Goal: Feedback & Contribution: Submit feedback/report problem

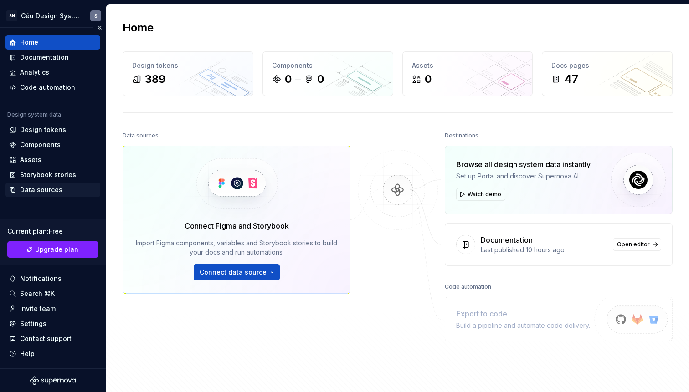
click at [43, 196] on div "Data sources" at bounding box center [52, 190] width 95 height 15
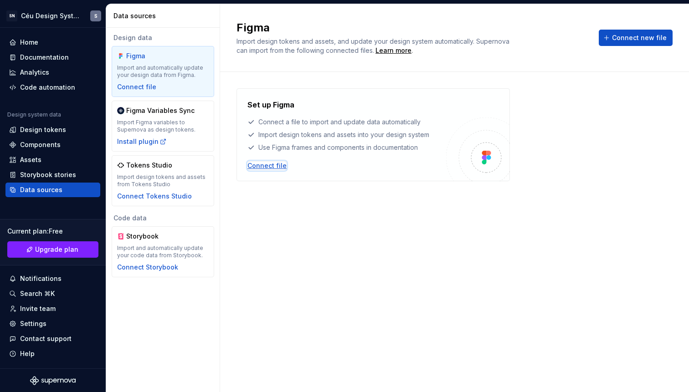
click at [274, 167] on div "Connect file" at bounding box center [266, 165] width 39 height 9
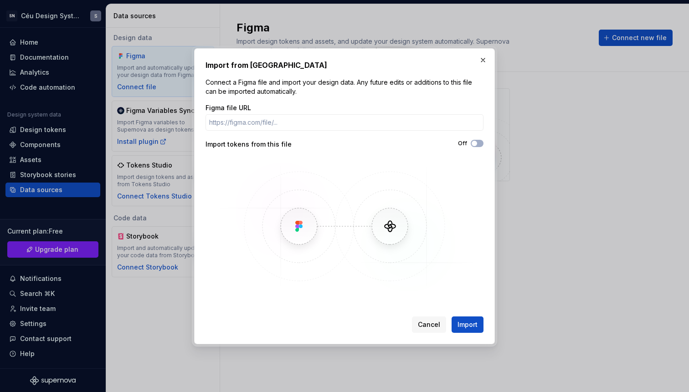
click at [480, 71] on div "Import from Figma Connect a Figma file and import your design data. Any future …" at bounding box center [344, 196] width 278 height 273
click at [483, 63] on button "button" at bounding box center [483, 60] width 13 height 13
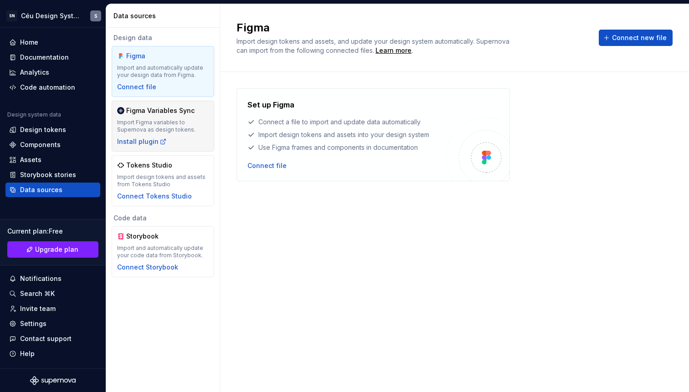
click at [177, 138] on div "Figma Variables Sync Import Figma variables to Supernova as design tokens. Inst…" at bounding box center [163, 126] width 92 height 40
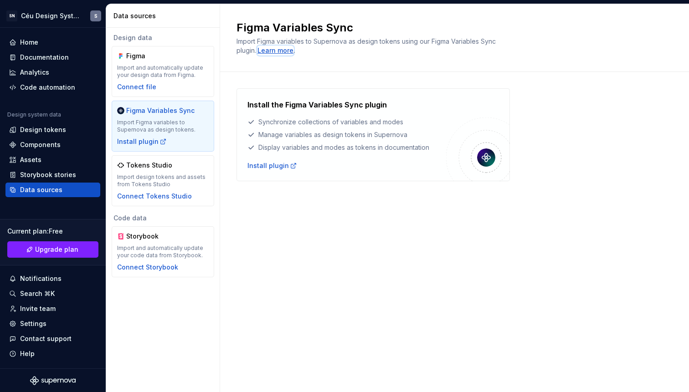
click at [287, 48] on div "Learn more" at bounding box center [275, 50] width 36 height 9
click at [618, 207] on div "Install the Figma Variables Sync plugin Synchronize collections of variables an…" at bounding box center [454, 144] width 436 height 144
click at [290, 168] on icon at bounding box center [293, 165] width 7 height 7
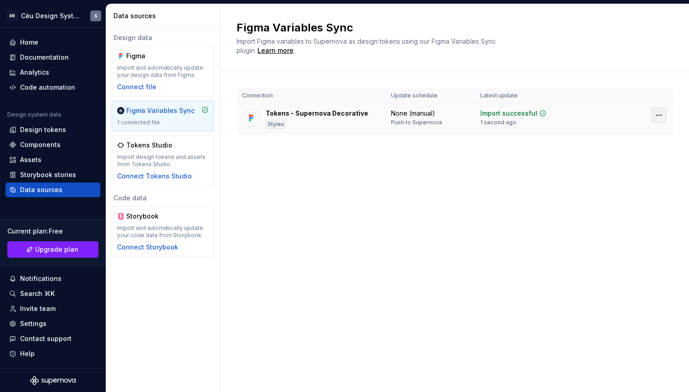
click at [660, 114] on html "SN Céu Design System S Home Documentation Analytics Code automation Design syst…" at bounding box center [344, 196] width 689 height 392
click at [639, 137] on div "Disconnect plugin" at bounding box center [653, 134] width 59 height 9
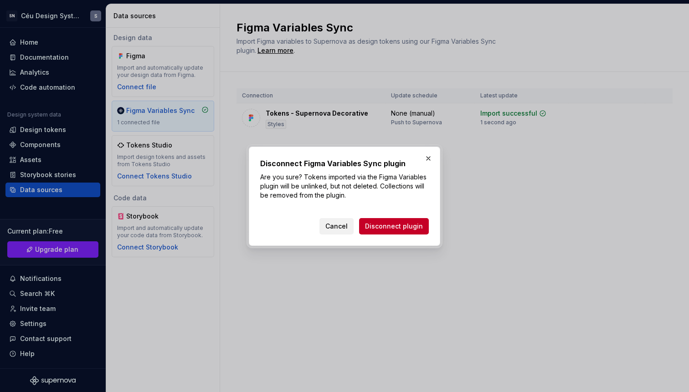
click at [345, 222] on span "Cancel" at bounding box center [336, 226] width 22 height 9
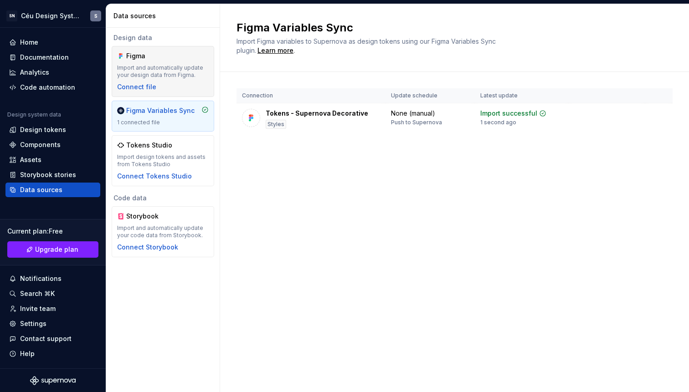
click at [166, 53] on div "Figma" at bounding box center [148, 55] width 44 height 9
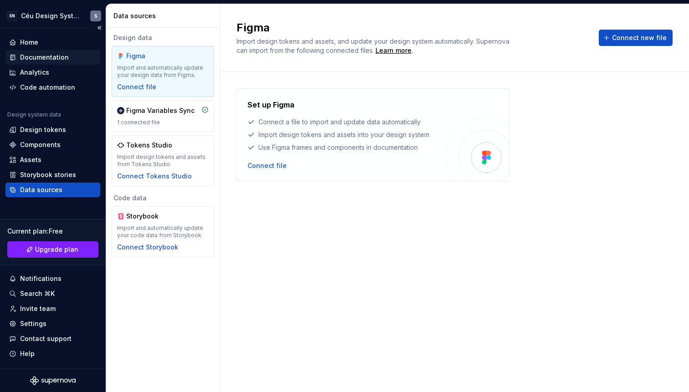
click at [44, 55] on div "Documentation" at bounding box center [44, 57] width 49 height 9
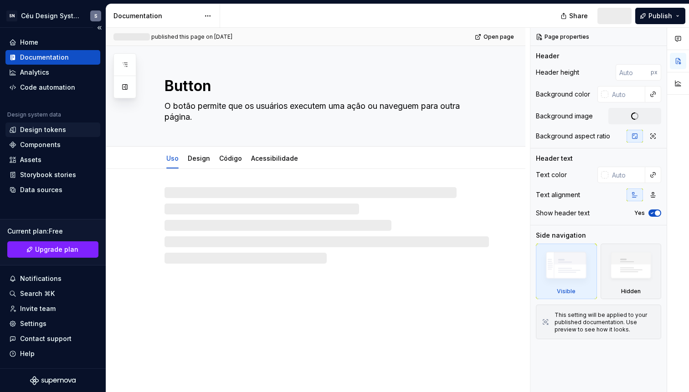
click at [46, 129] on div "Design tokens" at bounding box center [43, 129] width 46 height 9
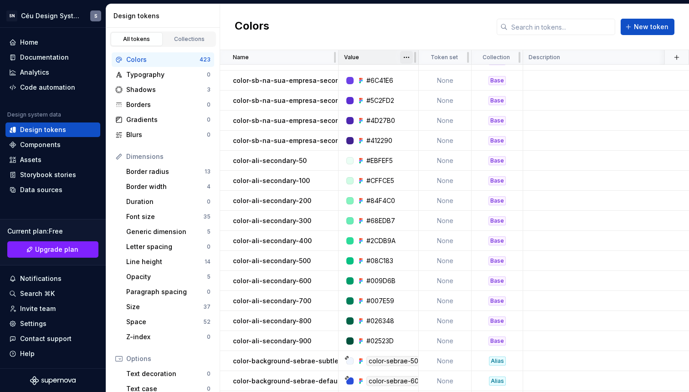
scroll to position [4960, 0]
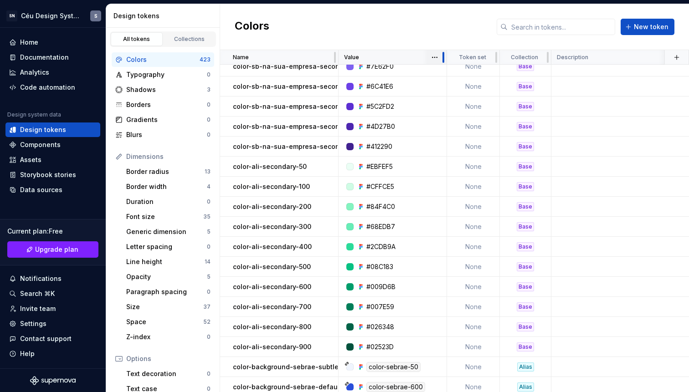
drag, startPoint x: 415, startPoint y: 56, endPoint x: 444, endPoint y: 56, distance: 29.2
click at [444, 56] on div at bounding box center [443, 57] width 2 height 11
click at [478, 91] on td "None" at bounding box center [474, 87] width 53 height 20
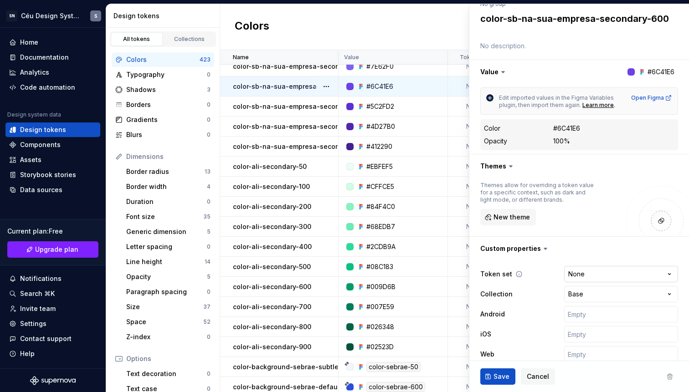
scroll to position [122, 0]
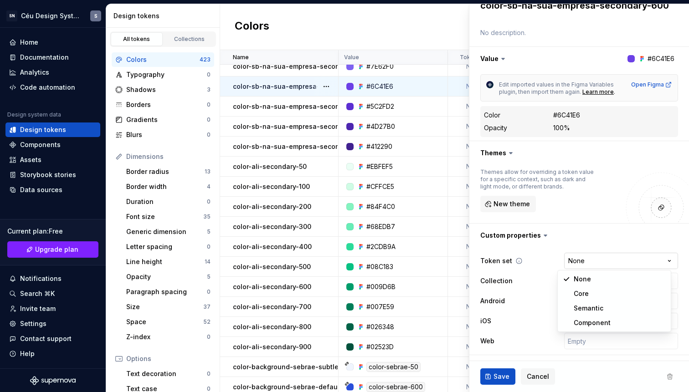
click at [587, 256] on html "SN Céu Design System S Home Documentation Analytics Code automation Design syst…" at bounding box center [344, 196] width 689 height 392
click at [604, 241] on html "SN Céu Design System S Home Documentation Analytics Code automation Design syst…" at bounding box center [344, 196] width 689 height 392
click at [592, 283] on html "SN Céu Design System S Home Documentation Analytics Code automation Design syst…" at bounding box center [344, 196] width 689 height 392
click at [520, 282] on html "SN Céu Design System S Home Documentation Analytics Code automation Design syst…" at bounding box center [344, 196] width 689 height 392
click at [591, 286] on html "SN Céu Design System S Home Documentation Analytics Code automation Design syst…" at bounding box center [344, 196] width 689 height 392
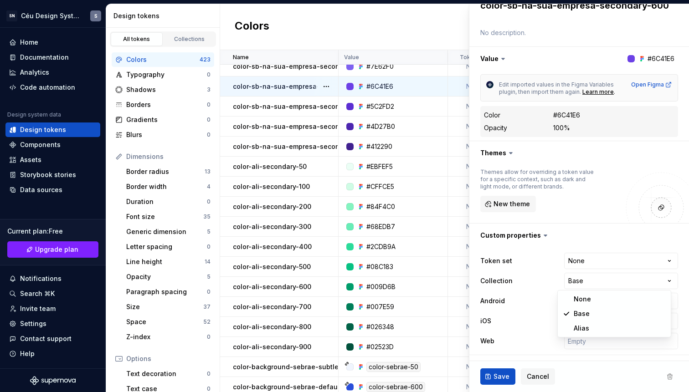
click at [529, 282] on html "SN Céu Design System S Home Documentation Analytics Code automation Design syst…" at bounding box center [344, 196] width 689 height 392
click at [405, 108] on div "#5C2FD2" at bounding box center [395, 106] width 103 height 9
type textarea "*"
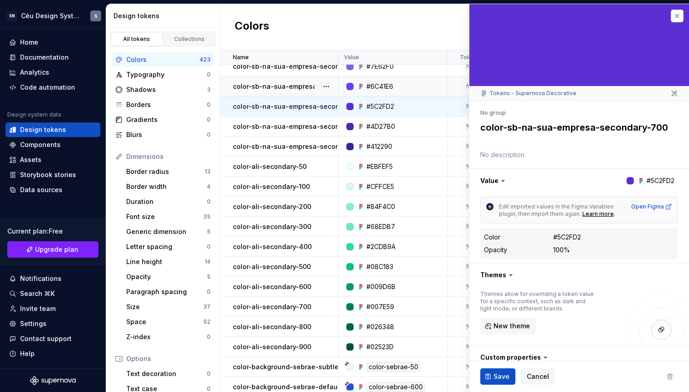
click at [671, 11] on button "button" at bounding box center [677, 16] width 13 height 13
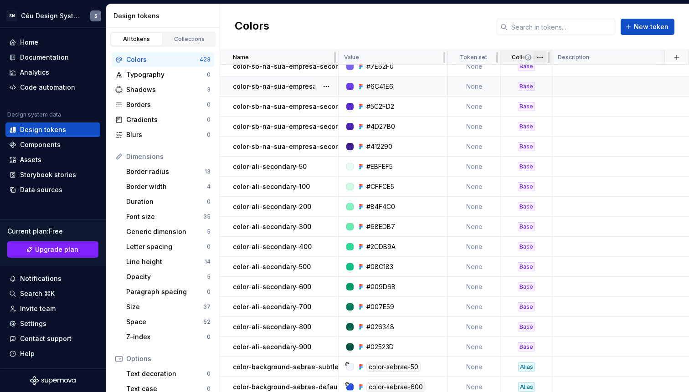
click at [540, 56] on html "SN Céu Design System S Home Documentation Analytics Code automation Design syst…" at bounding box center [344, 196] width 689 height 392
click at [565, 87] on div "Move to right" at bounding box center [579, 89] width 59 height 9
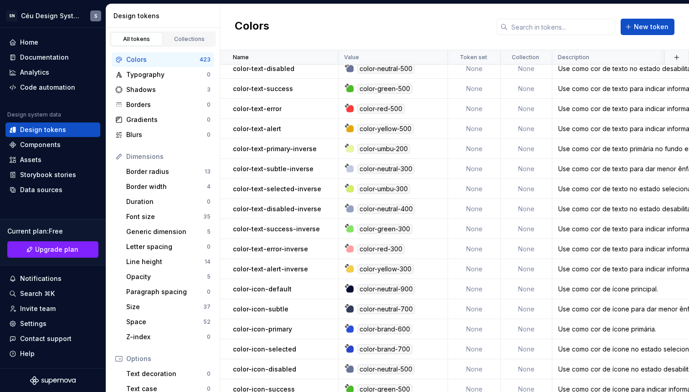
scroll to position [8158, 0]
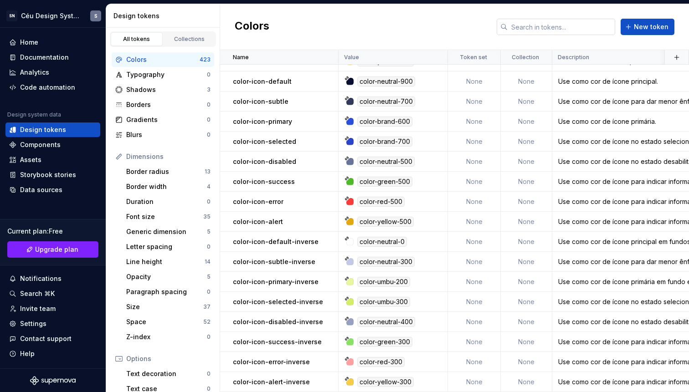
click at [575, 27] on input "text" at bounding box center [562, 27] width 108 height 16
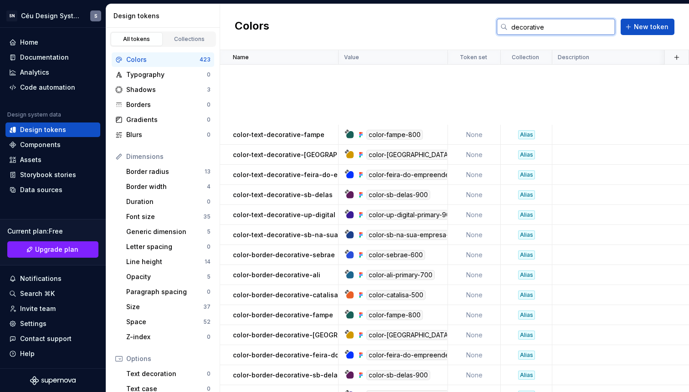
scroll to position [279, 0]
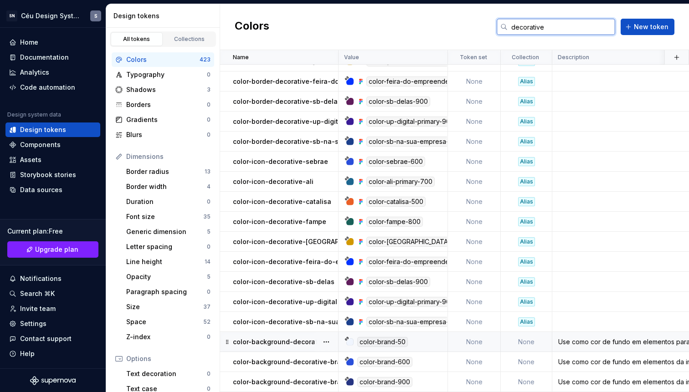
type input "decorative"
click at [594, 338] on div "Use como cor de fundo em elementos para reforçar a marca Sebrae com menos ênfas…" at bounding box center [646, 342] width 187 height 9
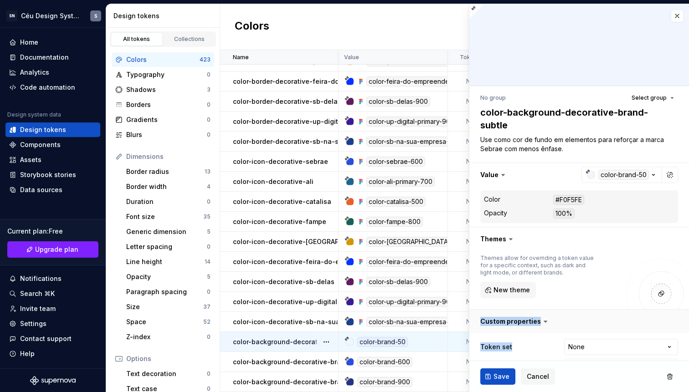
click at [598, 333] on div "Custom properties Token set None **** **** ******** ********* Collection None *…" at bounding box center [579, 376] width 220 height 132
click at [594, 142] on textarea "Use como cor de fundo em elementos para reforçar a marca Sebrae com menos ênfas…" at bounding box center [577, 145] width 198 height 22
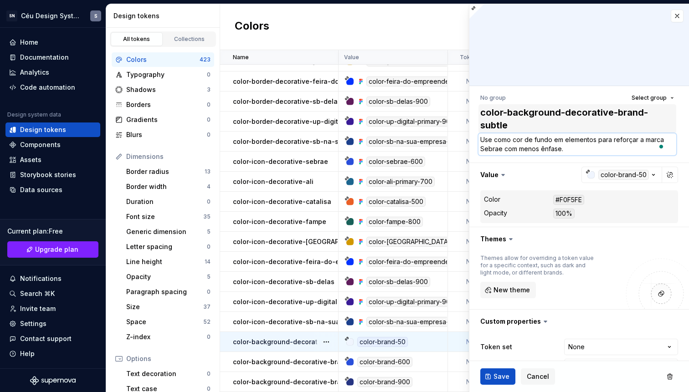
type textarea "*"
click at [672, 16] on button "button" at bounding box center [677, 16] width 13 height 13
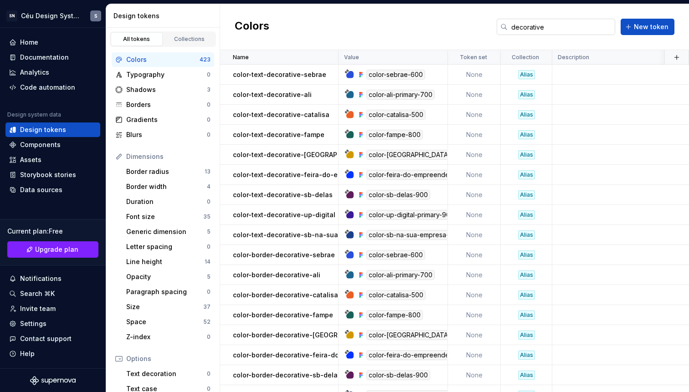
click at [562, 29] on input "decorative" at bounding box center [562, 27] width 108 height 16
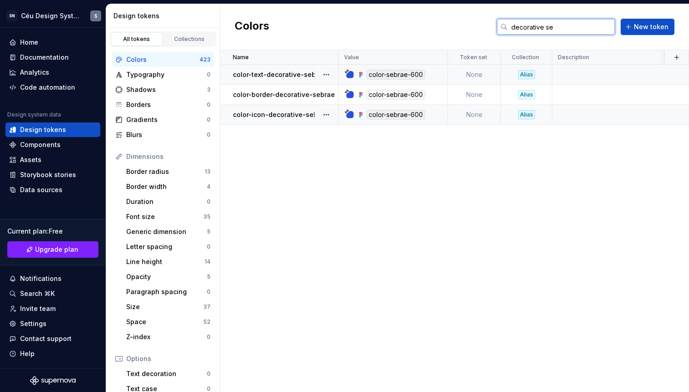
type input "decorative se"
click at [269, 74] on p "color-text-decorative-sebrae" at bounding box center [279, 74] width 93 height 9
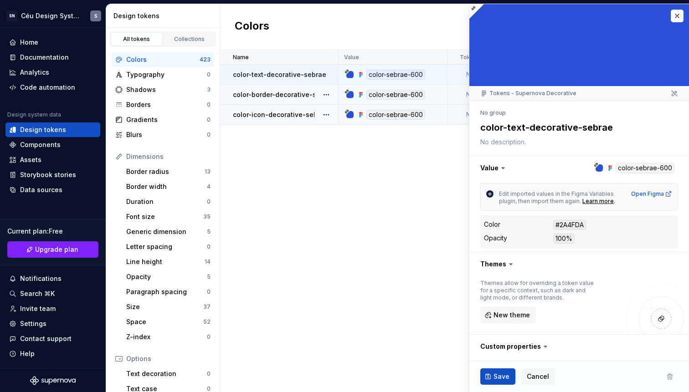
type textarea "*"
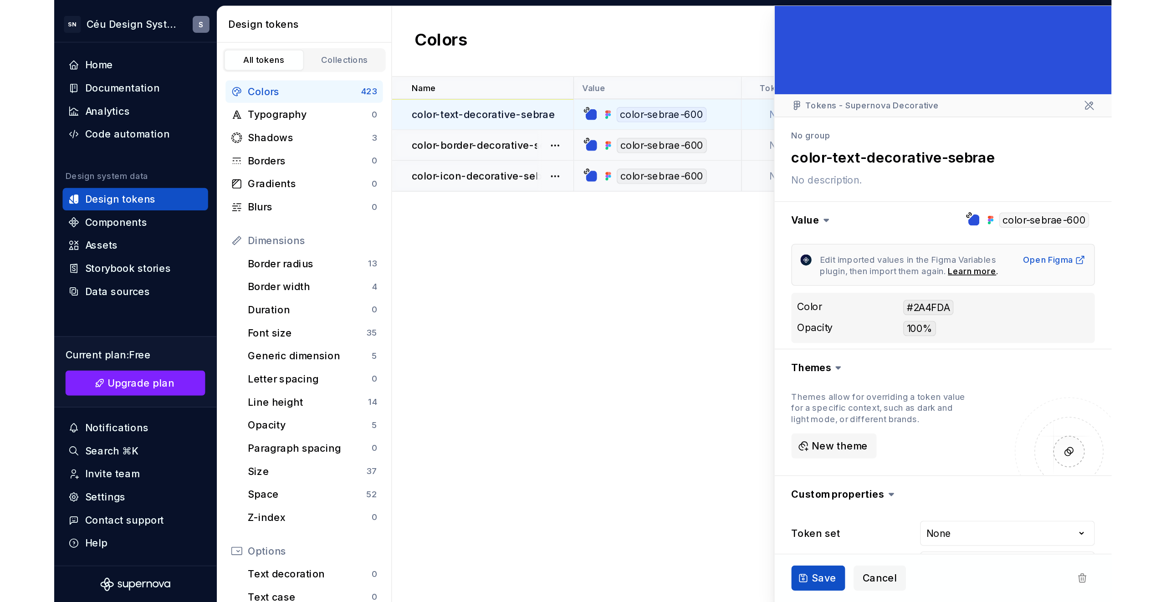
scroll to position [52, 0]
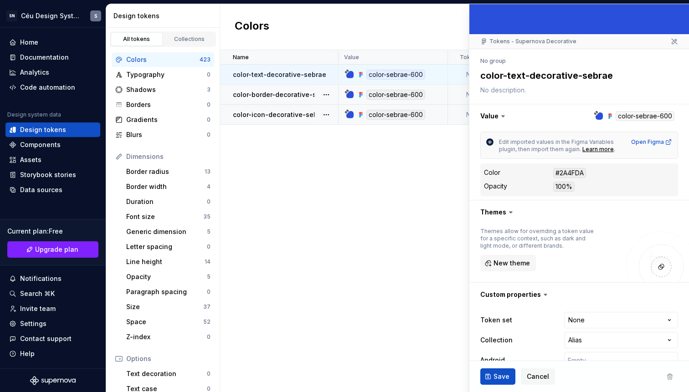
click at [508, 89] on textarea at bounding box center [577, 90] width 198 height 13
click at [523, 89] on textarea at bounding box center [577, 90] width 198 height 13
click at [545, 374] on span "Cancel" at bounding box center [538, 376] width 22 height 9
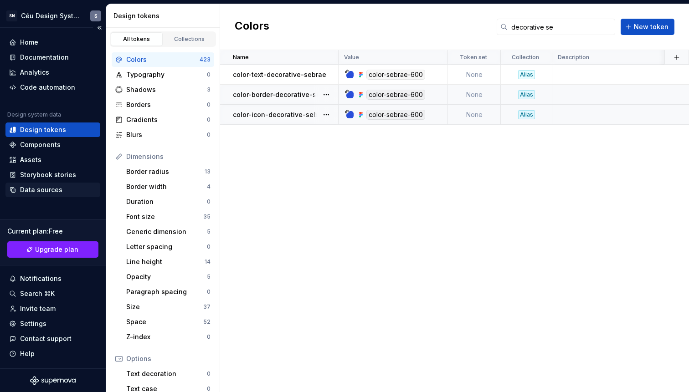
click at [49, 193] on div "Data sources" at bounding box center [41, 189] width 42 height 9
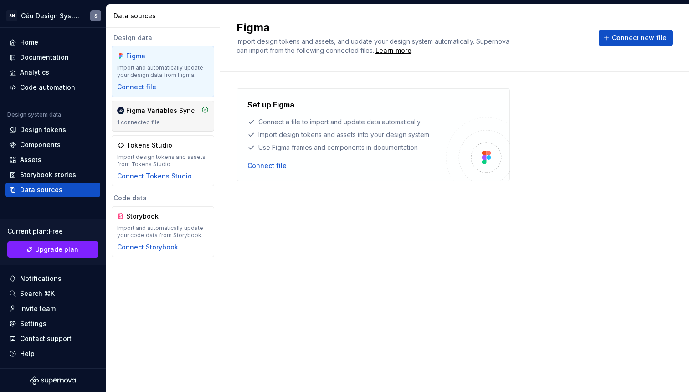
click at [156, 117] on div "Figma Variables Sync 1 connected file" at bounding box center [163, 116] width 92 height 20
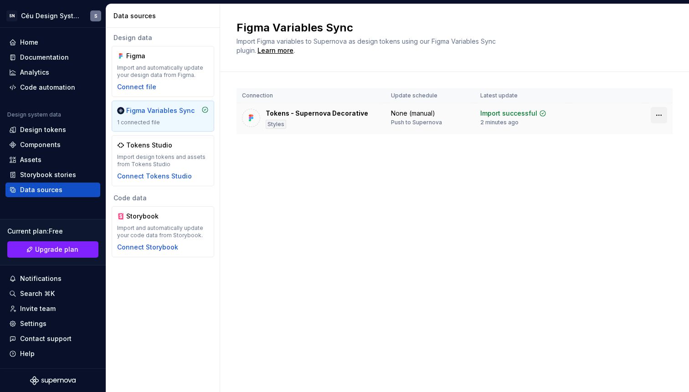
click at [655, 113] on html "SN Céu Design System S Home Documentation Analytics Code automation Design syst…" at bounding box center [344, 196] width 689 height 392
click at [647, 140] on div "Disconnect plugin" at bounding box center [647, 135] width 77 height 15
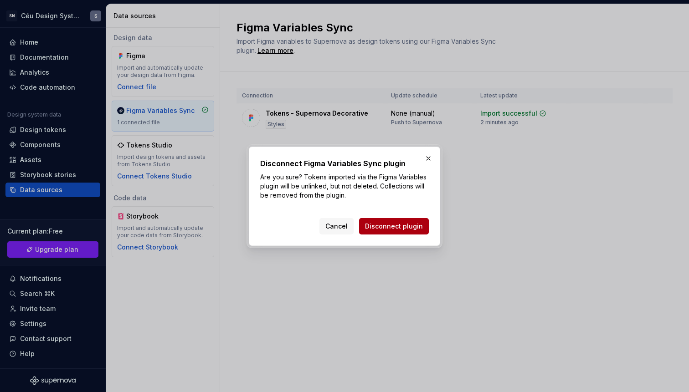
click at [408, 224] on span "Disconnect plugin" at bounding box center [394, 226] width 58 height 9
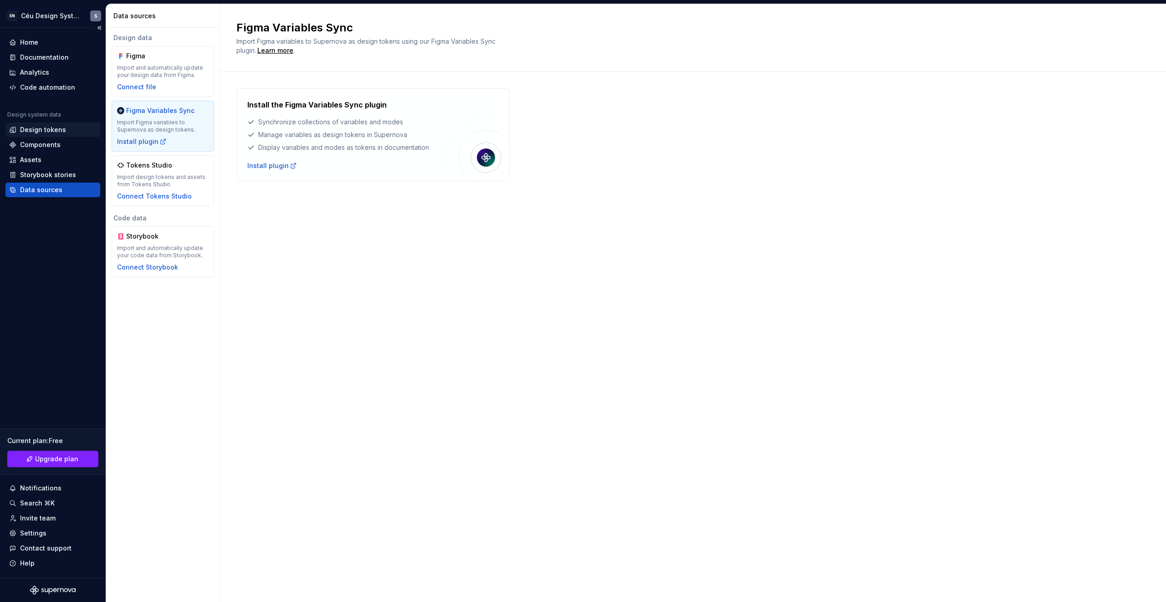
click at [39, 132] on div "Design tokens" at bounding box center [43, 129] width 46 height 9
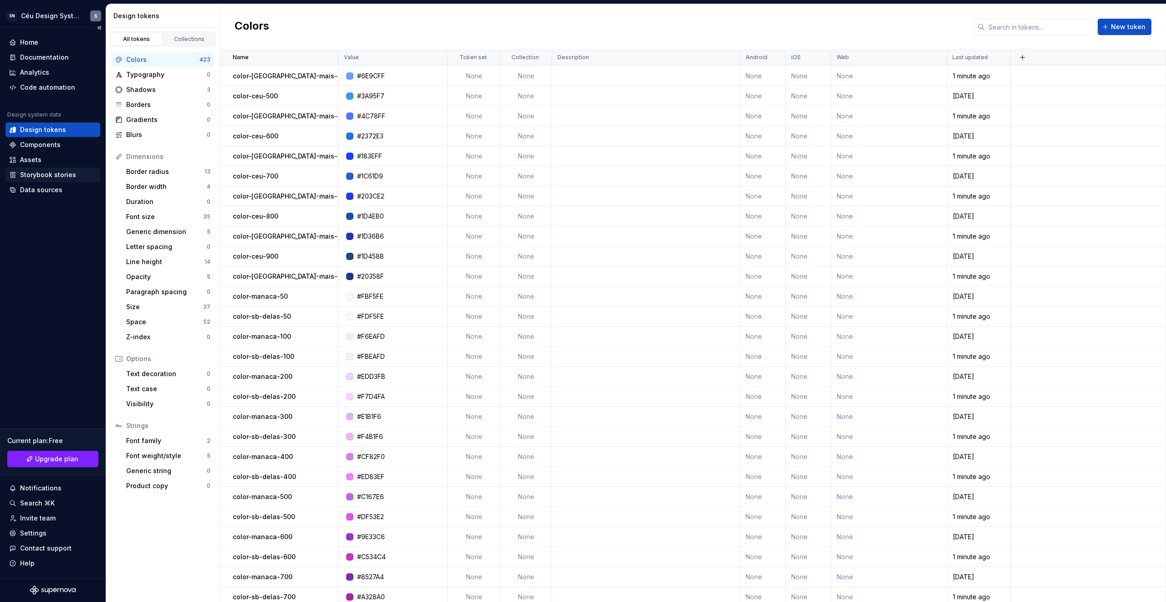
scroll to position [1267, 0]
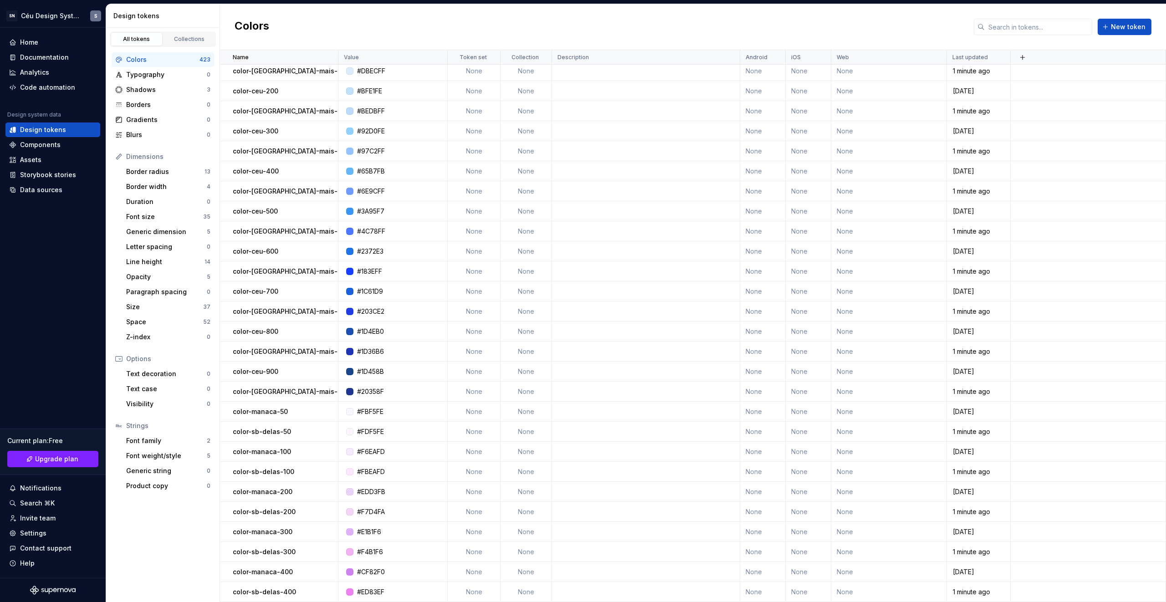
click at [688, 36] on div "Colors New token" at bounding box center [693, 27] width 946 height 46
click at [688, 31] on input "text" at bounding box center [1039, 27] width 108 height 16
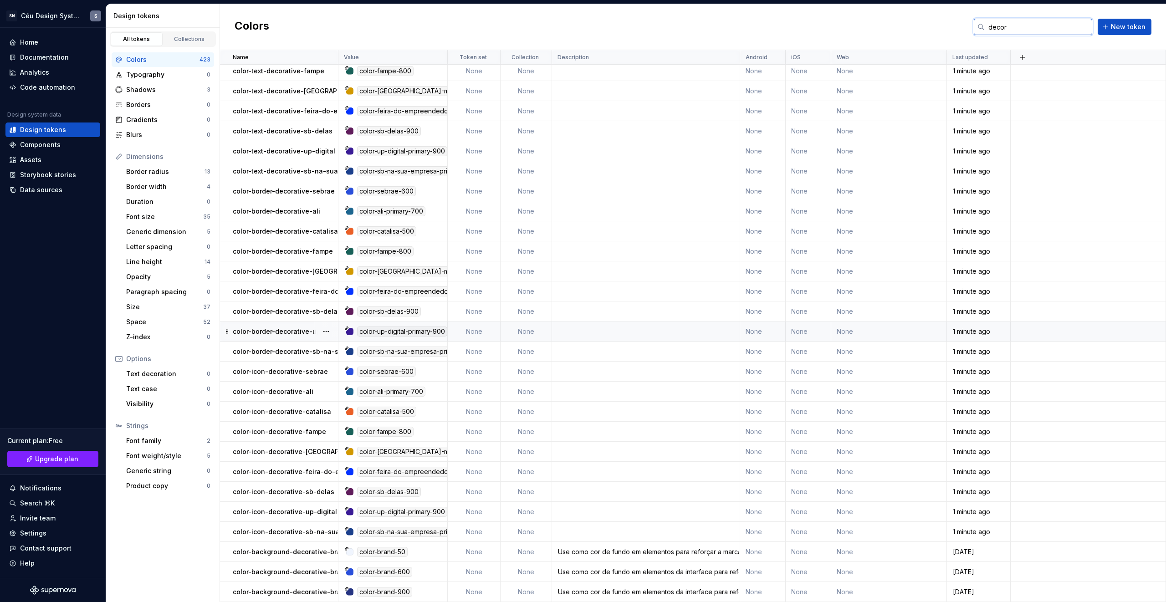
scroll to position [0, 0]
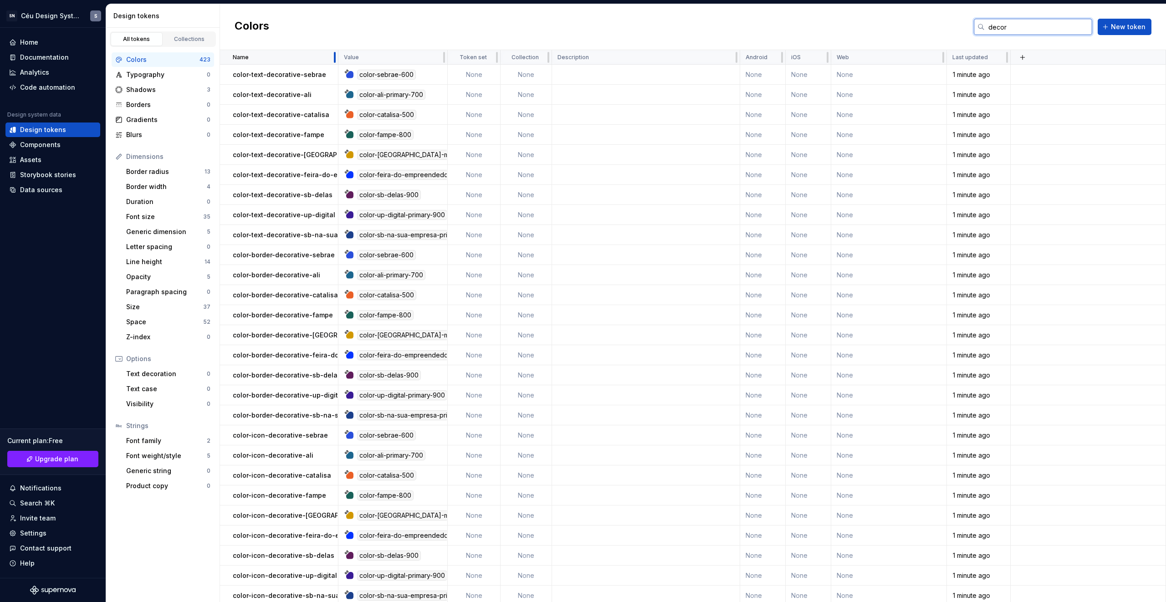
type input "decor"
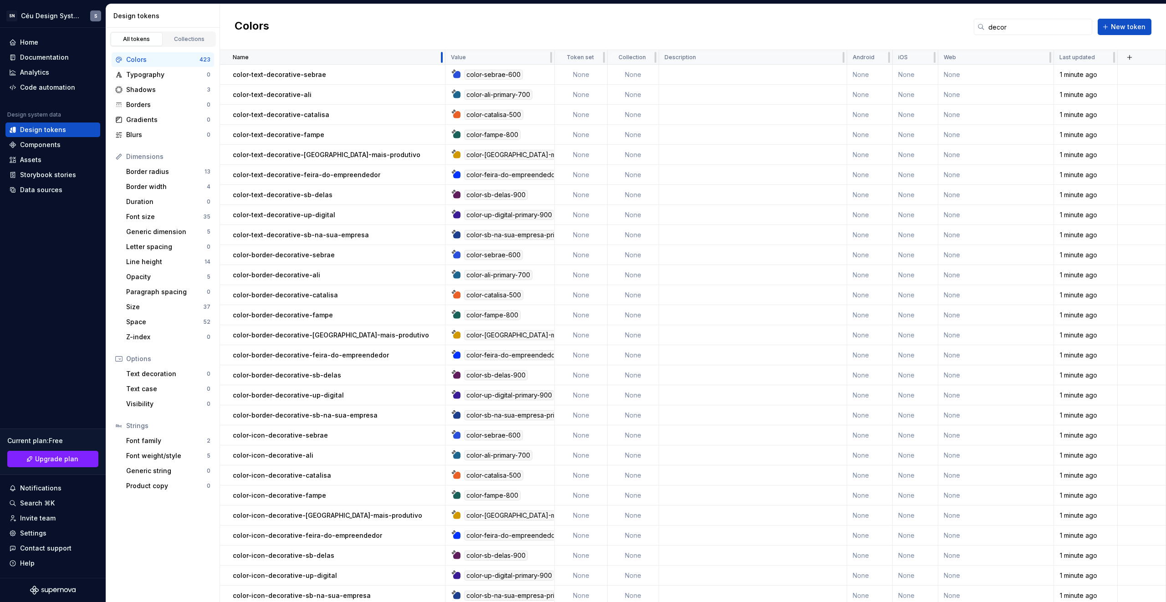
drag, startPoint x: 337, startPoint y: 57, endPoint x: 439, endPoint y: 62, distance: 102.6
click at [439, 62] on div at bounding box center [441, 57] width 7 height 15
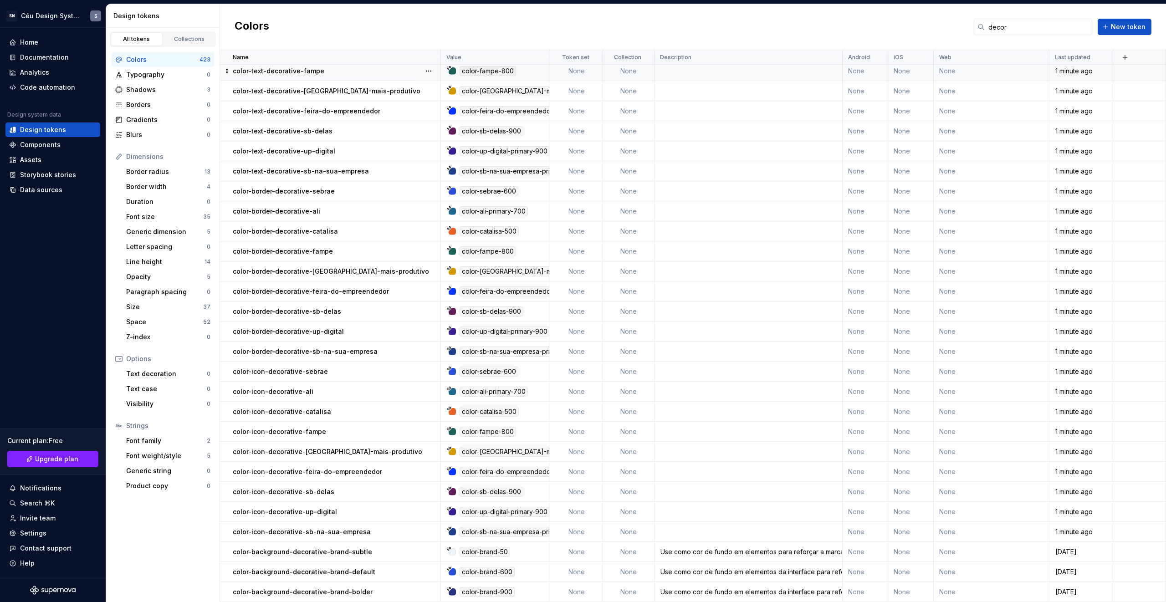
scroll to position [57, 0]
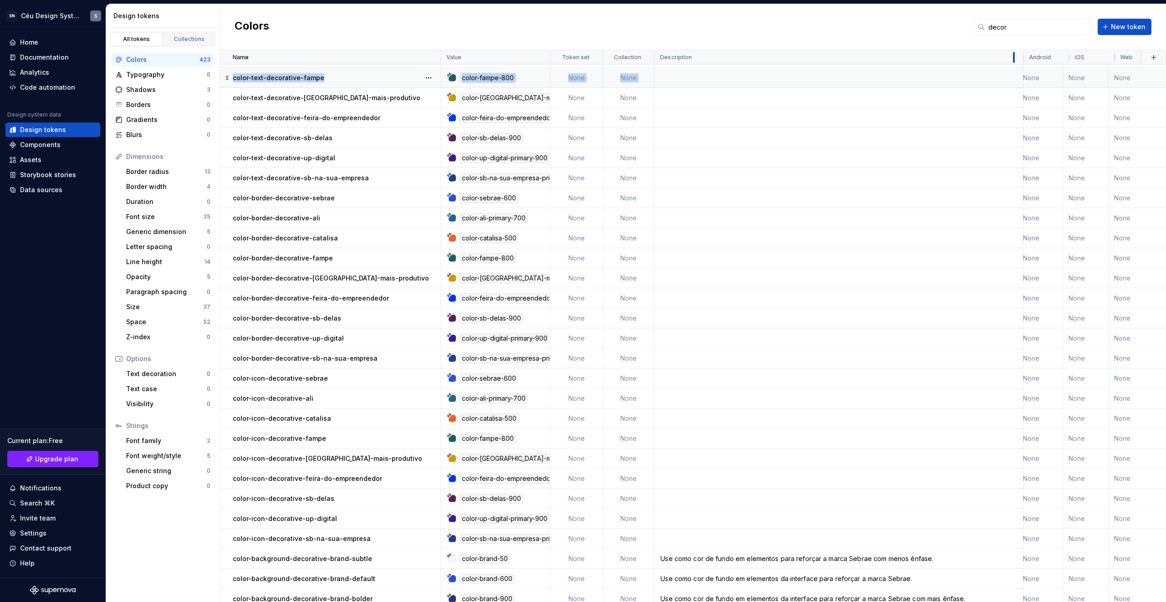
drag, startPoint x: 842, startPoint y: 58, endPoint x: 1010, endPoint y: 82, distance: 169.3
click at [688, 82] on table "Name Value Token set Collection Description Android iOS Web Last updated color-…" at bounding box center [766, 301] width 1093 height 616
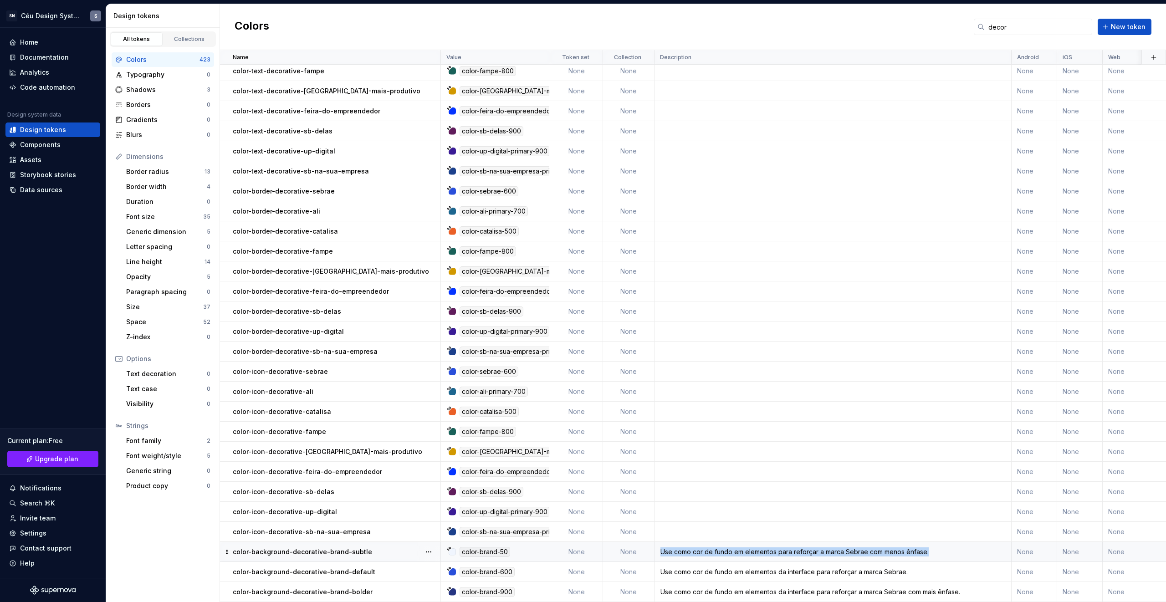
drag, startPoint x: 661, startPoint y: 548, endPoint x: 929, endPoint y: 552, distance: 268.0
drag, startPoint x: 660, startPoint y: 570, endPoint x: 848, endPoint y: 573, distance: 188.2
click at [688, 392] on td "Use como cor de fundo em elementos da interface para reforçar a marca Sebrae." at bounding box center [833, 572] width 357 height 20
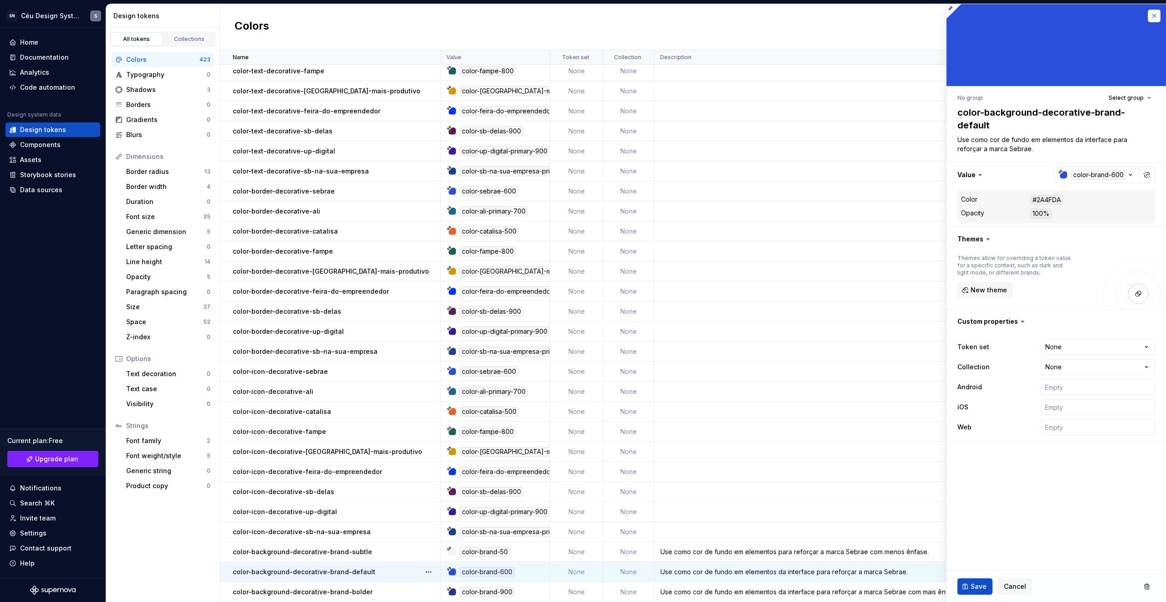
click at [688, 15] on button "button" at bounding box center [1154, 16] width 13 height 13
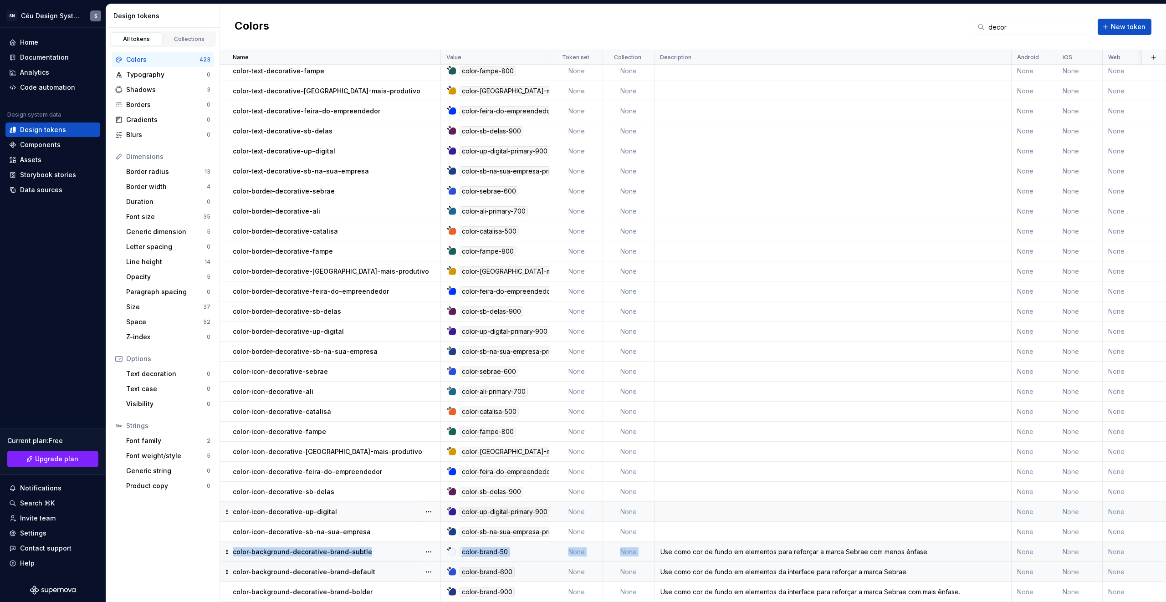
drag, startPoint x: 929, startPoint y: 544, endPoint x: 669, endPoint y: 544, distance: 260.6
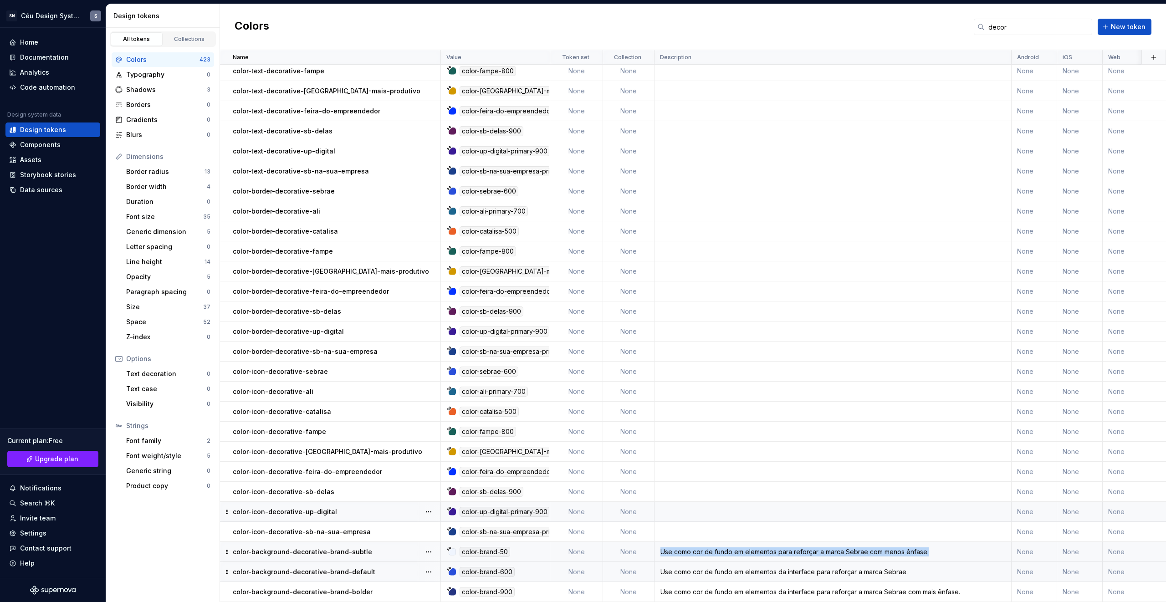
drag, startPoint x: 663, startPoint y: 548, endPoint x: 924, endPoint y: 545, distance: 261.6
click at [688, 392] on div "Use como cor de fundo em elementos para reforçar a marca Sebrae com menos ênfas…" at bounding box center [833, 552] width 356 height 9
copy div "Use como cor de fundo em elementos para reforçar a marca Sebrae com menos ênfas…"
type textarea "*"
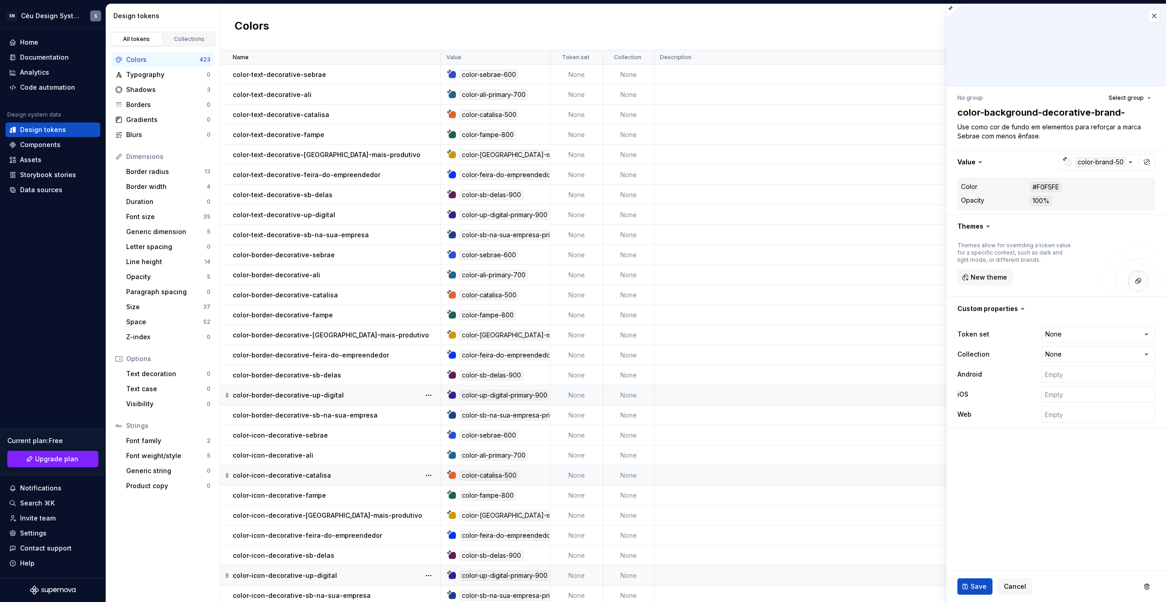
scroll to position [69, 0]
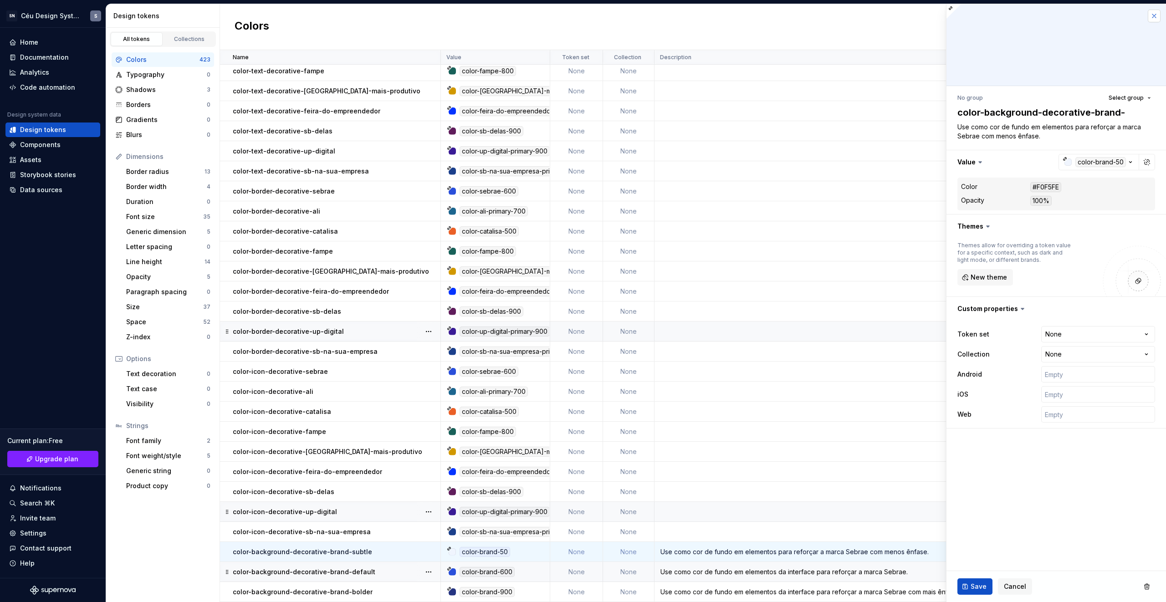
click at [688, 18] on button "button" at bounding box center [1154, 16] width 13 height 13
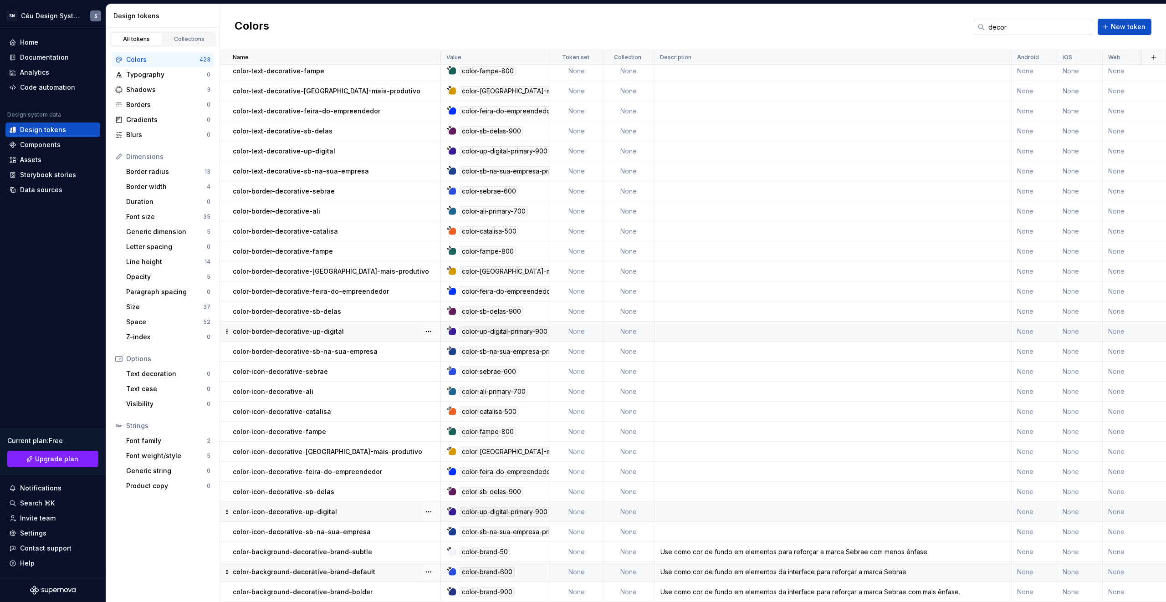
click at [688, 24] on input "decor" at bounding box center [1039, 27] width 108 height 16
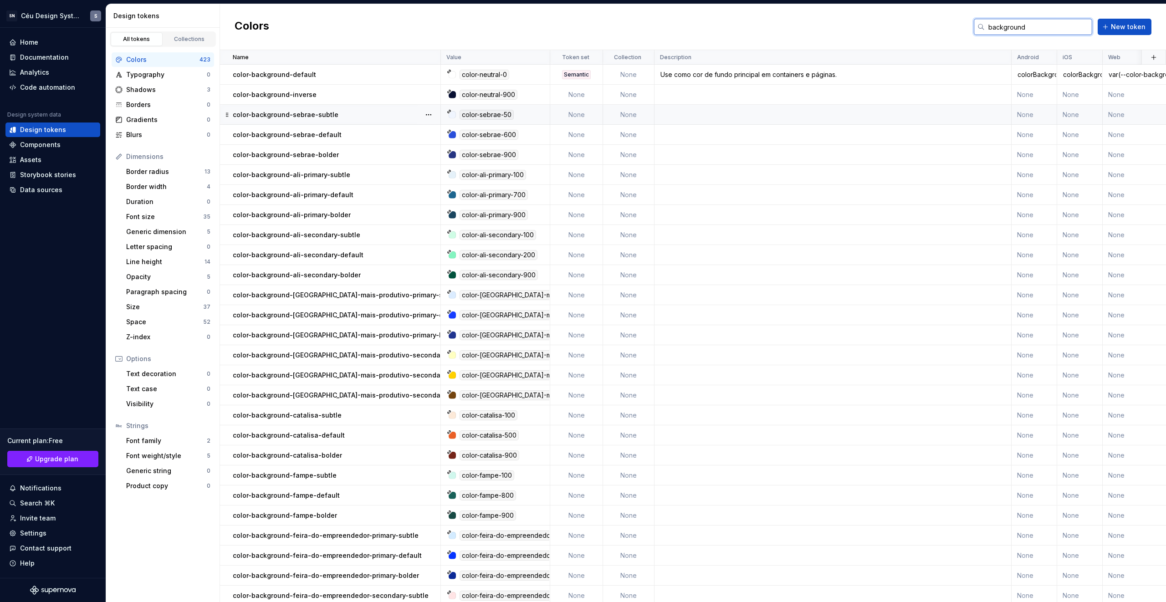
type input "background"
click at [291, 115] on p "color-background-sebrae-subtle" at bounding box center [286, 114] width 106 height 9
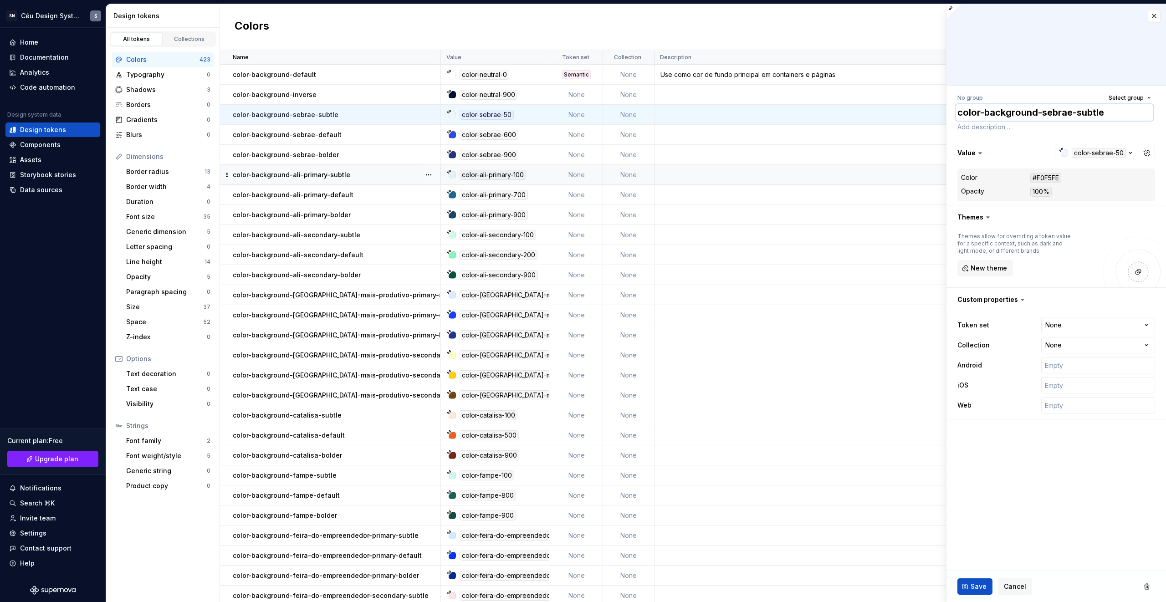
click at [688, 114] on textarea "color-background-sebrae-subtle" at bounding box center [1055, 112] width 198 height 16
click at [688, 121] on textarea at bounding box center [1055, 127] width 198 height 13
click at [688, 112] on textarea "color-background-sebrae-subtle" at bounding box center [1055, 112] width 198 height 16
click at [688, 111] on textarea "color-background-sebrae-subtle" at bounding box center [1055, 112] width 198 height 16
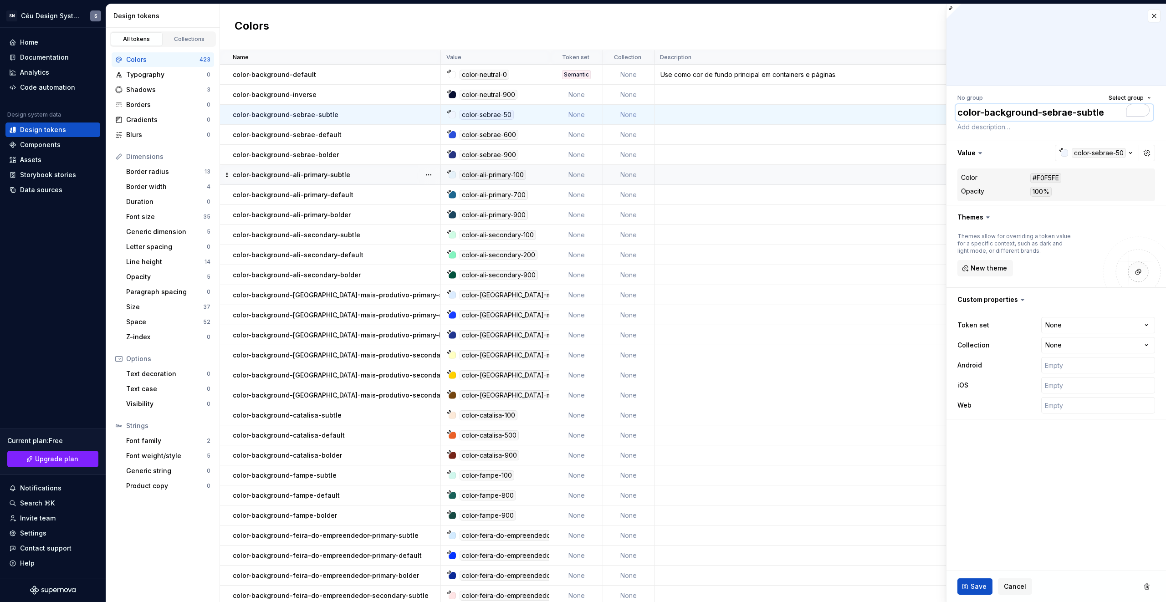
type textarea "*"
type textarea "color-background--sebrae-subtle"
type textarea "*"
type textarea "color-background-d-sebrae-subtle"
type textarea "*"
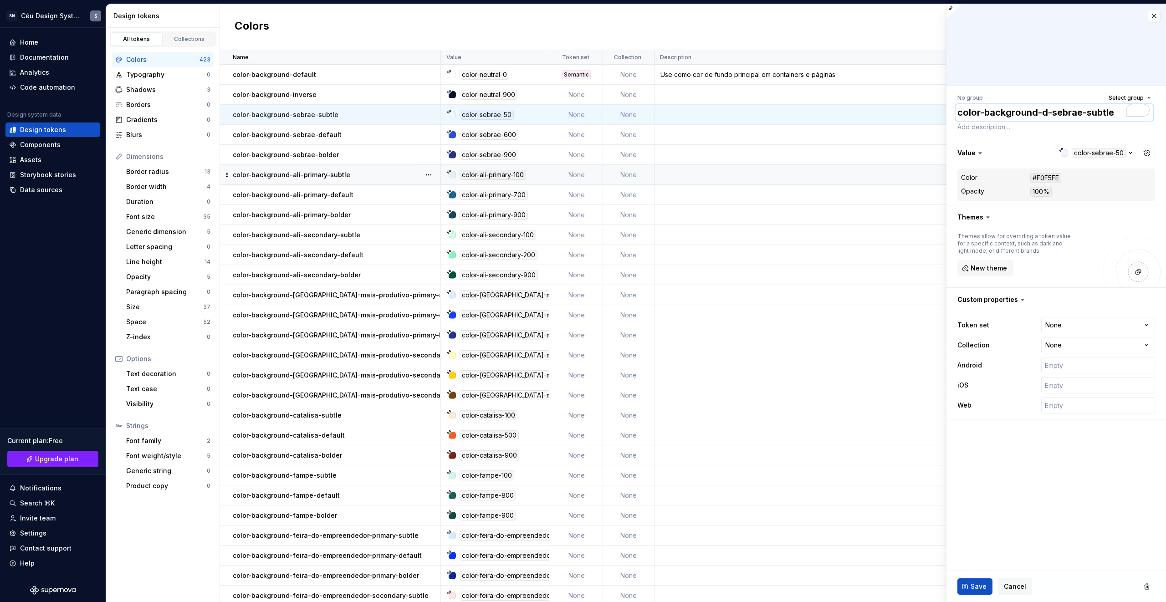
type textarea "color-background-de-sebrae-subtle"
type textarea "*"
type textarea "color-background-dec-sebrae-subtle"
type textarea "*"
type textarea "color-background-deco-sebrae-subtle"
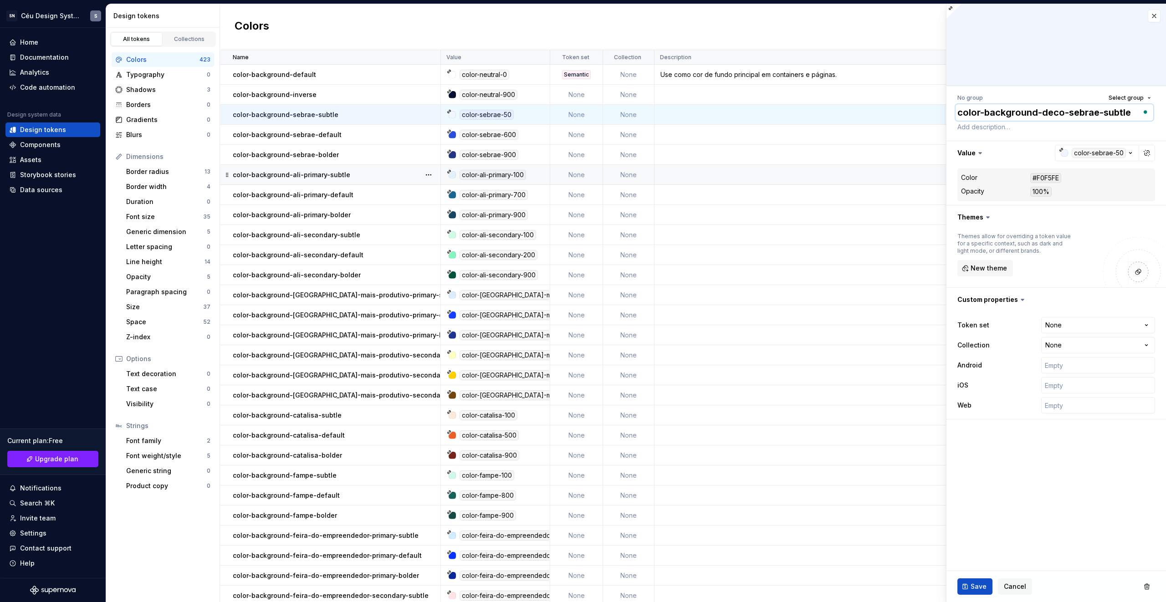
type textarea "*"
type textarea "color-background-decor-sebrae-subtle"
type textarea "*"
type textarea "color-background-decora-sebrae-subtle"
type textarea "*"
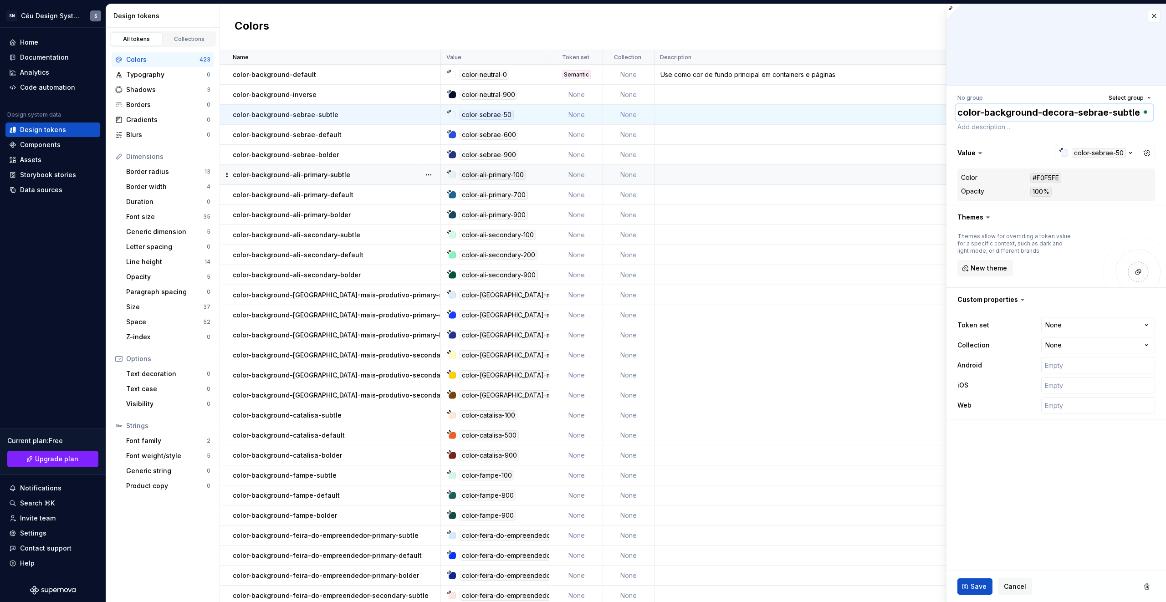
type textarea "color-background-decorat-sebrae-subtle"
type textarea "*"
type textarea "color-background-decorati-sebrae-subtle"
type textarea "*"
type textarea "color-background-decorativ-sebrae-subtle"
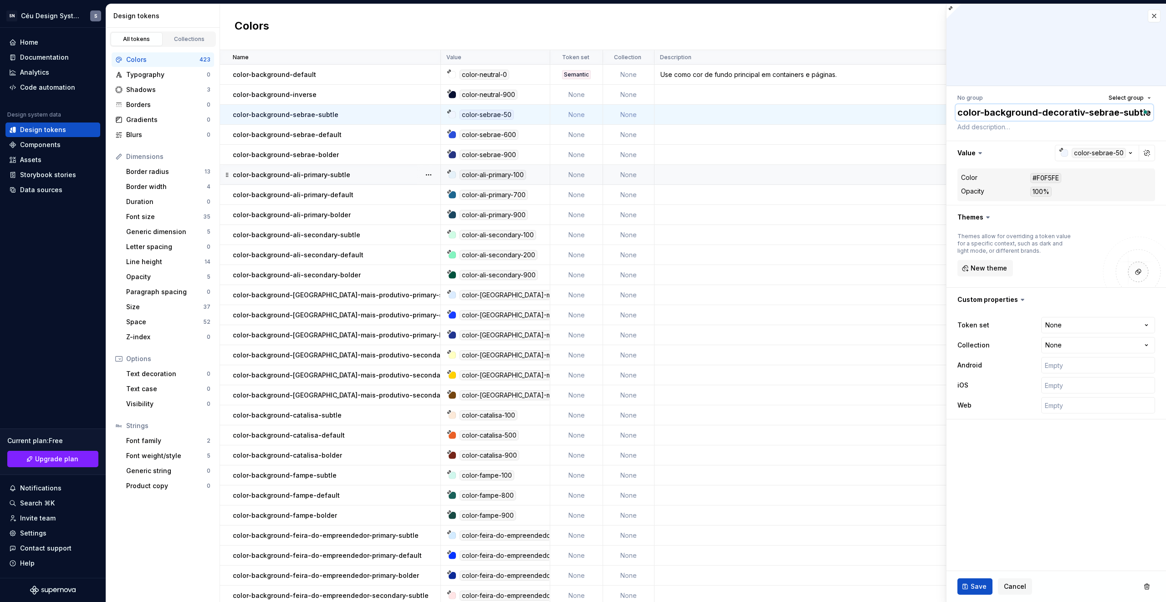
type textarea "*"
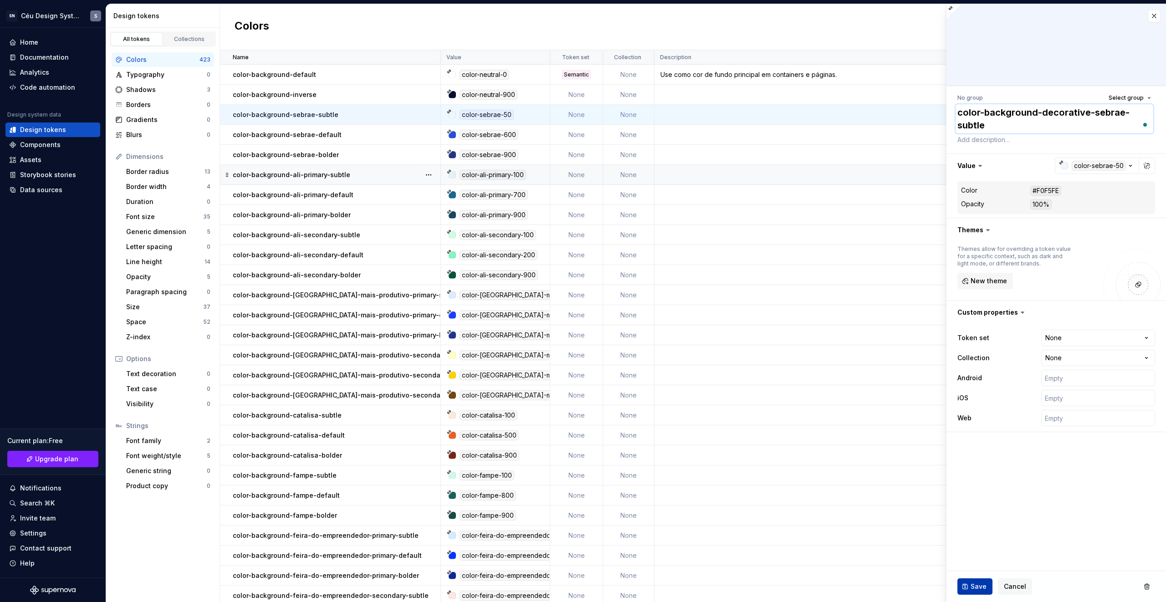
type textarea "color-background-decorative-sebrae-subtle"
click at [688, 392] on span "Save" at bounding box center [979, 586] width 16 height 9
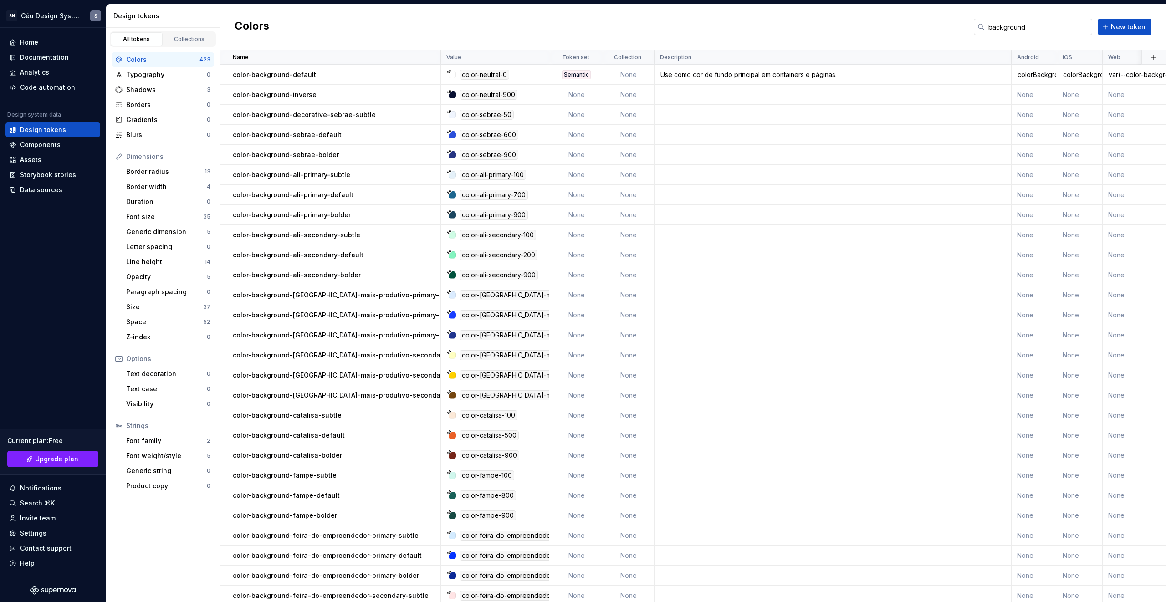
click at [688, 30] on input "background" at bounding box center [1039, 27] width 108 height 16
click at [308, 134] on p "color-background-sebrae-default" at bounding box center [287, 134] width 109 height 9
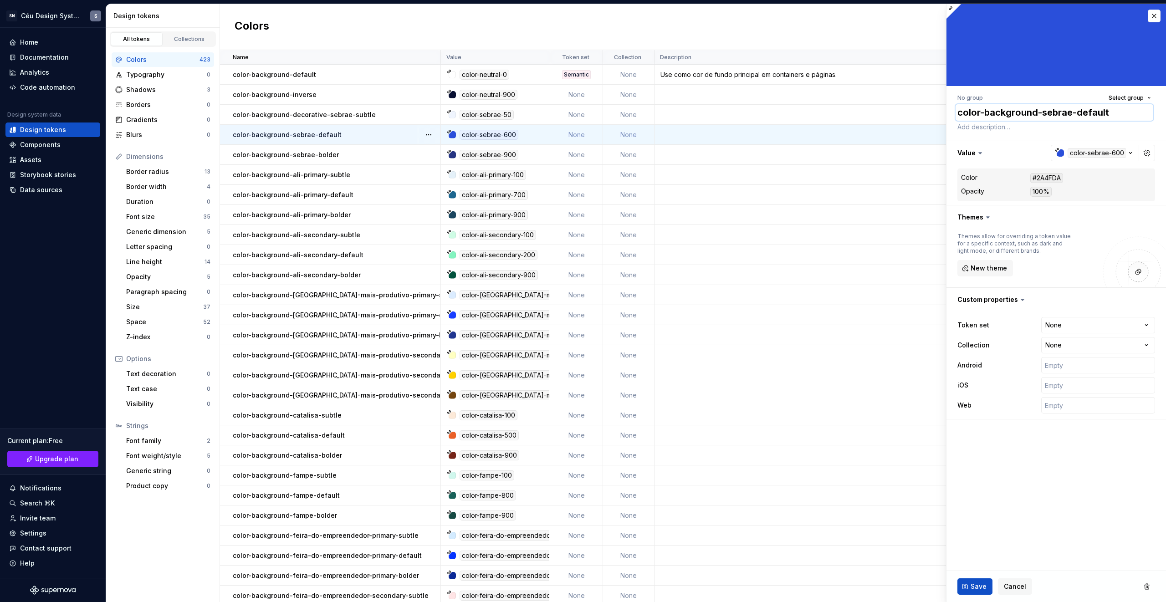
click at [688, 108] on textarea "color-background-sebrae-default" at bounding box center [1055, 112] width 198 height 16
click at [688, 115] on textarea "color-background-sebrae-default" at bounding box center [1055, 112] width 198 height 16
click at [688, 113] on textarea "color-background-sebrae-default" at bounding box center [1055, 112] width 198 height 16
paste textarea "Use como cor de fundo em elementos para reforçar a marca Sebrae com menos ênfas…"
type textarea "*"
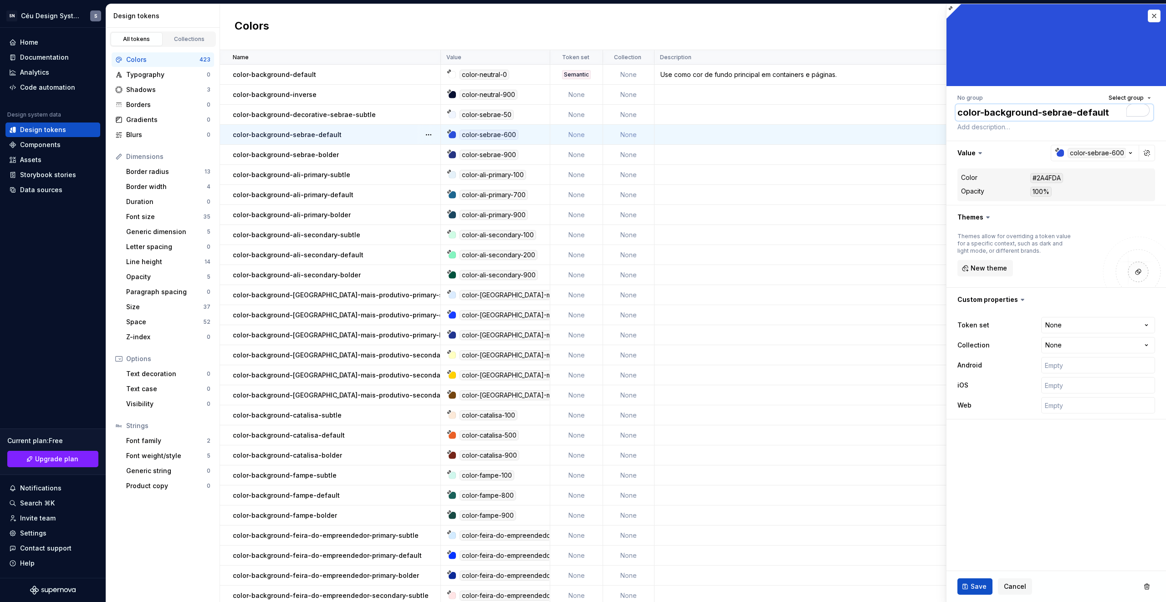
type textarea "color-backgroundUse como cor de fundo em elementos para reforçar a marca Sebrae…"
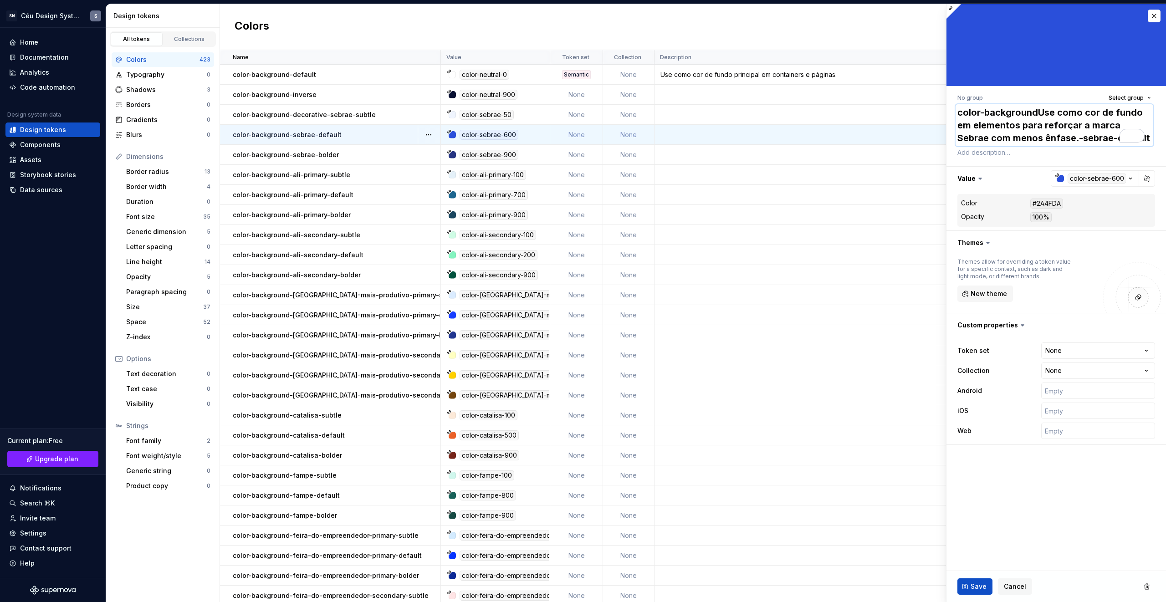
type textarea "*"
type textarea "color-background-sebrae-default"
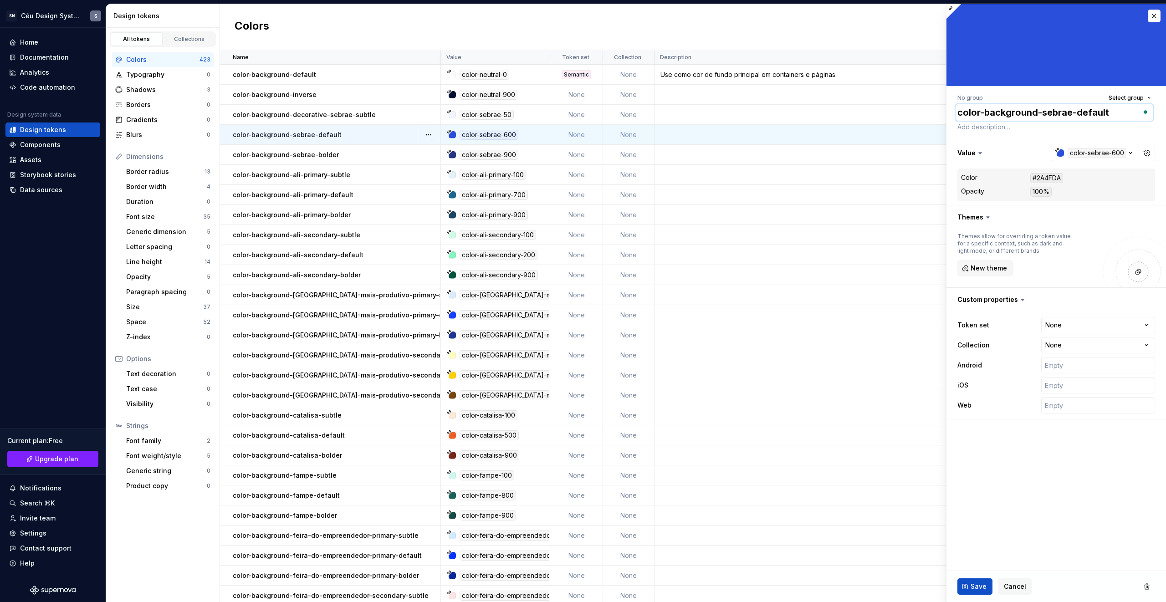
click at [688, 110] on textarea "color-background-sebrae-default" at bounding box center [1055, 112] width 198 height 16
type textarea "*"
type textarea "color-background--sebrae-default"
type textarea "*"
type textarea "color-background-d-sebrae-default"
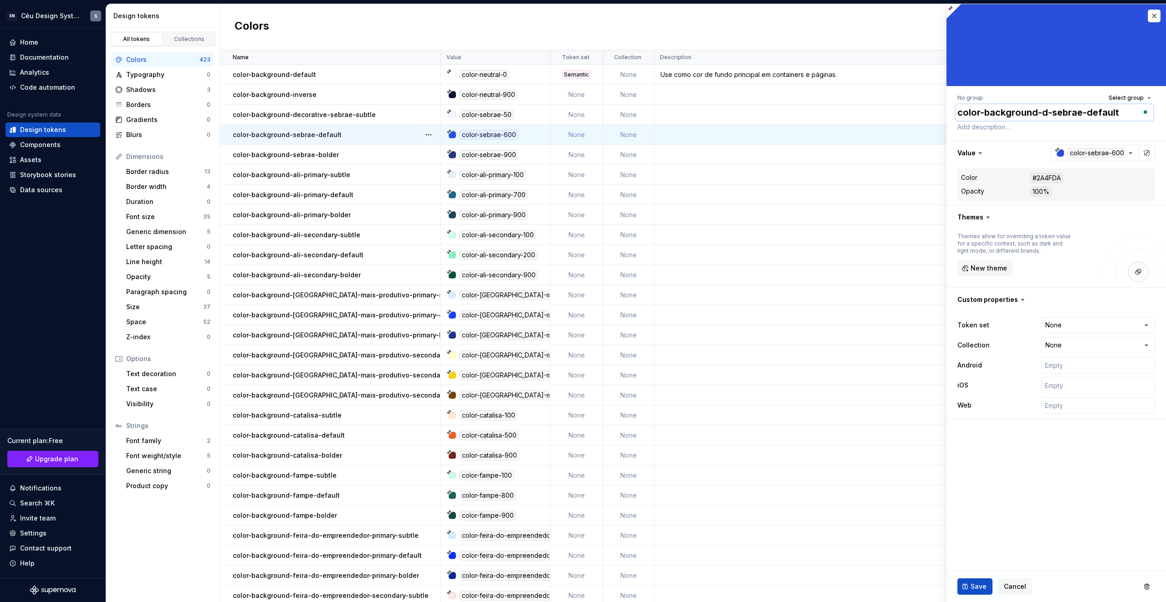
type textarea "*"
type textarea "color-background-de-sebrae-default"
type textarea "*"
type textarea "color-background-dec-sebrae-default"
type textarea "*"
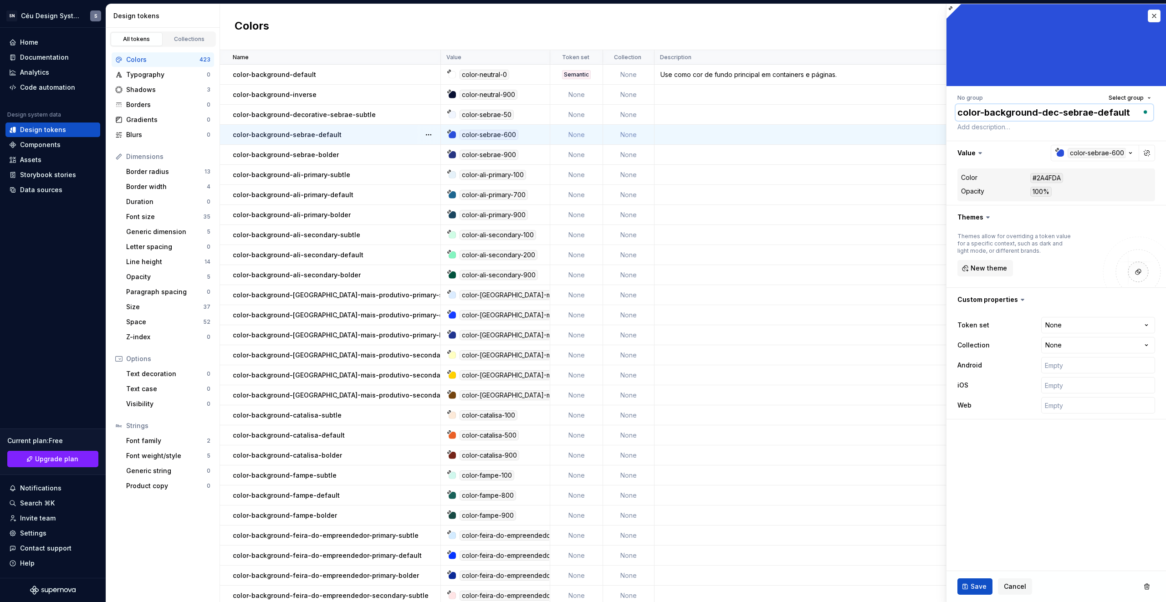
type textarea "color-background-deco-sebrae-default"
type textarea "*"
type textarea "color-background-decor-sebrae-default"
type textarea "*"
type textarea "color-background-decora-sebrae-default"
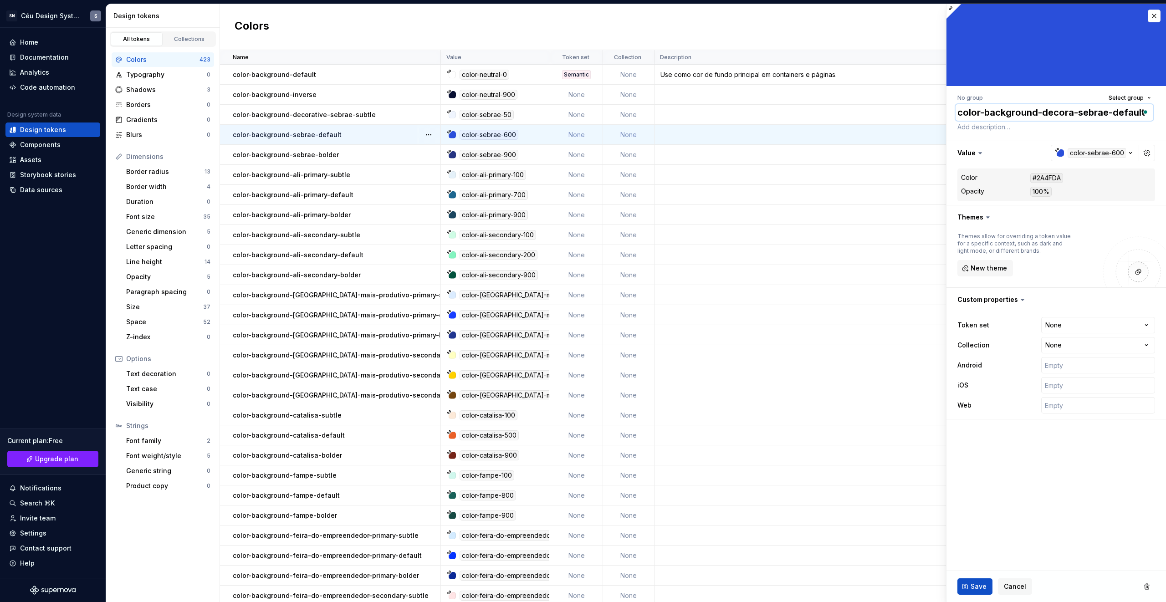
type textarea "*"
type textarea "color-background-decorat-sebrae-default"
type textarea "*"
type textarea "color-background-decorati-sebrae-default"
type textarea "*"
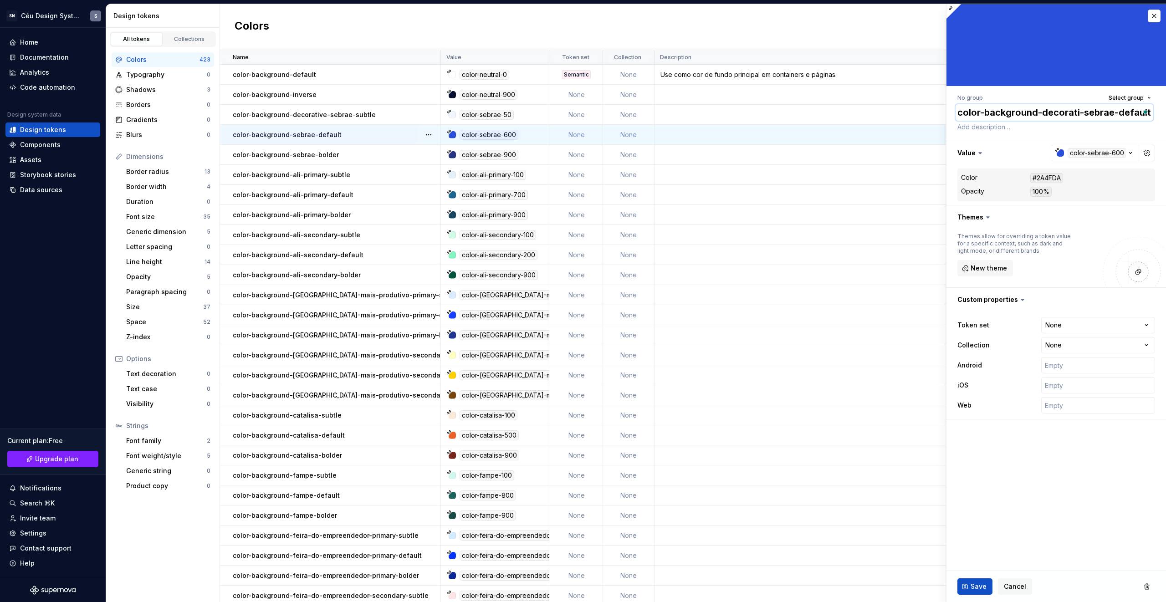
type textarea "color-background-decorativ-sebrae-default"
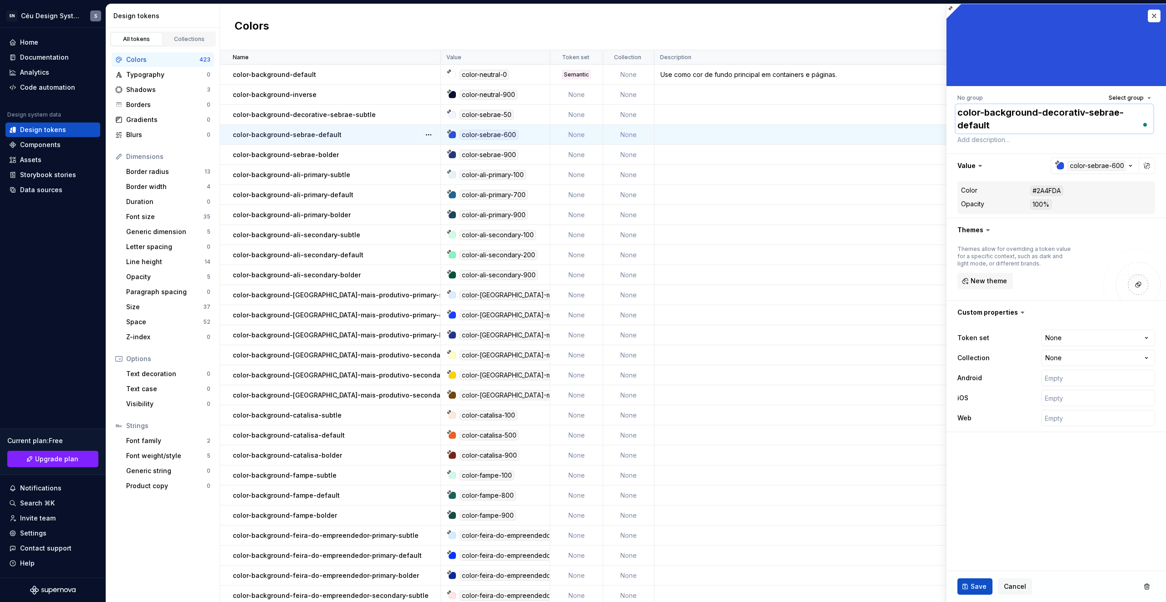
type textarea "*"
type textarea "color-background-decorative-sebrae-default"
click at [688, 139] on textarea at bounding box center [1055, 140] width 198 height 13
paste textarea "Use como cor de fundo em elementos para reforçar a marca Sebrae com menos ênfas…"
type textarea "*"
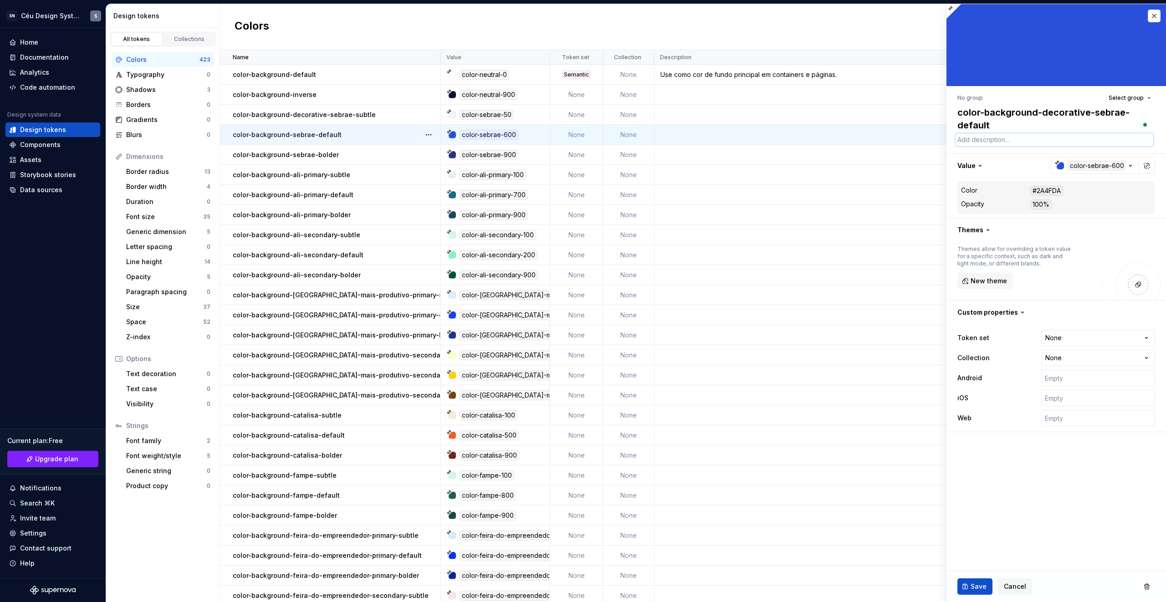
type textarea "Use como cor de fundo em elementos para reforçar a marca Sebrae com menos ênfas…"
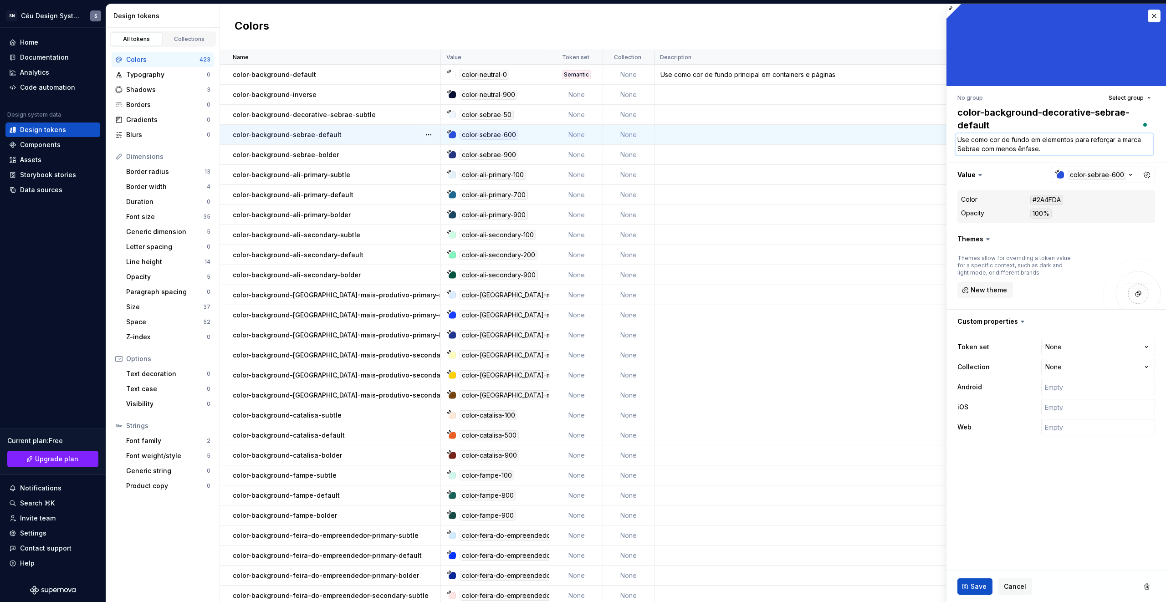
drag, startPoint x: 1066, startPoint y: 151, endPoint x: 928, endPoint y: 135, distance: 138.5
click at [688, 135] on body "SN Céu Design System S Home Documentation Analytics Code automation Design syst…" at bounding box center [583, 301] width 1166 height 602
type textarea "*"
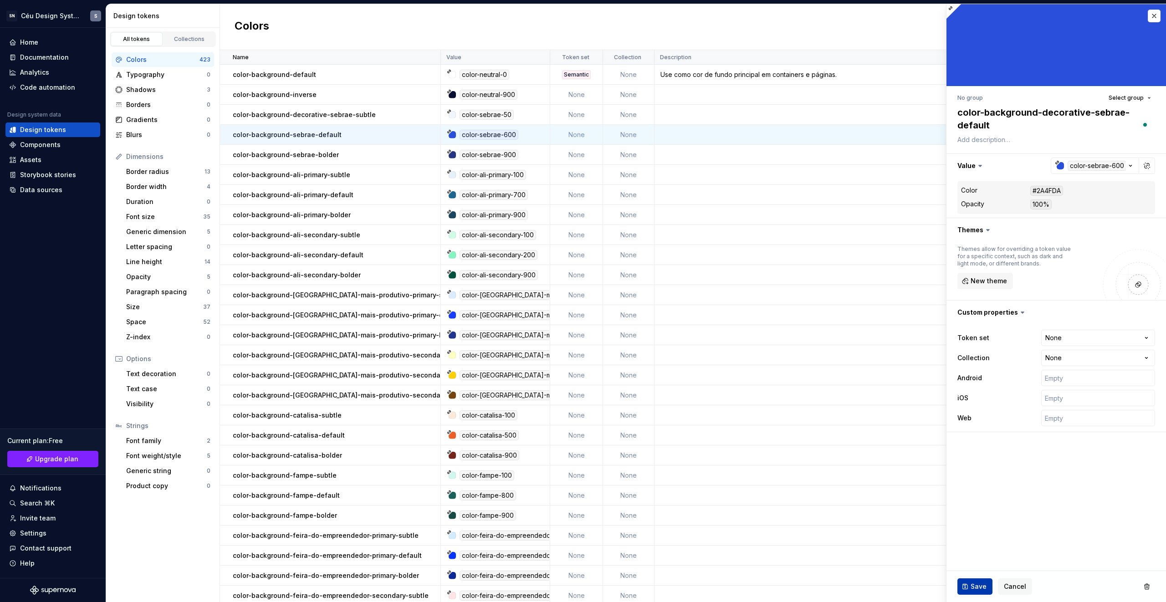
click at [688, 392] on button "Save" at bounding box center [975, 587] width 35 height 16
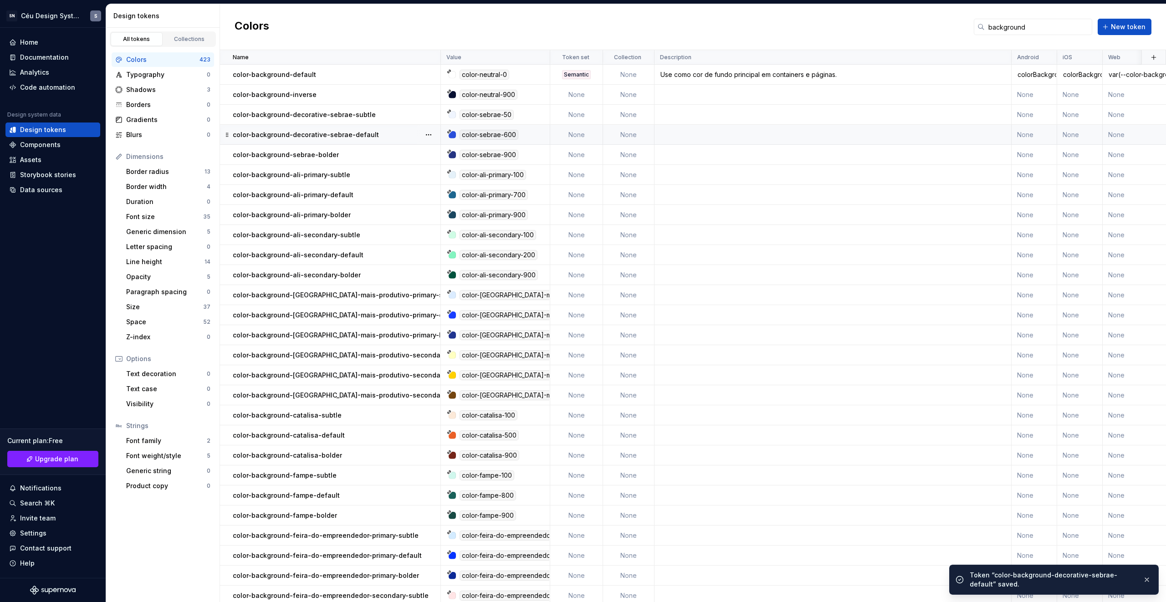
click at [380, 137] on div "color-background-decorative-sebrae-default" at bounding box center [336, 134] width 207 height 9
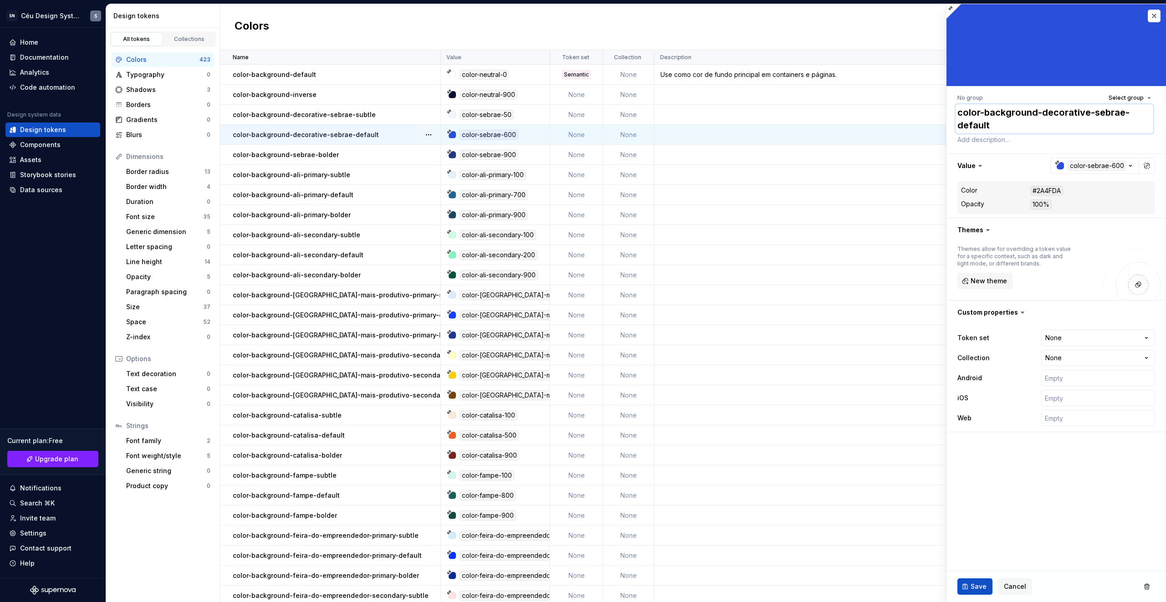
click at [688, 114] on textarea "color-background-decorative-sebrae-default" at bounding box center [1055, 118] width 198 height 29
click at [688, 136] on textarea at bounding box center [1055, 140] width 198 height 13
click at [349, 137] on p "color-background-decorative-sebrae-default" at bounding box center [306, 134] width 146 height 9
type textarea "*"
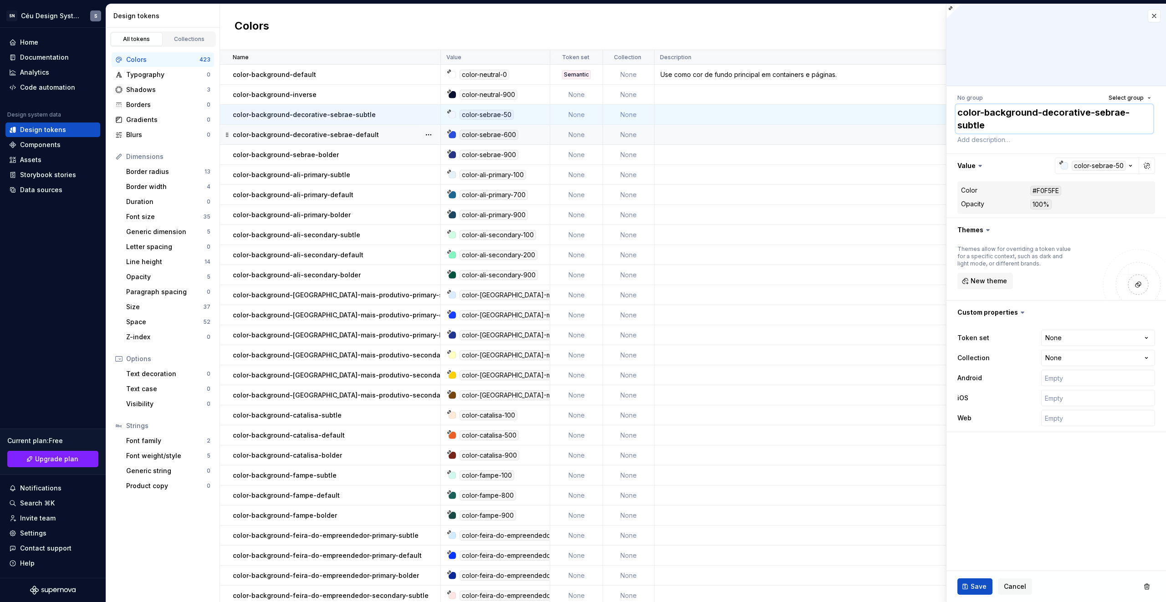
click at [688, 121] on textarea "color-background-decorative-sebrae-subtle" at bounding box center [1055, 118] width 198 height 29
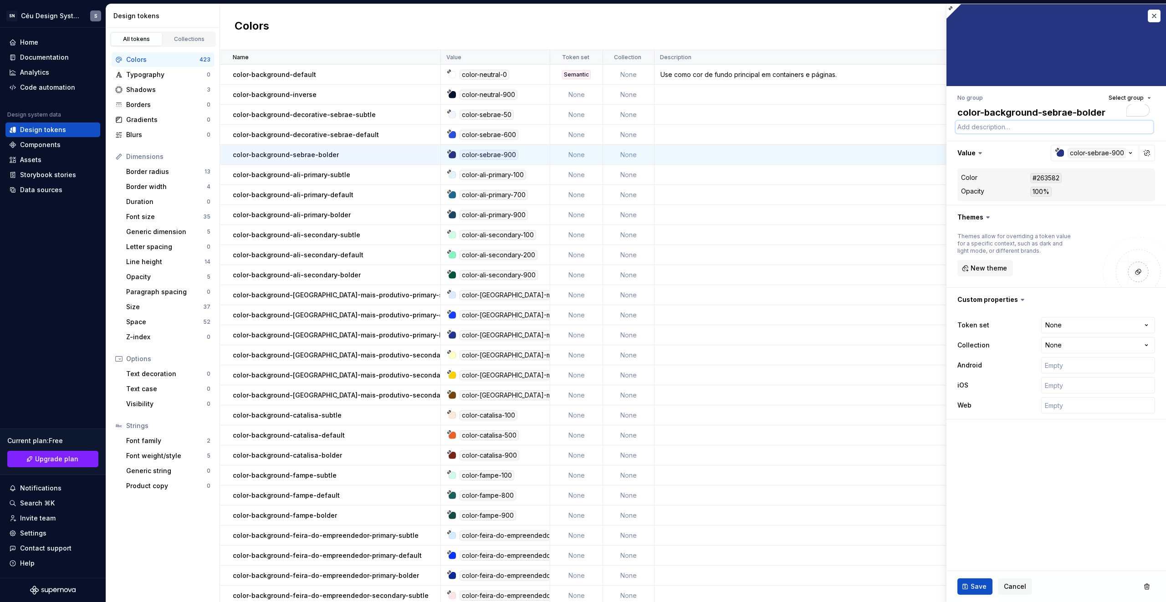
click at [1039, 131] on textarea at bounding box center [1055, 127] width 198 height 13
paste textarea "Use como cor de fundo em elementos da interface para reforçar a marca Sebrae."
type textarea "*"
type textarea "Use como cor de fundo em elementos da interface para reforçar a marca Sebrae."
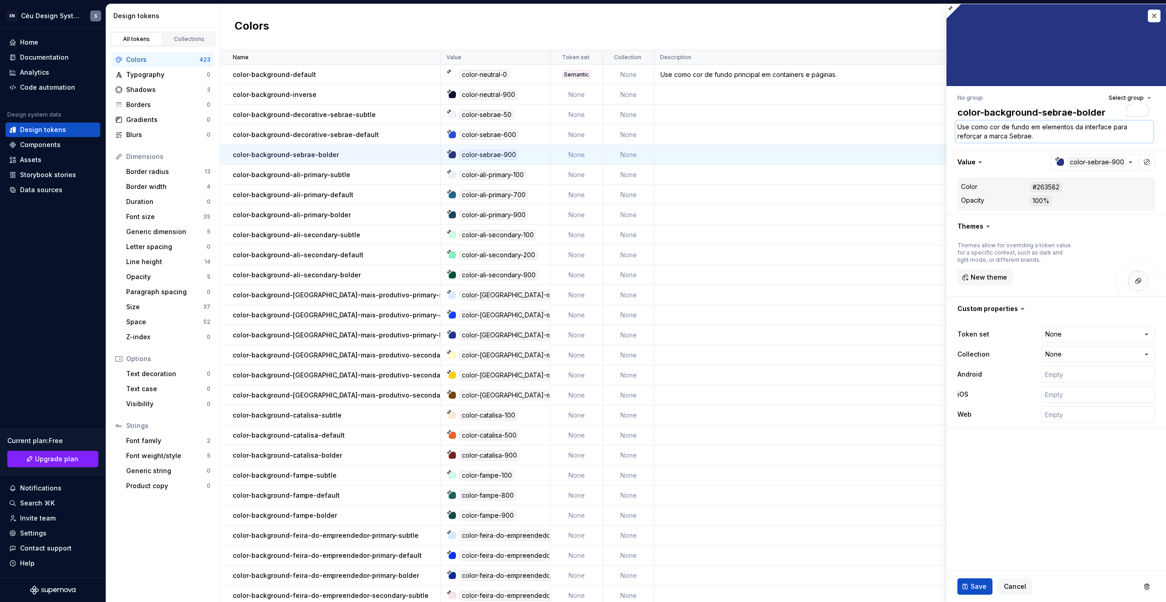
type textarea "*"
type textarea "Use como cor de fundo em elementos da interface para reforçar a marca Sebrae ."
type textarea "*"
type textarea "Use como cor de fundo em elementos da interface para reforçar a marca Sebrae c."
type textarea "*"
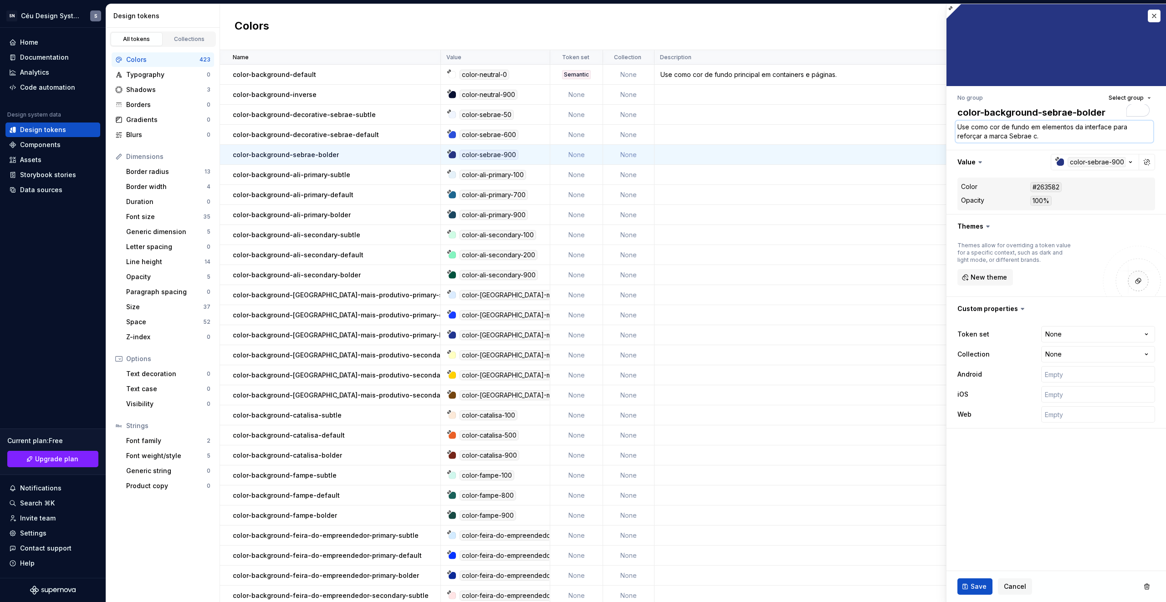
type textarea "Use como cor de fundo em elementos da interface para reforçar a marca Sebrae co."
type textarea "*"
type textarea "Use como cor de fundo em elementos da interface para reforçar a marca Sebrae co…"
type textarea "*"
type textarea "Use como cor de fundo em elementos da interface para reforçar a marca Sebrae co…"
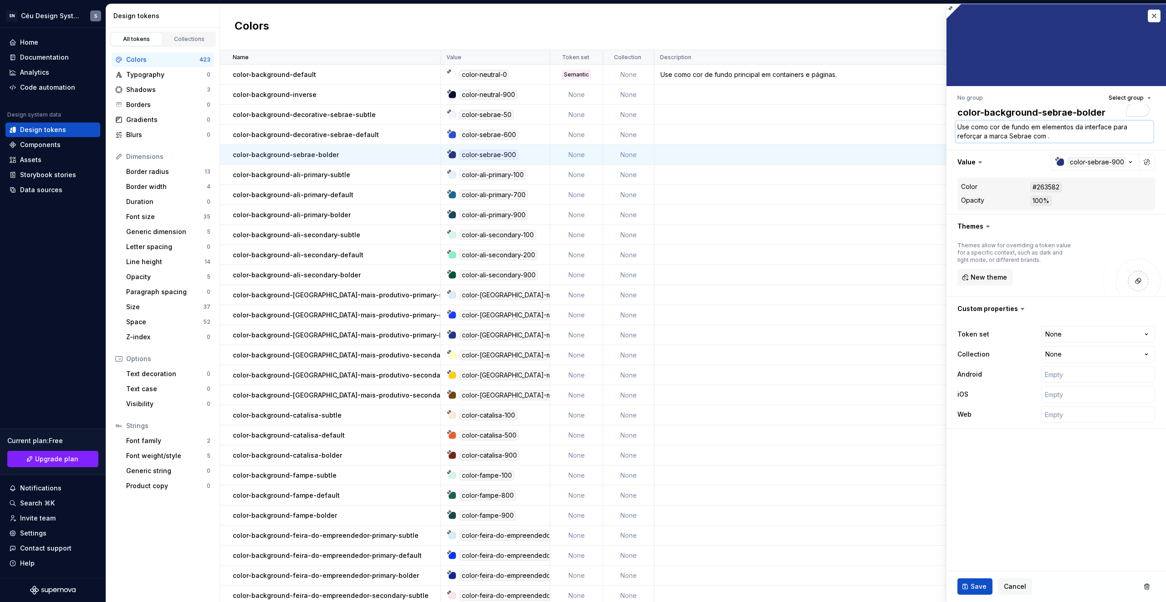
type textarea "*"
type textarea "Use como cor de fundo em elementos da interface para reforçar a marca Sebrae co…"
type textarea "*"
type textarea "Use como cor de fundo em elementos da interface para reforçar a marca Sebrae co…"
type textarea "*"
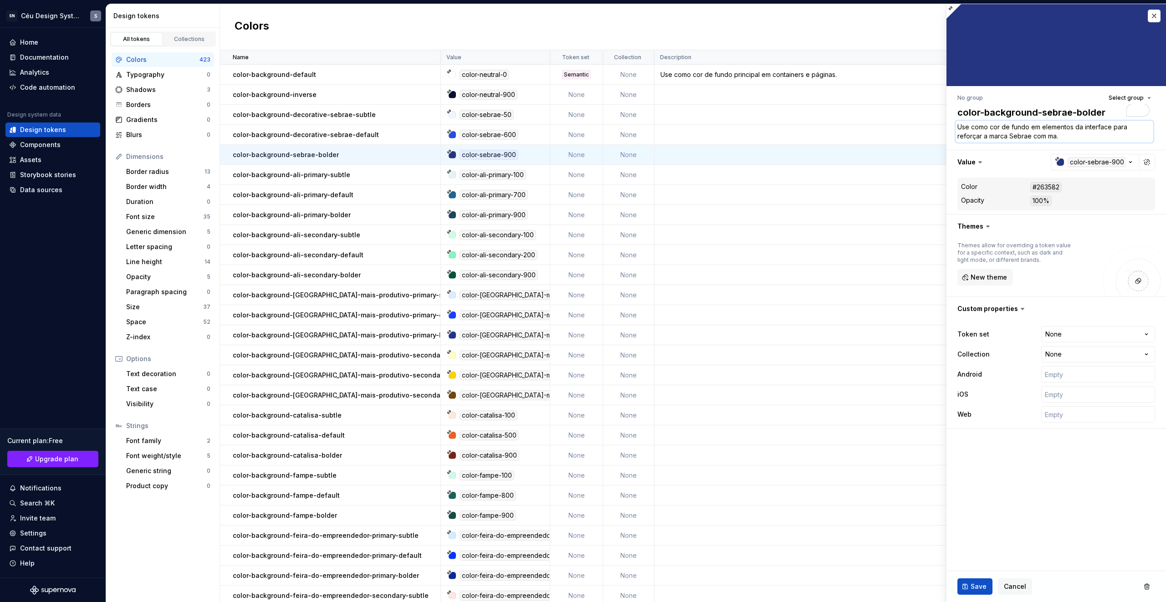
type textarea "Use como cor de fundo em elementos da interface para reforçar a marca Sebrae co…"
type textarea "*"
type textarea "Use como cor de fundo em elementos da interface para reforçar a marca Sebrae co…"
type textarea "*"
type textarea "Use como cor de fundo em elementos da interface para reforçar a marca Sebrae co…"
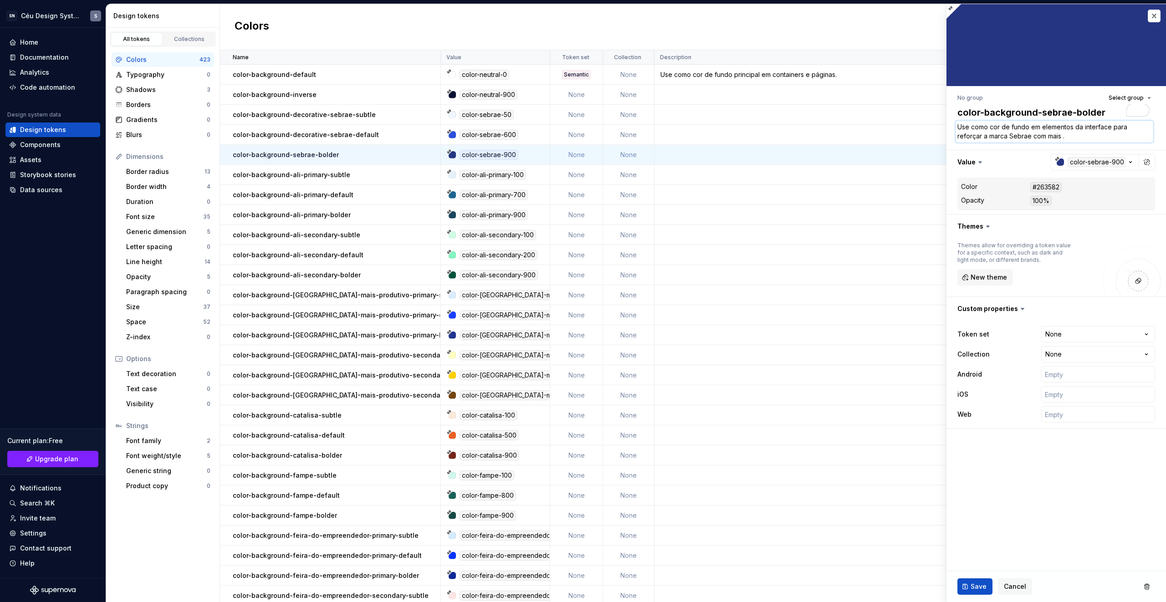
type textarea "*"
type textarea "Use como cor de fundo em elementos da interface para reforçar a marca Sebrae co…"
type textarea "*"
type textarea "Use como cor de fundo em elementos da interface para reforçar a marca Sebrae co…"
type textarea "*"
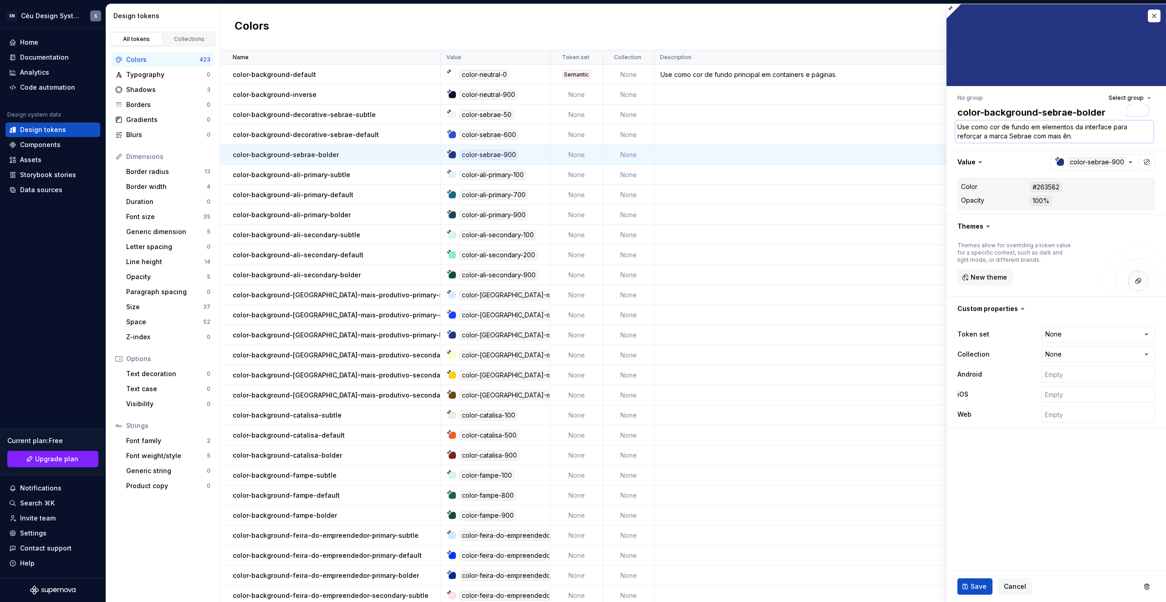
type textarea "Use como cor de fundo em elementos da interface para reforçar a marca Sebrae co…"
type textarea "*"
type textarea "Use como cor de fundo em elementos da interface para reforçar a marca Sebrae co…"
type textarea "*"
type textarea "Use como cor de fundo em elementos da interface para reforçar a marca Sebrae co…"
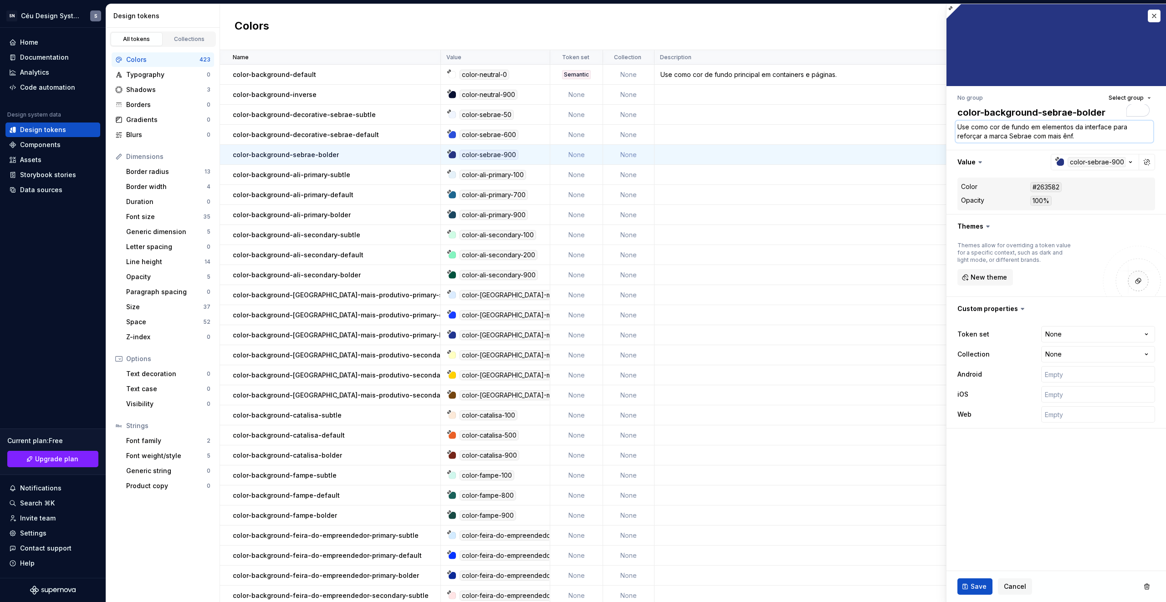
type textarea "*"
type textarea "Use como cor de fundo em elementos da interface para reforçar a marca Sebrae co…"
type textarea "*"
type textarea "Use como cor de fundo em elementos da interface para reforçar a marca Sebrae co…"
type textarea "*"
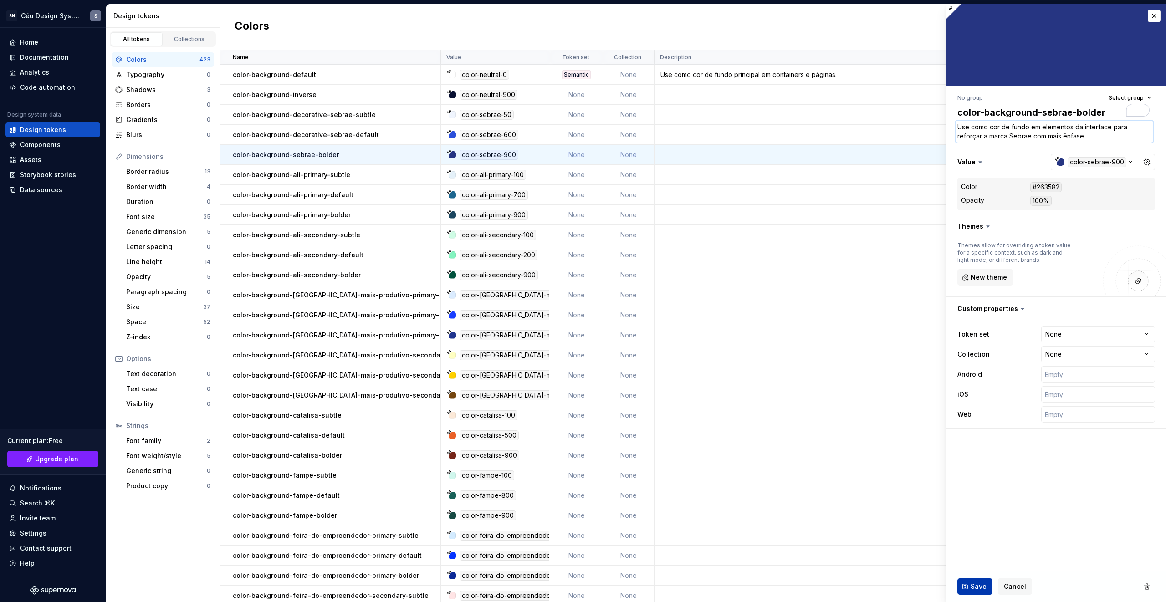
type textarea "Use como cor de fundo em elementos da interface para reforçar a marca Sebrae co…"
click at [966, 590] on button "Save" at bounding box center [975, 587] width 35 height 16
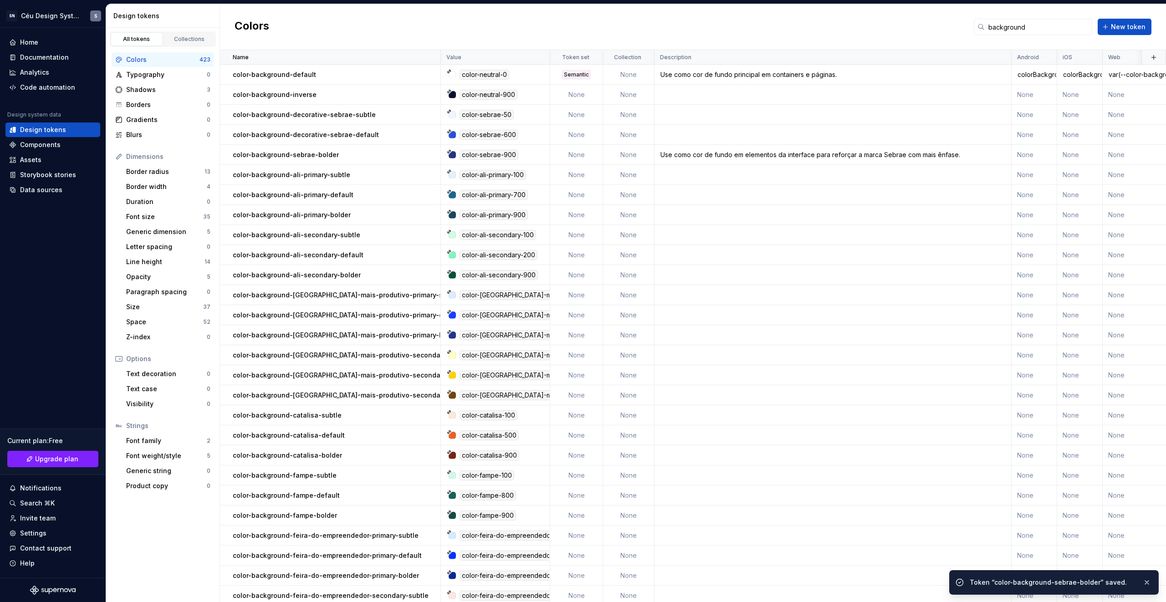
click at [344, 131] on p "color-background-decorative-sebrae-default" at bounding box center [306, 134] width 146 height 9
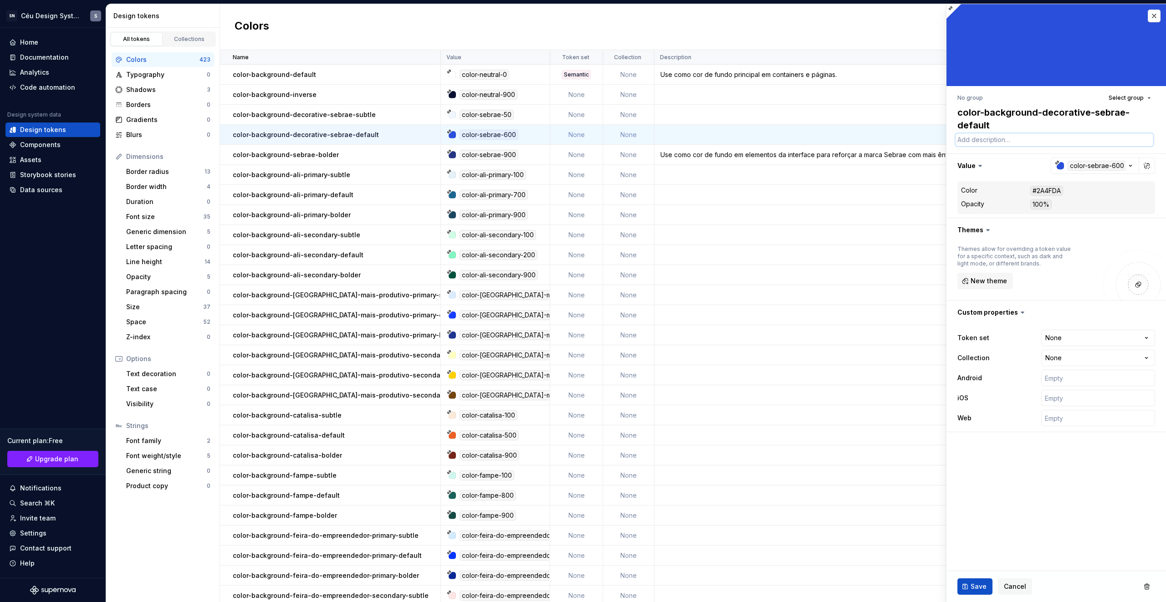
click at [1017, 138] on textarea at bounding box center [1055, 140] width 198 height 13
paste textarea "Use como cor de fundo em elementos da interface para reforçar a marca Sebrae."
type textarea "*"
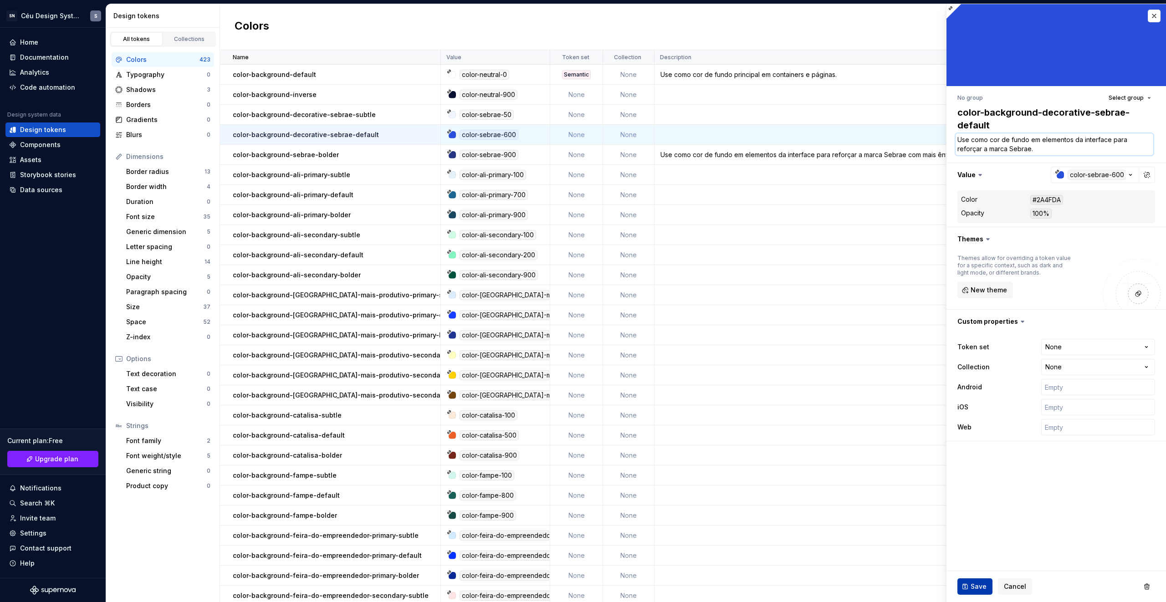
type textarea "Use como cor de fundo em elementos da interface para reforçar a marca Sebrae."
click at [968, 587] on button "Save" at bounding box center [975, 587] width 35 height 16
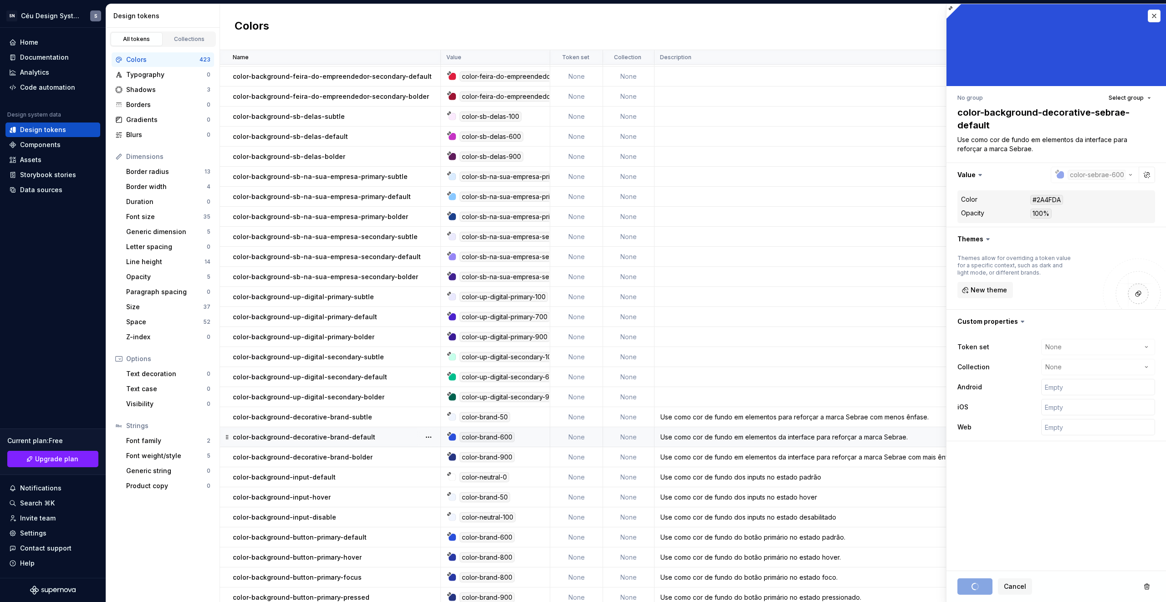
scroll to position [558, 0]
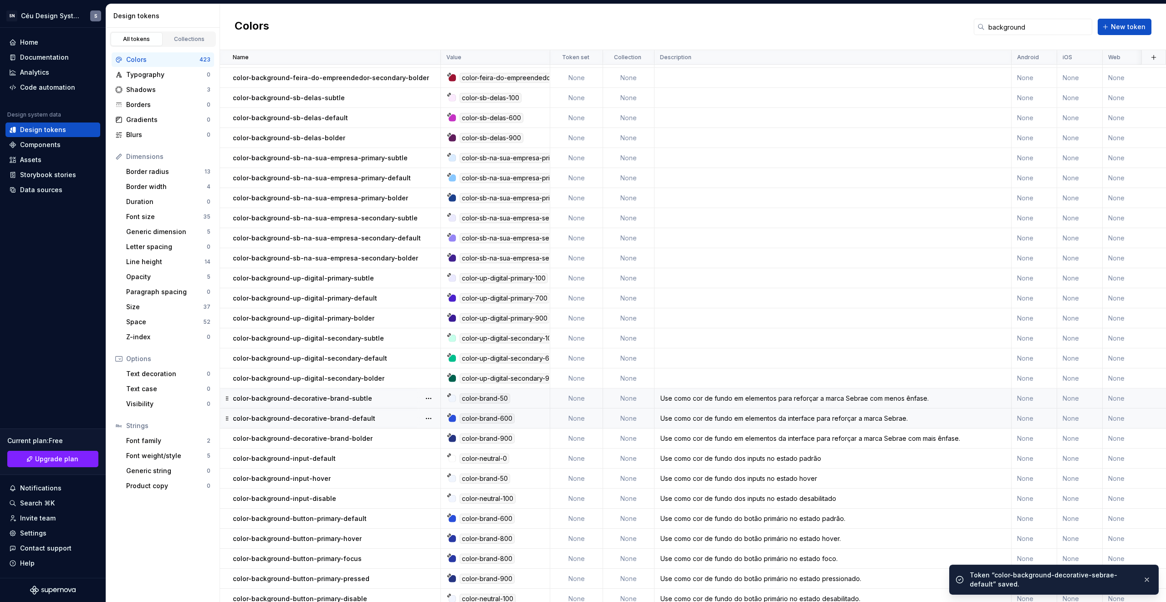
click at [309, 399] on p "color-background-decorative-brand-subtle" at bounding box center [302, 398] width 139 height 9
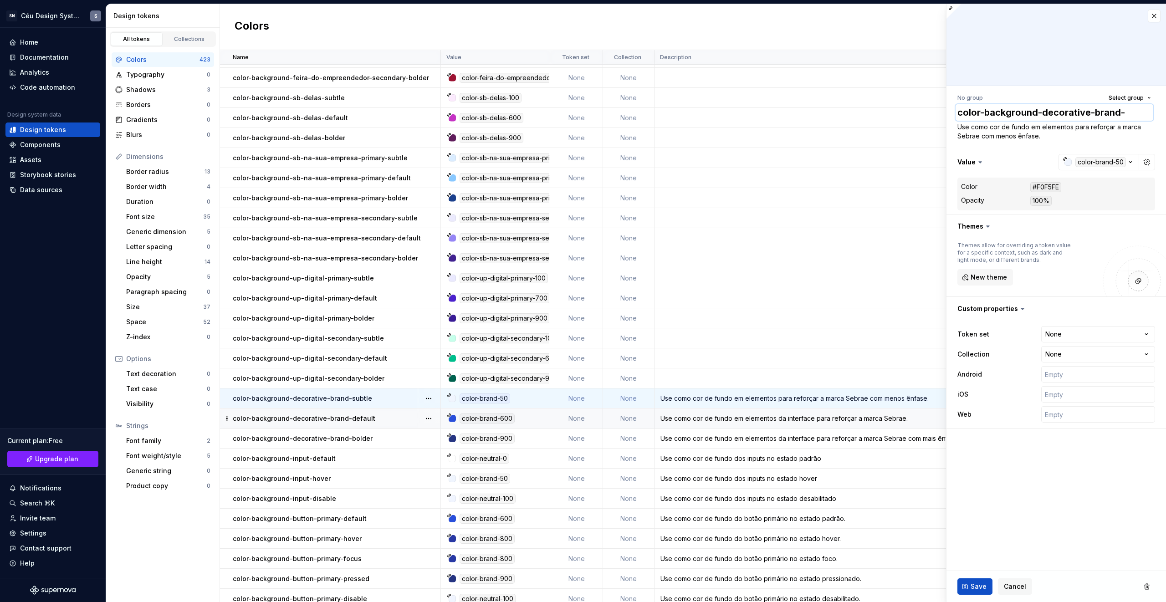
click at [1062, 114] on textarea "color-background-decorative-brand-subtle" at bounding box center [1055, 112] width 198 height 16
click at [1068, 115] on textarea "color-background-decorative-brand-subtle" at bounding box center [1055, 112] width 198 height 16
click at [1063, 133] on textarea "Use como cor de fundo em elementos para reforçar a marca Sebrae com menos ênfas…" at bounding box center [1055, 132] width 198 height 22
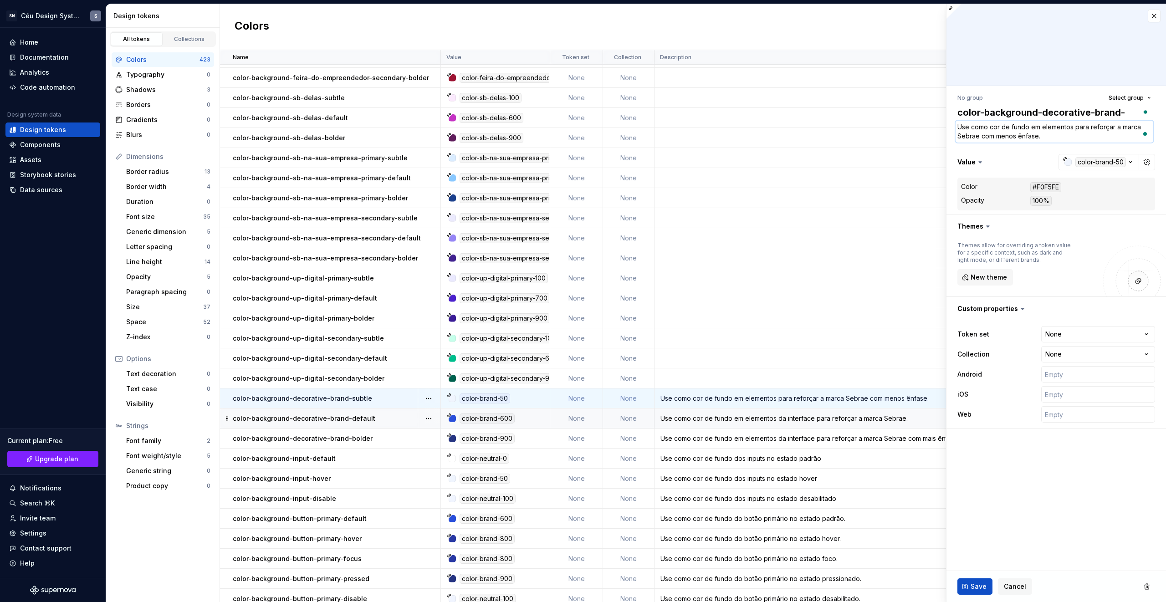
type textarea "*"
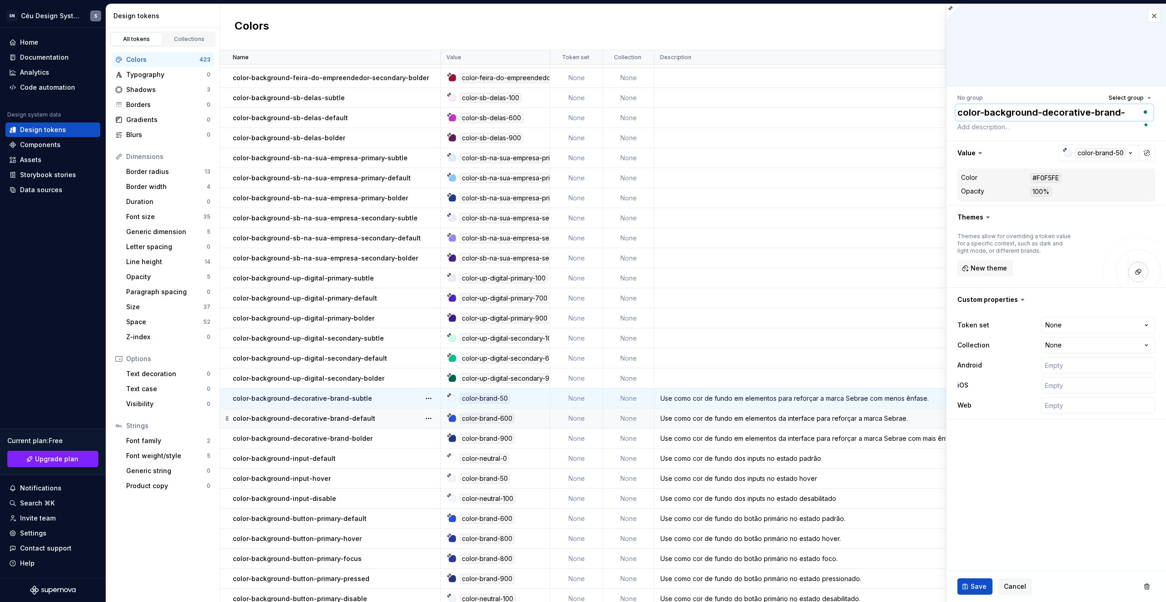
click at [1078, 110] on textarea "color-background-decorative-brand-subtle" at bounding box center [1055, 112] width 198 height 16
click at [1073, 115] on textarea "color-background-decorative-brand-subtle" at bounding box center [1055, 112] width 198 height 16
type textarea "*"
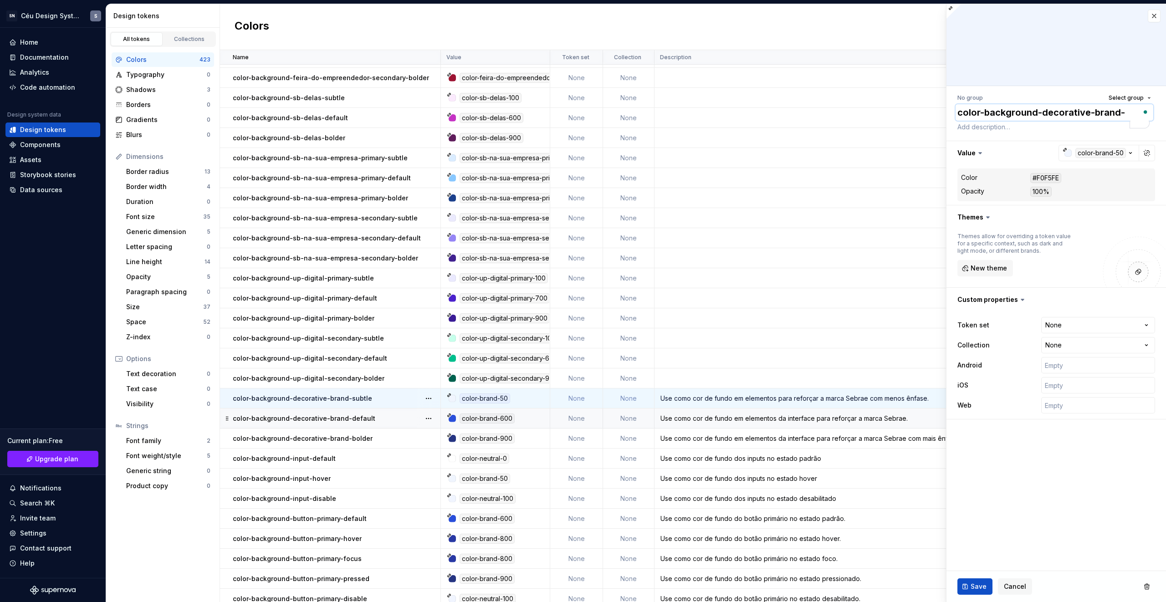
type textarea "color-background-a-brand-subtle"
type textarea "*"
type textarea "color-background-ac-brand-subtle"
type textarea "*"
type textarea "color-background-acc-brand-subtle"
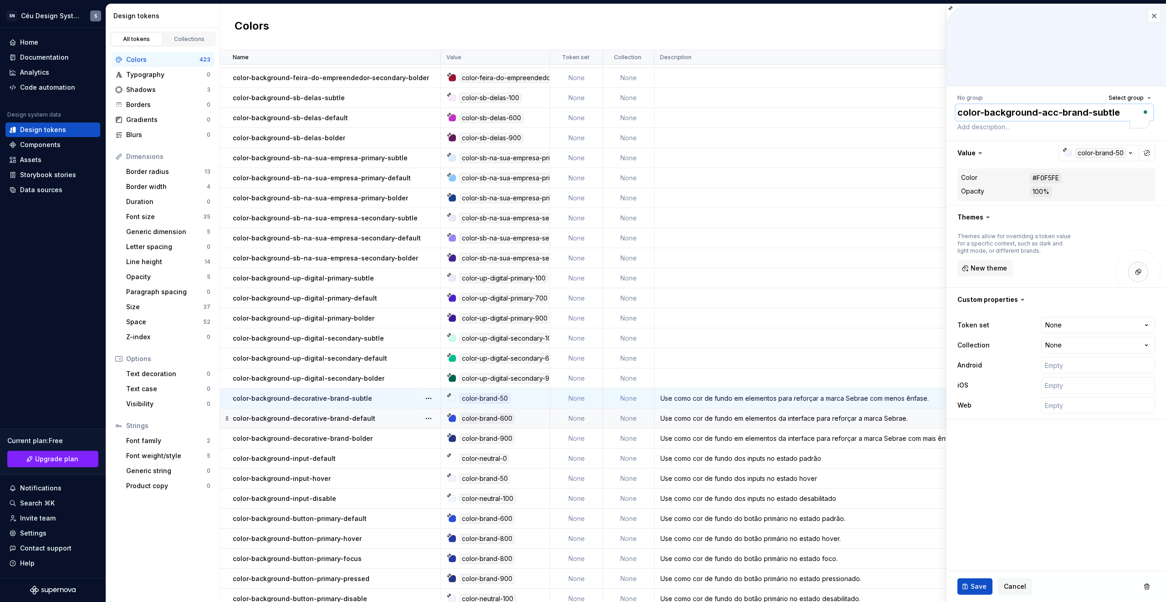
type textarea "*"
type textarea "color-background-acce-brand-subtle"
type textarea "*"
type textarea "color-background-accen-brand-subtle"
type textarea "*"
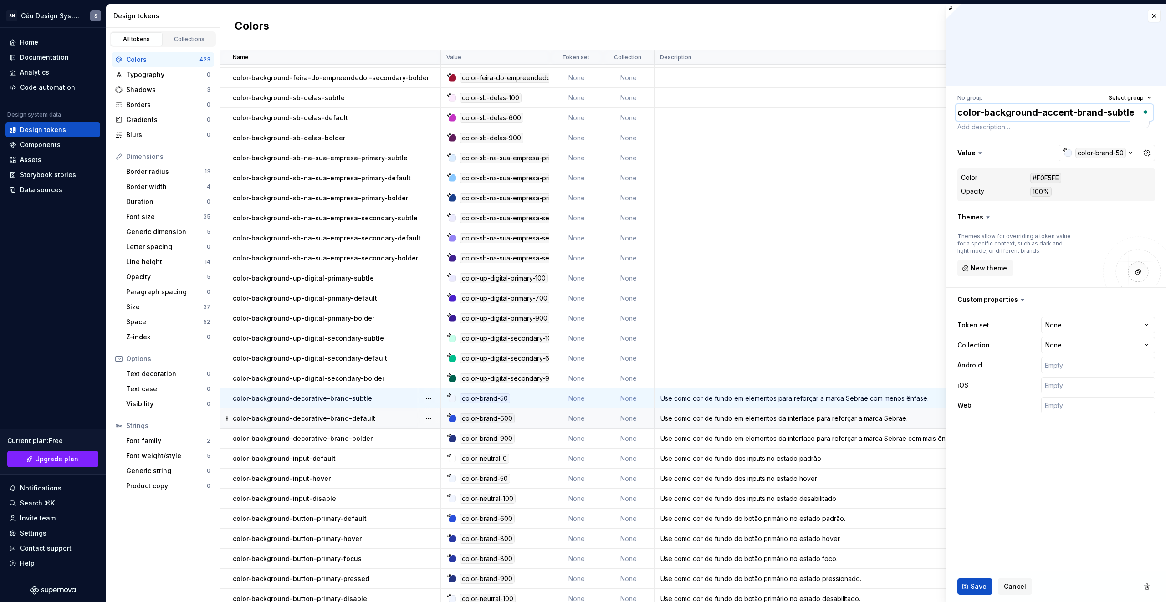
type textarea "color-background-accent-brand-subtle"
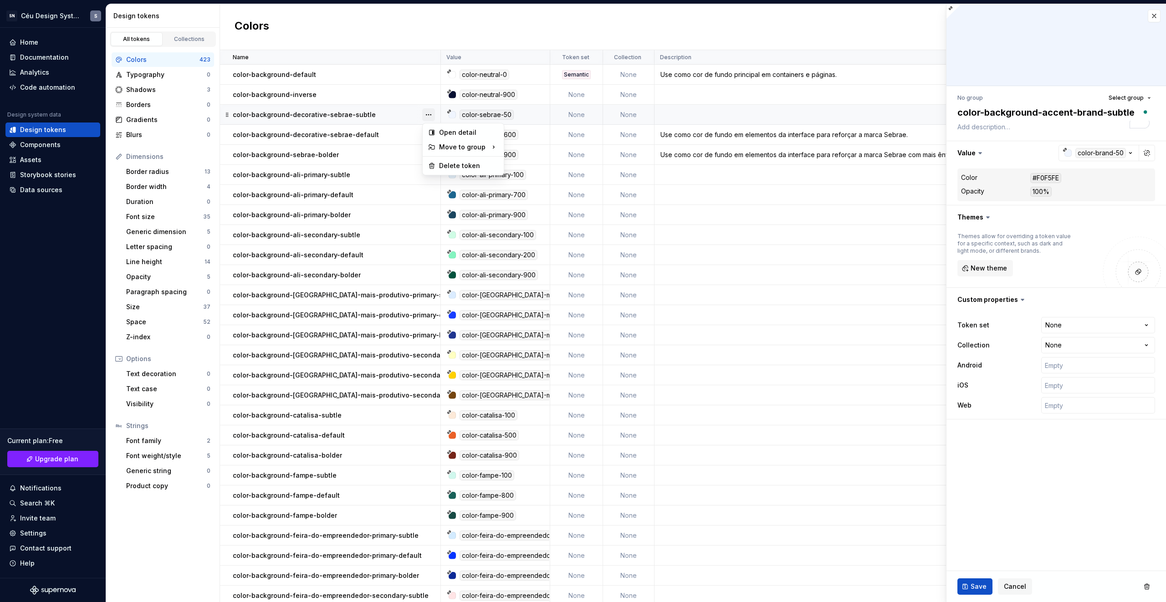
click at [430, 114] on button "button" at bounding box center [428, 114] width 13 height 13
click at [443, 162] on div "Delete token" at bounding box center [468, 165] width 59 height 9
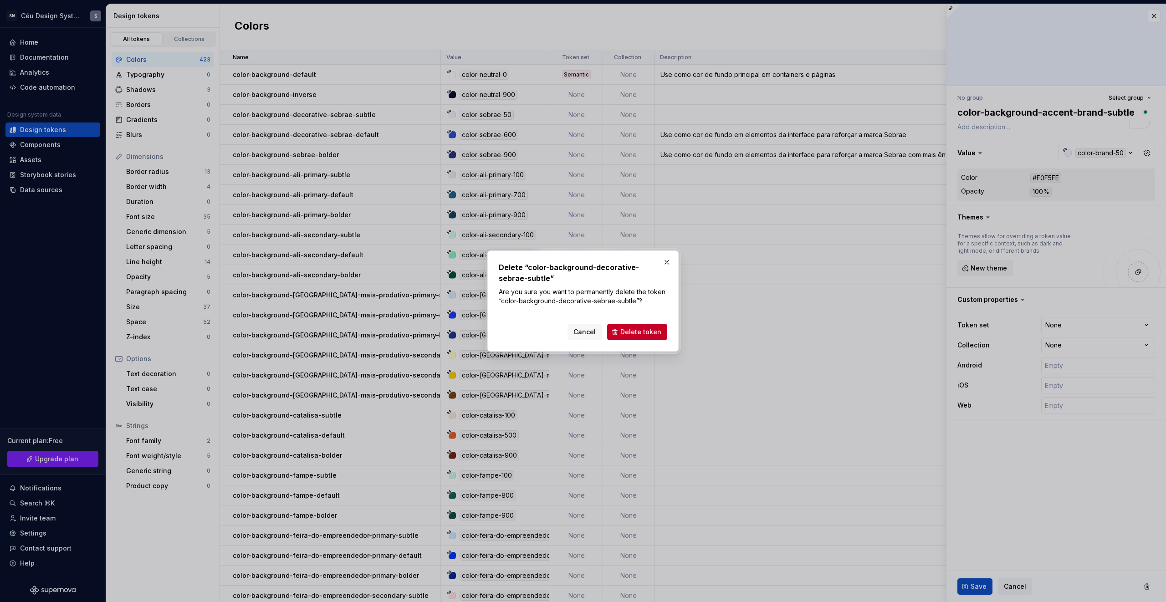
drag, startPoint x: 630, startPoint y: 334, endPoint x: 624, endPoint y: 321, distance: 14.3
click at [630, 334] on span "Delete token" at bounding box center [641, 332] width 41 height 9
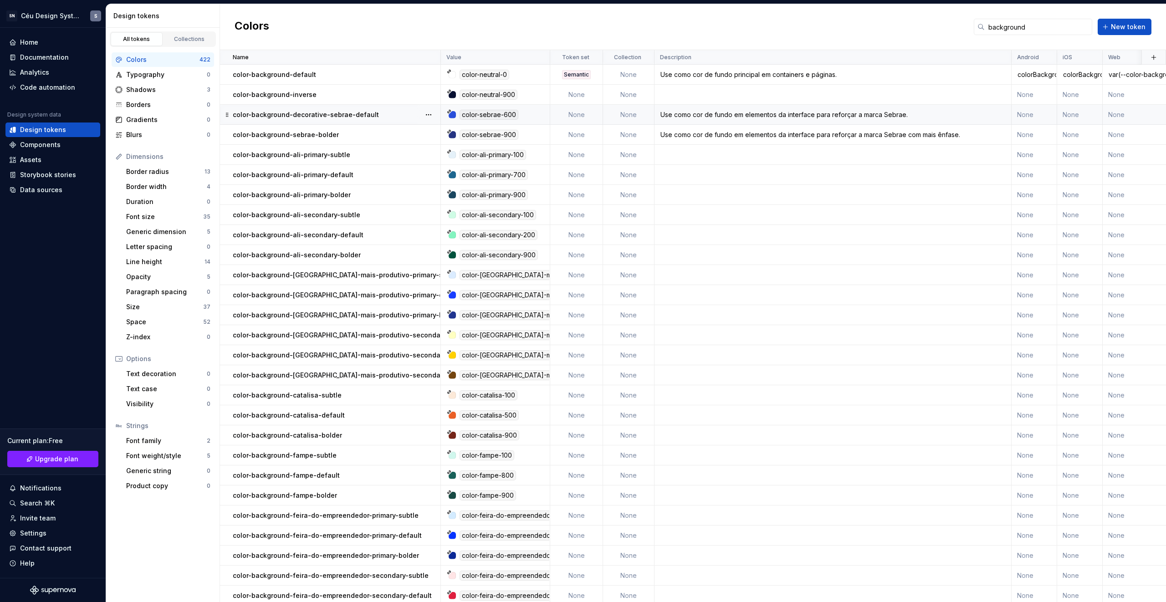
click at [432, 112] on button "button" at bounding box center [428, 114] width 13 height 13
click at [456, 168] on div "Delete token" at bounding box center [468, 165] width 59 height 9
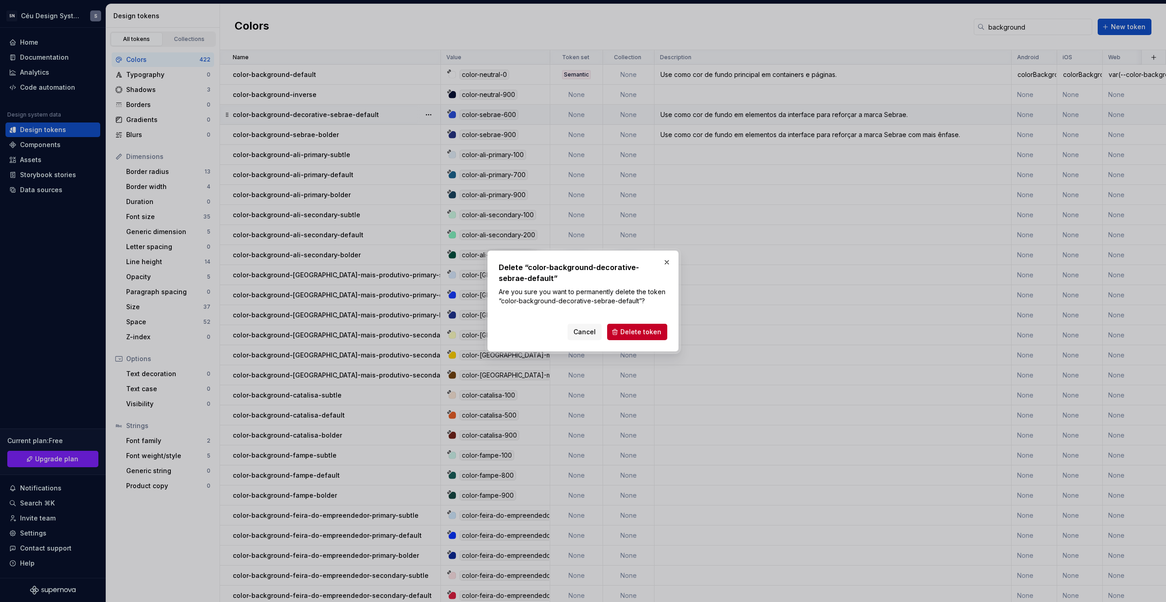
click at [634, 326] on button "Delete token" at bounding box center [637, 332] width 60 height 16
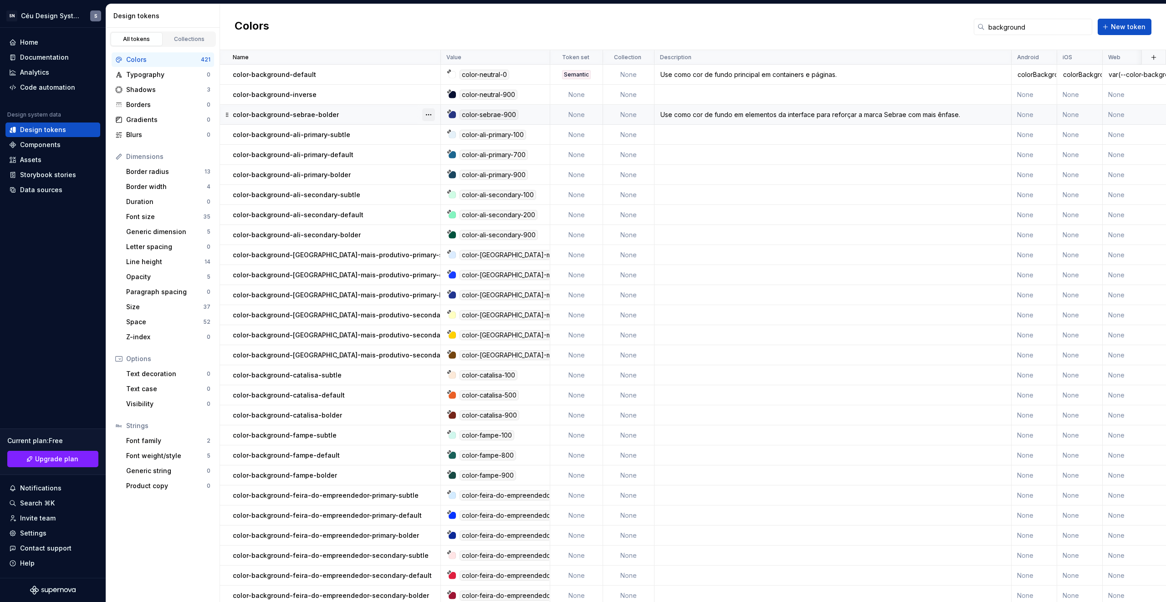
click at [429, 110] on button "button" at bounding box center [428, 114] width 13 height 13
click at [458, 163] on div "Delete token" at bounding box center [468, 165] width 59 height 9
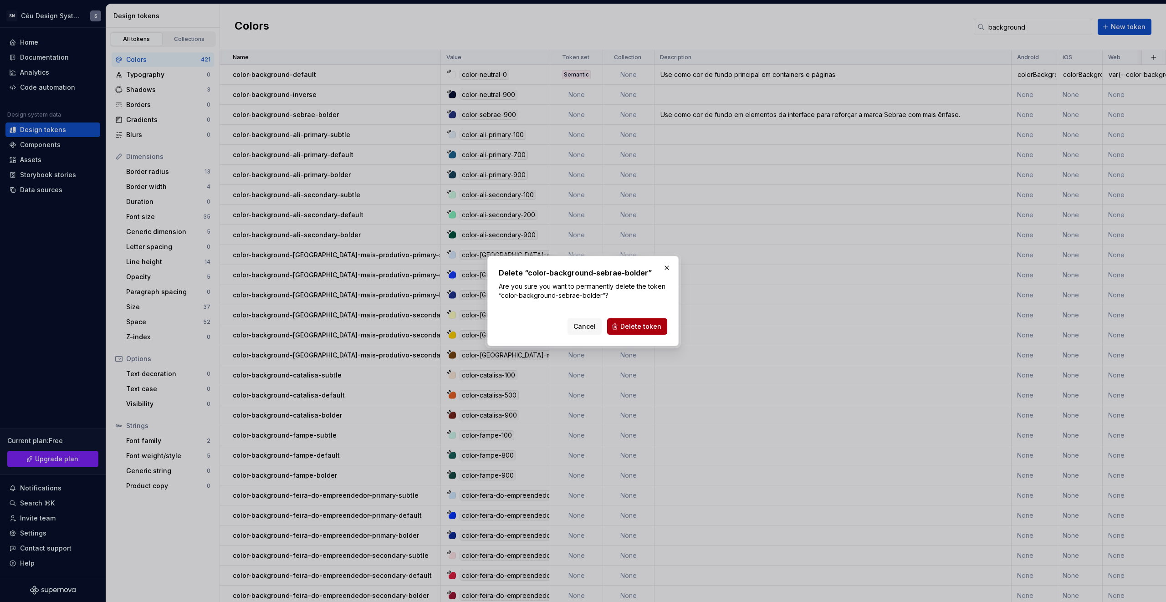
click at [659, 325] on span "Delete token" at bounding box center [641, 326] width 41 height 9
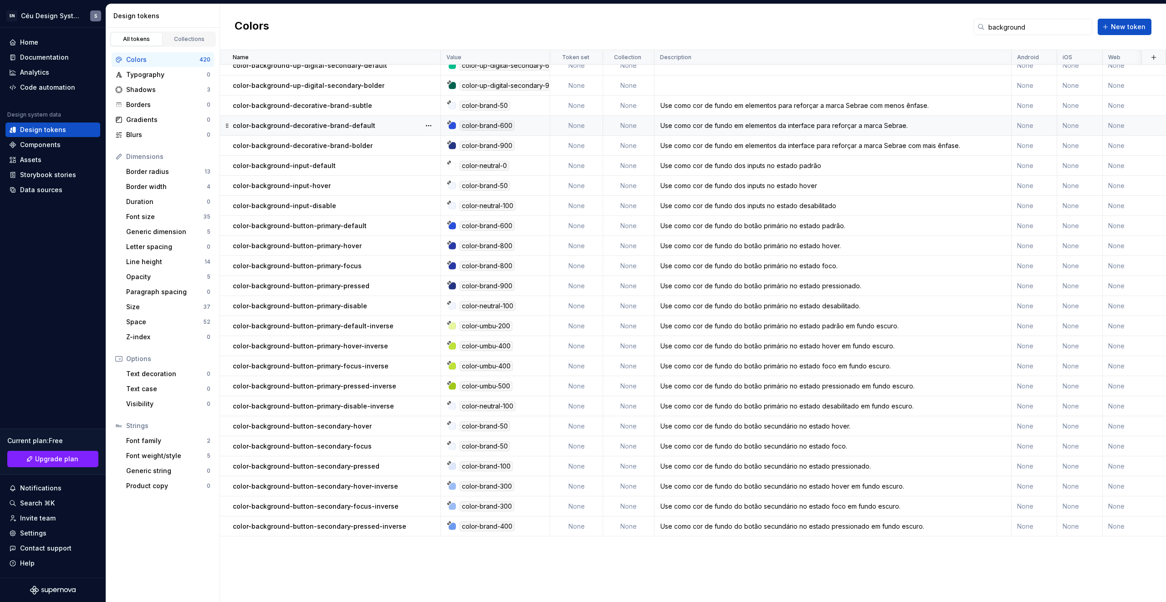
scroll to position [505, 0]
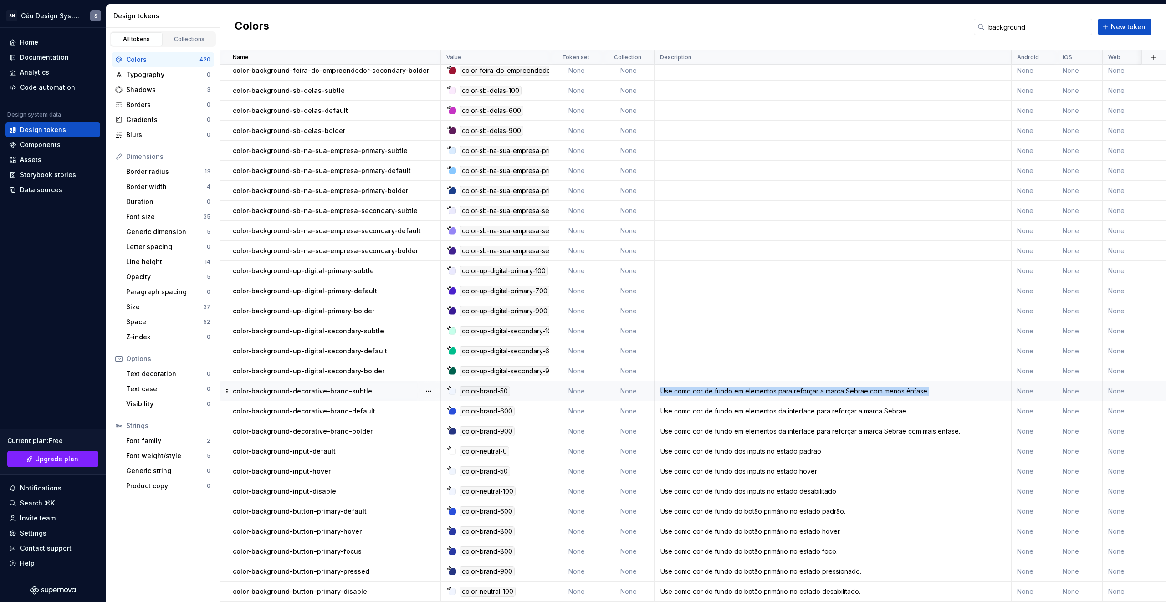
drag, startPoint x: 948, startPoint y: 389, endPoint x: 661, endPoint y: 390, distance: 286.6
click at [661, 390] on div "Use como cor de fundo em elementos para reforçar a marca Sebrae com menos ênfas…" at bounding box center [833, 391] width 356 height 9
copy div "Use como cor de fundo em elementos para reforçar a marca Sebrae com menos ênfas…"
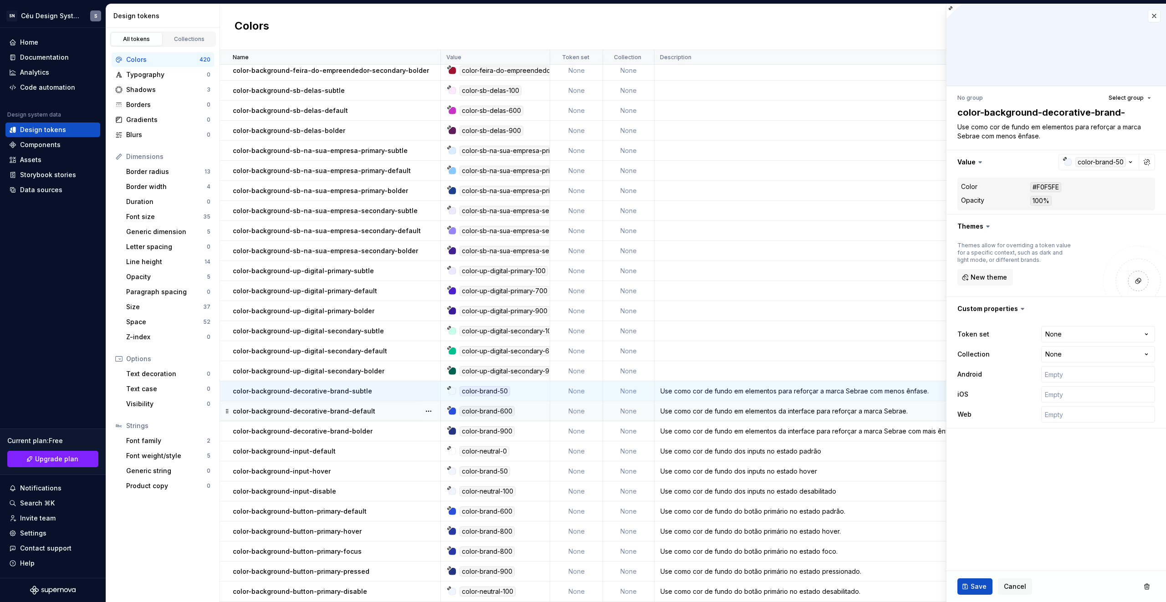
click at [665, 410] on div "Use como cor de fundo em elementos da interface para reforçar a marca Sebrae." at bounding box center [833, 411] width 356 height 9
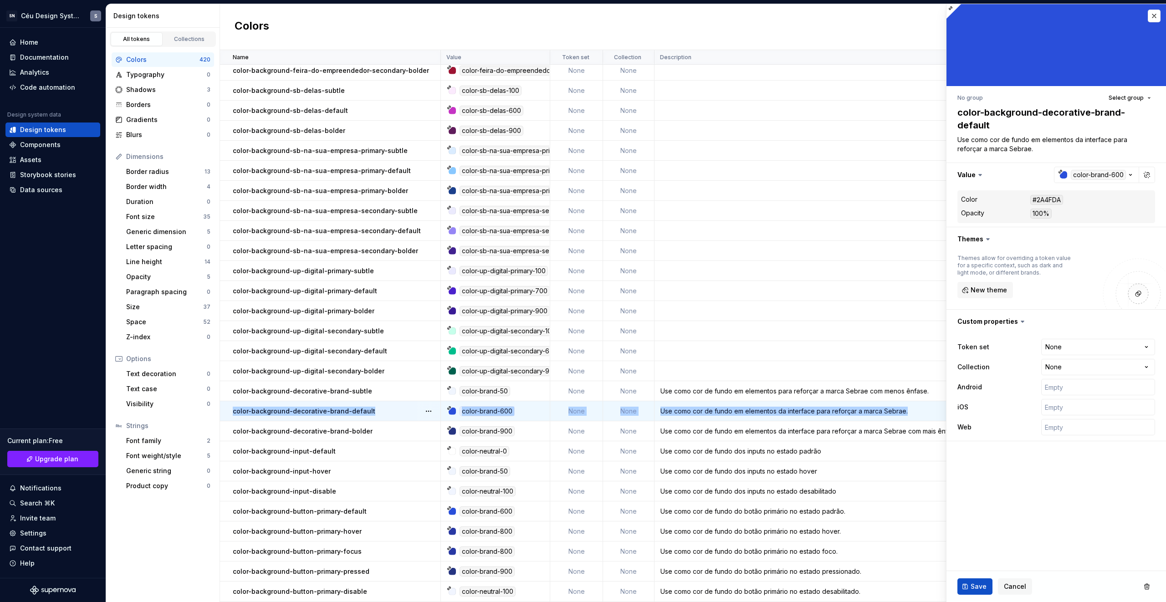
drag, startPoint x: 660, startPoint y: 410, endPoint x: 907, endPoint y: 413, distance: 247.0
click at [914, 411] on div "Use como cor de fundo em elementos da interface para reforçar a marca Sebrae." at bounding box center [833, 411] width 356 height 9
drag, startPoint x: 904, startPoint y: 410, endPoint x: 664, endPoint y: 409, distance: 239.2
click at [664, 409] on div "Use como cor de fundo em elementos da interface para reforçar a marca Sebrae." at bounding box center [833, 411] width 356 height 9
drag, startPoint x: 662, startPoint y: 410, endPoint x: 919, endPoint y: 416, distance: 257.1
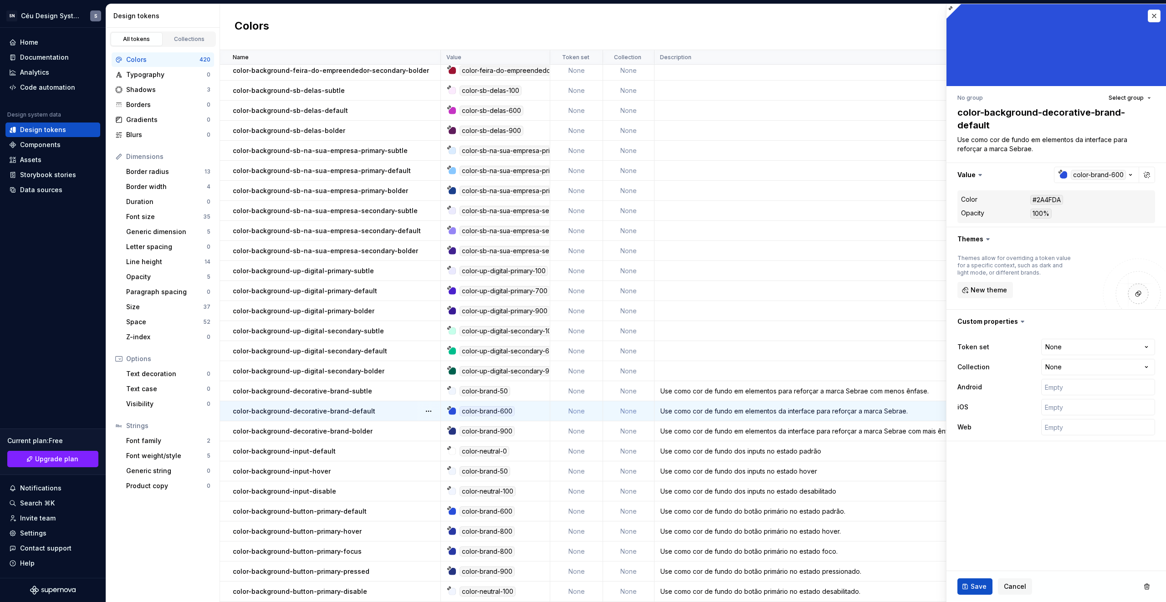
drag, startPoint x: 917, startPoint y: 416, endPoint x: 912, endPoint y: 415, distance: 5.0
click at [914, 416] on td "Use como cor de fundo em elementos da interface para reforçar a marca Sebrae." at bounding box center [833, 411] width 357 height 20
drag, startPoint x: 911, startPoint y: 411, endPoint x: 850, endPoint y: 391, distance: 63.8
click at [697, 455] on div "Use como cor de fundo dos inputs no estado padrão" at bounding box center [833, 451] width 356 height 9
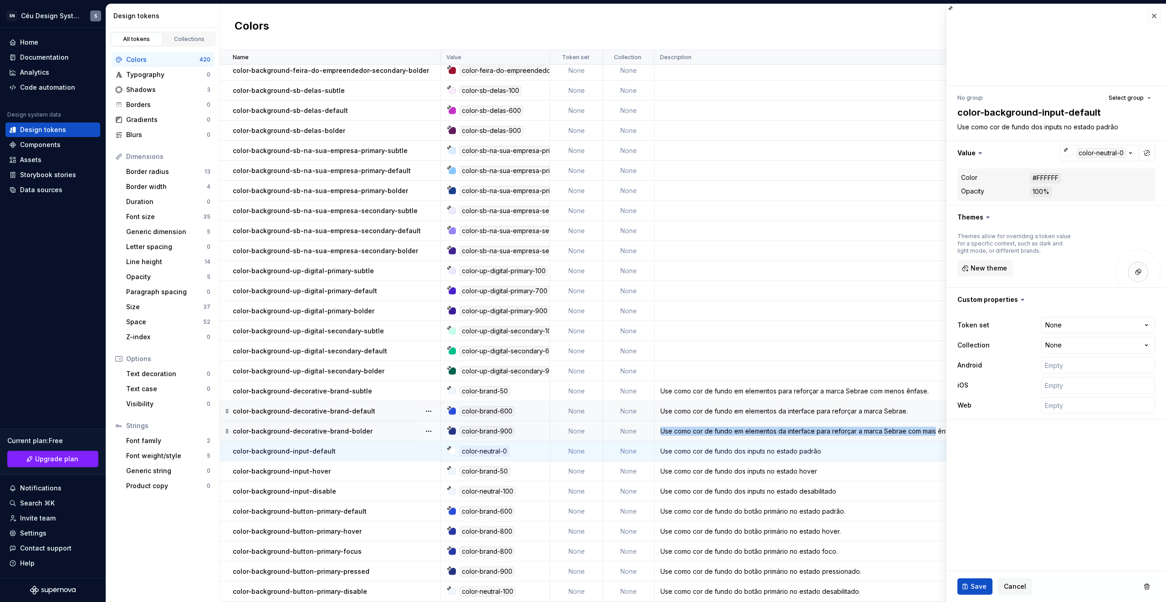
drag, startPoint x: 659, startPoint y: 432, endPoint x: 937, endPoint y: 429, distance: 278.0
click at [934, 432] on div "Use como cor de fundo em elementos da interface para reforçar a marca Sebrae co…" at bounding box center [833, 431] width 356 height 9
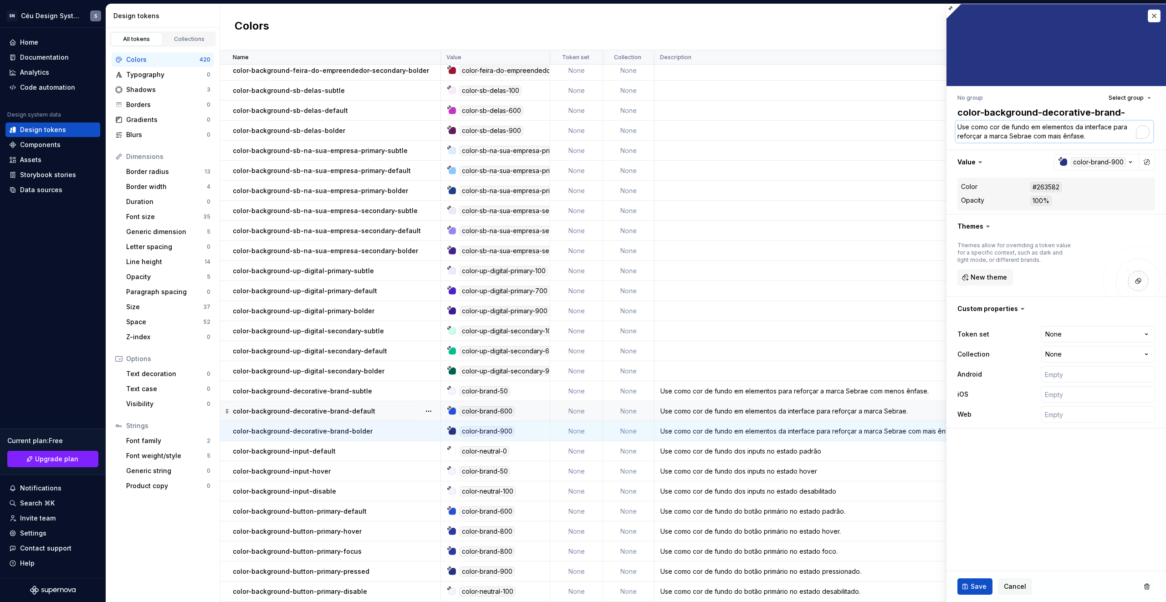
drag, startPoint x: 1085, startPoint y: 139, endPoint x: 1158, endPoint y: 134, distance: 73.0
click at [1158, 134] on div "No group Select group color-background-decorative-brand-bolder Use como cor de …" at bounding box center [1057, 260] width 220 height 348
click at [431, 392] on button "button" at bounding box center [428, 391] width 13 height 13
click at [448, 438] on div "Delete token" at bounding box center [468, 442] width 59 height 9
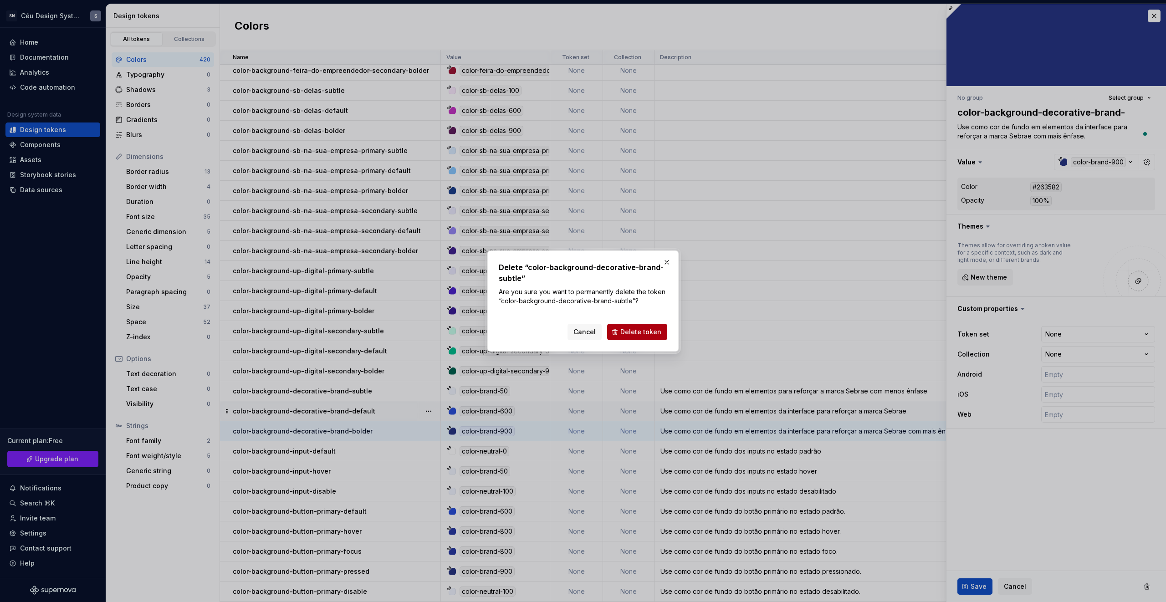
click at [632, 331] on span "Delete token" at bounding box center [641, 332] width 41 height 9
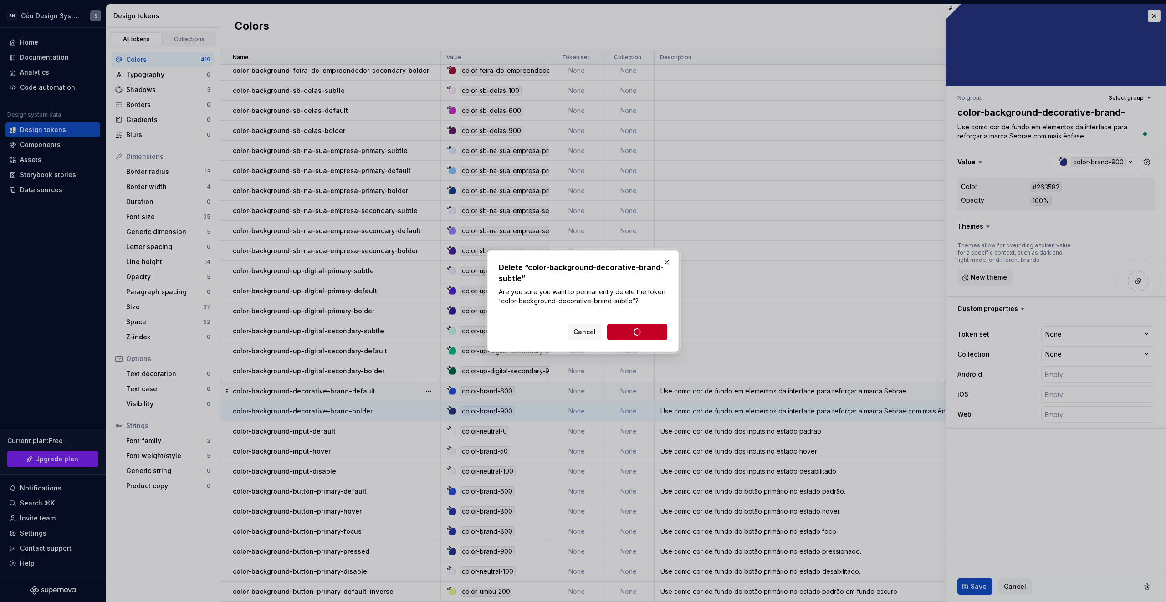
type textarea "*"
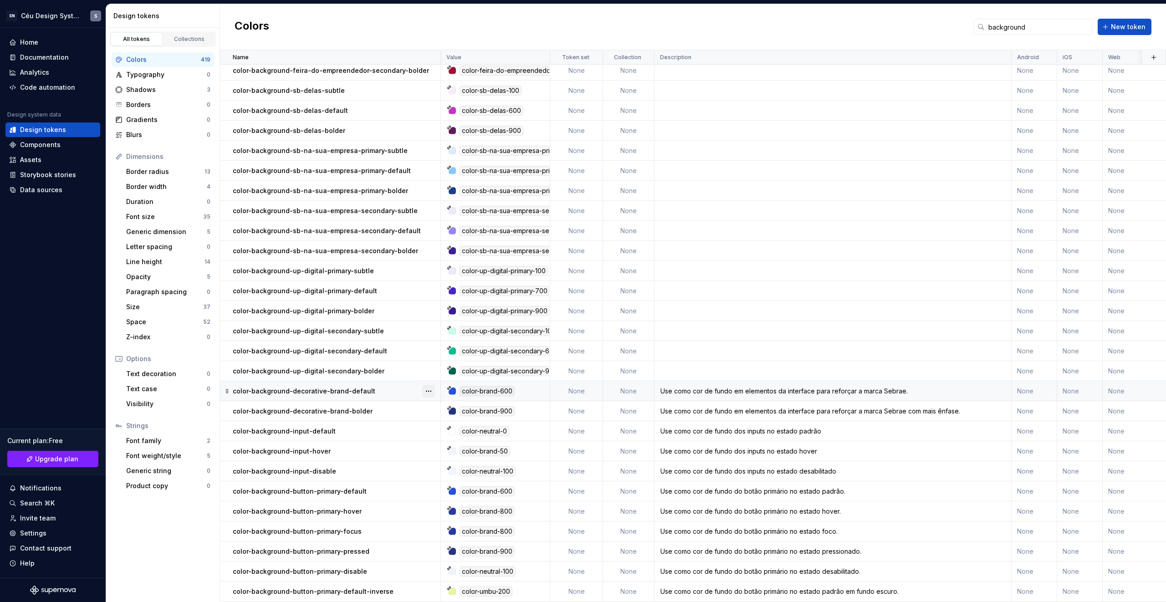
click at [428, 393] on button "button" at bounding box center [428, 391] width 13 height 13
click at [452, 448] on div "Delete token" at bounding box center [463, 442] width 77 height 15
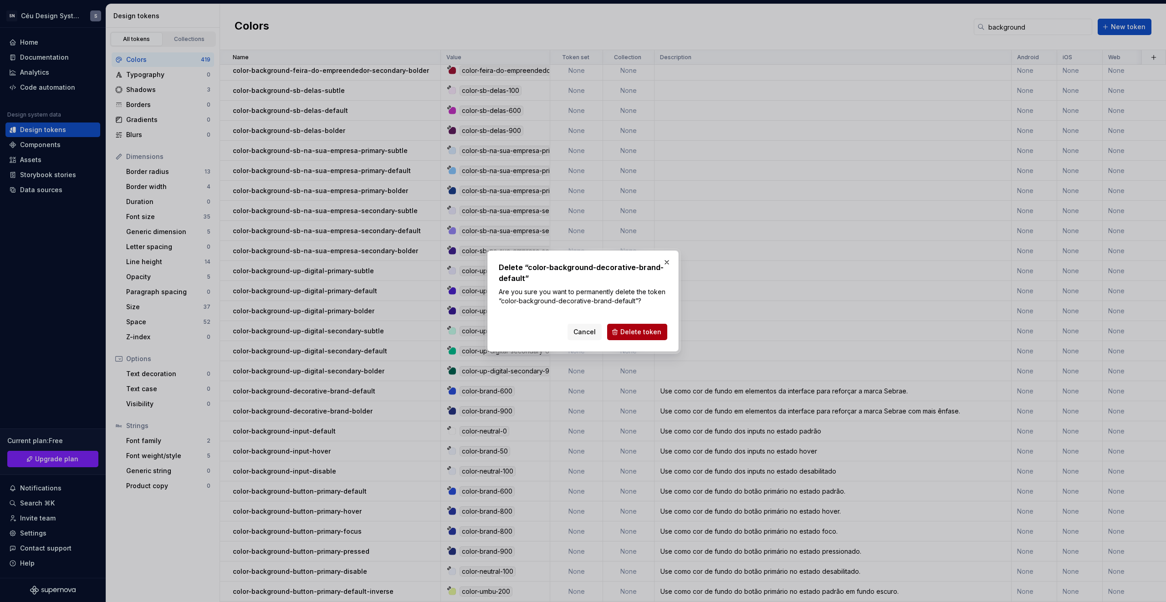
click at [635, 335] on span "Delete token" at bounding box center [641, 332] width 41 height 9
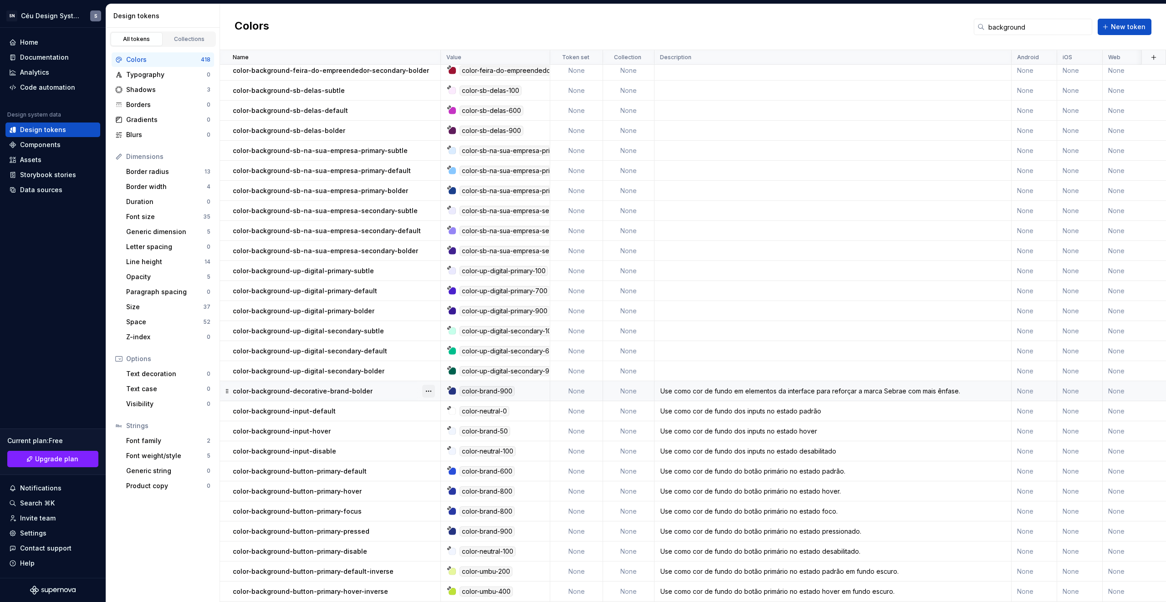
click at [428, 390] on button "button" at bounding box center [428, 391] width 13 height 13
click at [460, 438] on div "Delete token" at bounding box center [468, 442] width 59 height 9
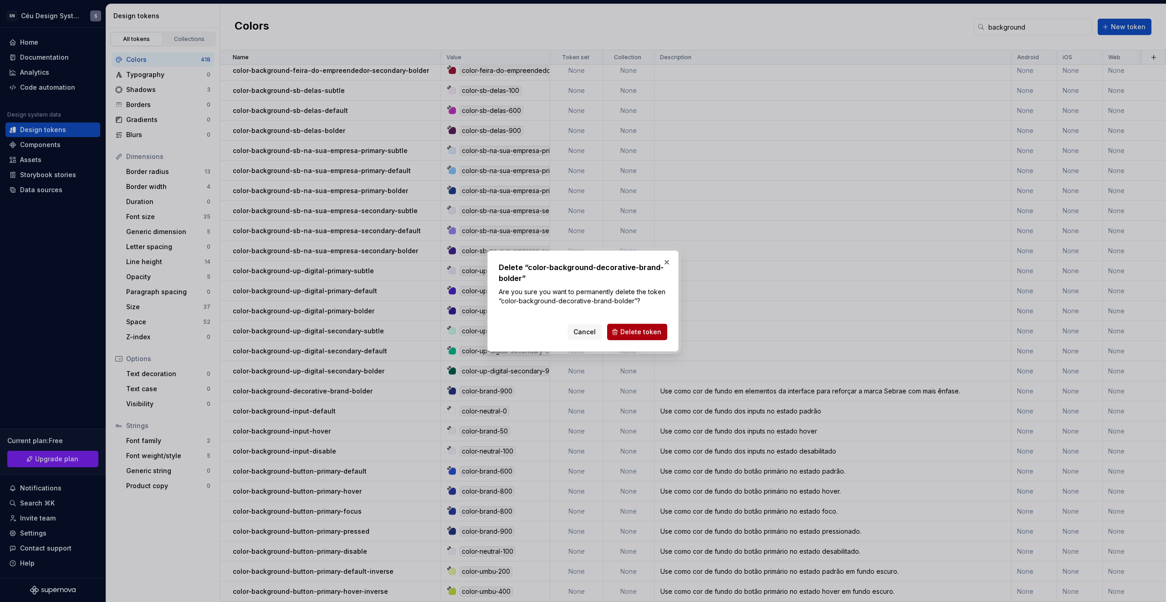
click at [640, 329] on span "Delete token" at bounding box center [641, 332] width 41 height 9
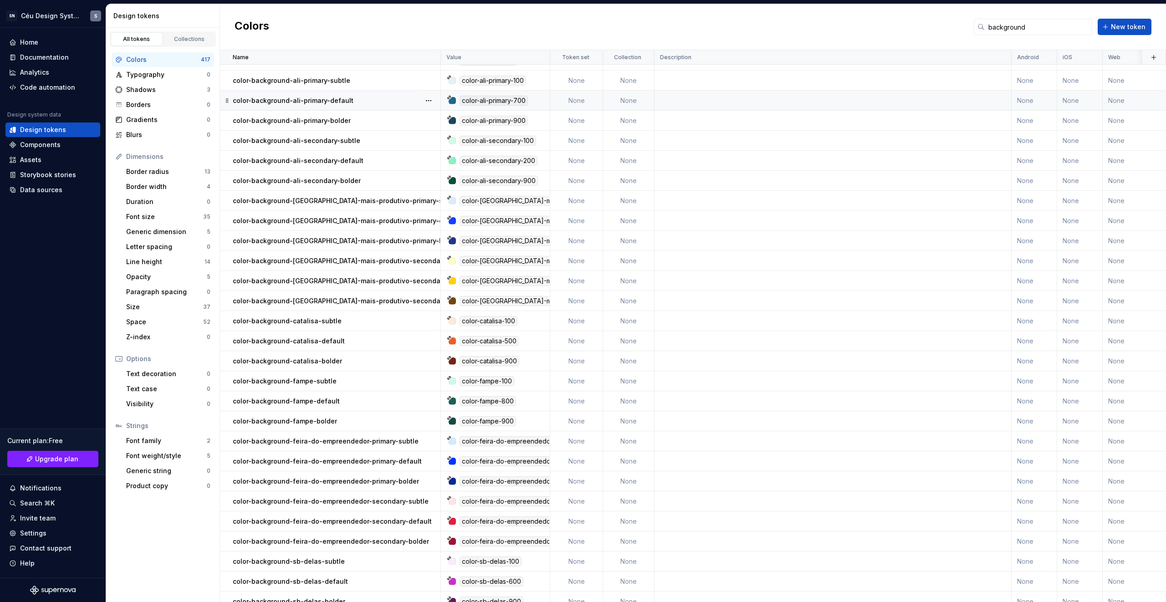
scroll to position [14, 0]
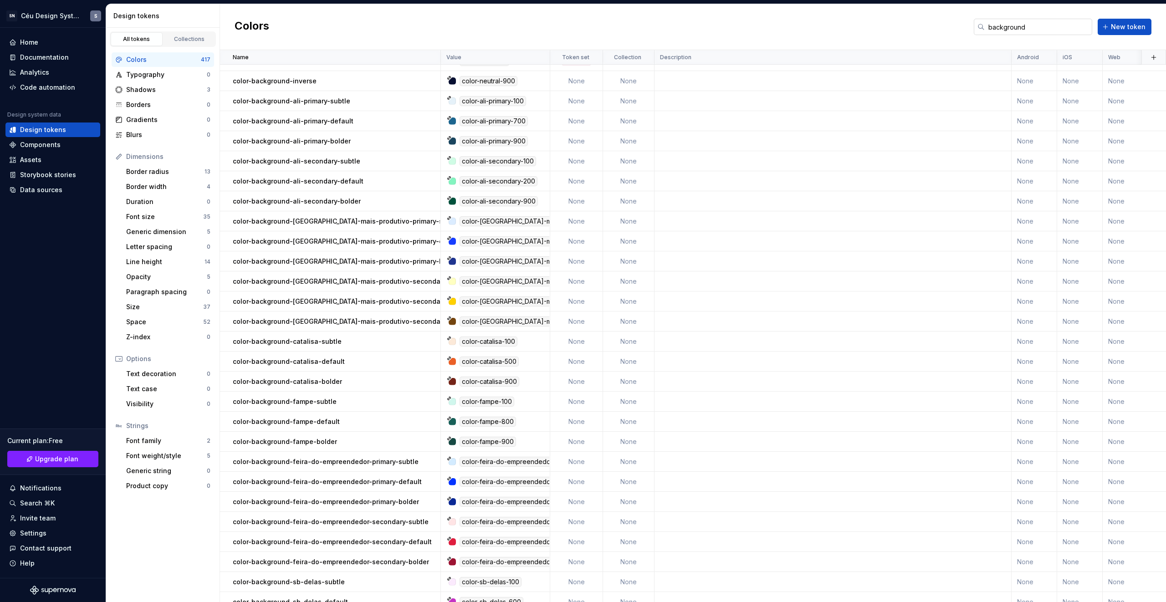
click at [1035, 27] on input "background" at bounding box center [1039, 27] width 108 height 16
click at [1052, 28] on input "background" at bounding box center [1039, 27] width 108 height 16
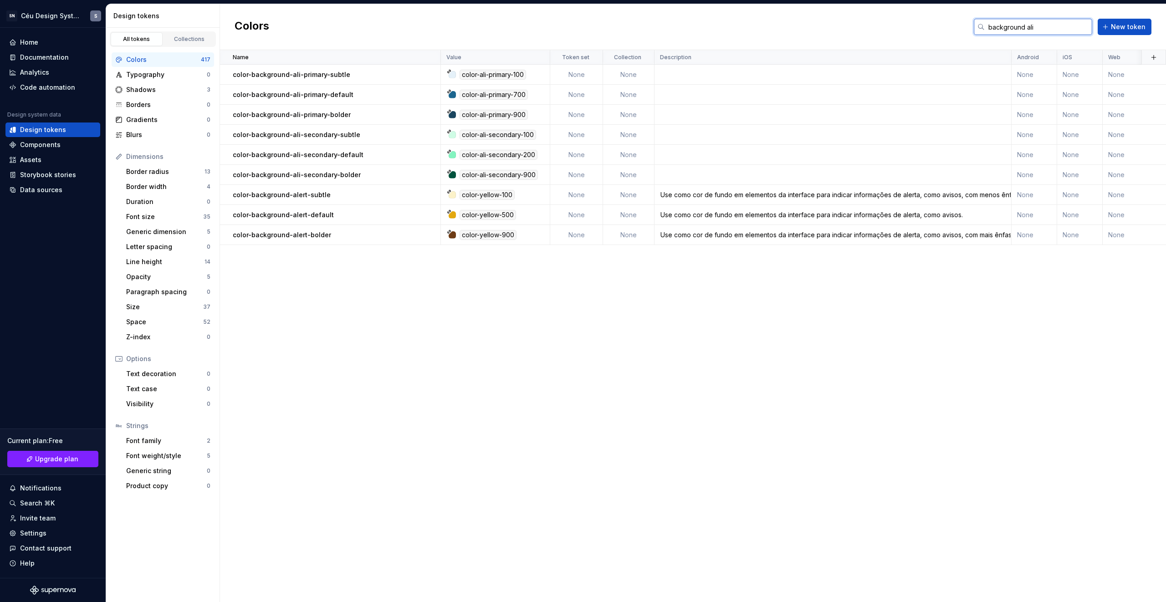
scroll to position [0, 0]
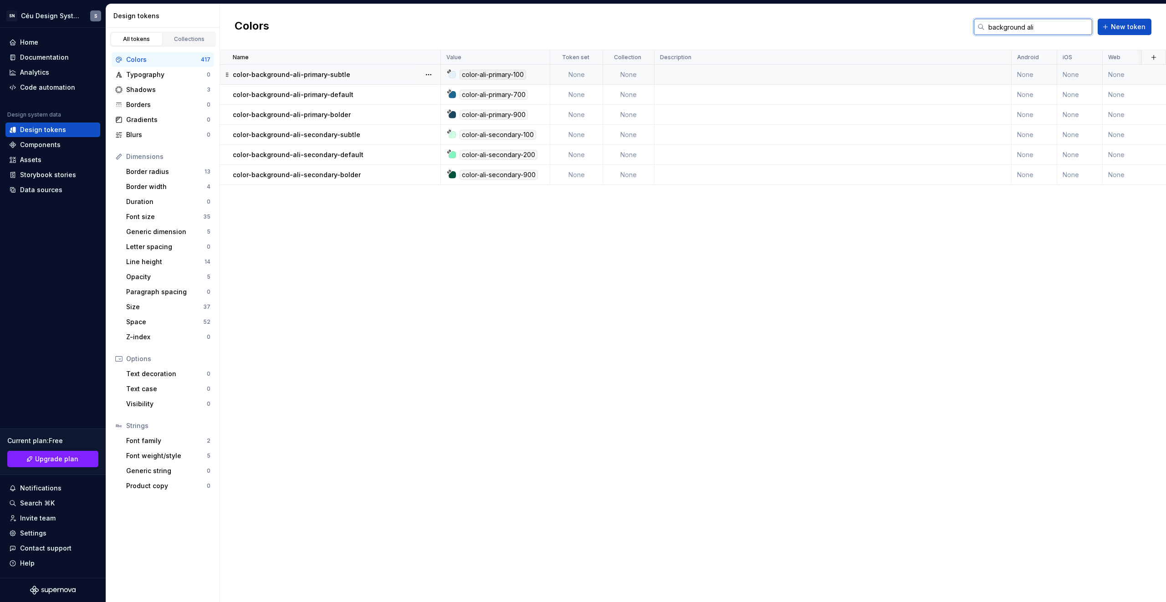
type input "background ali"
click at [351, 72] on div "color-background-ali-primary-subtle" at bounding box center [336, 74] width 207 height 9
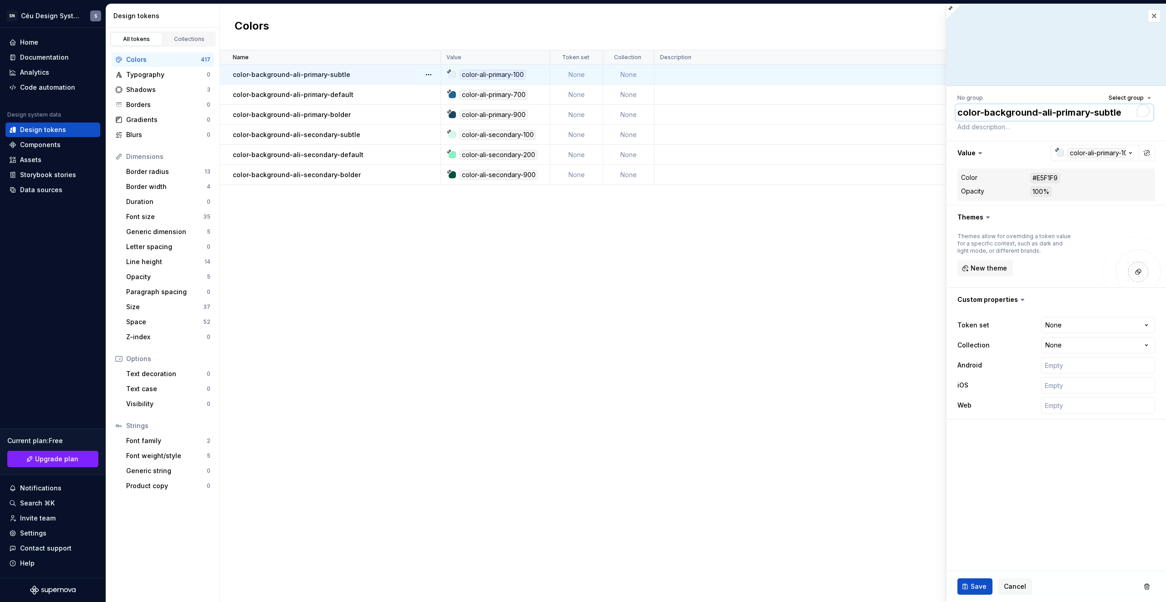
click at [1027, 105] on textarea "color-background-ali-primary-subtle" at bounding box center [1055, 112] width 198 height 16
click at [1044, 112] on textarea "color-background-ali-primary-subtle" at bounding box center [1055, 112] width 198 height 16
click at [1038, 113] on textarea "color-background-ali-primary-subtle" at bounding box center [1055, 112] width 198 height 16
type textarea "*"
type textarea "color-background--ali-primary-subtle"
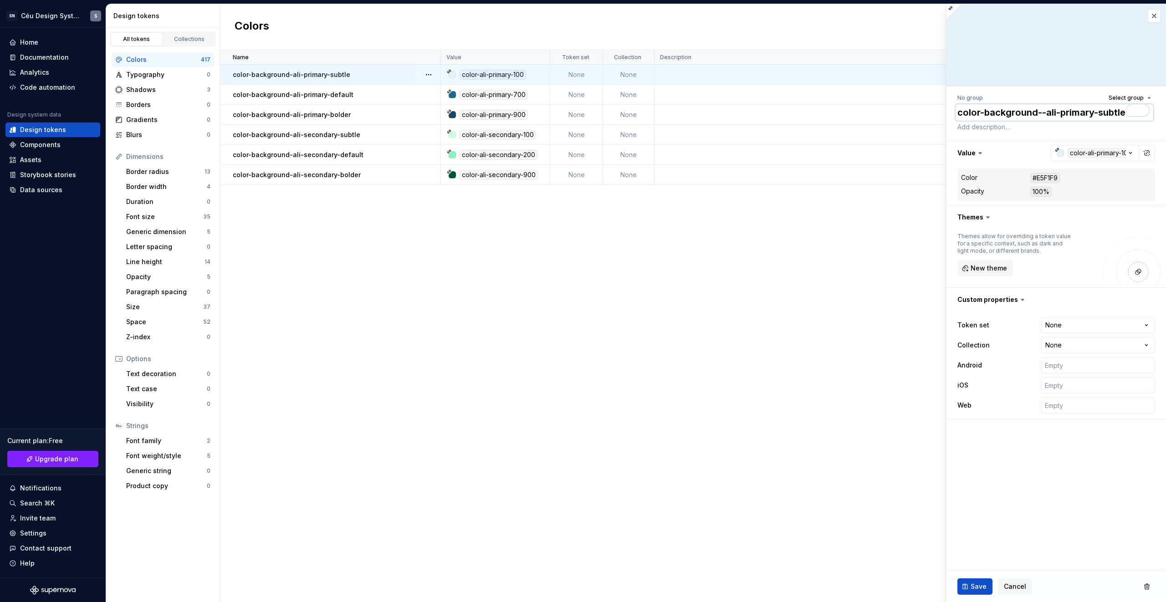
type textarea "*"
type textarea "color-background-d-ali-primary-subtle"
type textarea "*"
type textarea "color-background-de-ali-primary-subtle"
type textarea "*"
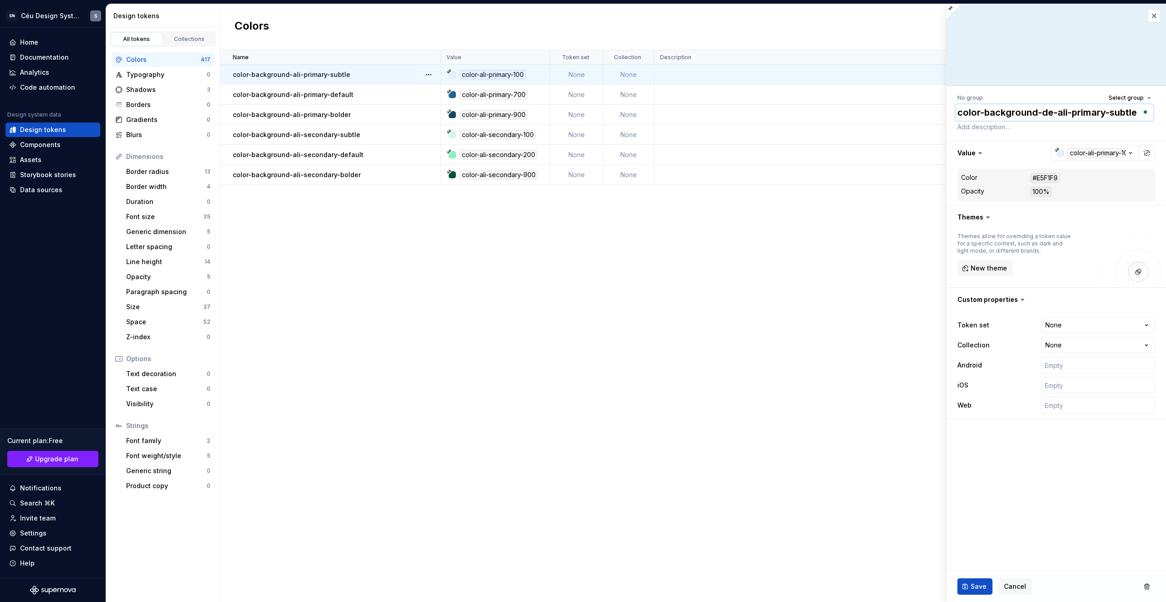
type textarea "color-background-dec-ali-primary-subtle"
type textarea "*"
type textarea "color-background-deco-ali-primary-subtle"
type textarea "*"
type textarea "color-background-decor-ali-primary-subtle"
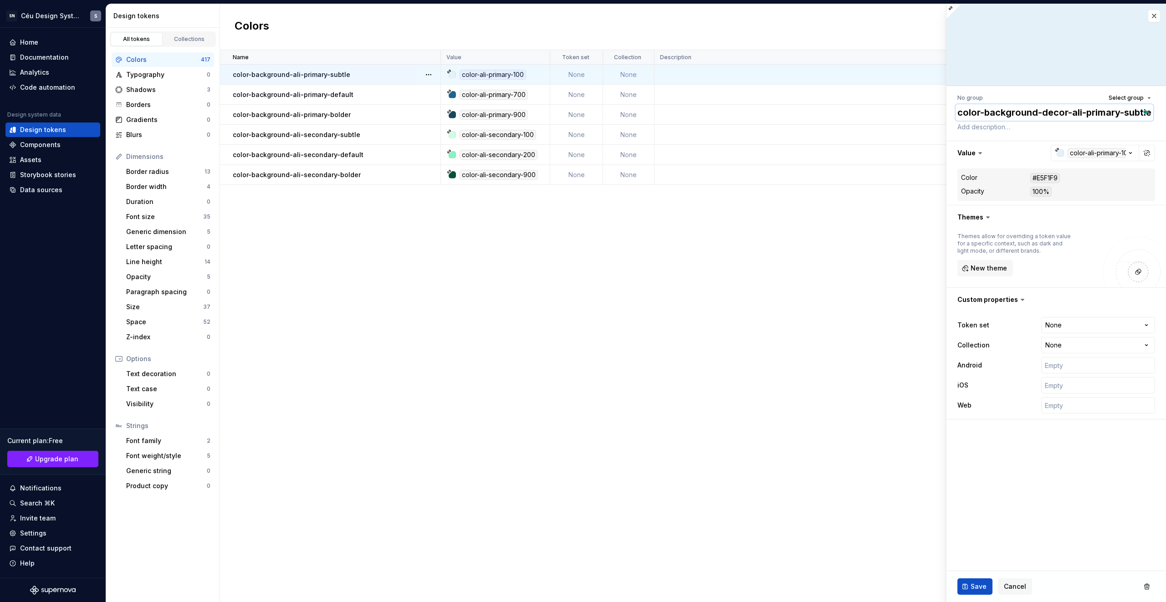
type textarea "*"
type textarea "color-background-decora-ali-primary-subtle"
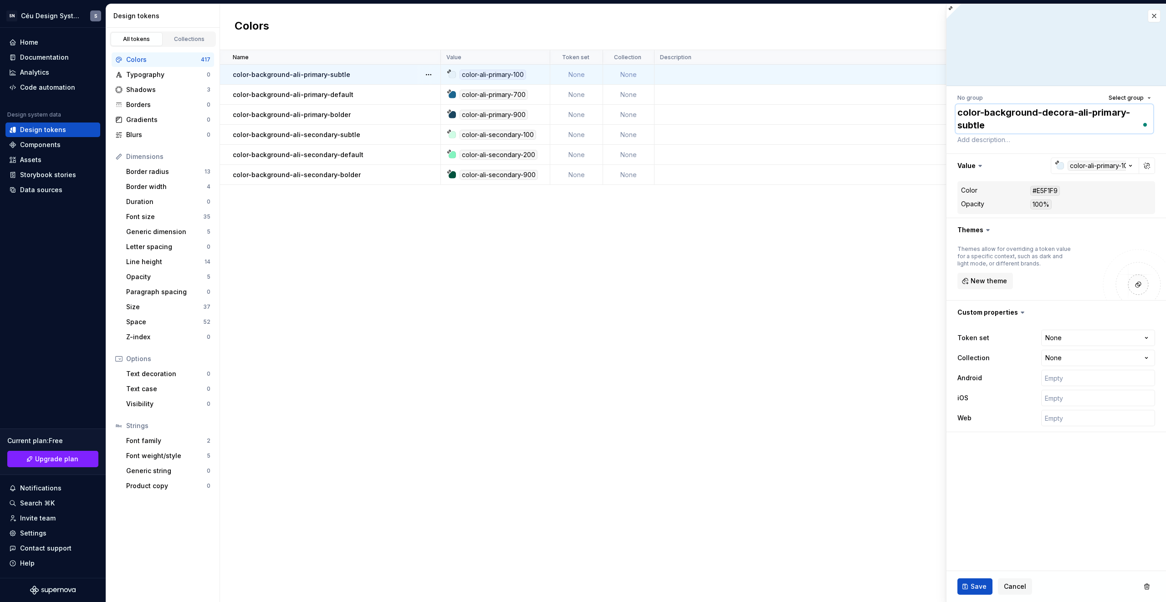
type textarea "*"
type textarea "color-background-decorat-ali-primary-subtle"
type textarea "*"
type textarea "color-background-decorativ-ali-primary-subtle"
type textarea "*"
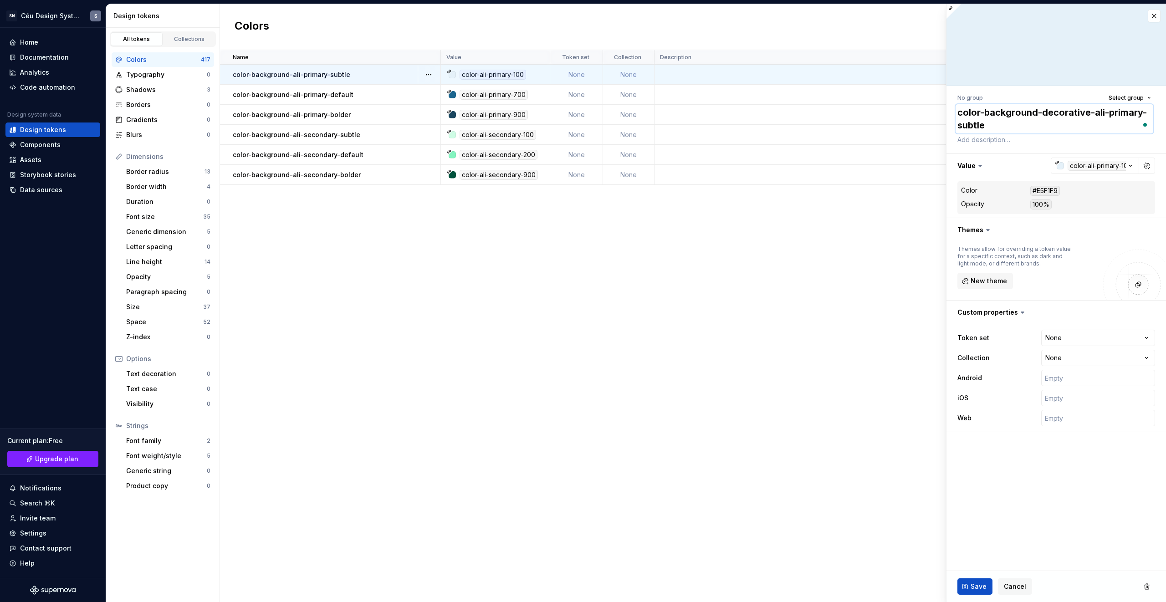
drag, startPoint x: 1093, startPoint y: 113, endPoint x: 1042, endPoint y: 112, distance: 50.6
click at [1042, 112] on textarea "color-background-decorative-ali-primary-subtle" at bounding box center [1055, 118] width 198 height 29
click at [1040, 112] on textarea "color-background-decorative-ali-primary-subtle" at bounding box center [1055, 118] width 198 height 29
drag, startPoint x: 1038, startPoint y: 112, endPoint x: 1088, endPoint y: 108, distance: 49.8
click at [1088, 108] on textarea "color-background-decorative-ali-primary-subtle" at bounding box center [1055, 118] width 198 height 29
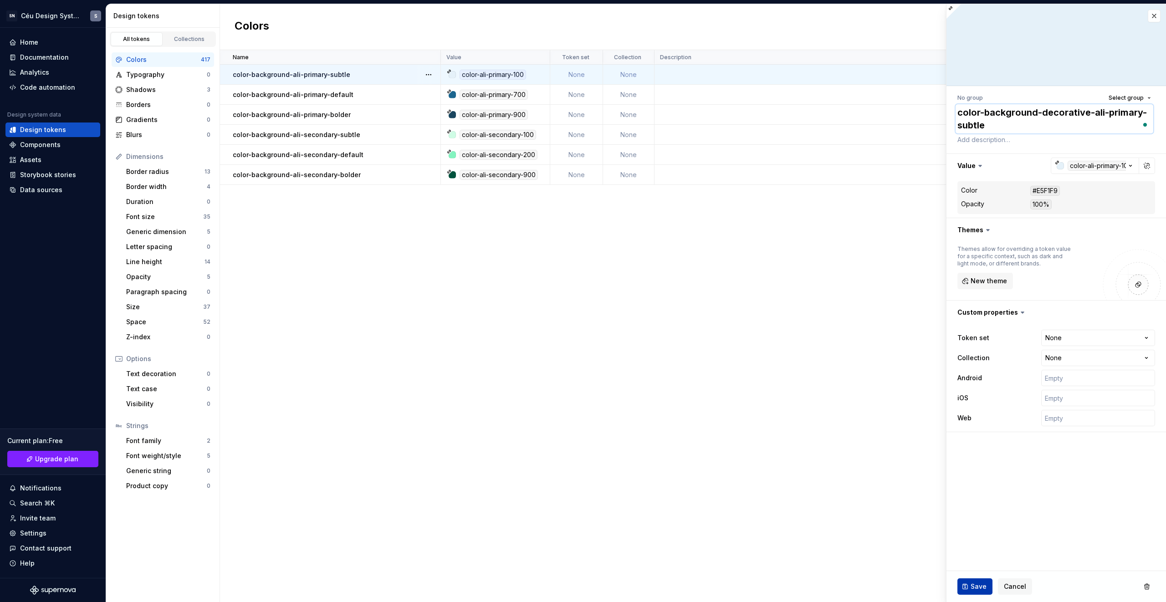
type textarea "color-background-decorative-ali-primary-subtle"
click at [986, 582] on span "Save" at bounding box center [979, 586] width 16 height 9
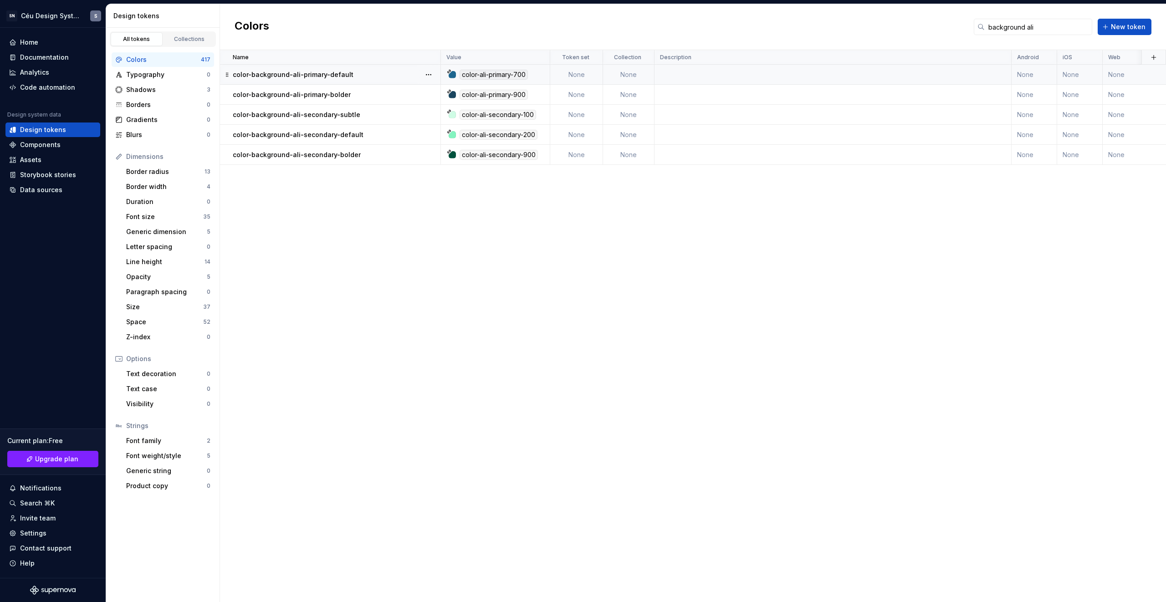
click at [355, 78] on div "color-background-ali-primary-default" at bounding box center [336, 74] width 207 height 9
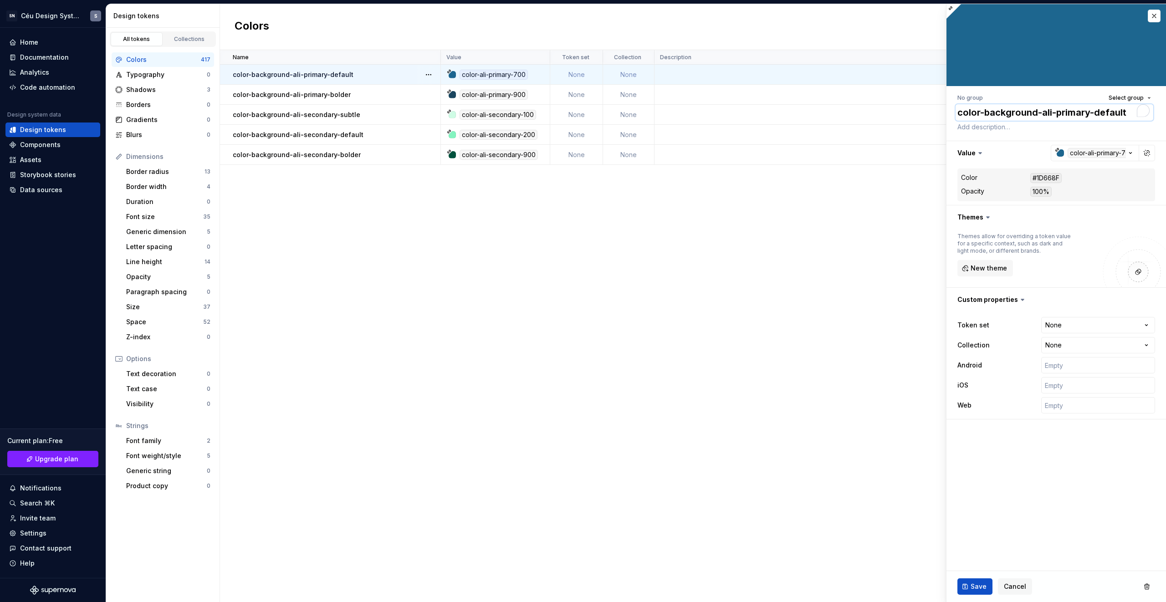
click at [1041, 112] on textarea "color-background-ali-primary-default" at bounding box center [1055, 112] width 198 height 16
click at [1038, 111] on textarea "color-background-ali-primary-default" at bounding box center [1055, 112] width 198 height 16
paste textarea "decorative-"
type textarea "*"
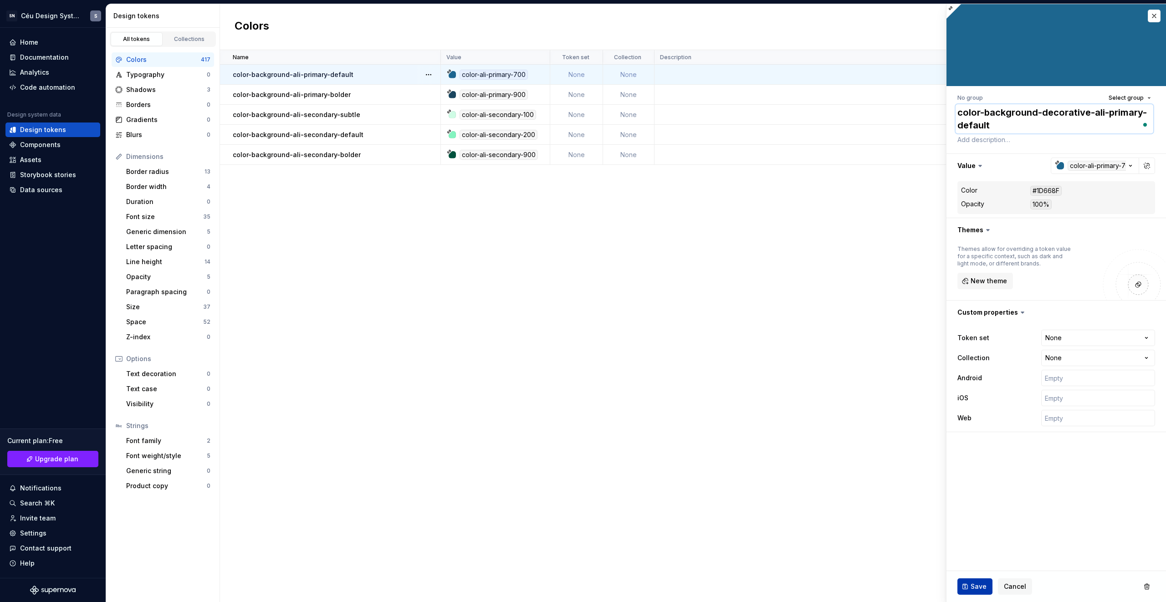
type textarea "color-background-decorative-ali-primary-default"
click at [970, 589] on button "Save" at bounding box center [975, 587] width 35 height 16
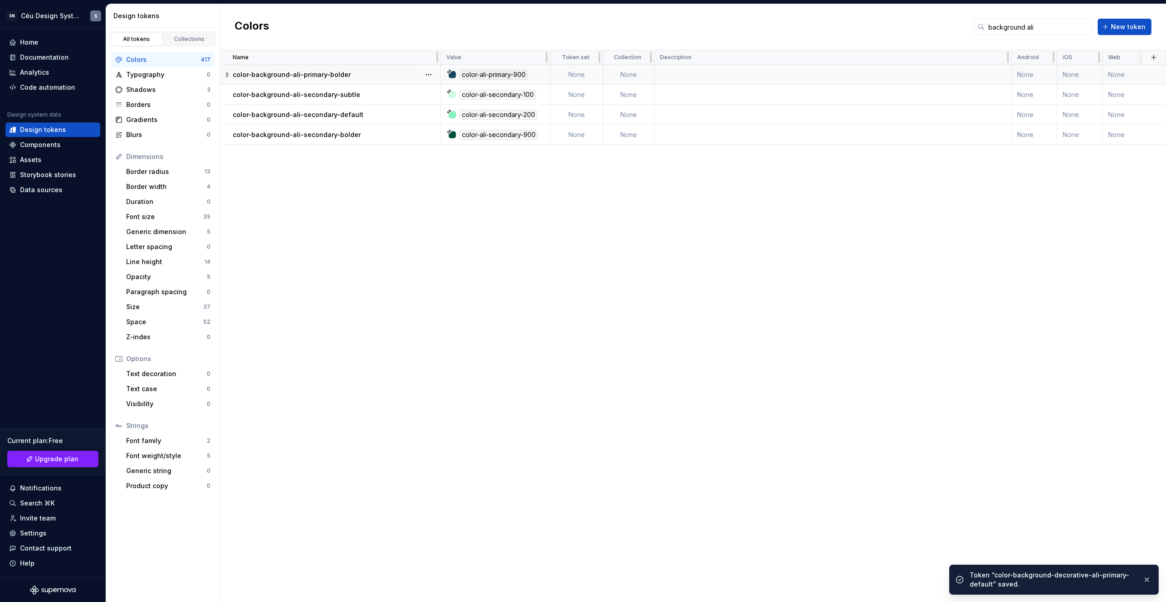
click at [356, 76] on div "color-background-ali-primary-bolder" at bounding box center [336, 74] width 207 height 9
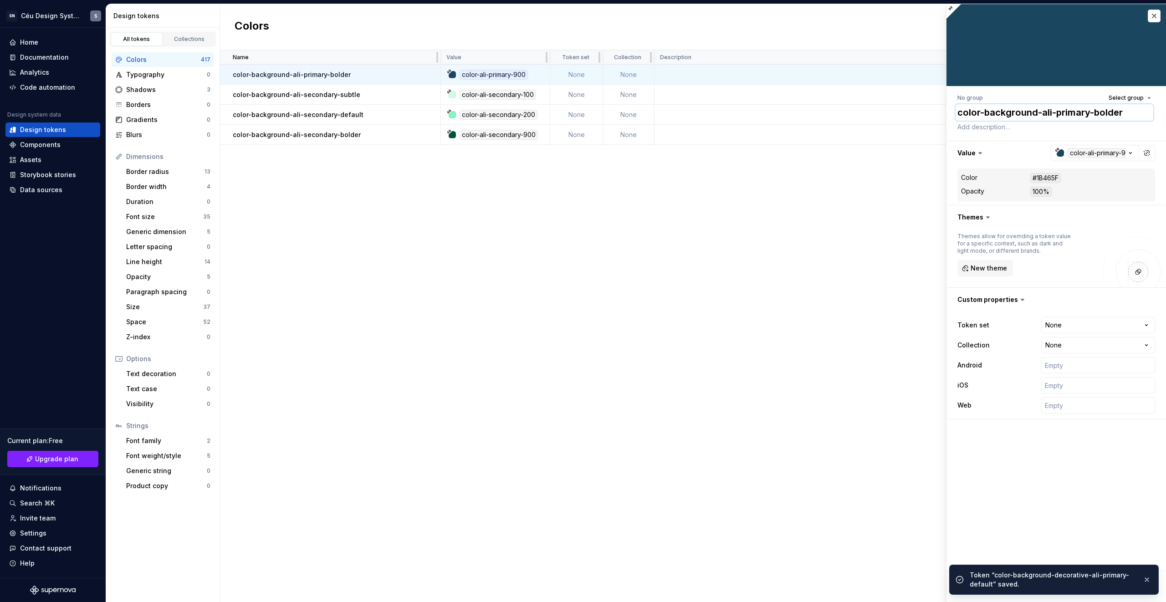
drag, startPoint x: 1030, startPoint y: 113, endPoint x: 1035, endPoint y: 113, distance: 5.0
click at [1030, 113] on textarea "color-background-ali-primary-bolder" at bounding box center [1055, 112] width 198 height 16
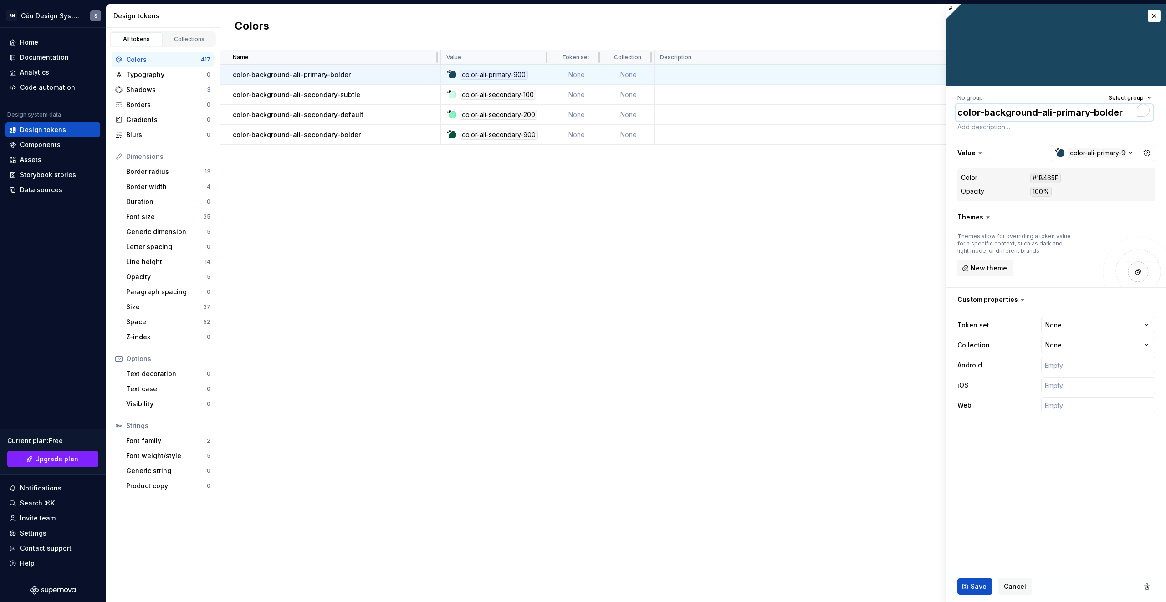
click at [1037, 113] on textarea "color-background-ali-primary-bolder" at bounding box center [1055, 112] width 198 height 16
paste textarea "decorative-"
type textarea "*"
type textarea "color-background-decorative-ali-primary-bolder"
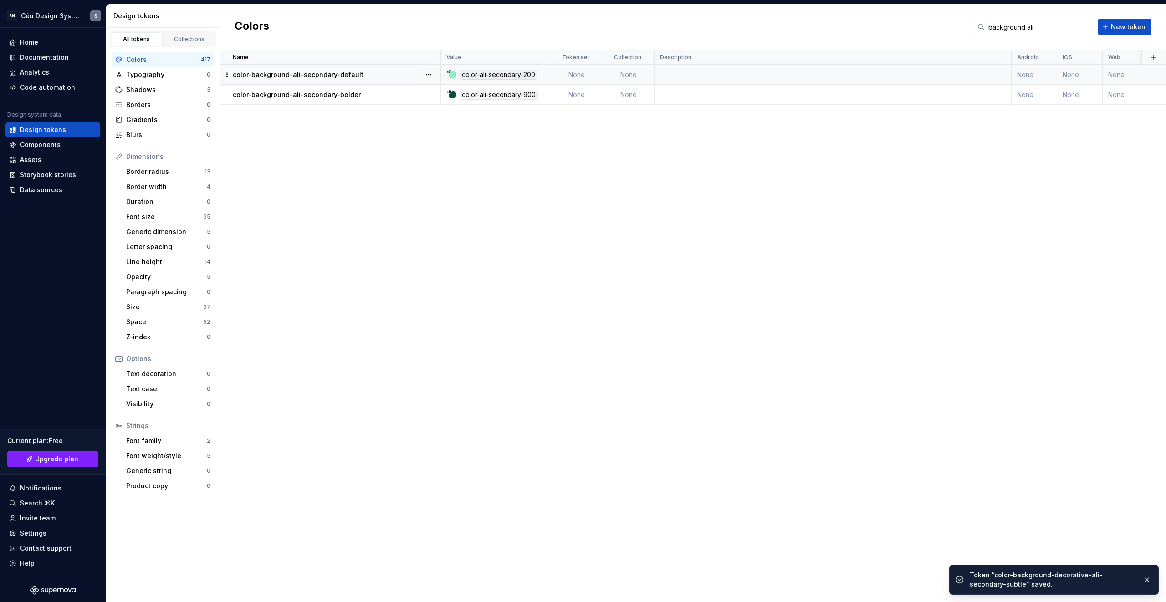
click at [398, 75] on div "color-background-ali-secondary-default" at bounding box center [336, 74] width 207 height 9
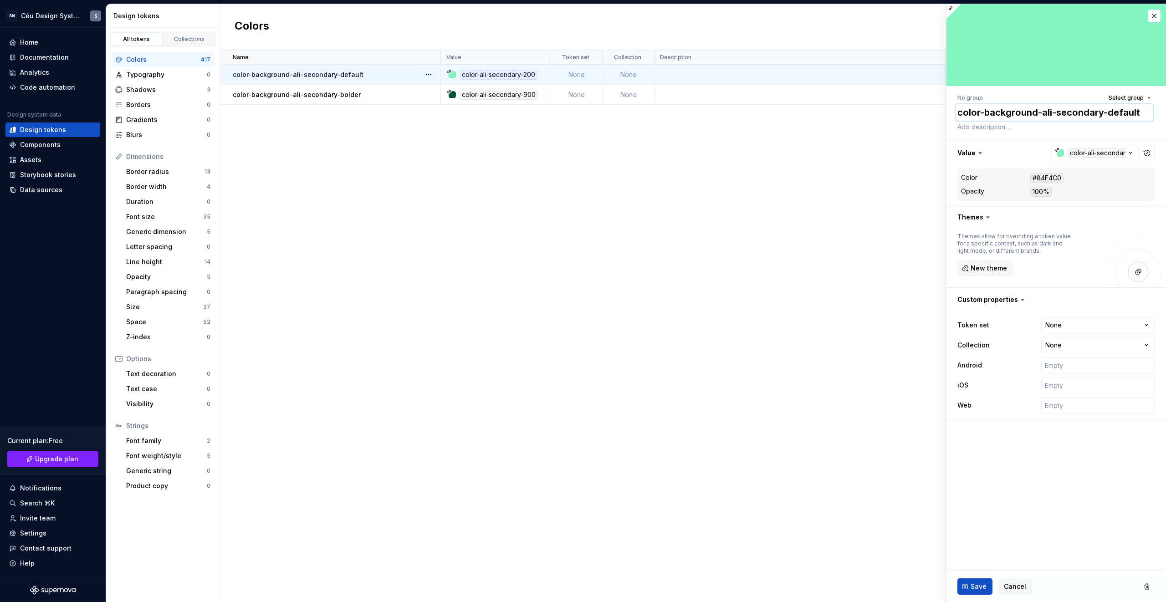
click at [1053, 110] on textarea "color-background-ali-secondary-default" at bounding box center [1055, 112] width 198 height 16
click at [1053, 117] on textarea "color-background-ali-secondary-default" at bounding box center [1055, 112] width 198 height 16
click at [1039, 110] on textarea "color-background-ali-secondary-default" at bounding box center [1055, 112] width 198 height 16
paste textarea "decorative-"
type textarea "*"
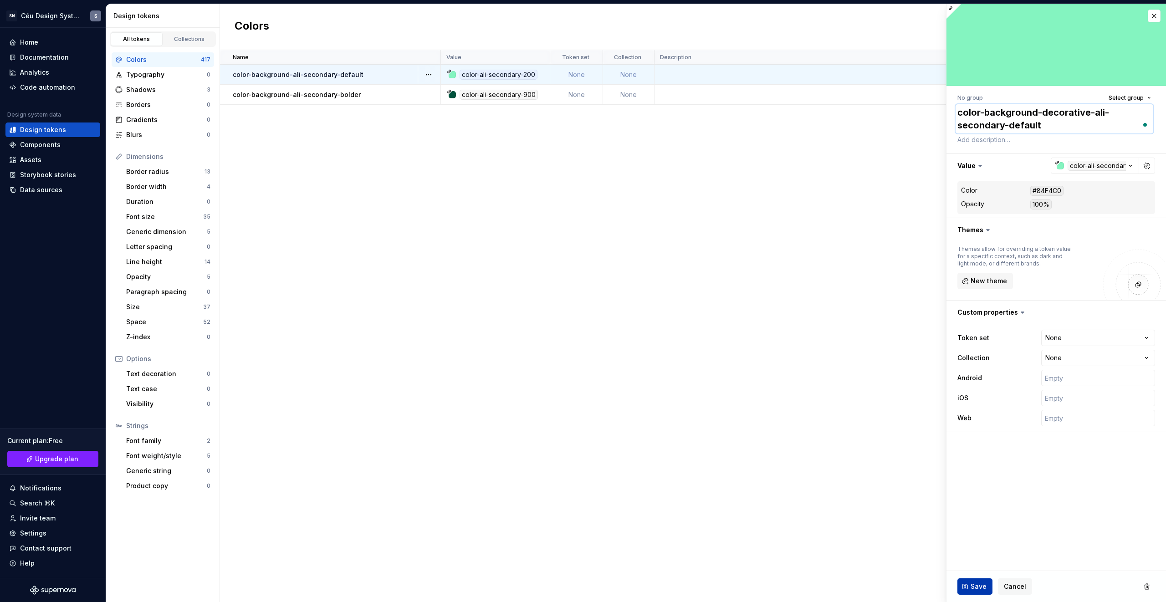
type textarea "color-background-decorative-ali-secondary-default"
click at [988, 586] on button "Save" at bounding box center [975, 587] width 35 height 16
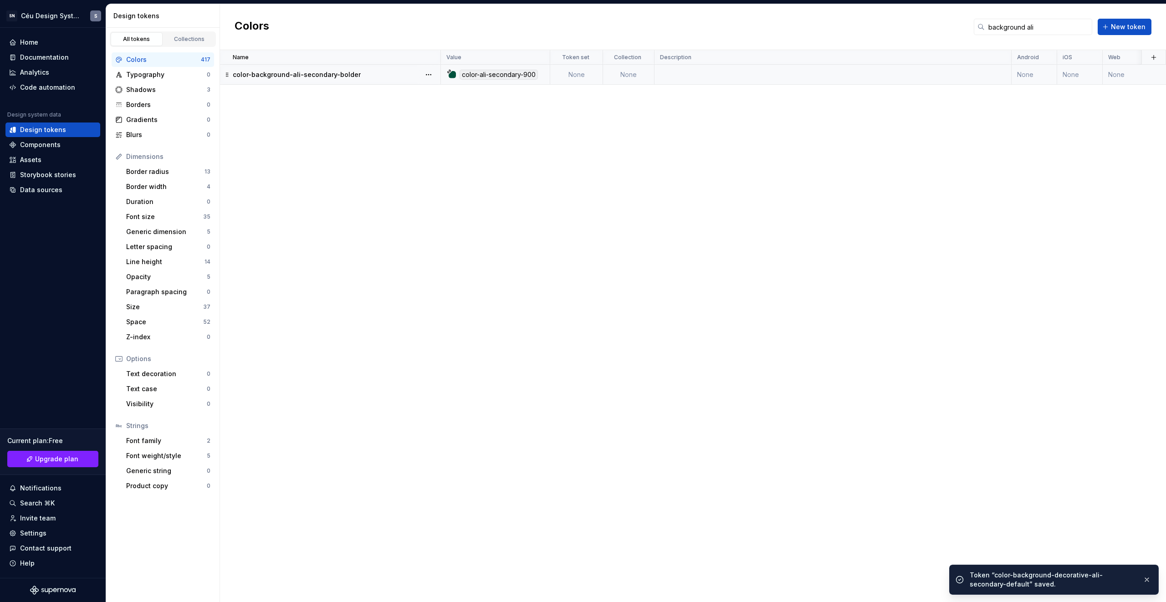
click at [353, 75] on p "color-background-ali-secondary-bolder" at bounding box center [297, 74] width 128 height 9
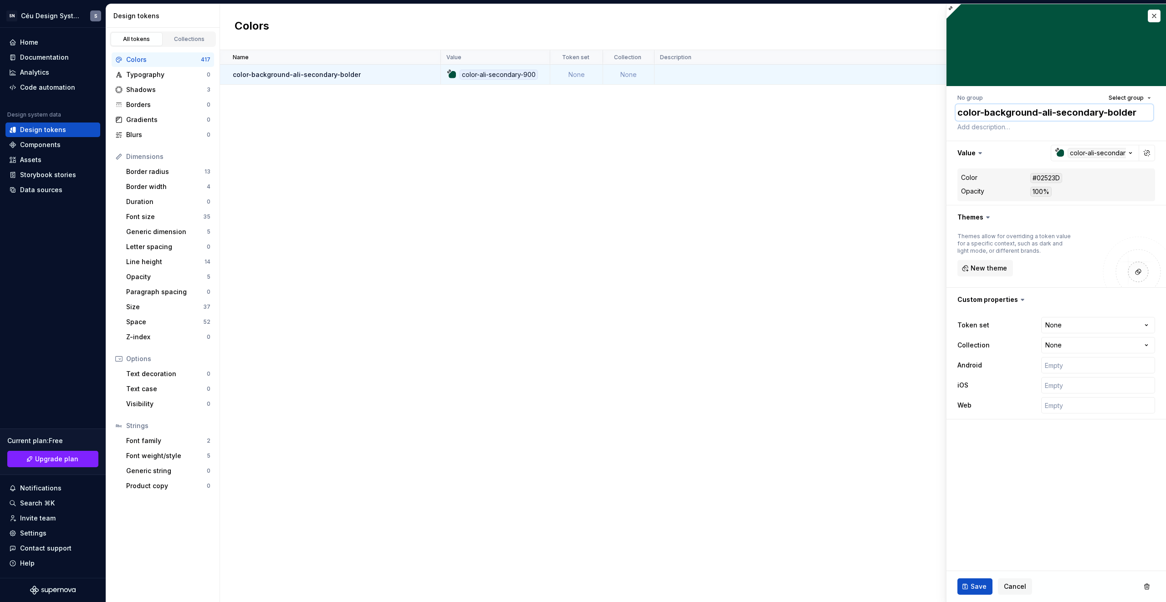
click at [1037, 114] on textarea "color-background-ali-secondary-bolder" at bounding box center [1055, 112] width 198 height 16
click at [1040, 115] on textarea "color-background-ali-secondary-bolder" at bounding box center [1055, 112] width 198 height 16
click at [1037, 111] on textarea "color-background-ali-secondary-bolder" at bounding box center [1055, 112] width 198 height 16
paste textarea "decorative-"
type textarea "*"
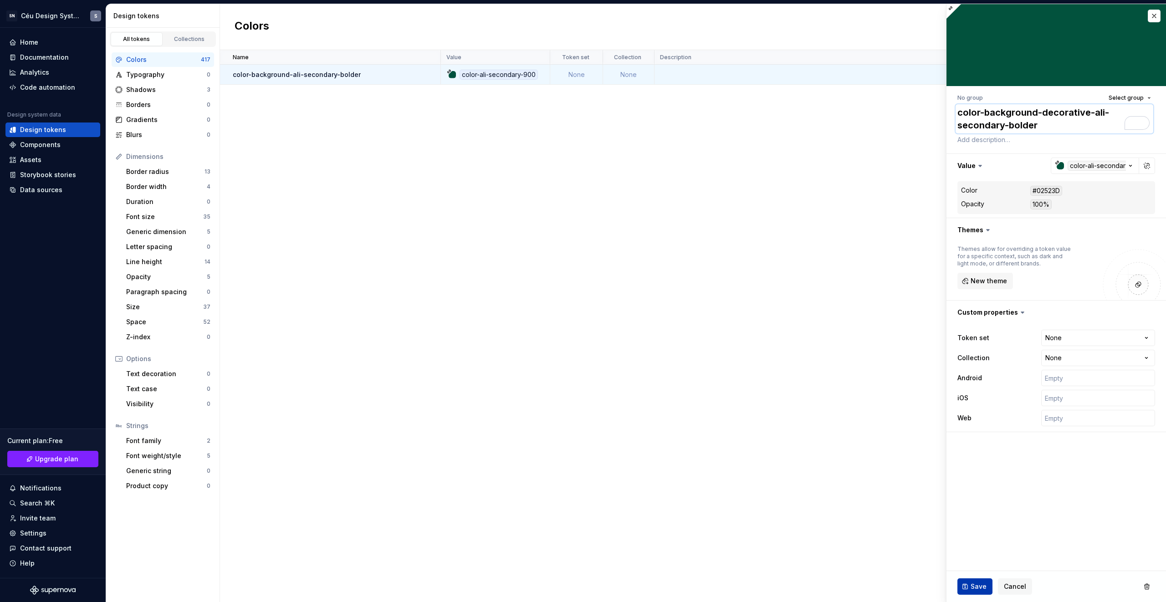
type textarea "color-background-decorative-ali-secondary-bolder"
click at [977, 588] on span "Save" at bounding box center [979, 586] width 16 height 9
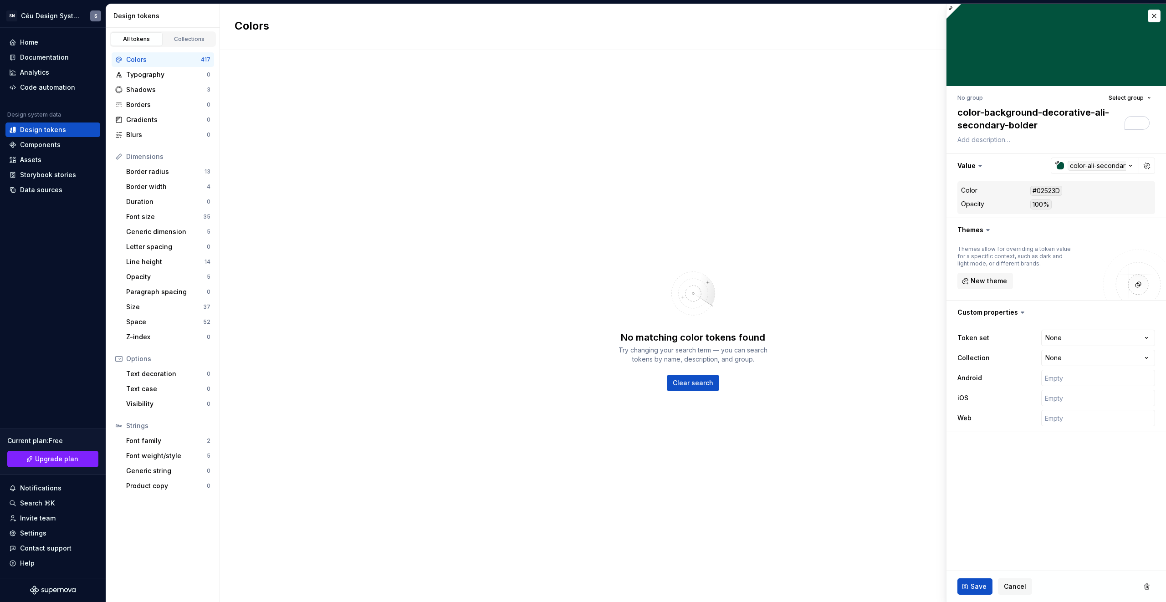
type textarea "*"
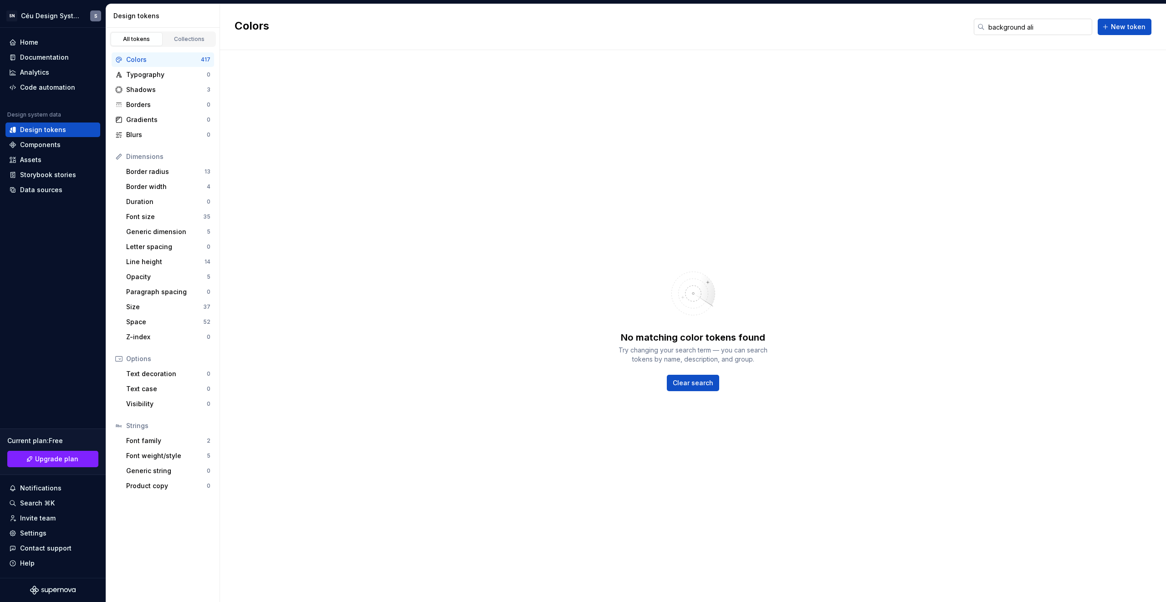
click at [1034, 23] on input "background ali" at bounding box center [1039, 27] width 108 height 16
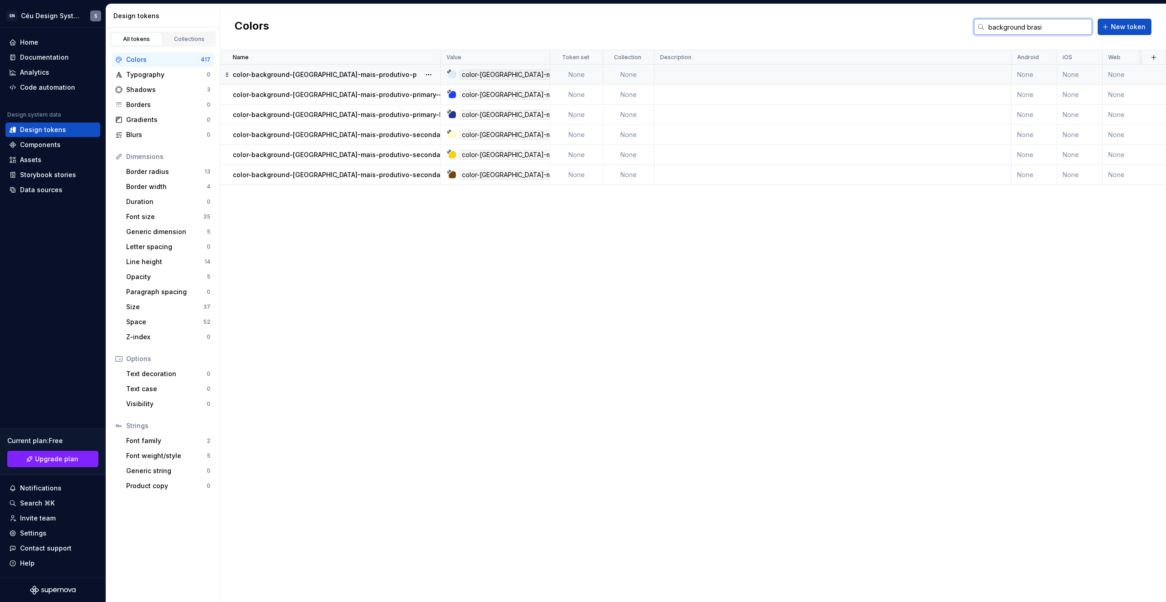
type input "background brasi"
click at [349, 75] on p "color-background-[GEOGRAPHIC_DATA]-mais-produtivo-primary-subtle" at bounding box center [346, 74] width 226 height 9
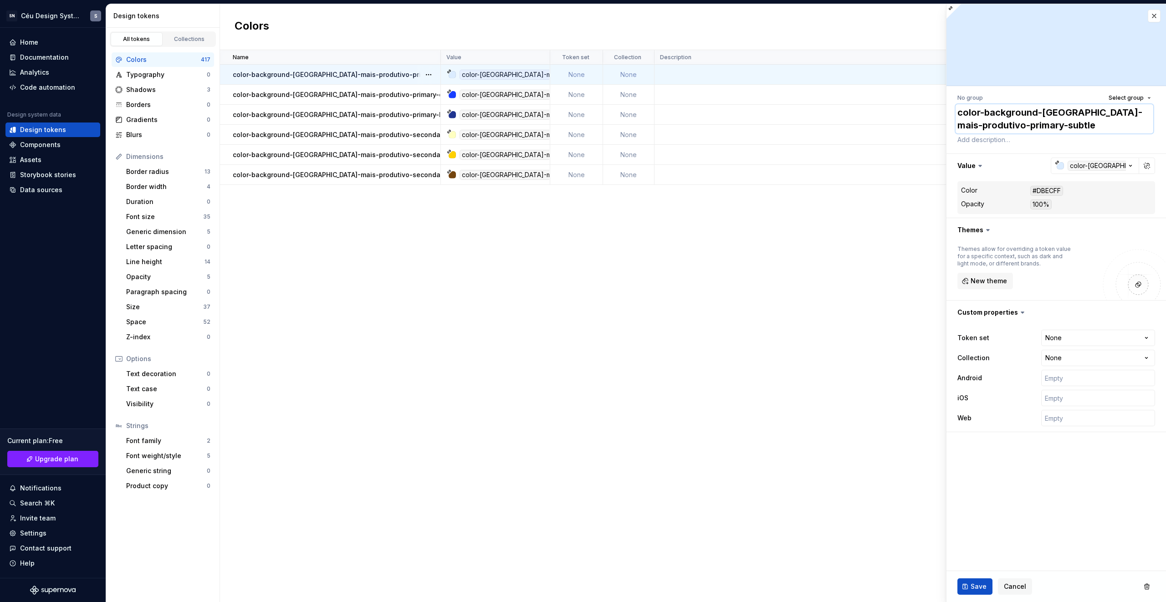
click at [1042, 112] on textarea "color-background-[GEOGRAPHIC_DATA]-mais-produtivo-primary-subtle" at bounding box center [1055, 118] width 198 height 29
click at [1037, 112] on textarea "color-background-[GEOGRAPHIC_DATA]-mais-produtivo-primary-subtle" at bounding box center [1055, 118] width 198 height 29
paste textarea "decorative-"
type textarea "*"
type textarea "color-background-decorative-brasil-mais-produtivo-primary-subtle"
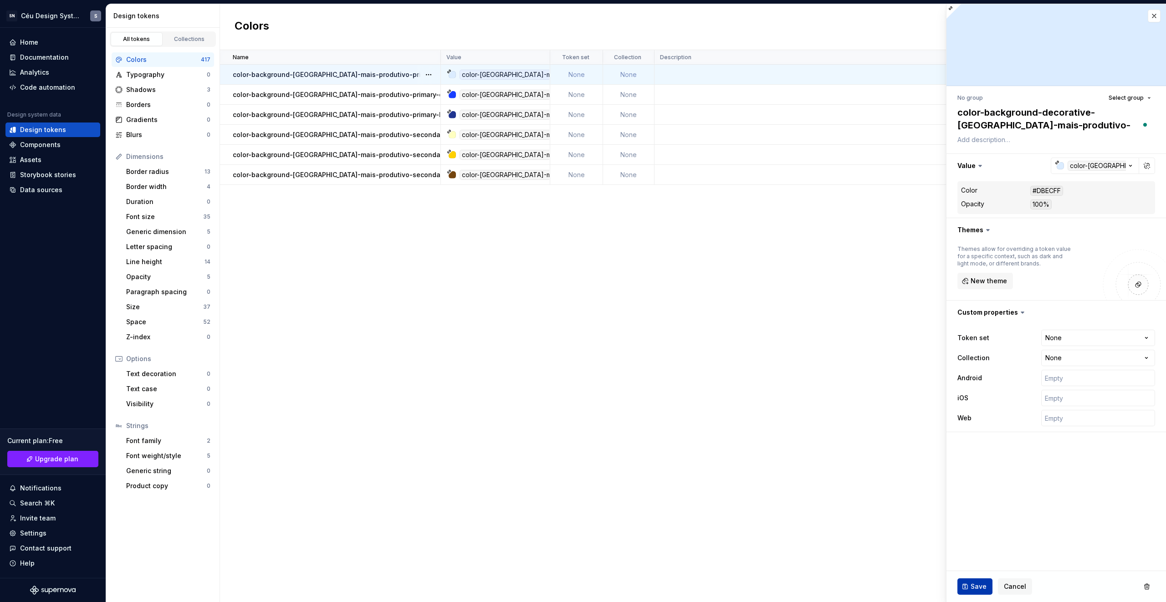
click at [978, 589] on span "Save" at bounding box center [979, 586] width 16 height 9
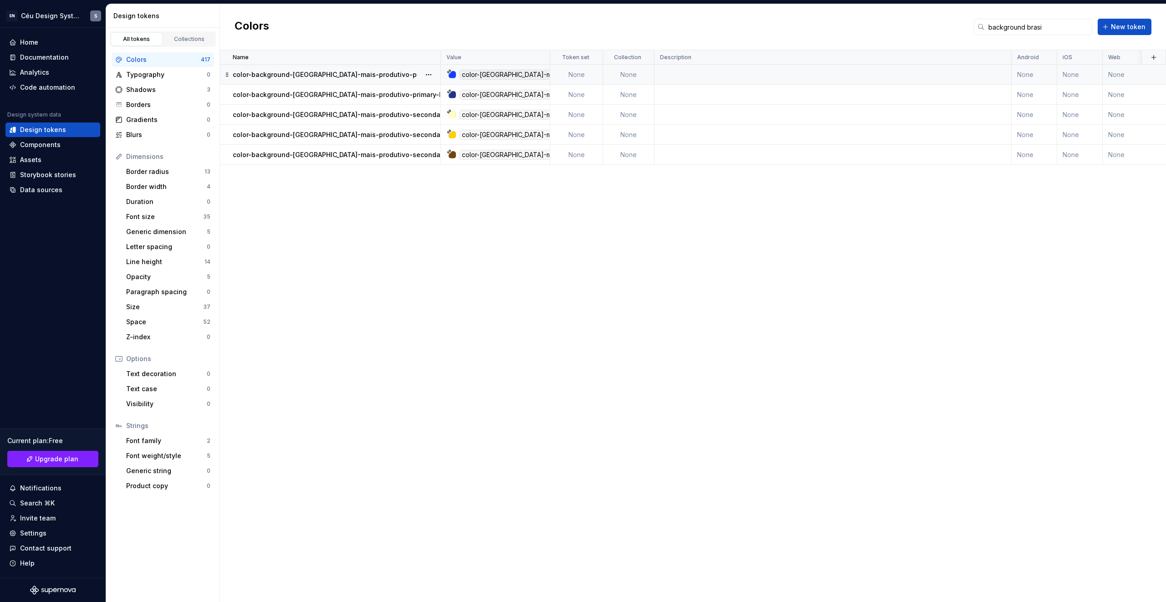
click at [390, 69] on td "color-background-[GEOGRAPHIC_DATA]-mais-produtivo-primary-default" at bounding box center [330, 75] width 221 height 20
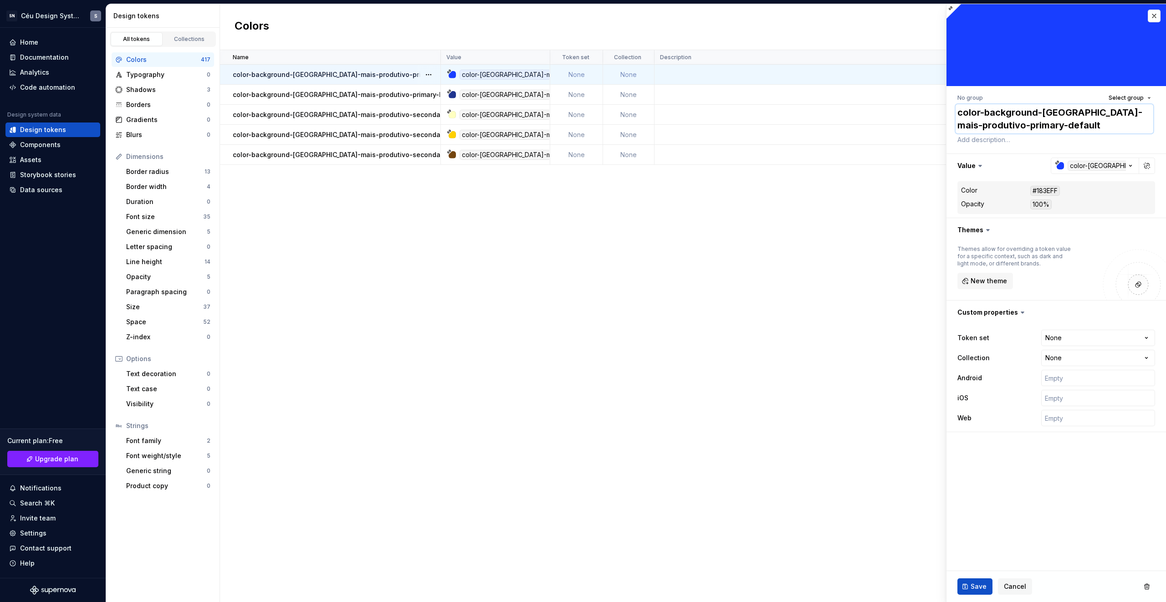
click at [1041, 110] on textarea "color-background-[GEOGRAPHIC_DATA]-mais-produtivo-primary-default" at bounding box center [1055, 118] width 198 height 29
click at [1039, 111] on textarea "color-background-[GEOGRAPHIC_DATA]-mais-produtivo-primary-default" at bounding box center [1055, 118] width 198 height 29
paste textarea "decorative-"
type textarea "*"
type textarea "color-background-decorative-brasil-mais-produtivo-primary-default"
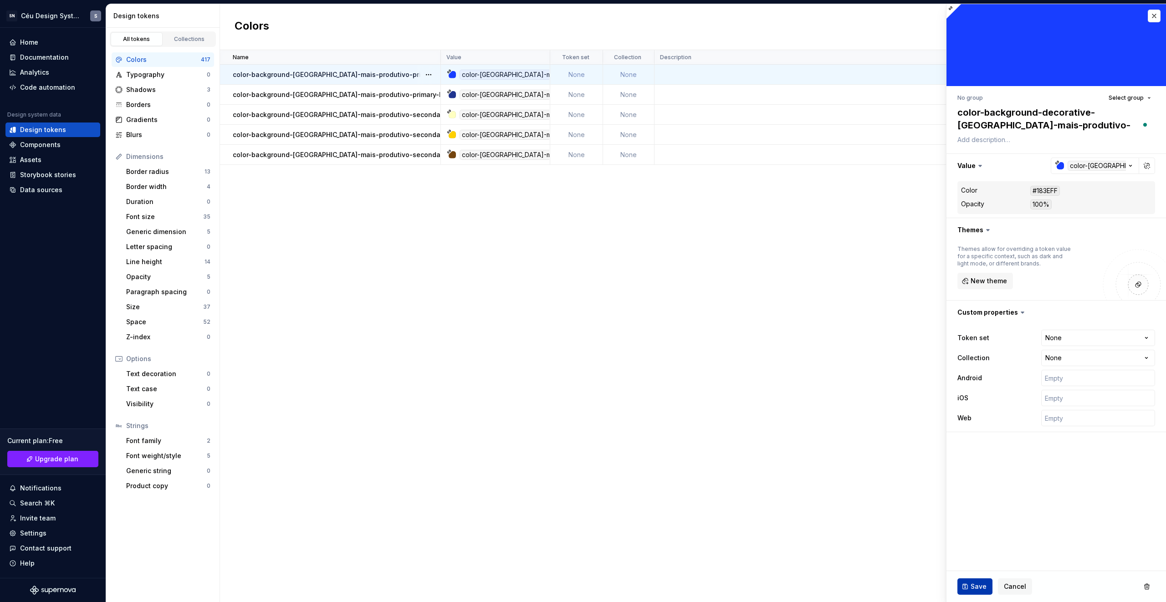
click at [976, 588] on span "Save" at bounding box center [979, 586] width 16 height 9
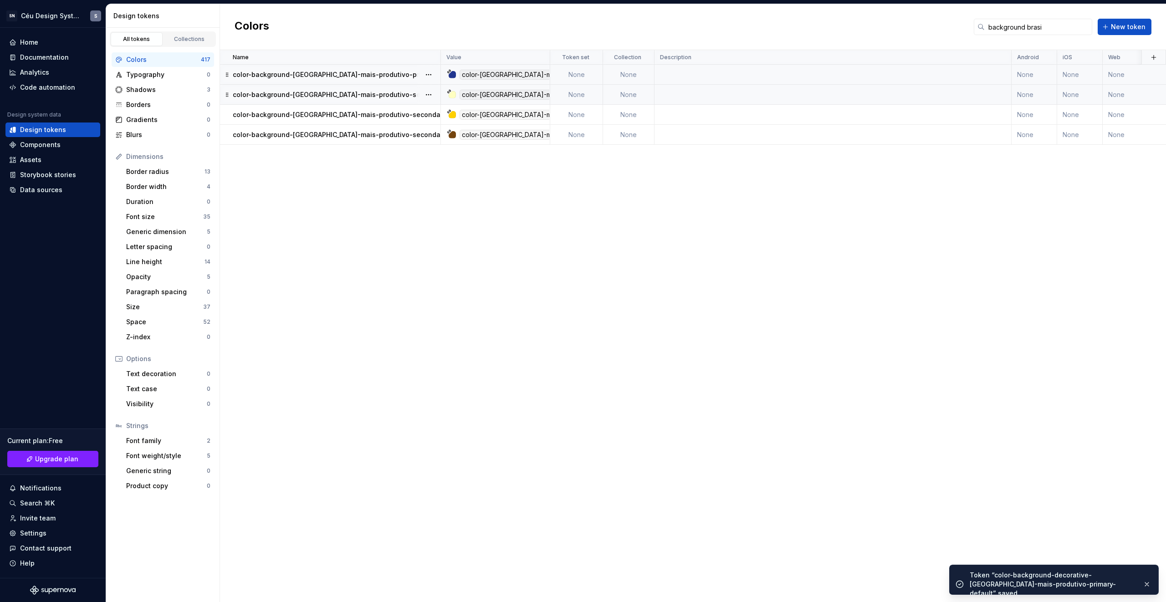
click at [385, 78] on p "color-background-[GEOGRAPHIC_DATA]-mais-produtivo-primary-bolder" at bounding box center [346, 74] width 227 height 9
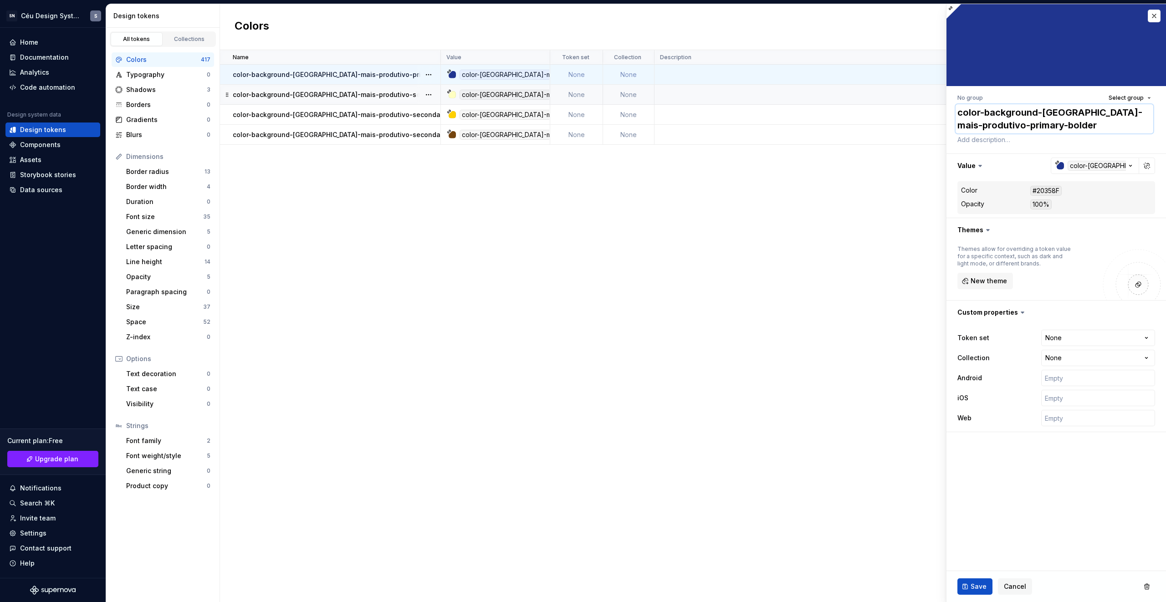
click at [1038, 111] on textarea "color-background-[GEOGRAPHIC_DATA]-mais-produtivo-primary-bolder" at bounding box center [1055, 118] width 198 height 29
click at [1040, 119] on textarea "color-background-[GEOGRAPHIC_DATA]-mais-produtivo-primary-bolder" at bounding box center [1055, 118] width 198 height 29
click at [1037, 113] on textarea "color-background-[GEOGRAPHIC_DATA]-mais-produtivo-primary-bolder" at bounding box center [1055, 118] width 198 height 29
paste textarea "decorative-"
type textarea "*"
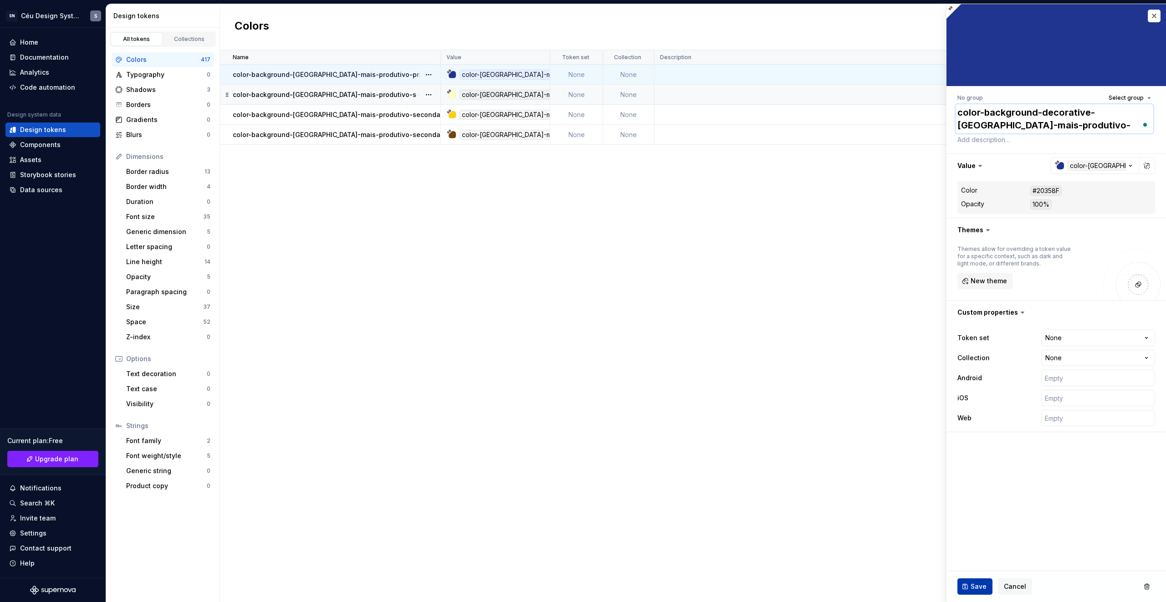
type textarea "color-background-decorative-brasil-mais-produtivo-primary-bolder"
click at [972, 586] on span "Save" at bounding box center [979, 586] width 16 height 9
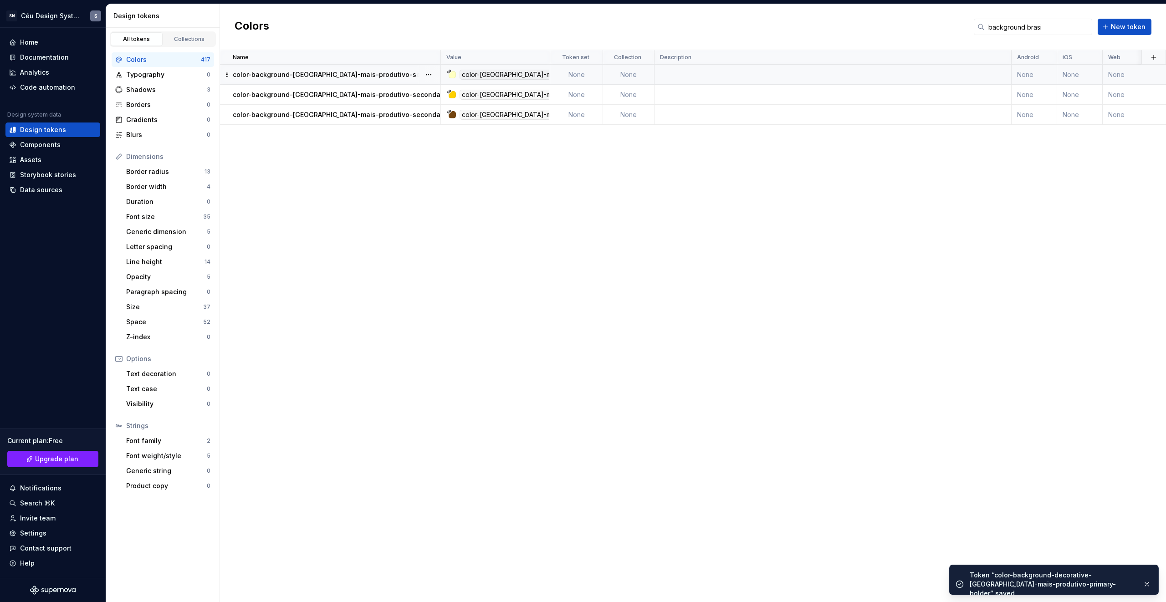
click at [386, 73] on p "color-background-[GEOGRAPHIC_DATA]-mais-produtivo-secondary-subtle" at bounding box center [351, 74] width 236 height 9
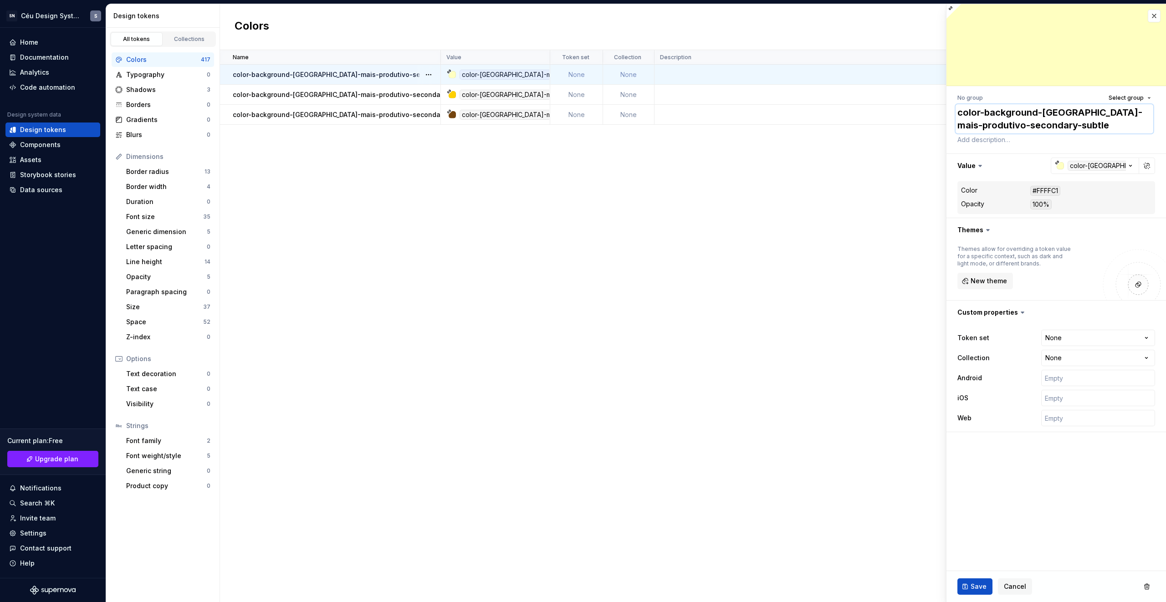
click at [1024, 115] on textarea "color-background-[GEOGRAPHIC_DATA]-mais-produtivo-secondary-subtle" at bounding box center [1055, 118] width 198 height 29
click at [1045, 109] on textarea "color-background-[GEOGRAPHIC_DATA]-mais-produtivo-secondary-subtle" at bounding box center [1055, 118] width 198 height 29
click at [1040, 111] on textarea "color-background-[GEOGRAPHIC_DATA]-mais-produtivo-secondary-subtle" at bounding box center [1055, 118] width 198 height 29
click at [1039, 114] on textarea "color-background-[GEOGRAPHIC_DATA]-mais-produtivo-secondary-subtle" at bounding box center [1055, 118] width 198 height 29
paste textarea "decorative-"
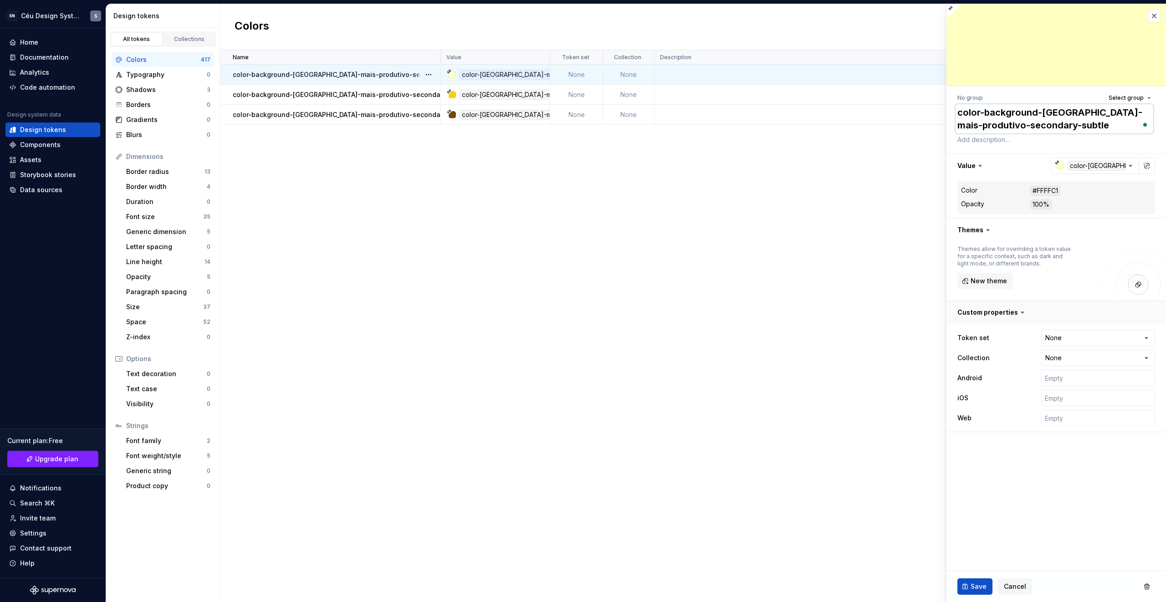
type textarea "*"
type textarea "color-background-decorative-brasil-mais-produtivo-secondary-subtle"
click at [977, 587] on span "Save" at bounding box center [979, 586] width 16 height 9
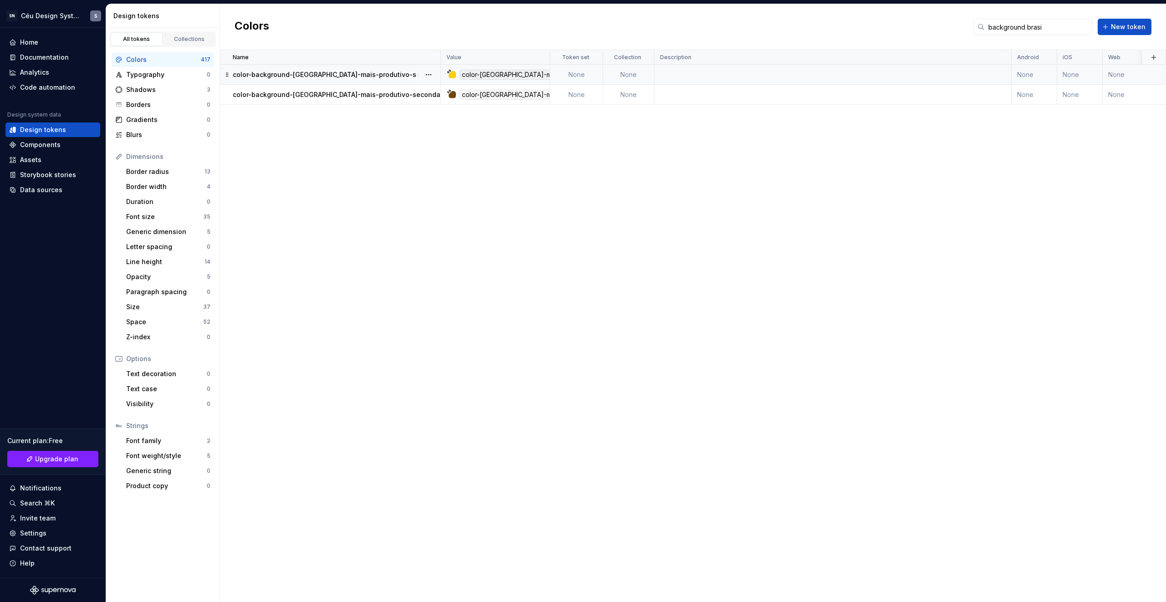
click at [288, 78] on p "color-background-[GEOGRAPHIC_DATA]-mais-produtivo-secondary-default" at bounding box center [353, 74] width 240 height 9
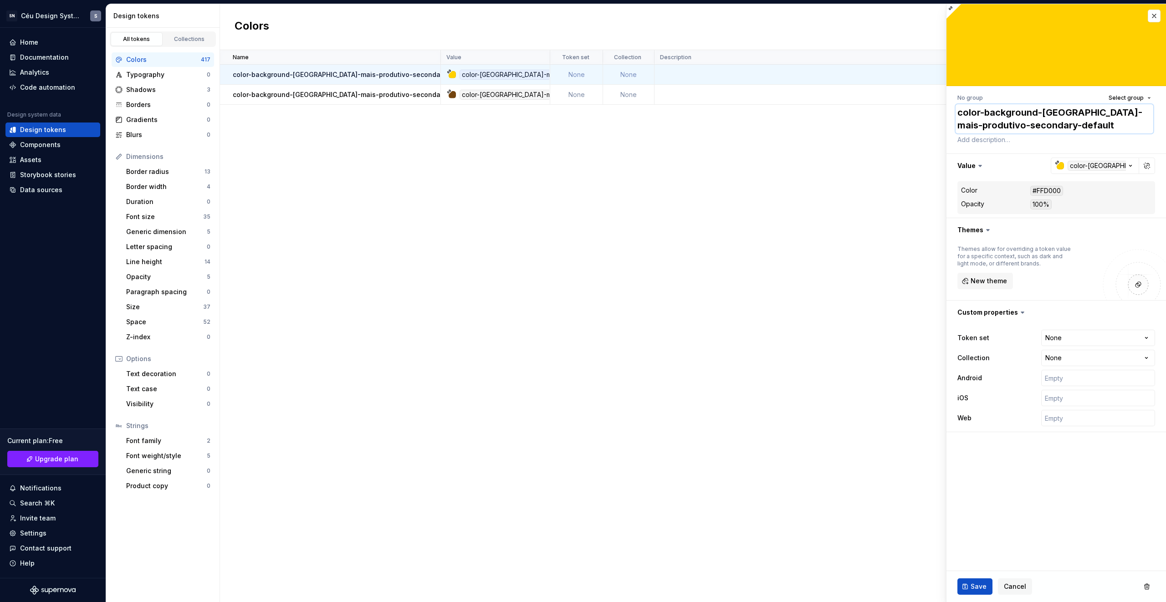
click at [1026, 110] on textarea "color-background-[GEOGRAPHIC_DATA]-mais-produtivo-secondary-default" at bounding box center [1055, 118] width 198 height 29
click at [1040, 111] on textarea "color-background-[GEOGRAPHIC_DATA]-mais-produtivo-secondary-default" at bounding box center [1055, 118] width 198 height 29
click at [1037, 111] on textarea "color-background-[GEOGRAPHIC_DATA]-mais-produtivo-secondary-default" at bounding box center [1055, 118] width 198 height 29
paste textarea "decorative-"
type textarea "*"
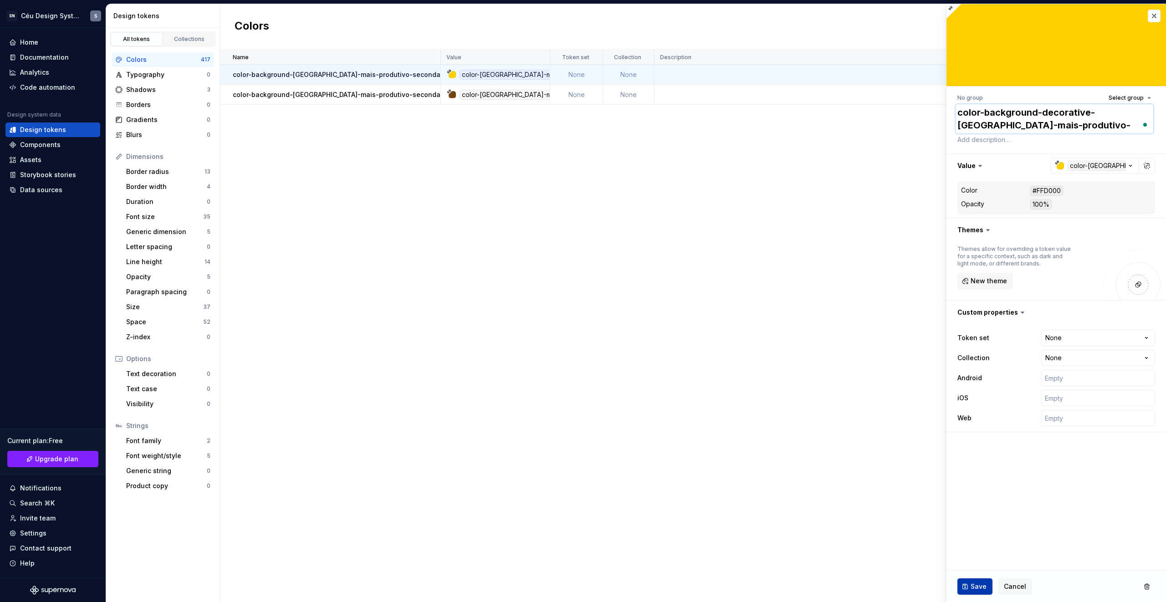
type textarea "color-background-decorative-brasil-mais-produtivo-secondary-default"
click at [975, 584] on span "Save" at bounding box center [979, 586] width 16 height 9
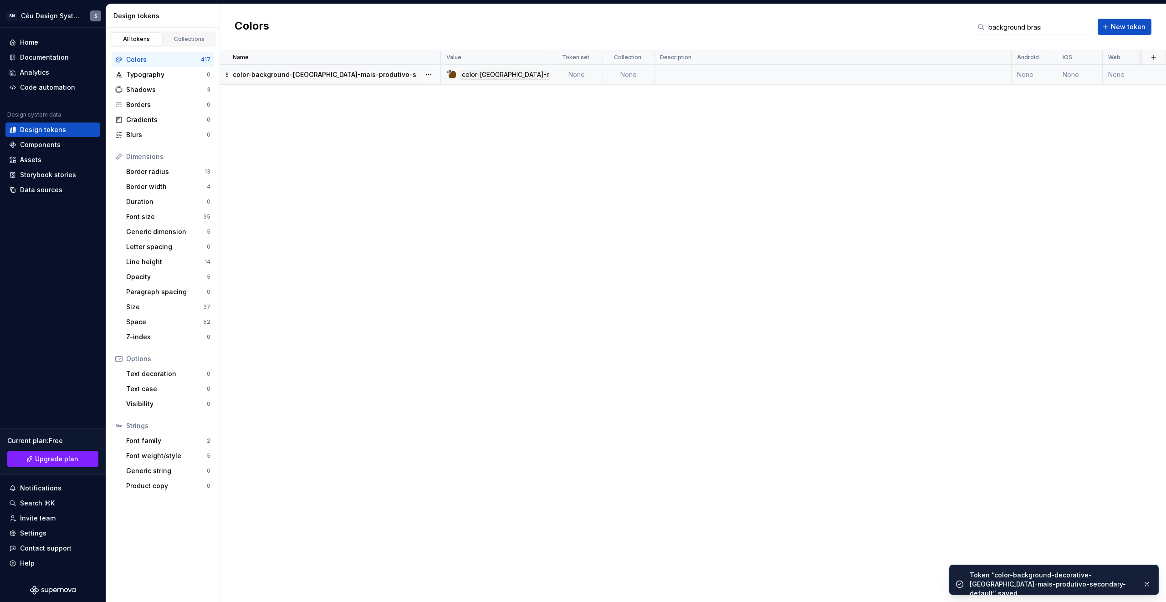
click at [330, 70] on p "color-background-[GEOGRAPHIC_DATA]-mais-produtivo-secondary-bolder" at bounding box center [351, 74] width 237 height 9
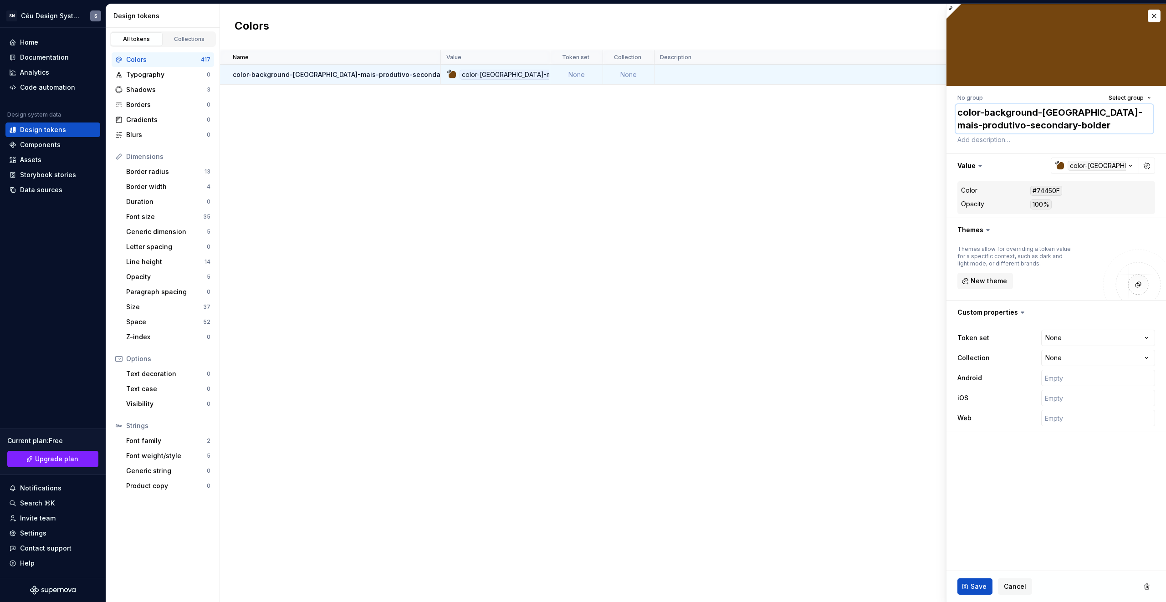
click at [1027, 110] on textarea "color-background-[GEOGRAPHIC_DATA]-mais-produtivo-secondary-bolder" at bounding box center [1055, 118] width 198 height 29
click at [1039, 117] on textarea "color-background-[GEOGRAPHIC_DATA]-mais-produtivo-secondary-bolder" at bounding box center [1055, 118] width 198 height 29
drag, startPoint x: 1037, startPoint y: 114, endPoint x: 1044, endPoint y: 128, distance: 15.9
click at [1037, 114] on textarea "color-background-[GEOGRAPHIC_DATA]-mais-produtivo-secondary-bolder" at bounding box center [1055, 118] width 198 height 29
paste textarea "decorative-"
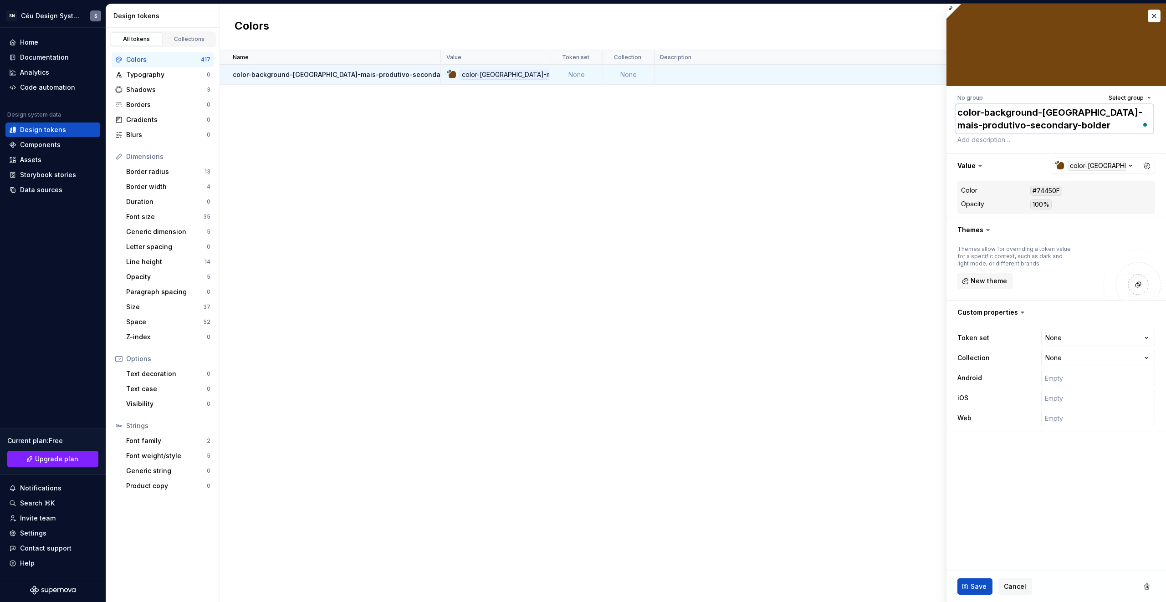
type textarea "*"
type textarea "color-background-decorative-brasil-mais-produtivo-secondary-bolder"
click at [970, 588] on button "Save" at bounding box center [975, 587] width 35 height 16
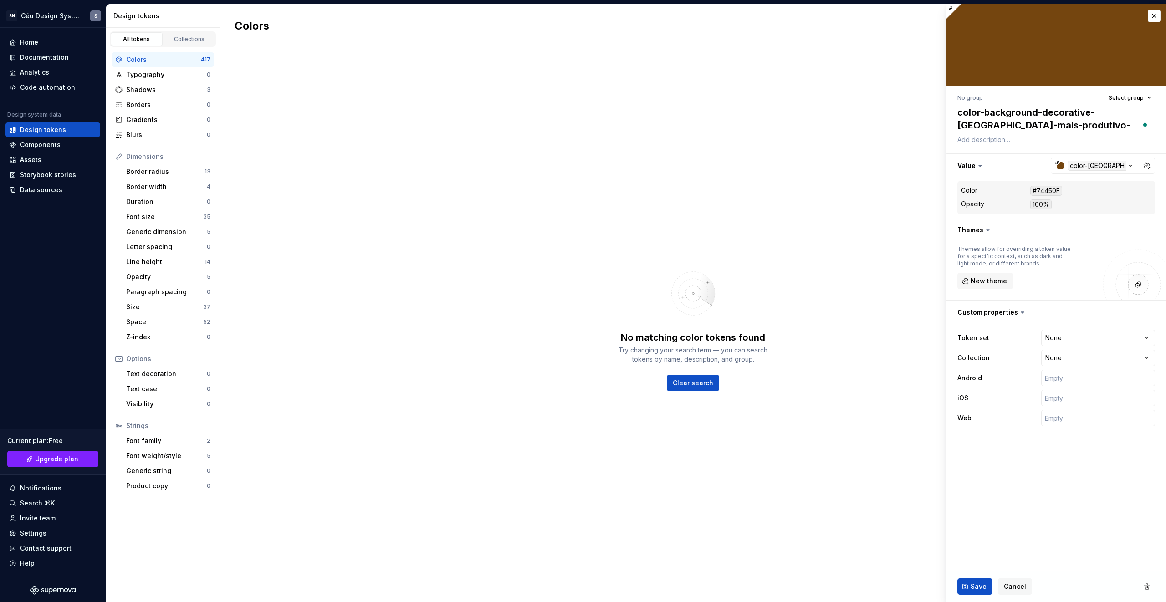
type textarea "*"
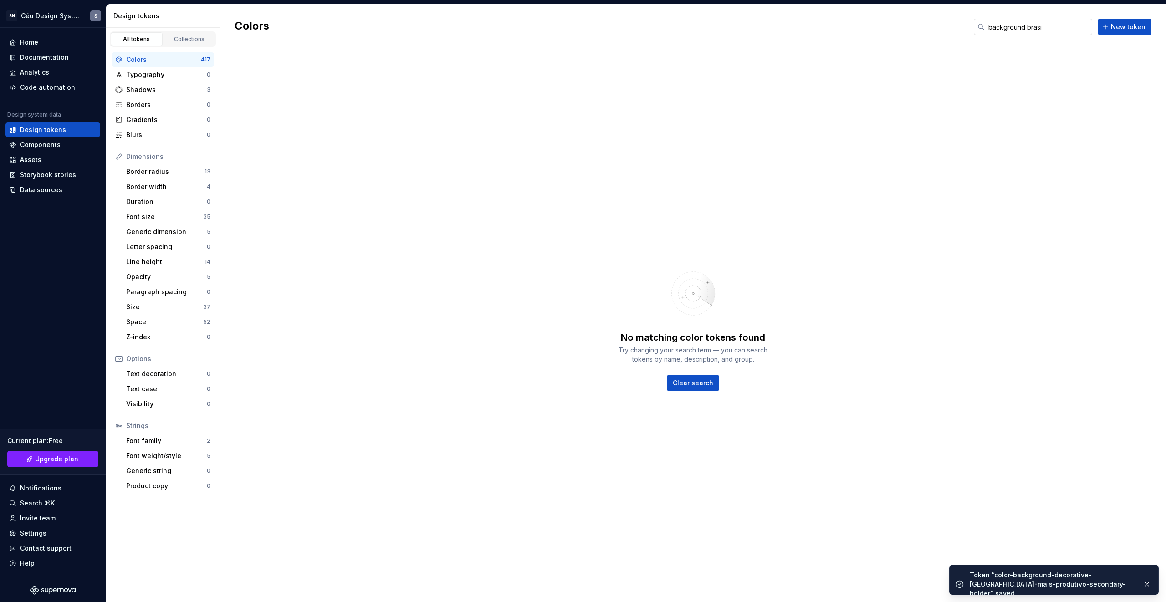
click at [1037, 24] on input "background brasi" at bounding box center [1039, 27] width 108 height 16
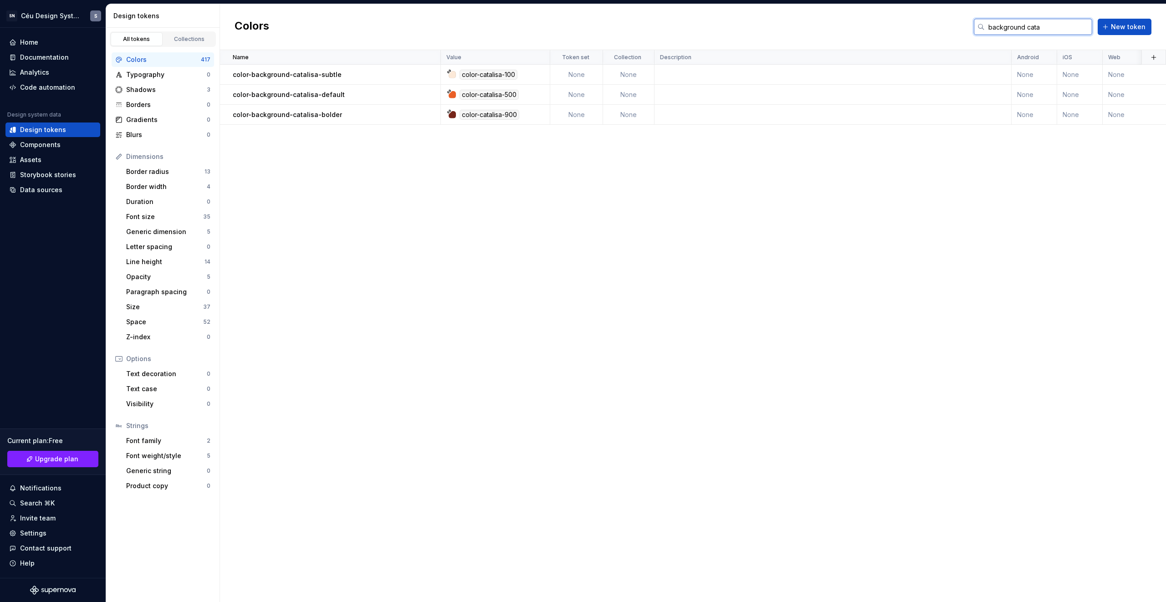
type input "background cata"
click at [323, 74] on p "color-background-catalisa-subtle" at bounding box center [287, 74] width 109 height 9
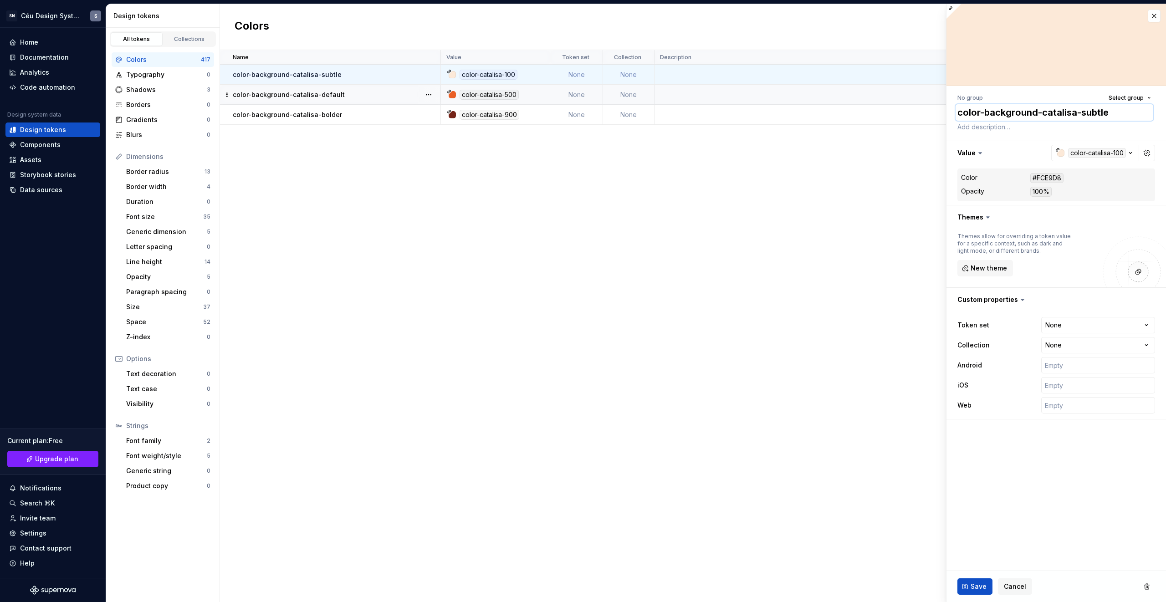
click at [1029, 113] on textarea "color-background-catalisa-subtle" at bounding box center [1055, 112] width 198 height 16
click at [1035, 113] on textarea "color-background-catalisa-subtle" at bounding box center [1055, 112] width 198 height 16
paste textarea "decorative-"
type textarea "*"
type textarea "color-background-decorative-catalisa-subtle"
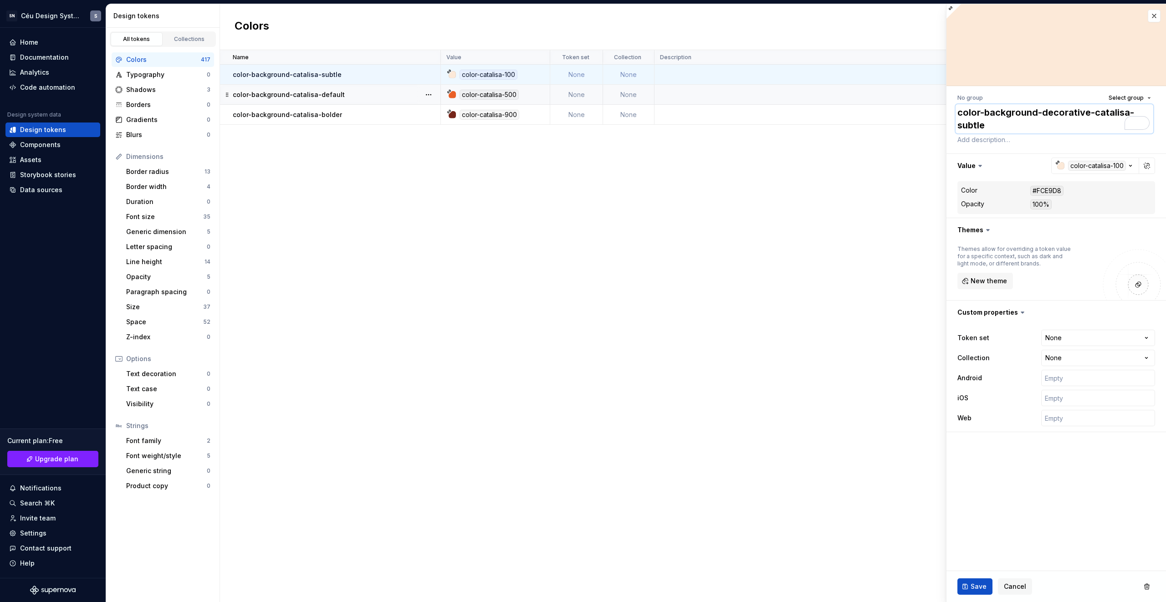
type textarea "*"
type textarea "color-background-decorative-catalisa-subtle"
click at [989, 584] on button "Save" at bounding box center [975, 587] width 35 height 16
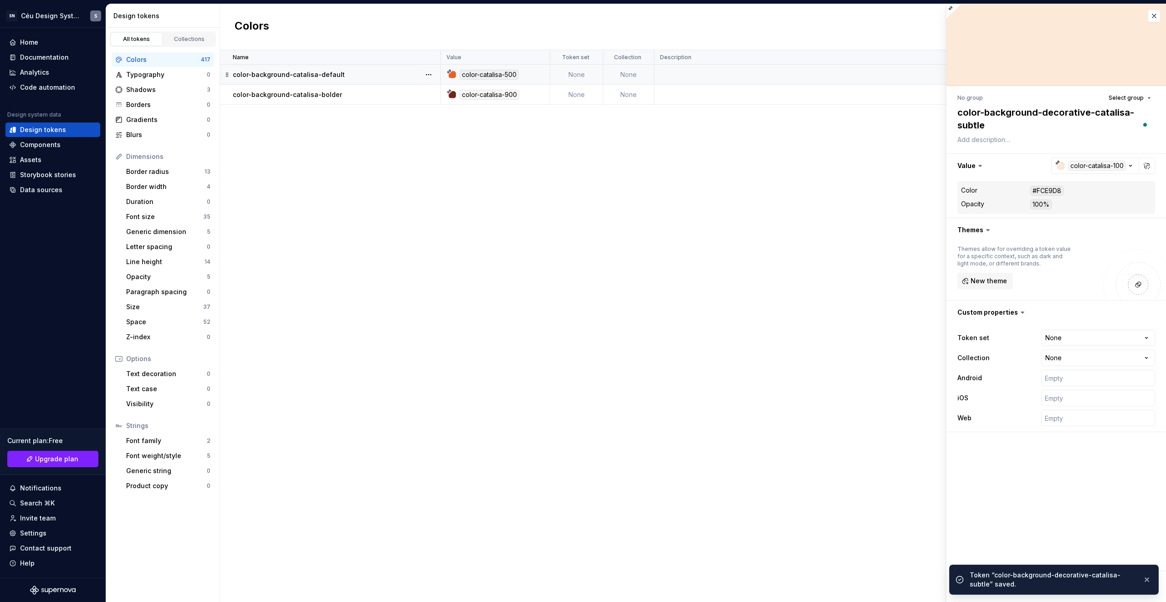
click at [327, 79] on p "color-background-catalisa-default" at bounding box center [289, 74] width 112 height 9
click at [337, 72] on p "color-background-catalisa-default" at bounding box center [289, 74] width 112 height 9
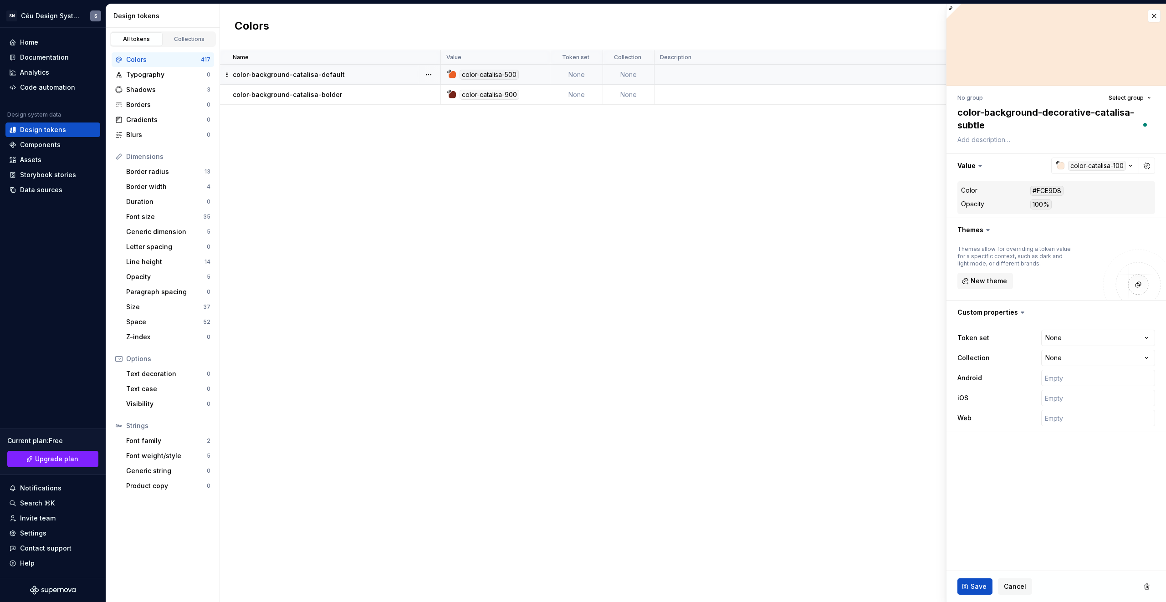
click at [337, 72] on p "color-background-catalisa-default" at bounding box center [289, 74] width 112 height 9
click at [1154, 19] on button "button" at bounding box center [1154, 16] width 13 height 13
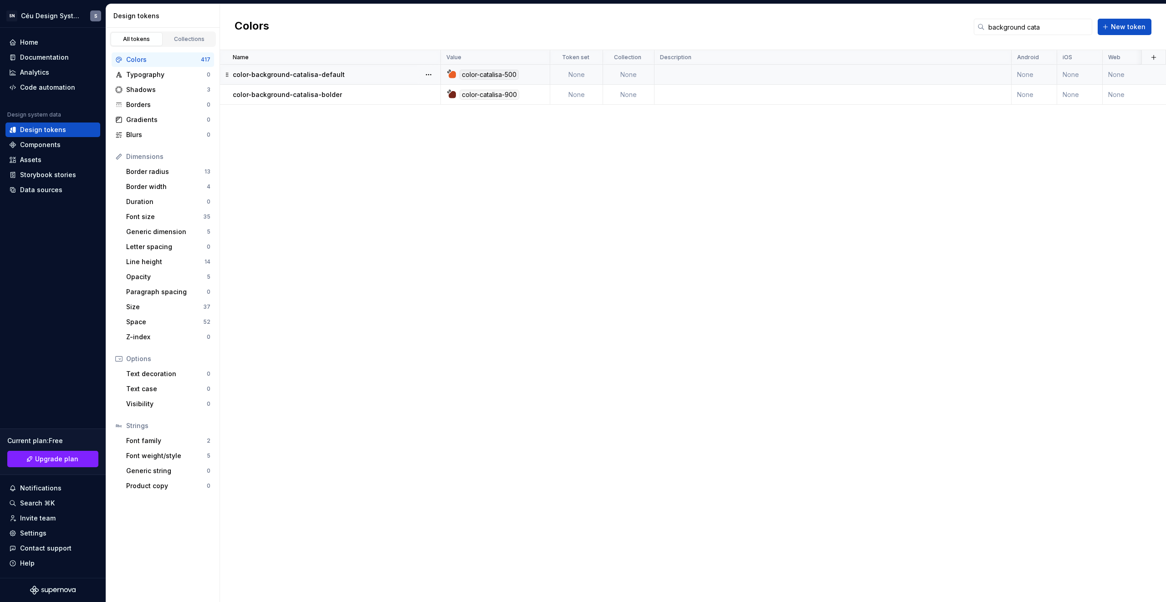
click at [347, 69] on td "color-background-catalisa-default" at bounding box center [330, 75] width 221 height 20
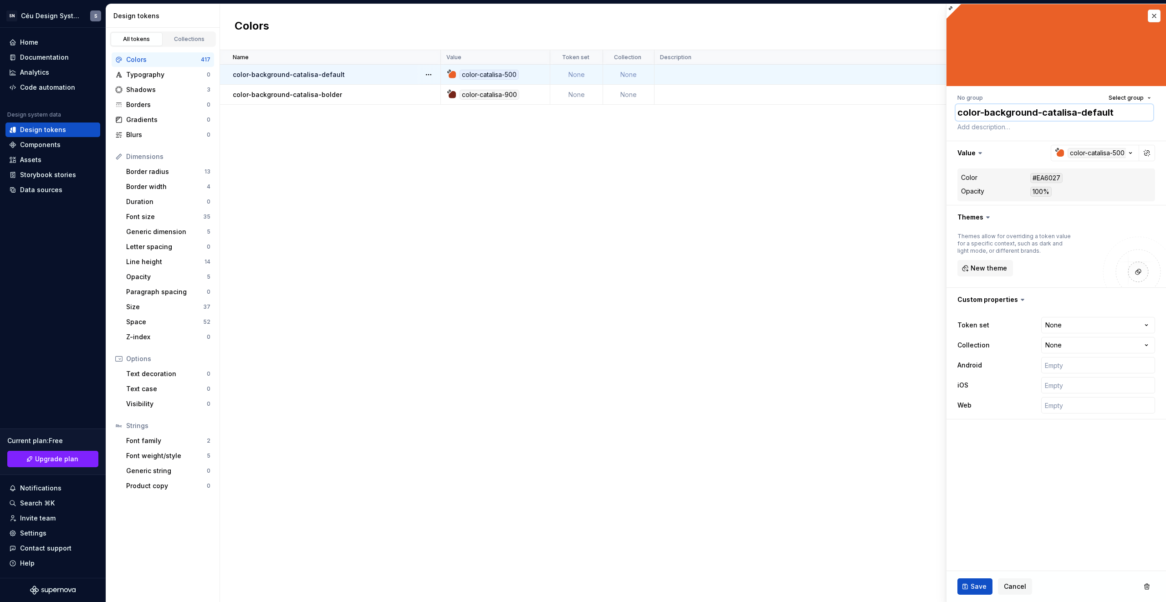
click at [1055, 113] on textarea "color-background-catalisa-default" at bounding box center [1055, 112] width 198 height 16
click at [1045, 113] on textarea "color-background-catalisa-default" at bounding box center [1055, 112] width 198 height 16
click at [1042, 113] on textarea "color-background-catalisa-default" at bounding box center [1055, 112] width 198 height 16
click at [1037, 111] on textarea "color-background-catalisa-default" at bounding box center [1055, 112] width 198 height 16
paste textarea "decorative-"
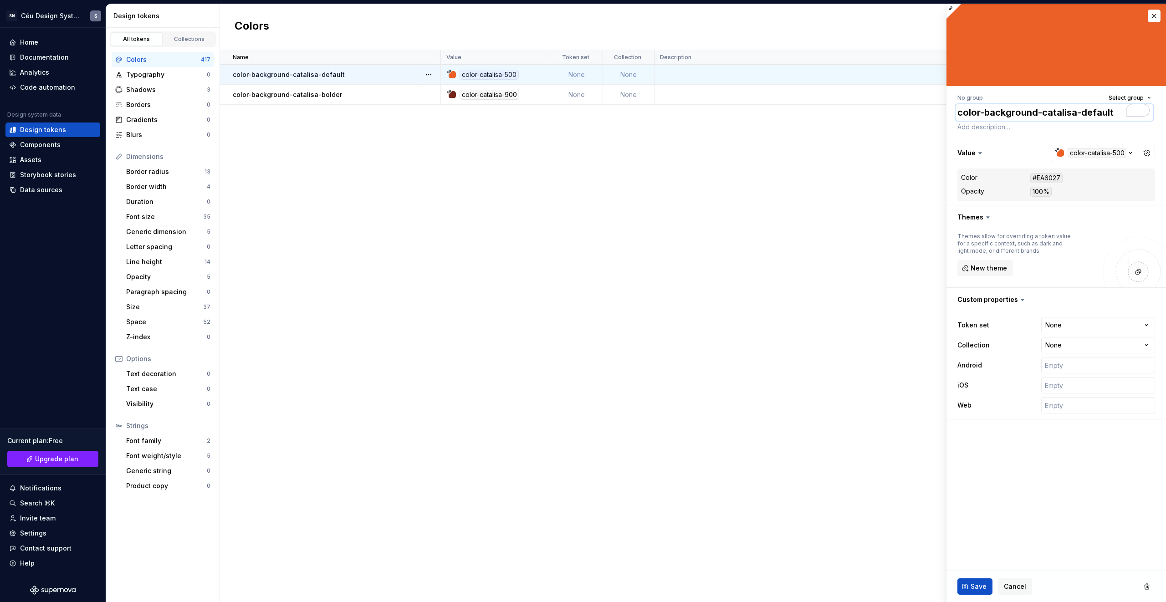
type textarea "*"
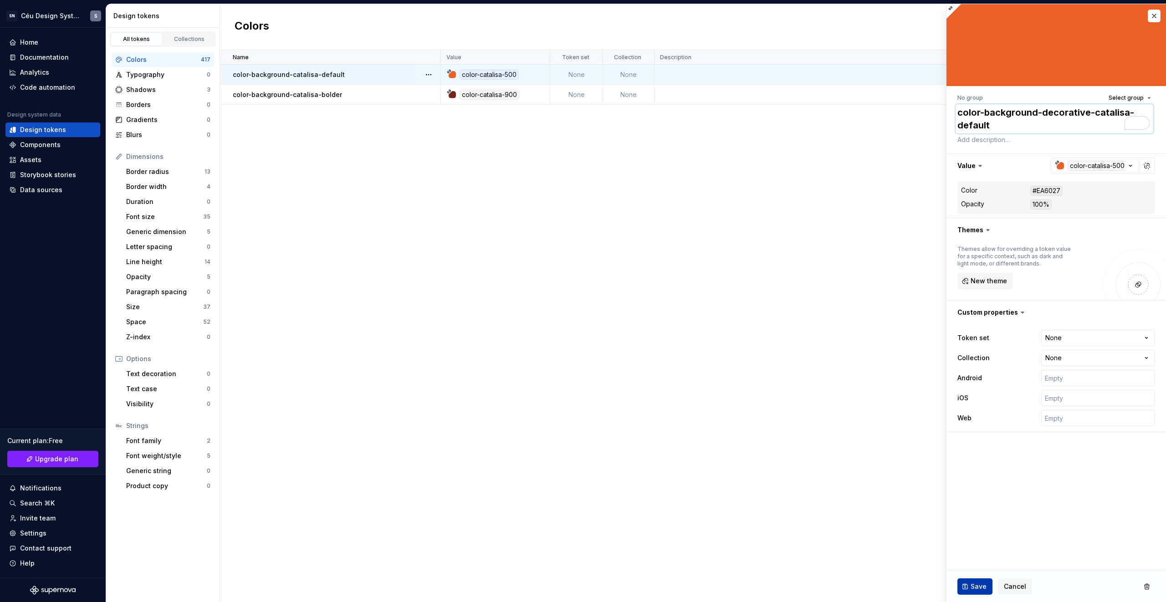
type textarea "color-background-decorative-catalisa-default"
click at [984, 588] on span "Save" at bounding box center [979, 586] width 16 height 9
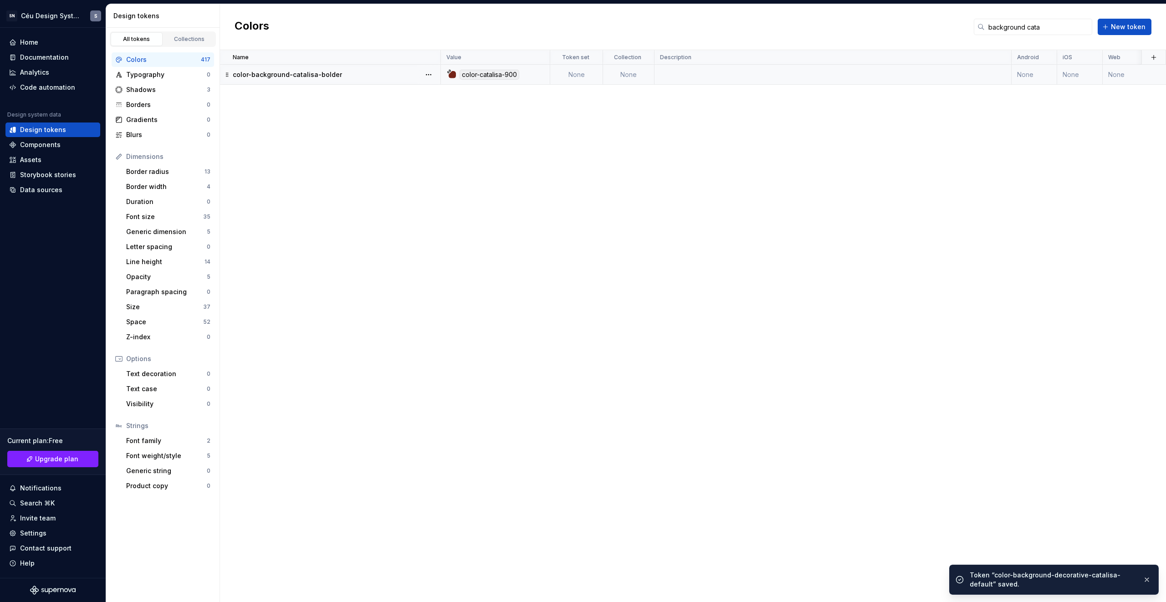
click at [308, 75] on p "color-background-catalisa-bolder" at bounding box center [287, 74] width 109 height 9
type textarea "*"
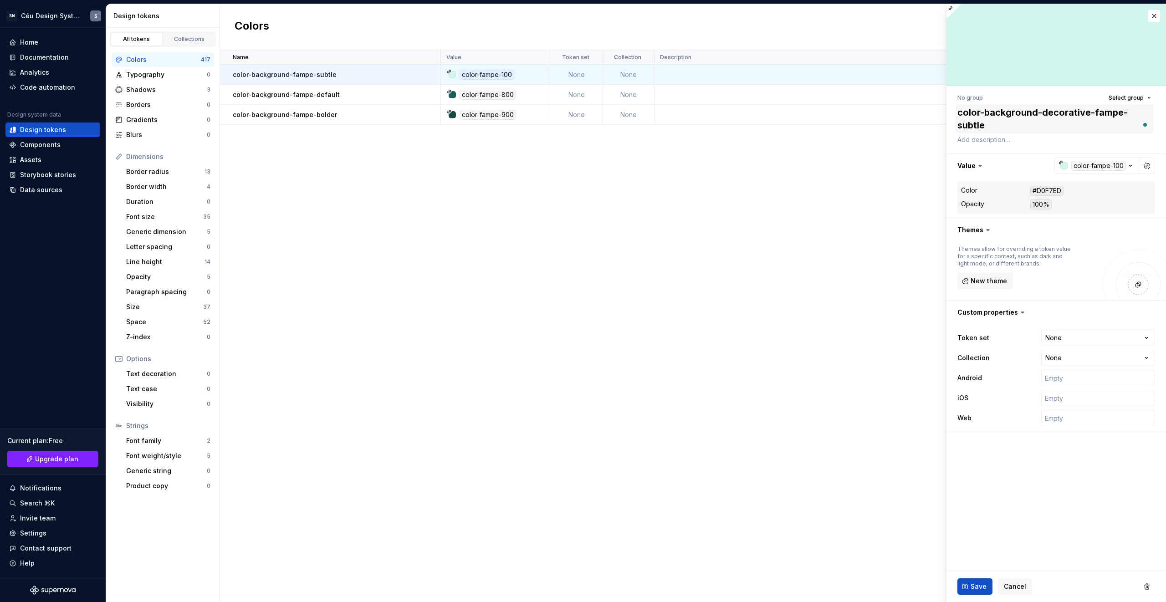
drag, startPoint x: 1090, startPoint y: 113, endPoint x: 1039, endPoint y: 111, distance: 51.1
click at [1039, 111] on textarea "color-background-decorative-fampe-subtle" at bounding box center [1055, 118] width 198 height 29
click at [1038, 111] on textarea "color-background-decorative-fampe-subtle" at bounding box center [1055, 118] width 198 height 29
type textarea "color-background-decorative-fampe-subtle"
click at [983, 583] on span "Save" at bounding box center [979, 586] width 16 height 9
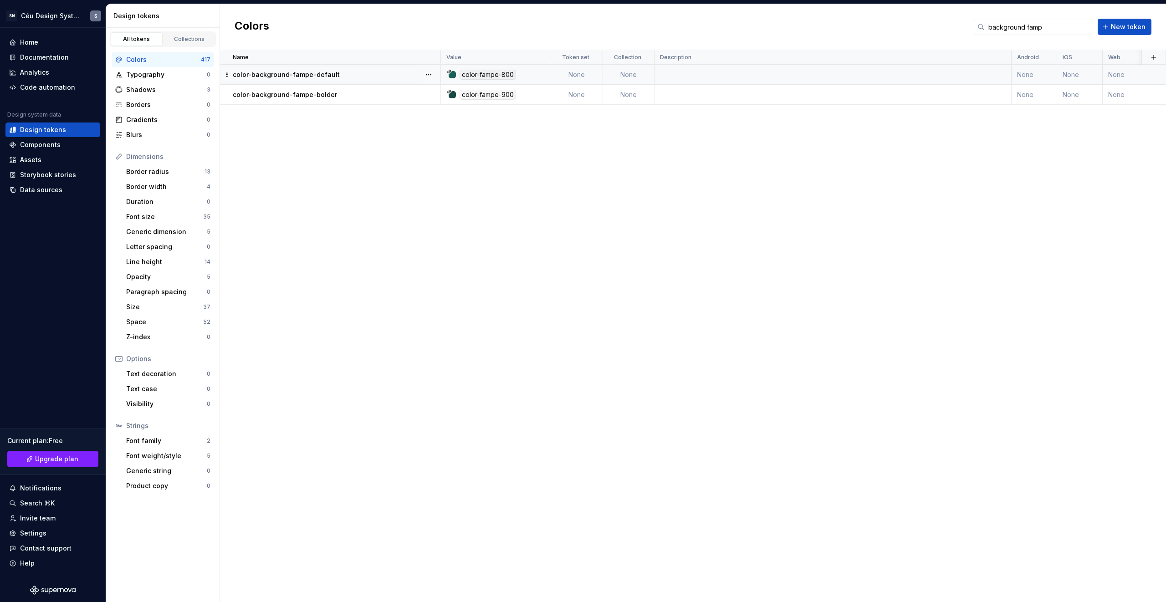
click at [332, 68] on td "color-background-fampe-default" at bounding box center [330, 75] width 221 height 20
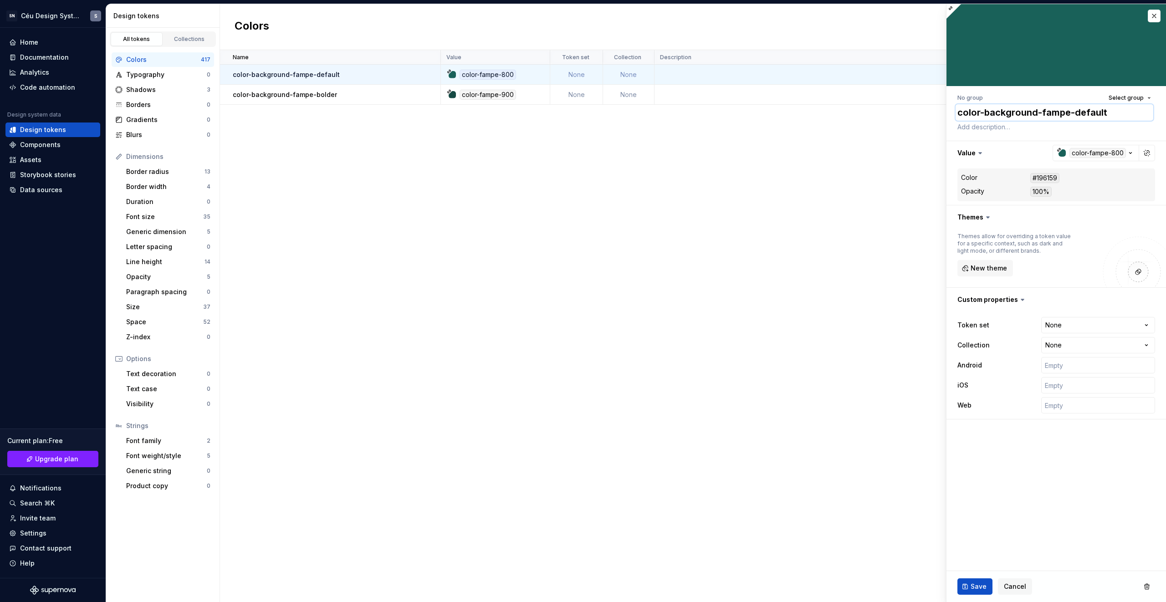
click at [1012, 113] on textarea "color-background-fampe-default" at bounding box center [1055, 112] width 198 height 16
click at [1003, 113] on textarea "color-background-fampe-default" at bounding box center [1055, 112] width 198 height 16
click at [986, 112] on textarea "color-background-fampe-default" at bounding box center [1055, 112] width 198 height 16
paste textarea "-decorative"
type textarea "*"
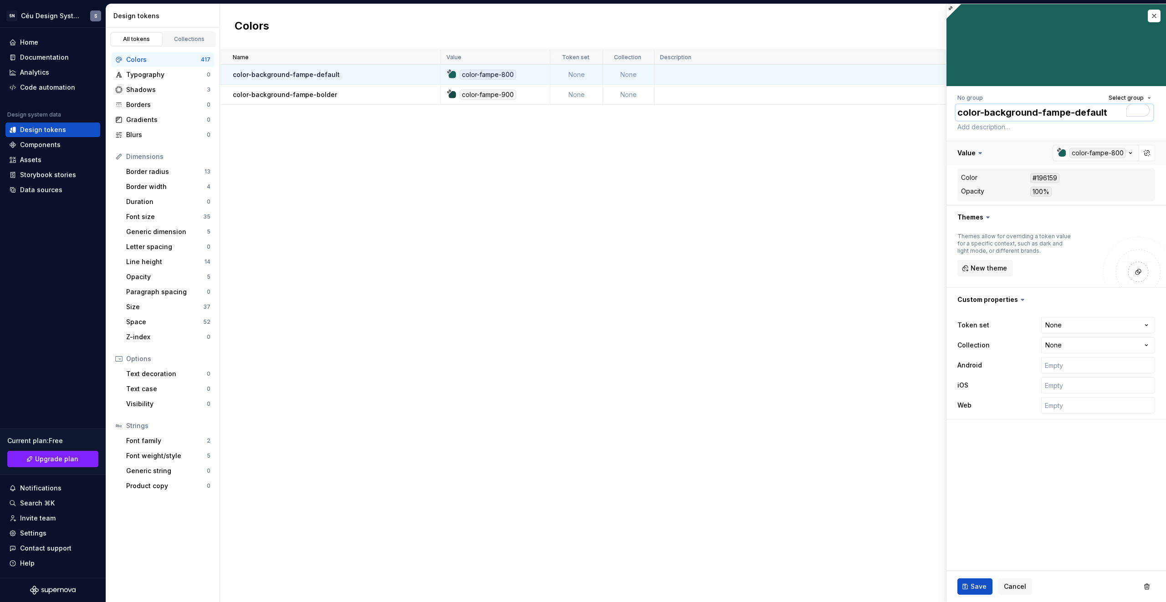
type textarea "color--decorativebackground-fampe-default"
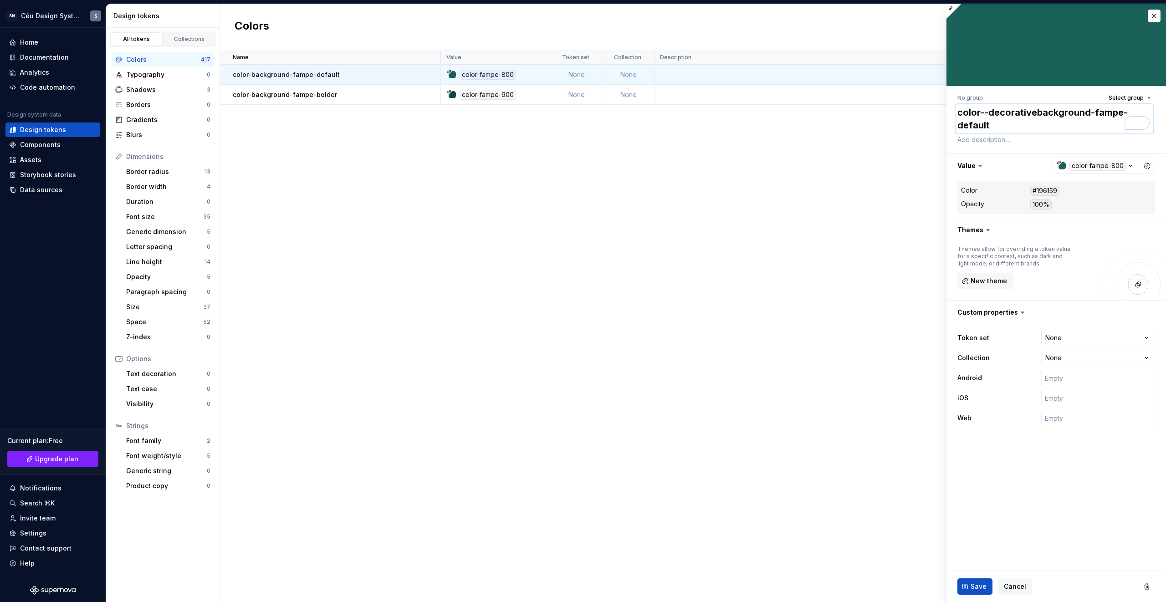
type textarea "*"
type textarea "color-background-fampe-default"
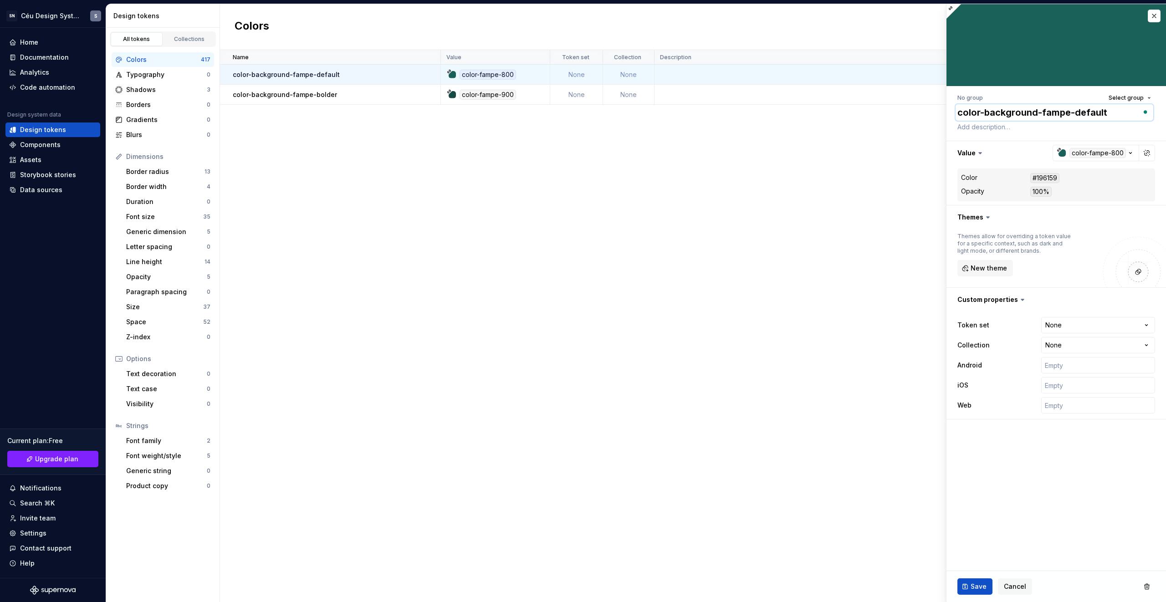
click at [1034, 114] on textarea "color-background-fampe-default" at bounding box center [1055, 112] width 198 height 16
click at [1038, 113] on textarea "color-background-fampe-default" at bounding box center [1055, 112] width 198 height 16
paste textarea "decorative-"
type textarea "*"
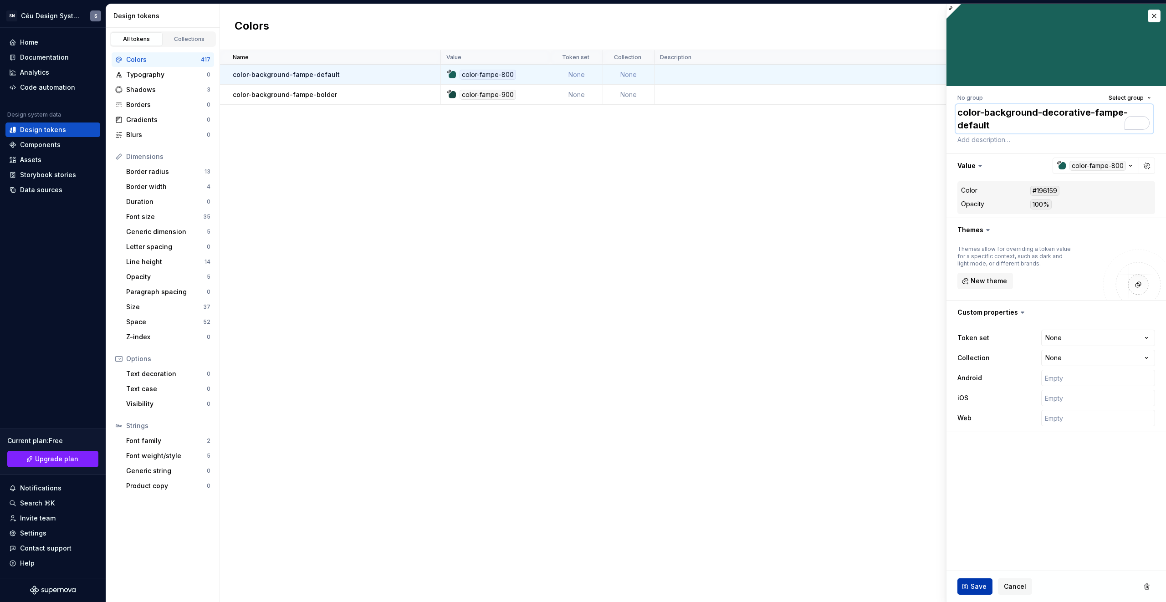
type textarea "color-background-decorative-fampe-default"
click at [970, 586] on button "Save" at bounding box center [975, 587] width 35 height 16
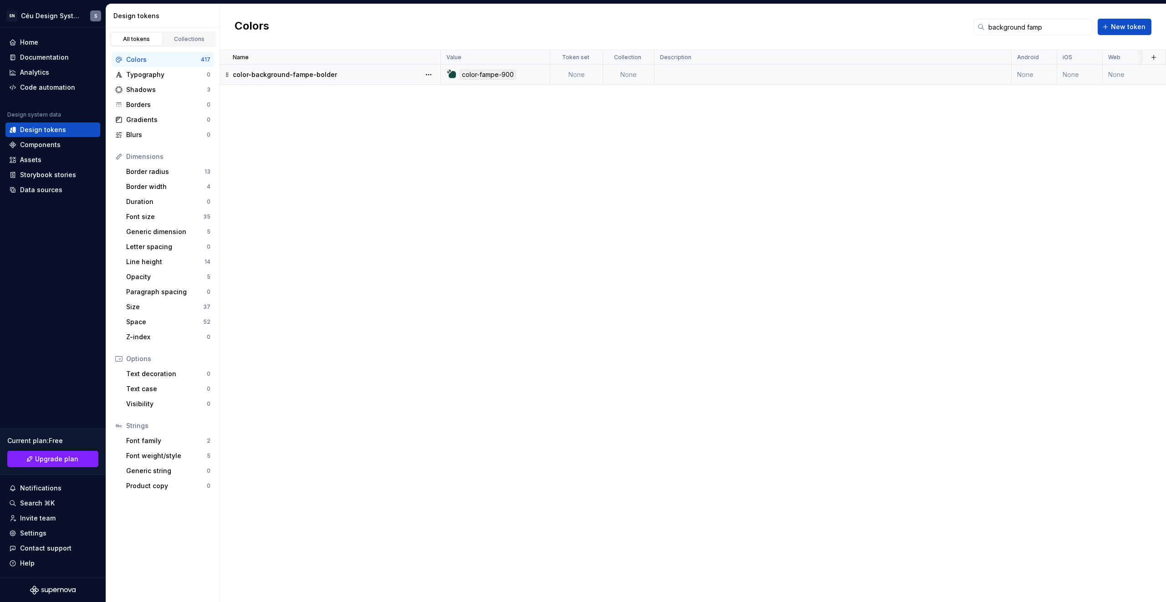
click at [323, 77] on p "color-background-fampe-bolder" at bounding box center [285, 74] width 104 height 9
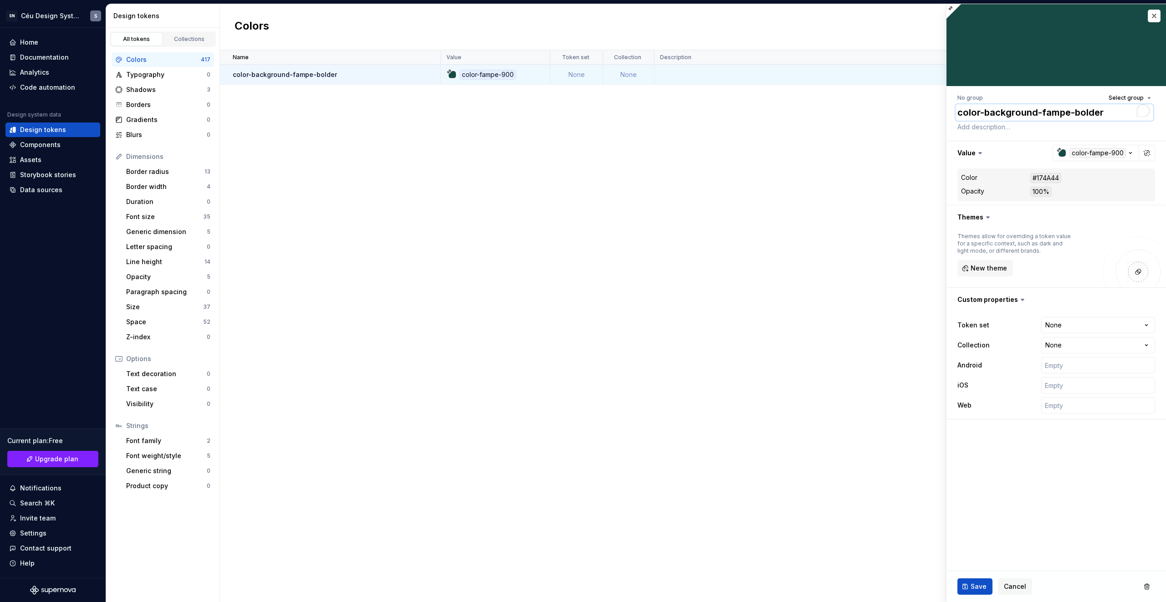
click at [1022, 105] on textarea "color-background-fampe-bolder" at bounding box center [1055, 112] width 198 height 16
click at [1042, 114] on textarea "color-background-fampe-bolder" at bounding box center [1055, 112] width 198 height 16
click at [1037, 113] on textarea "color-background-fampe-bolder" at bounding box center [1055, 112] width 198 height 16
paste textarea "decorative-"
type textarea "*"
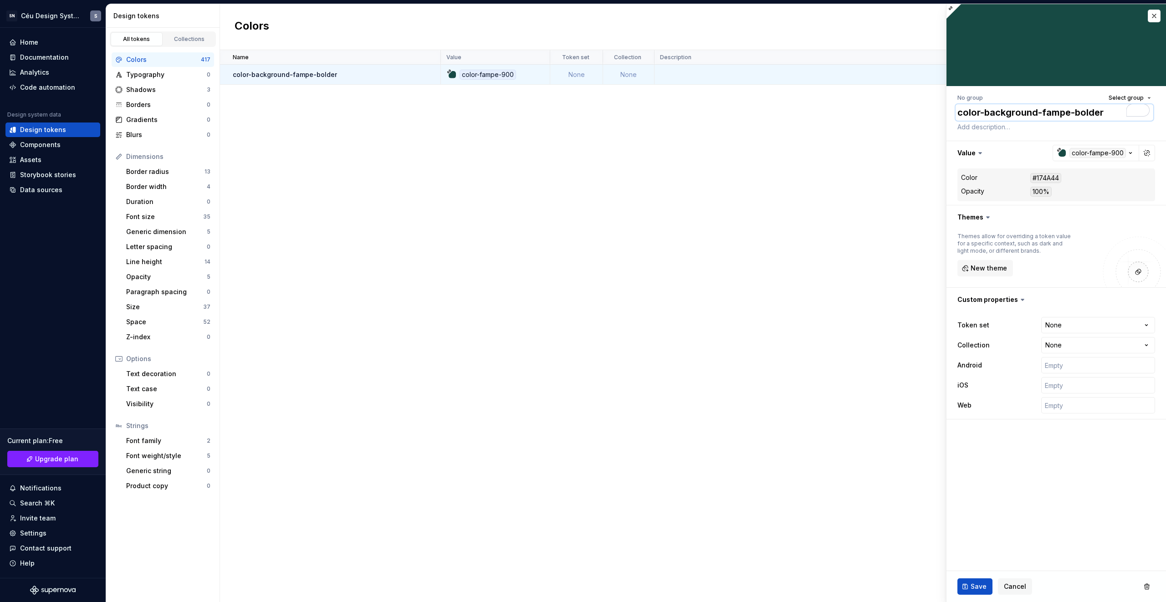
type textarea "color-background-decorative-fampe-bolder"
type textarea "*"
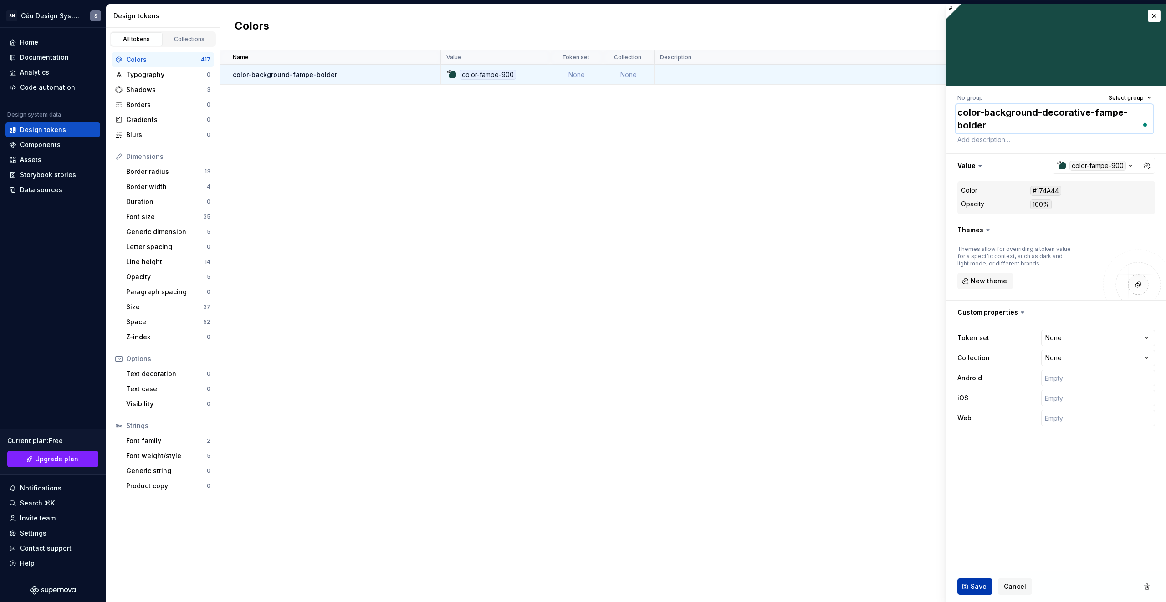
type textarea "color-background-decorative-fampe-bolder"
click at [964, 586] on button "Save" at bounding box center [975, 587] width 35 height 16
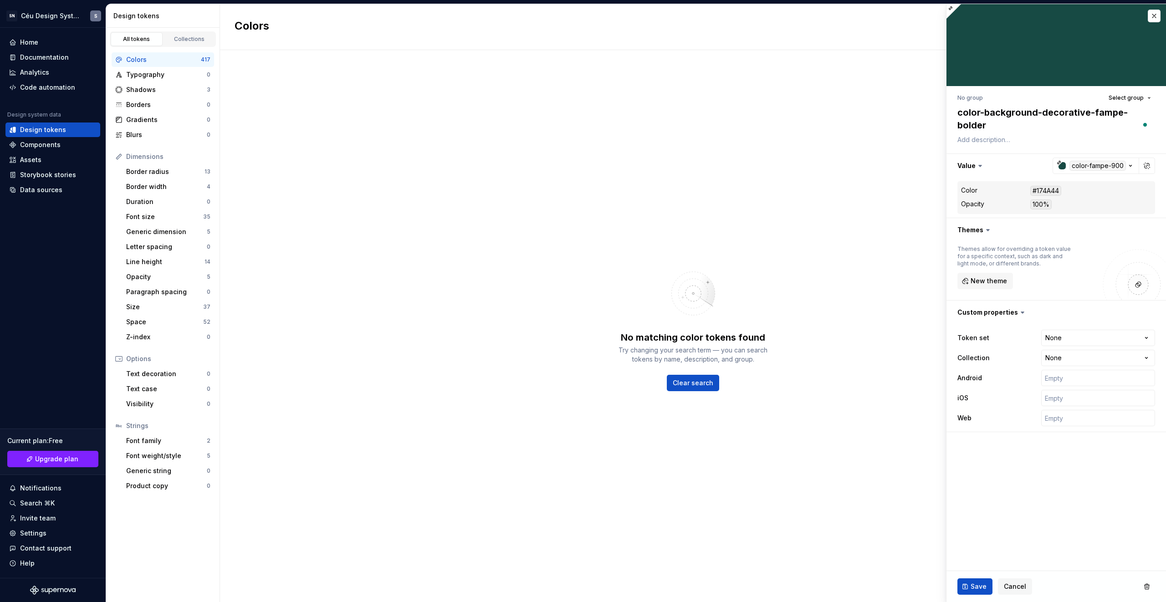
type textarea "*"
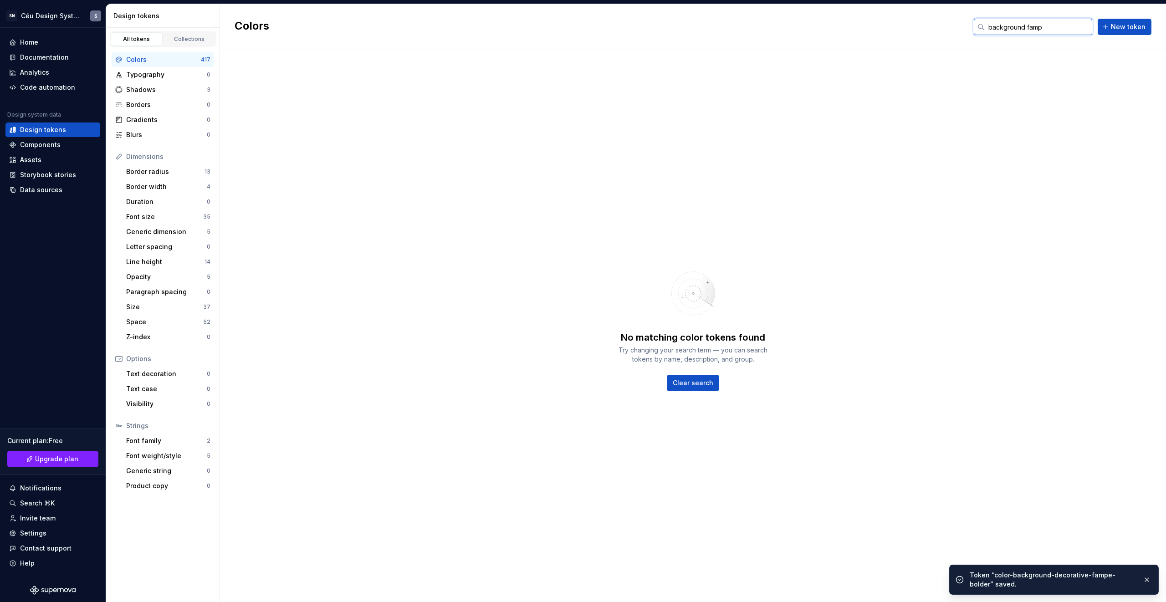
click at [1047, 27] on input "background famp" at bounding box center [1039, 27] width 108 height 16
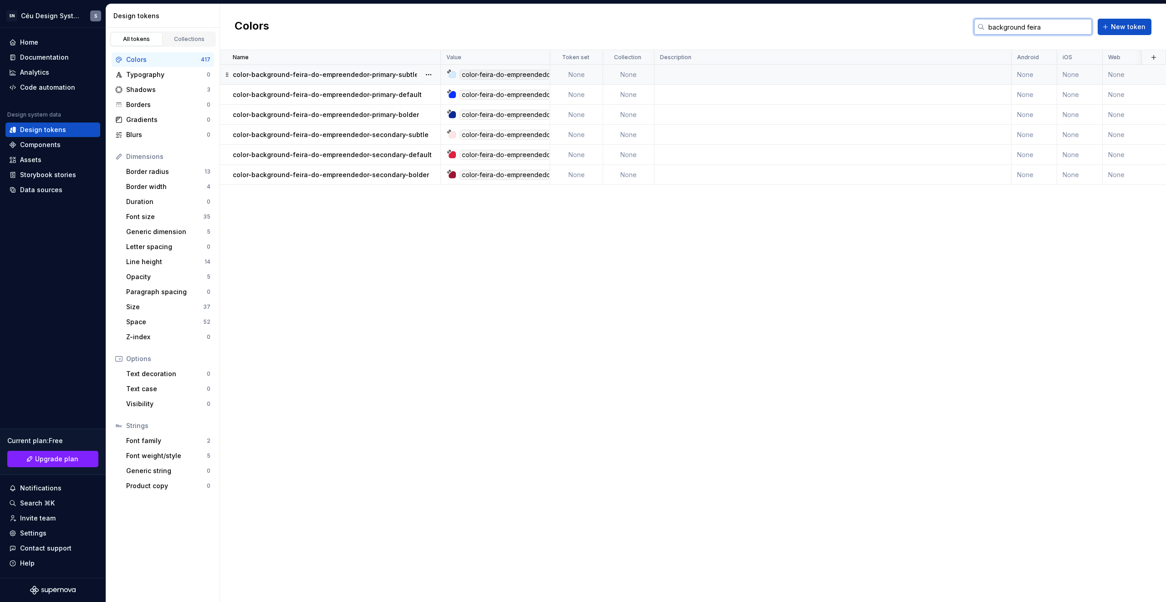
type input "background feira"
click at [392, 72] on p "color-background-feira-do-empreendedor-primary-subtle" at bounding box center [326, 74] width 186 height 9
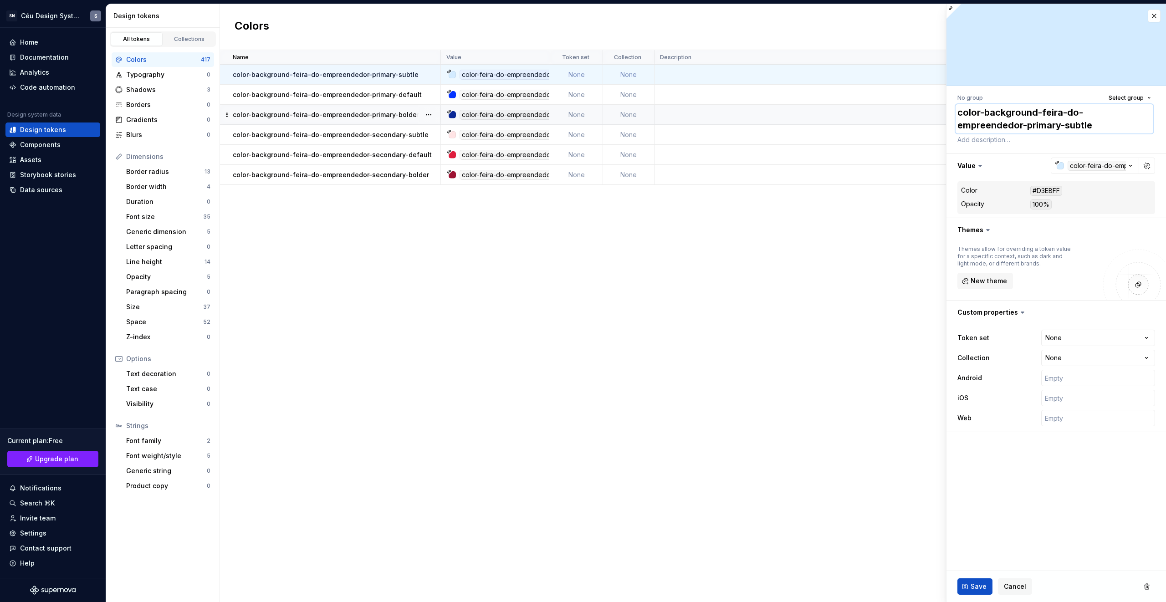
click at [1043, 112] on textarea "color-background-feira-do-empreendedor-primary-subtle" at bounding box center [1055, 118] width 198 height 29
click at [1034, 114] on textarea "color-background-feira-do-empreendedor-primary-subtle" at bounding box center [1055, 118] width 198 height 29
click at [1038, 113] on textarea "color-background-feira-do-empreendedor-primary-subtle" at bounding box center [1055, 118] width 198 height 29
type textarea "*"
type textarea "color-background--feira-do-empreendedor-primary-subtle"
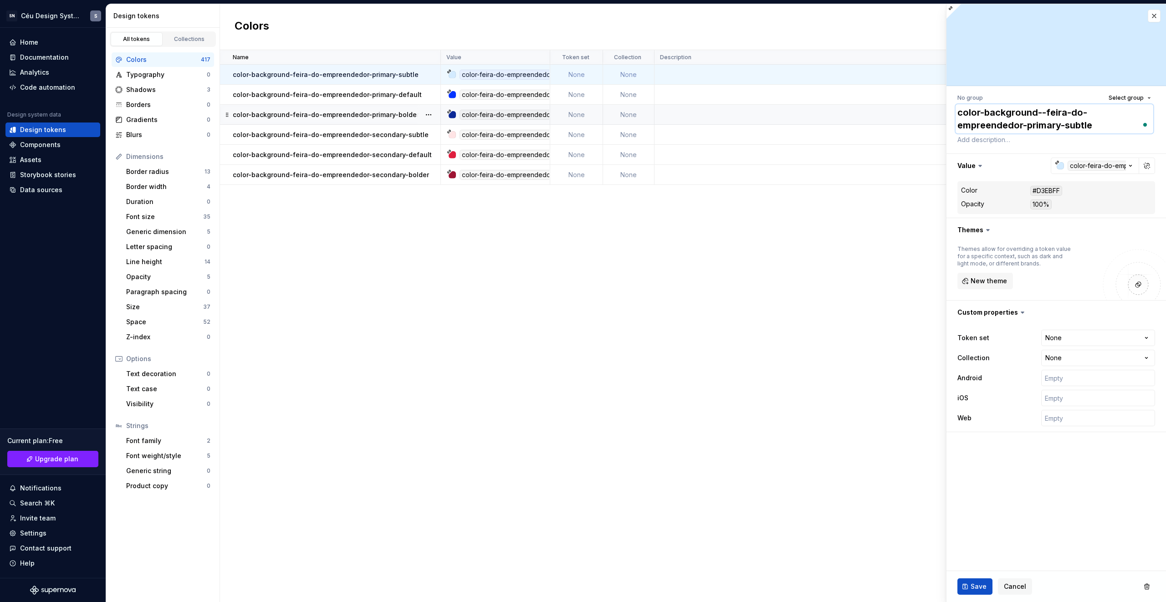
type textarea "*"
type textarea "color-background-d-feira-do-empreendedor-primary-subtle"
type textarea "*"
type textarea "color-background-de-feira-do-empreendedor-primary-subtle"
type textarea "*"
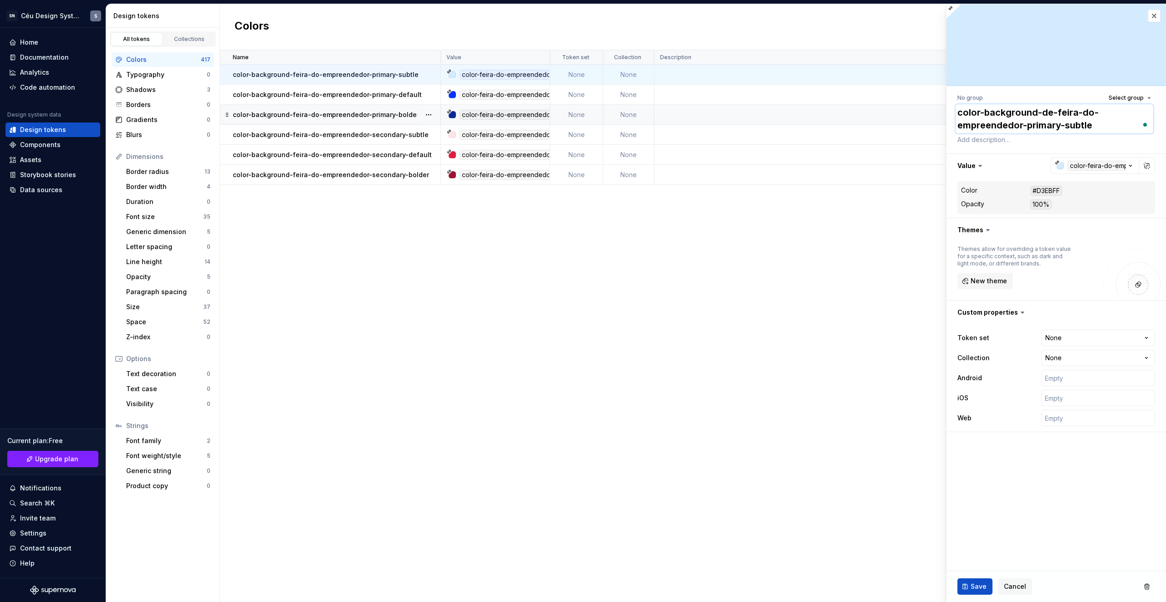
type textarea "color-background-deo-feira-do-empreendedor-primary-subtle"
type textarea "*"
type textarea "color-background-de-feira-do-empreendedor-primary-subtle"
type textarea "*"
type textarea "color-background-deco-feira-do-empreendedor-primary-subtle"
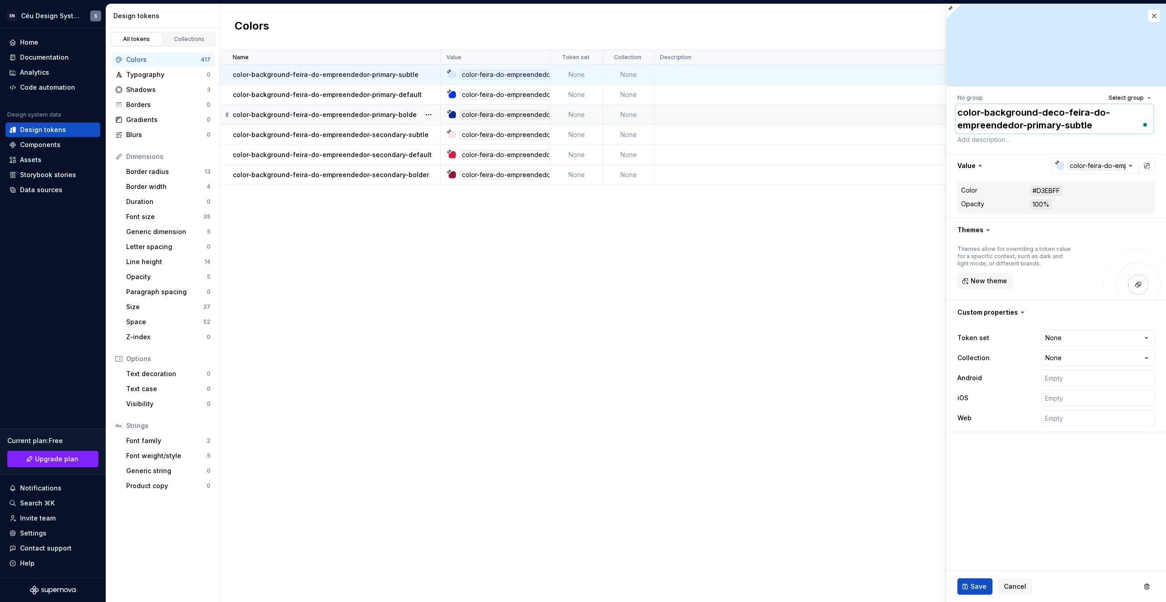
type textarea "*"
type textarea "color-background-decor-feira-do-empreendedor-primary-subtle"
type textarea "*"
type textarea "color-background-decora-feira-do-empreendedor-primary-subtle"
type textarea "*"
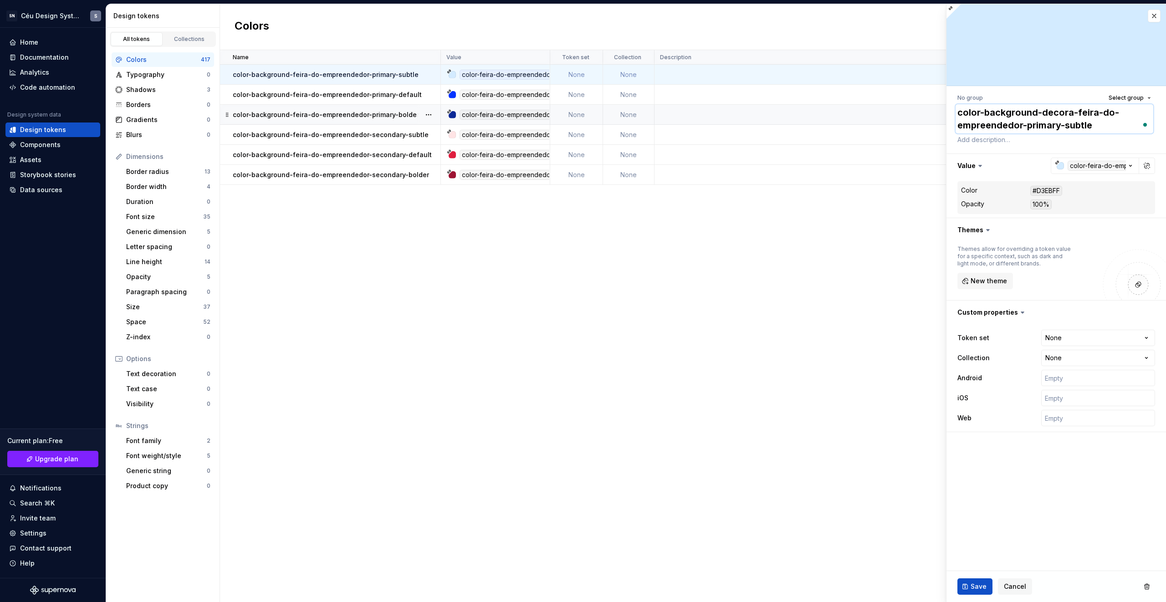
type textarea "color-background-decorat-feira-do-empreendedor-primary-subtle"
type textarea "*"
type textarea "color-background-decorati-feira-do-empreendedor-primary-subtle"
type textarea "*"
type textarea "color-background-decorativ-feira-do-empreendedor-primary-subtle"
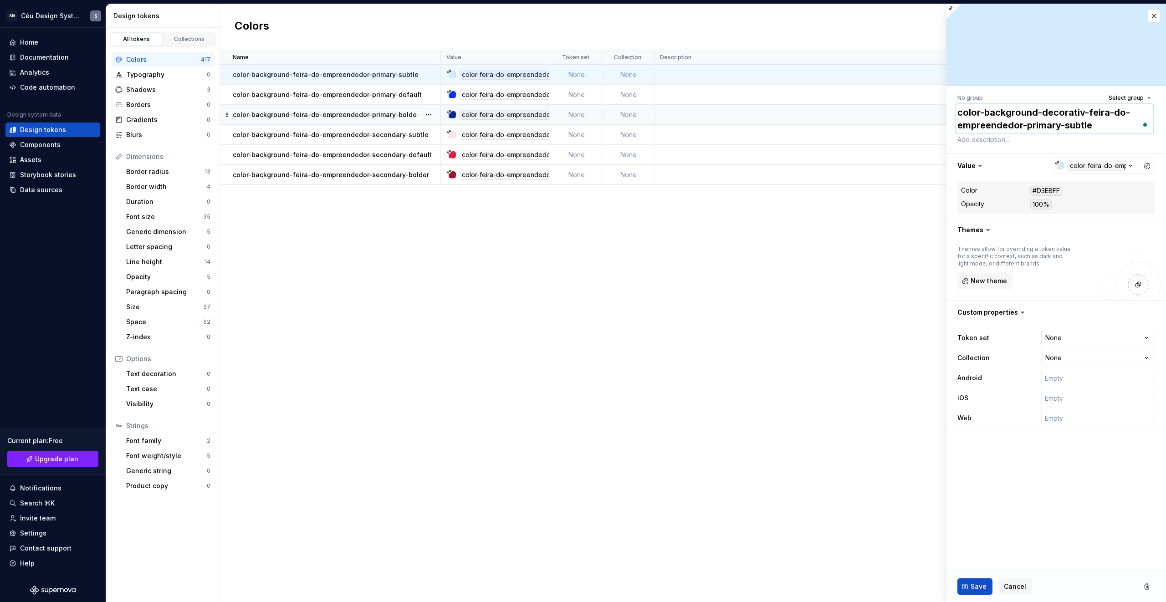
type textarea "*"
drag, startPoint x: 1088, startPoint y: 113, endPoint x: 1037, endPoint y: 114, distance: 50.1
click at [1037, 114] on textarea "color-background-decorative-feira-do-empreendedor-primary-subtle" at bounding box center [1055, 118] width 198 height 29
type textarea "color-background-decorative-feira-do-empreendedor-primary-subtle"
click at [974, 585] on span "Save" at bounding box center [979, 586] width 16 height 9
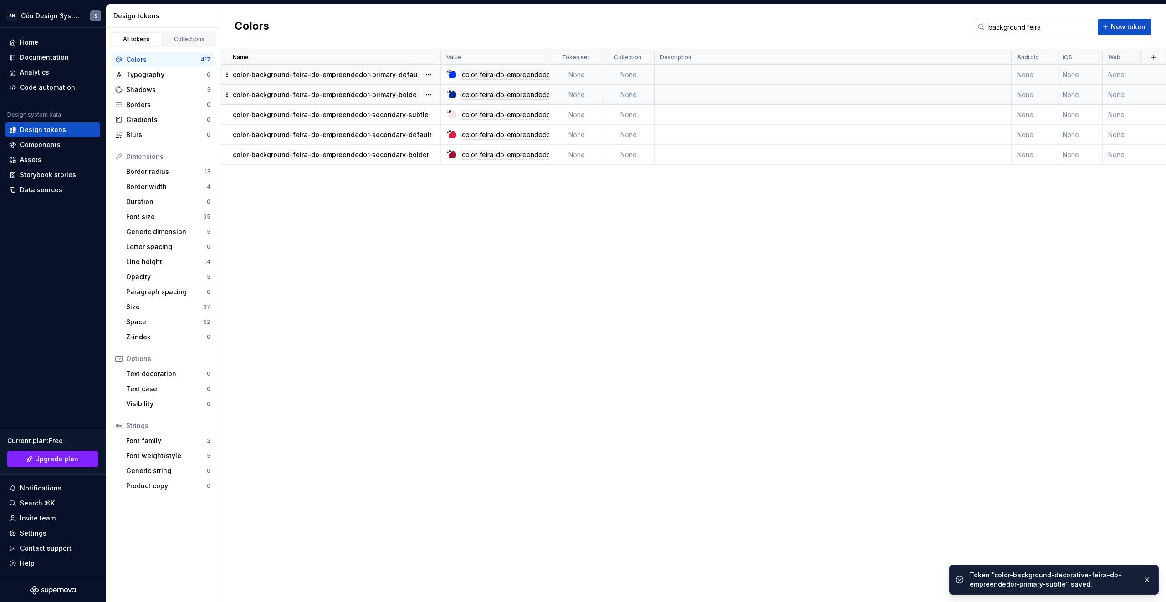
click at [363, 74] on p "color-background-feira-do-empreendedor-primary-default" at bounding box center [327, 74] width 189 height 9
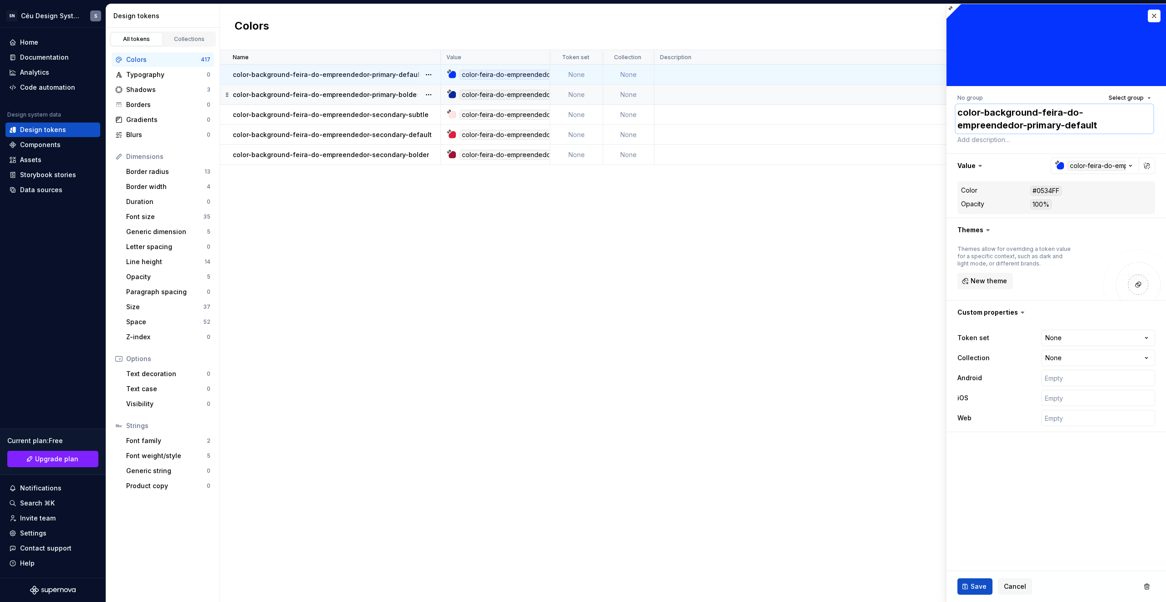
click at [1041, 108] on textarea "color-background-feira-do-empreendedor-primary-default" at bounding box center [1055, 118] width 198 height 29
click at [1039, 112] on textarea "color-background-feira-do-empreendedor-primary-default" at bounding box center [1055, 118] width 198 height 29
paste textarea "decorative-"
type textarea "*"
type textarea "color-background-decorative-feira-do-empreendedor-primary-default"
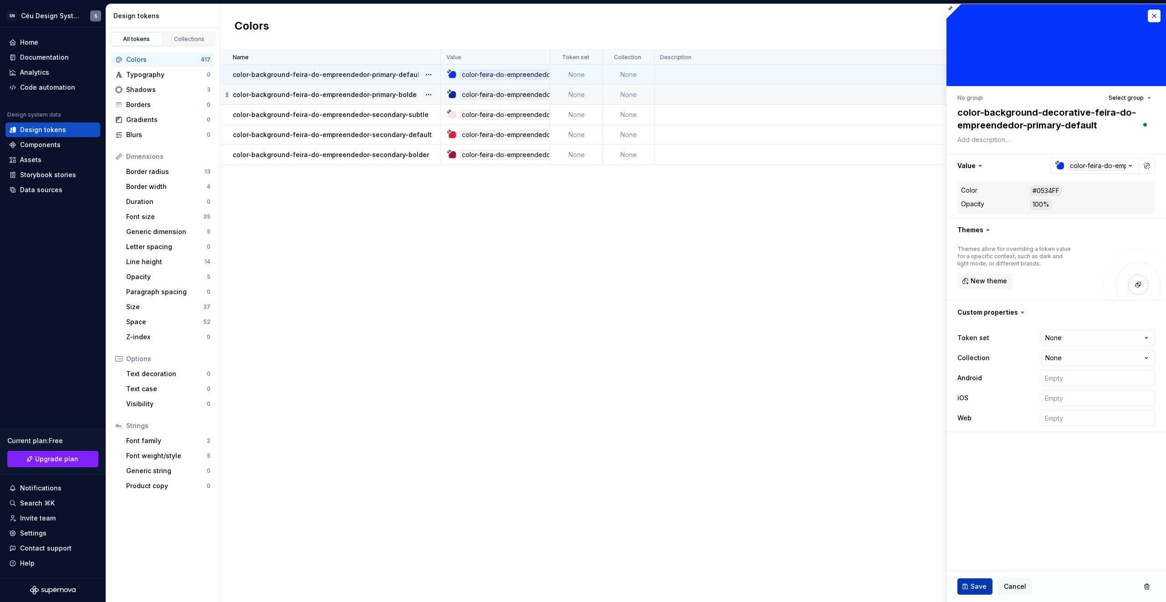
click at [976, 594] on button "Save" at bounding box center [975, 587] width 35 height 16
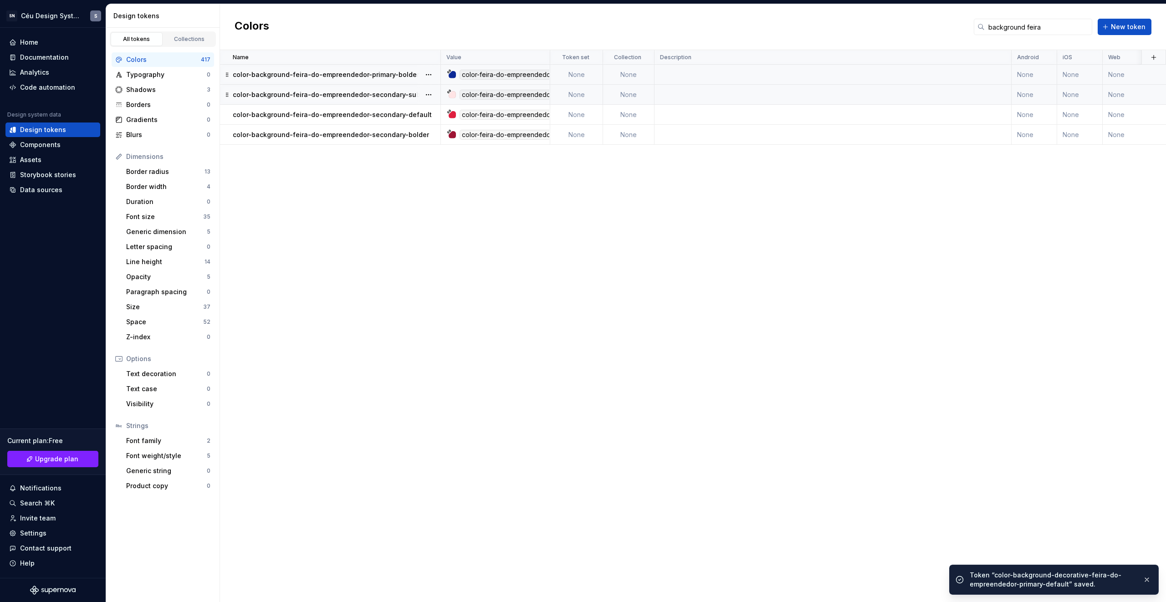
click at [354, 76] on p "color-background-feira-do-empreendedor-primary-bolder" at bounding box center [326, 74] width 186 height 9
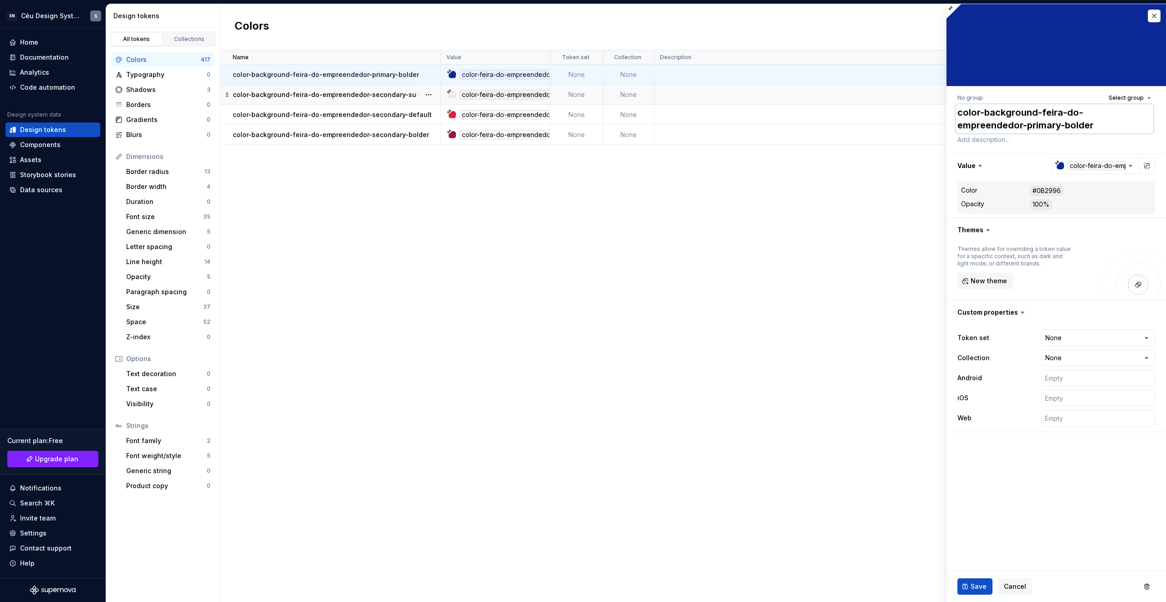
click at [1030, 113] on textarea "color-background-feira-do-empreendedor-primary-bolder" at bounding box center [1055, 118] width 198 height 29
click at [1037, 112] on textarea "color-background-feira-do-empreendedor-primary-bolder" at bounding box center [1055, 118] width 198 height 29
paste textarea "decorative-"
type textarea "*"
type textarea "color-background-decorative-feira-do-empreendedor-primary-bolder"
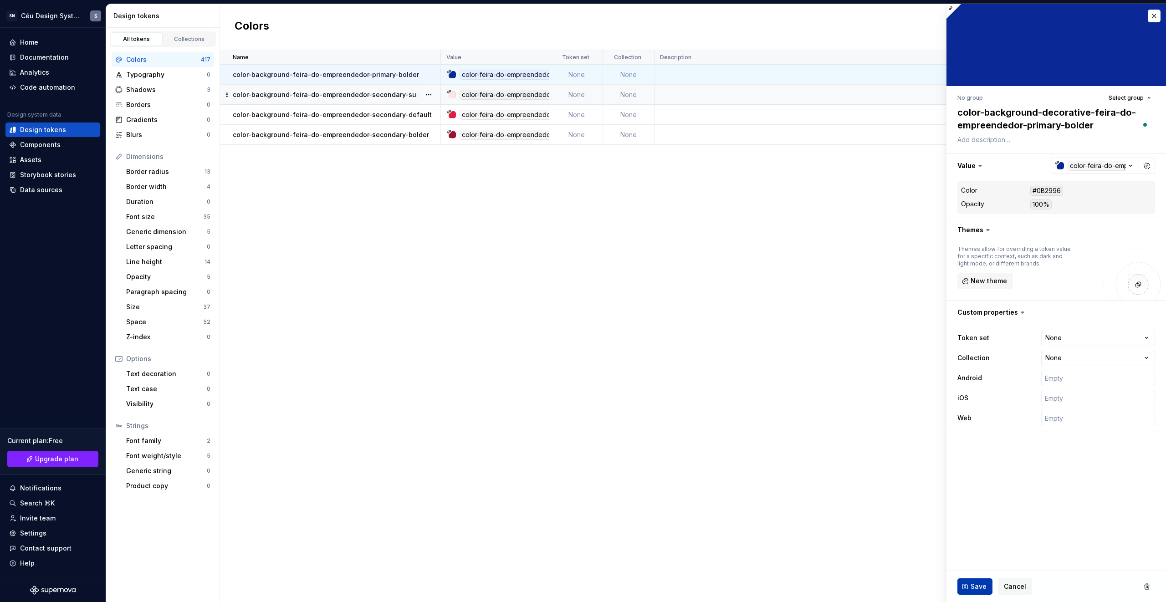
click at [981, 582] on span "Save" at bounding box center [979, 586] width 16 height 9
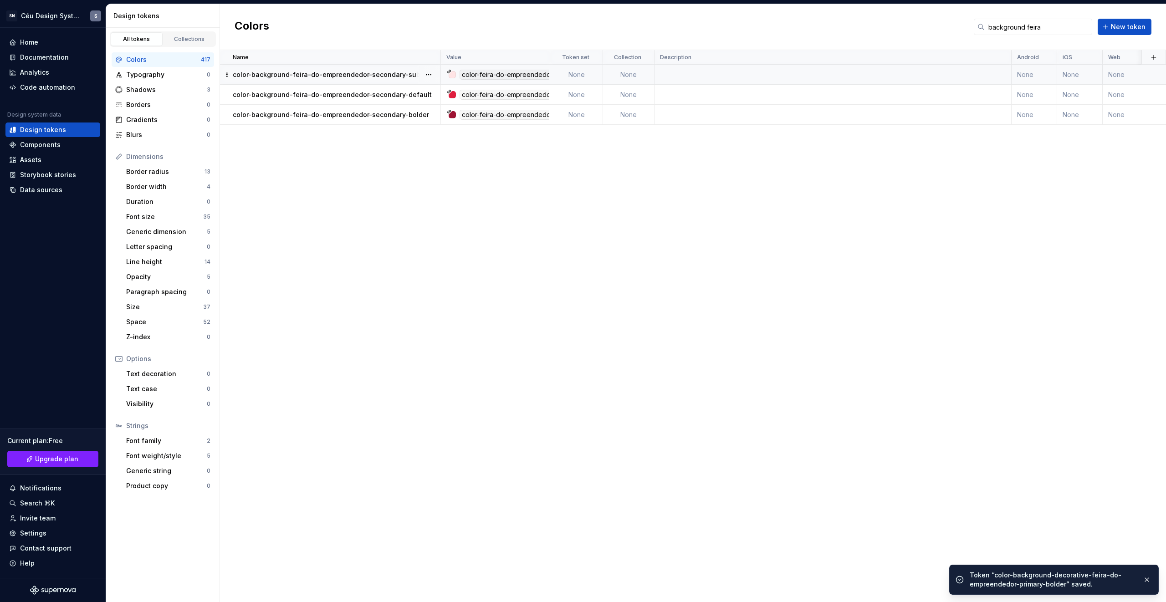
click at [359, 75] on p "color-background-feira-do-empreendedor-secondary-subtle" at bounding box center [331, 74] width 196 height 9
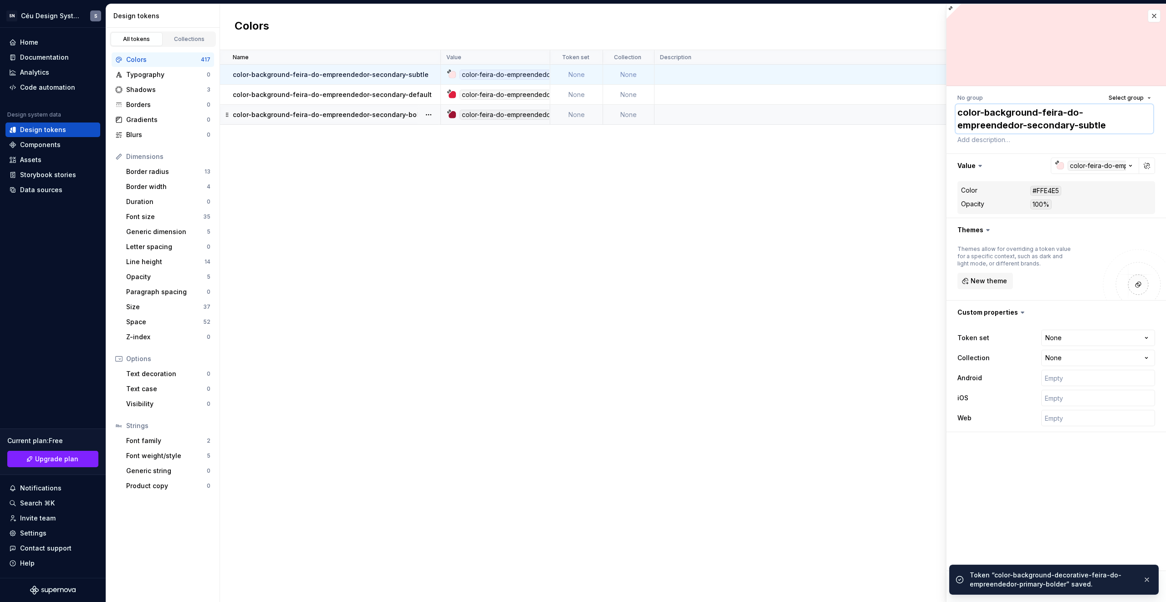
click at [1035, 110] on textarea "color-background-feira-do-empreendedor-secondary-subtle" at bounding box center [1055, 118] width 198 height 29
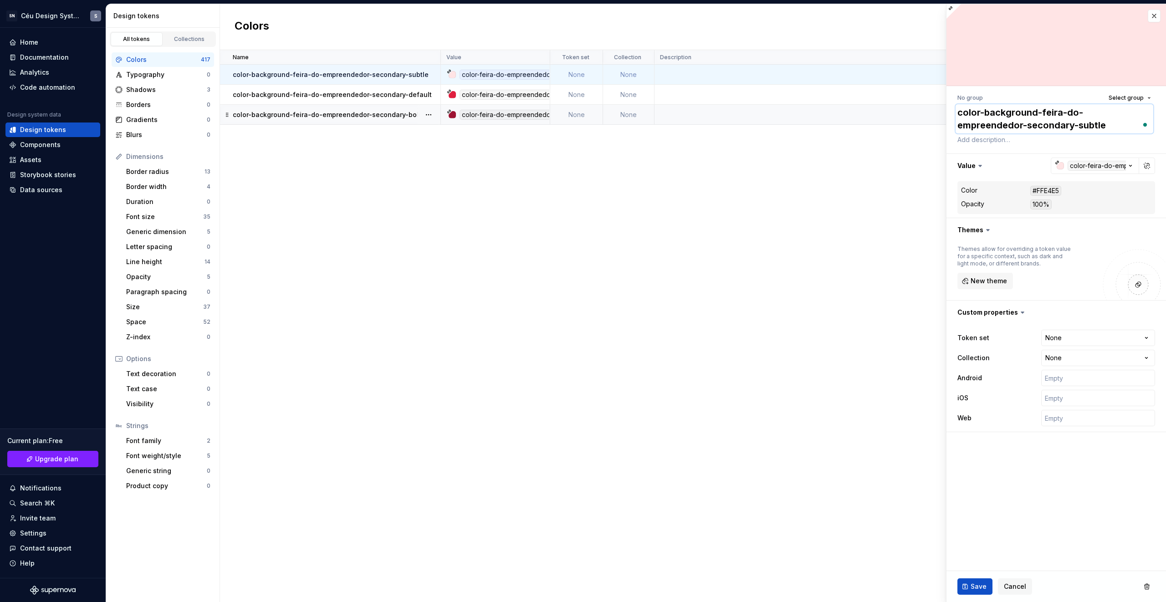
click at [1041, 113] on textarea "color-background-feira-do-empreendedor-secondary-subtle" at bounding box center [1055, 118] width 198 height 29
click at [1036, 113] on textarea "color-background-feira-do-empreendedor-secondary-subtle" at bounding box center [1055, 118] width 198 height 29
paste textarea "decorative-"
type textarea "*"
type textarea "color-background-decorative-feira-do-empreendedor-secondary-subtle"
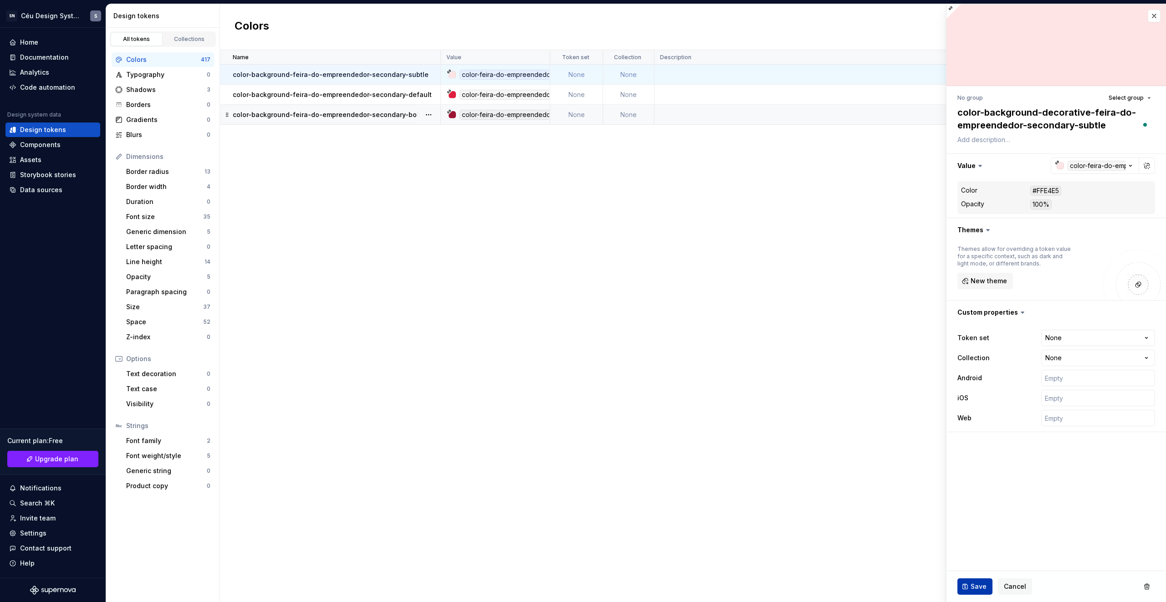
click at [978, 583] on span "Save" at bounding box center [979, 586] width 16 height 9
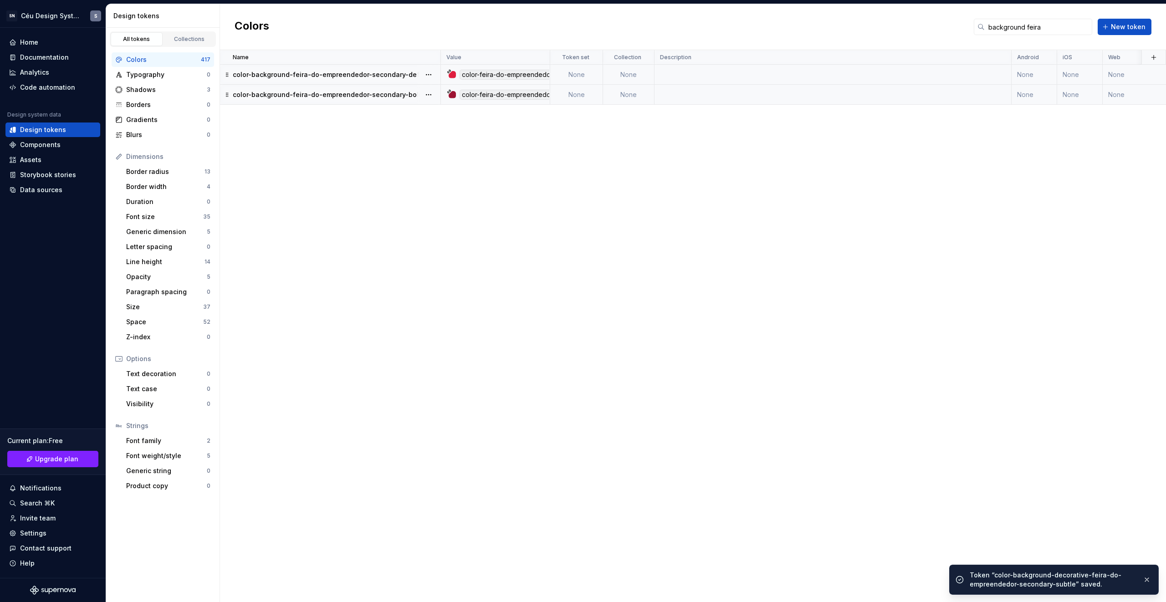
click at [349, 78] on p "color-background-feira-do-empreendedor-secondary-default" at bounding box center [332, 74] width 199 height 9
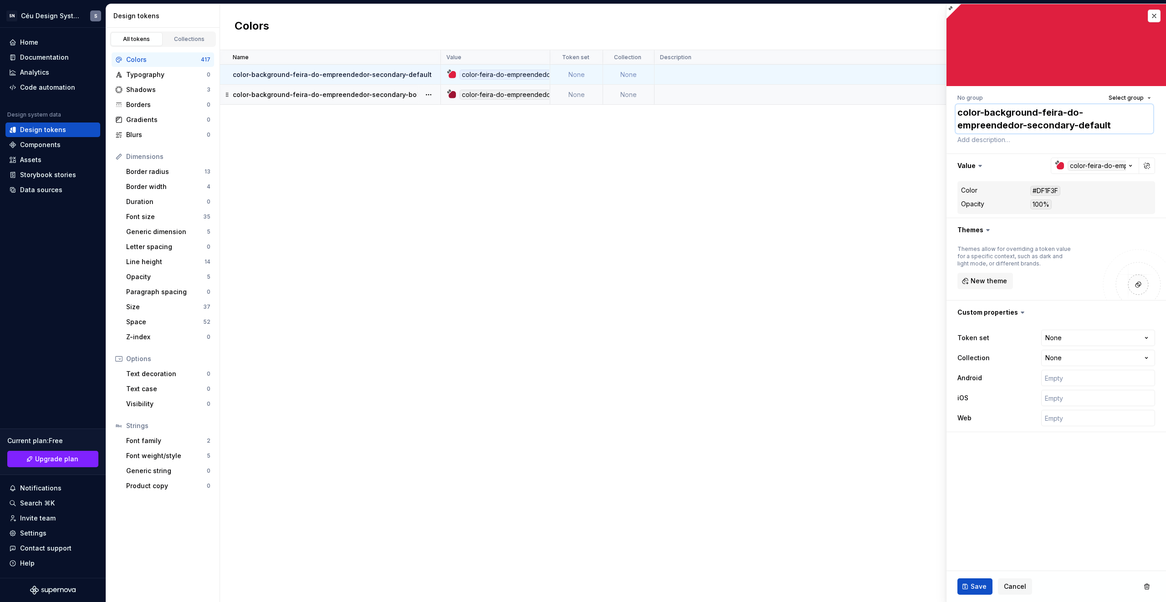
click at [1044, 122] on textarea "color-background-feira-do-empreendedor-secondary-default" at bounding box center [1055, 118] width 198 height 29
click at [1038, 113] on textarea "color-background-feira-do-empreendedor-secondary-default" at bounding box center [1055, 118] width 198 height 29
paste textarea "decorative-"
type textarea "*"
type textarea "color-background-decorative-feira-do-empreendedor-secondary-default"
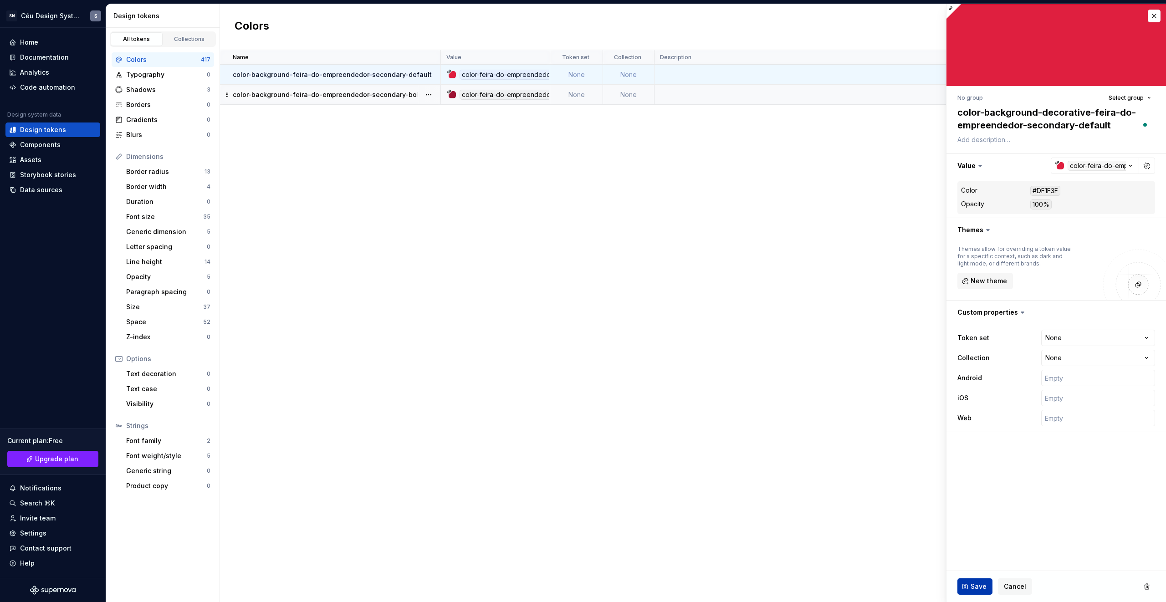
click at [967, 584] on button "Save" at bounding box center [975, 587] width 35 height 16
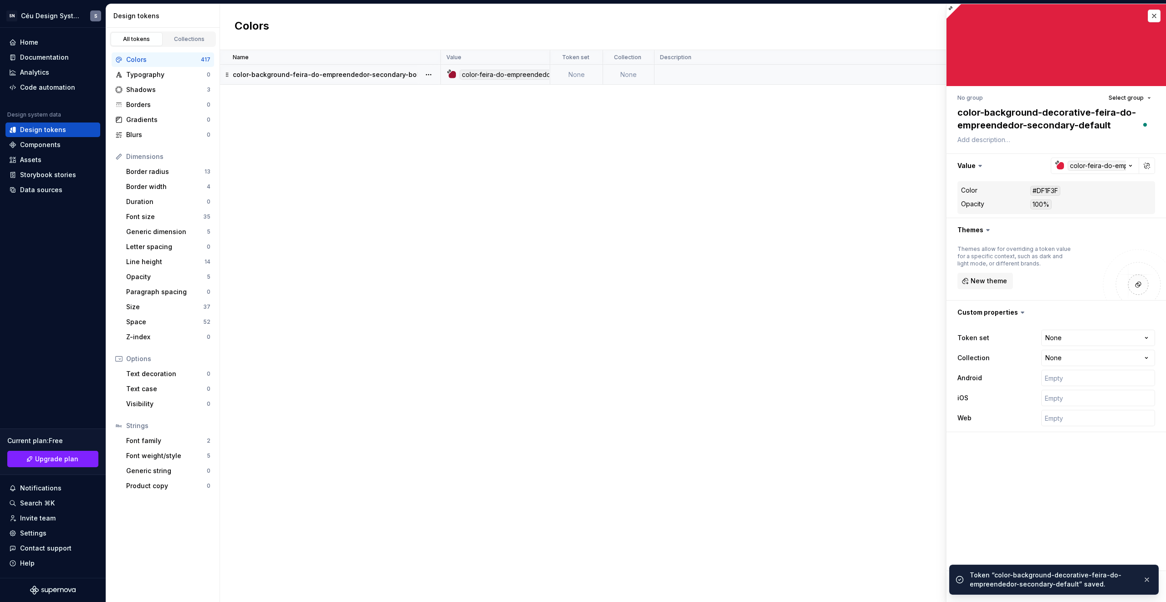
click at [355, 72] on p "color-background-feira-do-empreendedor-secondary-bolder" at bounding box center [331, 74] width 196 height 9
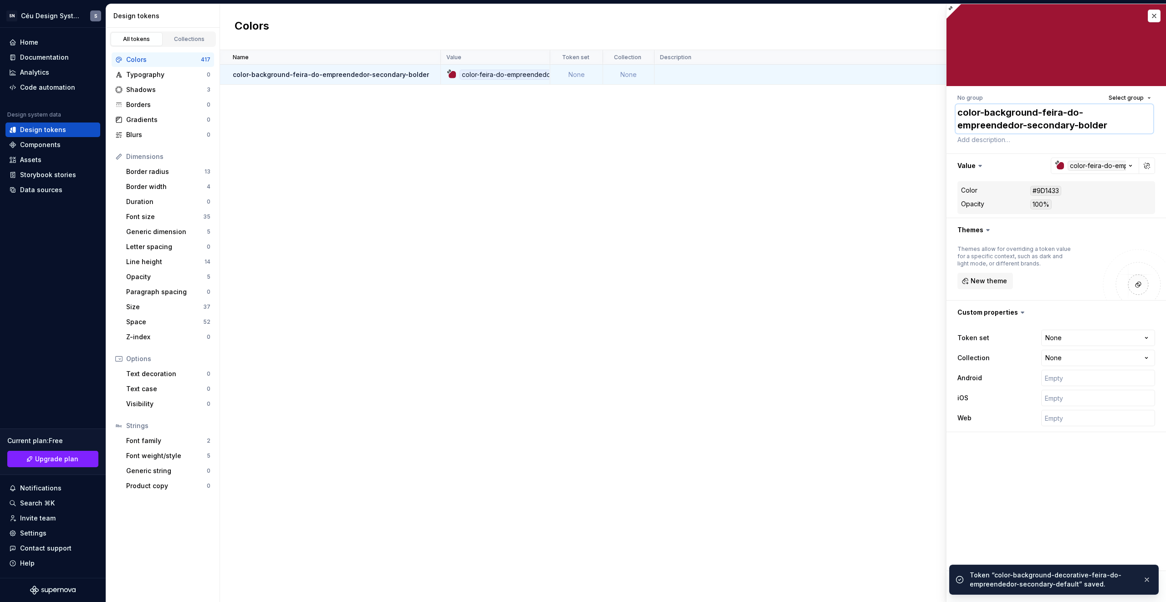
drag, startPoint x: 1032, startPoint y: 111, endPoint x: 1043, endPoint y: 112, distance: 10.5
click at [1033, 111] on textarea "color-background-feira-do-empreendedor-secondary-bolder" at bounding box center [1055, 118] width 198 height 29
click at [1039, 111] on textarea "color-background-feira-do-empreendedor-secondary-bolder" at bounding box center [1055, 118] width 198 height 29
click at [1038, 113] on textarea "color-background-feira-do-empreendedor-secondary-bolder" at bounding box center [1055, 118] width 198 height 29
paste textarea "decorative-"
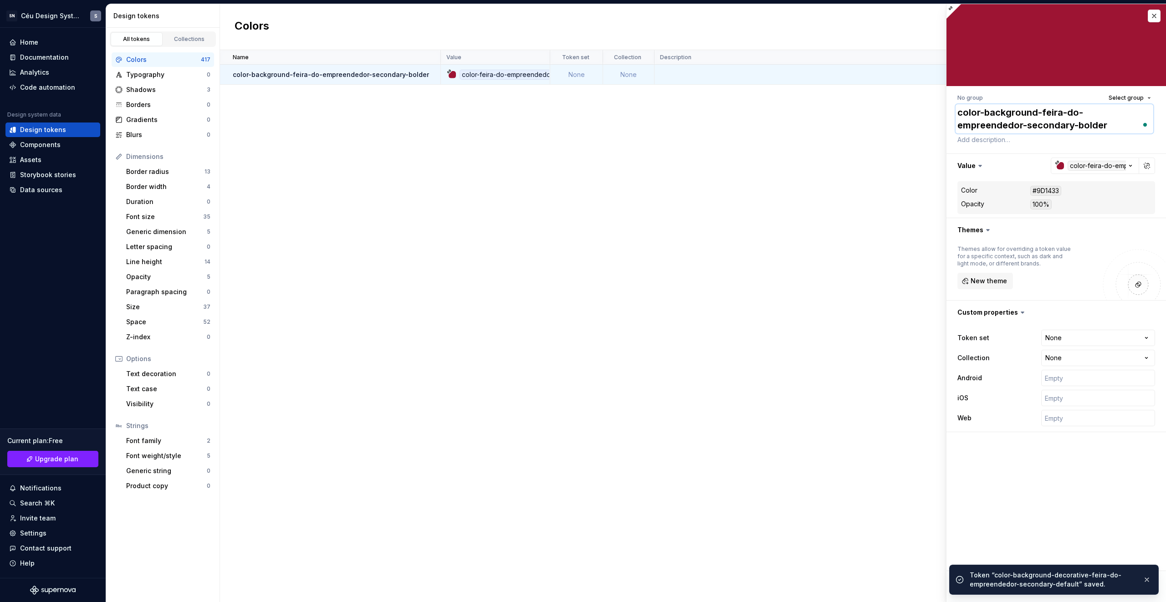
type textarea "*"
type textarea "color-background-decorative-feira-do-empreendedor-secondary-bolder"
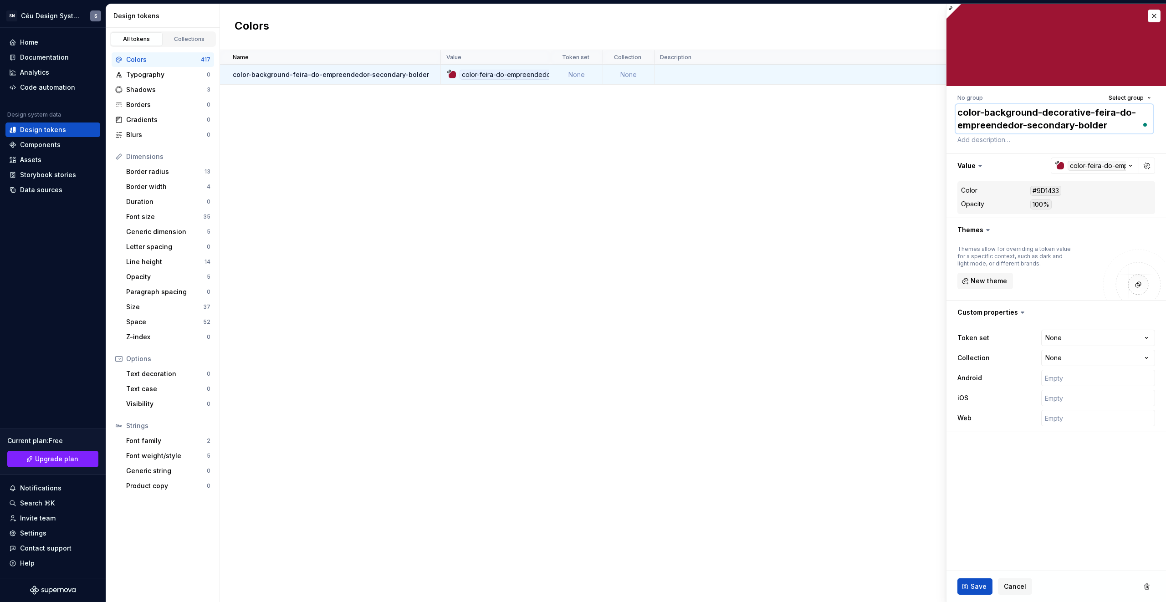
type textarea "*"
type textarea "color-background-decorative-feira-do-empreendedor-secondary-bolder"
click at [983, 581] on button "Save" at bounding box center [975, 587] width 35 height 16
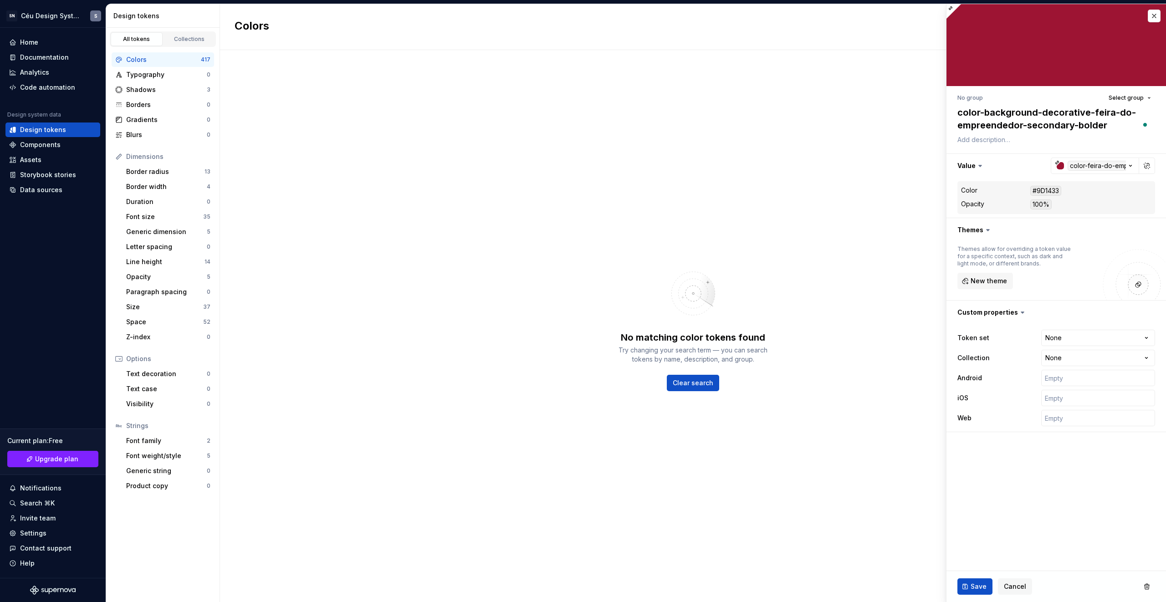
type textarea "*"
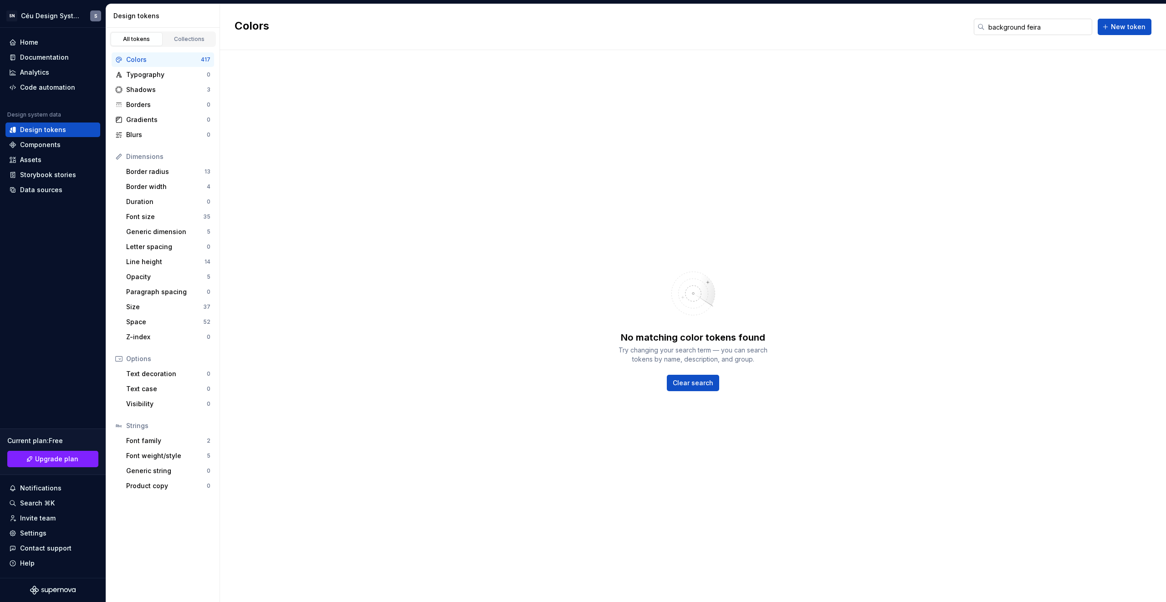
click at [1034, 28] on input "background feira" at bounding box center [1039, 27] width 108 height 16
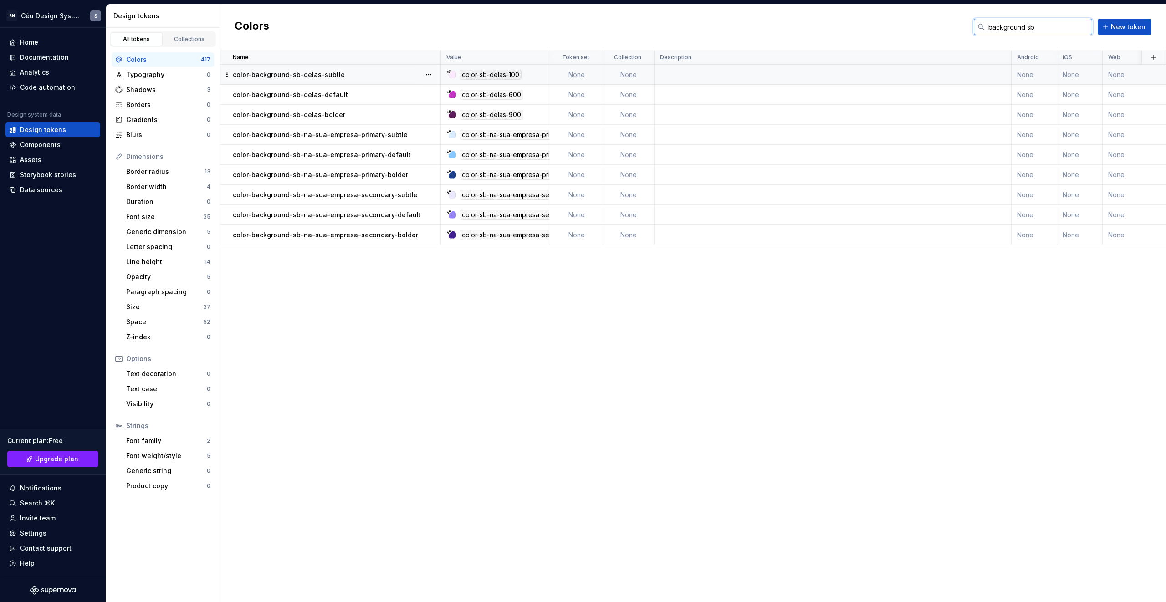
type input "background sb"
click at [264, 82] on td "color-background-sb-delas-subtle" at bounding box center [330, 75] width 221 height 20
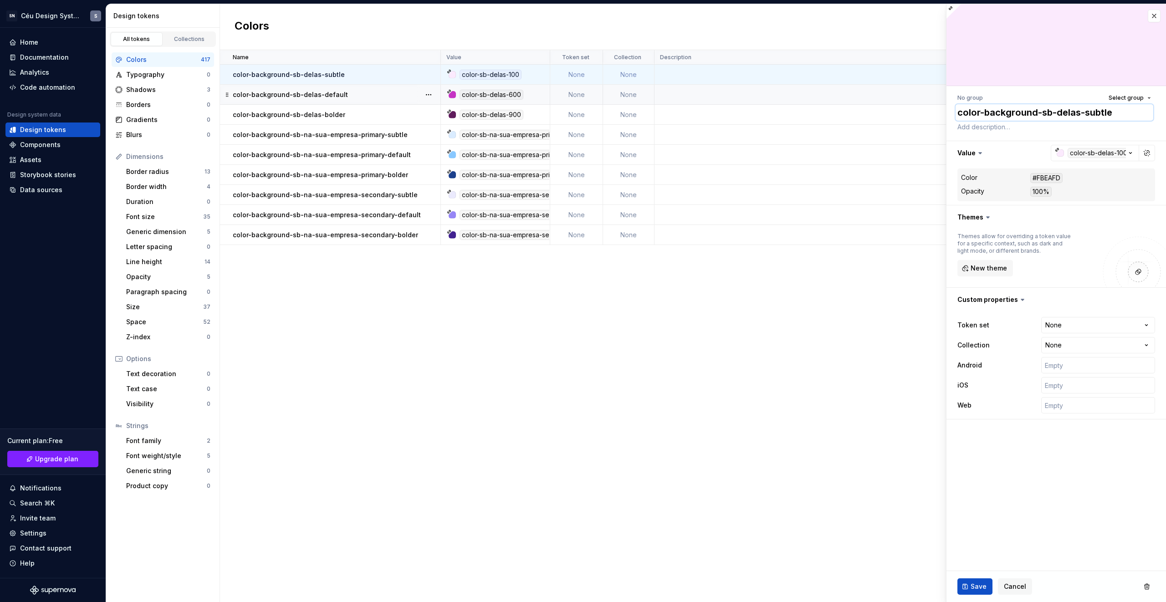
click at [1039, 114] on textarea "color-background-sb-delas-subtle" at bounding box center [1055, 112] width 198 height 16
click at [1039, 113] on textarea "color-background-sb-delas-subtle" at bounding box center [1055, 112] width 198 height 16
paste textarea "decorative-"
type textarea "*"
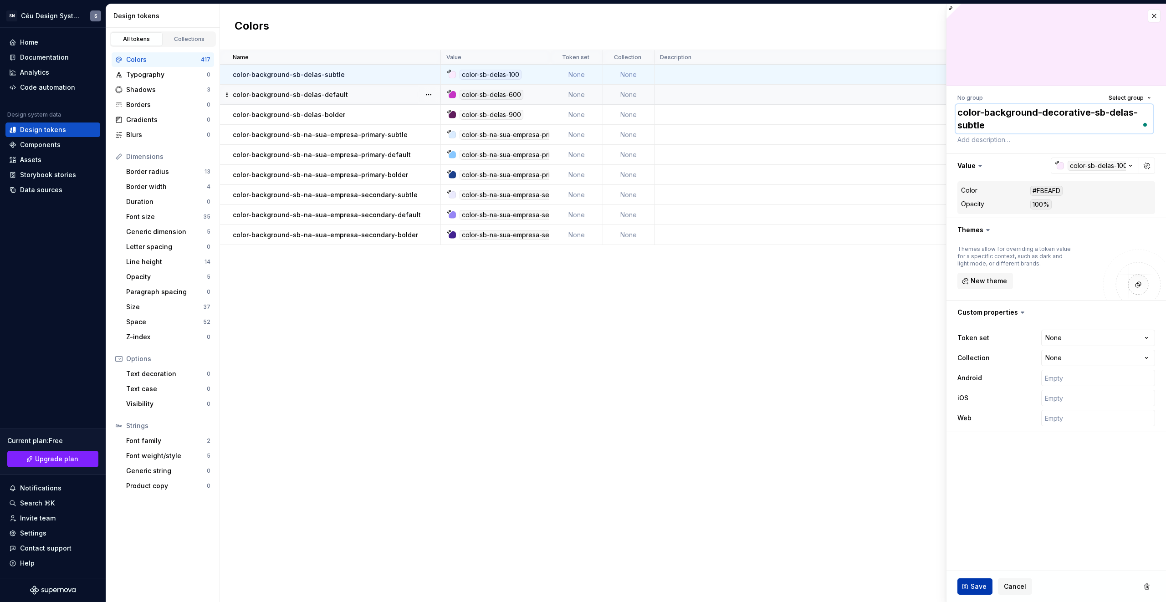
type textarea "color-background-decorative-sb-delas-subtle"
click at [981, 579] on button "Save" at bounding box center [975, 587] width 35 height 16
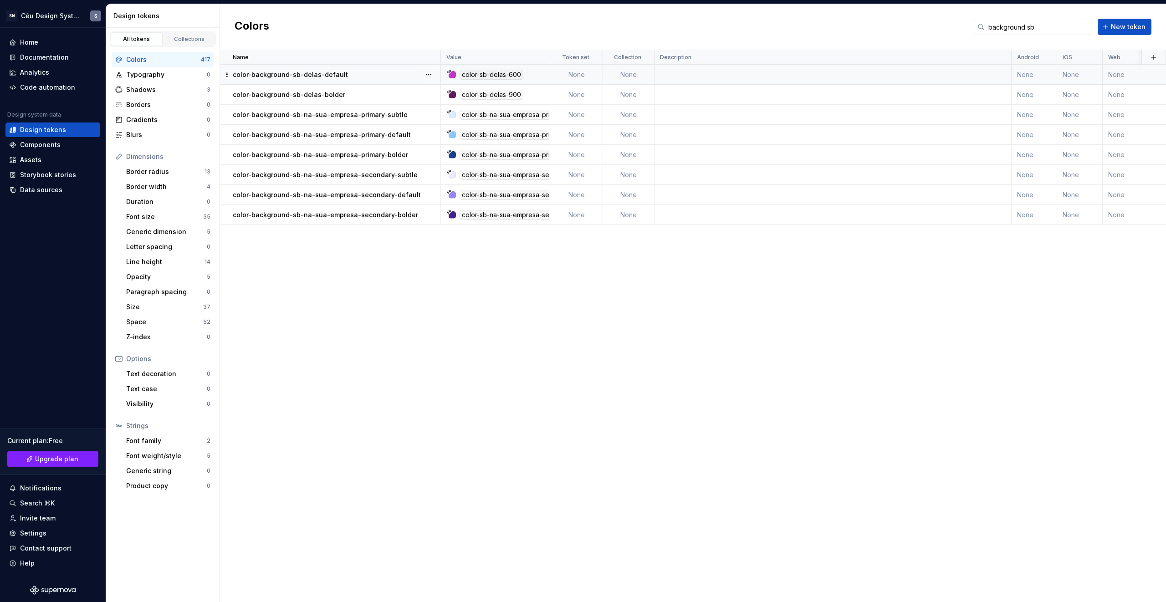
click at [367, 69] on td "color-background-sb-delas-default" at bounding box center [330, 75] width 221 height 20
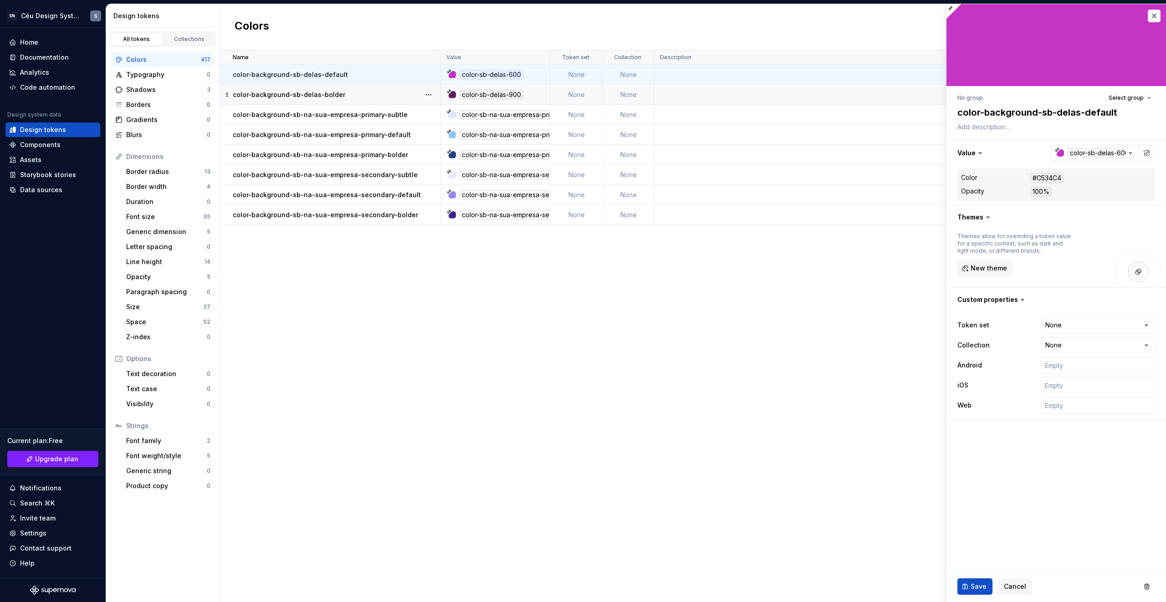
type textarea "*"
click at [1040, 111] on textarea "color-background-sb-delas-default" at bounding box center [1055, 112] width 198 height 16
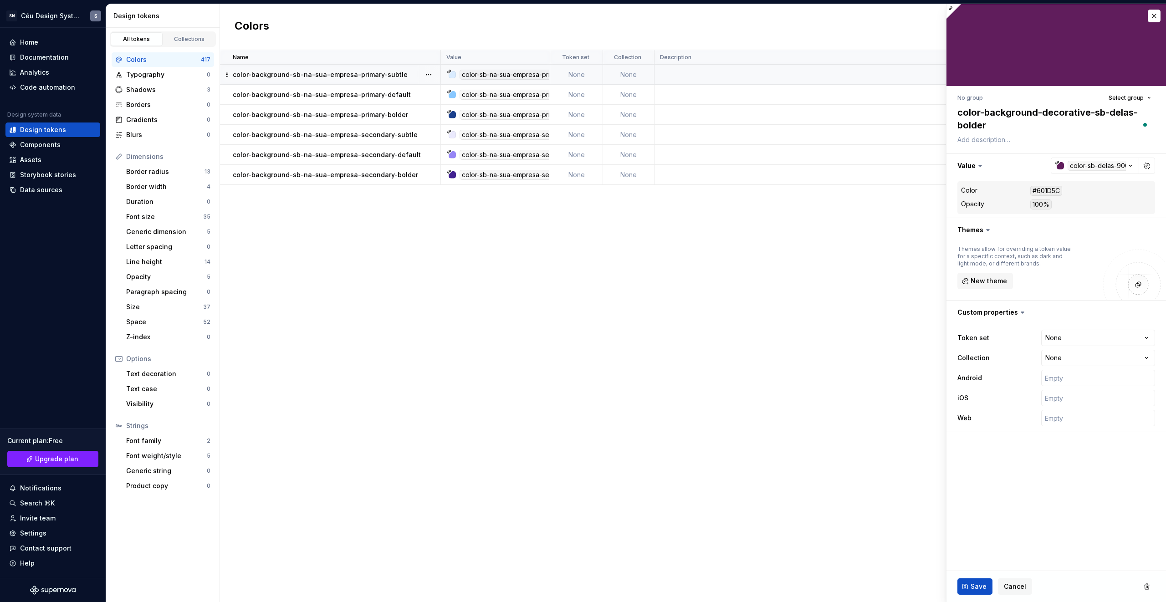
click at [378, 70] on p "color-background-sb-na-sua-empresa-primary-subtle" at bounding box center [320, 74] width 175 height 9
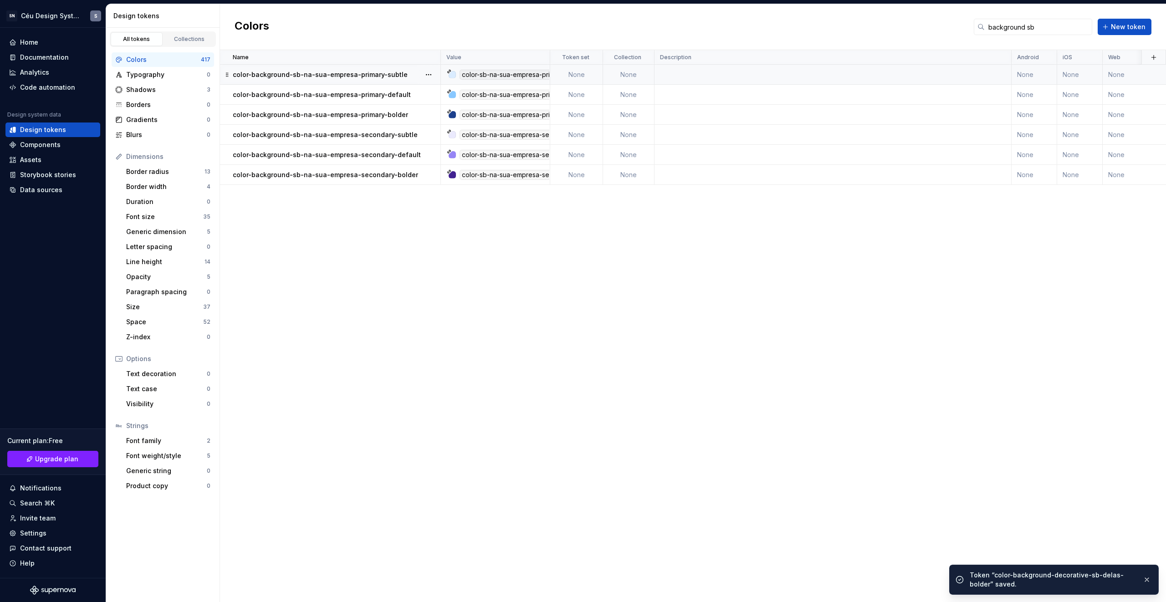
click at [358, 76] on p "color-background-sb-na-sua-empresa-primary-subtle" at bounding box center [320, 74] width 175 height 9
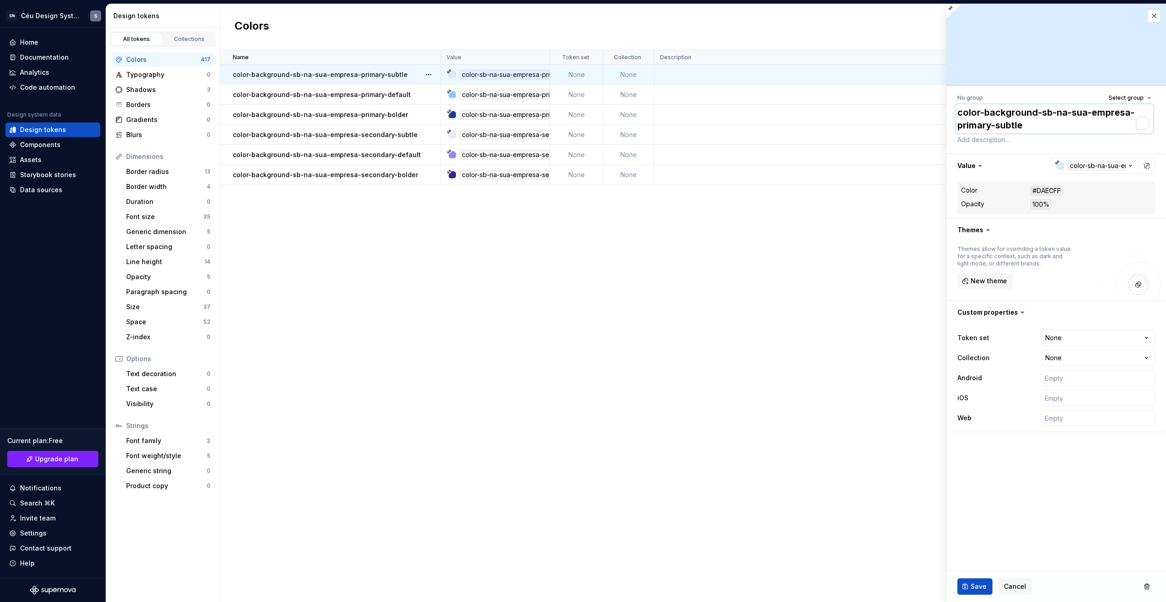
click at [1062, 113] on textarea "color-background-sb-na-sua-empresa-primary-subtle" at bounding box center [1055, 118] width 198 height 29
click at [1041, 112] on textarea "color-background-sb-na-sua-empresa-primary-subtle" at bounding box center [1055, 118] width 198 height 29
click at [1037, 113] on textarea "color-background-sb-na-sua-empresa-primary-subtle" at bounding box center [1055, 118] width 198 height 29
paste textarea "decorative-"
type textarea "*"
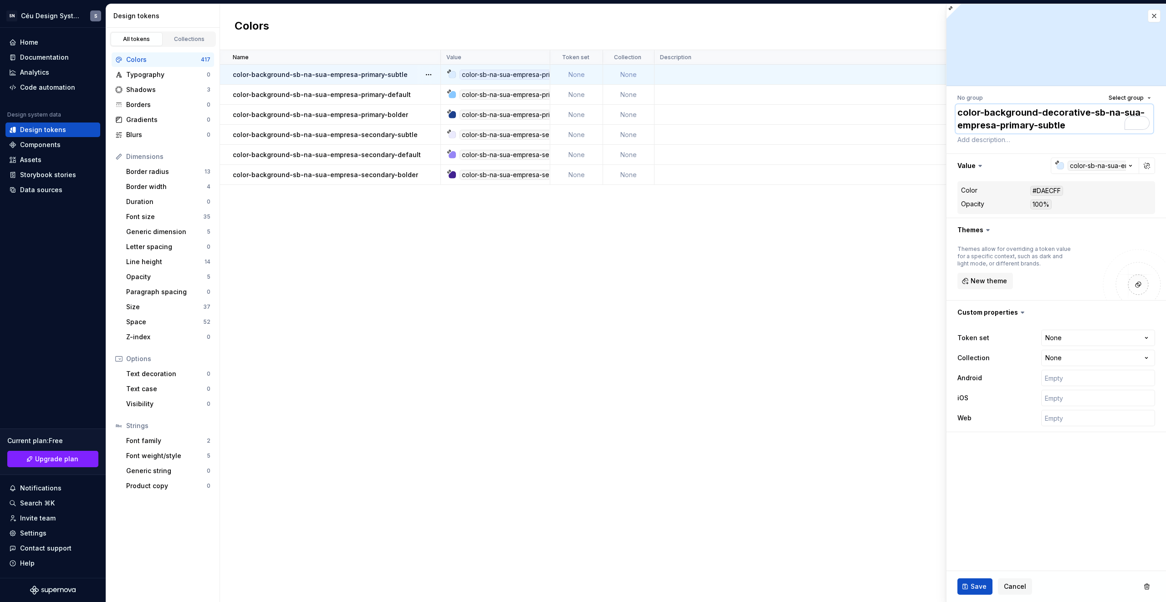
type textarea "color-background-decorative-sb-na-sua-empresa-primary-subtle"
click at [982, 589] on span "Save" at bounding box center [979, 586] width 16 height 9
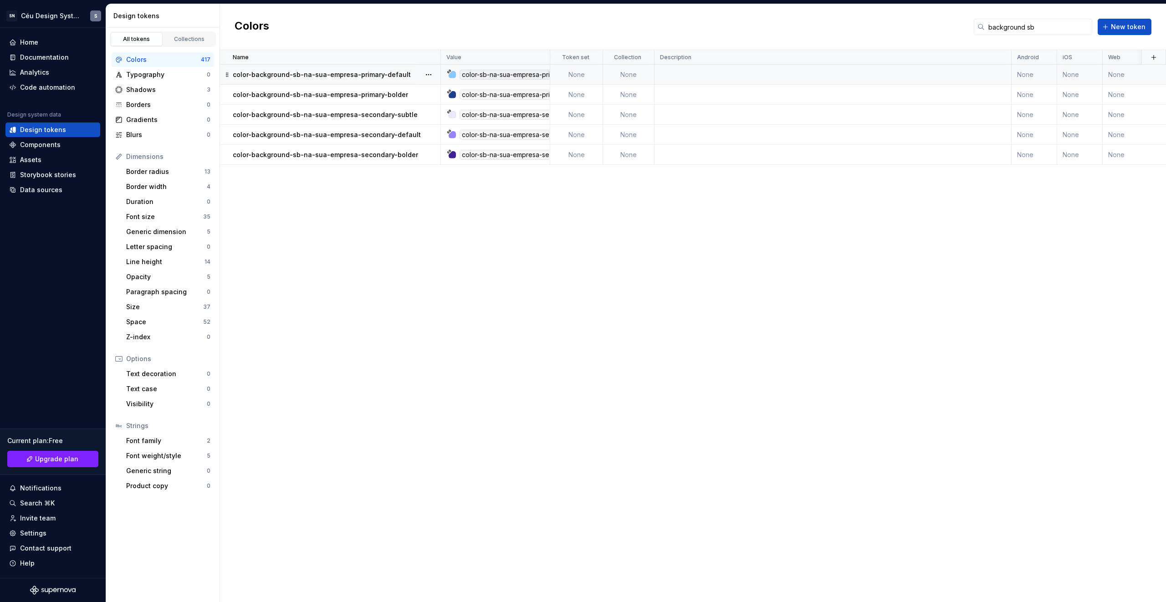
click at [356, 76] on p "color-background-sb-na-sua-empresa-primary-default" at bounding box center [322, 74] width 178 height 9
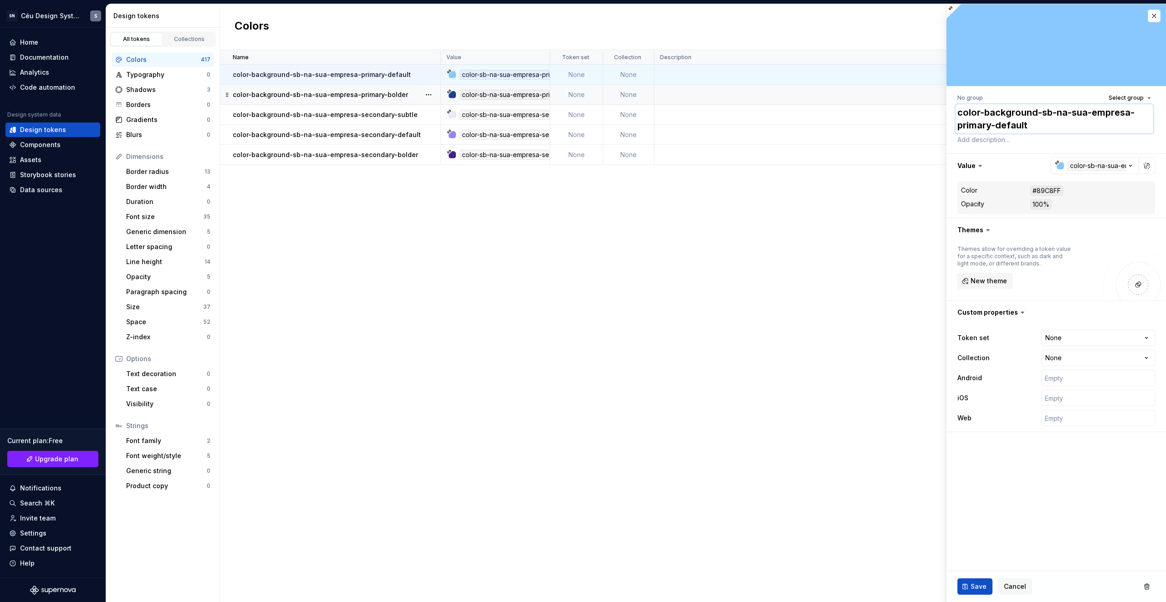
click at [1024, 113] on textarea "color-background-sb-na-sua-empresa-primary-default" at bounding box center [1055, 118] width 198 height 29
click at [1042, 107] on textarea "color-background-sb-na-sua-empresa-primary-default" at bounding box center [1055, 118] width 198 height 29
click at [1036, 112] on textarea "color-background-sb-na-sua-empresa-primary-default" at bounding box center [1055, 118] width 198 height 29
paste textarea "decorative-"
type textarea "*"
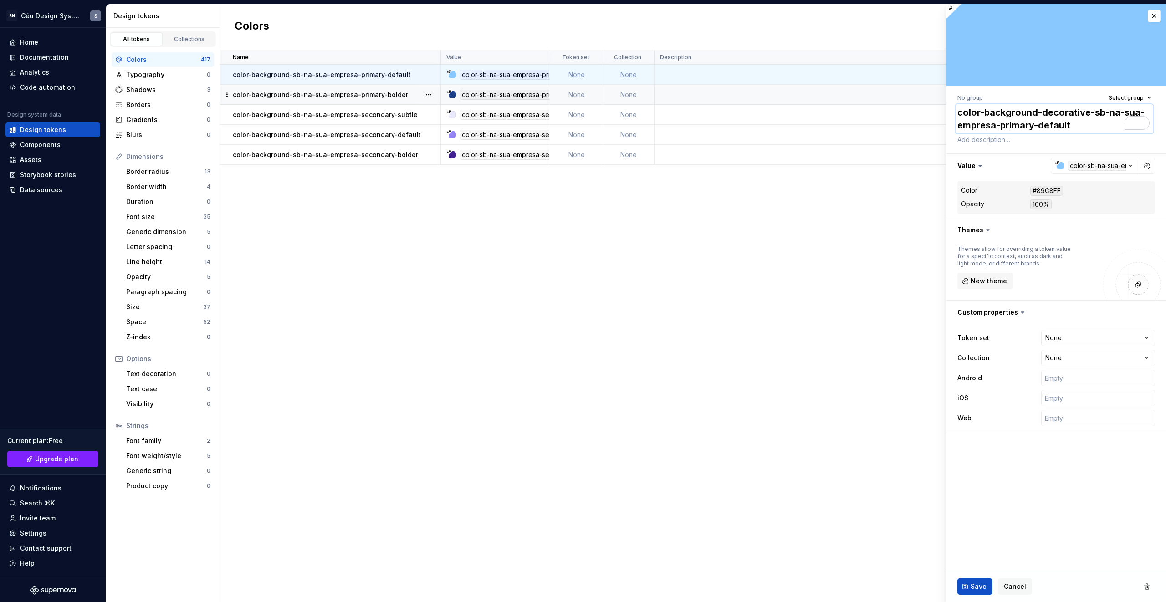
type textarea "color-background-decorative-sb-na-sua-empresa-primary-default"
click at [984, 588] on span "Save" at bounding box center [979, 586] width 16 height 9
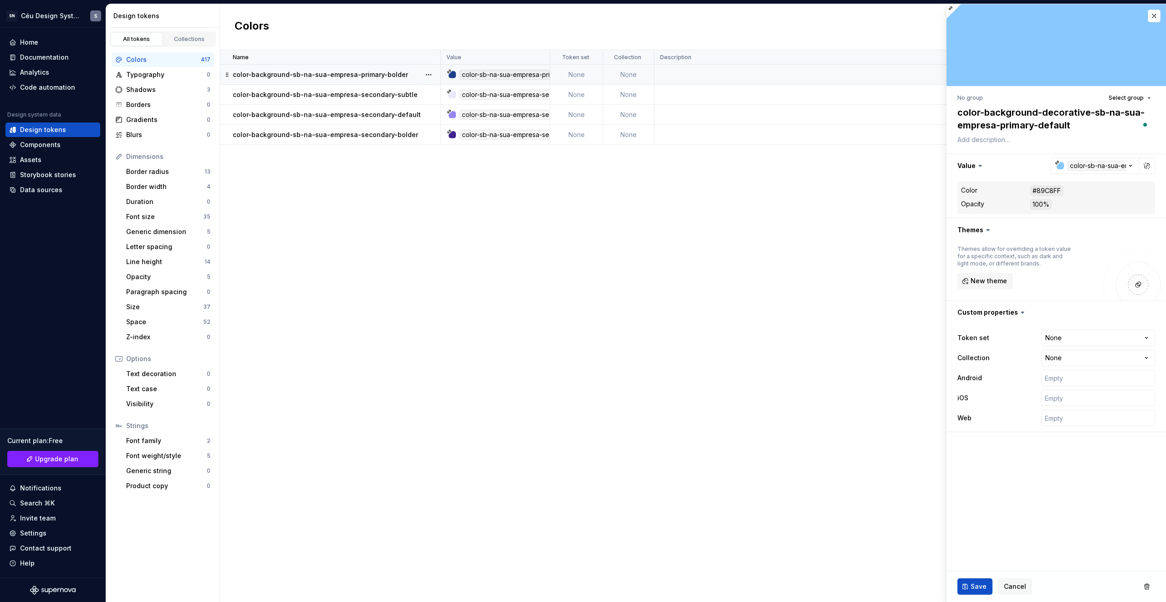
click at [337, 78] on p "color-background-sb-na-sua-empresa-primary-bolder" at bounding box center [320, 74] width 175 height 9
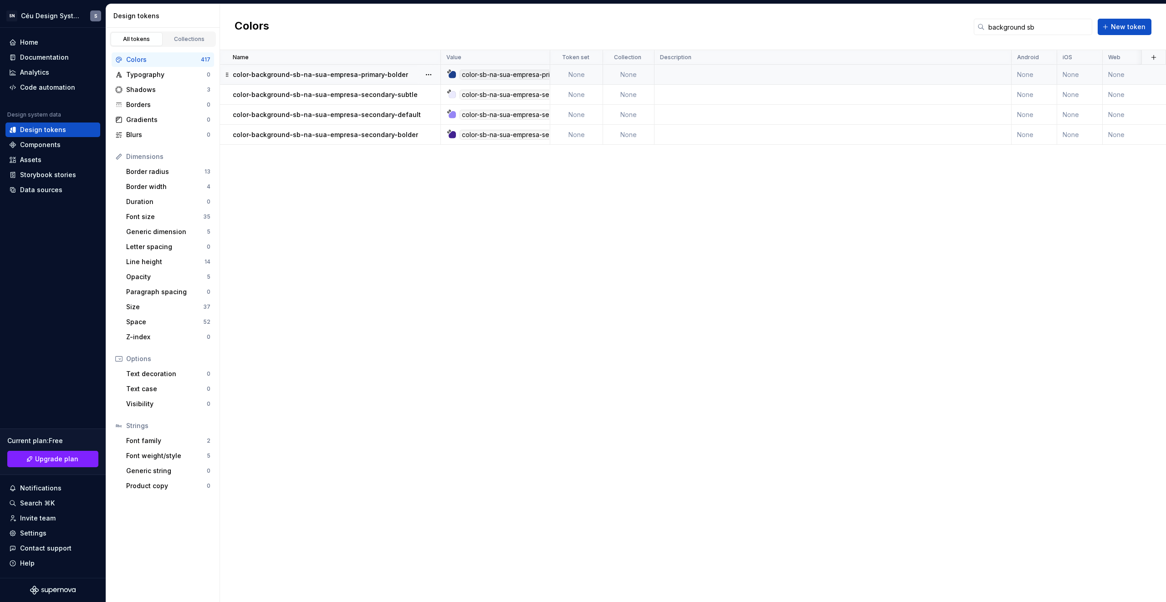
click at [358, 72] on p "color-background-sb-na-sua-empresa-primary-bolder" at bounding box center [320, 74] width 175 height 9
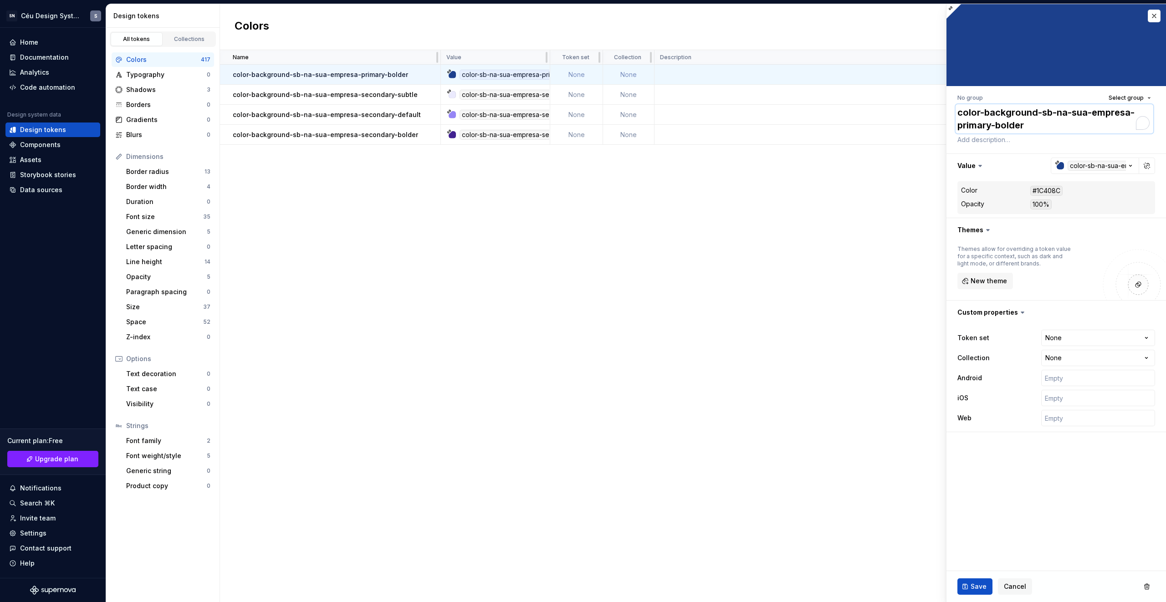
click at [1006, 109] on textarea "color-background-sb-na-sua-empresa-primary-bolder" at bounding box center [1055, 118] width 198 height 29
click at [1039, 113] on textarea "color-background-sb-na-sua-empresa-primary-bolder" at bounding box center [1055, 118] width 198 height 29
paste textarea "decorative-"
type textarea "*"
type textarea "color-background-decorative-sb-na-sua-empresa-primary-bolder"
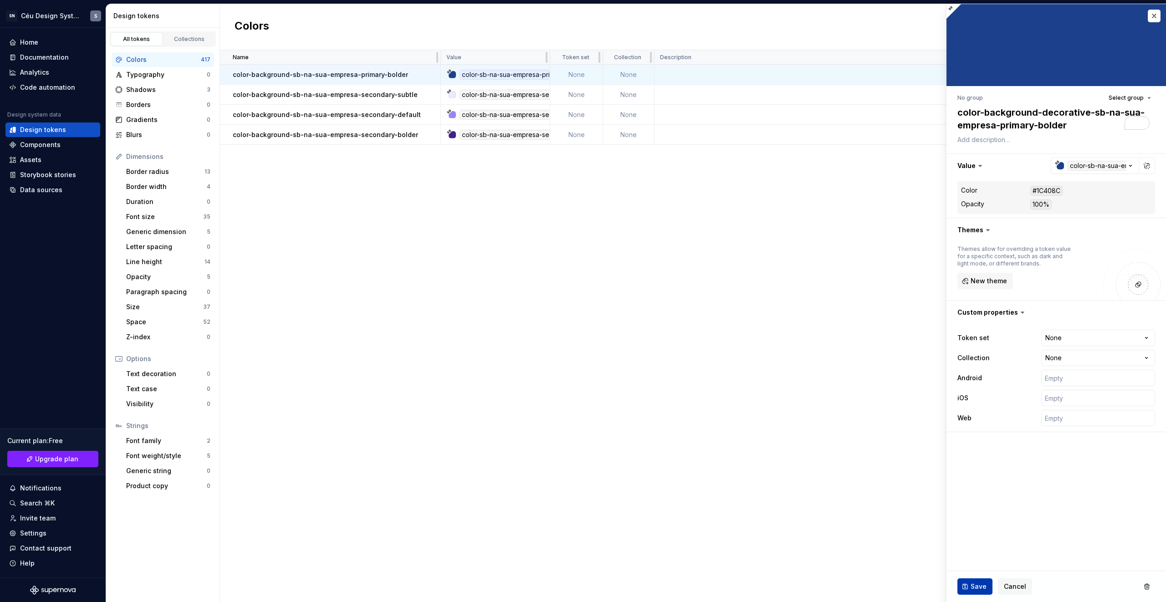
click at [965, 581] on button "Save" at bounding box center [975, 587] width 35 height 16
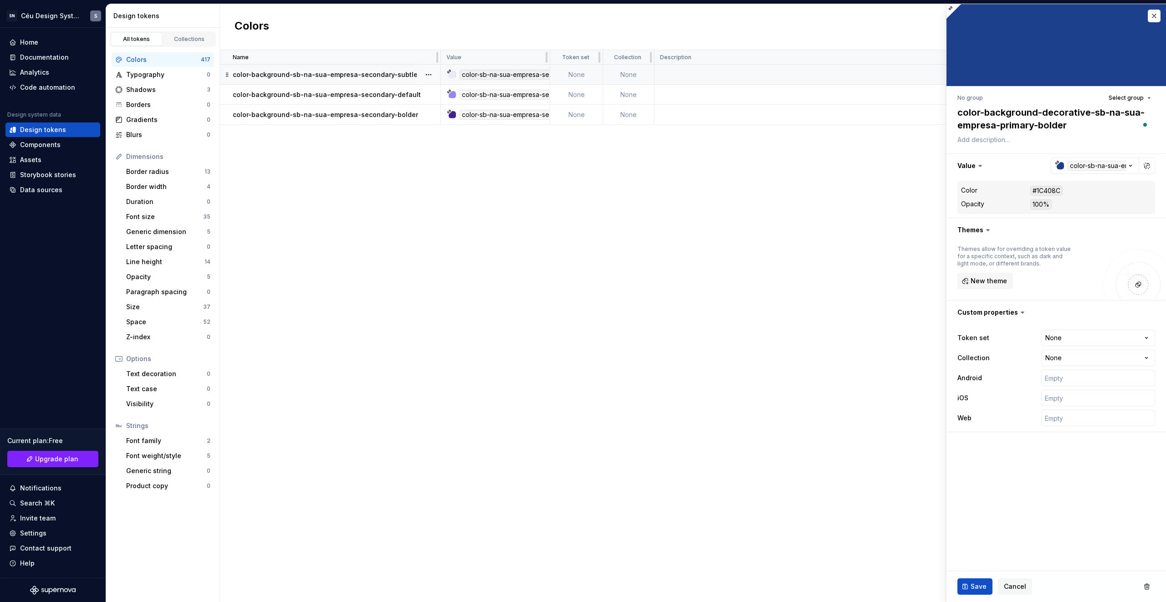
click at [338, 76] on p "color-background-sb-na-sua-empresa-secondary-subtle" at bounding box center [325, 74] width 185 height 9
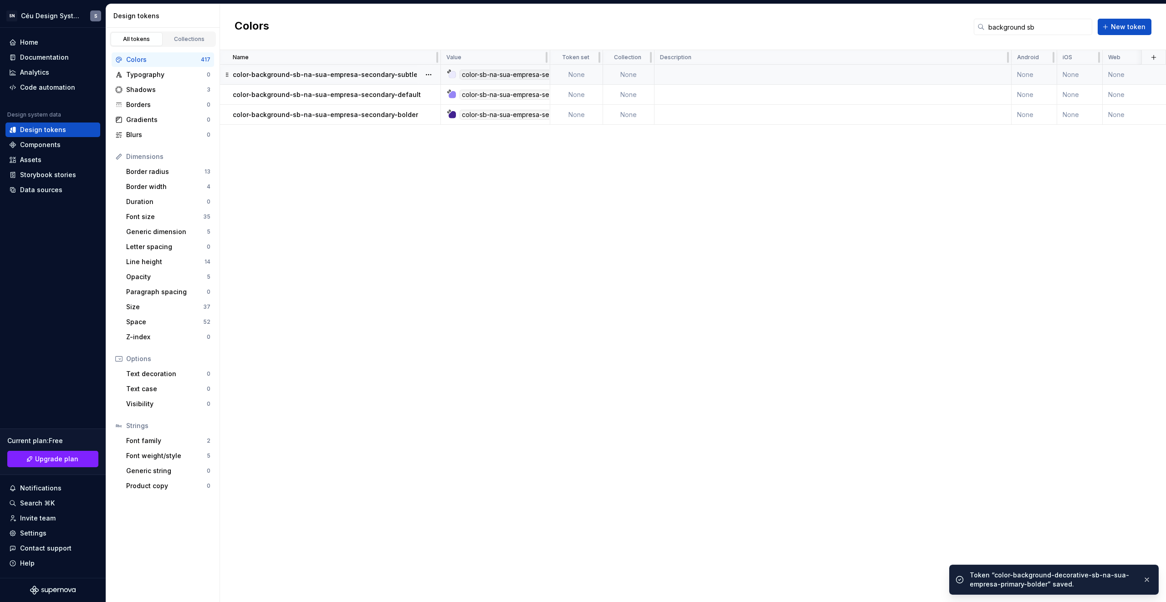
click at [317, 72] on p "color-background-sb-na-sua-empresa-secondary-subtle" at bounding box center [325, 74] width 185 height 9
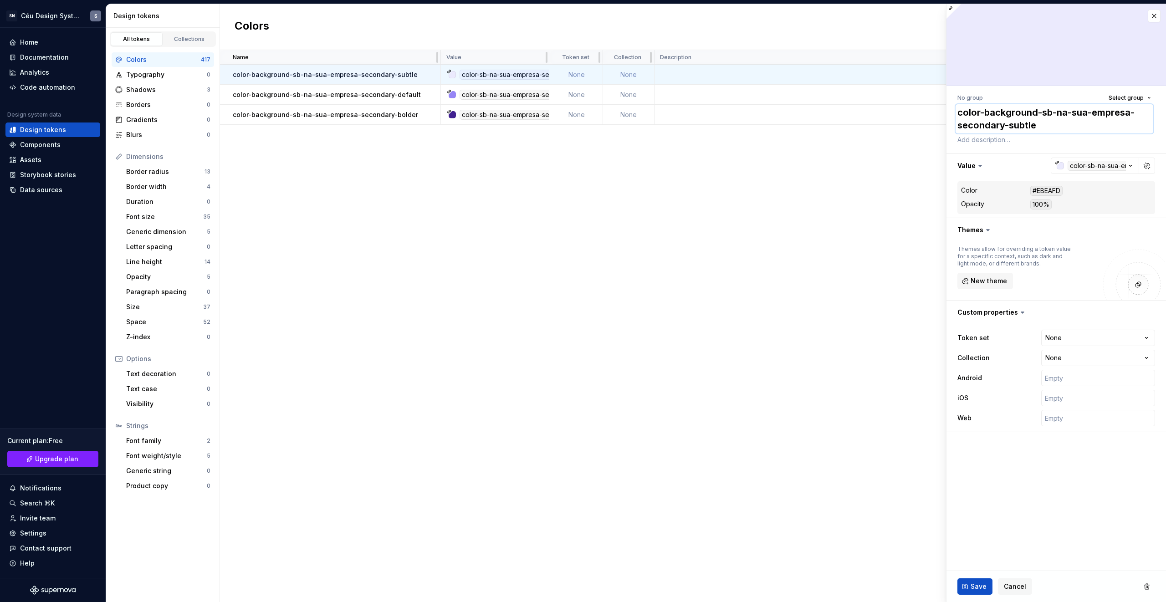
click at [1042, 113] on textarea "color-background-sb-na-sua-empresa-secondary-subtle" at bounding box center [1055, 118] width 198 height 29
click at [1037, 113] on textarea "color-background-sb-na-sua-empresa-secondary-subtle" at bounding box center [1055, 118] width 198 height 29
paste textarea "decorative-"
type textarea "*"
type textarea "color-background-decorative-sb-na-sua-empresa-secondary-subtle"
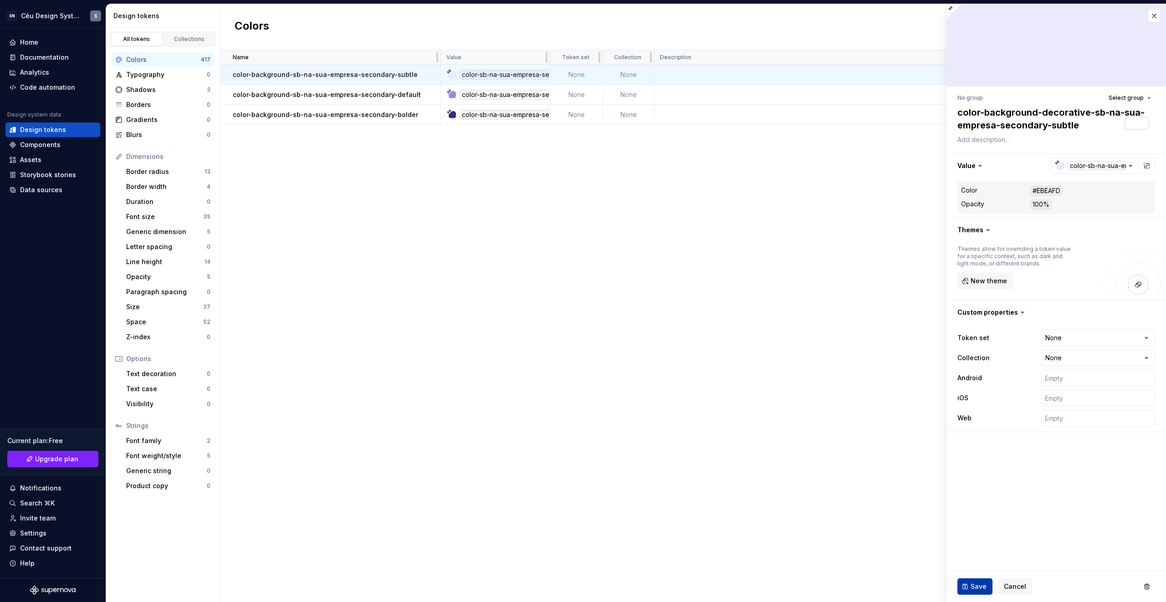
click at [968, 585] on button "Save" at bounding box center [975, 587] width 35 height 16
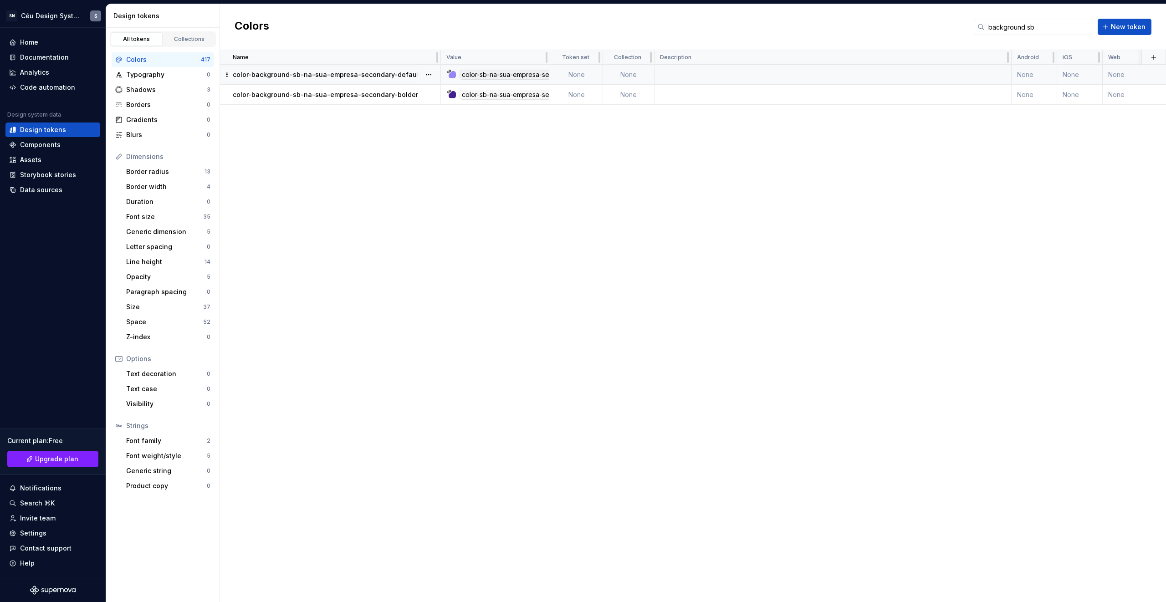
click at [394, 77] on p "color-background-sb-na-sua-empresa-secondary-default" at bounding box center [327, 74] width 188 height 9
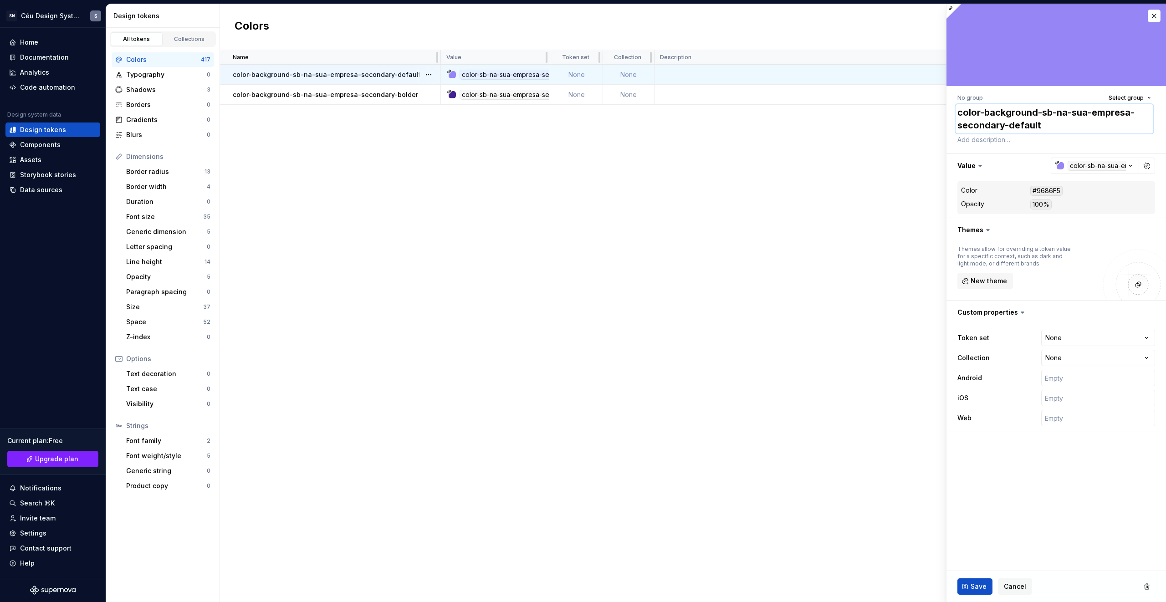
click at [1053, 114] on textarea "color-background-sb-na-sua-empresa-secondary-default" at bounding box center [1055, 118] width 198 height 29
click at [1043, 112] on textarea "color-background-sb-na-sua-empresa-secondary-default" at bounding box center [1055, 118] width 198 height 29
paste textarea "-decorative"
type textarea "*"
type textarea "color-background--decorativesb-na-sua-empresa-secondary-default"
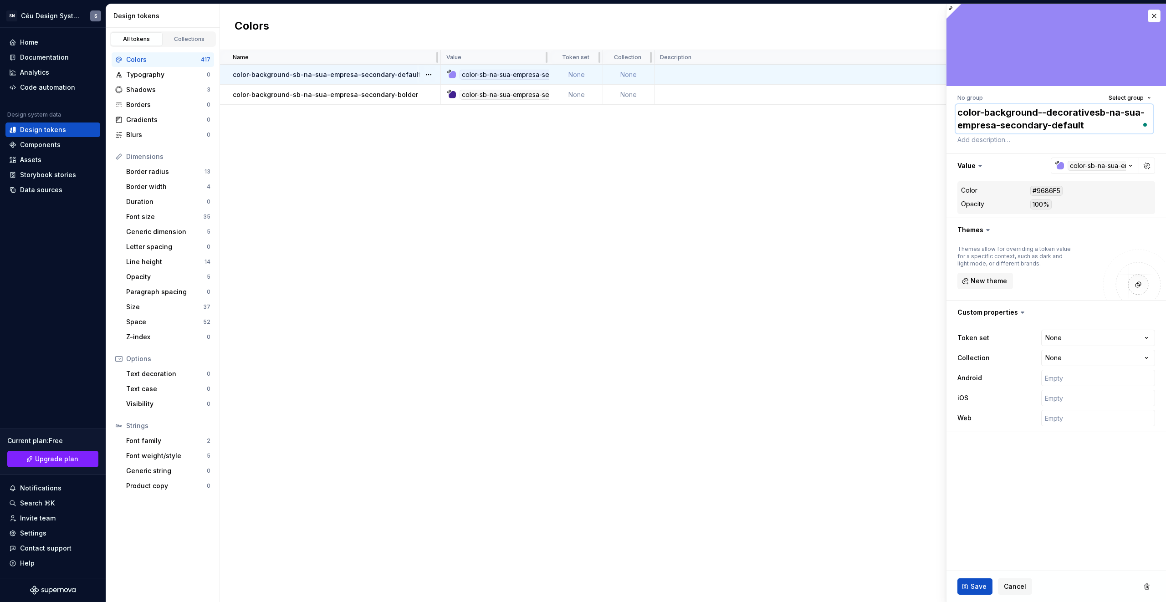
type textarea "*"
type textarea "color-background-sb-na-sua-empresa-secondary-default"
click at [1042, 111] on textarea "color-background-sb-na-sua-empresa-secondary-default" at bounding box center [1055, 118] width 198 height 29
click at [1038, 111] on textarea "color-background-sb-na-sua-empresa-secondary-default" at bounding box center [1055, 118] width 198 height 29
paste textarea "decorative-"
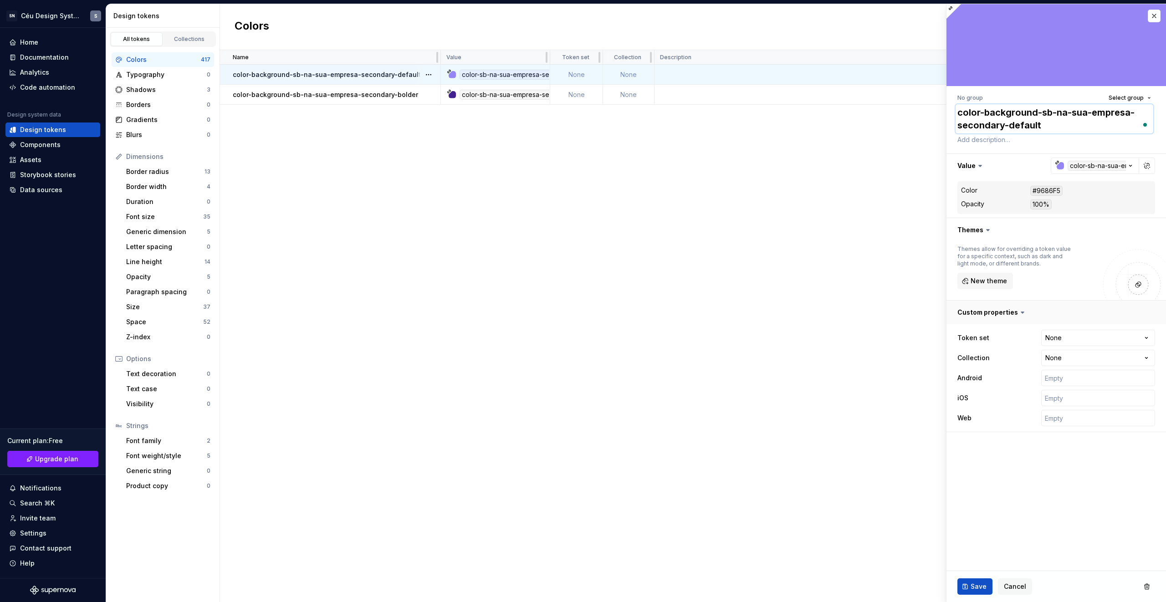
type textarea "*"
type textarea "color-background-decorative-sb-na-sua-empresa-secondary-default"
click at [986, 585] on button "Save" at bounding box center [975, 587] width 35 height 16
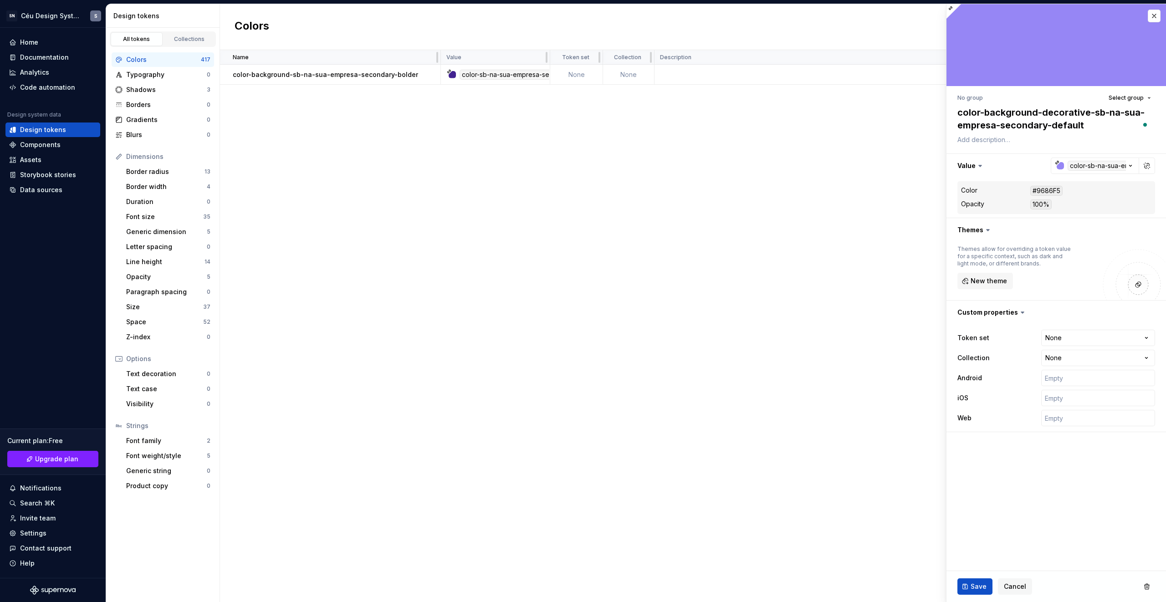
click at [343, 95] on div "Name Value Token set Collection Description Android iOS Web Last updated color-…" at bounding box center [693, 326] width 946 height 552
click at [1158, 15] on button "button" at bounding box center [1154, 16] width 13 height 13
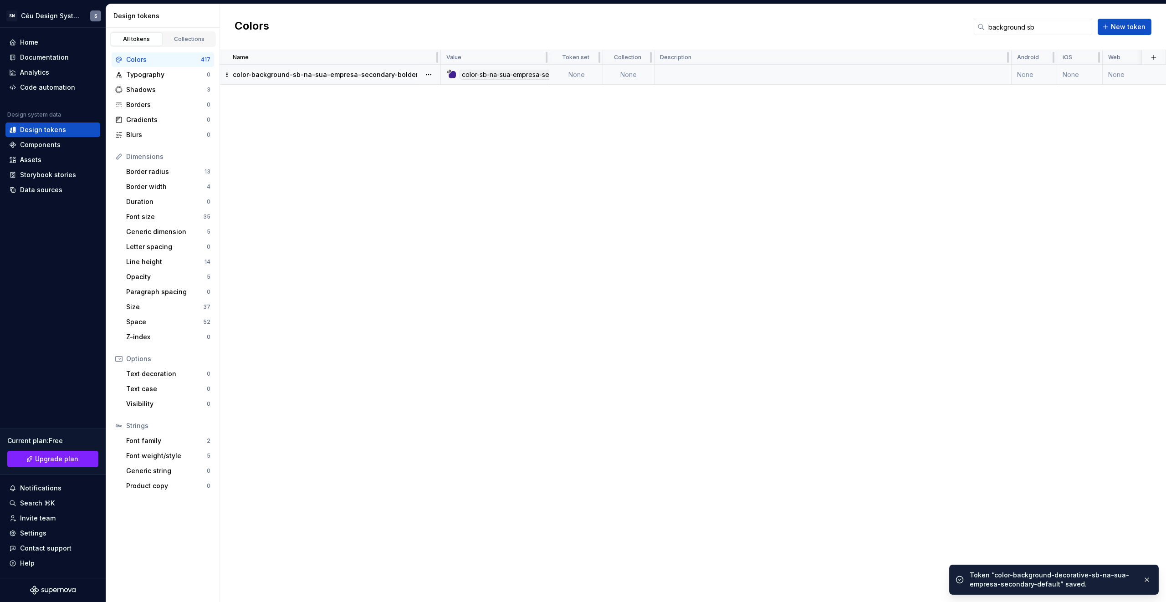
click at [345, 79] on td "color-background-sb-na-sua-empresa-secondary-bolder" at bounding box center [330, 75] width 221 height 20
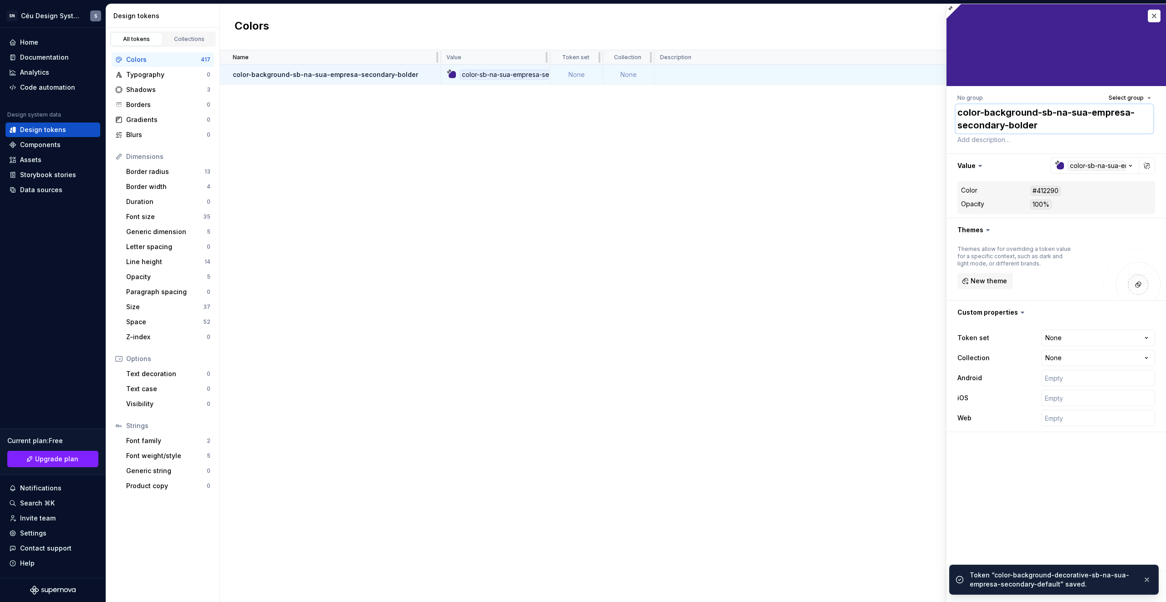
drag, startPoint x: 1025, startPoint y: 110, endPoint x: 1032, endPoint y: 110, distance: 6.8
click at [1026, 110] on textarea "color-background-sb-na-sua-empresa-secondary-bolder" at bounding box center [1055, 118] width 198 height 29
click at [1036, 112] on textarea "color-background-sb-na-sua-empresa-secondary-bolder" at bounding box center [1055, 118] width 198 height 29
paste textarea "decorative-"
type textarea "*"
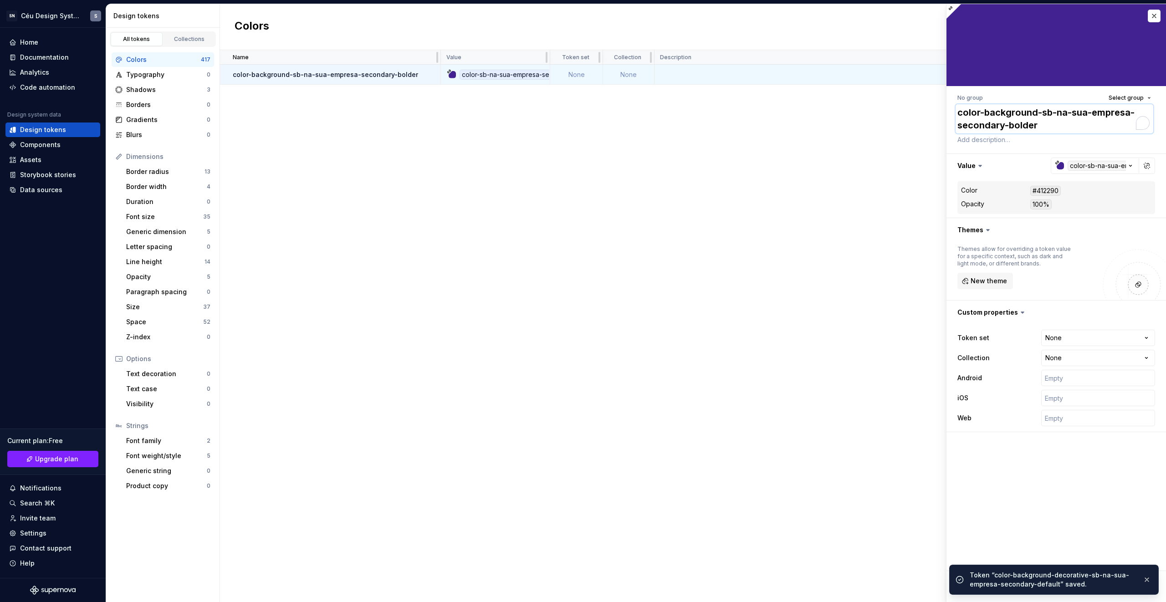
type textarea "color-background-decorative-sb-na-sua-empresa-secondary-bolder"
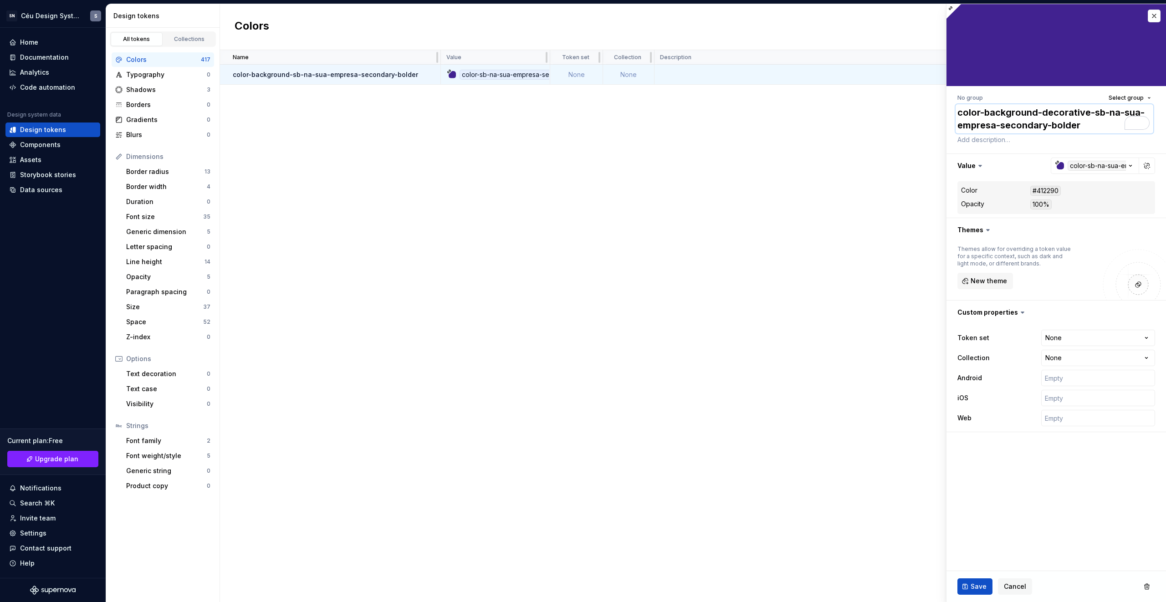
type textarea "*"
type textarea "color-background-decorative-sb-na-sua-empresa-secondary-bolder"
click at [981, 588] on span "Save" at bounding box center [979, 586] width 16 height 9
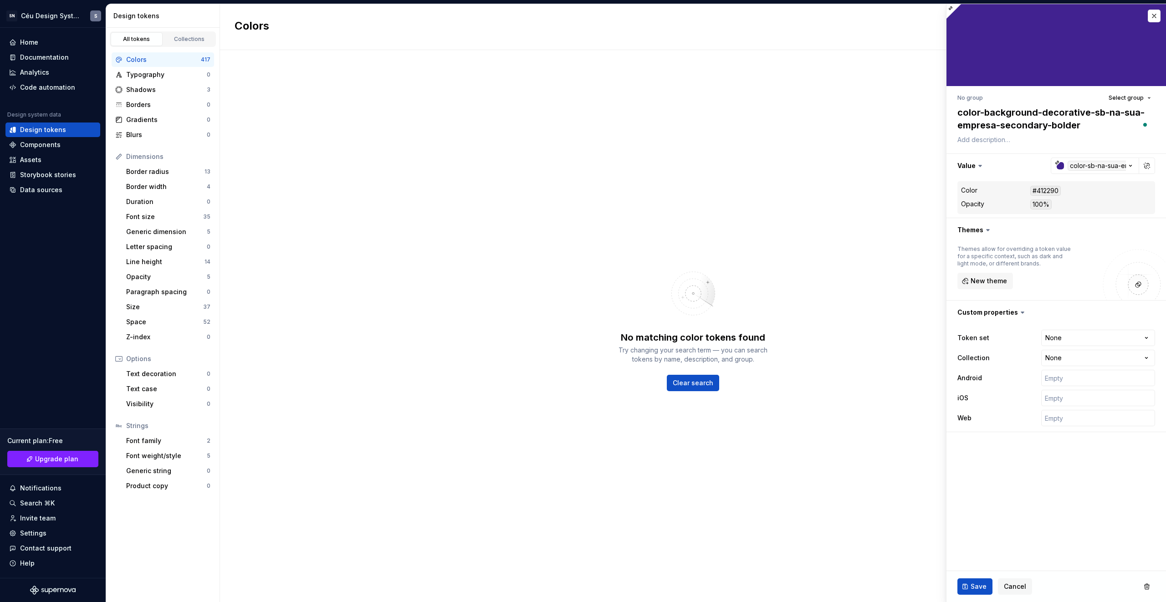
type textarea "*"
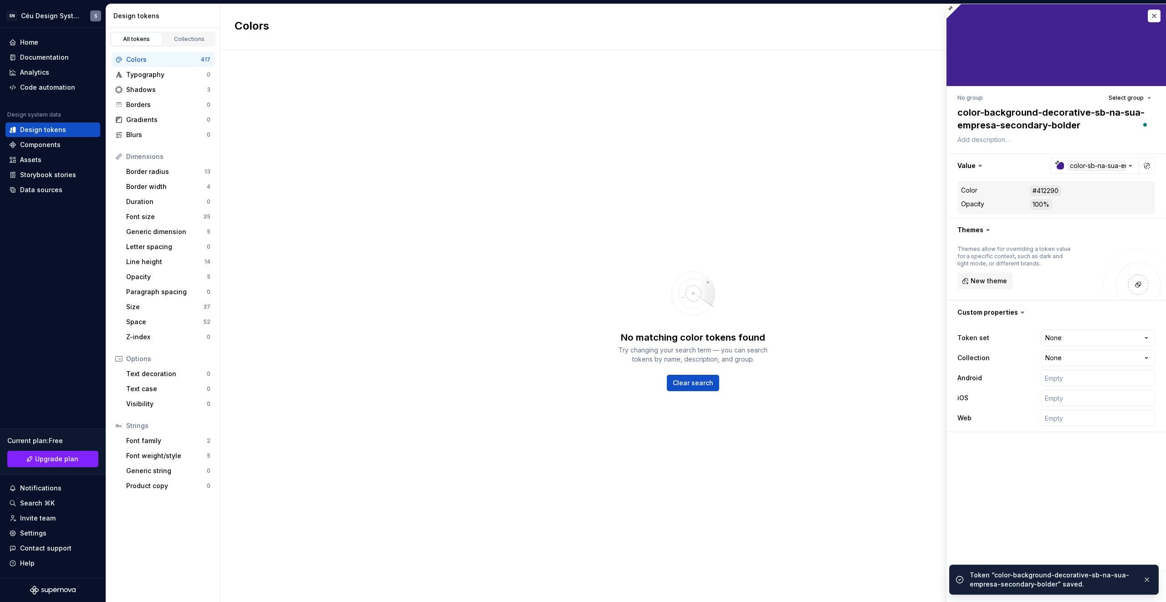
click at [1157, 16] on div "Colors background sb New token" at bounding box center [693, 27] width 946 height 46
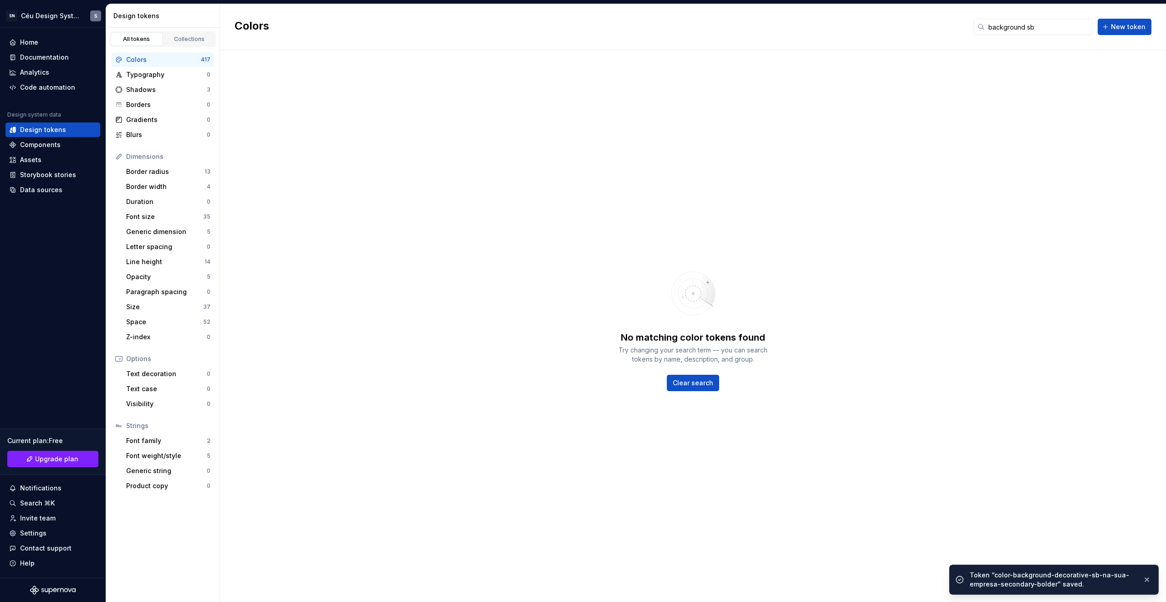
click at [1064, 41] on div "Colors background sb New token" at bounding box center [693, 27] width 946 height 46
click at [1060, 32] on input "background sb" at bounding box center [1039, 27] width 108 height 16
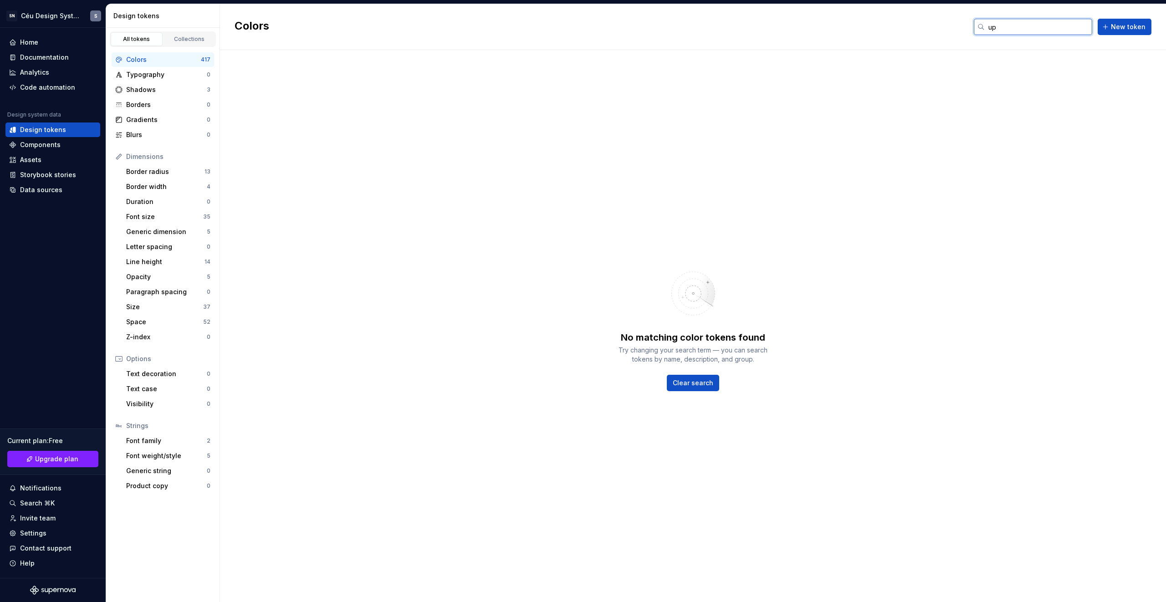
type input "u"
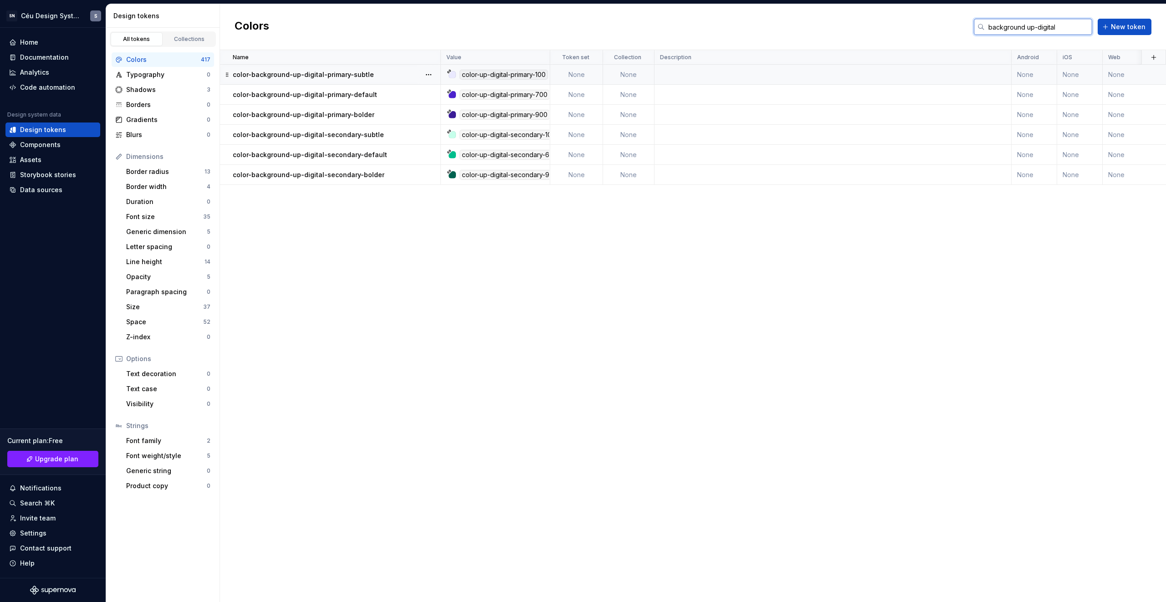
type input "background up-digital"
click at [362, 72] on p "color-background-up-digital-primary-subtle" at bounding box center [303, 74] width 141 height 9
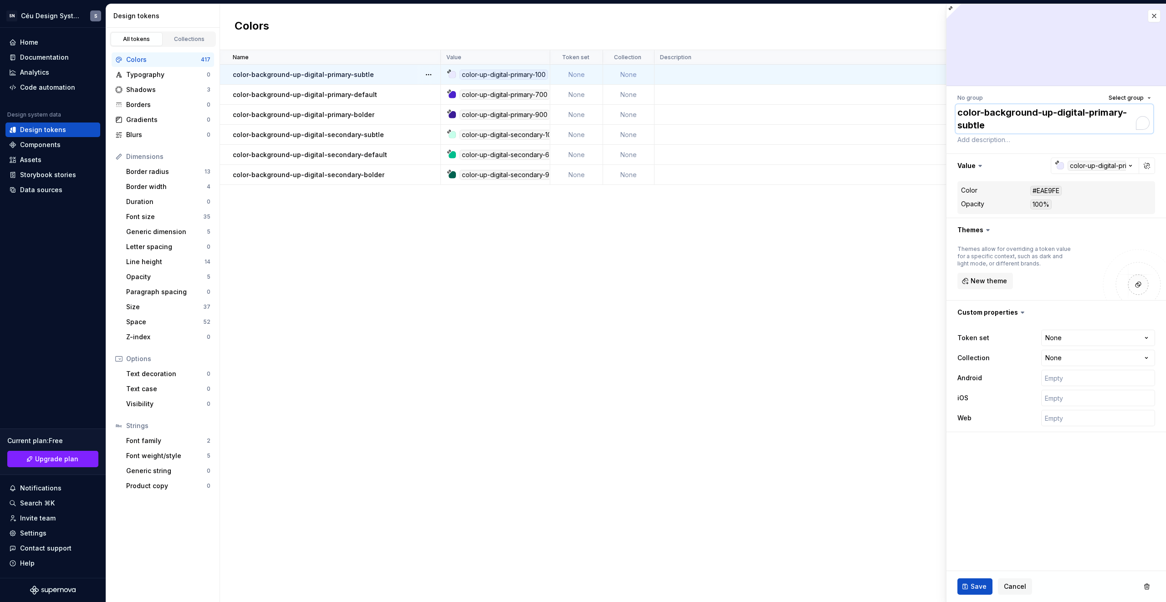
click at [1033, 110] on textarea "color-background-up-digital-primary-subtle" at bounding box center [1055, 118] width 198 height 29
click at [1040, 114] on textarea "color-background-up-digital-primary-subtle" at bounding box center [1055, 118] width 198 height 29
click at [1037, 115] on textarea "color-background-up-digital-primary-subtle" at bounding box center [1055, 118] width 198 height 29
paste textarea "decorative-"
type textarea "*"
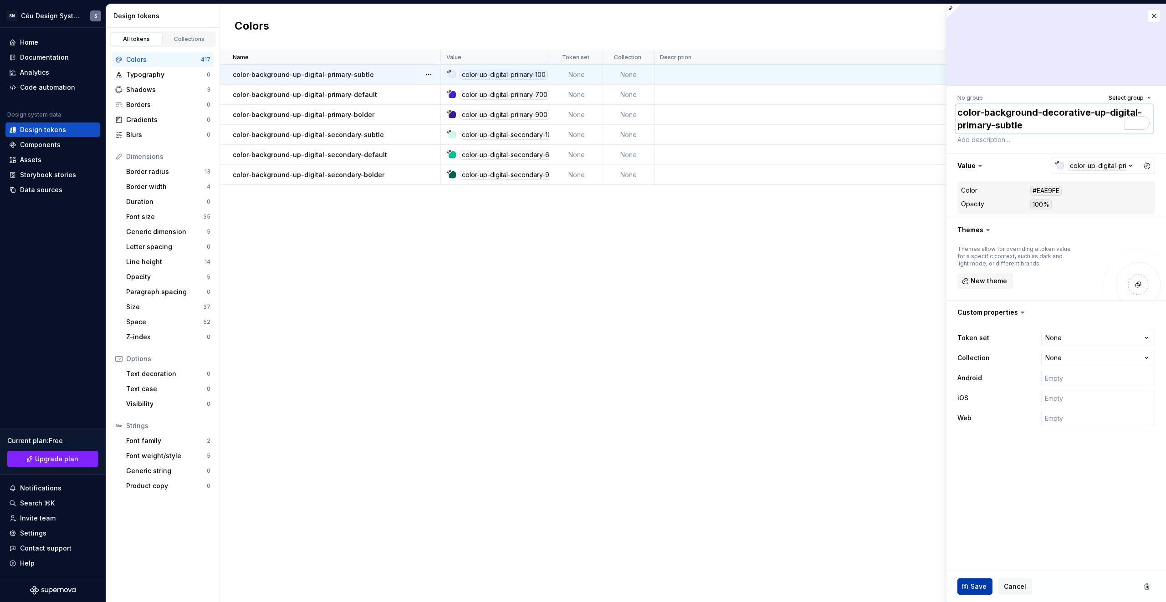
type textarea "color-background-decorative-up-digital-primary-subtle"
click at [965, 586] on button "Save" at bounding box center [975, 587] width 35 height 16
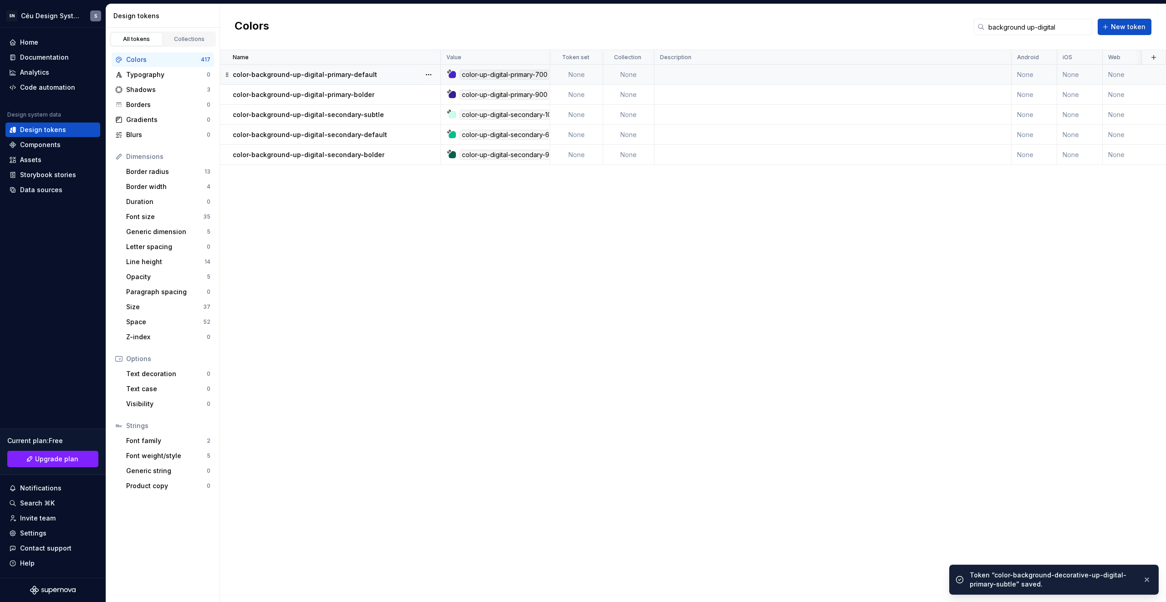
click at [367, 79] on td "color-background-up-digital-primary-default" at bounding box center [330, 75] width 221 height 20
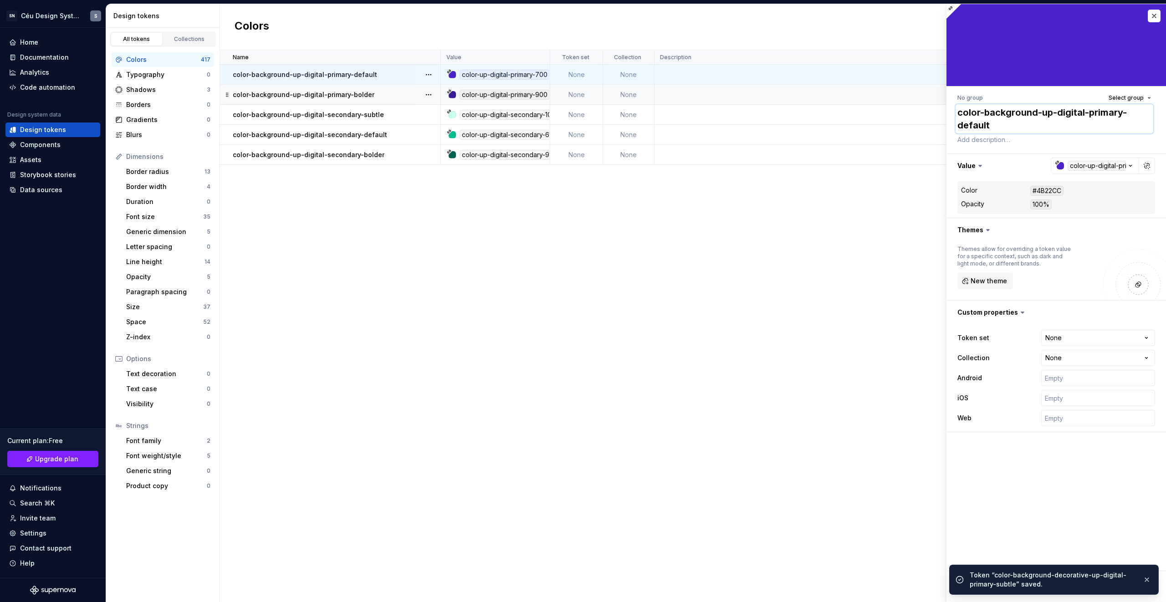
click at [1040, 113] on textarea "color-background-up-digital-primary-default" at bounding box center [1055, 118] width 198 height 29
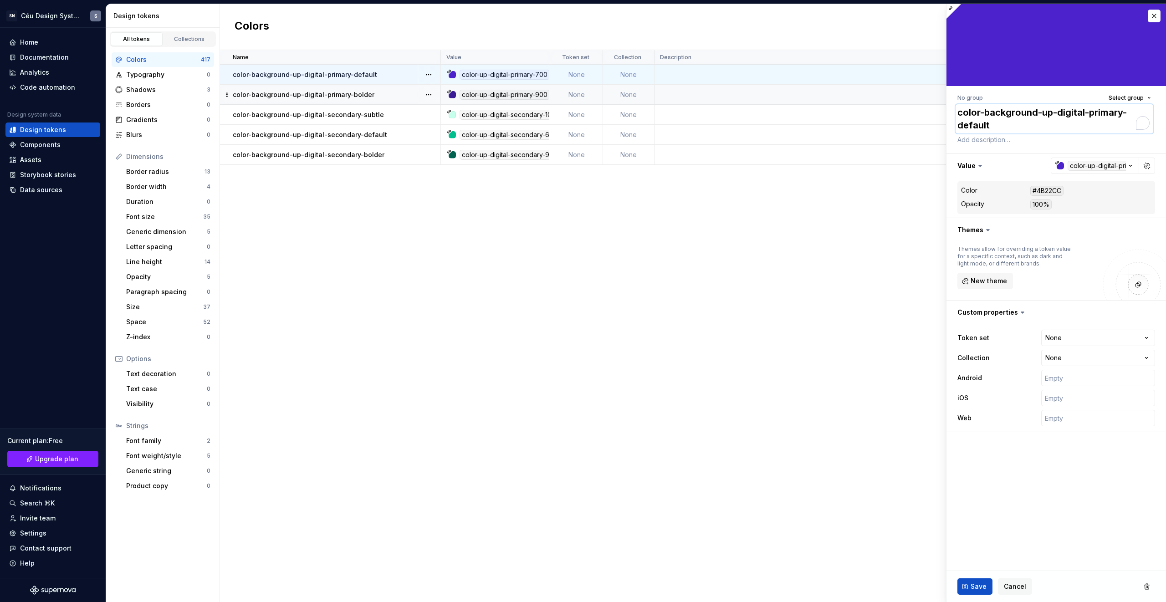
click at [1039, 113] on textarea "color-background-up-digital-primary-default" at bounding box center [1055, 118] width 198 height 29
paste textarea "decorative-"
type textarea "*"
type textarea "color-background-decorative-up-digital-primary-default"
click at [985, 590] on span "Save" at bounding box center [979, 586] width 16 height 9
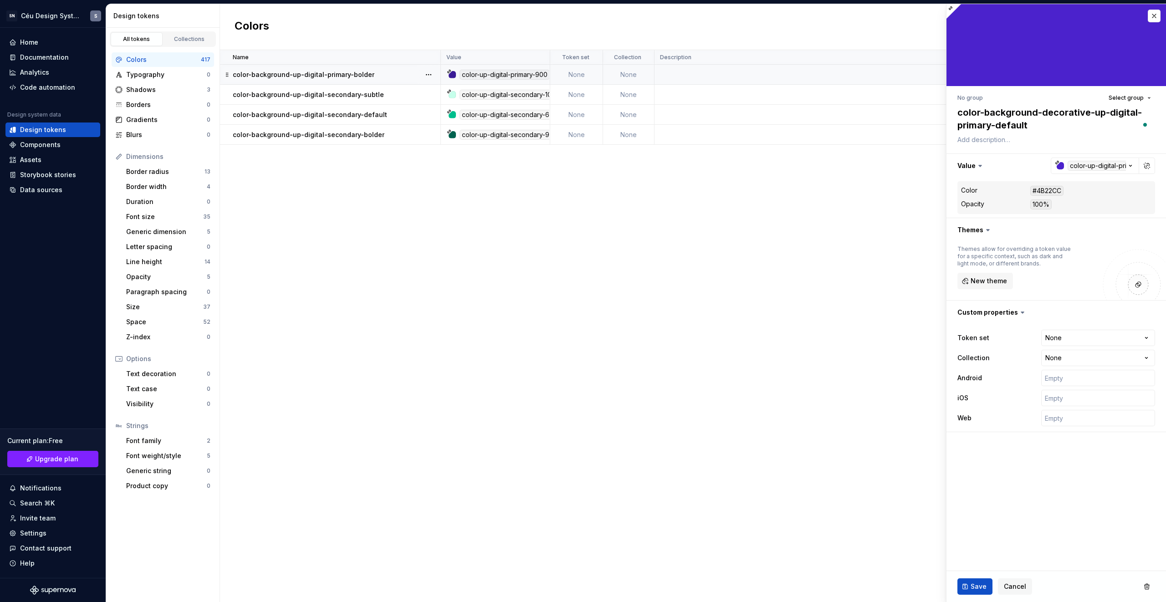
click at [335, 71] on p "color-background-up-digital-primary-bolder" at bounding box center [304, 74] width 142 height 9
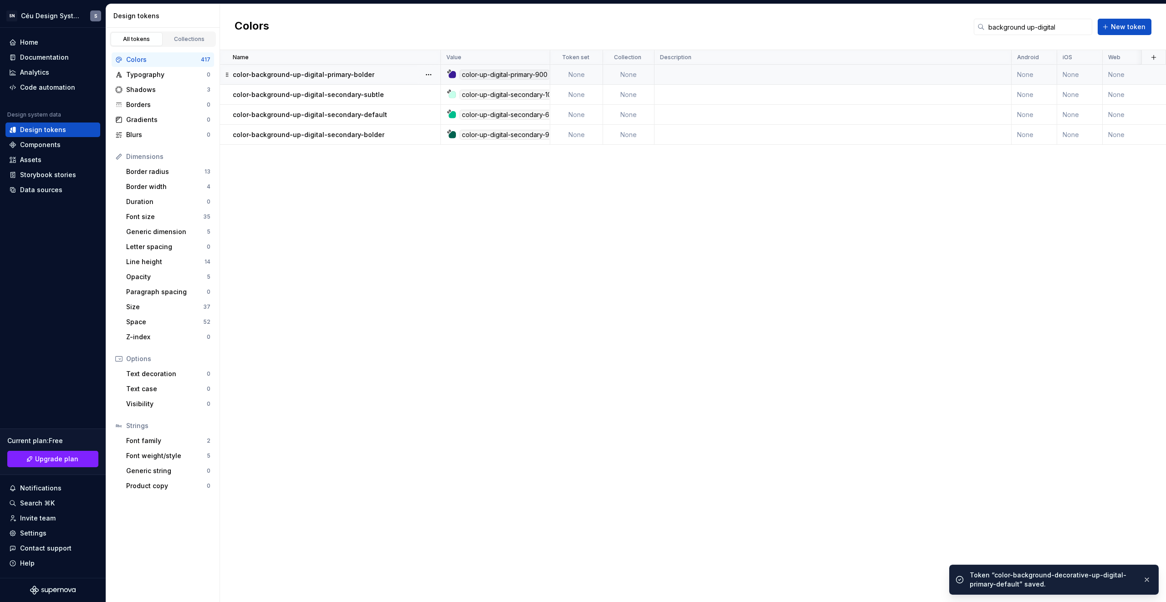
click at [357, 73] on p "color-background-up-digital-primary-bolder" at bounding box center [304, 74] width 142 height 9
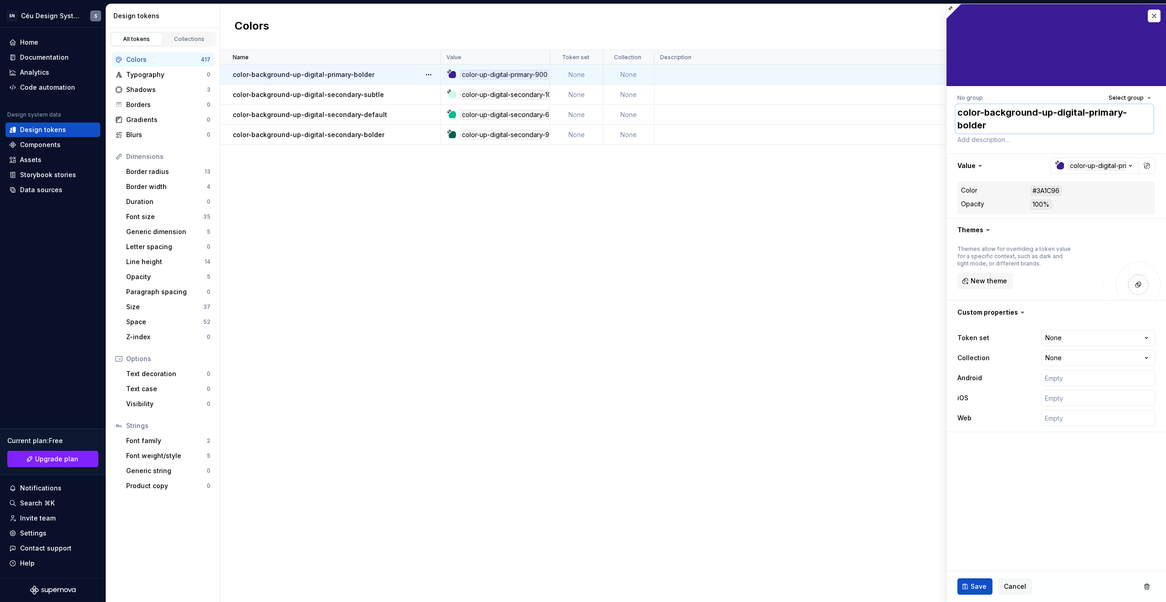
click at [1045, 109] on textarea "color-background-up-digital-primary-bolder" at bounding box center [1055, 118] width 198 height 29
click at [1038, 112] on textarea "color-background-up-digital-primary-bolder" at bounding box center [1055, 118] width 198 height 29
paste textarea "decorative-"
type textarea "*"
type textarea "color-background-decorative-up-digital-primary-bolder"
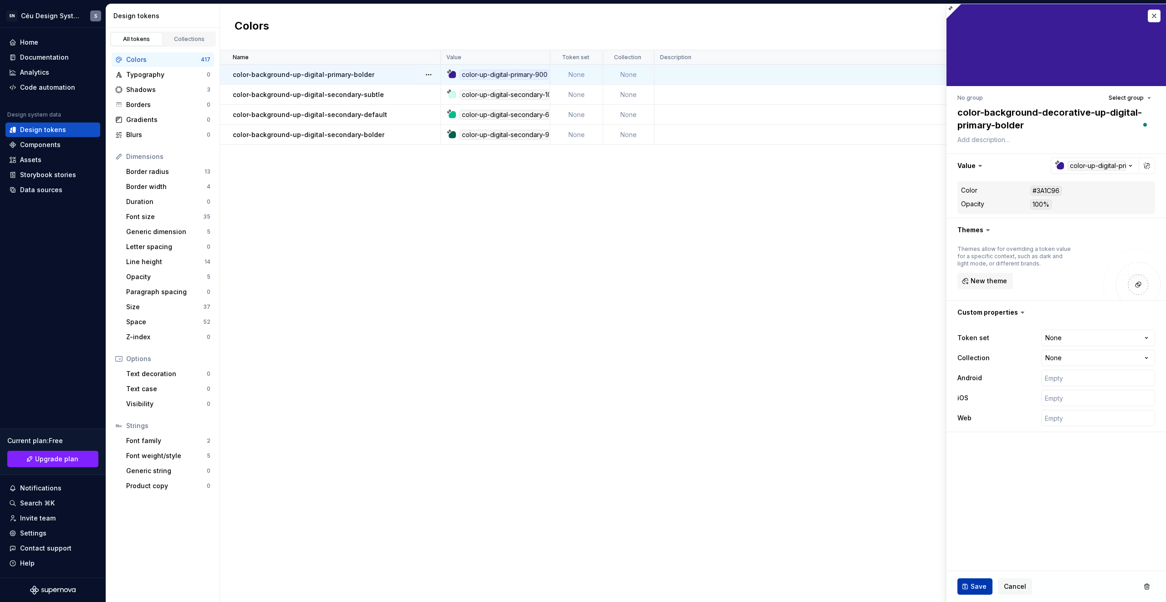
click at [963, 585] on button "Save" at bounding box center [975, 587] width 35 height 16
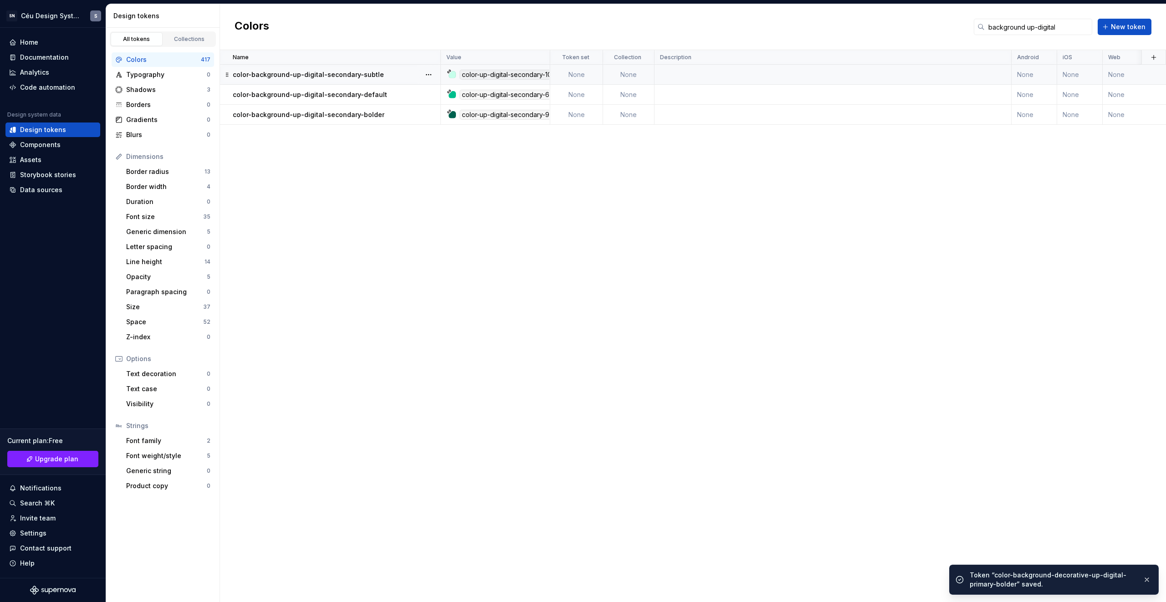
click at [383, 72] on div "color-background-up-digital-secondary-subtle" at bounding box center [336, 74] width 207 height 9
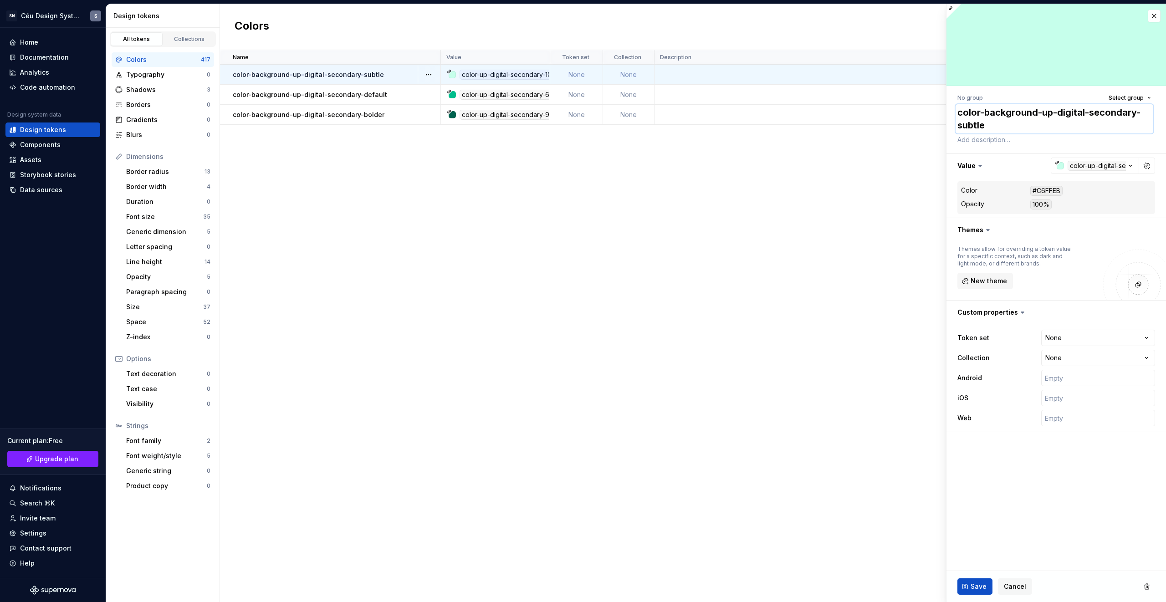
click at [1031, 118] on textarea "color-background-up-digital-secondary-subtle" at bounding box center [1055, 118] width 198 height 29
type textarea "*"
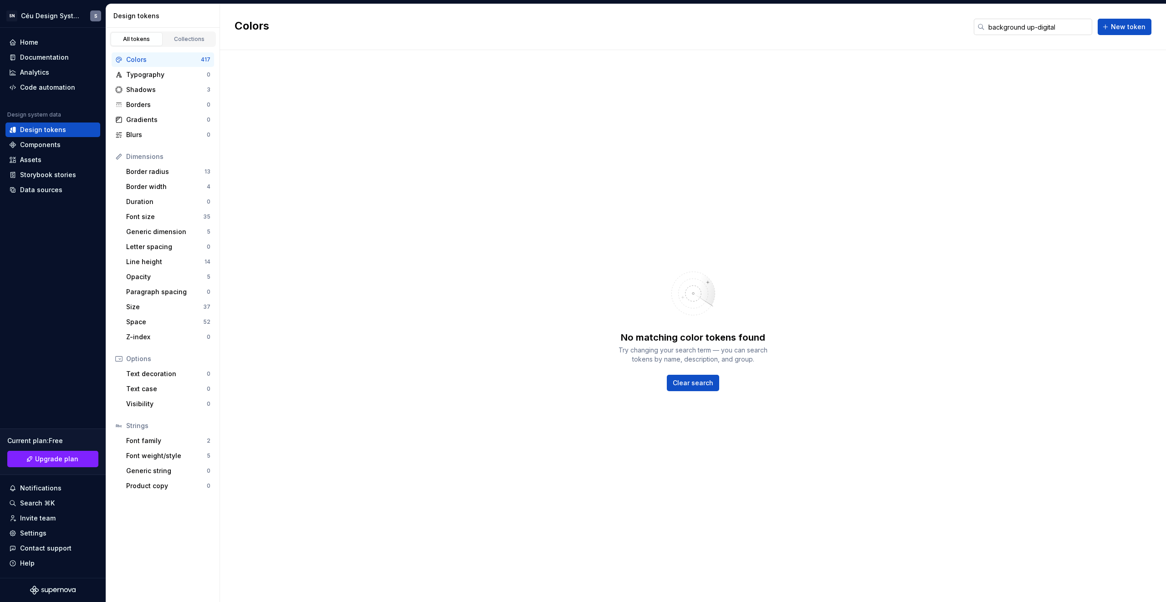
click at [1081, 23] on input "background up-digital" at bounding box center [1039, 27] width 108 height 16
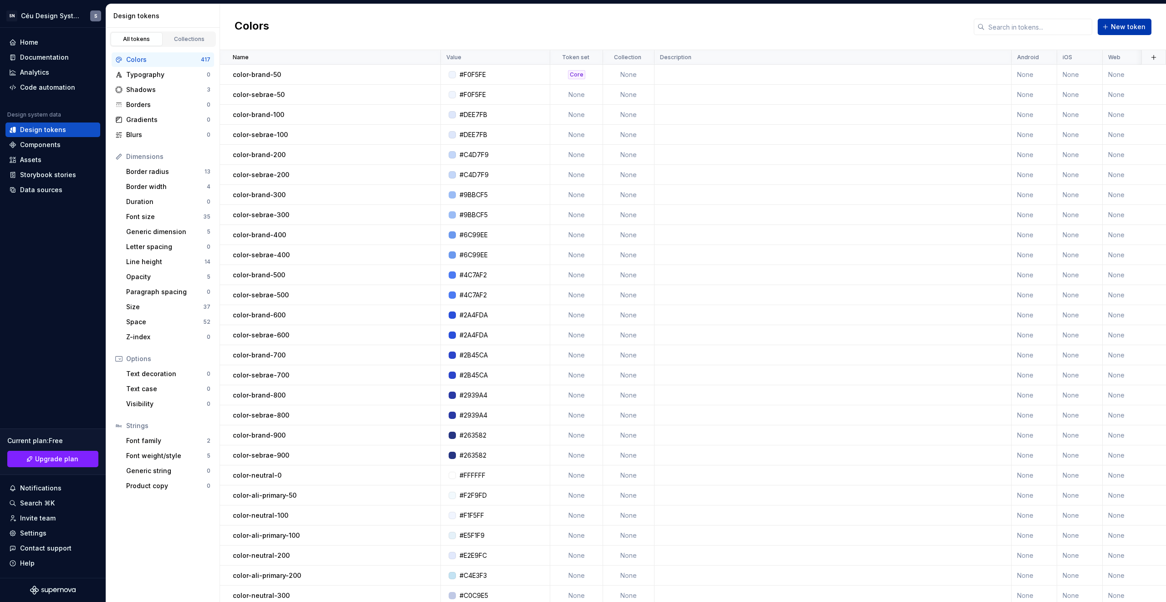
click at [1130, 31] on span "New token" at bounding box center [1128, 26] width 35 height 9
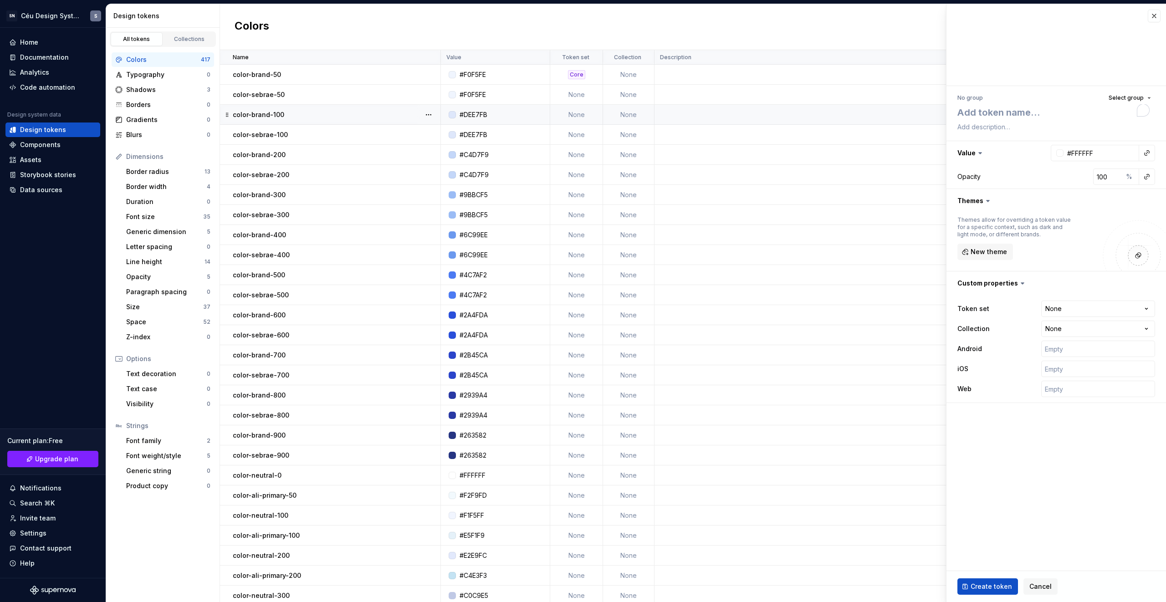
type textarea "*"
type textarea "c"
type textarea "*"
type textarea "co"
type textarea "*"
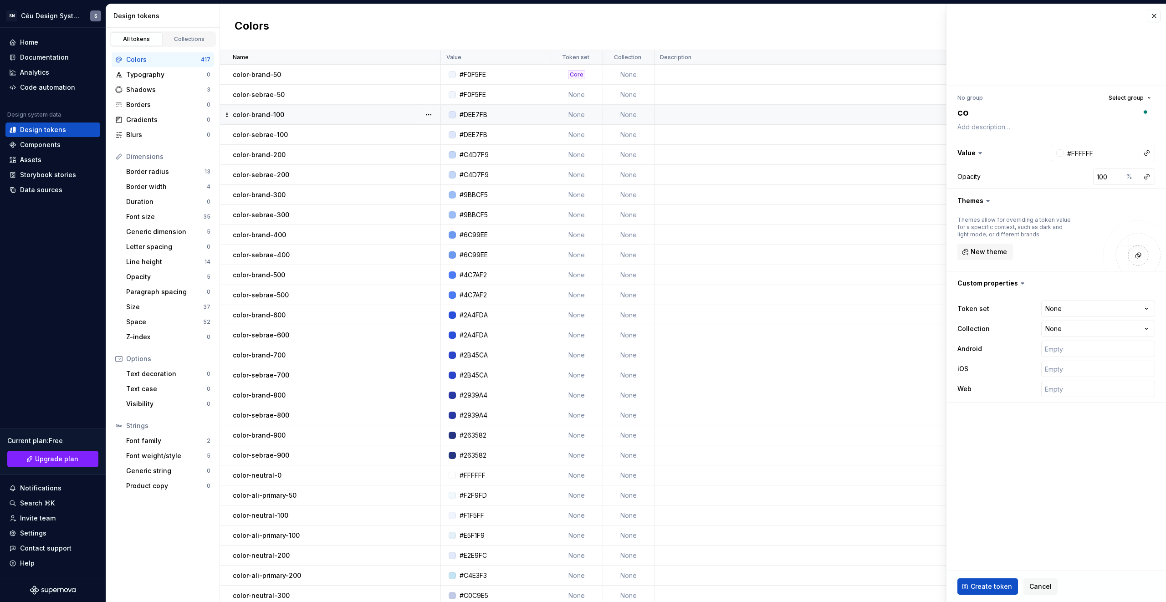
type textarea "col"
type textarea "*"
type textarea "colo"
type textarea "*"
type textarea "color"
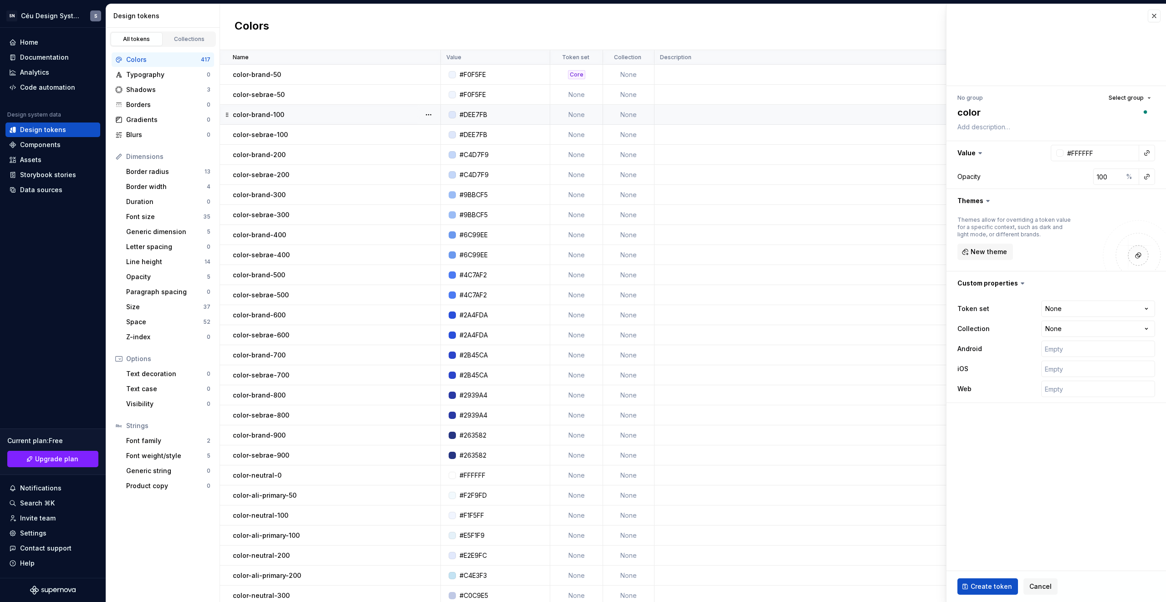
type textarea "*"
type textarea "color-"
type textarea "*"
type textarea "color-b"
type textarea "*"
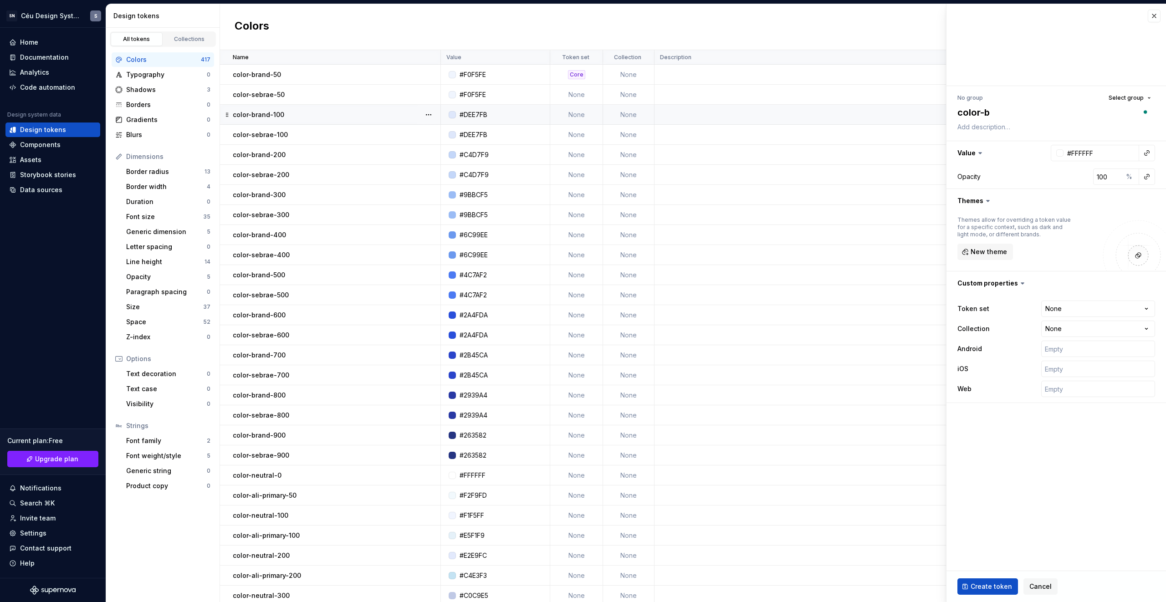
type textarea "color-ba"
type textarea "*"
type textarea "color-bac"
type textarea "*"
type textarea "color-backg"
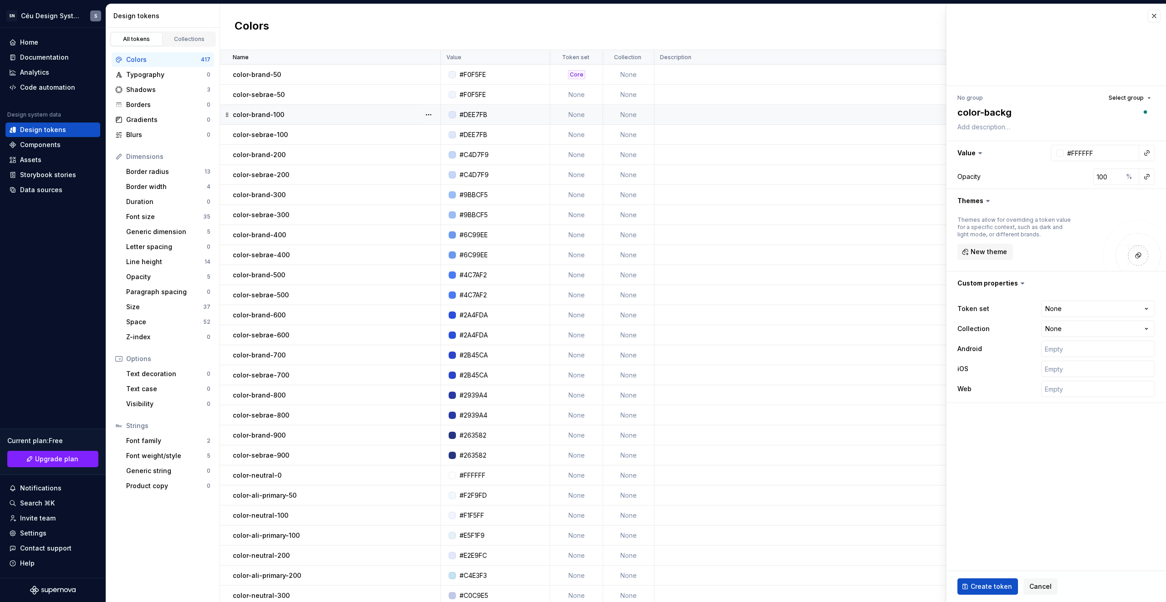
type textarea "*"
type textarea "color-backgr"
type textarea "*"
type textarea "color-backgro"
type textarea "*"
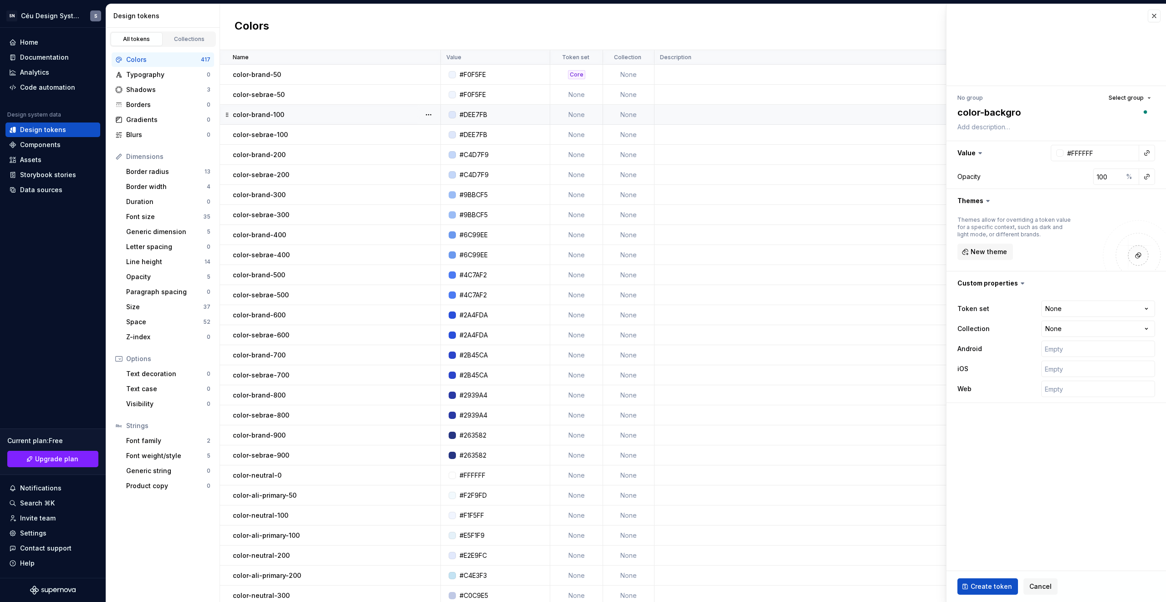
type textarea "color-backgrou"
type textarea "*"
type textarea "color-backgroun"
type textarea "*"
type textarea "color-background"
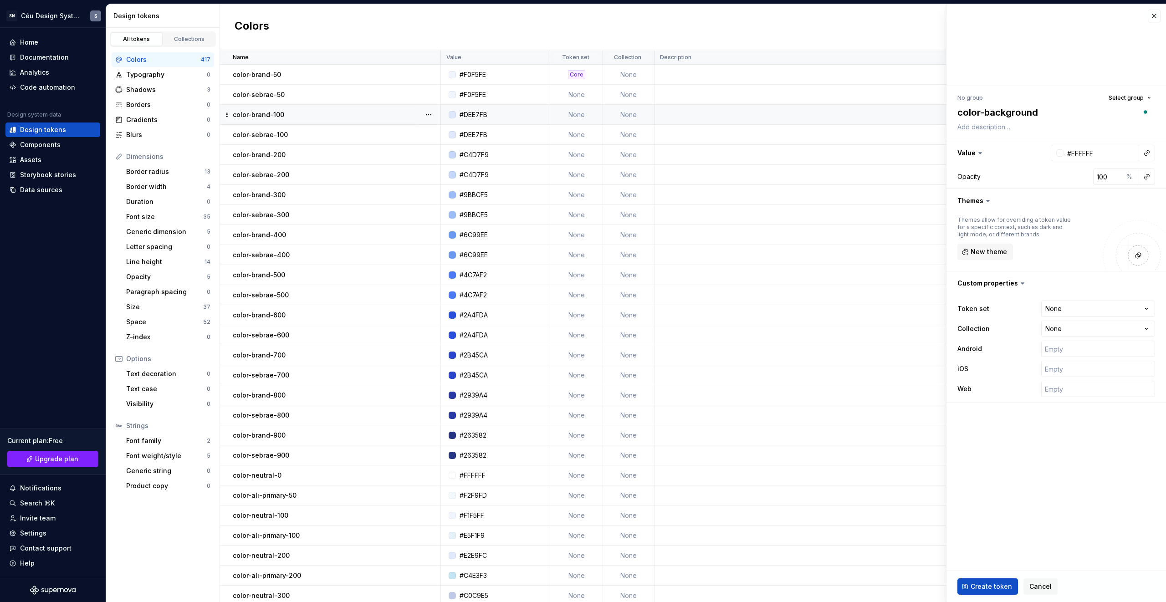
type textarea "*"
type textarea "color-background-"
type textarea "*"
type textarea "color-background-a"
type textarea "*"
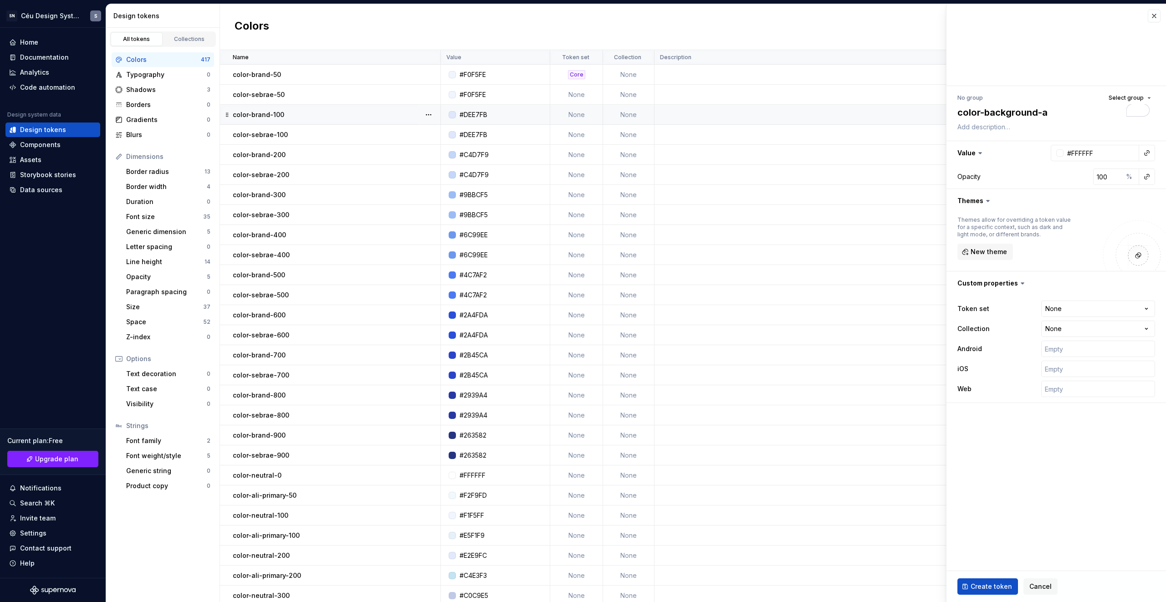
type textarea "color-background-ac"
type textarea "*"
type textarea "color-background-acc"
type textarea "*"
type textarea "color-background-acce"
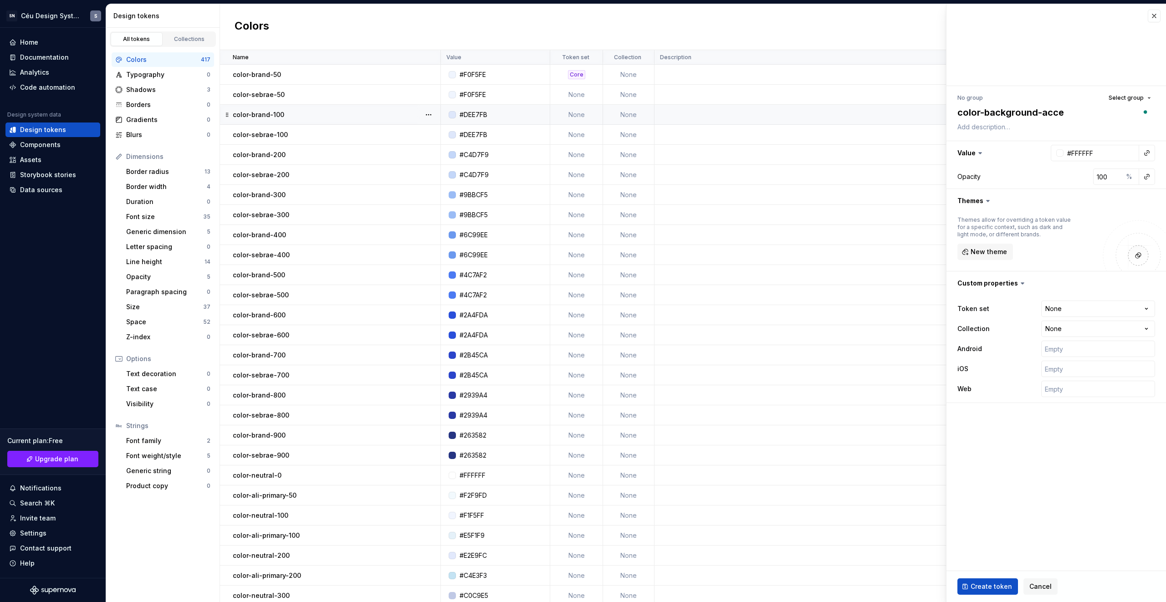
type textarea "*"
type textarea "color-background-accent"
type textarea "*"
type textarea "color-background-accent-"
type textarea "*"
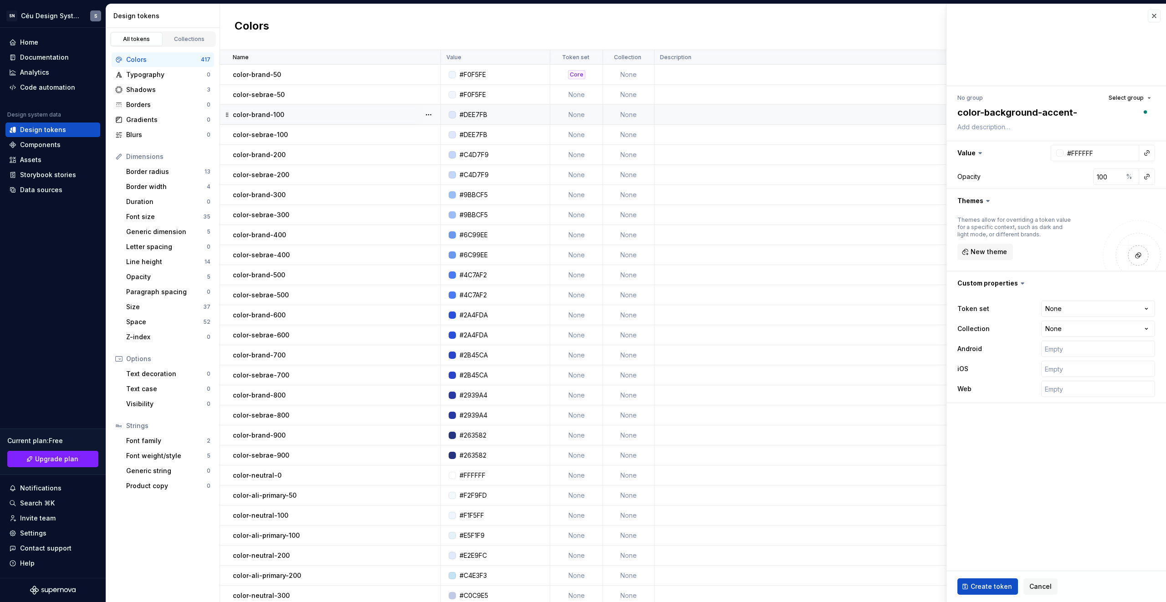
type textarea "color-background-accent-p"
type textarea "*"
type textarea "color-background-accent-pr"
type textarea "*"
type textarea "color-background-accent-pri"
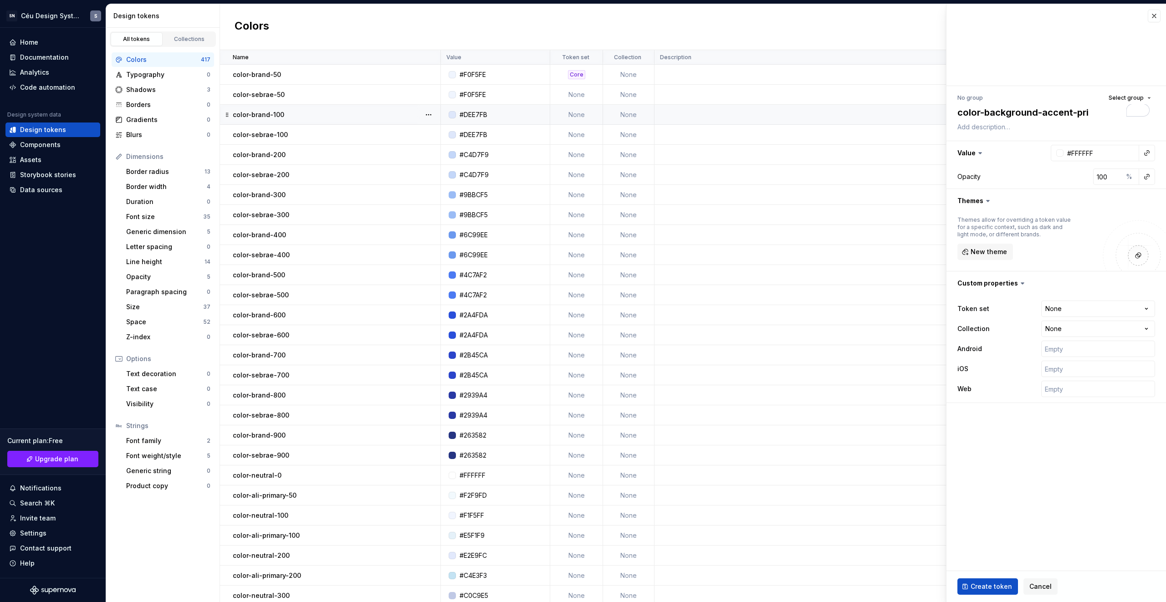
type textarea "*"
type textarea "color-background-accent-prim"
type textarea "*"
type textarea "color-background-accent-prima"
type textarea "*"
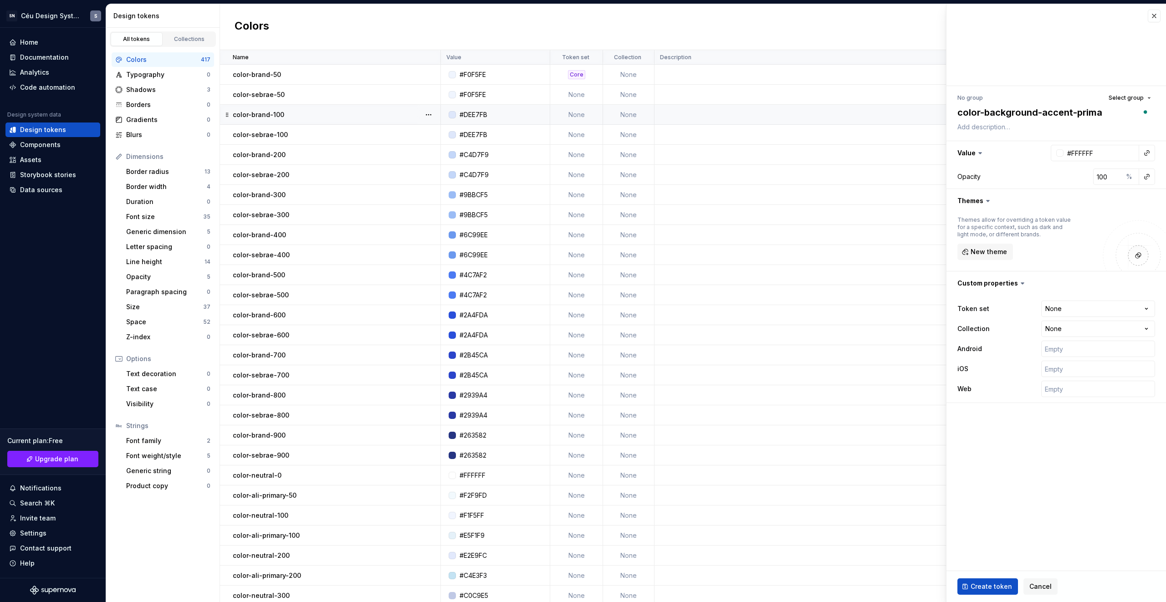
type textarea "color-background-accent-primar"
type textarea "*"
type textarea "color-background-accent-primary"
type textarea "*"
type textarea "color-background-accent-primary-"
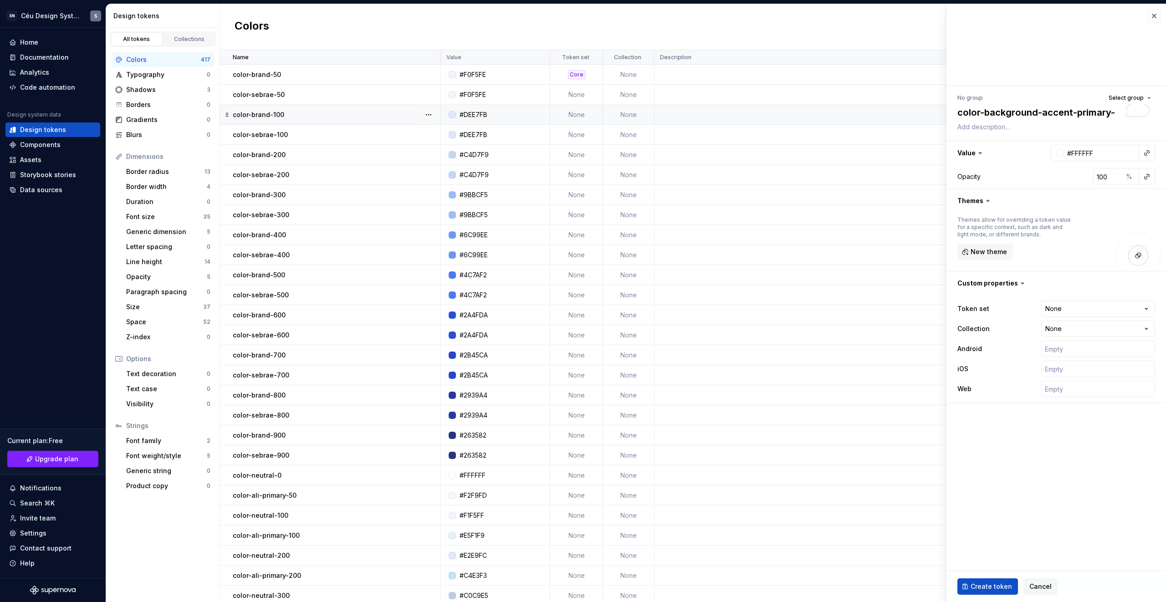
type textarea "*"
type textarea "color-background-accent-primary-s"
type textarea "*"
type textarea "color-background-accent-primary-su"
type textarea "*"
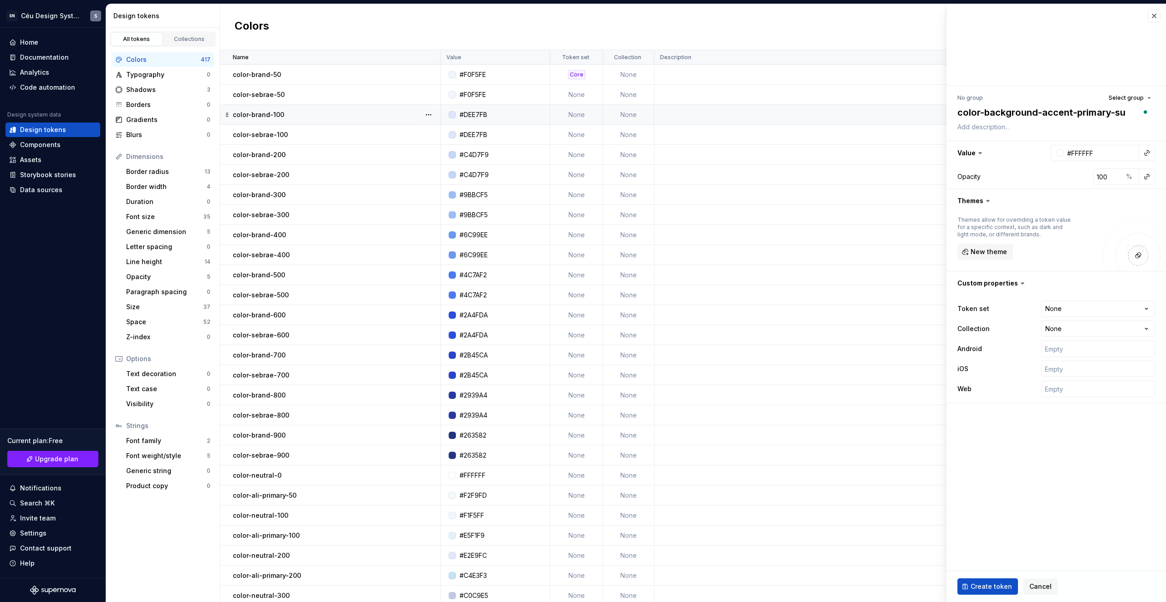
type textarea "color-background-accent-primary-sub"
type textarea "*"
type textarea "color-background-accent-primary-subtl"
type textarea "*"
drag, startPoint x: 1016, startPoint y: 119, endPoint x: 790, endPoint y: 111, distance: 226.1
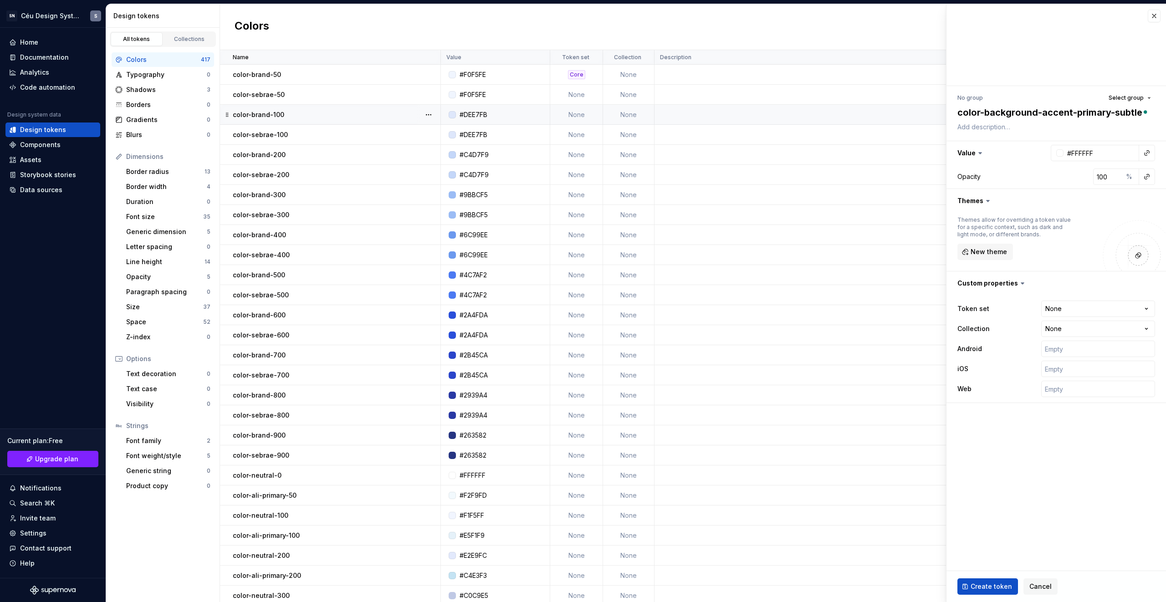
click at [790, 111] on body "SN Céu Design System S Home Documentation Analytics Code automation Design syst…" at bounding box center [583, 301] width 1166 height 602
type textarea "color-background-accent-primary-subtle"
click at [1144, 156] on button "button" at bounding box center [1147, 153] width 13 height 13
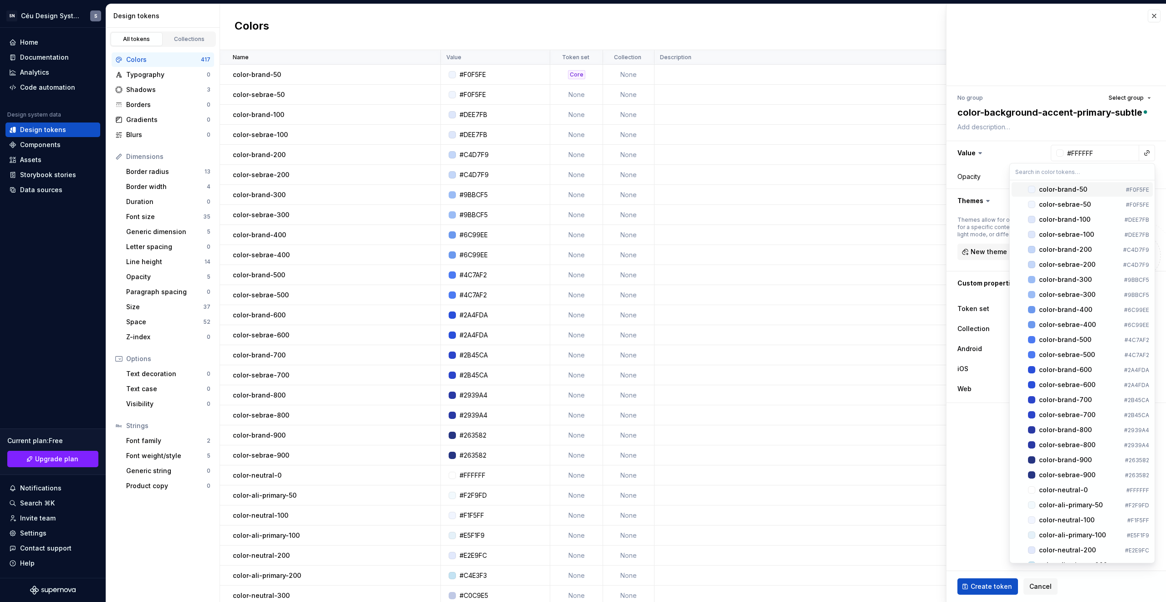
click at [1110, 188] on div "color-brand-50" at bounding box center [1080, 189] width 83 height 9
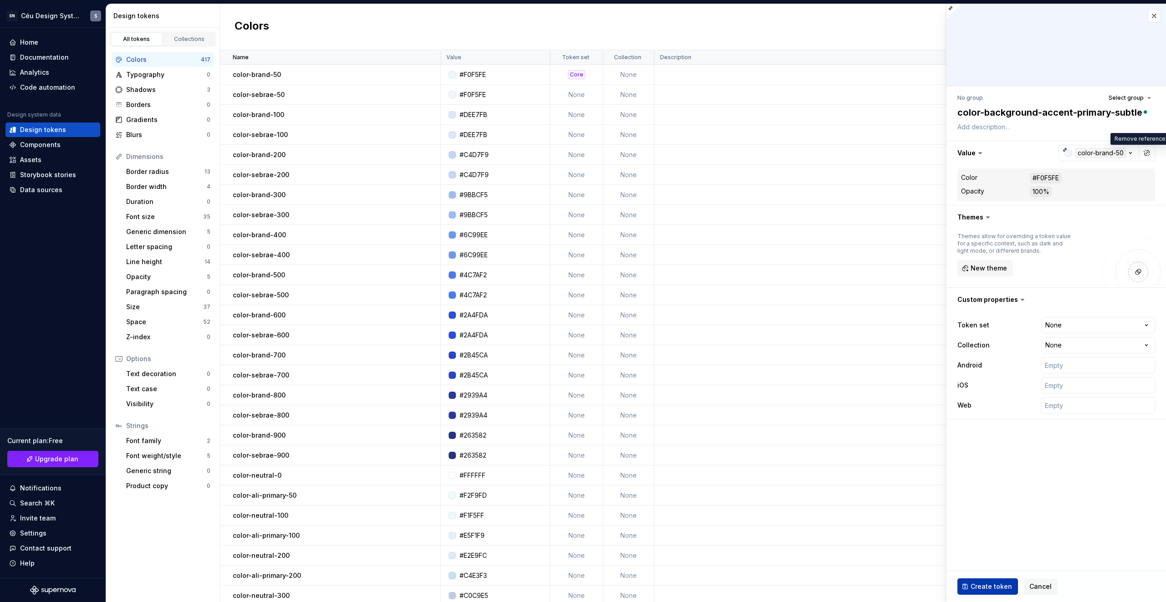
click at [1001, 581] on button "Create token" at bounding box center [988, 587] width 61 height 16
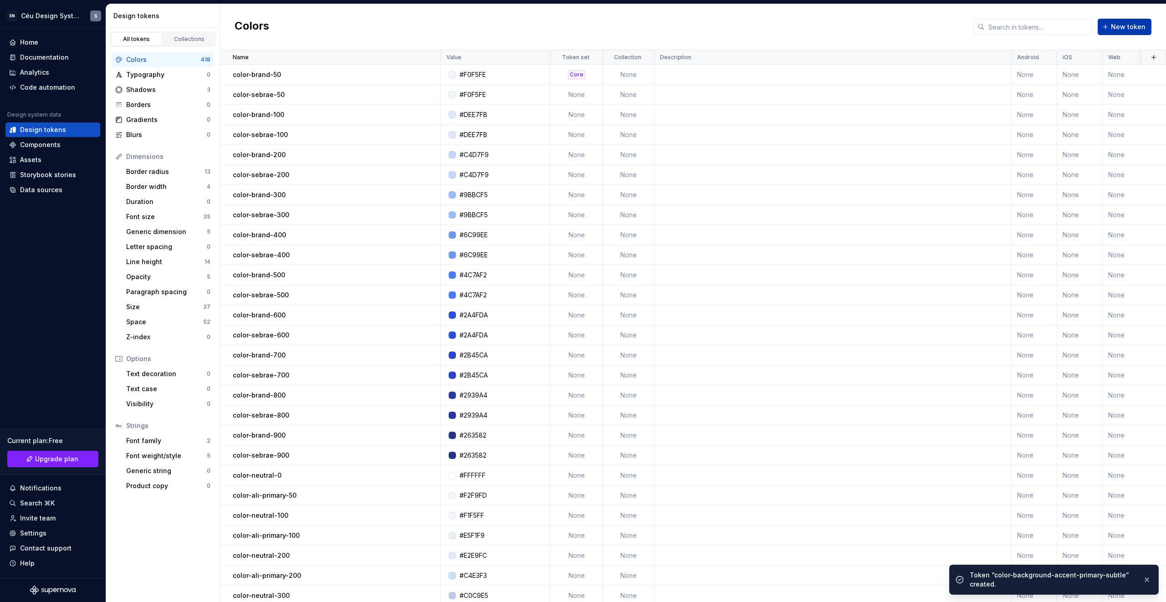
click at [1123, 30] on span "New token" at bounding box center [1128, 26] width 35 height 9
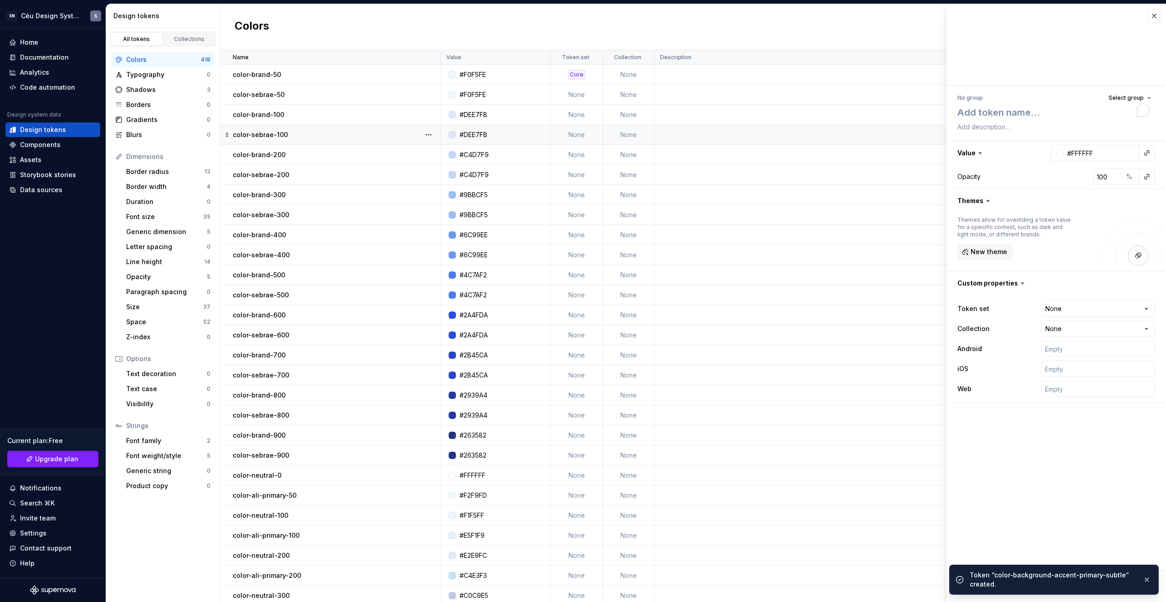
type textarea "*"
type textarea "color-background-accent-primary-"
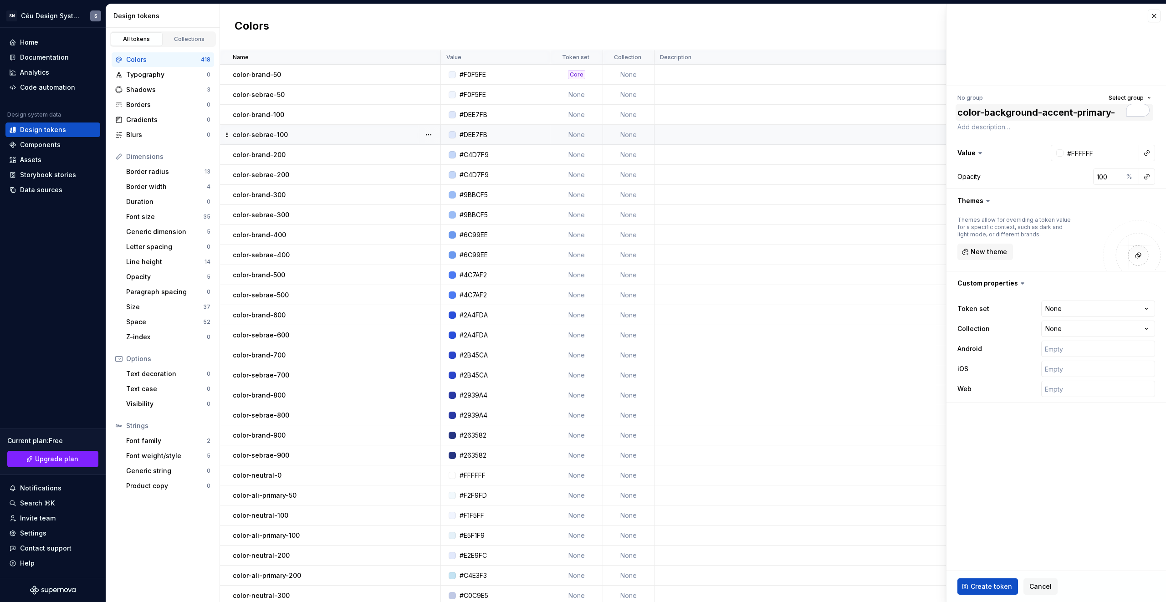
type textarea "*"
type textarea "color-background-accent-primary-d"
type textarea "*"
type textarea "color-background-accent-primary-de"
type textarea "*"
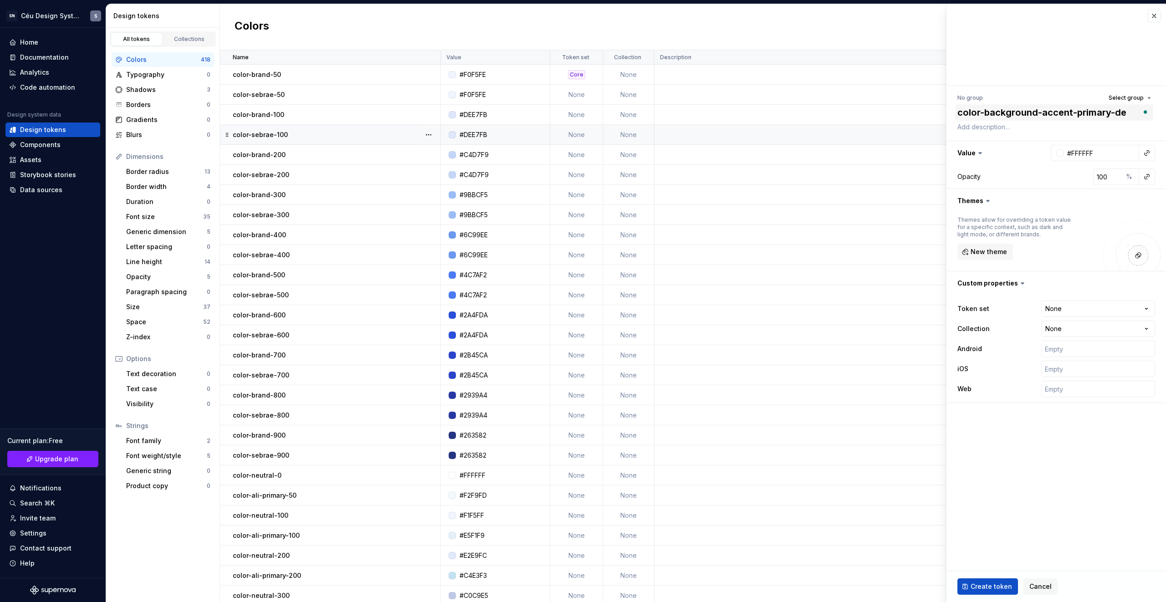
type textarea "color-background-accent-primary-def"
type textarea "*"
type textarea "color-background-accent-primary-defa"
type textarea "*"
type textarea "color-background-accent-primary-defau"
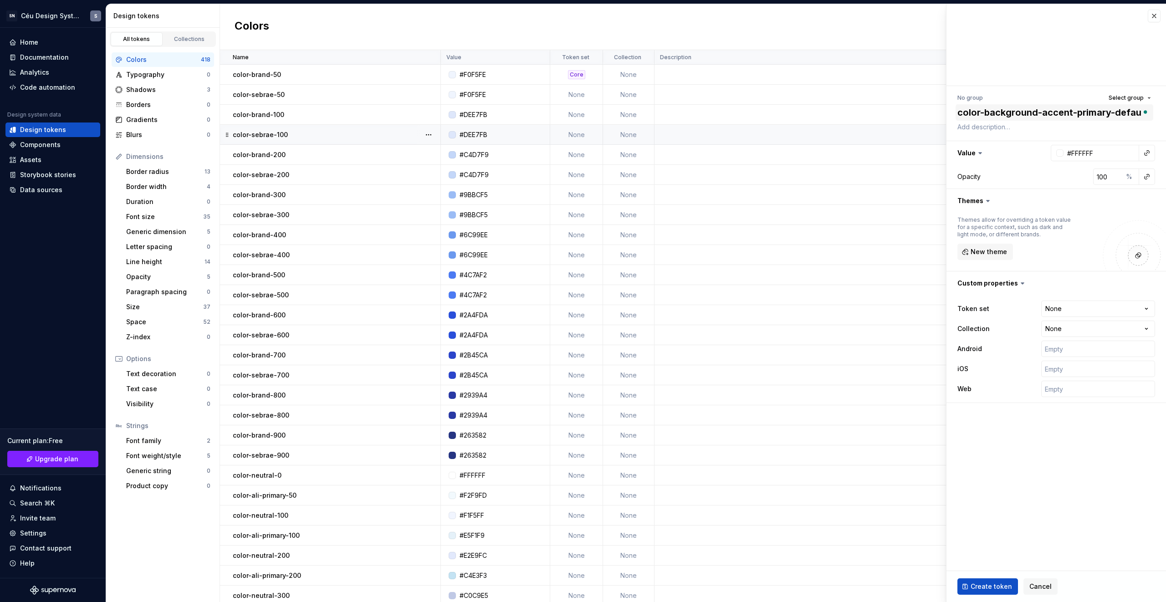
type textarea "*"
type textarea "color-background-accent-primary-defaul"
type textarea "*"
type textarea "color-background-accent-primary-default"
click at [1149, 152] on button "button" at bounding box center [1147, 153] width 13 height 13
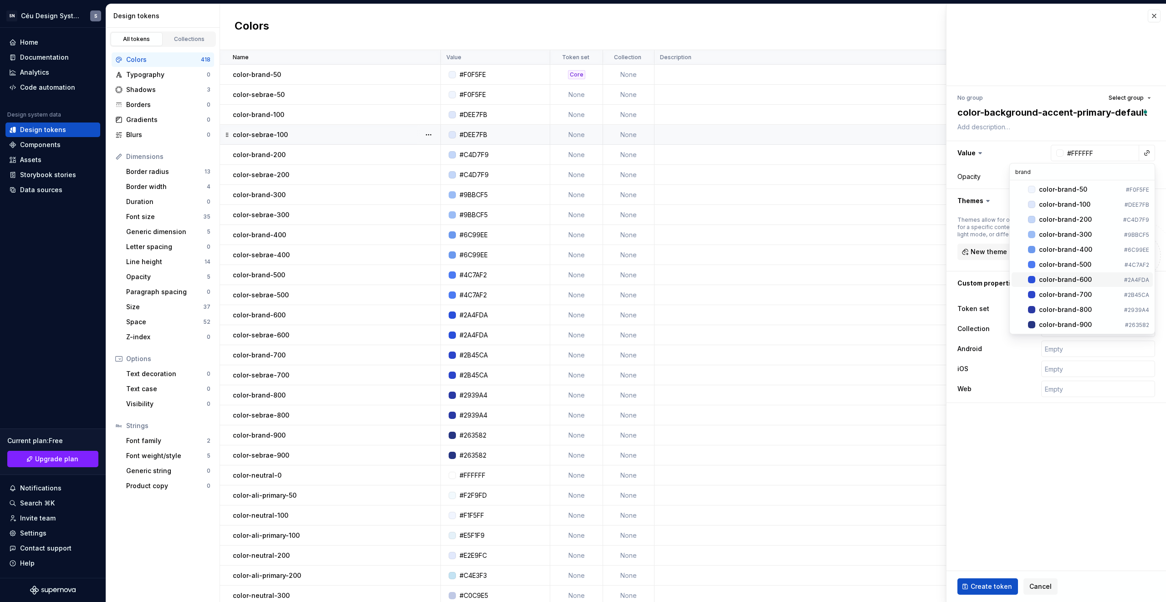
type input "brand"
click at [1077, 281] on div "color-brand-600" at bounding box center [1065, 279] width 53 height 9
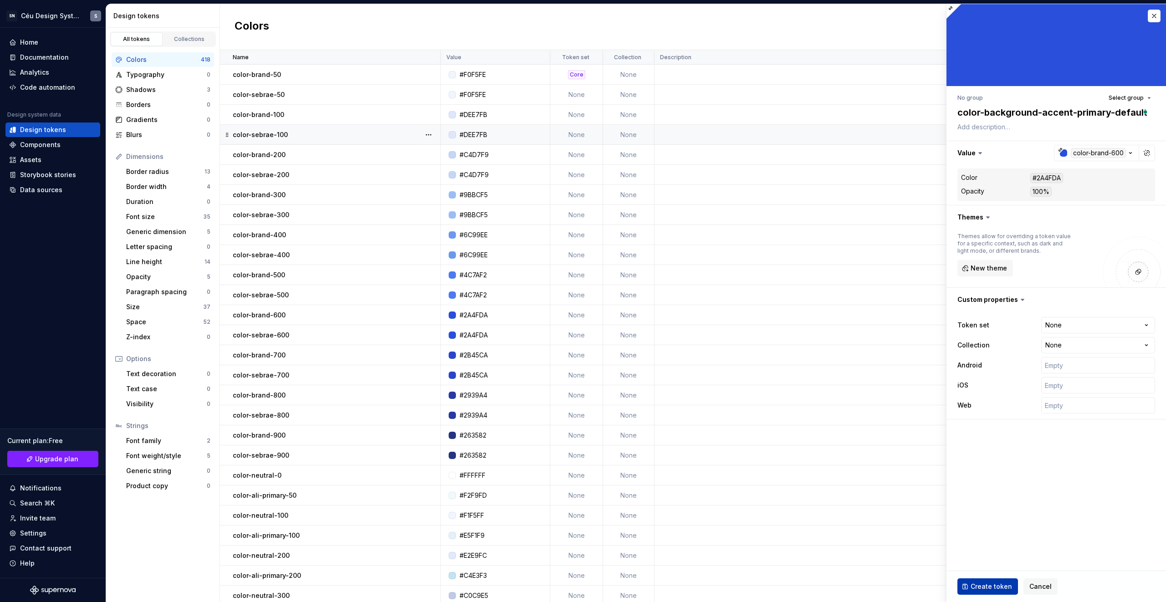
click at [988, 591] on span "Create token" at bounding box center [991, 586] width 41 height 9
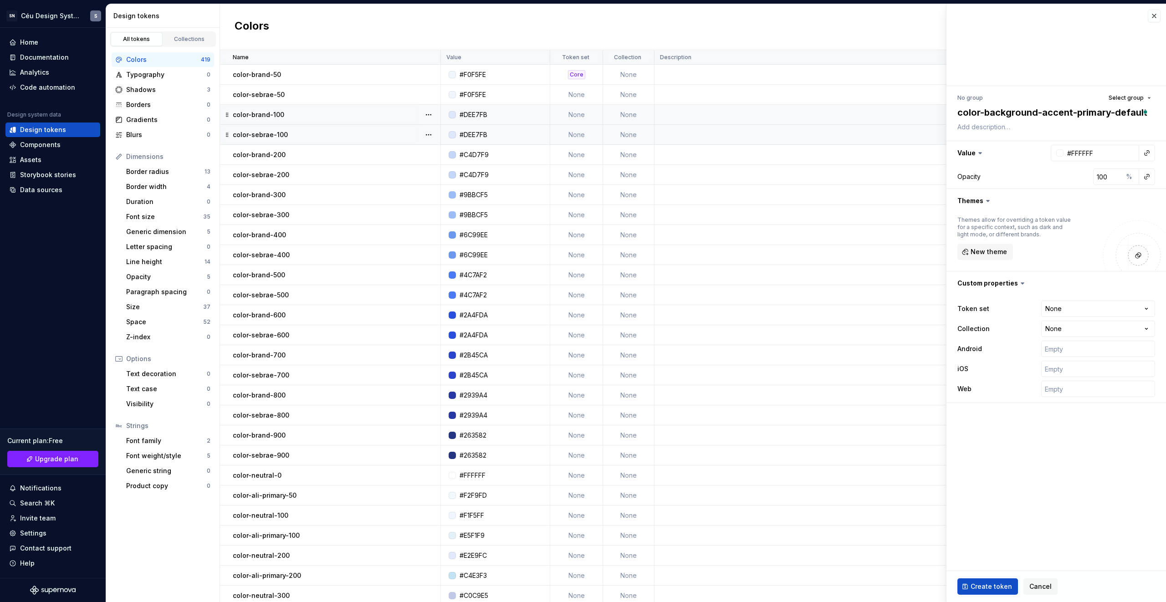
type textarea "*"
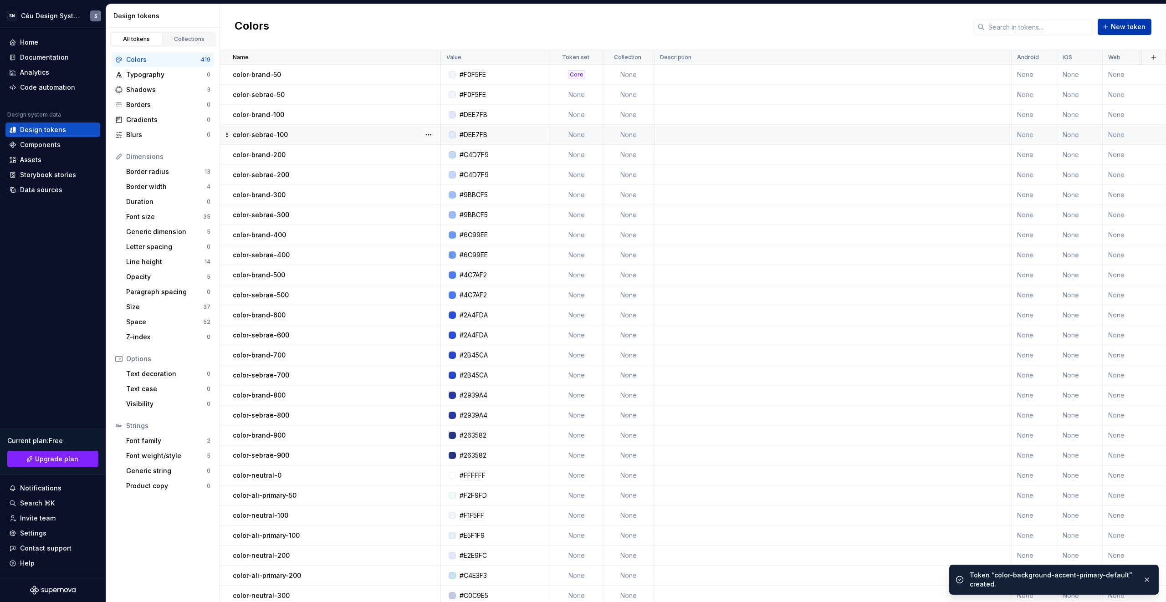
click at [1102, 24] on button "New token" at bounding box center [1125, 27] width 54 height 16
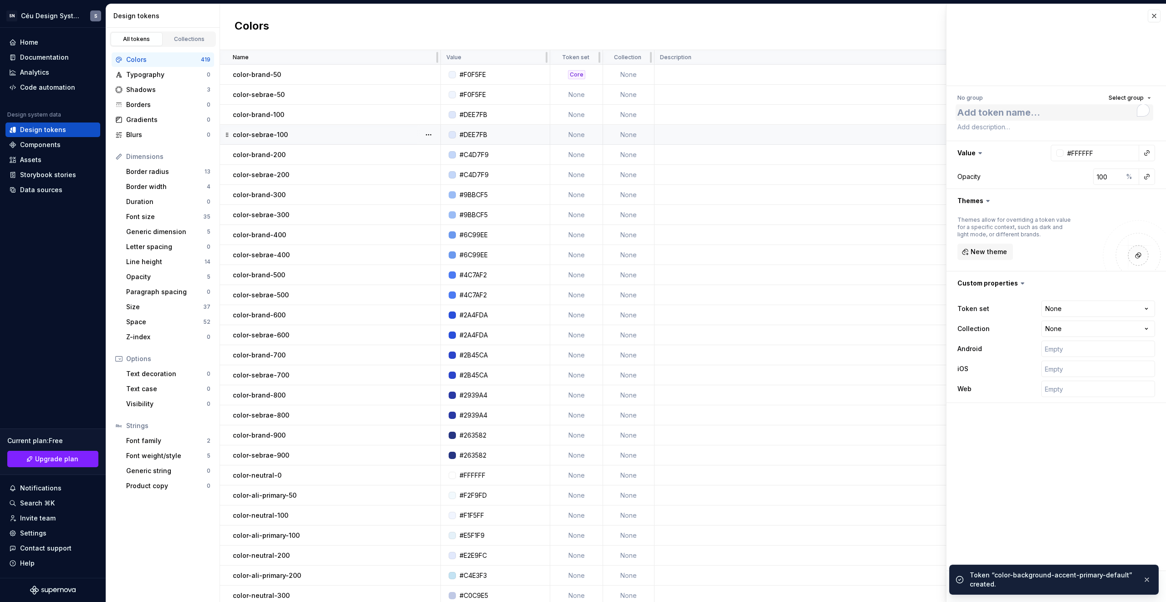
type textarea "*"
type textarea "color-background-accent-primary-"
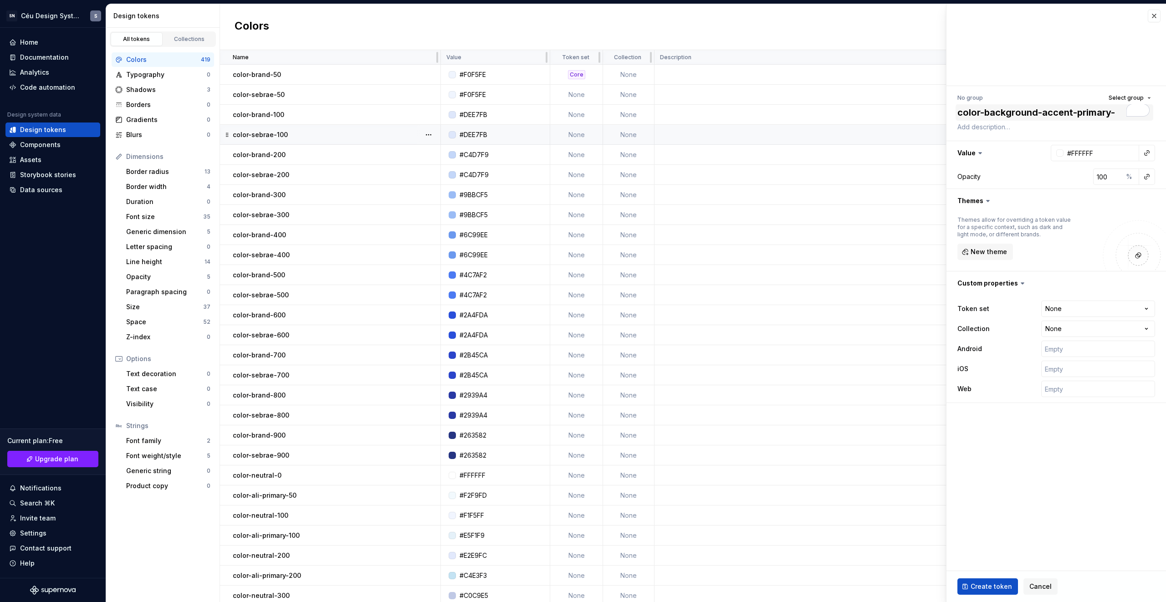
type textarea "*"
type textarea "color-background-accent-primary-b"
type textarea "*"
type textarea "color-background-accent-primary-bo"
type textarea "*"
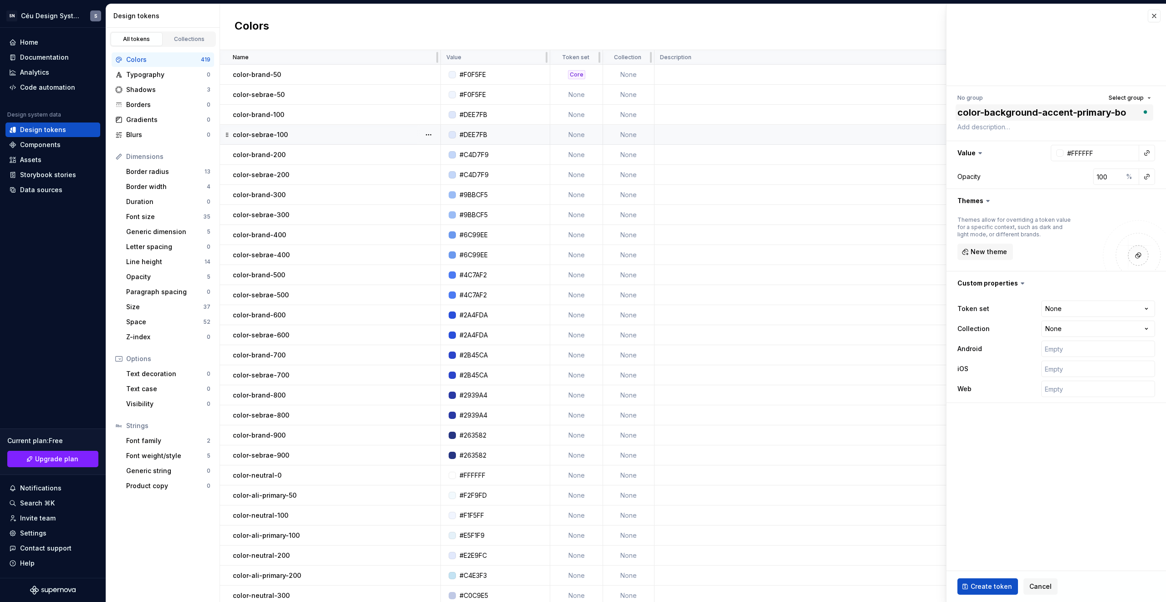
type textarea "color-background-accent-primary-bol"
type textarea "*"
type textarea "color-background-accent-primary-bold"
type textarea "*"
type textarea "color-background-accent-primary-bolde"
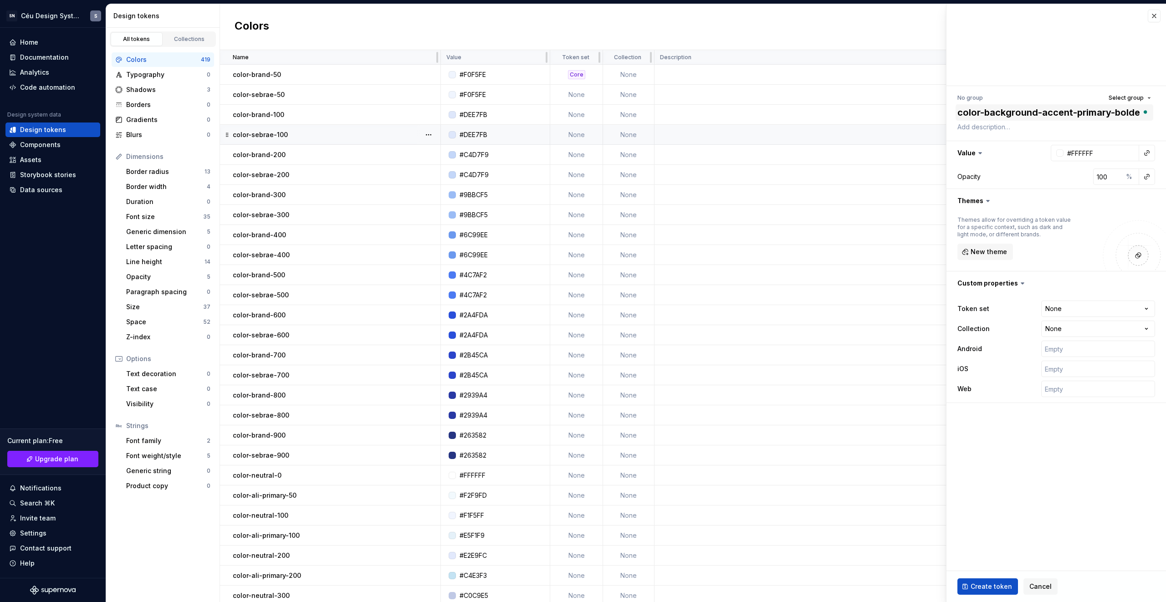
type textarea "*"
type textarea "color-background-accent-primary-bolder"
click at [1145, 148] on button "button" at bounding box center [1147, 153] width 13 height 13
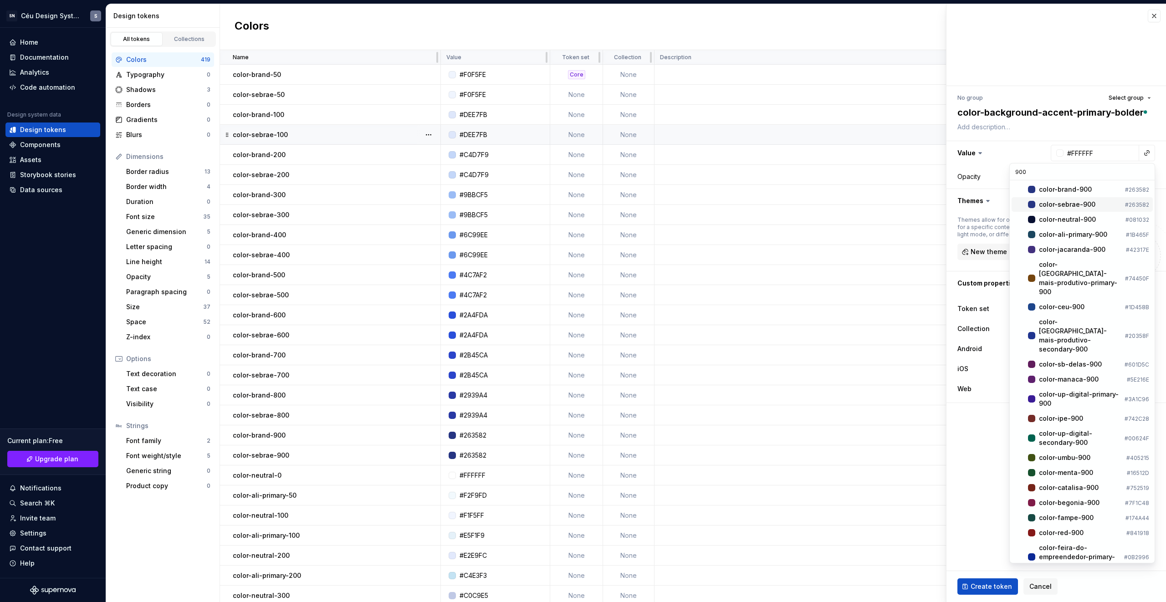
type input "900"
click at [1099, 203] on div "color-sebrae-900" at bounding box center [1080, 204] width 82 height 9
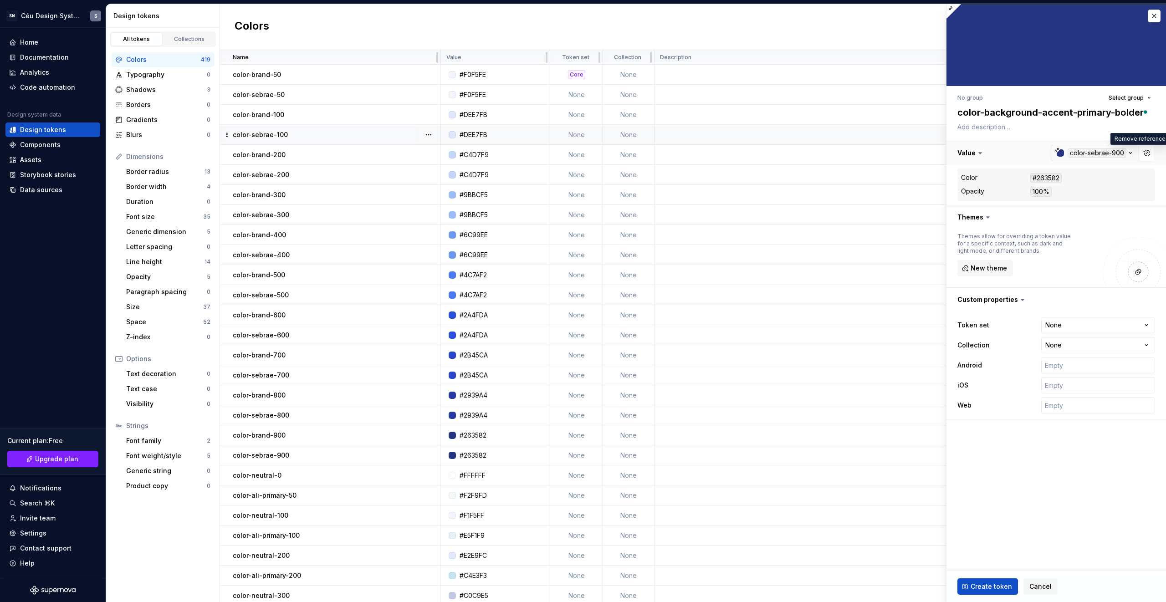
click at [1101, 154] on button "button" at bounding box center [1057, 153] width 220 height 24
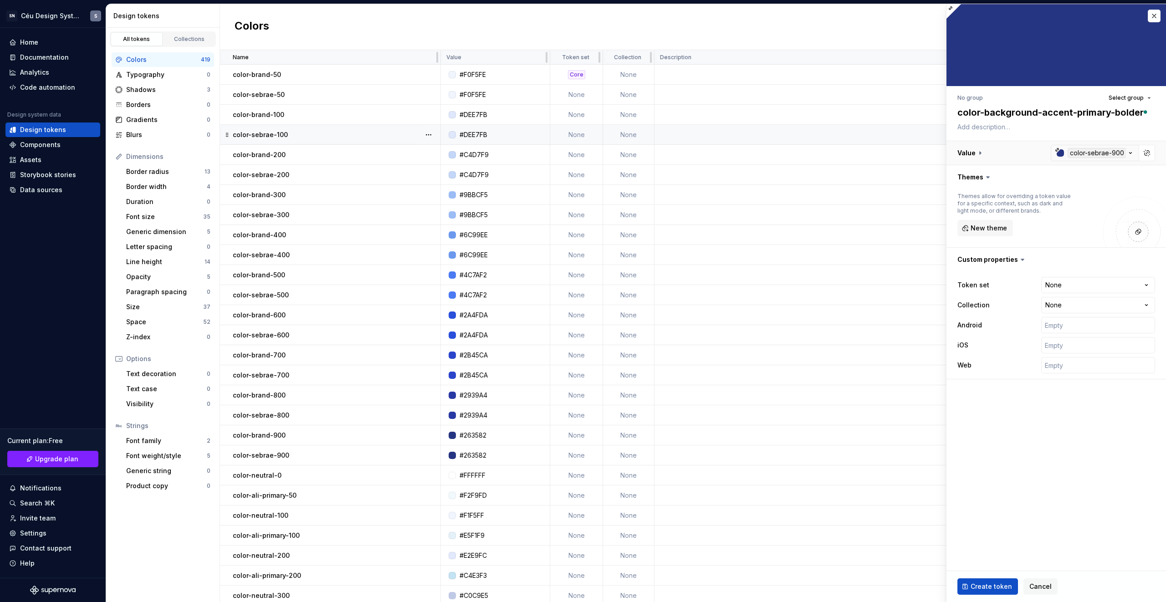
click at [1106, 152] on button "button" at bounding box center [1057, 153] width 220 height 24
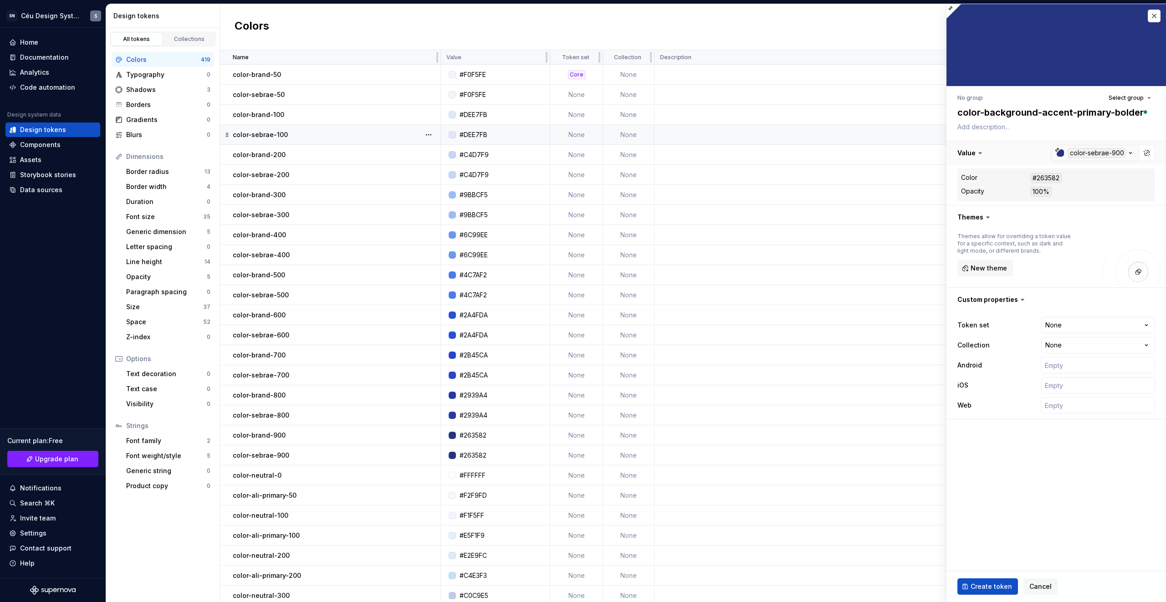
click at [1132, 152] on button "button" at bounding box center [1057, 153] width 220 height 24
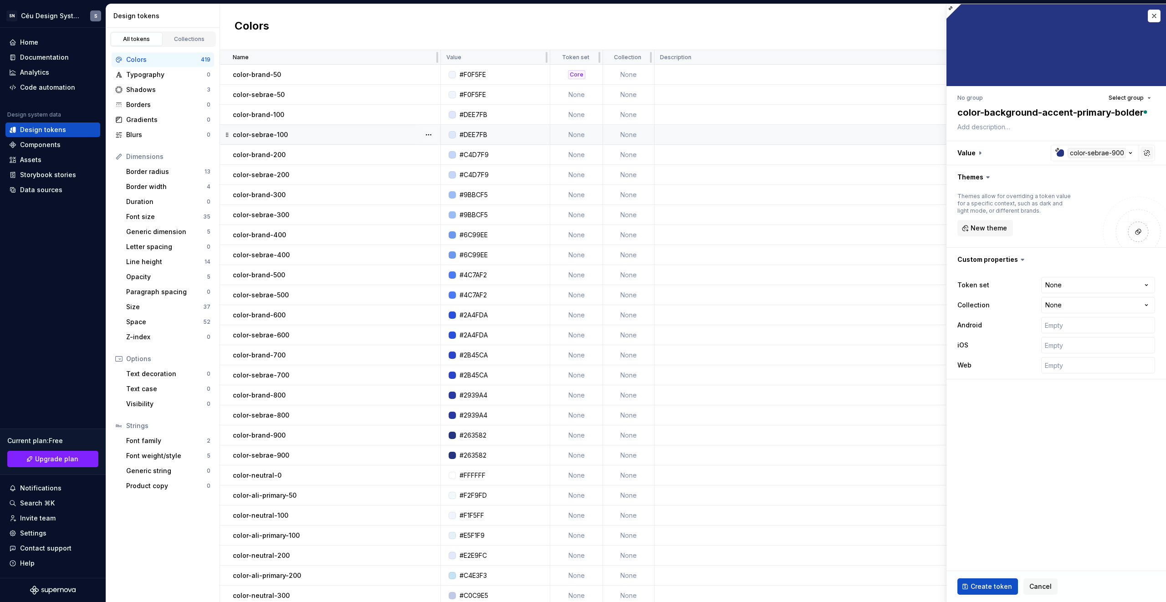
drag, startPoint x: 1136, startPoint y: 152, endPoint x: 1150, endPoint y: 153, distance: 14.6
click at [1136, 152] on button "button" at bounding box center [1057, 153] width 220 height 24
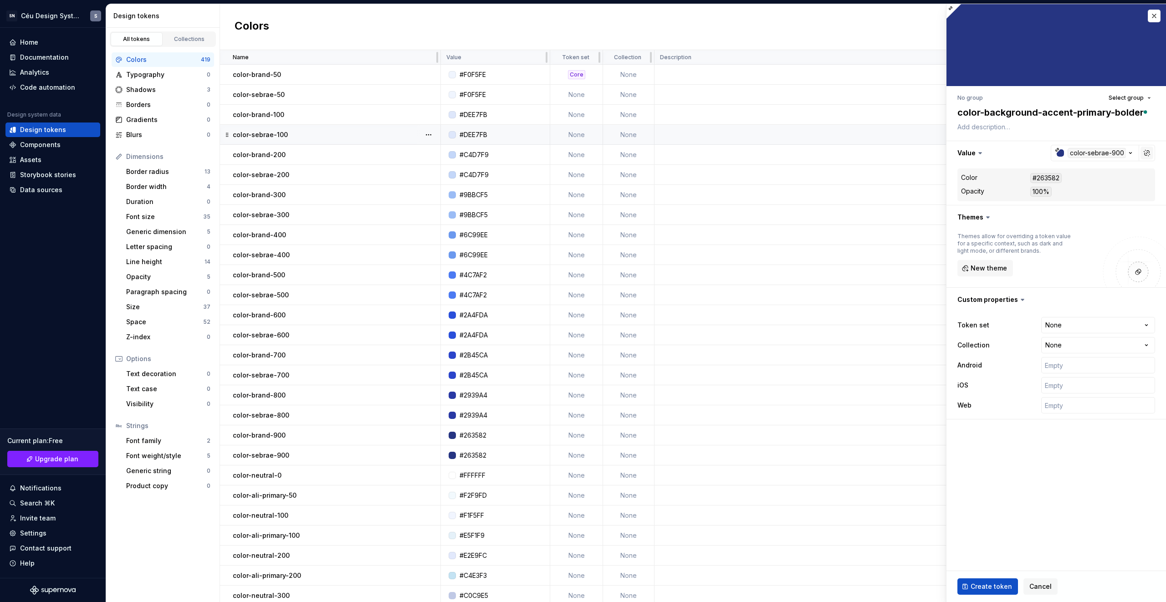
click at [1150, 153] on button "button" at bounding box center [1147, 153] width 13 height 13
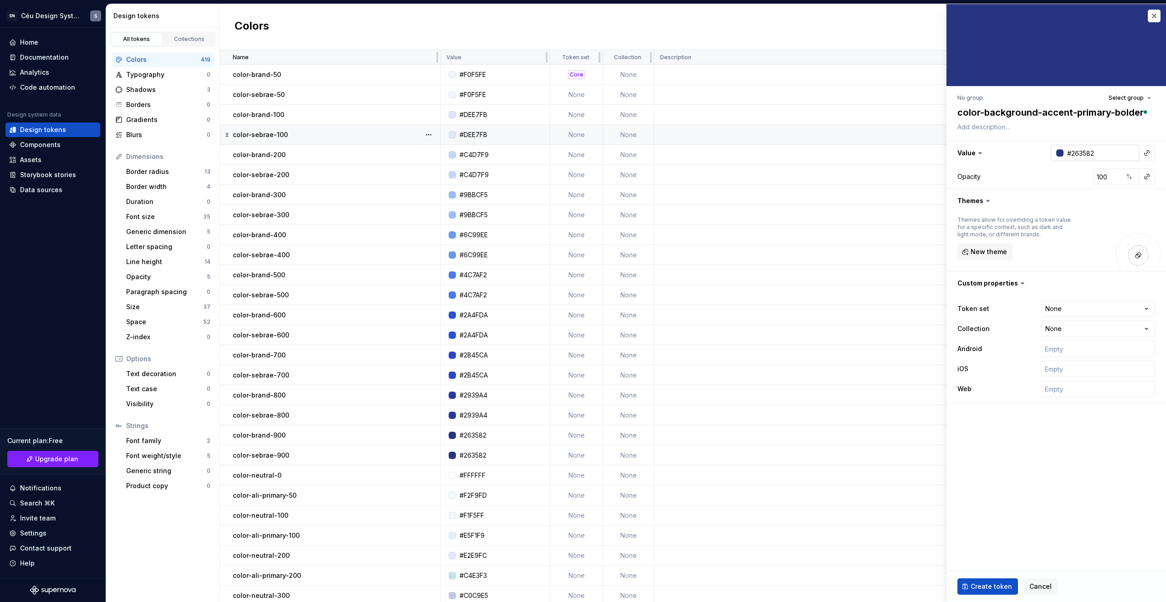
click at [1119, 154] on input "#263582" at bounding box center [1102, 153] width 76 height 16
type textarea "*"
click at [1144, 152] on button "button" at bounding box center [1147, 153] width 13 height 13
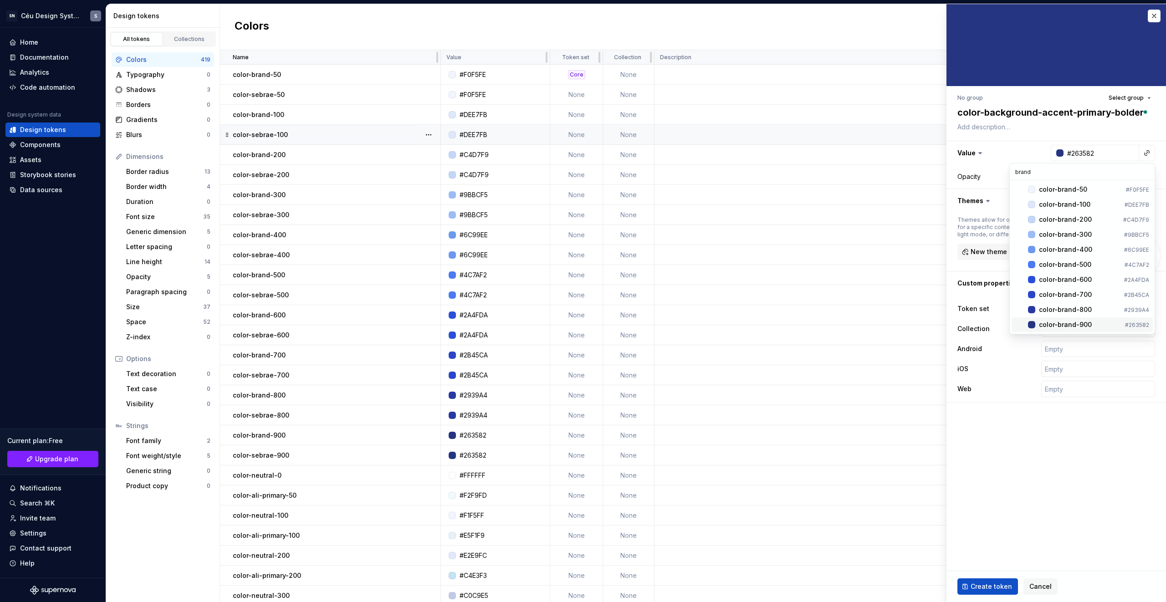
type input "brand"
click at [1078, 326] on div "color-brand-900" at bounding box center [1065, 324] width 53 height 9
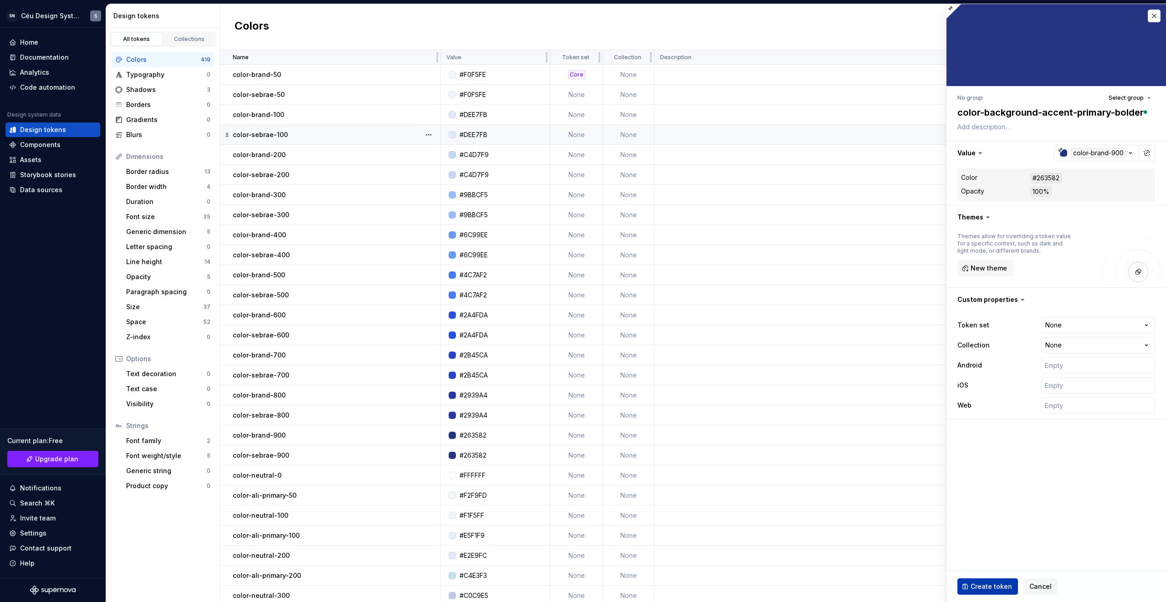
click at [992, 588] on span "Create token" at bounding box center [991, 586] width 41 height 9
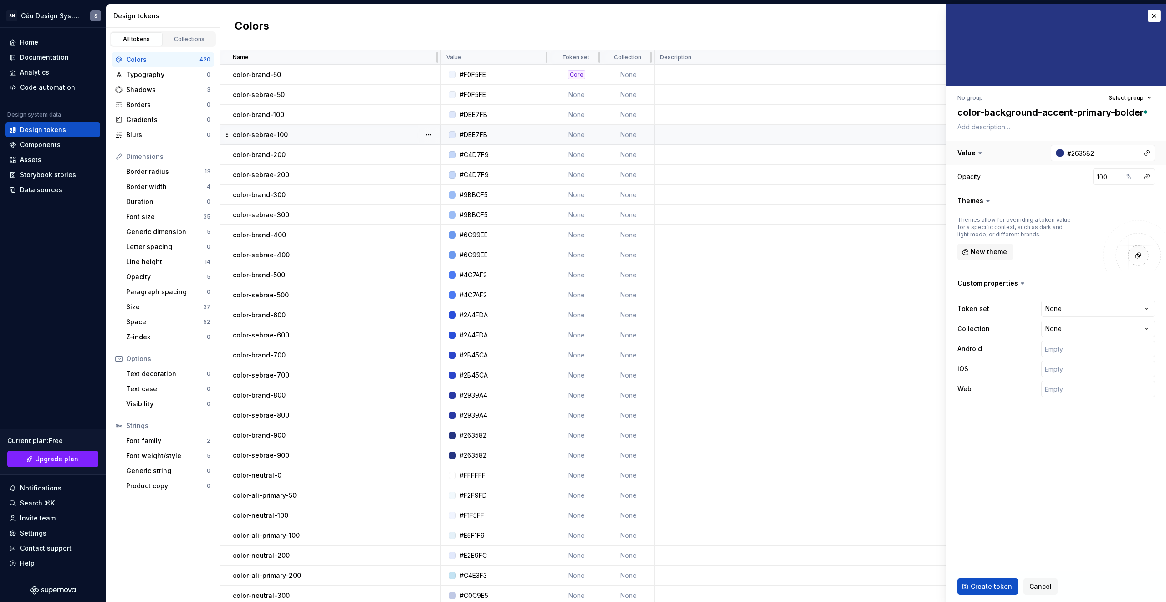
type textarea "*"
type input "#FFFFFF"
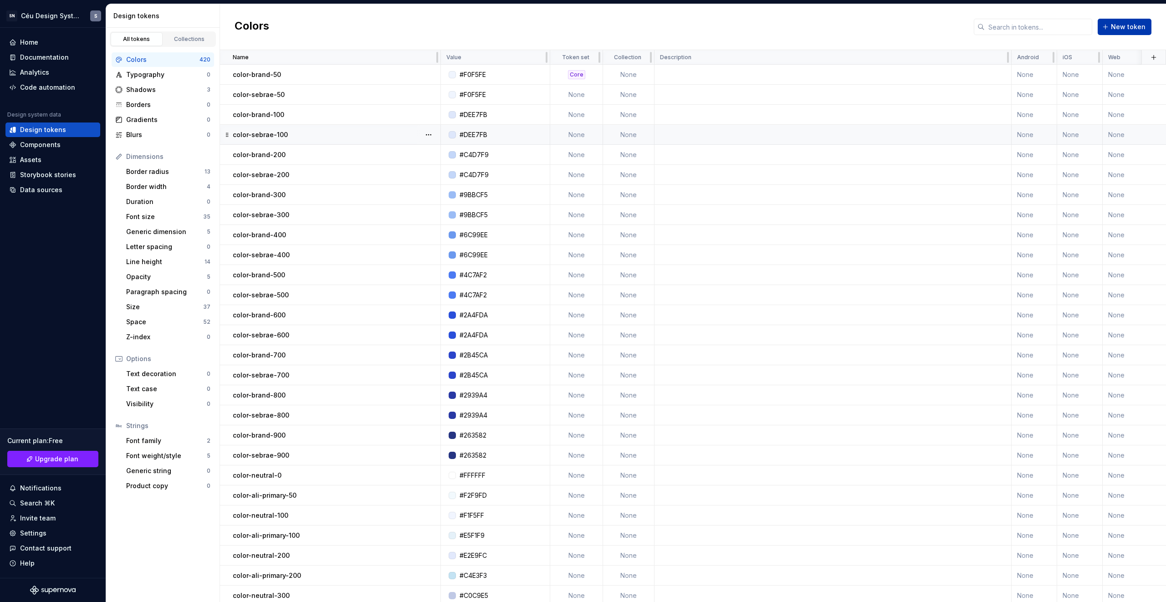
click at [1146, 26] on button "New token" at bounding box center [1125, 27] width 54 height 16
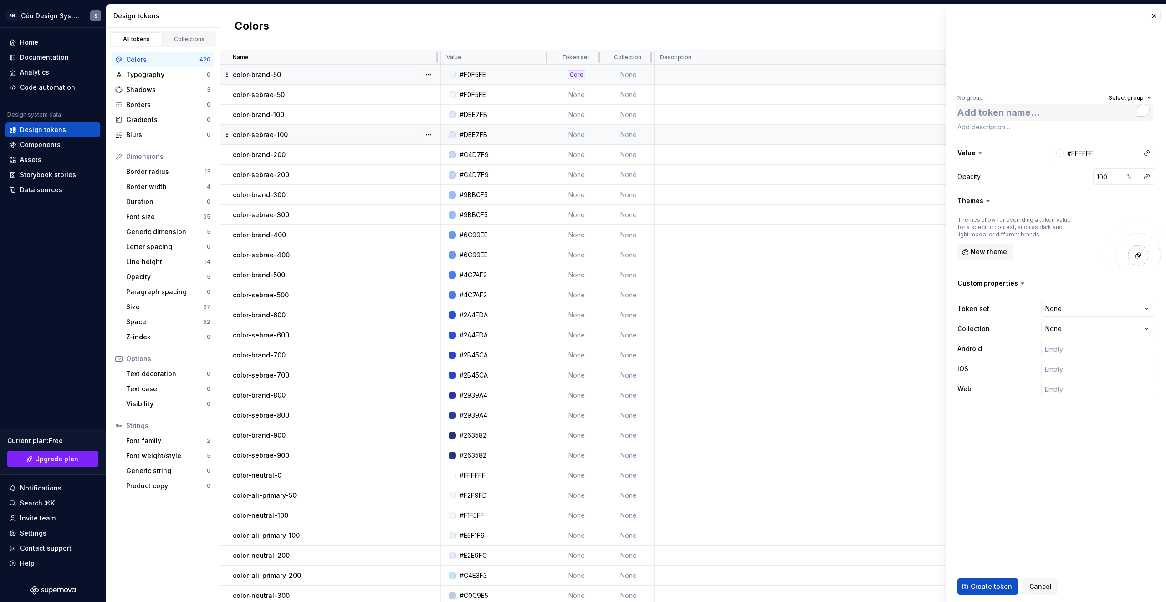
type textarea "*"
type textarea "color-background-accent-primary-"
click at [1091, 111] on textarea "color-background-accent-primary-" at bounding box center [1055, 112] width 198 height 16
type textarea "*"
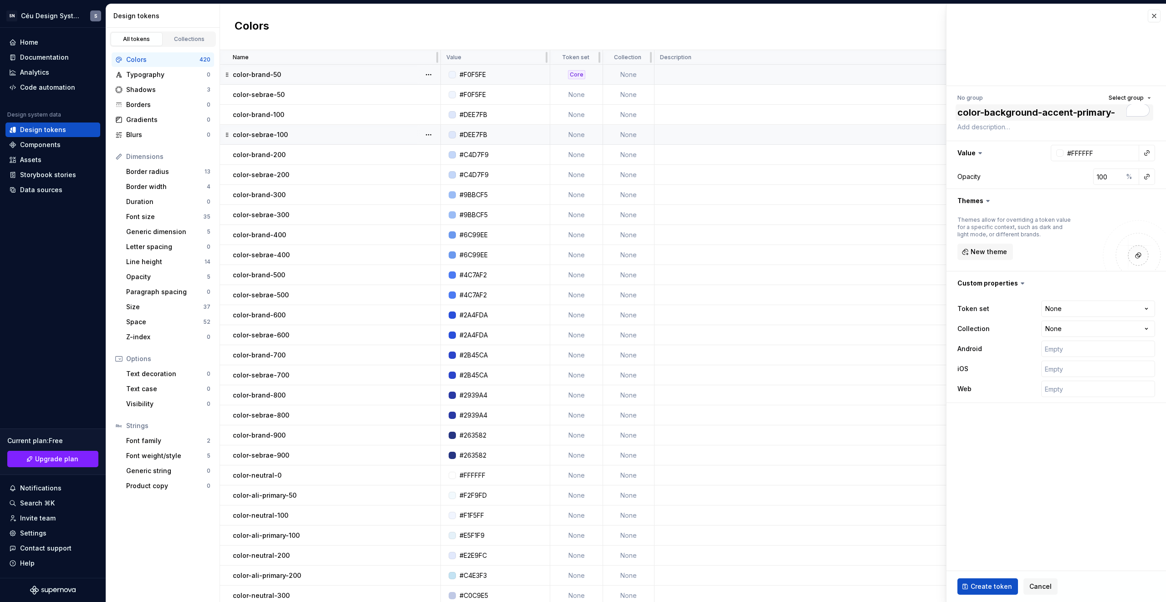
type textarea "color-background-accent-s-"
type textarea "*"
type textarea "color-background-accent-se-"
type textarea "*"
type textarea "color-background-accent-secp-"
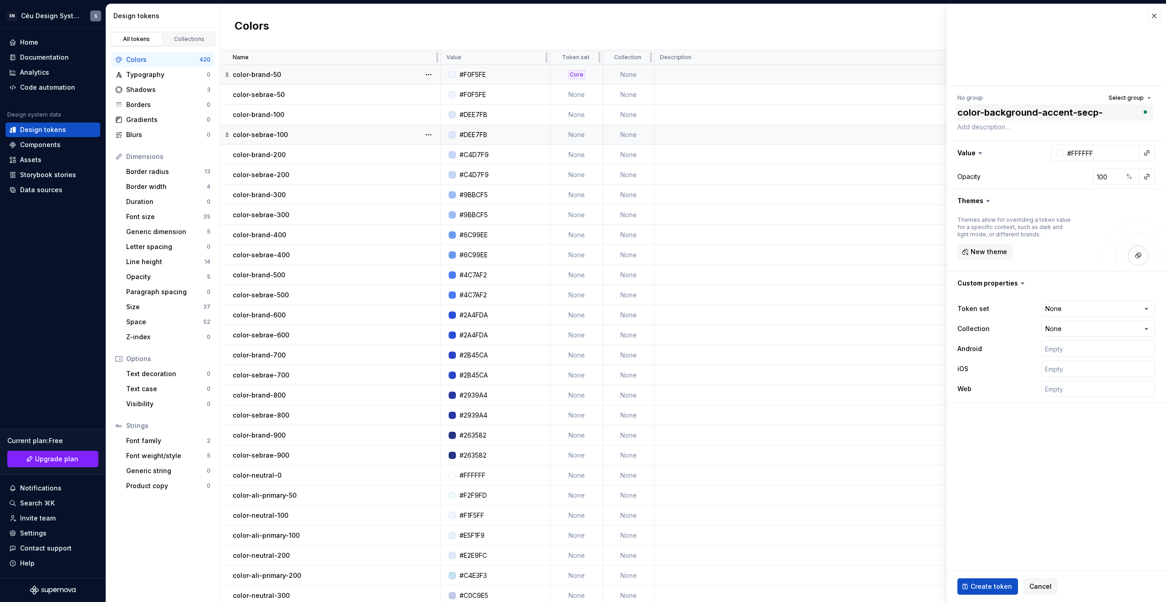
type textarea "*"
type textarea "color-background-accent-secpo-"
type textarea "*"
type textarea "color-background-accent-secp-"
type textarea "*"
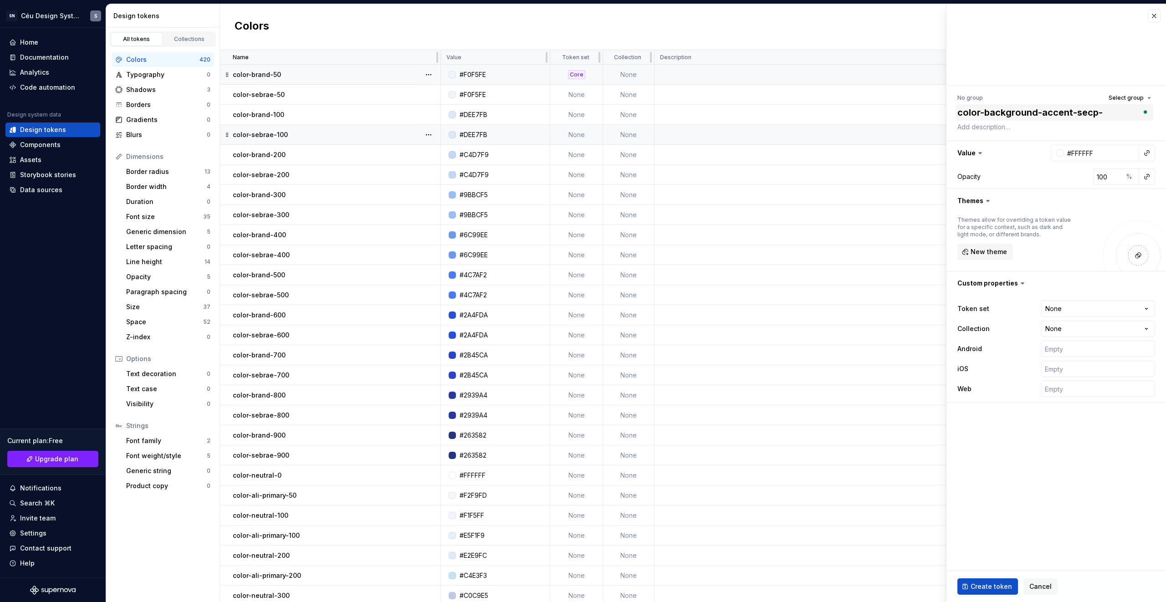
type textarea "color-background-accent-sec-"
type textarea "*"
type textarea "color-background-accent-seco-"
type textarea "*"
type textarea "color-background-accent-secon-"
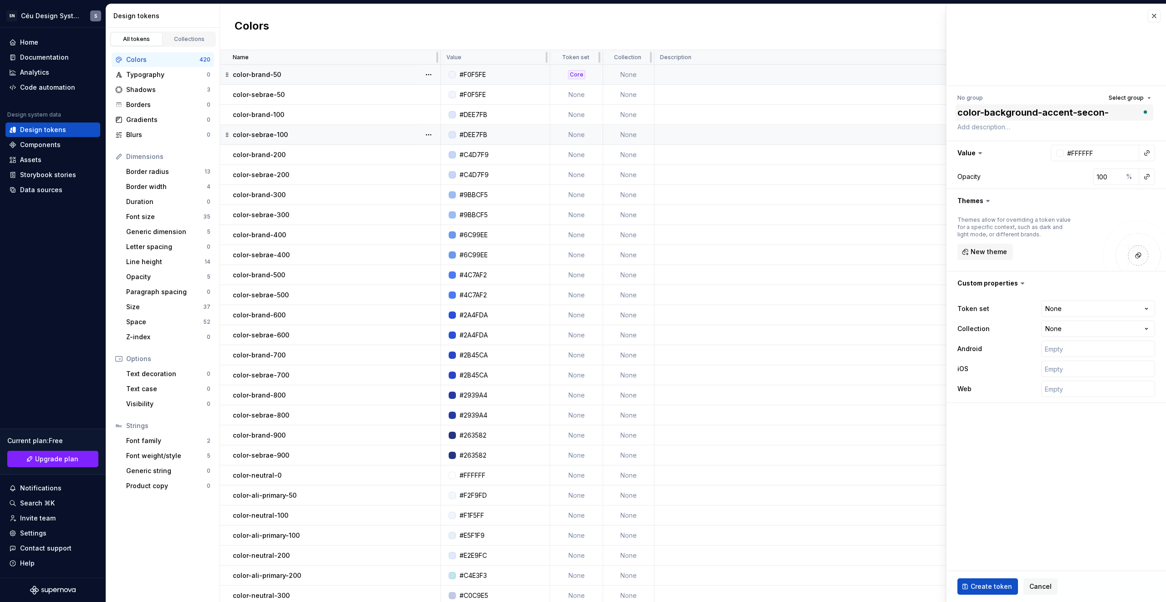
type textarea "*"
type textarea "color-background-accent-second-"
type textarea "*"
type textarea "color-background-accent-secondar-"
type textarea "*"
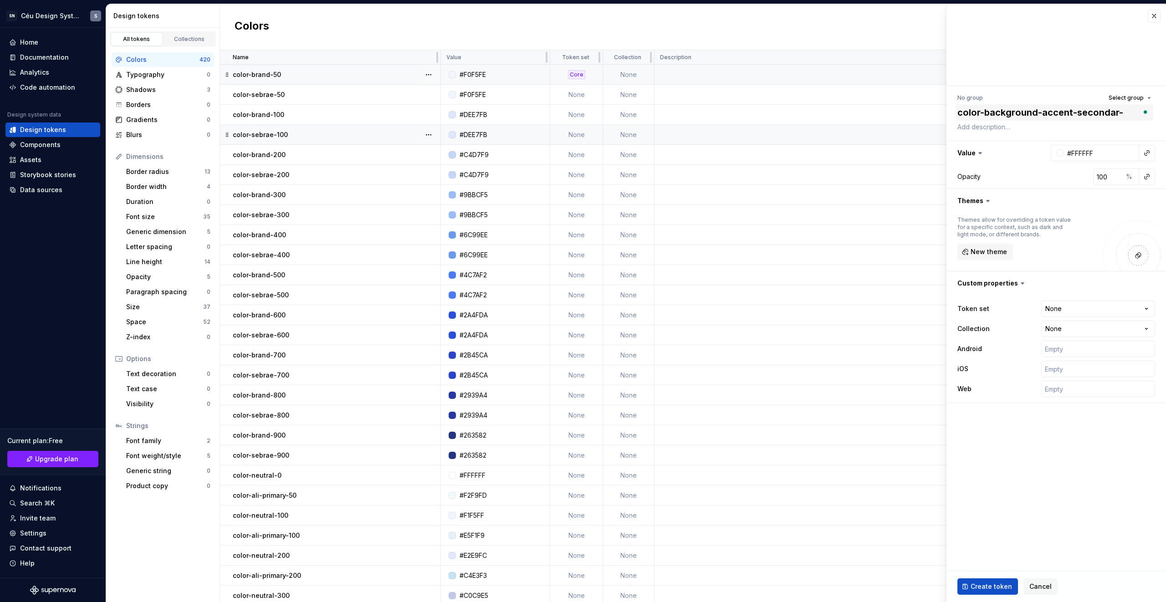
type textarea "color-background-accent-secondary-"
type textarea "*"
type textarea "color-background-accent-secondary-s"
type textarea "*"
type textarea "color-background-accent-secondary-su"
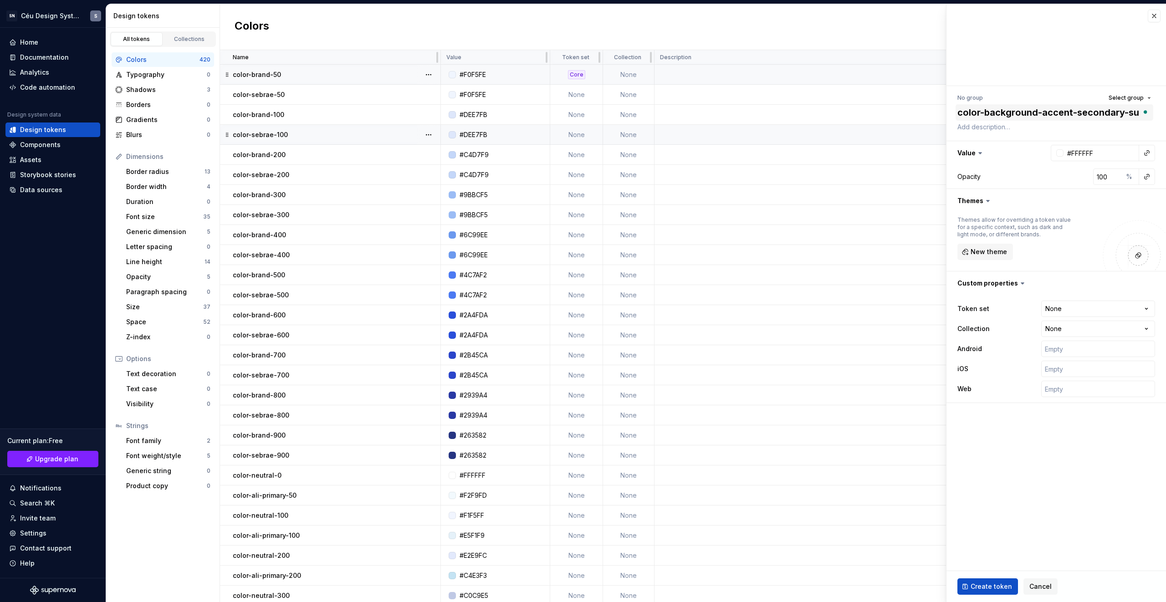
type textarea "*"
type textarea "color-background-accent-secondary-sub"
type textarea "*"
type textarea "color-background-accent-secondary-subl"
type textarea "*"
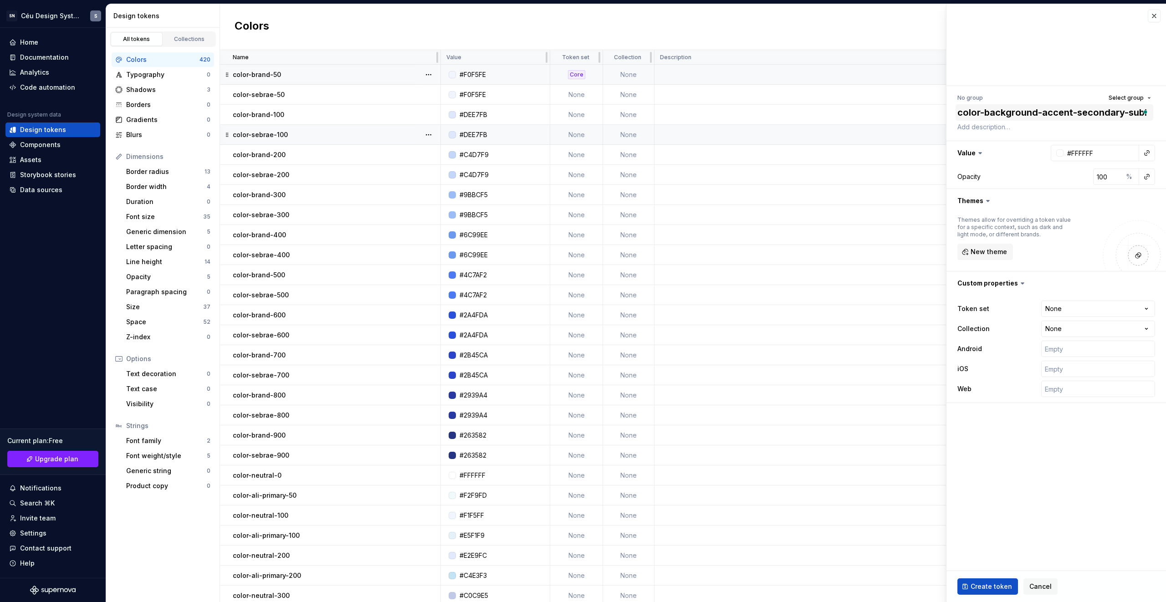
type textarea "color-background-accent-secondary-sublt"
type textarea "*"
type textarea "color-background-accent-secondary-sublte"
type textarea "*"
type textarea "color-background-accent-secondary-sublt"
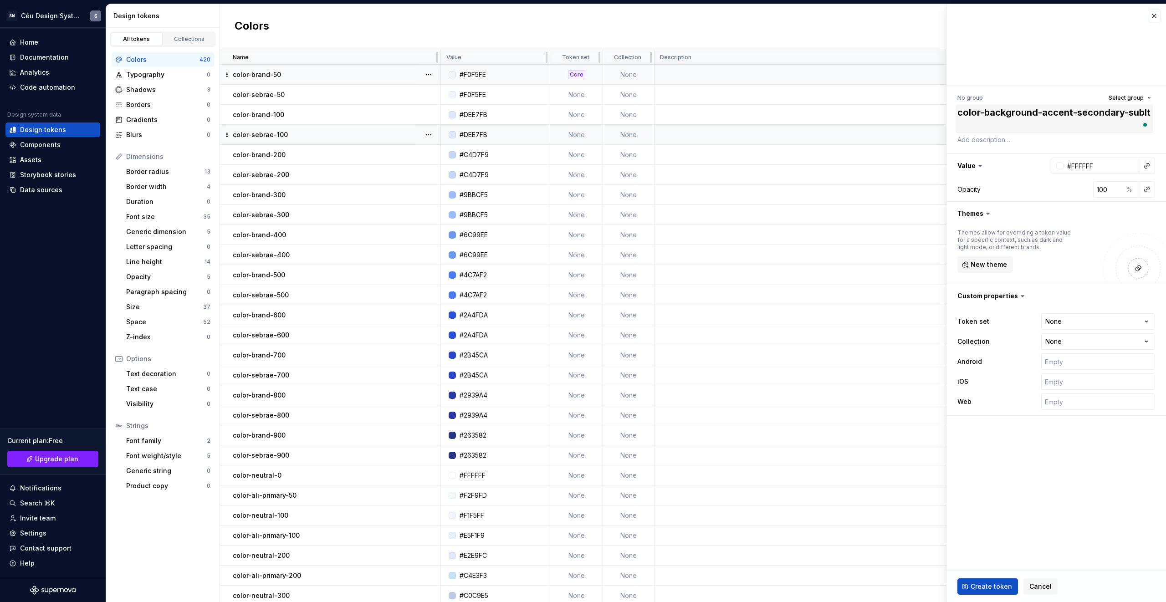
type textarea "*"
type textarea "color-background-accent-secondary-subl"
type textarea "*"
type textarea "color-background-accent-secondary-sub"
type textarea "*"
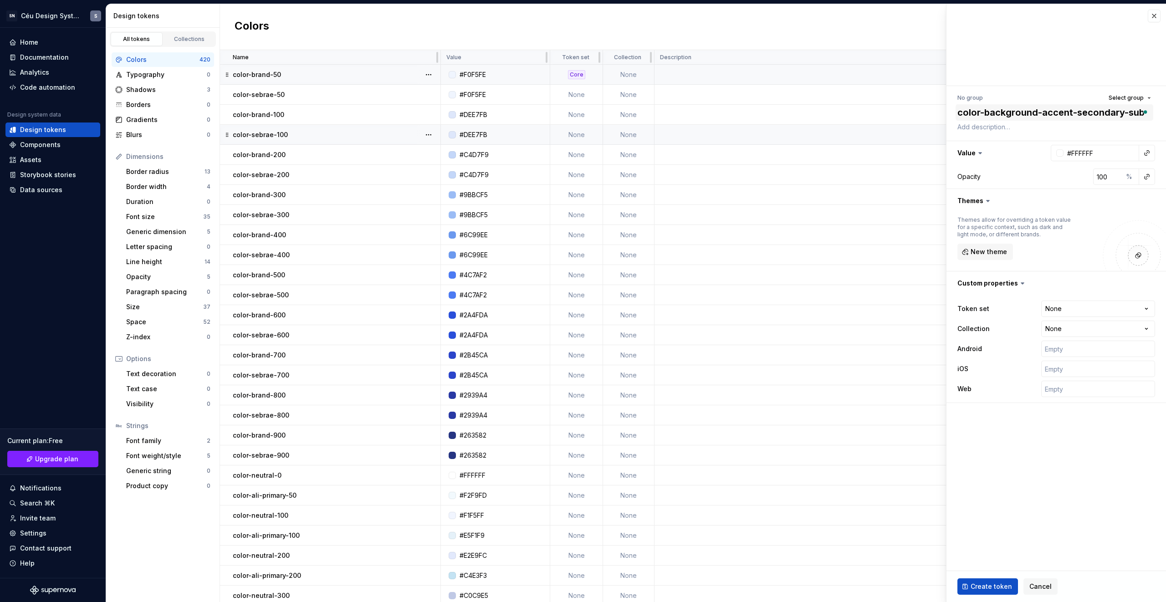
type textarea "color-background-accent-secondary-subt"
type textarea "*"
type textarea "color-background-accent-secondary-subtl"
type textarea "*"
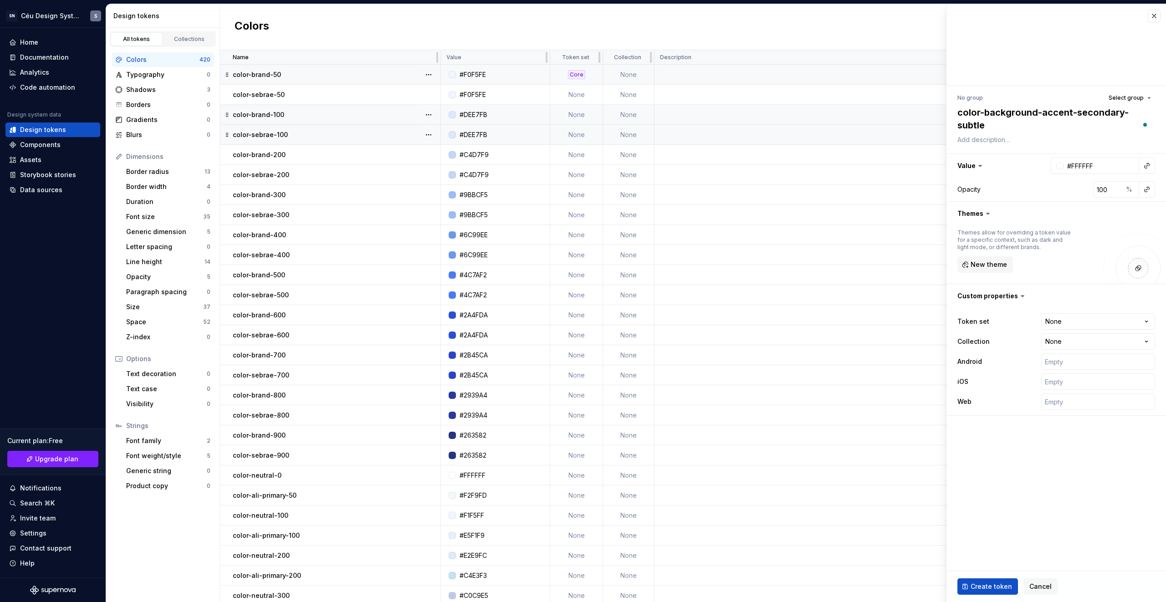
drag, startPoint x: 1128, startPoint y: 114, endPoint x: 912, endPoint y: 114, distance: 215.5
click at [912, 114] on body "SN Céu Design System S Home Documentation Analytics Code automation Design syst…" at bounding box center [583, 301] width 1166 height 602
type textarea "color-background-accent-secondary-subtle"
click at [1148, 168] on button "button" at bounding box center [1147, 165] width 13 height 13
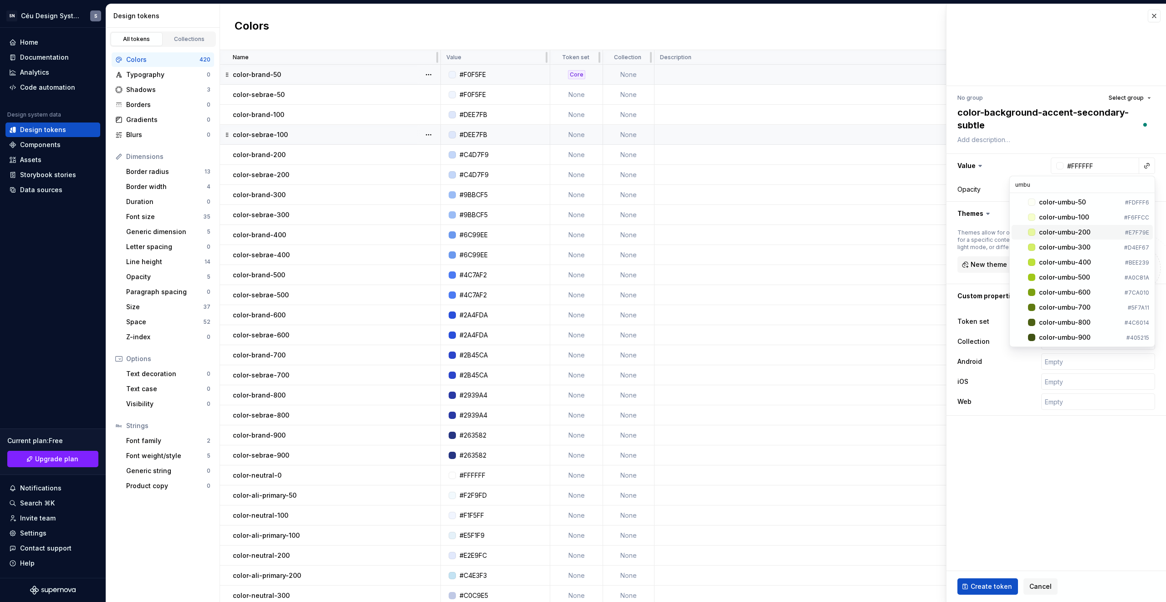
type input "umbu"
click at [1091, 231] on div "color-umbu-200" at bounding box center [1080, 232] width 82 height 9
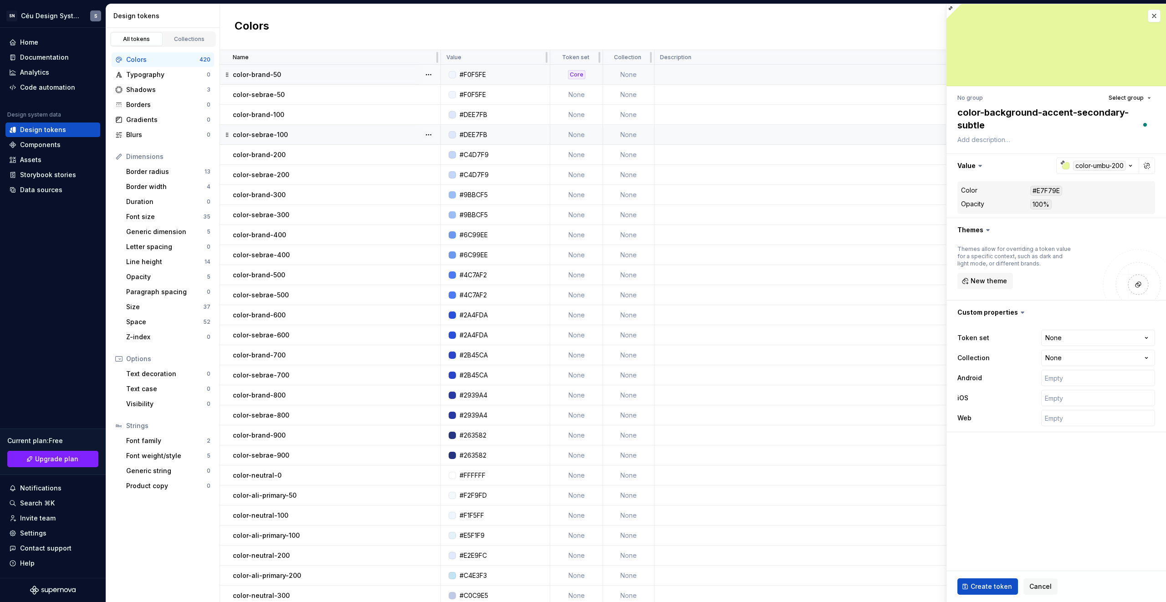
click at [988, 589] on span "Create token" at bounding box center [991, 586] width 41 height 9
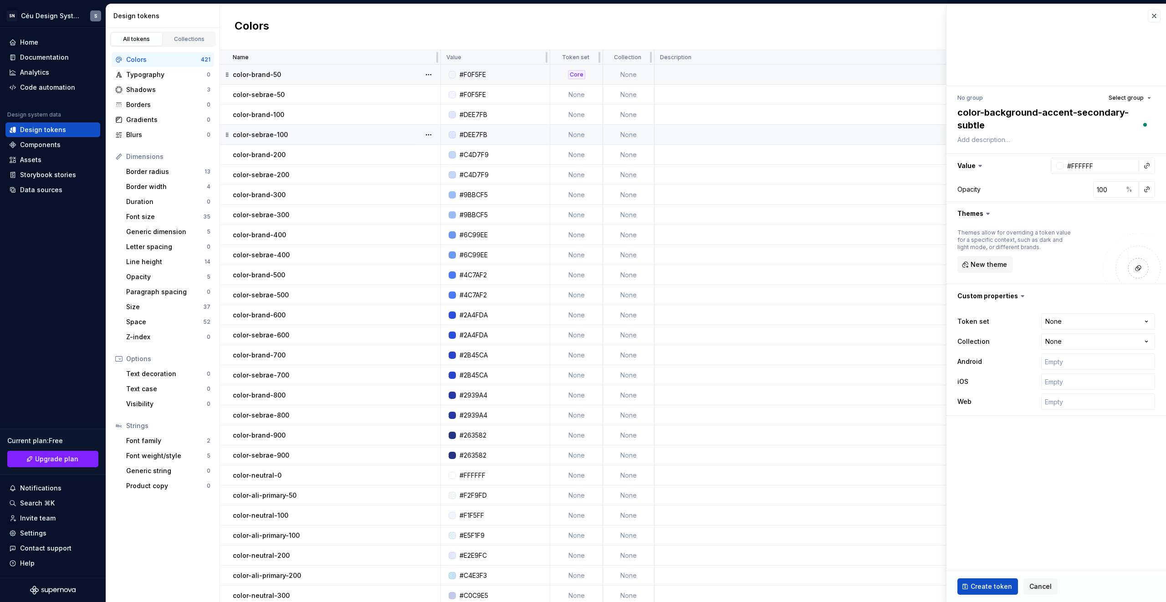
type textarea "*"
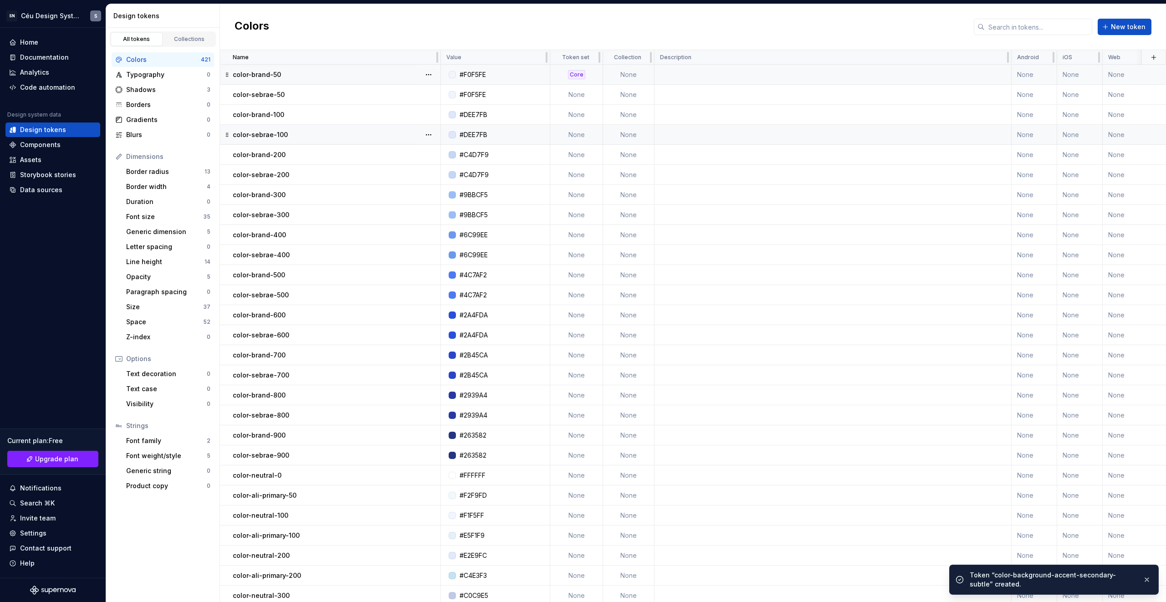
click at [1134, 36] on div "Colors New token" at bounding box center [693, 27] width 946 height 46
click at [1135, 31] on span "New token" at bounding box center [1128, 26] width 35 height 9
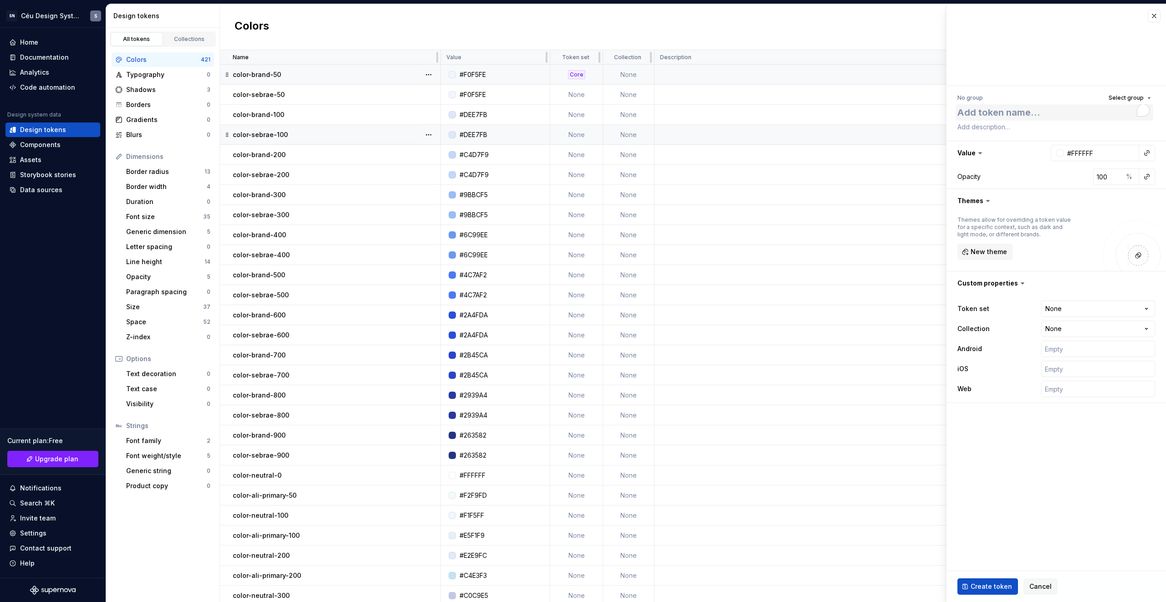
type textarea "*"
type textarea "color-background-accent-secondary-"
type textarea "*"
type textarea "color-background-accent-secondary-d"
type textarea "*"
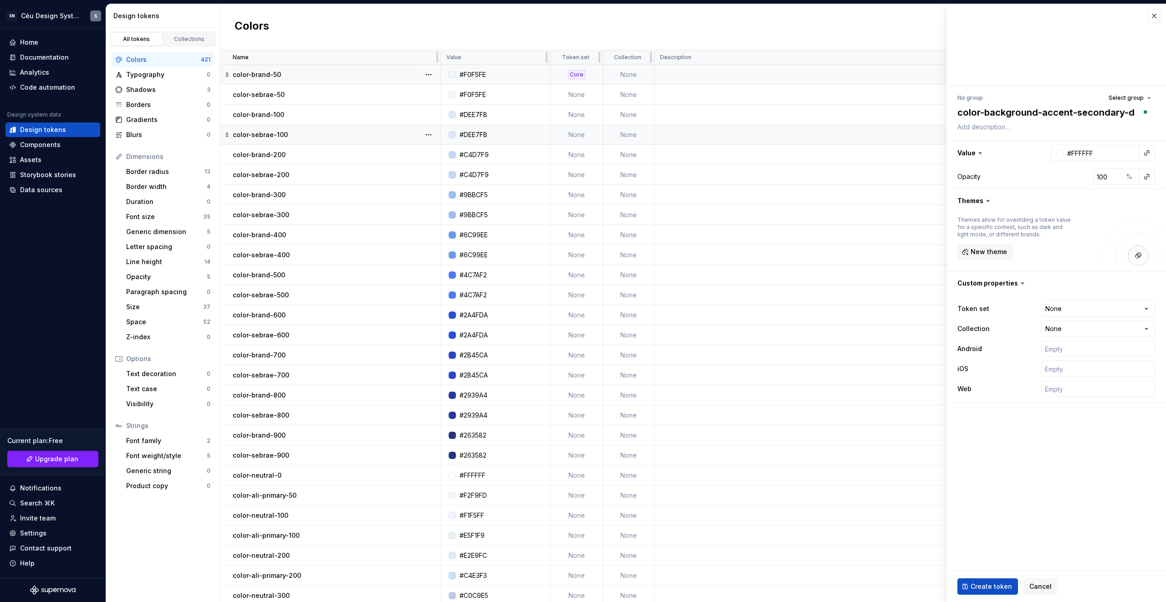
type textarea "color-background-accent-secondary-de"
type textarea "*"
type textarea "color-background-accent-secondary-def"
type textarea "*"
type textarea "color-background-accent-secondary-defa"
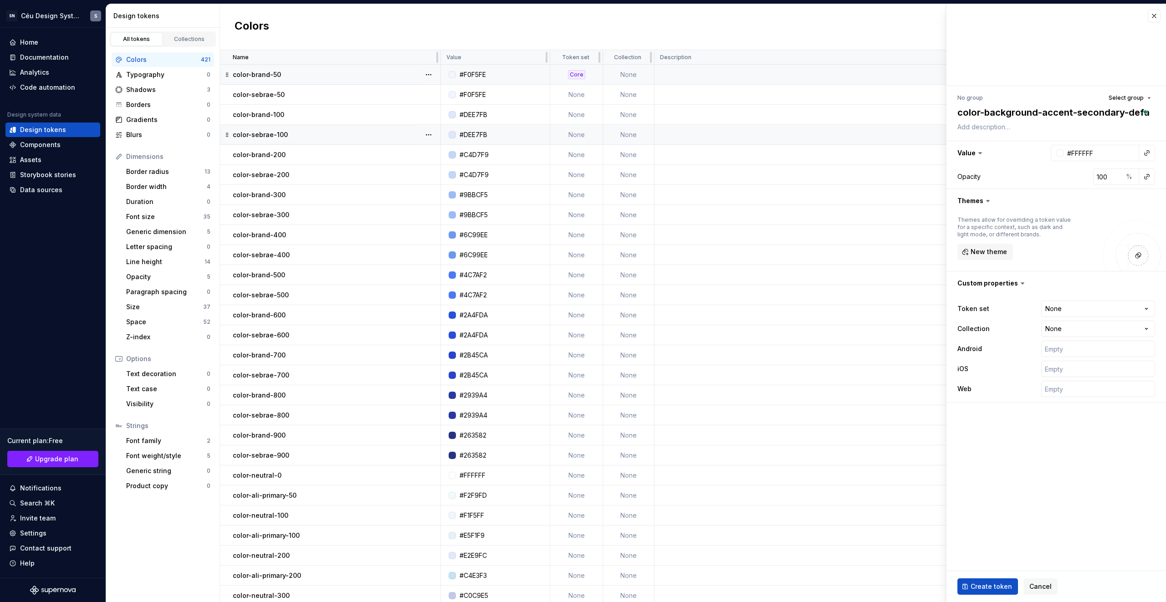
type textarea "*"
type textarea "color-background-accent-secondary-defau"
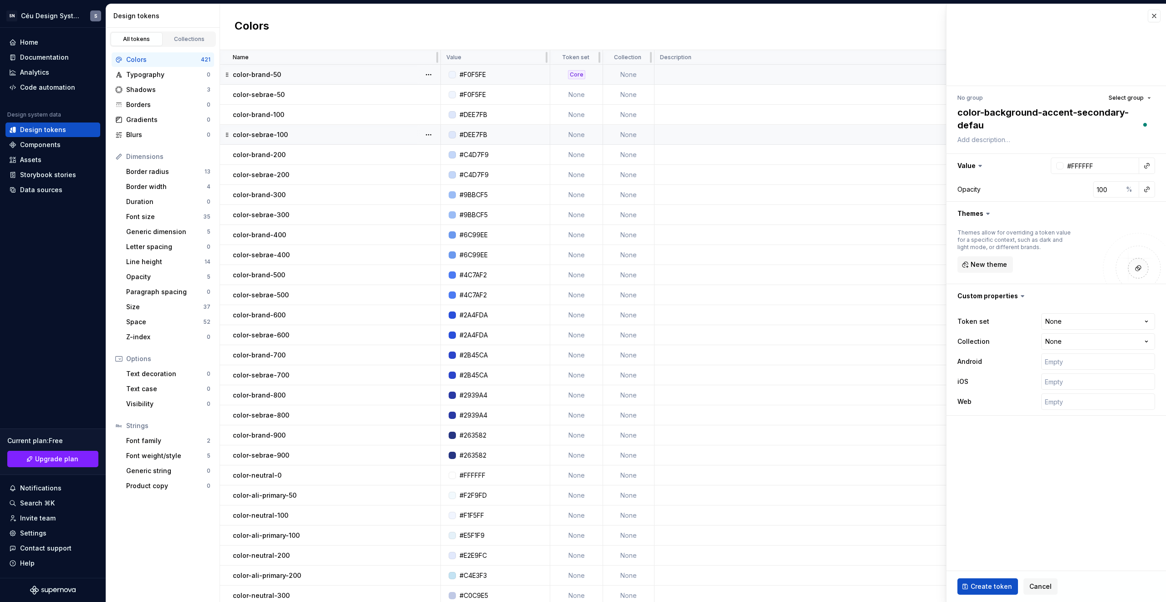
type textarea "*"
type textarea "color-background-accent-secondary-defaul"
type textarea "*"
type textarea "color-background-accent-secondary-default"
click at [1150, 163] on button "button" at bounding box center [1147, 165] width 13 height 13
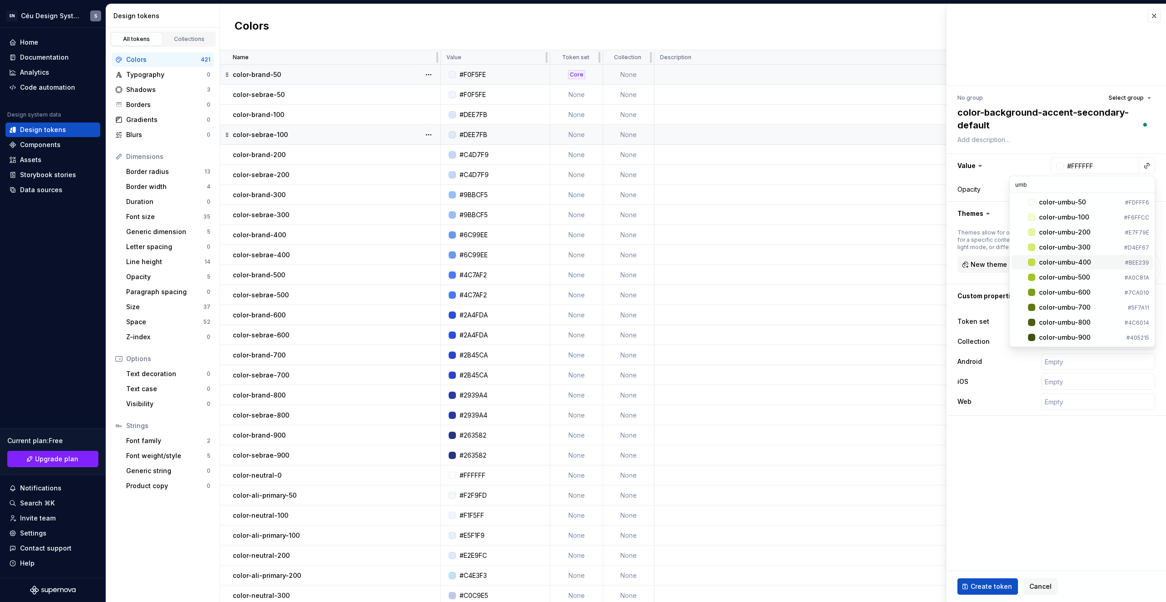
type input "umb"
click at [1083, 262] on div "color-umbu-400" at bounding box center [1065, 262] width 52 height 9
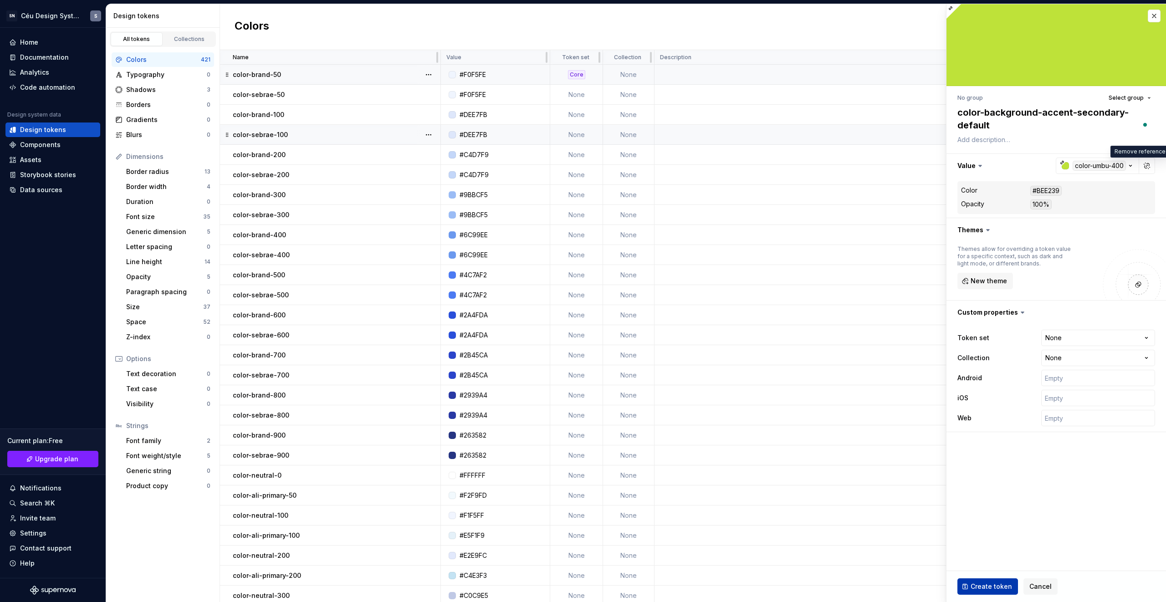
click at [996, 583] on span "Create token" at bounding box center [991, 586] width 41 height 9
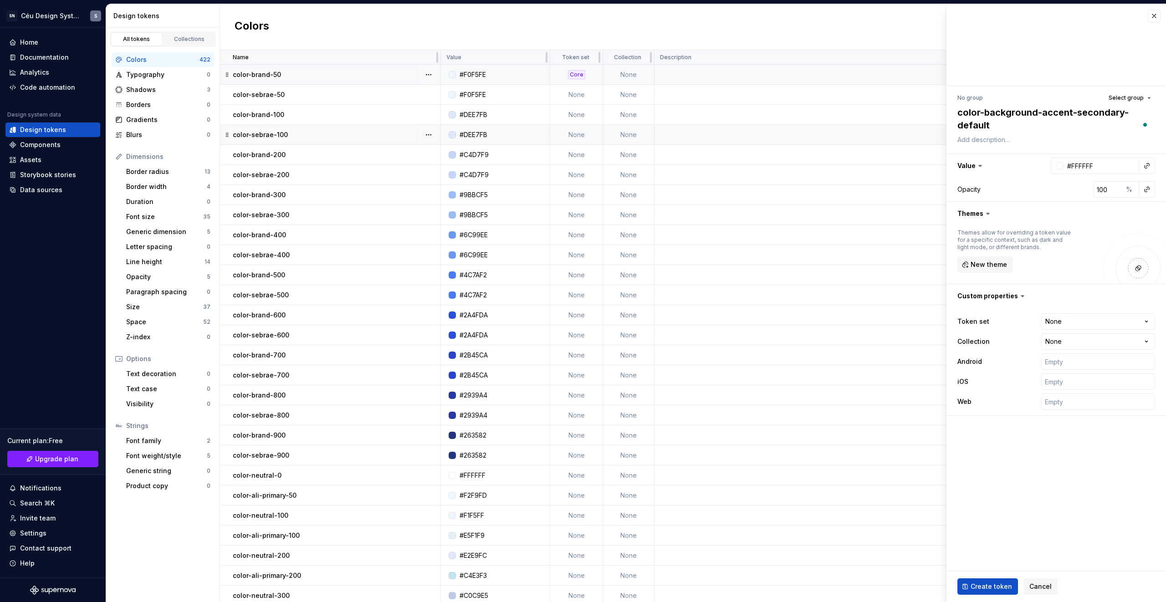
type textarea "*"
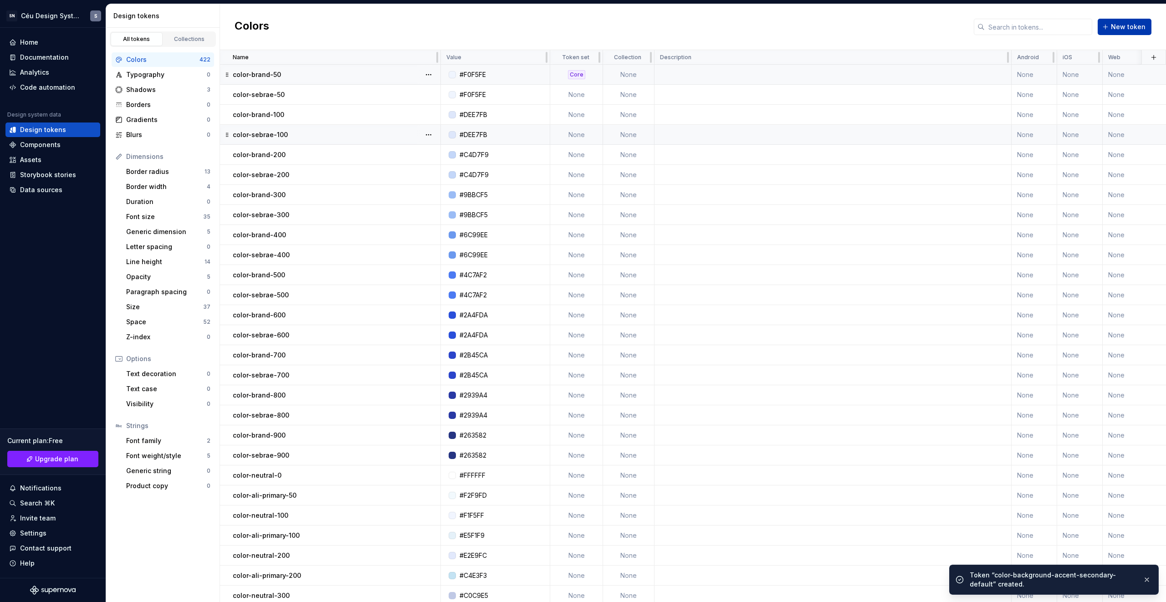
click at [1118, 31] on button "New token" at bounding box center [1125, 27] width 54 height 16
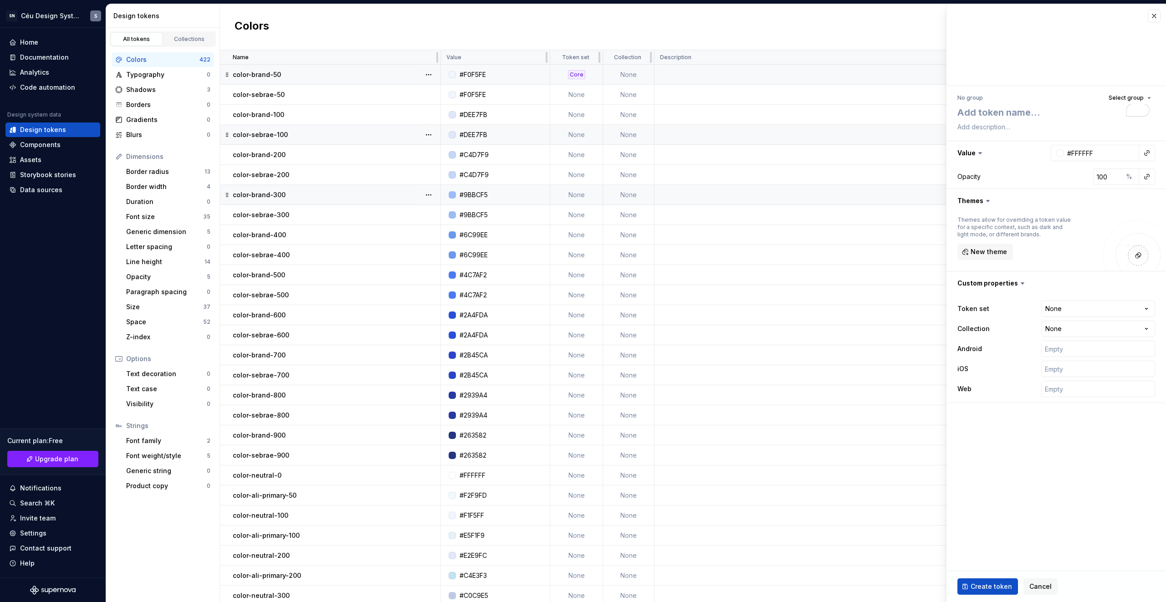
type textarea "*"
type textarea "color-background-accent-secondary-"
type textarea "*"
type textarea "color-background-accent-secondary-b"
type textarea "*"
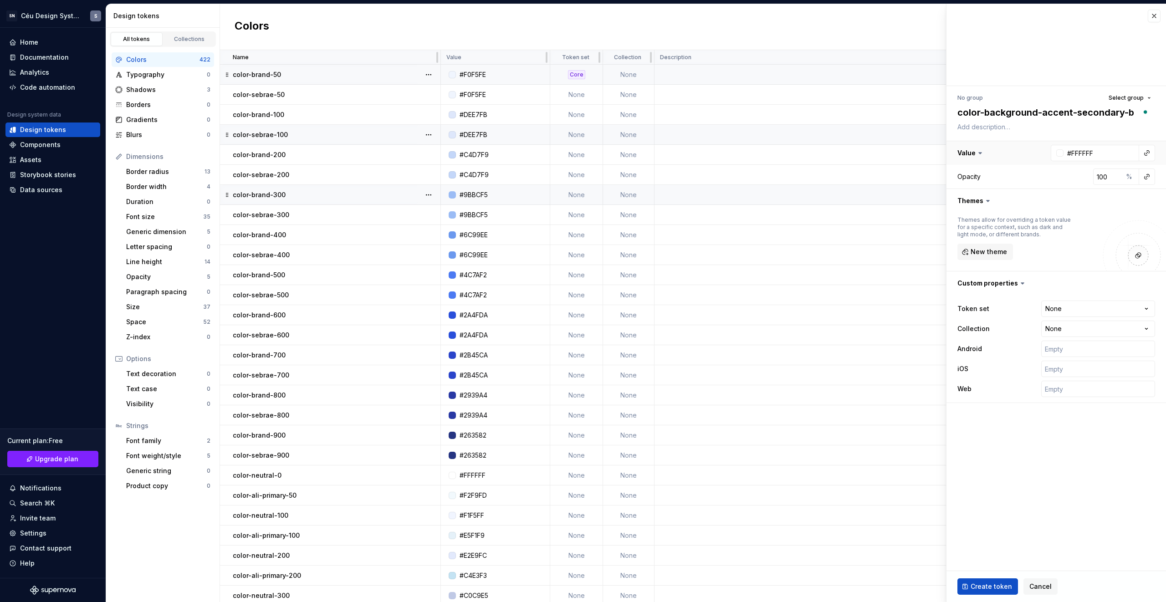
type textarea "color-background-accent-secondary-bo"
type textarea "*"
type textarea "color-background-accent-secondary-bol"
type textarea "*"
type textarea "color-background-accent-secondary-bold"
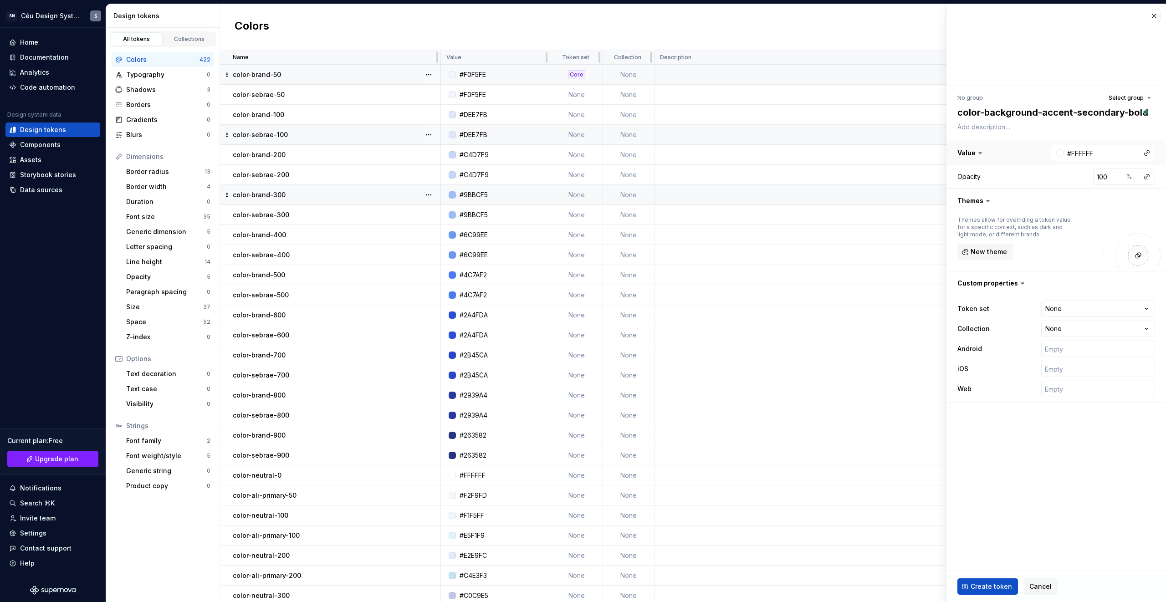
type textarea "*"
type textarea "color-background-accent-secondary-bolde"
type textarea "*"
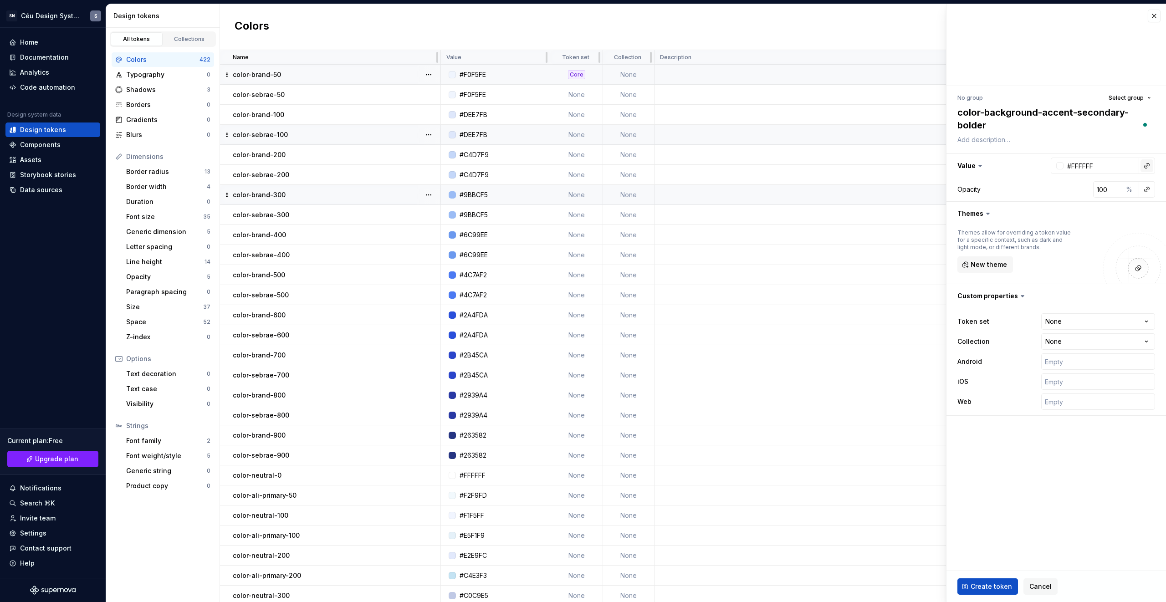
type textarea "color-background-accent-secondary-bolder"
click at [1146, 168] on button "button" at bounding box center [1147, 165] width 13 height 13
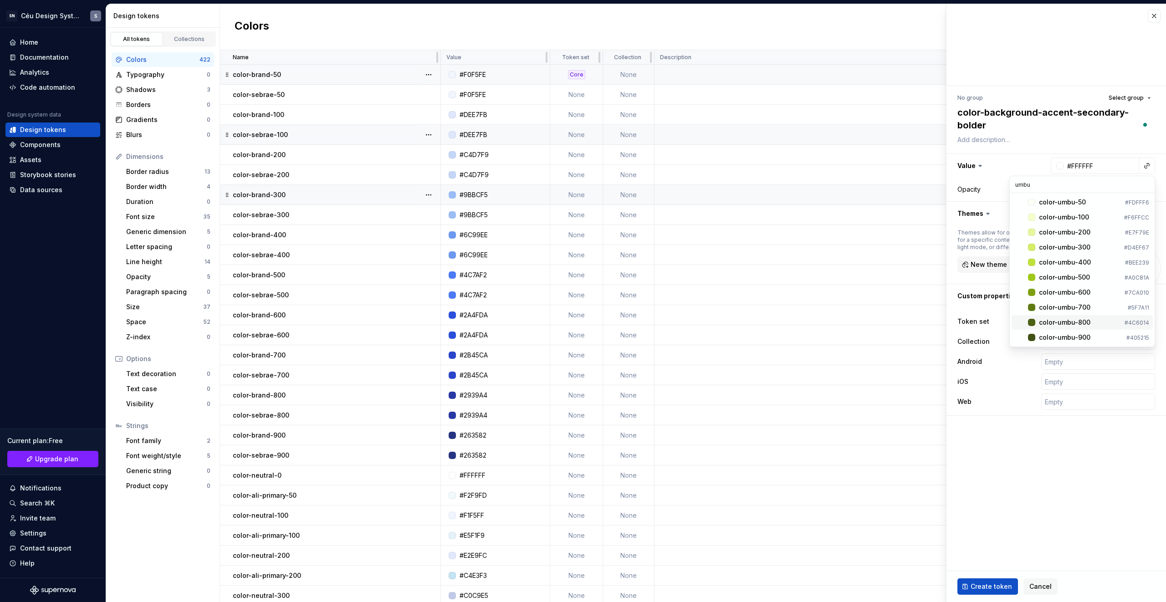
type input "umbu"
click at [1070, 325] on div "color-umbu-800" at bounding box center [1064, 322] width 51 height 9
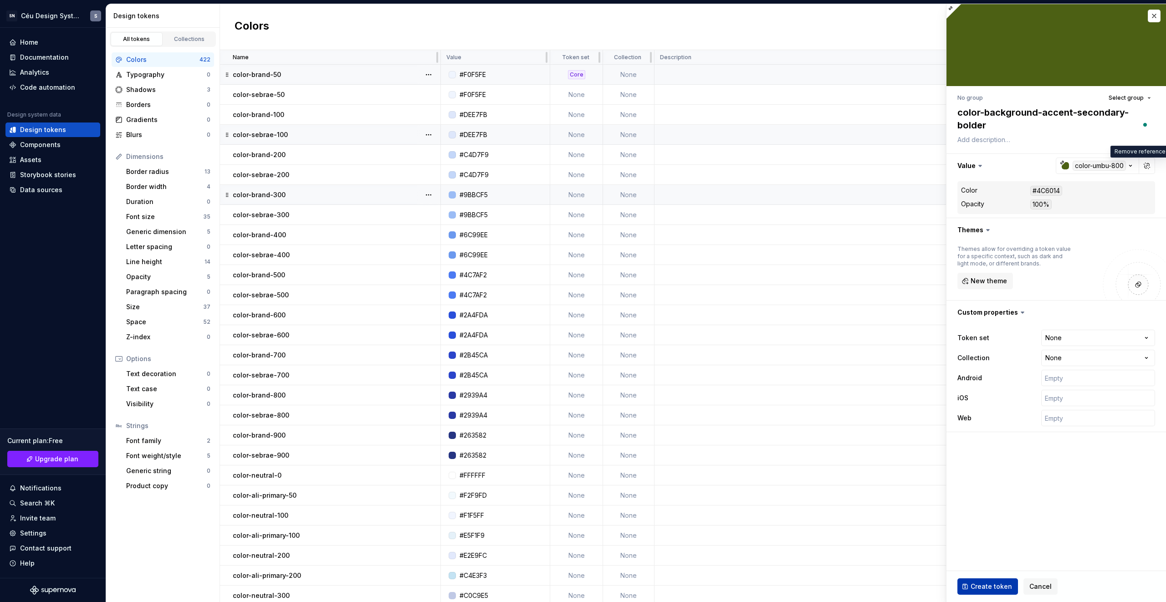
click at [986, 584] on span "Create token" at bounding box center [991, 586] width 41 height 9
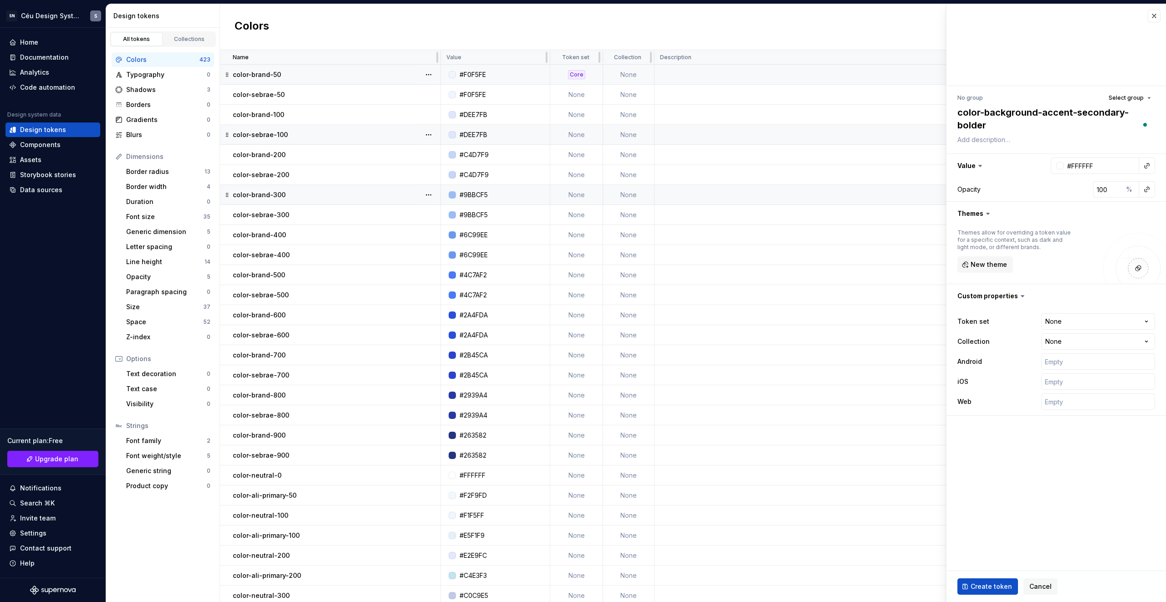
type textarea "*"
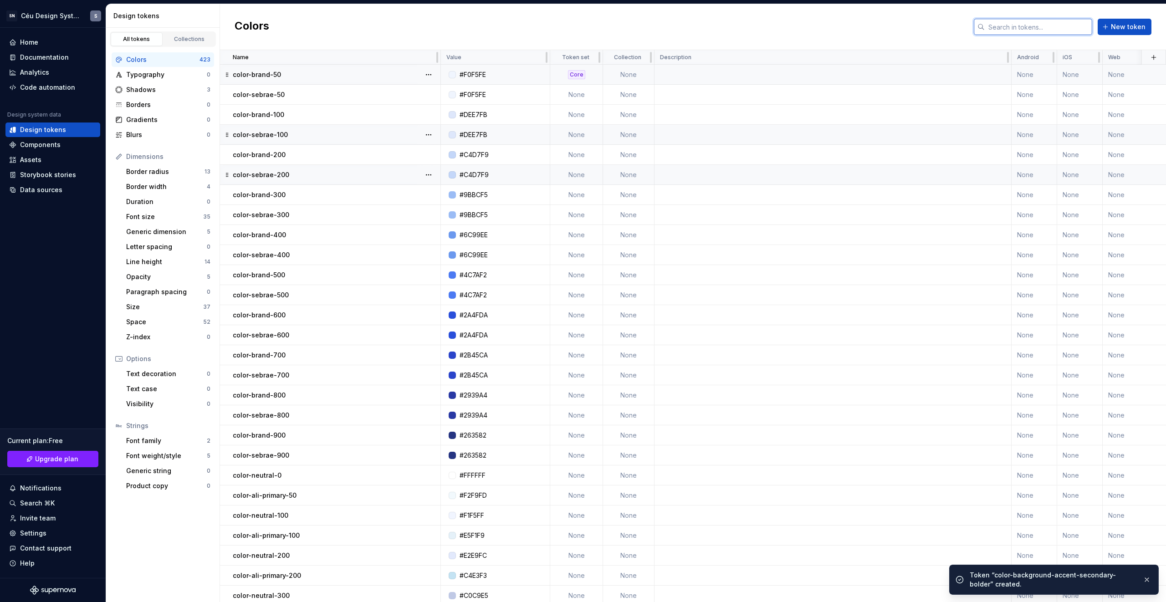
click at [1005, 26] on input "text" at bounding box center [1039, 27] width 108 height 16
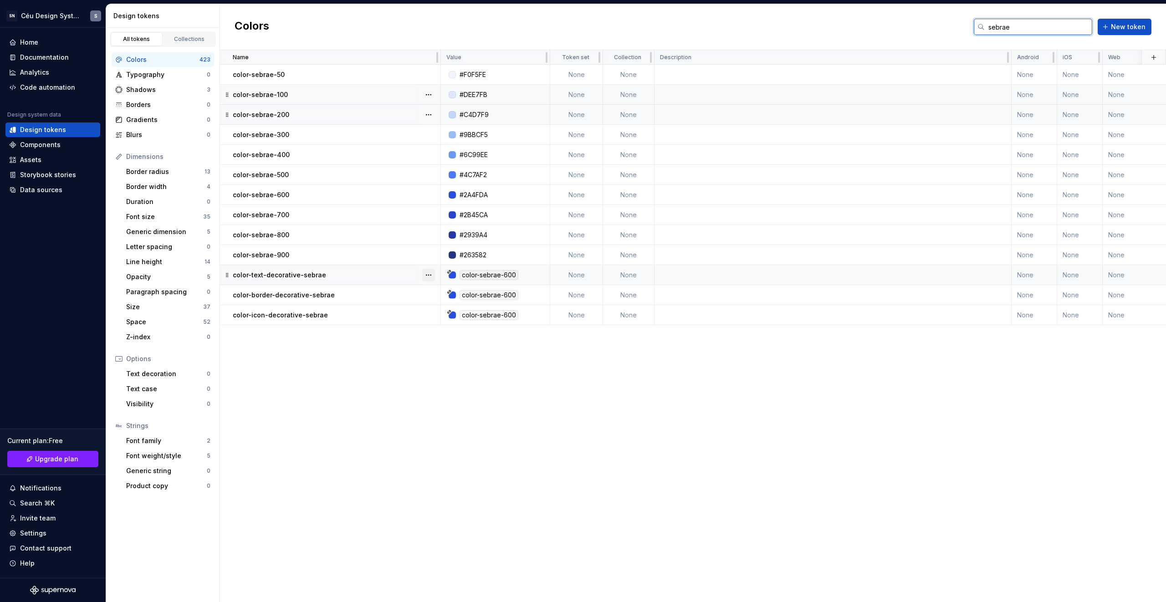
type input "sebrae"
click at [432, 275] on button "button" at bounding box center [428, 275] width 13 height 13
click at [445, 324] on div "Delete token" at bounding box center [468, 326] width 59 height 9
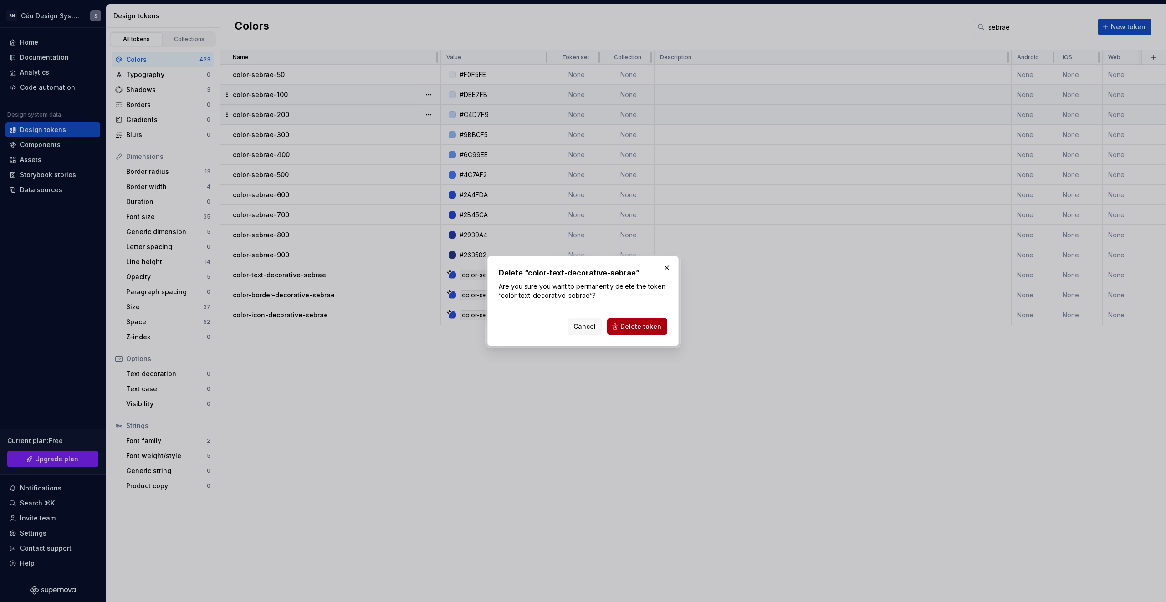
click at [642, 329] on span "Delete token" at bounding box center [641, 326] width 41 height 9
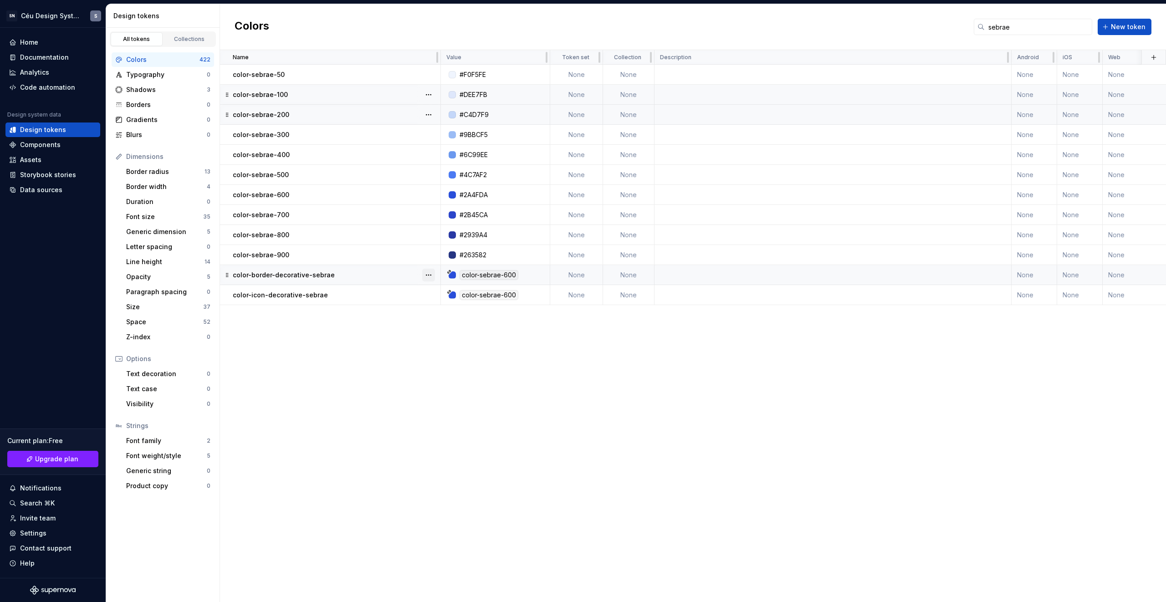
click at [428, 274] on button "button" at bounding box center [428, 275] width 13 height 13
click at [452, 328] on div "Delete token" at bounding box center [468, 326] width 59 height 9
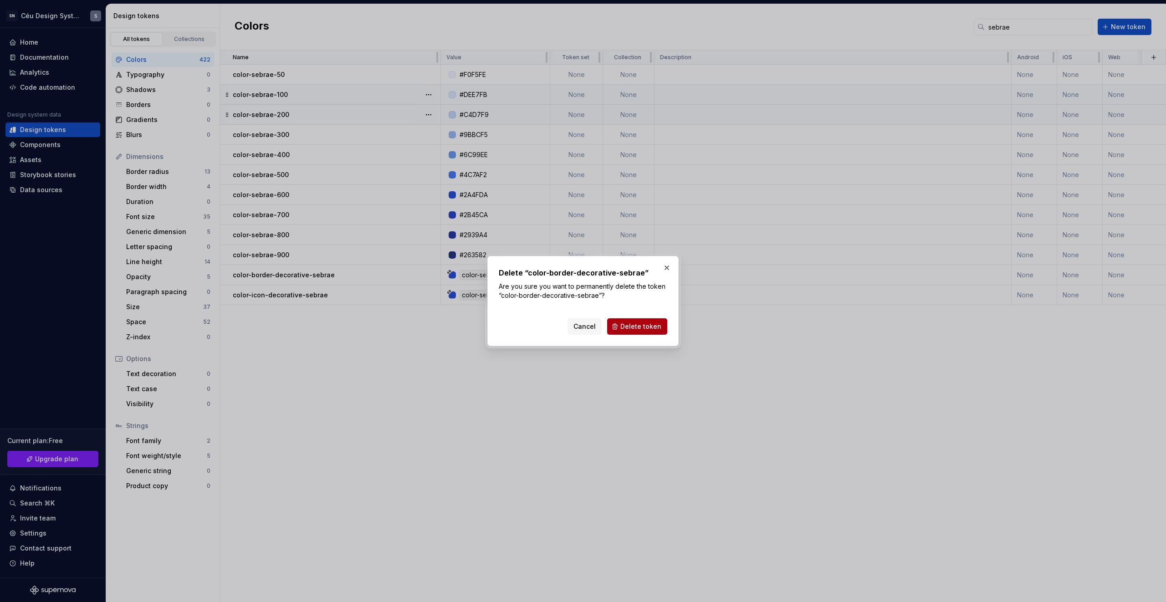
click at [618, 320] on button "Delete token" at bounding box center [637, 326] width 60 height 16
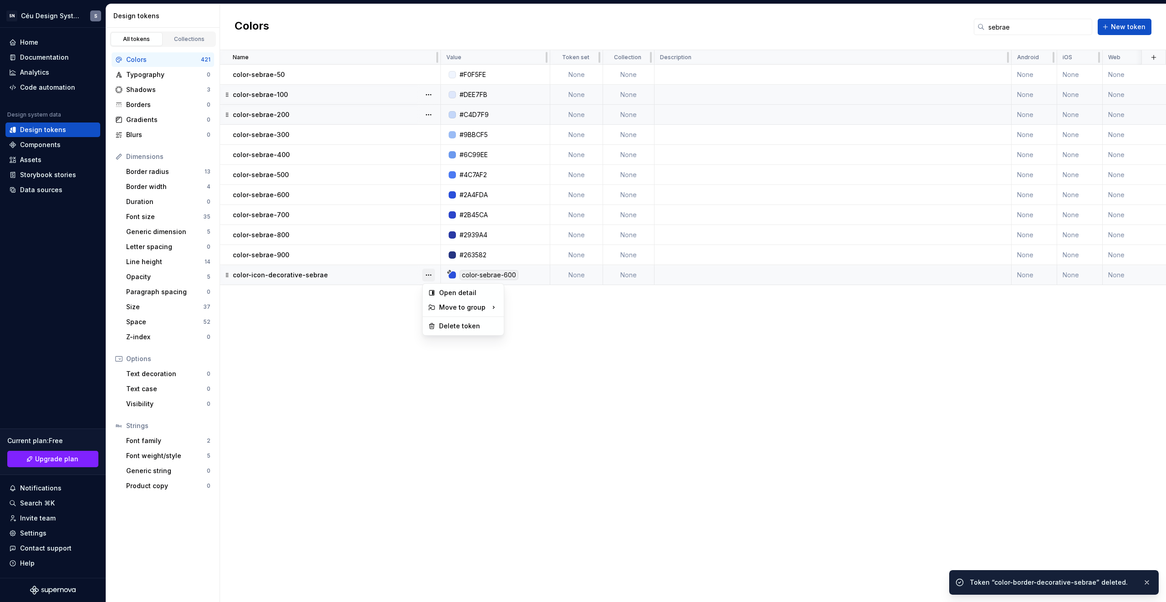
click at [430, 273] on button "button" at bounding box center [428, 275] width 13 height 13
click at [456, 328] on div "Name Value Token set Collection Description Android iOS Web Last updated color-…" at bounding box center [693, 326] width 946 height 552
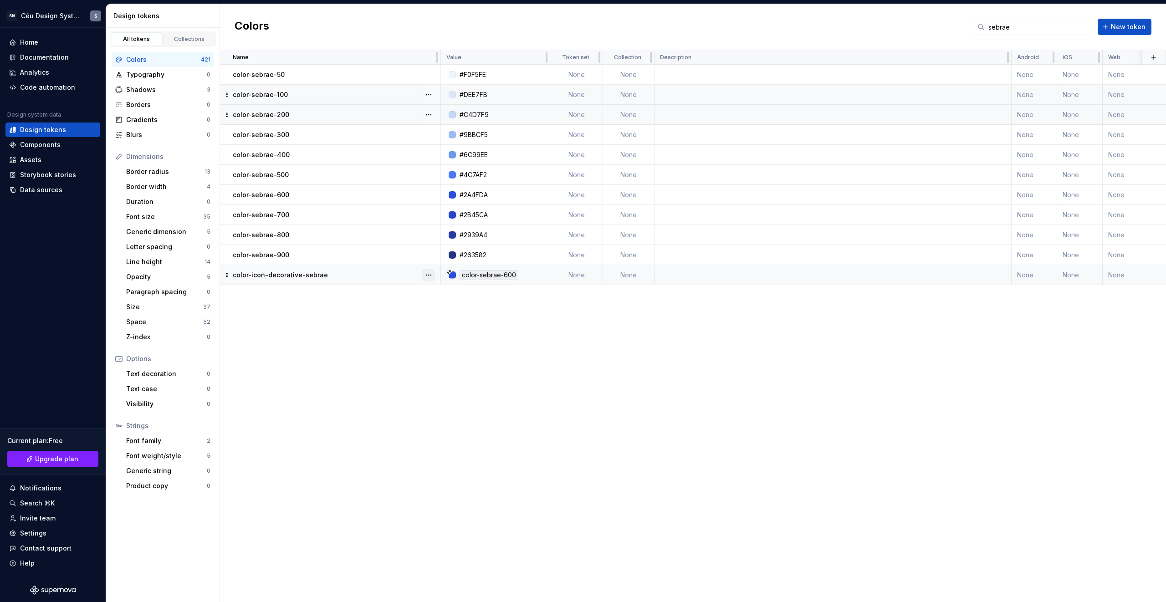
click at [432, 273] on button "button" at bounding box center [428, 275] width 13 height 13
click at [468, 331] on div "Delete token" at bounding box center [463, 326] width 77 height 15
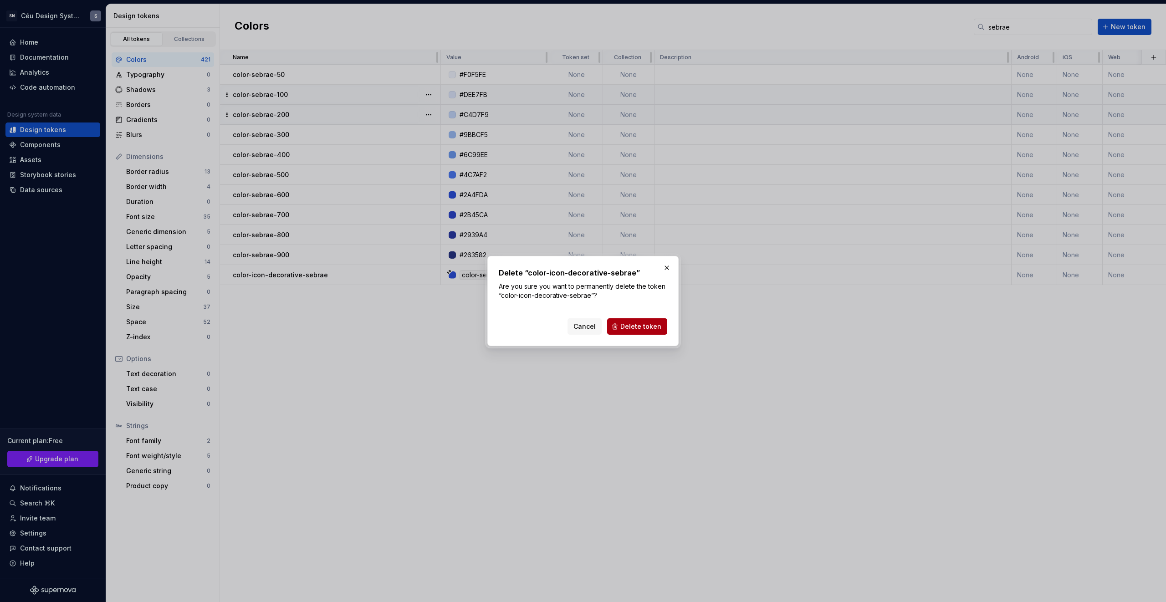
click at [625, 329] on span "Delete token" at bounding box center [641, 326] width 41 height 9
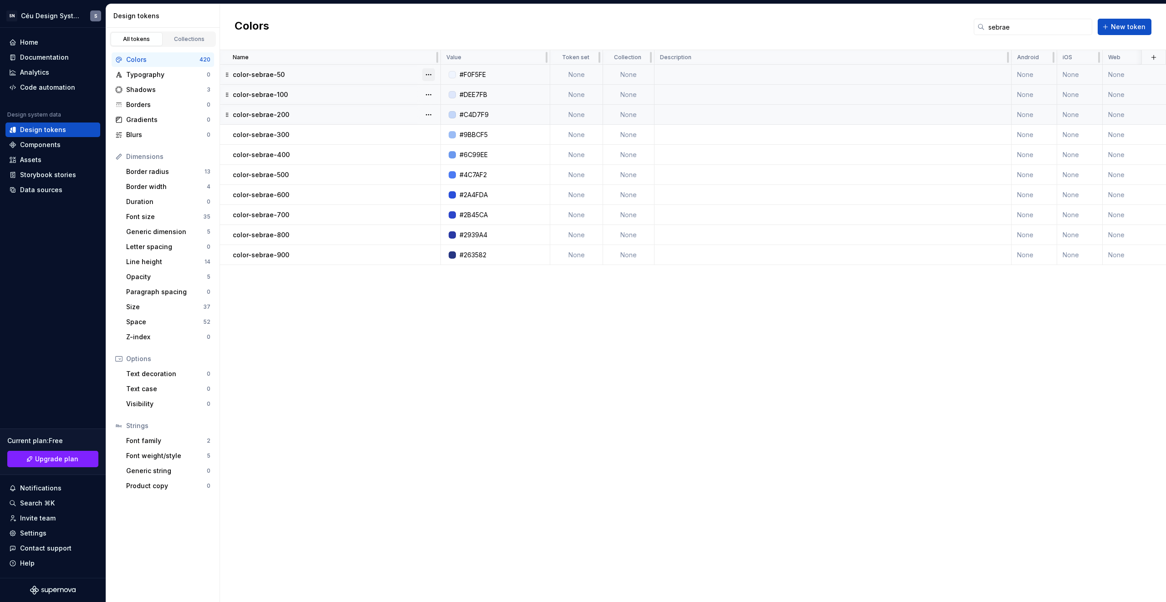
click at [427, 74] on button "button" at bounding box center [428, 74] width 13 height 13
click at [458, 128] on div "Delete token" at bounding box center [468, 125] width 59 height 9
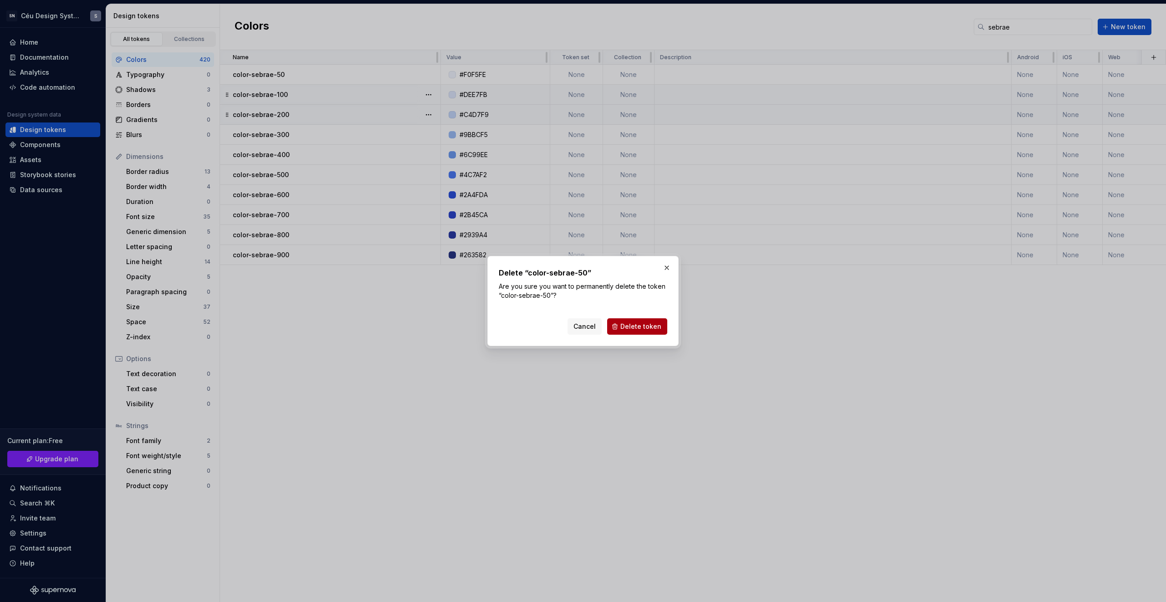
click at [633, 331] on span "Delete token" at bounding box center [641, 326] width 41 height 9
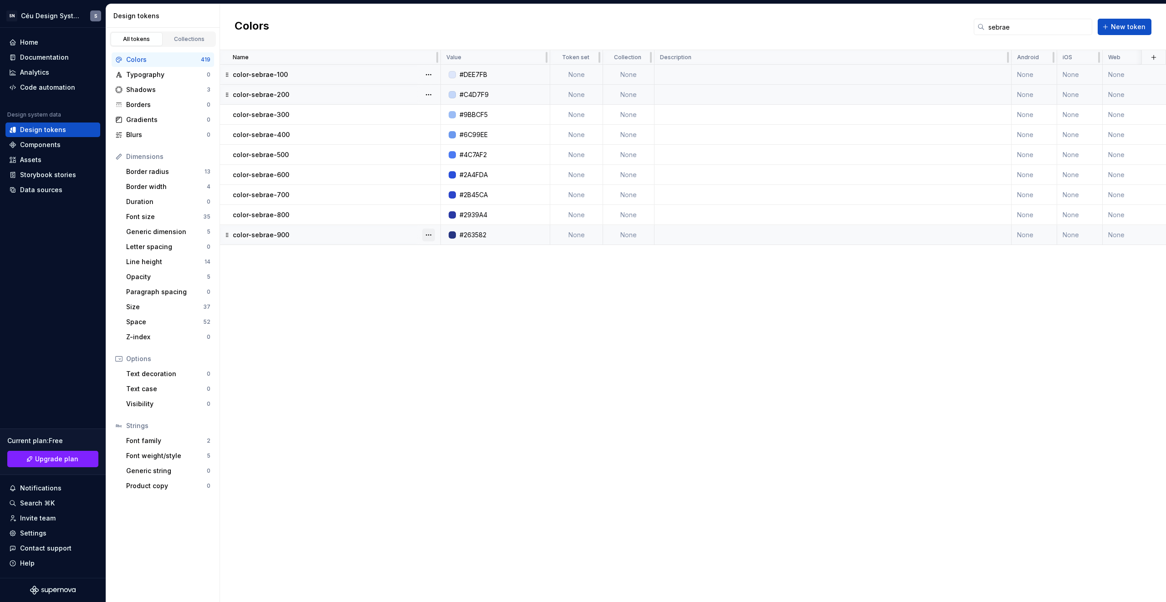
click at [433, 233] on button "button" at bounding box center [428, 235] width 13 height 13
click at [465, 282] on div "Delete token" at bounding box center [468, 286] width 59 height 9
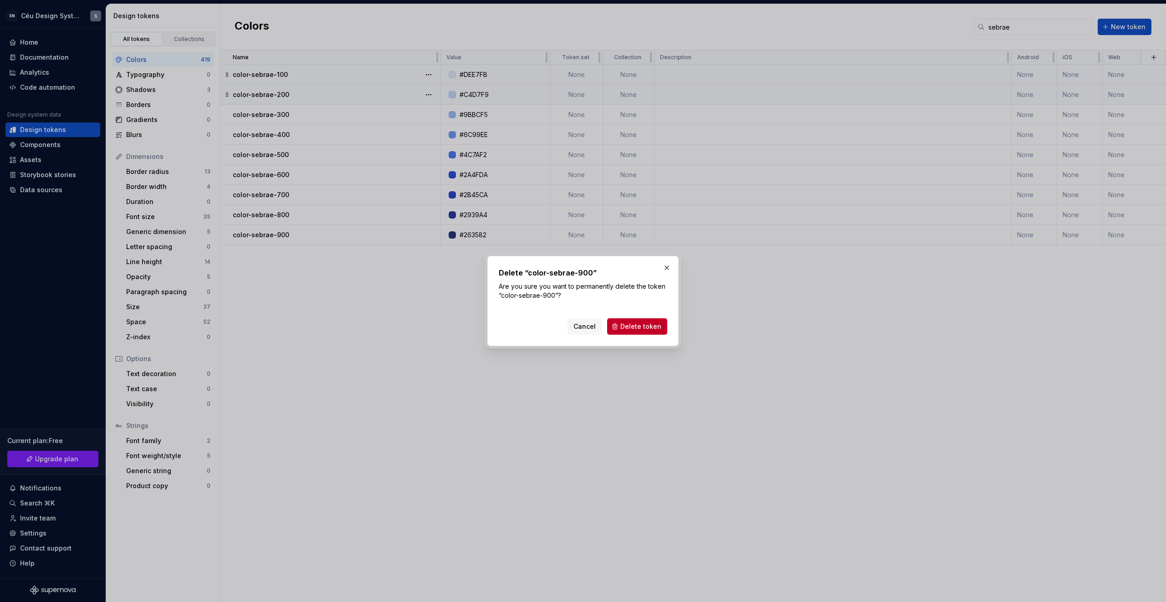
click at [641, 327] on span "Delete token" at bounding box center [641, 326] width 41 height 9
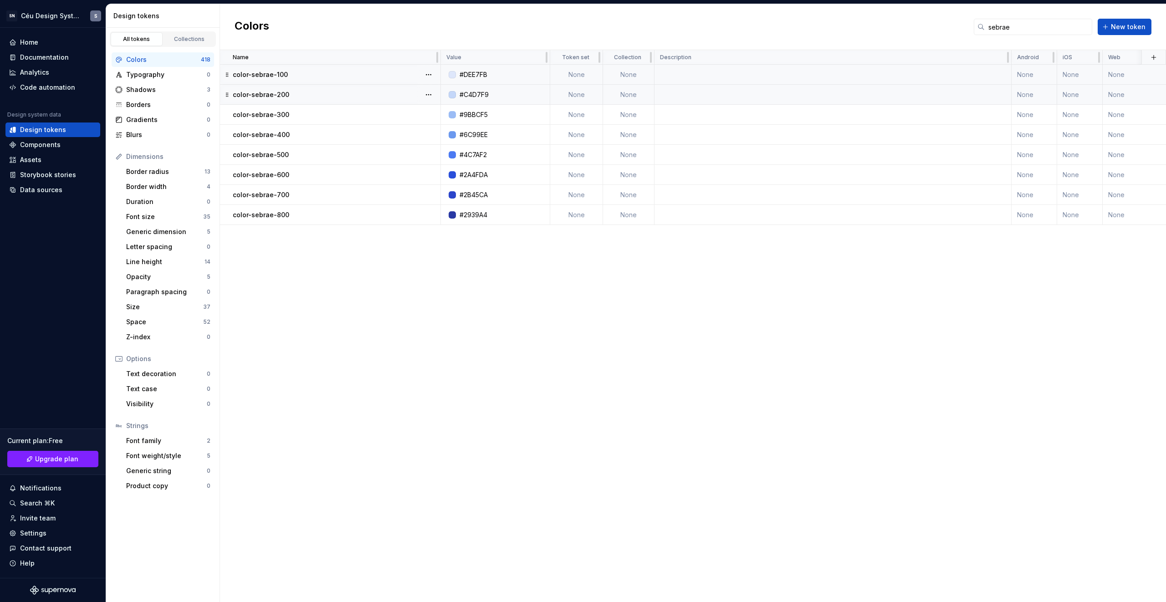
click at [429, 77] on button "button" at bounding box center [428, 74] width 13 height 13
click at [445, 120] on div "Delete token" at bounding box center [463, 125] width 77 height 15
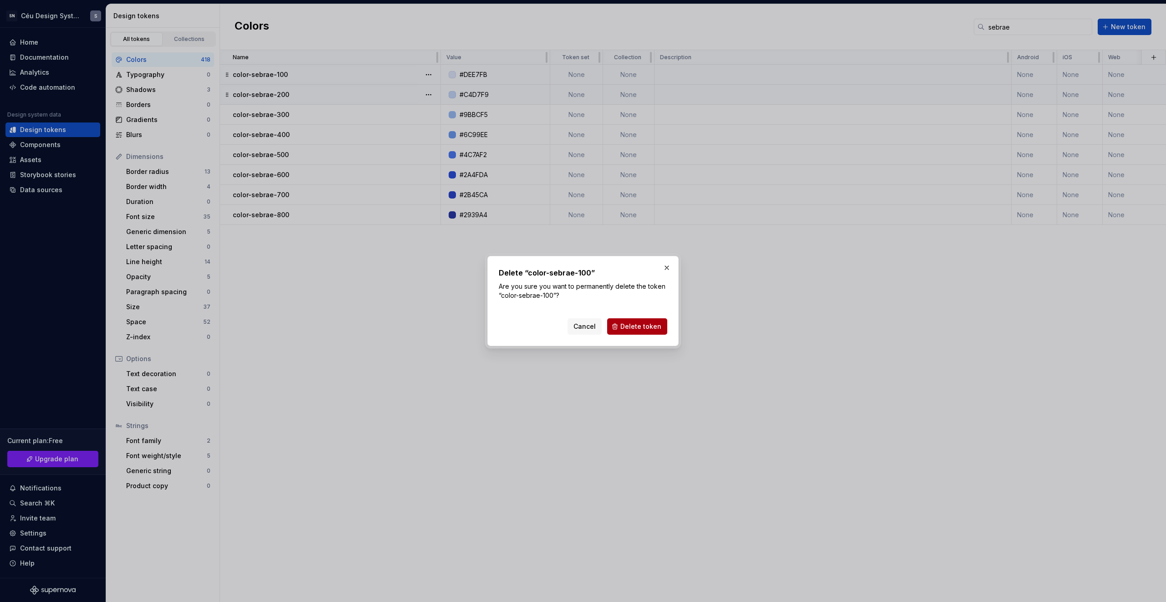
click at [646, 323] on span "Delete token" at bounding box center [641, 326] width 41 height 9
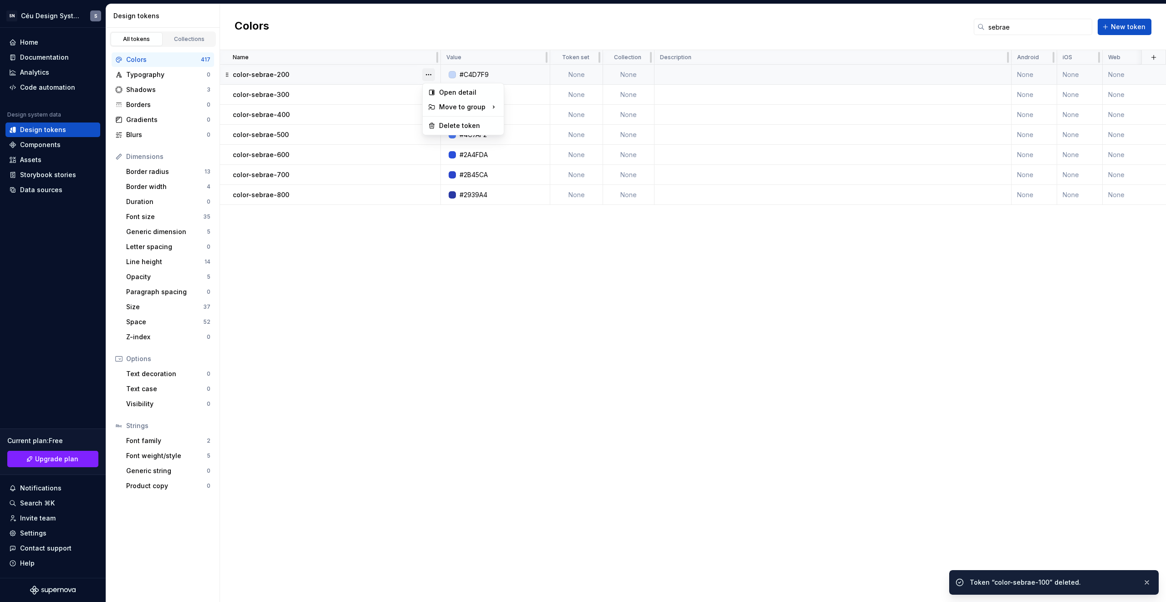
click at [427, 73] on button "button" at bounding box center [428, 74] width 13 height 13
click at [447, 122] on div "Delete token" at bounding box center [468, 125] width 59 height 9
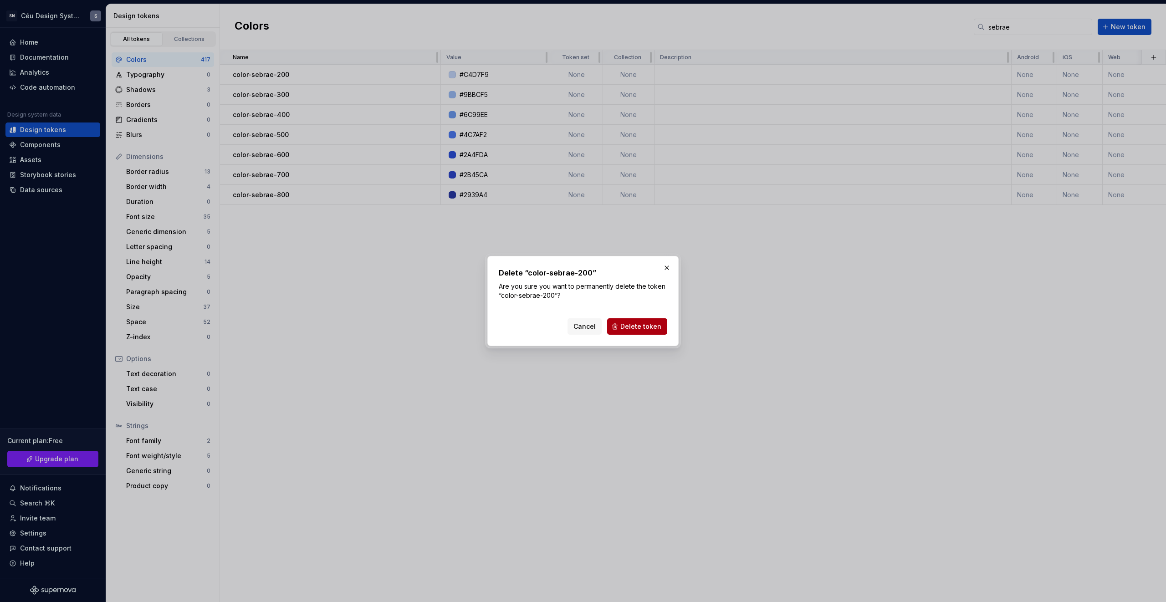
click at [645, 332] on button "Delete token" at bounding box center [637, 326] width 60 height 16
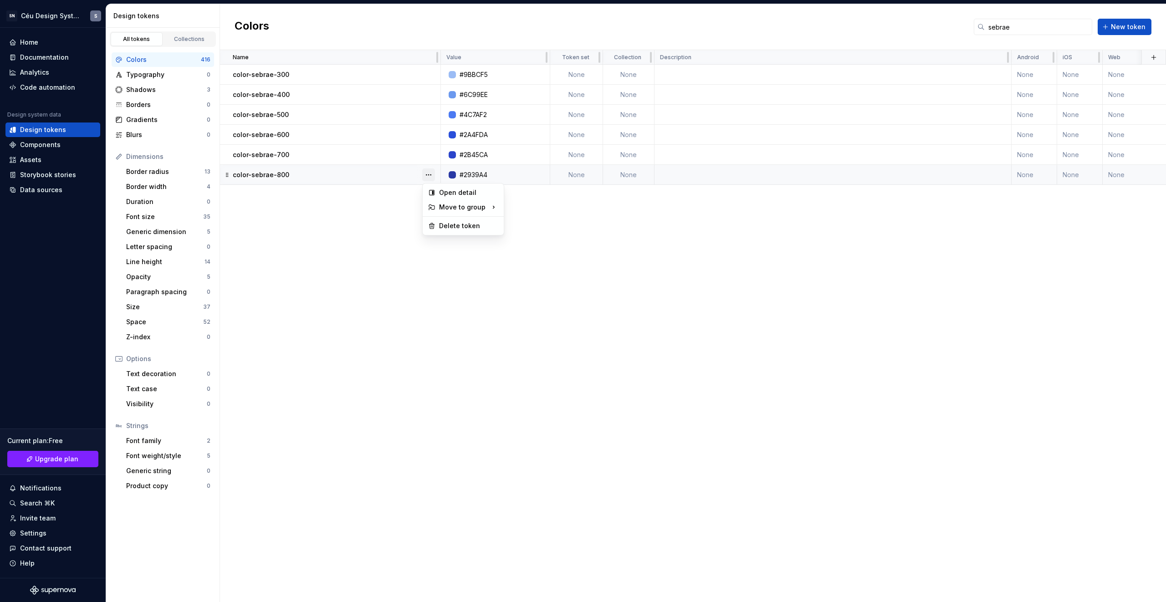
click at [428, 177] on button "button" at bounding box center [428, 175] width 13 height 13
click at [470, 221] on div "Delete token" at bounding box center [463, 226] width 77 height 15
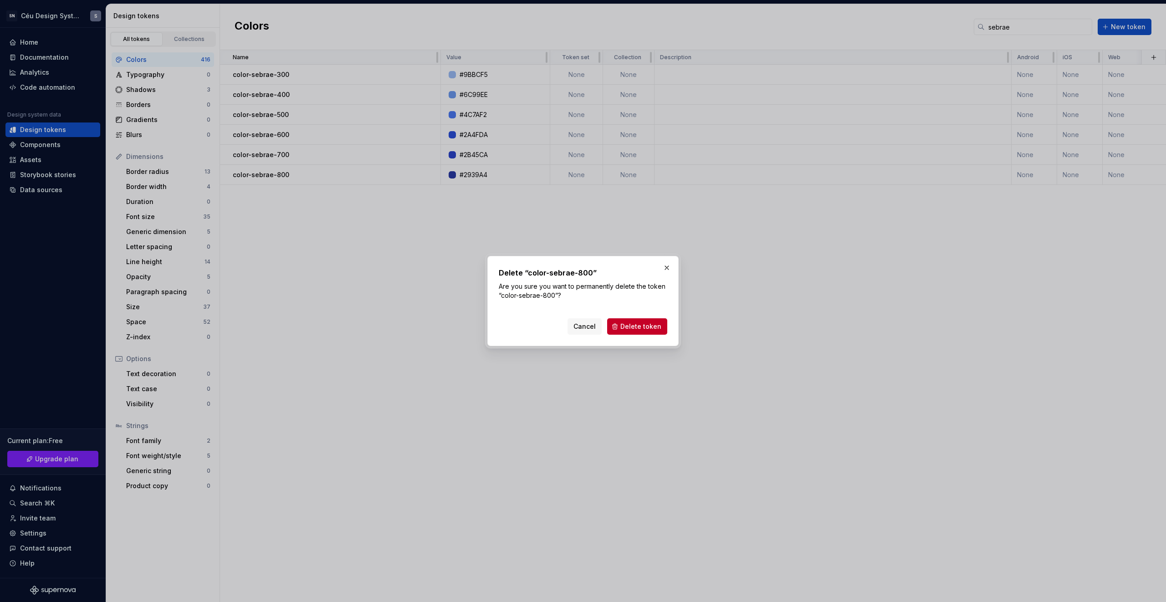
click at [659, 341] on div "Delete “color-sebrae-800” Are you sure you want to permanently delete the token…" at bounding box center [583, 301] width 191 height 90
click at [658, 329] on span "Delete token" at bounding box center [641, 326] width 41 height 9
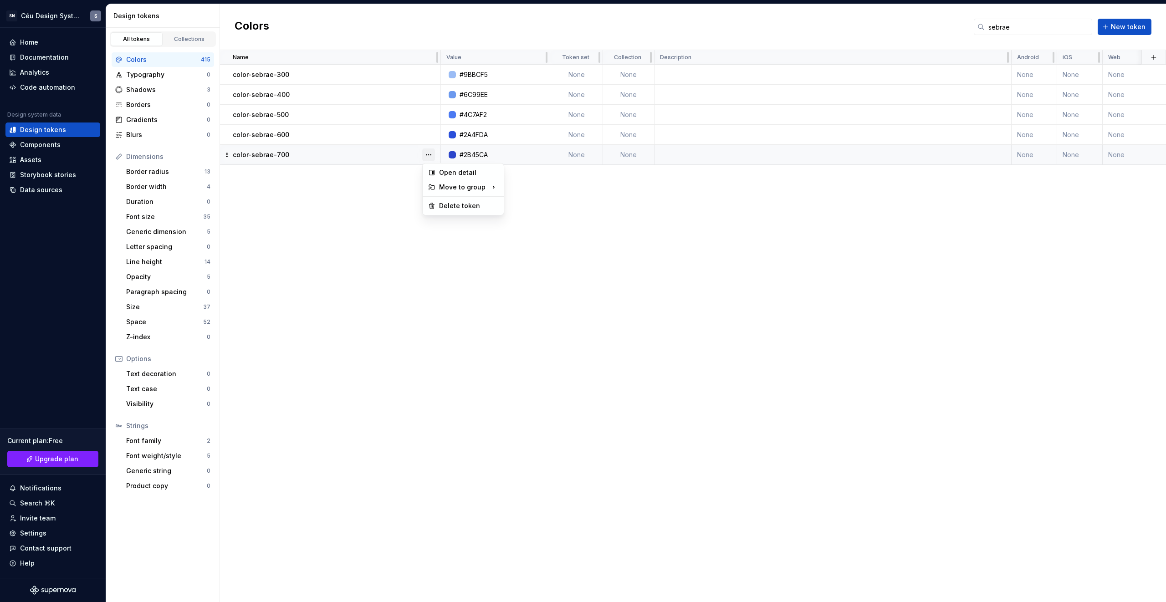
click at [433, 152] on button "button" at bounding box center [428, 155] width 13 height 13
click at [461, 207] on div "Delete token" at bounding box center [468, 205] width 59 height 9
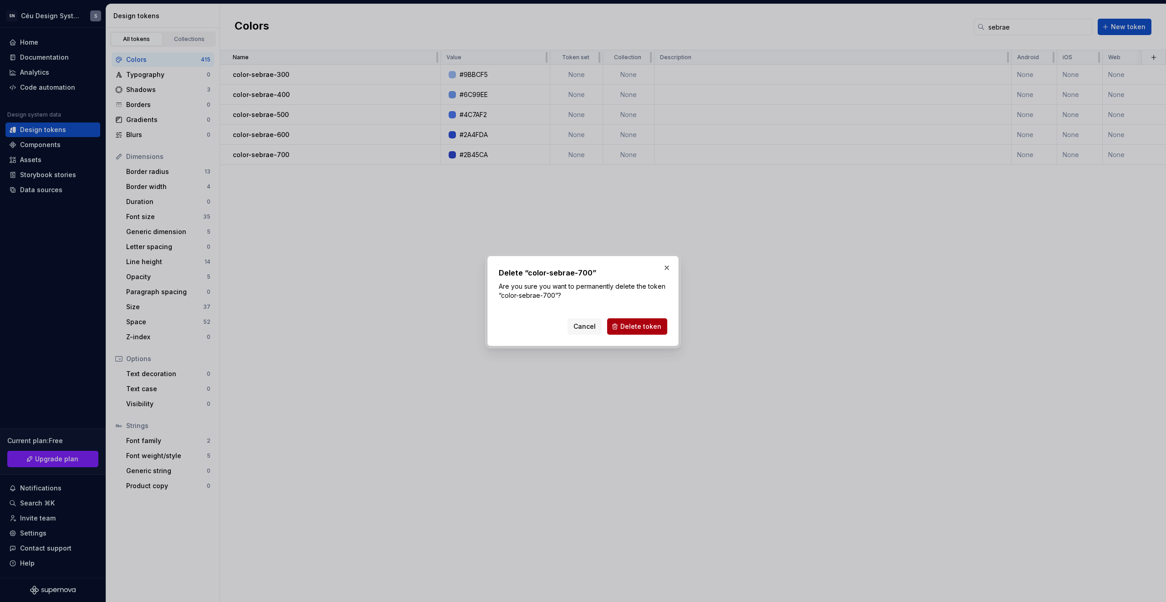
click at [657, 334] on button "Delete token" at bounding box center [637, 326] width 60 height 16
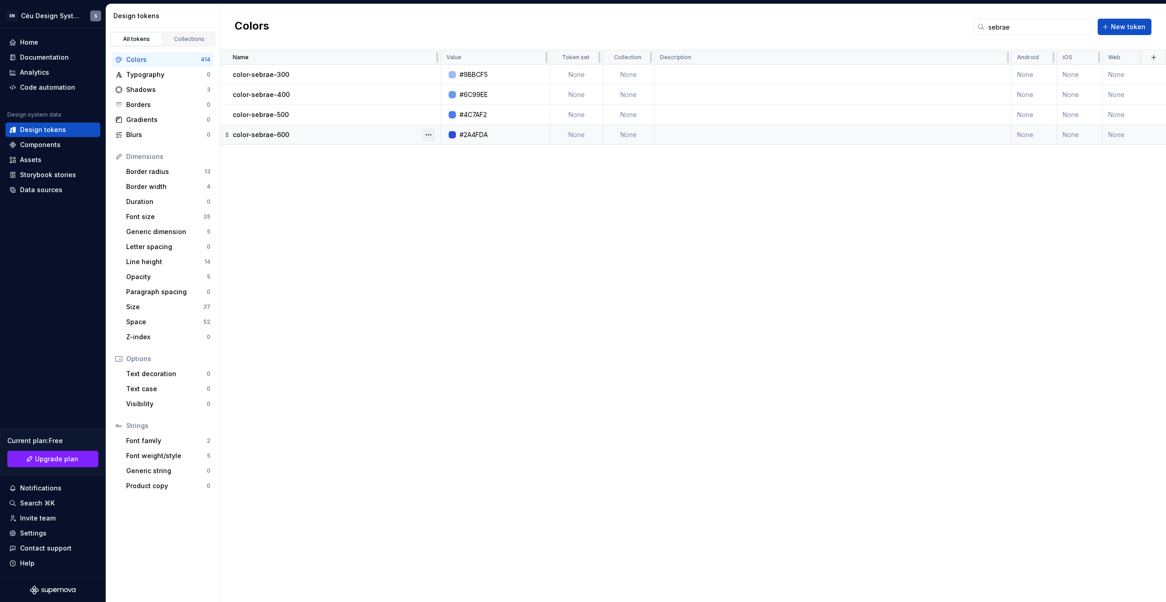
click at [430, 134] on button "button" at bounding box center [428, 134] width 13 height 13
click at [478, 183] on div "Delete token" at bounding box center [468, 185] width 59 height 9
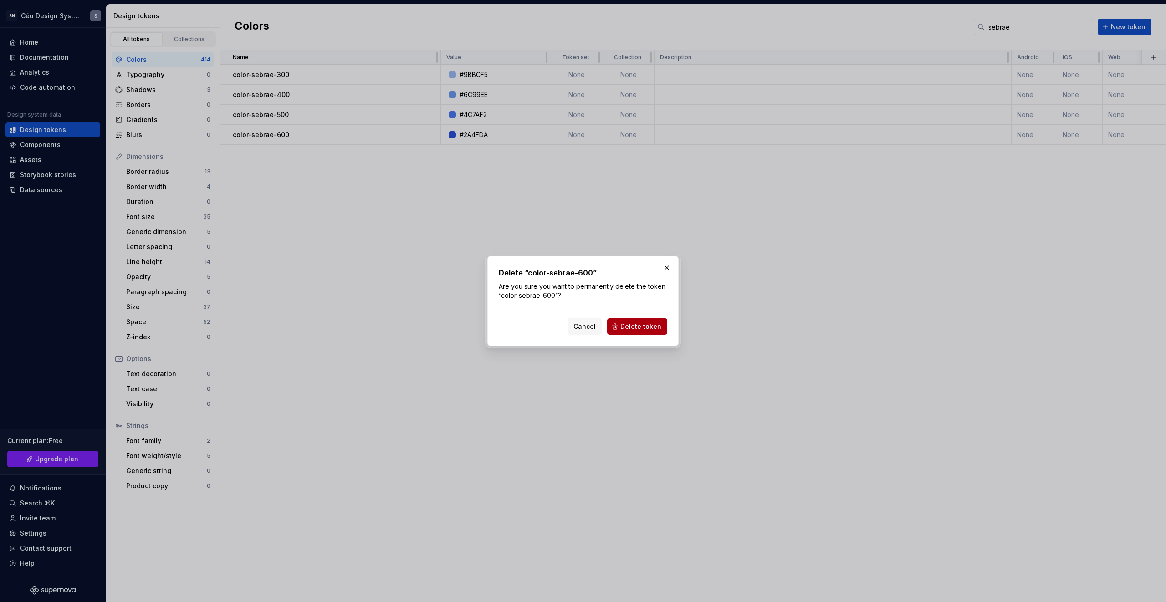
click at [636, 329] on span "Delete token" at bounding box center [641, 326] width 41 height 9
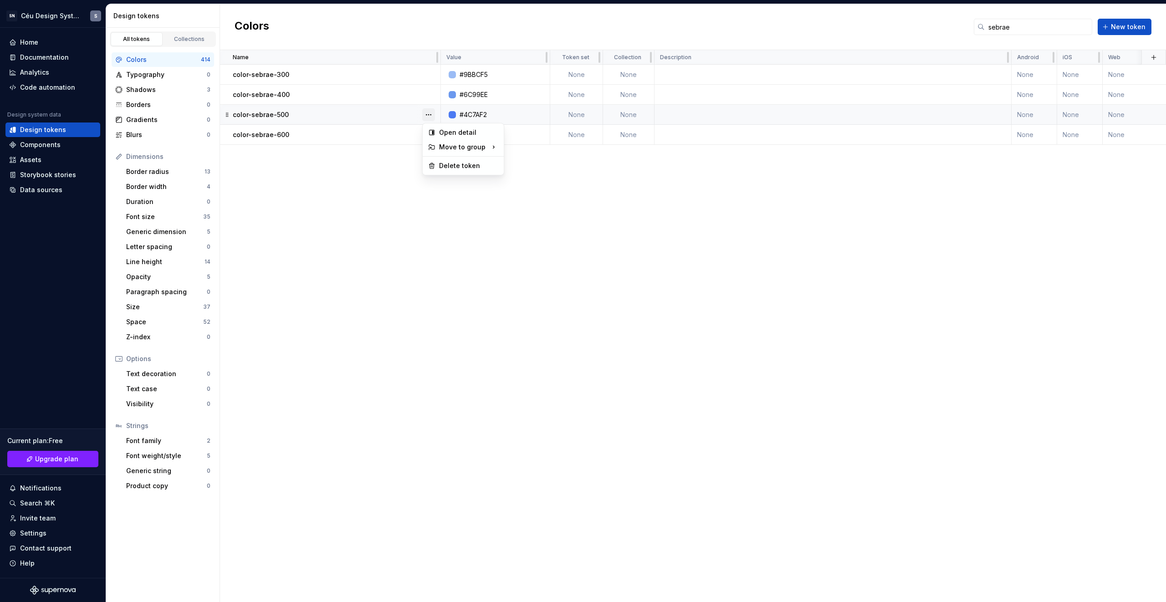
click at [429, 114] on button "button" at bounding box center [428, 114] width 13 height 13
click at [433, 92] on button "button" at bounding box center [428, 94] width 13 height 13
click at [467, 148] on div "Delete token" at bounding box center [468, 145] width 59 height 9
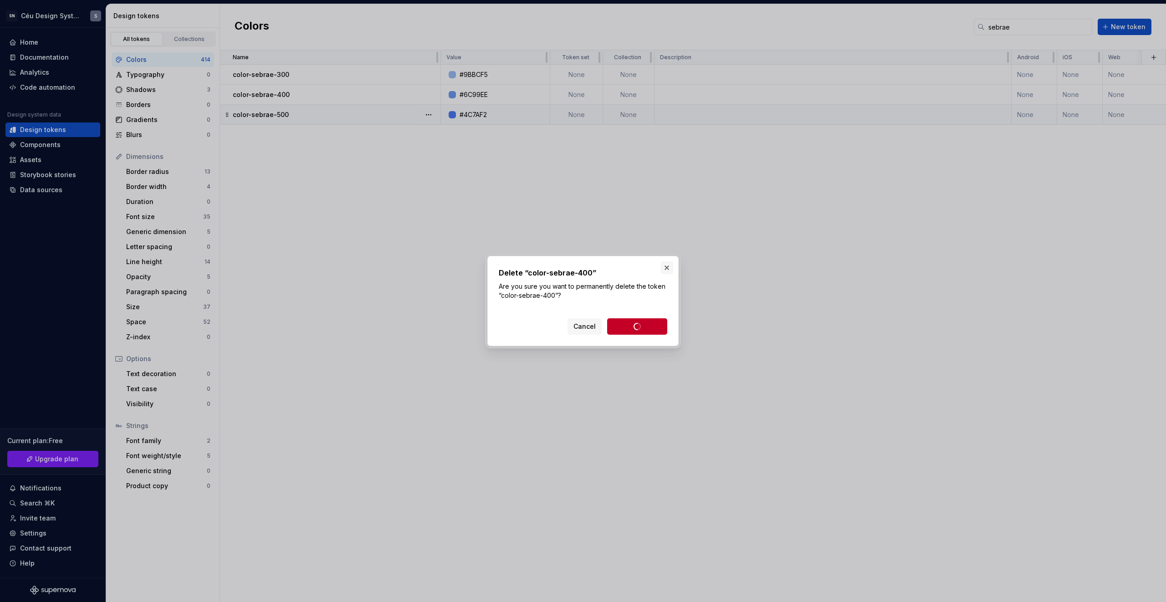
click at [664, 264] on button "button" at bounding box center [667, 268] width 13 height 13
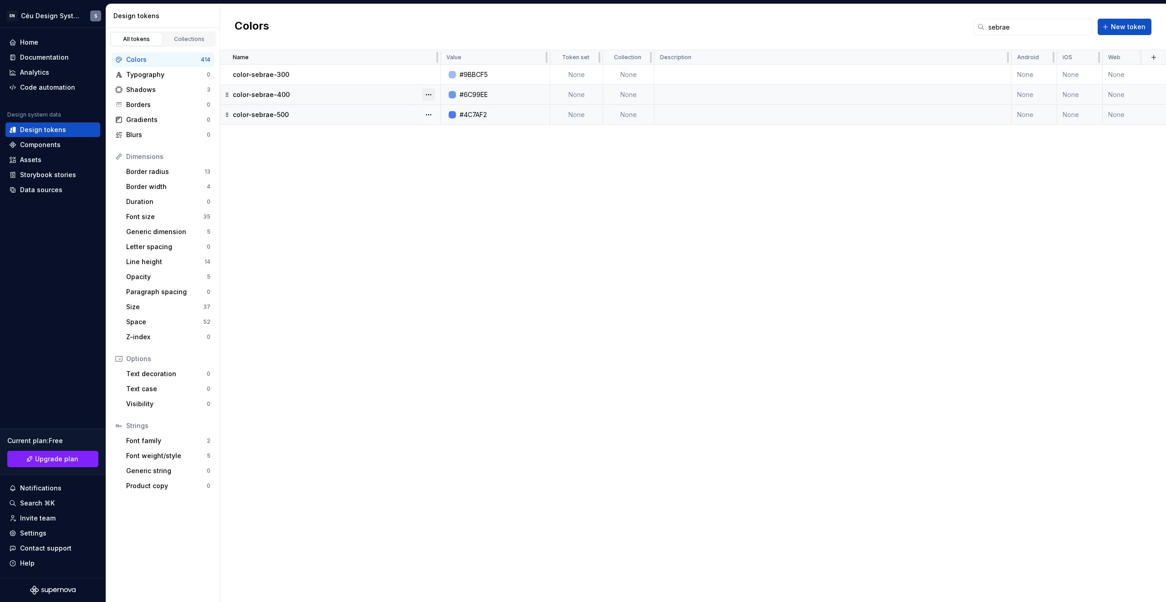
click at [427, 96] on button "button" at bounding box center [428, 94] width 13 height 13
click at [460, 145] on div "Delete token" at bounding box center [468, 145] width 59 height 9
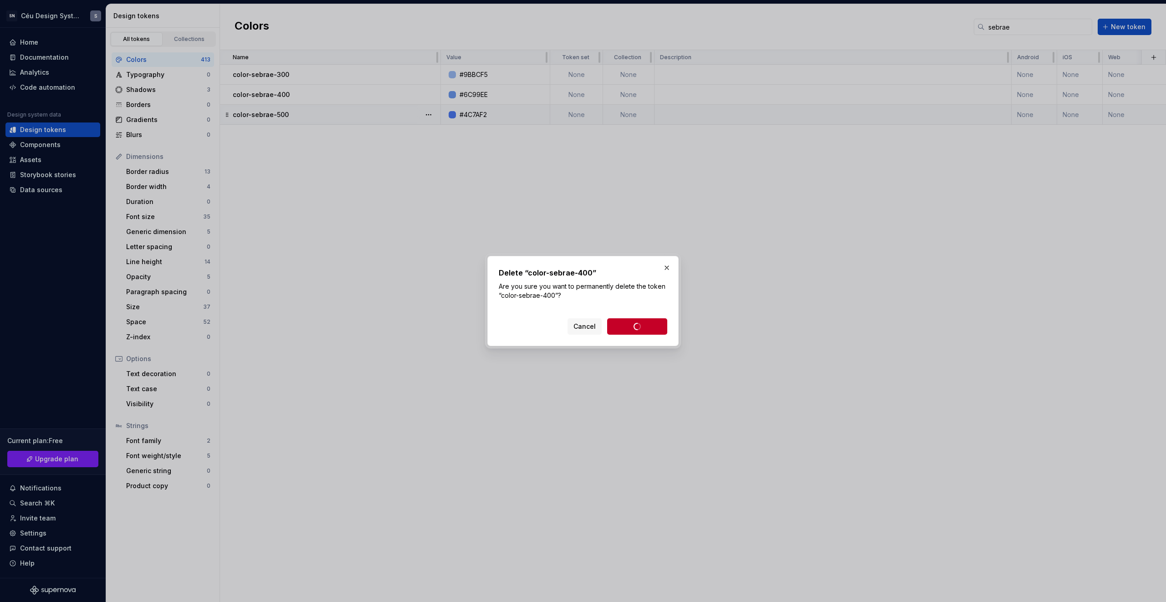
click at [643, 342] on div "Delete “color-sebrae-400” Are you sure you want to permanently delete the token…" at bounding box center [583, 301] width 191 height 90
click at [641, 330] on div "Cancel Delete token" at bounding box center [618, 326] width 100 height 16
click at [669, 269] on button "button" at bounding box center [667, 268] width 13 height 13
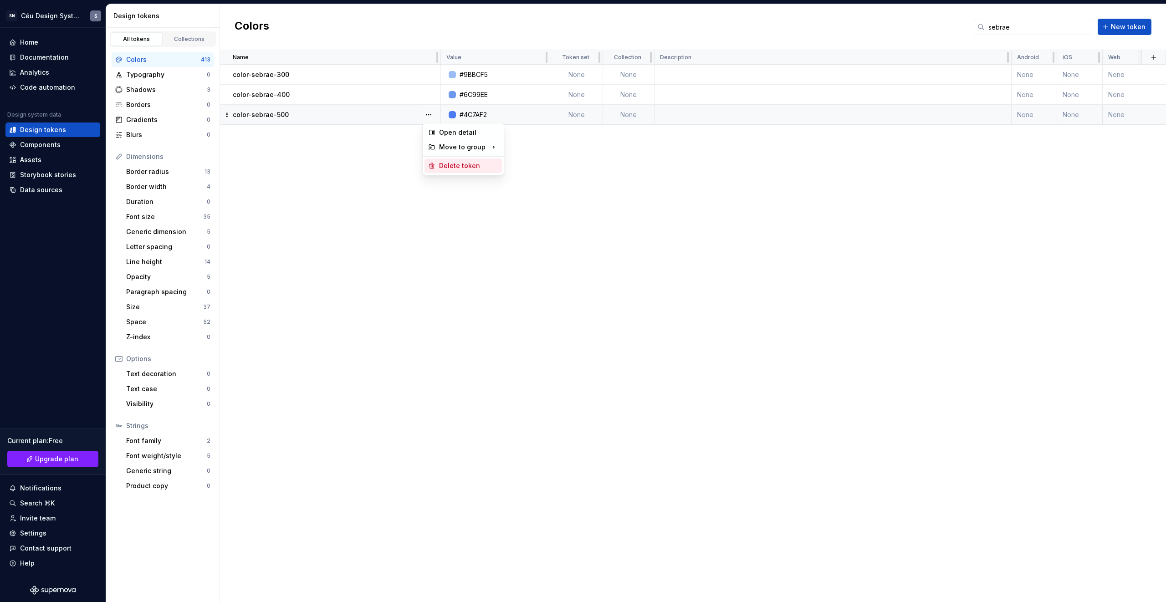
click at [463, 164] on div "Delete token" at bounding box center [468, 165] width 59 height 9
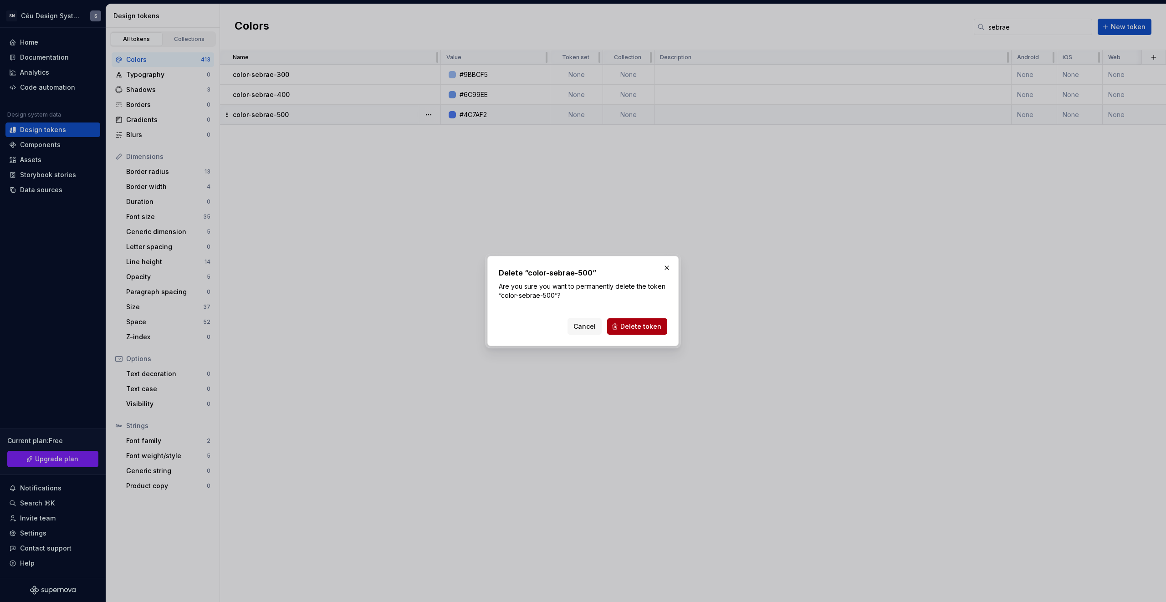
click at [637, 328] on span "Delete token" at bounding box center [641, 326] width 41 height 9
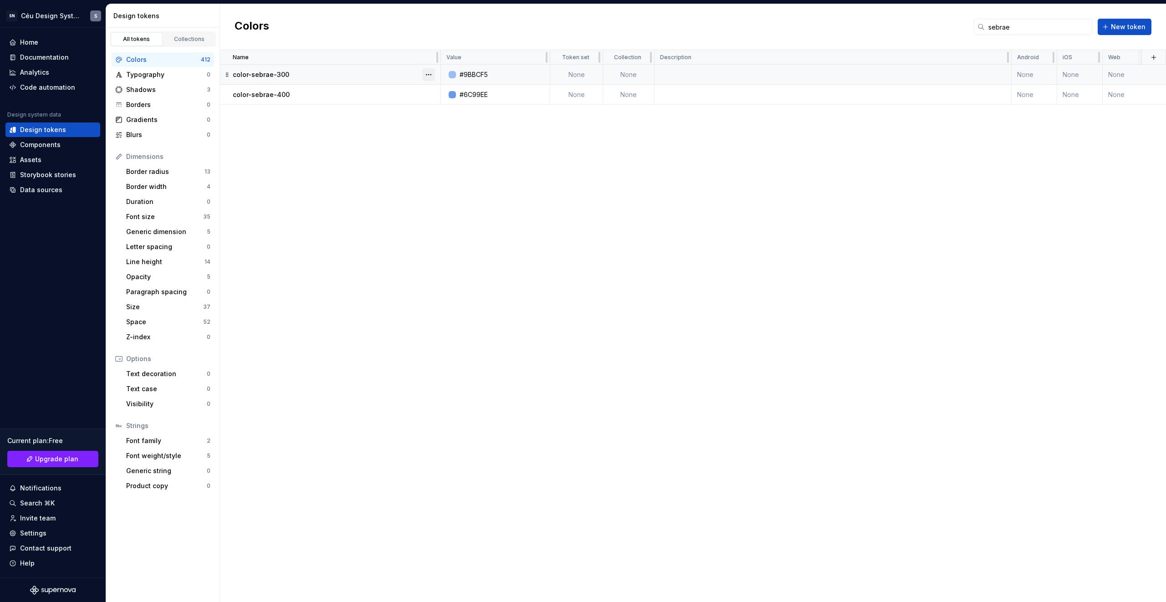
click at [430, 76] on button "button" at bounding box center [428, 74] width 13 height 13
click at [460, 128] on div "Delete token" at bounding box center [468, 125] width 59 height 9
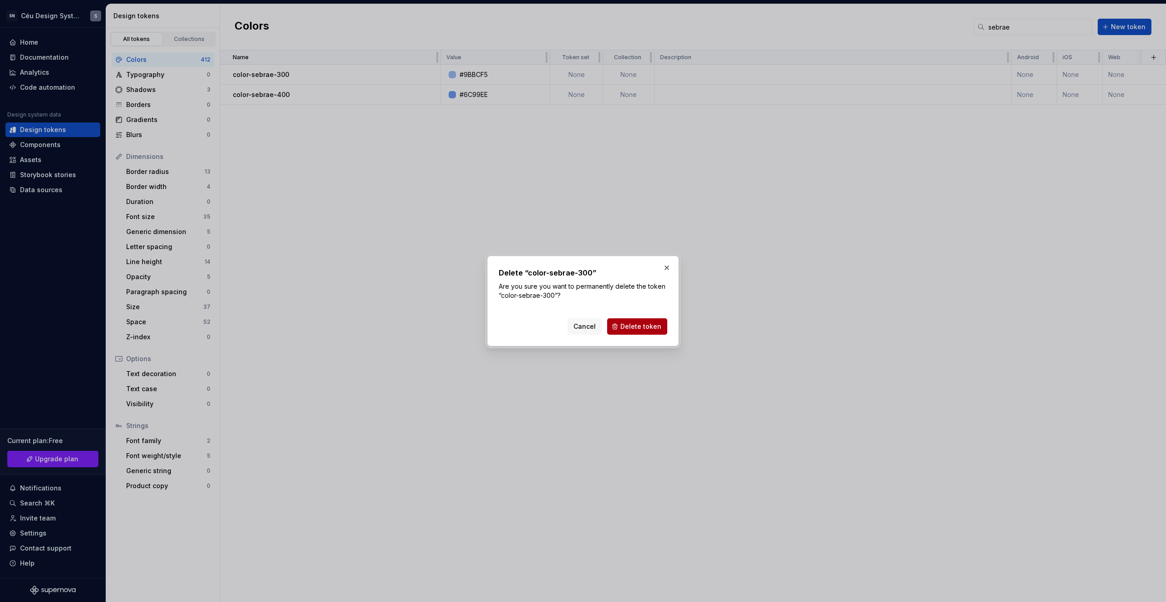
click at [640, 329] on span "Delete token" at bounding box center [641, 326] width 41 height 9
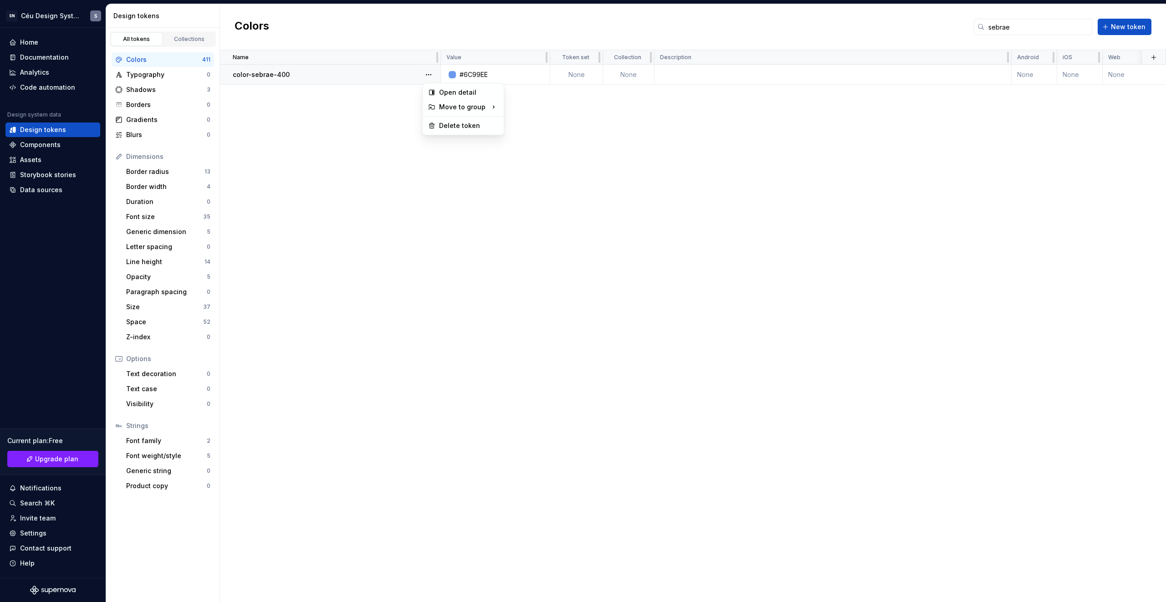
click at [432, 72] on button "button" at bounding box center [428, 74] width 13 height 13
click at [462, 122] on div "Name Value Token set Collection Description Android iOS Web Last updated color-…" at bounding box center [693, 326] width 946 height 552
click at [431, 74] on button "button" at bounding box center [428, 74] width 13 height 13
click at [474, 127] on div "Delete token" at bounding box center [468, 125] width 59 height 9
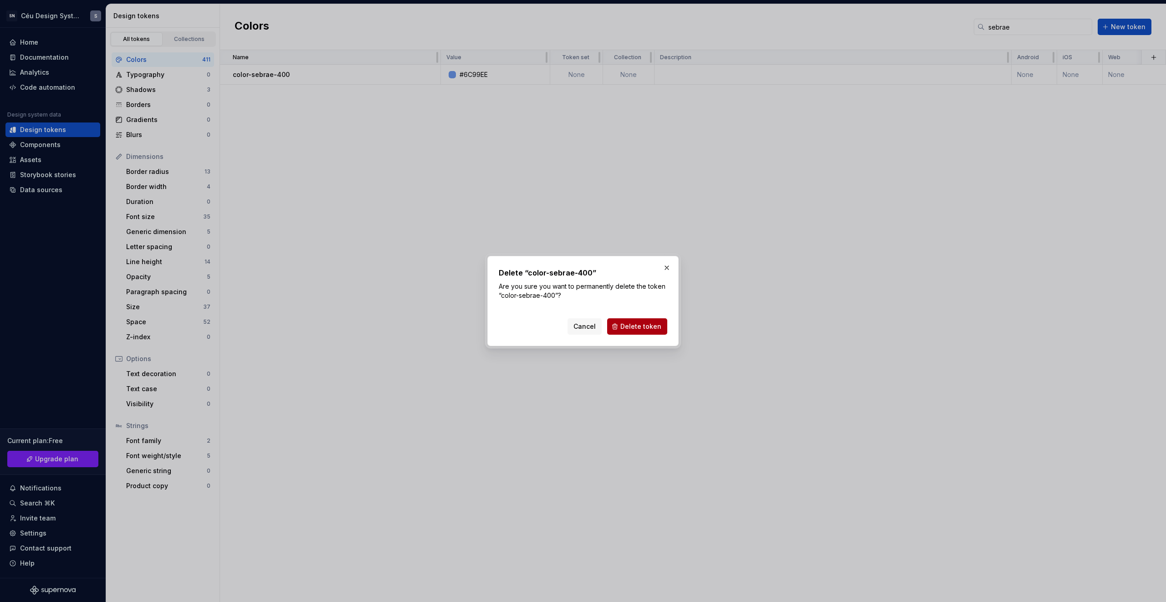
click at [632, 323] on span "Delete token" at bounding box center [641, 326] width 41 height 9
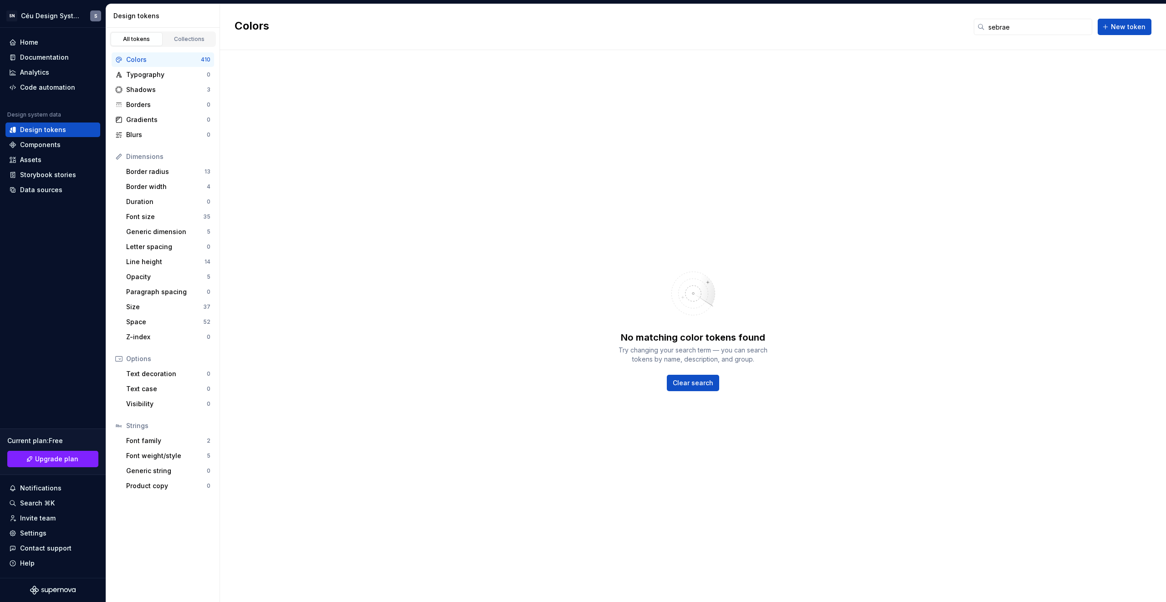
click at [566, 248] on div "No matching color tokens found Try changing your search term — you can search t…" at bounding box center [693, 326] width 946 height 552
click at [1087, 31] on input "sebrae" at bounding box center [1039, 27] width 108 height 16
drag, startPoint x: 1073, startPoint y: 29, endPoint x: 775, endPoint y: 20, distance: 298.6
click at [775, 20] on div "Colors sebrae New token" at bounding box center [693, 27] width 946 height 46
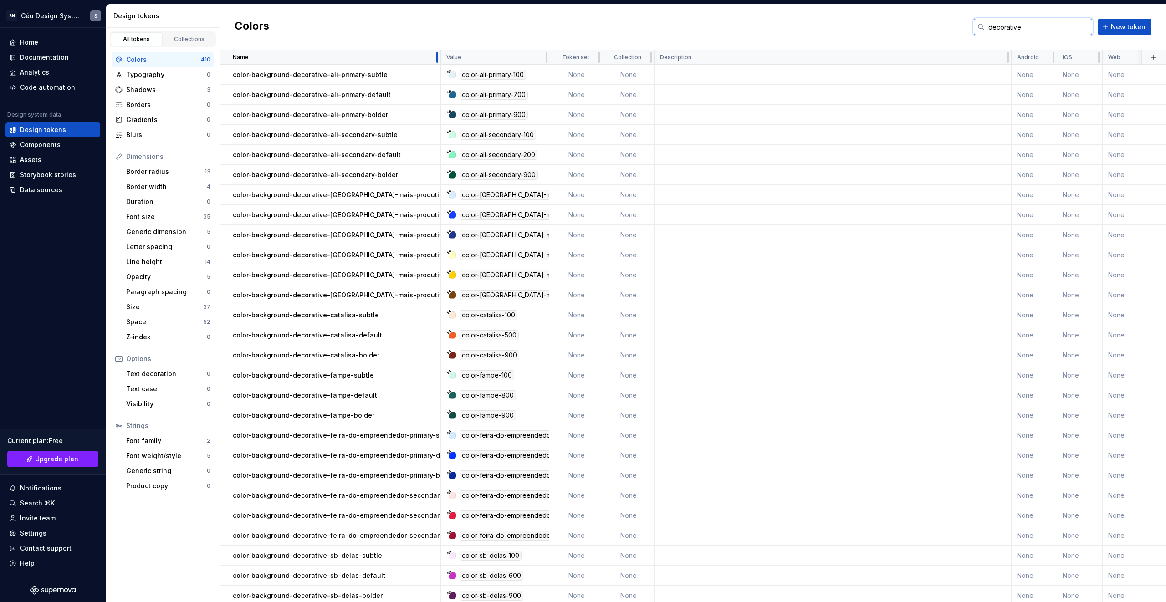
type input "decorative"
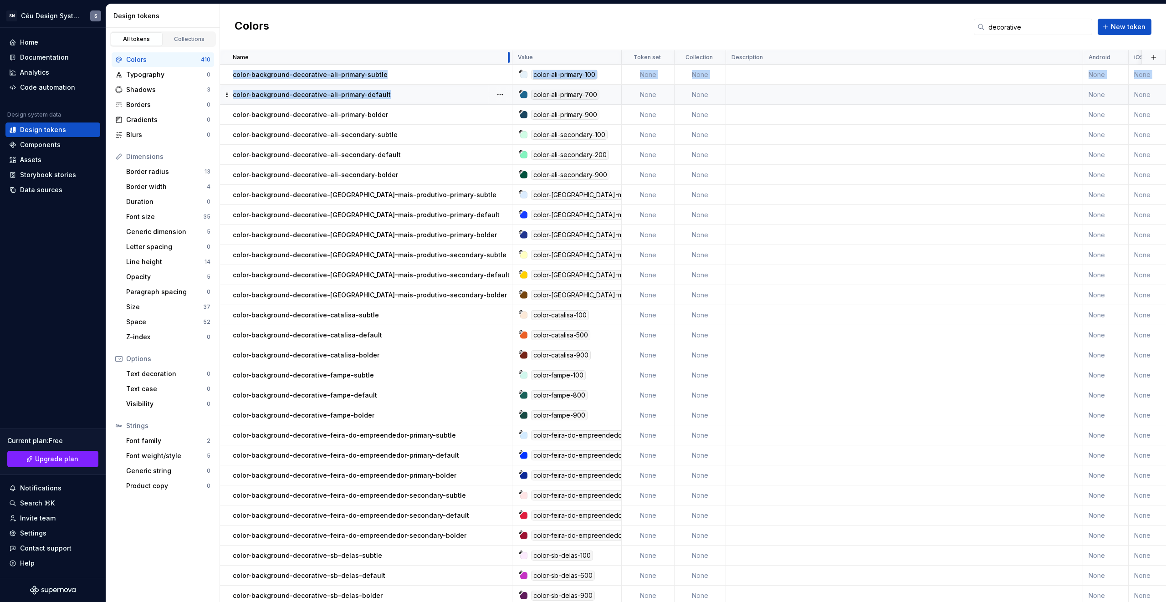
drag, startPoint x: 438, startPoint y: 56, endPoint x: 509, endPoint y: 85, distance: 77.2
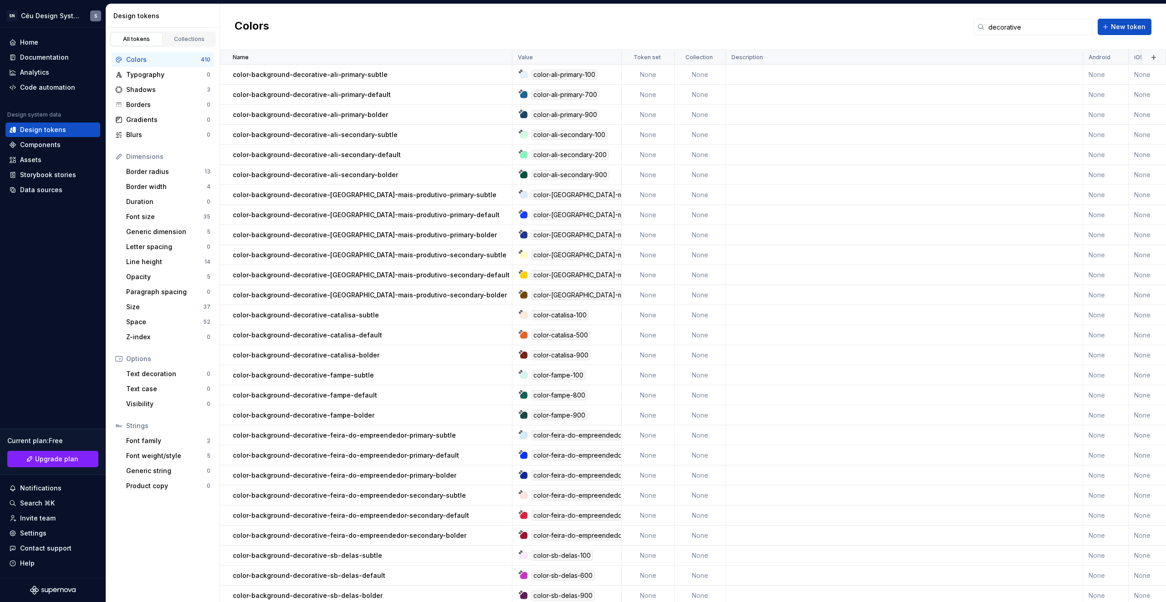
click at [674, 31] on div "Colors decorative New token" at bounding box center [693, 27] width 946 height 46
click at [59, 59] on div "Documentation" at bounding box center [44, 57] width 49 height 9
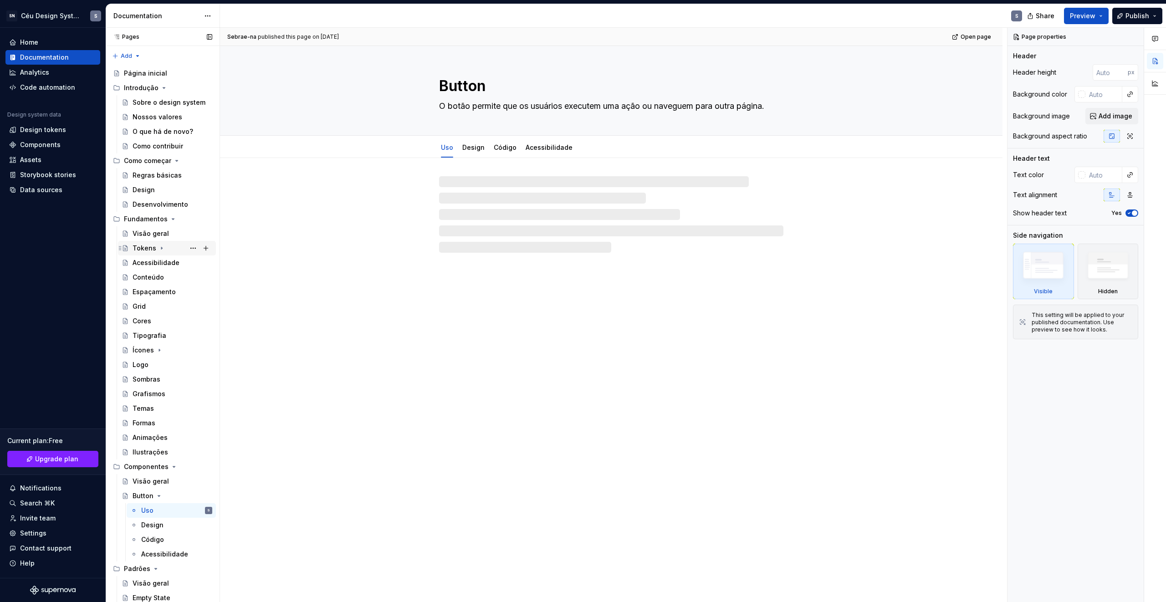
click at [161, 251] on icon "Page tree" at bounding box center [161, 248] width 7 height 7
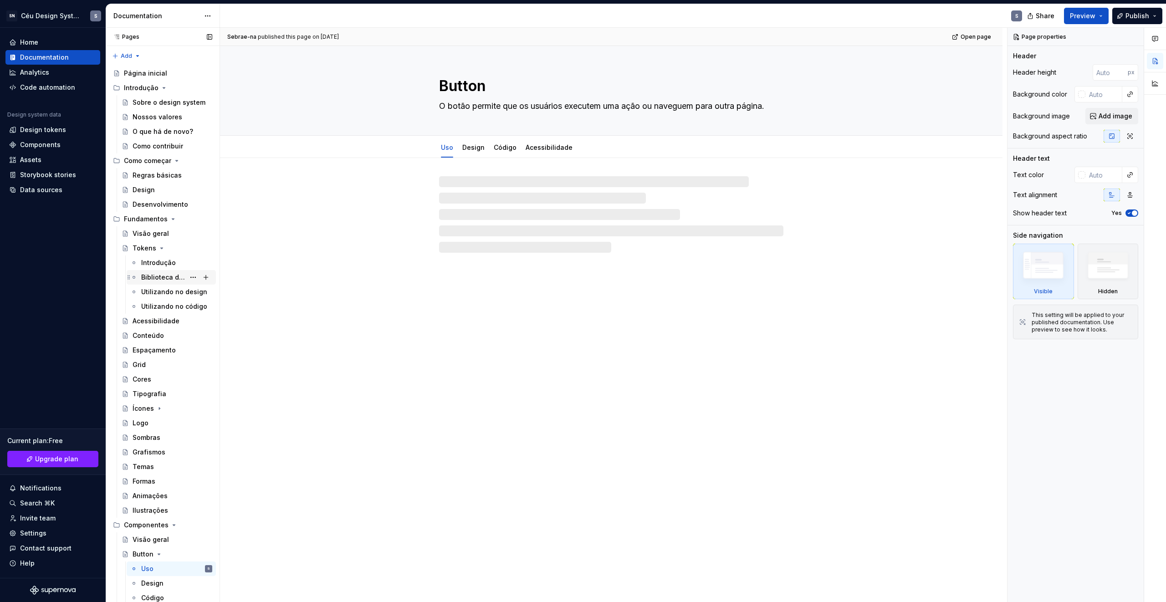
click at [166, 273] on div "Biblioteca de tokens" at bounding box center [163, 277] width 44 height 9
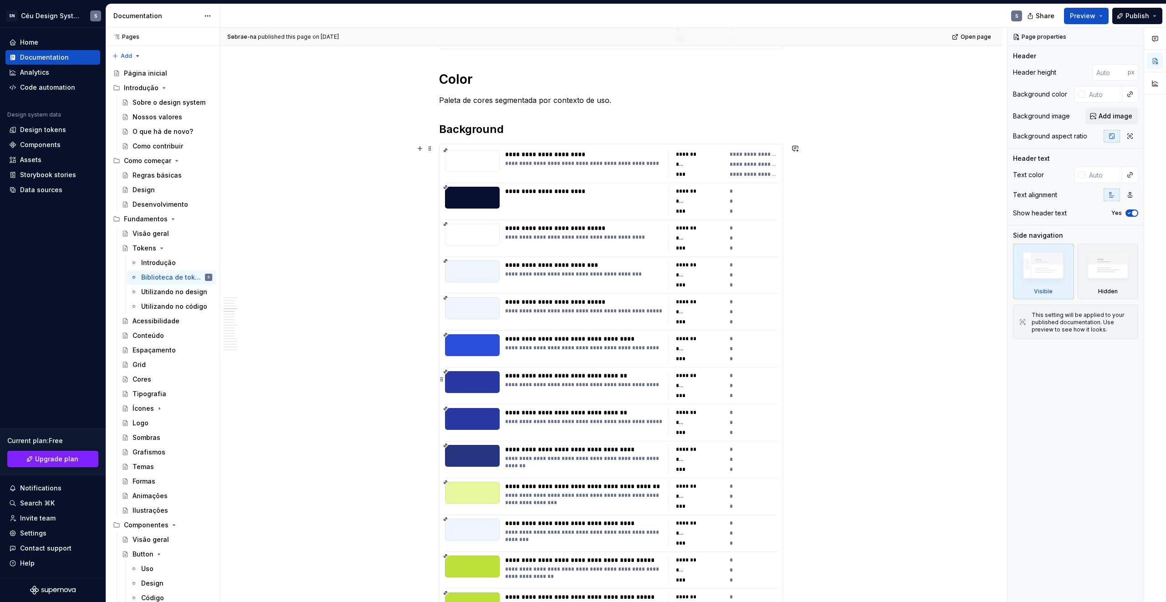
scroll to position [918, 0]
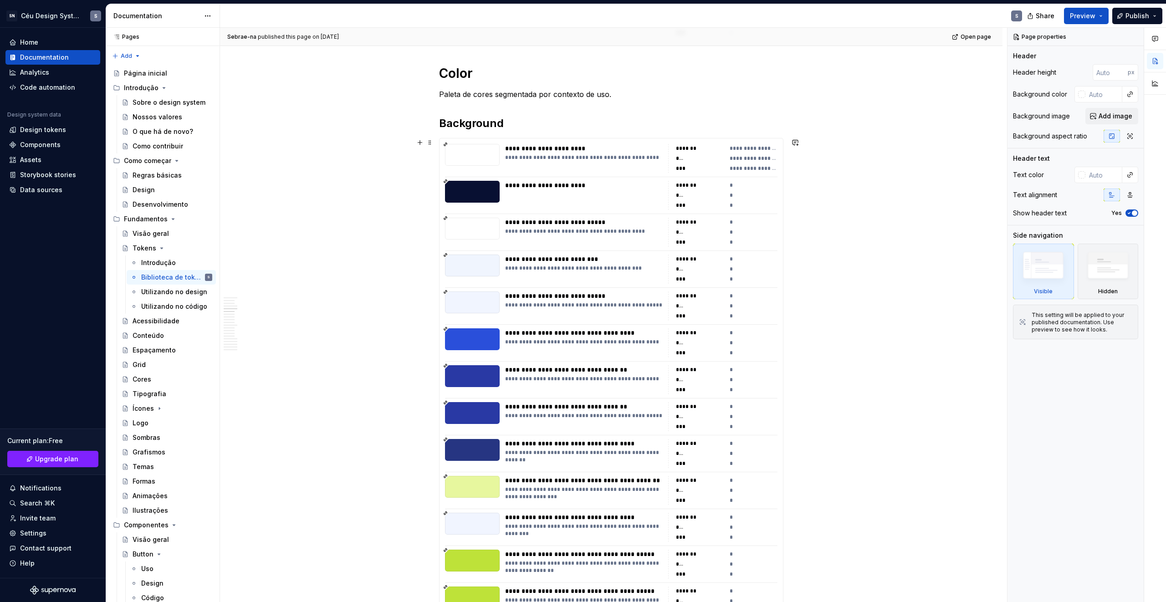
click at [653, 155] on div "**********" at bounding box center [584, 157] width 158 height 7
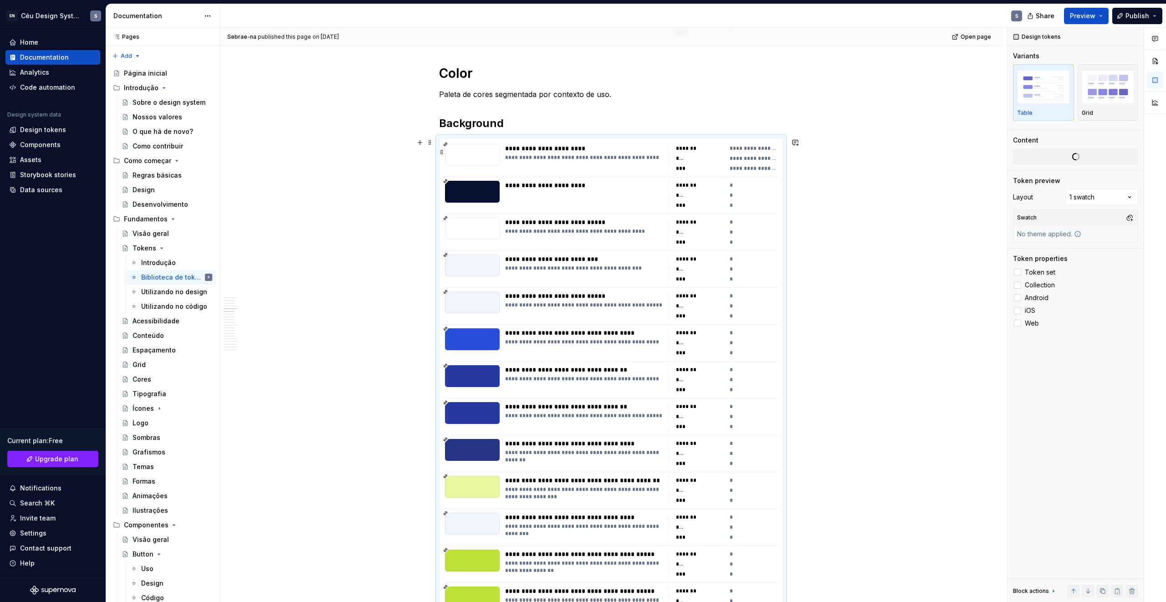
type textarea "*"
click at [1082, 183] on span "Change selection" at bounding box center [1080, 179] width 56 height 9
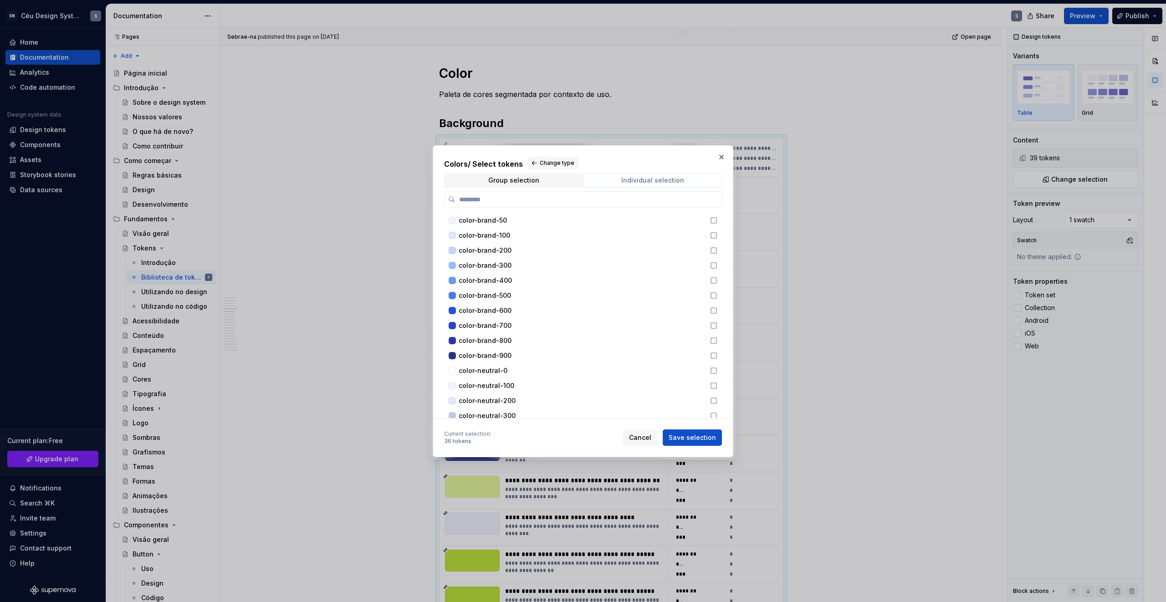
click at [637, 182] on div "Individual selection" at bounding box center [652, 180] width 63 height 7
click at [553, 198] on input "search" at bounding box center [589, 199] width 266 height 9
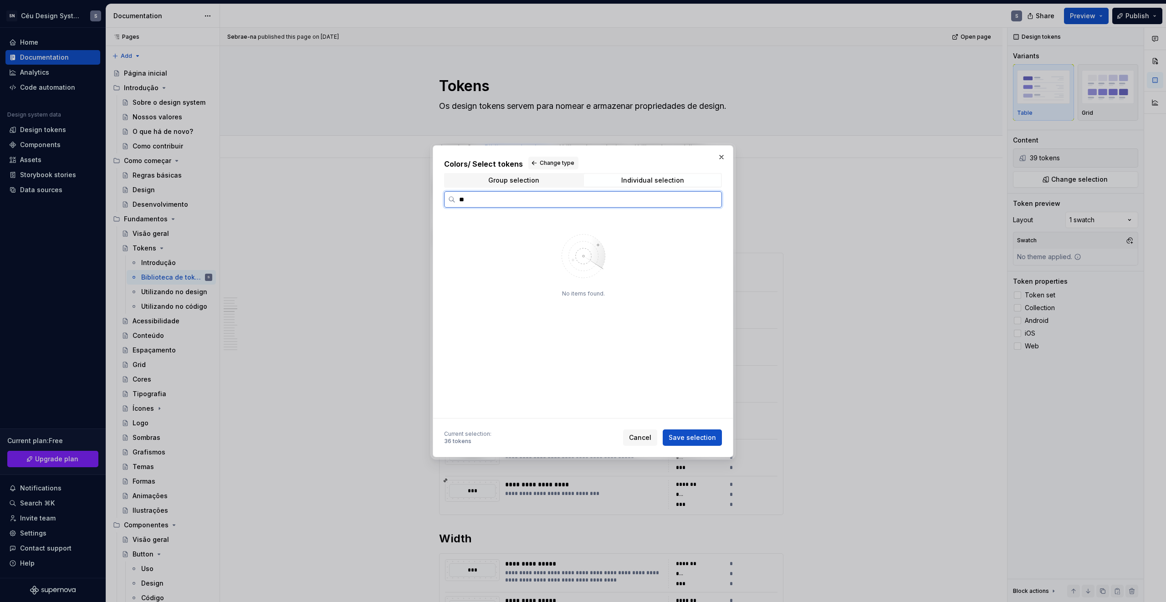
scroll to position [918, 0]
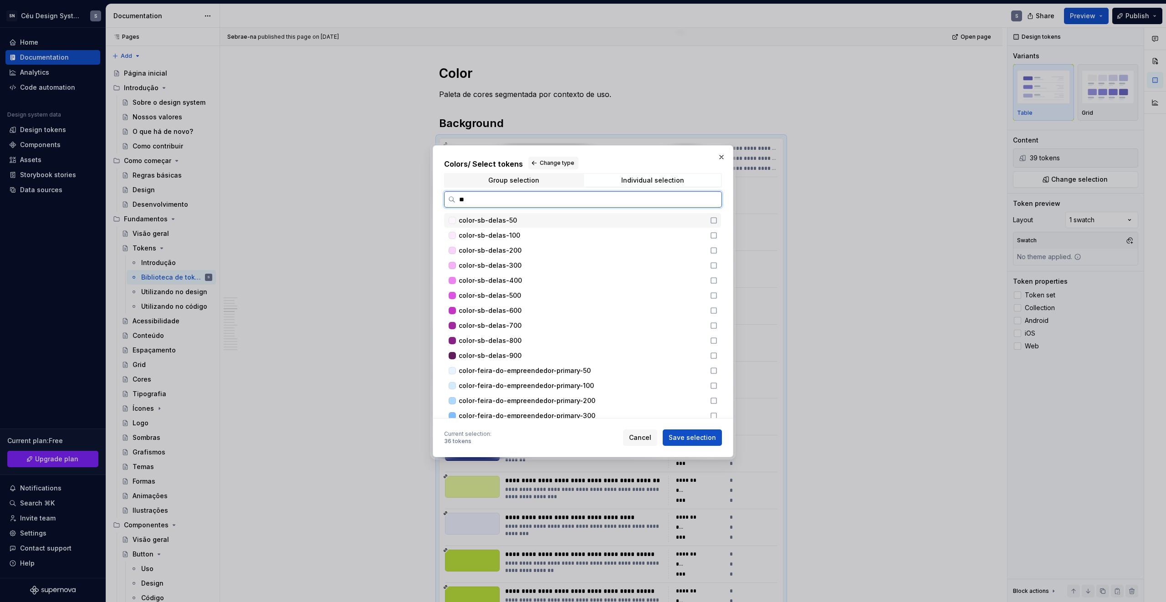
type input "*"
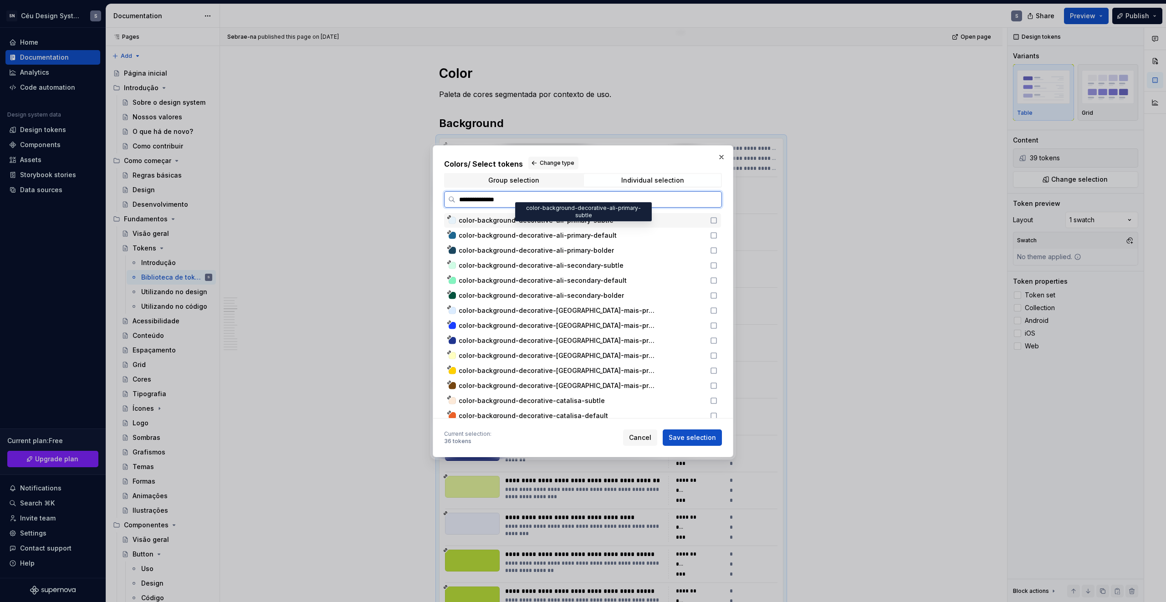
click at [672, 219] on span "color-background-decorative-ali-primary-subtle" at bounding box center [582, 220] width 246 height 9
click at [683, 231] on span "color-background-decorative-ali-primary-default" at bounding box center [582, 235] width 246 height 9
click at [690, 241] on div "color-background-decorative-ali-primary-default" at bounding box center [582, 235] width 277 height 15
click at [694, 236] on span "color-background-decorative-ali-primary-default" at bounding box center [582, 235] width 246 height 9
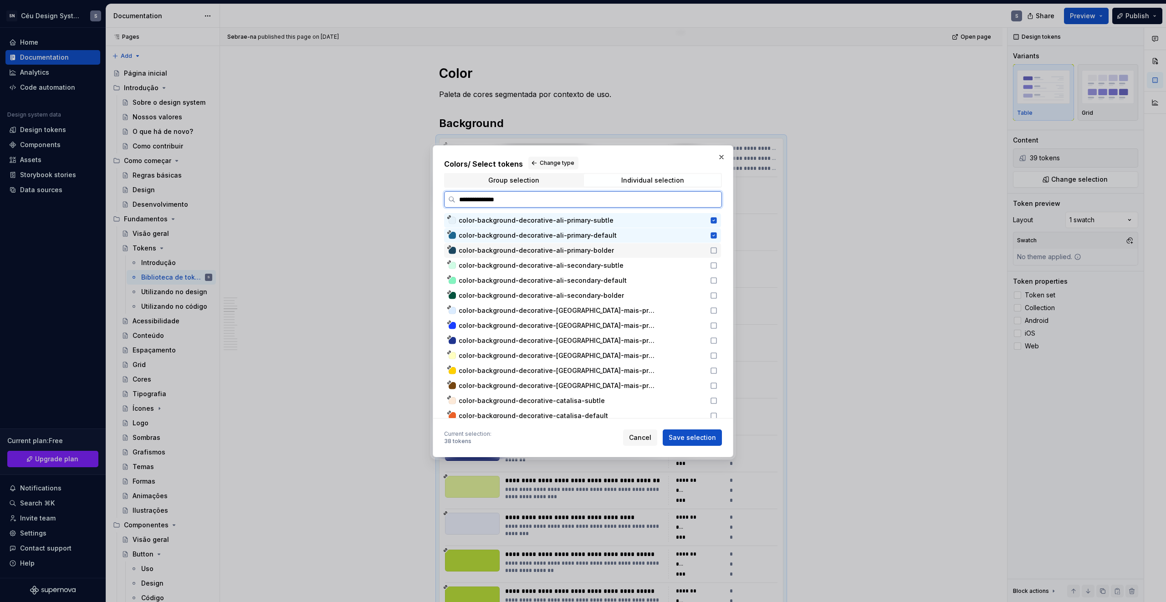
click at [696, 249] on span "color-background-decorative-ali-primary-bolder" at bounding box center [582, 250] width 246 height 9
click at [699, 267] on span "color-background-decorative-ali-secondary-subtle" at bounding box center [582, 265] width 246 height 9
click at [698, 275] on div "color-background-decorative-ali-secondary-default" at bounding box center [582, 280] width 277 height 15
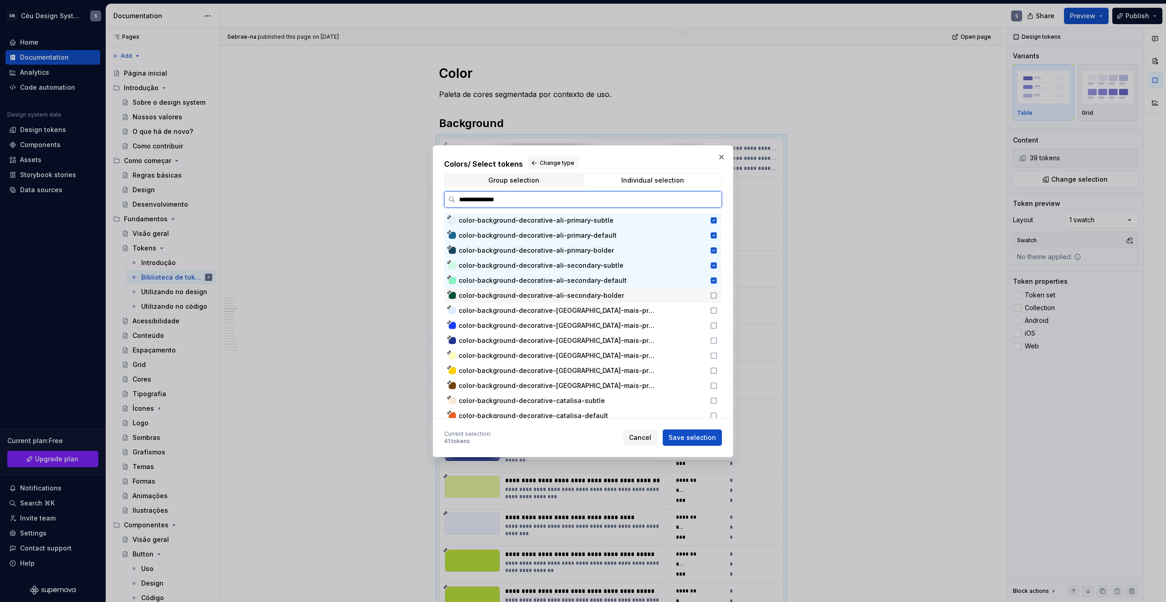
click at [698, 293] on span "color-background-decorative-ali-secondary-bolder" at bounding box center [582, 295] width 246 height 9
click at [697, 307] on span "color-background-decorative-[GEOGRAPHIC_DATA]-mais-produtivo-primary-subtle" at bounding box center [582, 310] width 246 height 9
click at [695, 325] on span "color-background-decorative-[GEOGRAPHIC_DATA]-mais-produtivo-primary-default" at bounding box center [582, 325] width 246 height 9
click at [696, 341] on span "color-background-decorative-[GEOGRAPHIC_DATA]-mais-produtivo-primary-bolder" at bounding box center [582, 340] width 246 height 9
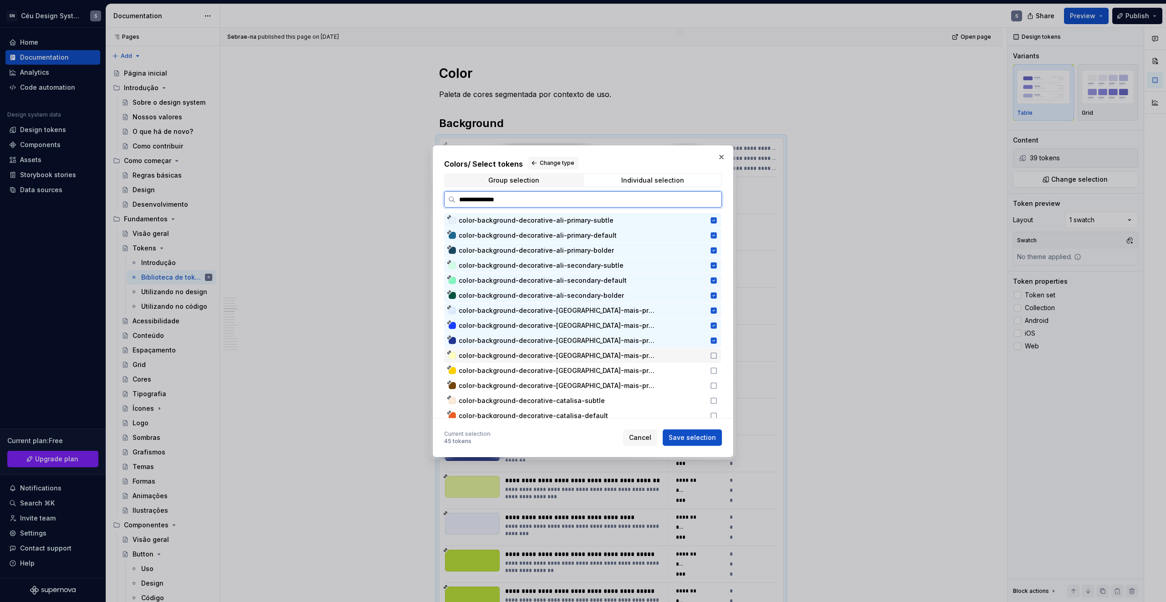
click at [695, 355] on span "color-background-decorative-[GEOGRAPHIC_DATA]-mais-produtivo-secondary-subtle" at bounding box center [582, 355] width 246 height 9
click at [698, 373] on span "color-background-decorative-[GEOGRAPHIC_DATA]-mais-produtivo-secondary-default" at bounding box center [582, 370] width 246 height 9
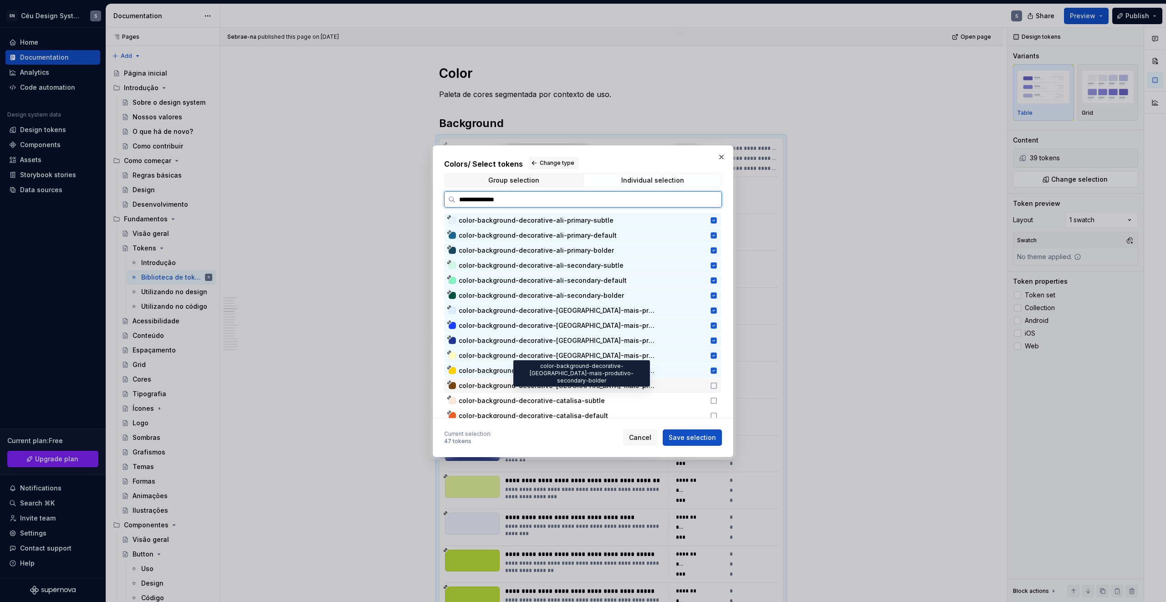
drag, startPoint x: 697, startPoint y: 384, endPoint x: 697, endPoint y: 408, distance: 23.7
click at [697, 384] on span "color-background-decorative-[GEOGRAPHIC_DATA]-mais-produtivo-secondary-bolder" at bounding box center [582, 385] width 246 height 9
click at [698, 409] on div "color-background-decorative-catalisa-default" at bounding box center [582, 416] width 277 height 15
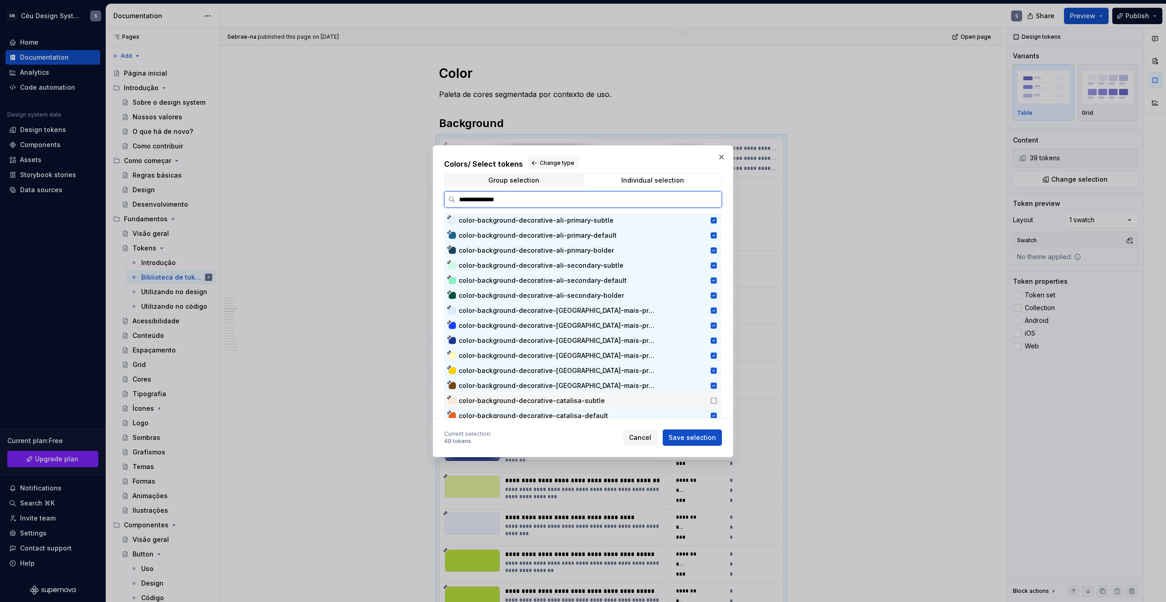
click at [699, 403] on span "color-background-decorative-catalisa-subtle" at bounding box center [582, 400] width 246 height 9
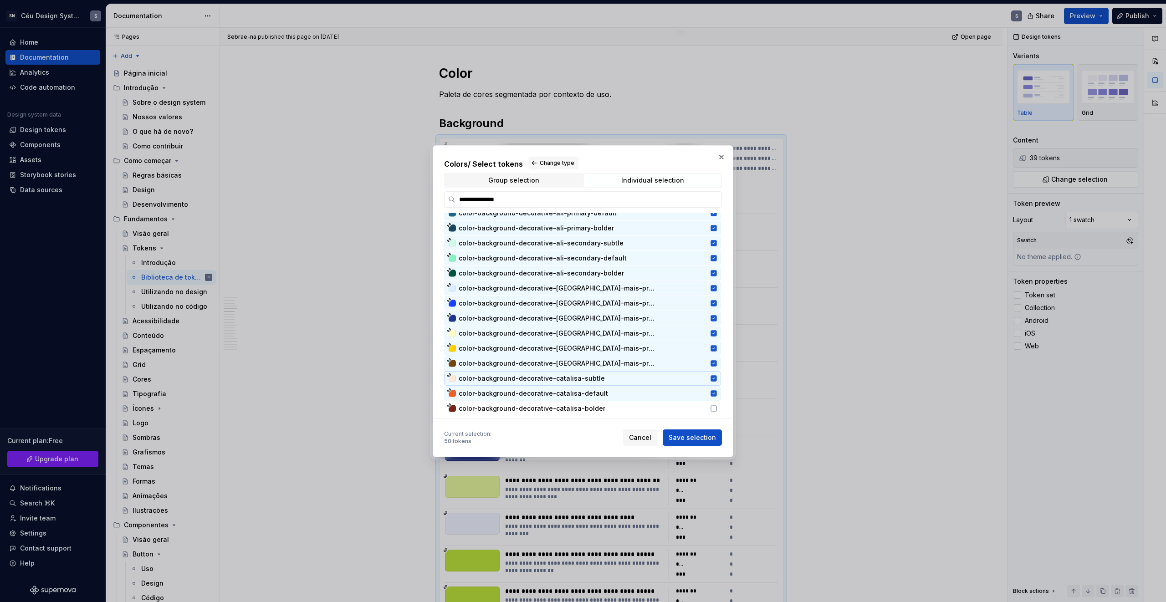
scroll to position [43, 0]
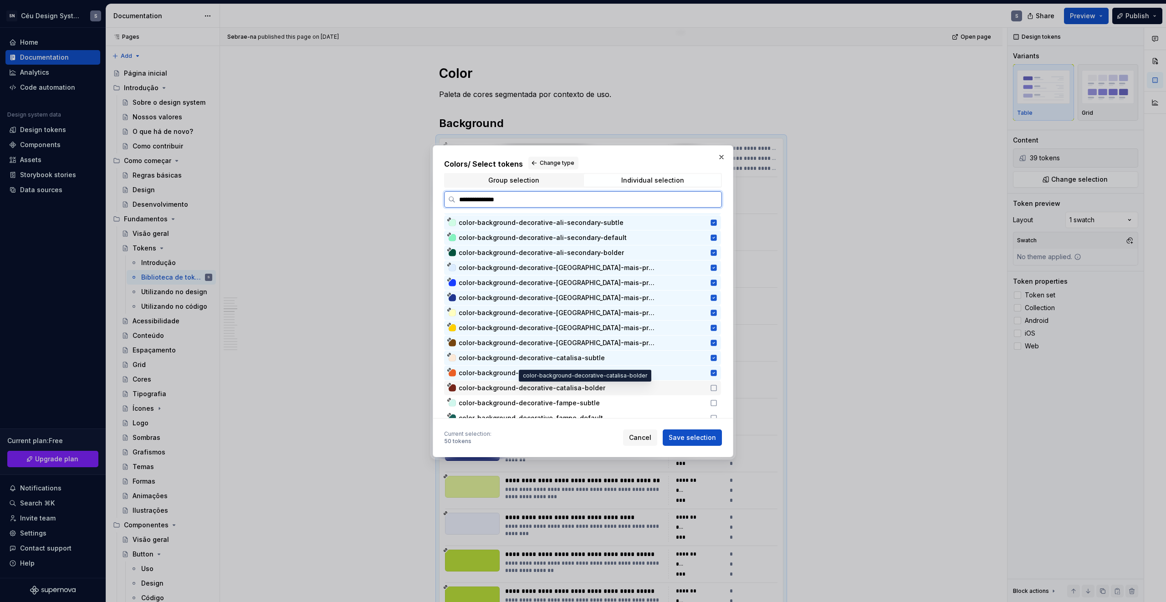
click at [688, 387] on span "color-background-decorative-catalisa-bolder" at bounding box center [582, 388] width 246 height 9
click at [697, 406] on div "color-background-decorative-fampe-subtle" at bounding box center [582, 403] width 246 height 9
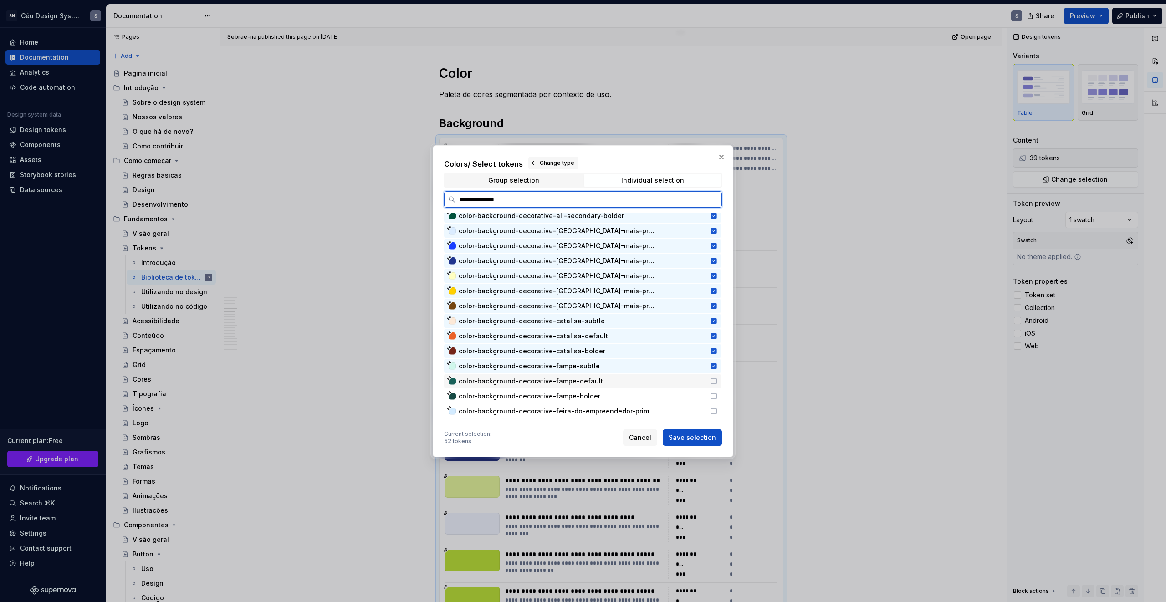
click at [696, 385] on span "color-background-decorative-fampe-default" at bounding box center [582, 381] width 246 height 9
click at [696, 393] on div "color-background-decorative-fampe-bolder" at bounding box center [582, 396] width 246 height 9
click at [697, 409] on span "color-background-decorative-feira-do-empreendedor-primary-subtle" at bounding box center [582, 411] width 246 height 9
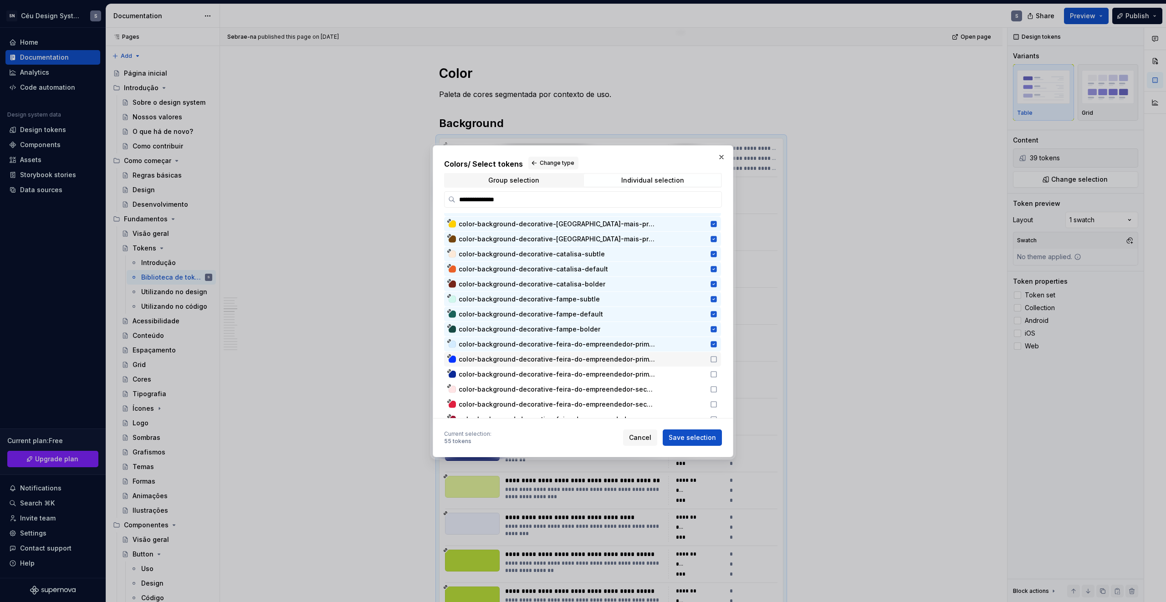
scroll to position [199, 0]
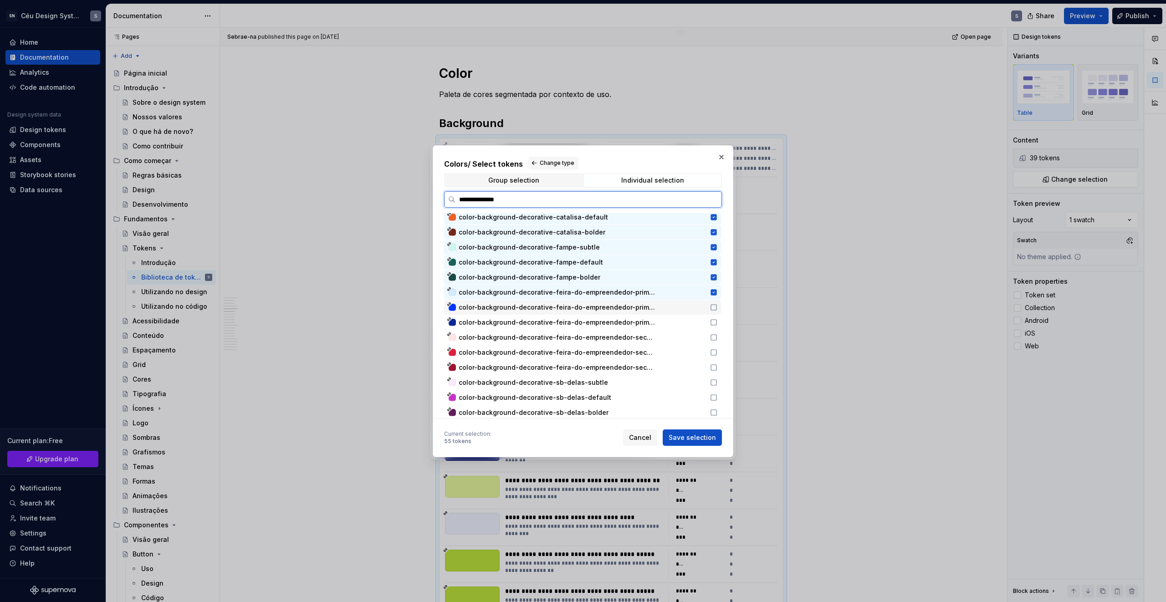
drag, startPoint x: 674, startPoint y: 305, endPoint x: 677, endPoint y: 314, distance: 9.5
click at [674, 305] on span "color-background-decorative-feira-do-empreendedor-primary-default" at bounding box center [582, 307] width 246 height 9
click at [677, 315] on div "color-background-decorative-feira-do-empreendedor-primary-bolder" at bounding box center [582, 322] width 277 height 15
click at [679, 332] on div "color-background-decorative-feira-do-empreendedor-secondary-subtle" at bounding box center [582, 337] width 277 height 15
click at [683, 355] on span "color-background-decorative-feira-do-empreendedor-secondary-default" at bounding box center [582, 352] width 246 height 9
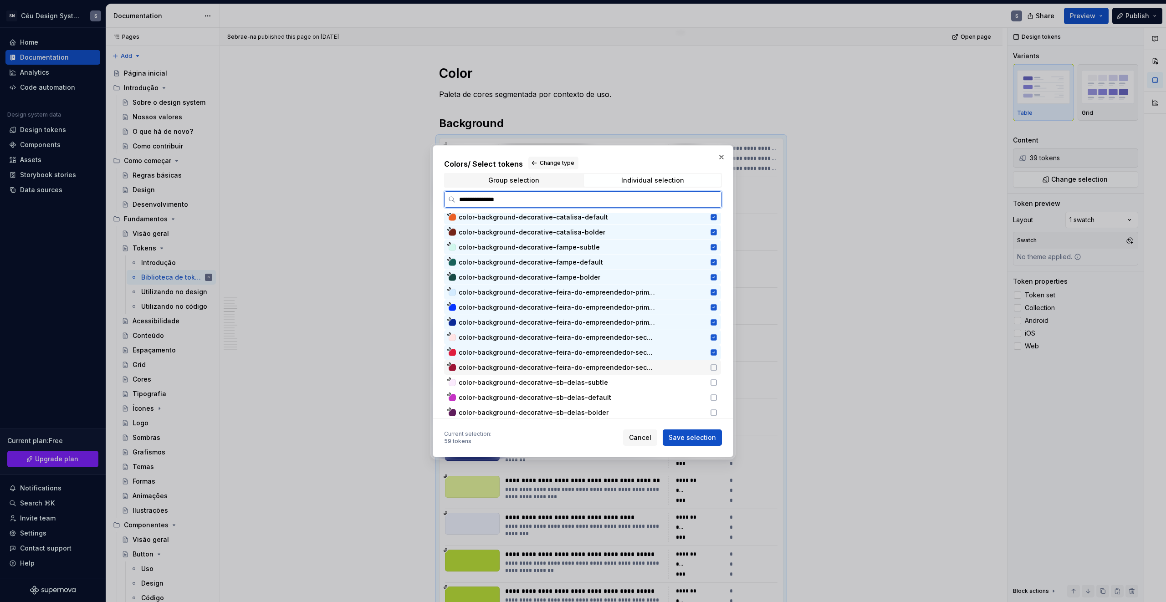
click at [687, 367] on span "color-background-decorative-feira-do-empreendedor-secondary-bolder" at bounding box center [582, 367] width 246 height 9
drag, startPoint x: 688, startPoint y: 377, endPoint x: 688, endPoint y: 387, distance: 10.0
click at [688, 377] on div "color-background-decorative-sb-delas-subtle" at bounding box center [582, 382] width 277 height 15
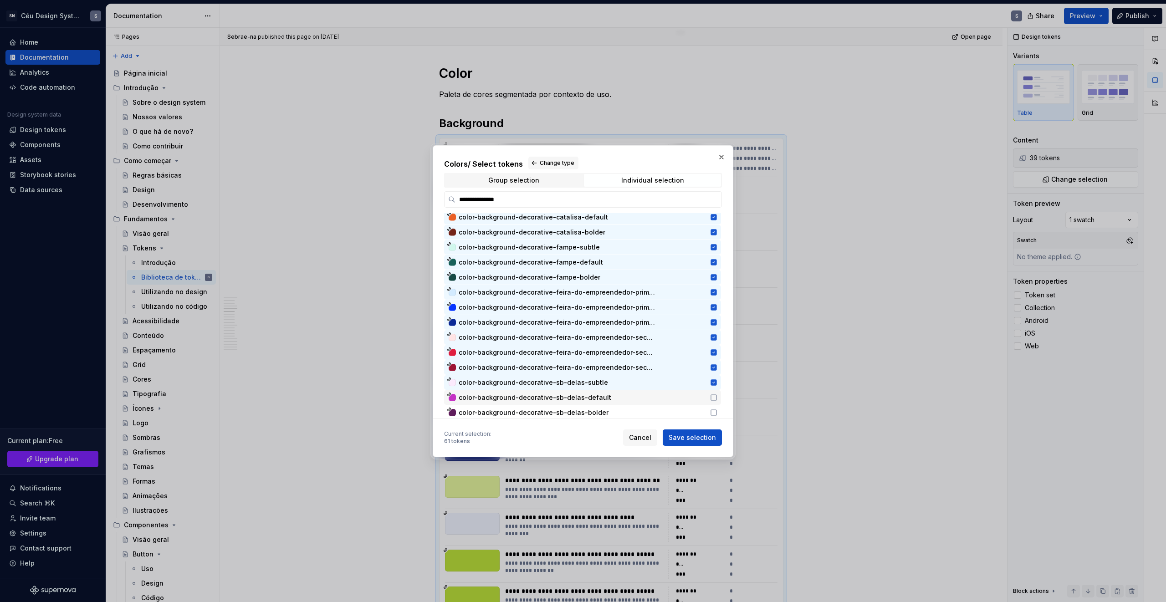
scroll to position [221, 0]
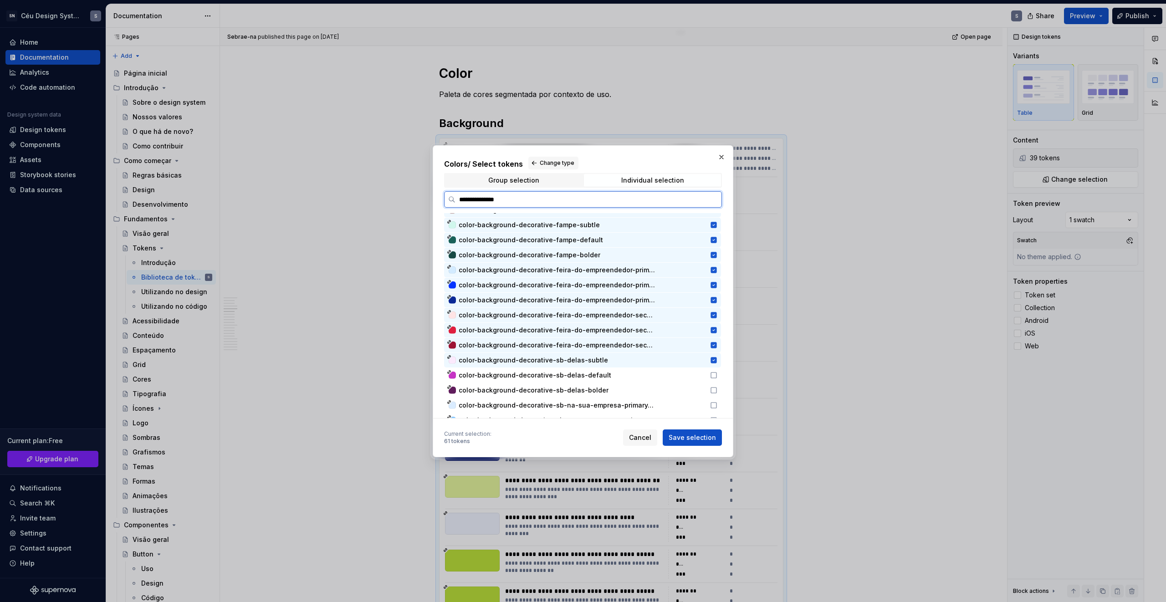
click at [680, 380] on div "color-background-decorative-sb-delas-default" at bounding box center [582, 375] width 277 height 15
click at [683, 395] on div "color-background-decorative-sb-delas-bolder" at bounding box center [582, 390] width 277 height 15
click at [693, 408] on span "color-background-decorative-sb-na-sua-empresa-primary-subtle" at bounding box center [582, 405] width 246 height 9
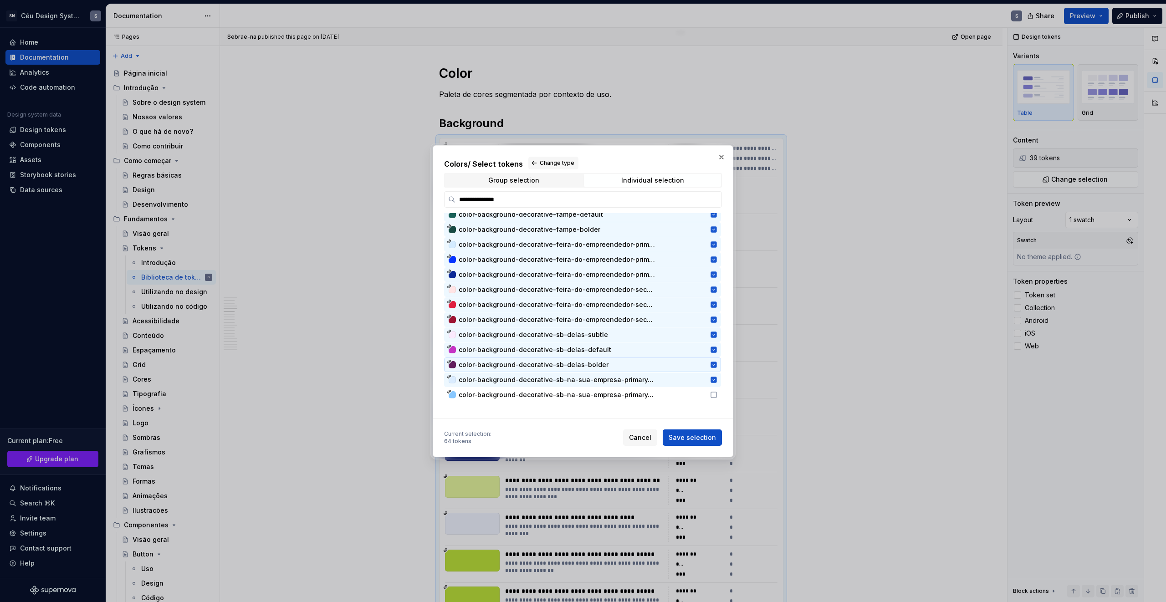
scroll to position [274, 0]
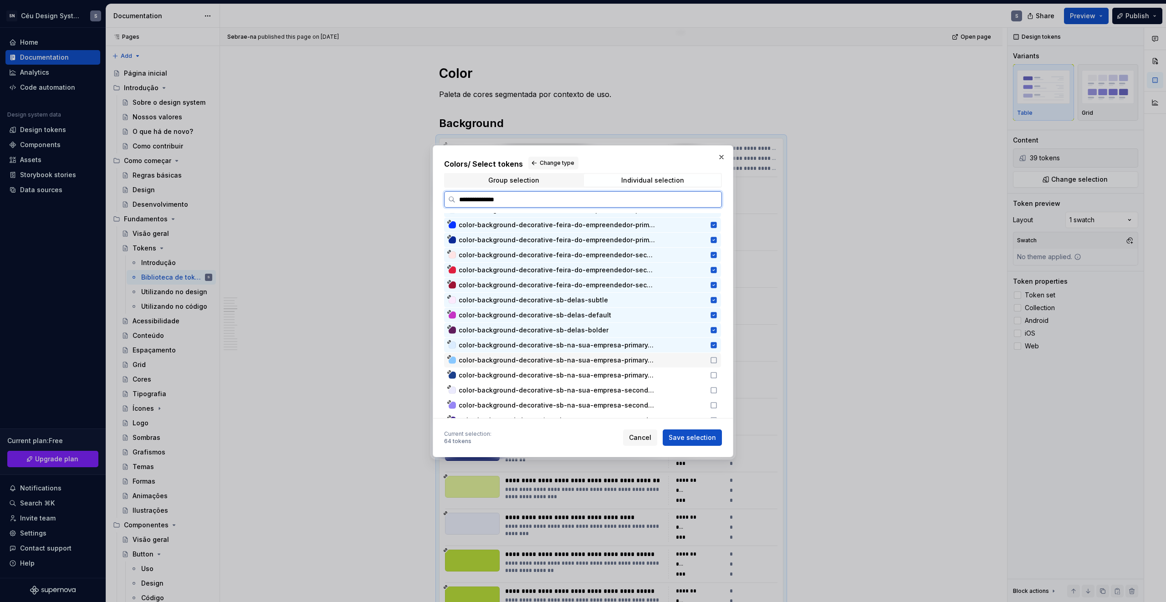
click at [701, 362] on span "color-background-decorative-sb-na-sua-empresa-primary-default" at bounding box center [582, 360] width 246 height 9
click at [701, 378] on span "color-background-decorative-sb-na-sua-empresa-primary-bolder" at bounding box center [582, 375] width 246 height 9
click at [702, 390] on span "color-background-decorative-sb-na-sua-empresa-secondary-subtle" at bounding box center [582, 390] width 246 height 9
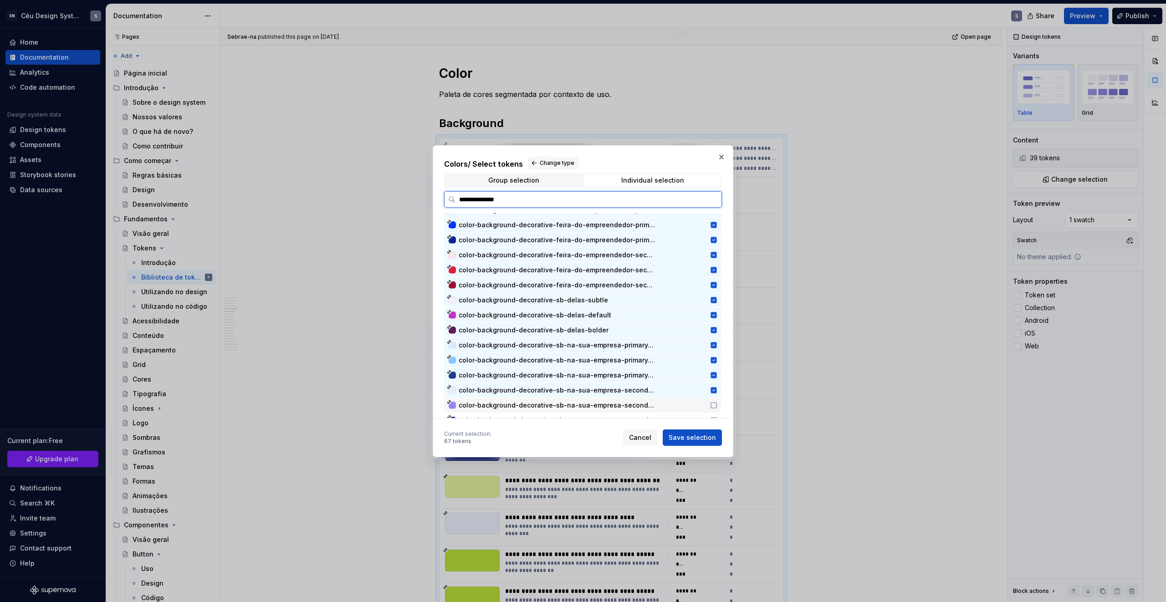
click at [704, 406] on span "color-background-decorative-sb-na-sua-empresa-secondary-default" at bounding box center [582, 405] width 246 height 9
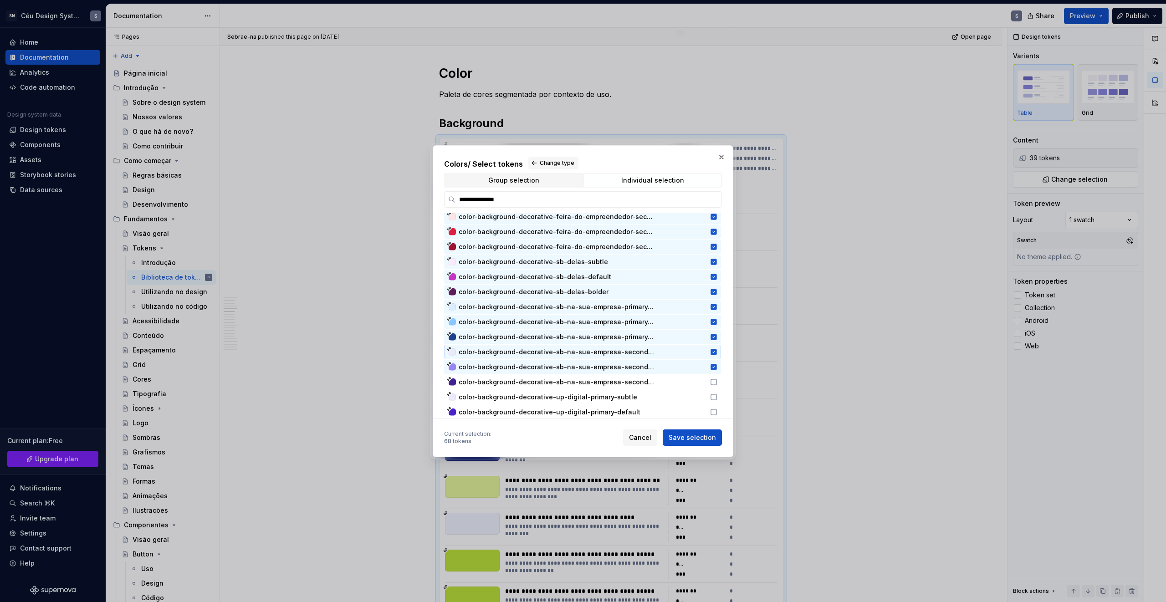
scroll to position [352, 0]
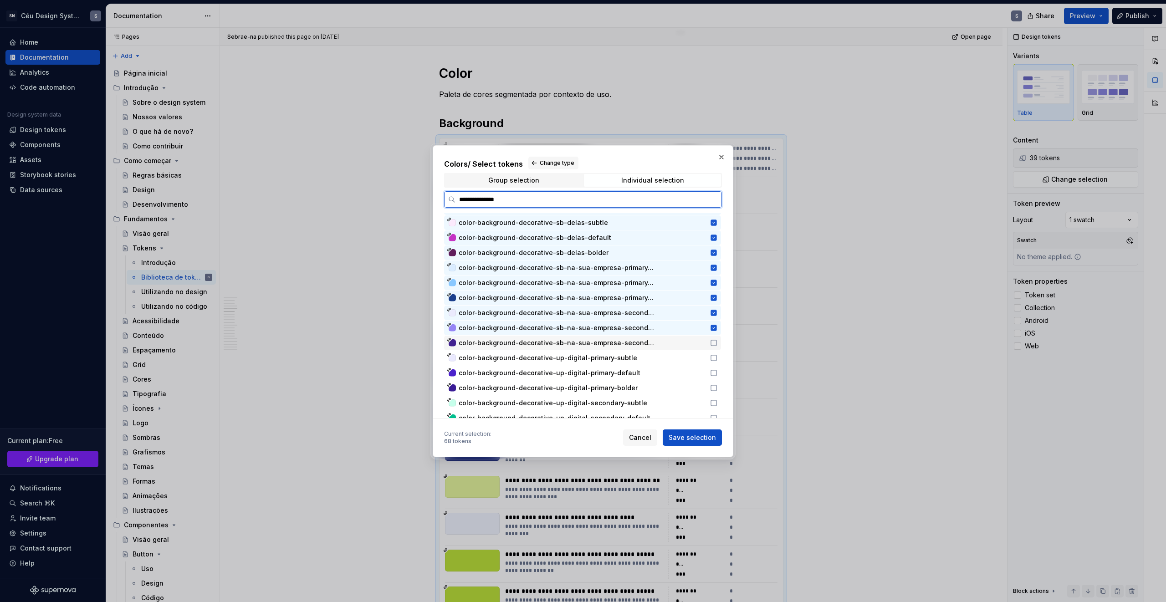
click at [697, 344] on span "color-background-decorative-sb-na-sua-empresa-secondary-bolder" at bounding box center [582, 343] width 246 height 9
drag, startPoint x: 698, startPoint y: 355, endPoint x: 700, endPoint y: 368, distance: 13.4
click at [698, 355] on span "color-background-decorative-up-digital-primary-subtle" at bounding box center [582, 358] width 246 height 9
click at [700, 370] on span "color-background-decorative-up-digital-primary-default" at bounding box center [582, 373] width 246 height 9
click at [699, 385] on span "color-background-decorative-up-digital-primary-bolder" at bounding box center [582, 388] width 246 height 9
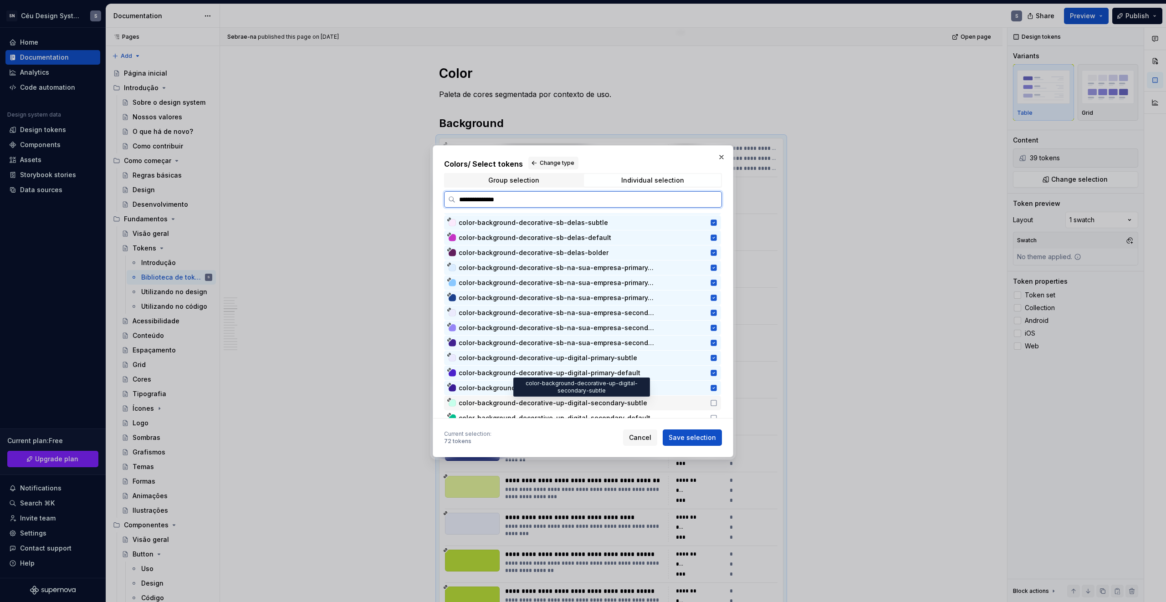
click at [703, 406] on span "color-background-decorative-up-digital-secondary-subtle" at bounding box center [582, 403] width 246 height 9
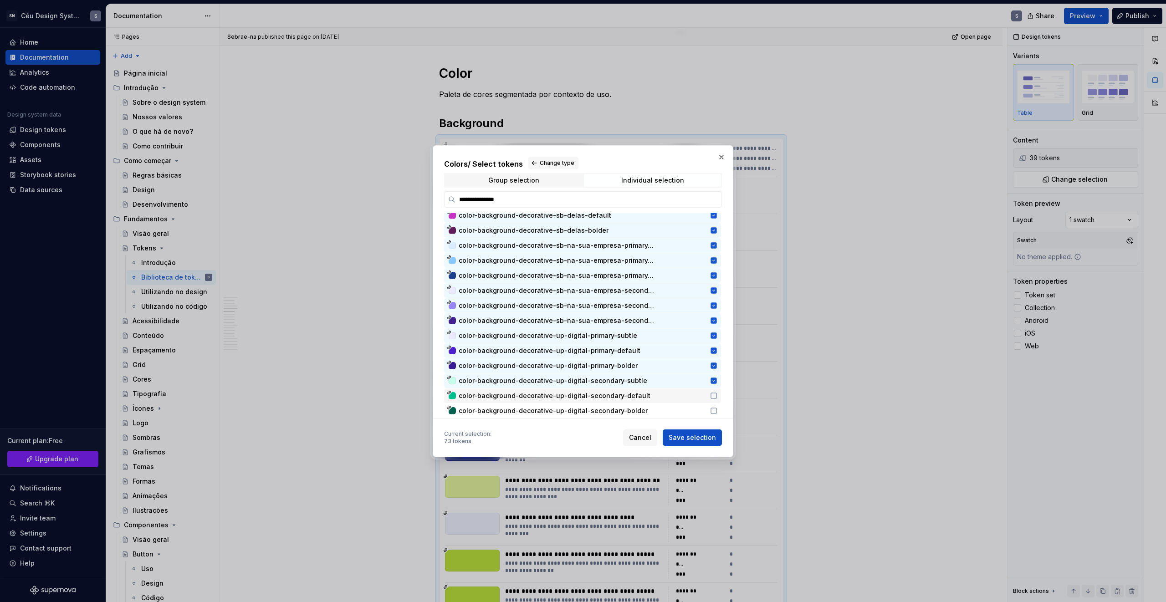
click at [693, 389] on div "color-background-decorative-up-digital-secondary-default" at bounding box center [582, 396] width 277 height 15
click at [693, 396] on span "color-background-decorative-up-digital-secondary-default" at bounding box center [582, 395] width 246 height 9
click at [714, 408] on icon at bounding box center [713, 410] width 7 height 7
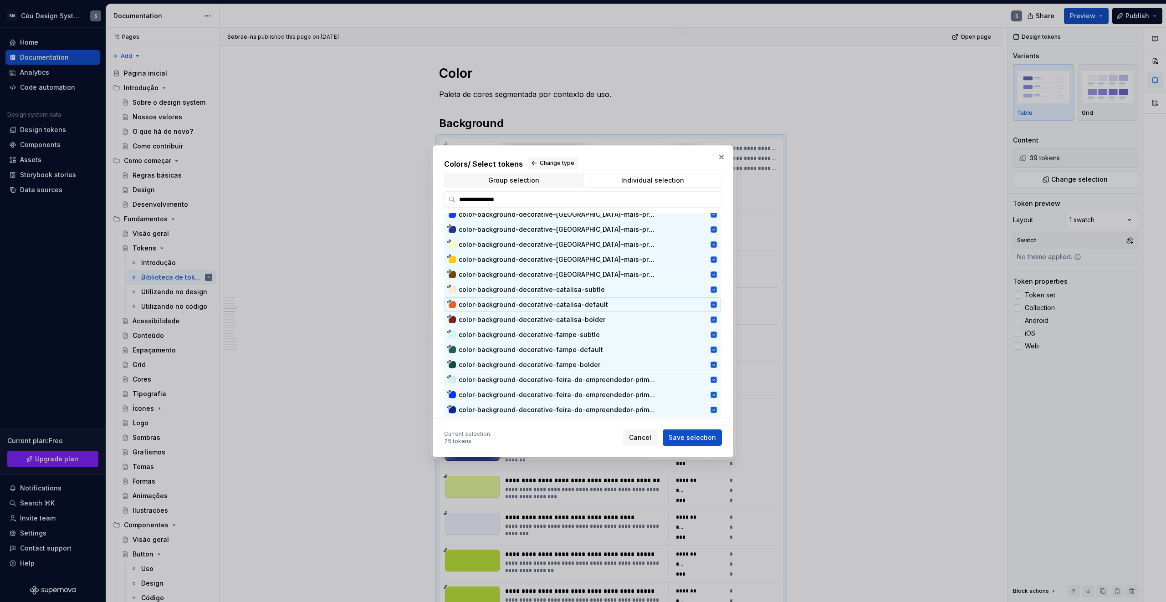
scroll to position [0, 0]
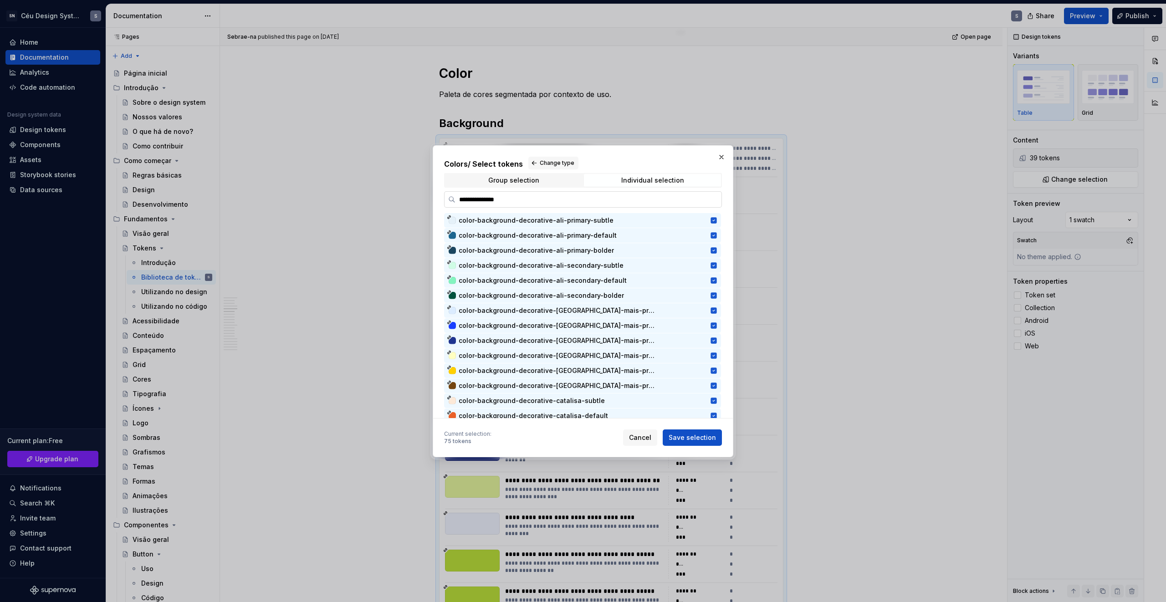
click at [504, 195] on input "**********" at bounding box center [589, 199] width 266 height 9
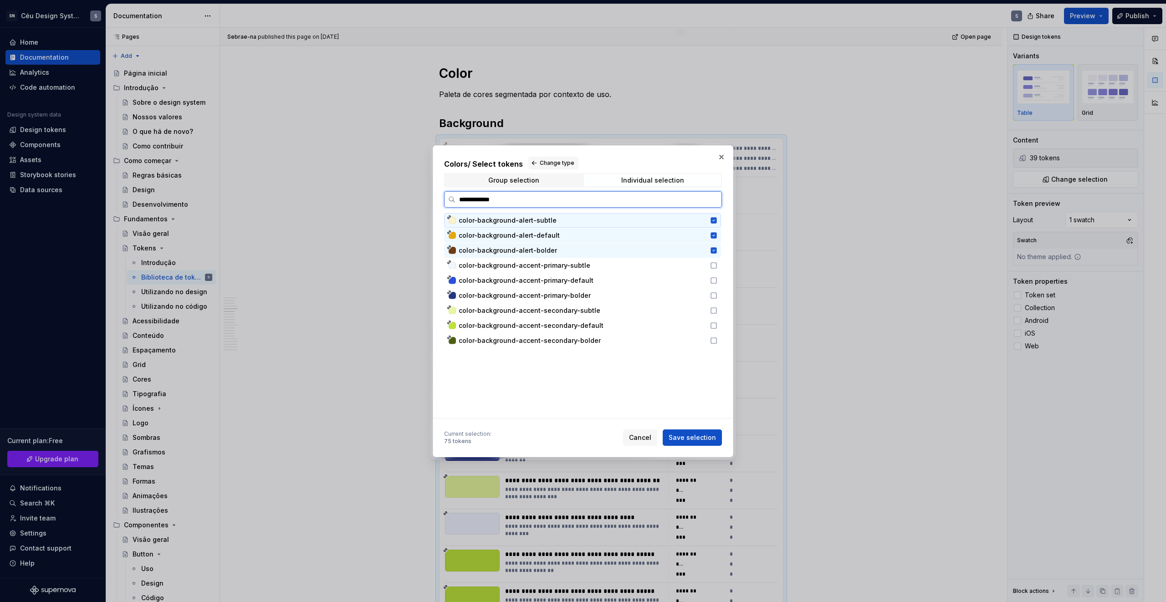
type input "**********"
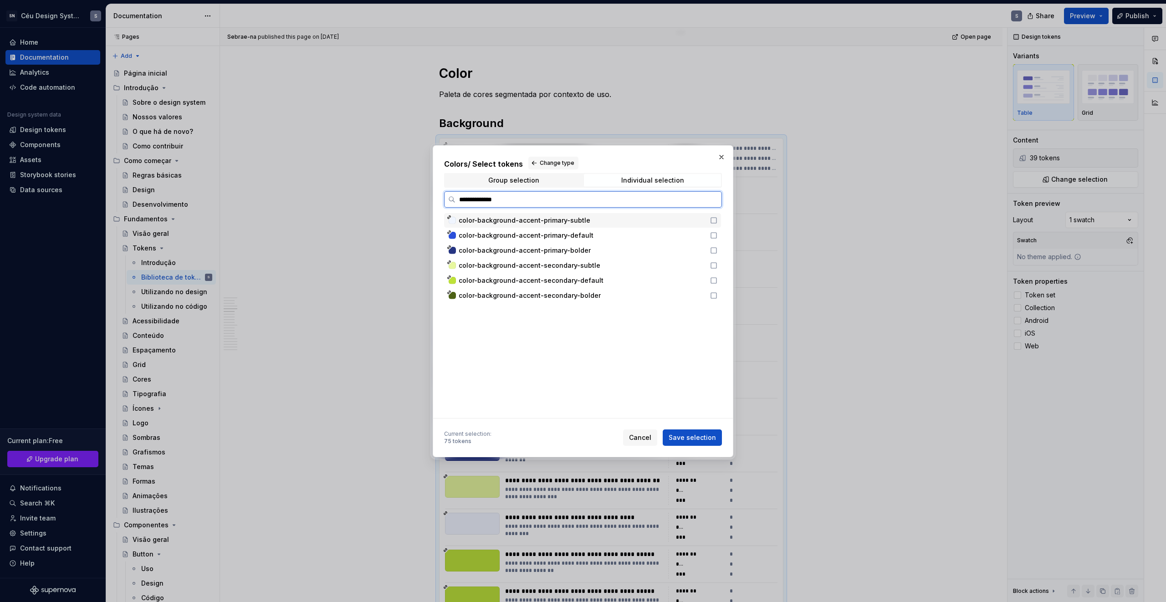
click at [584, 223] on span "color-background-accent-primary-subtle" at bounding box center [525, 220] width 132 height 9
click at [586, 233] on span "color-background-accent-primary-default" at bounding box center [526, 235] width 135 height 9
click at [587, 255] on div "color-background-accent-primary-bolder" at bounding box center [582, 250] width 277 height 15
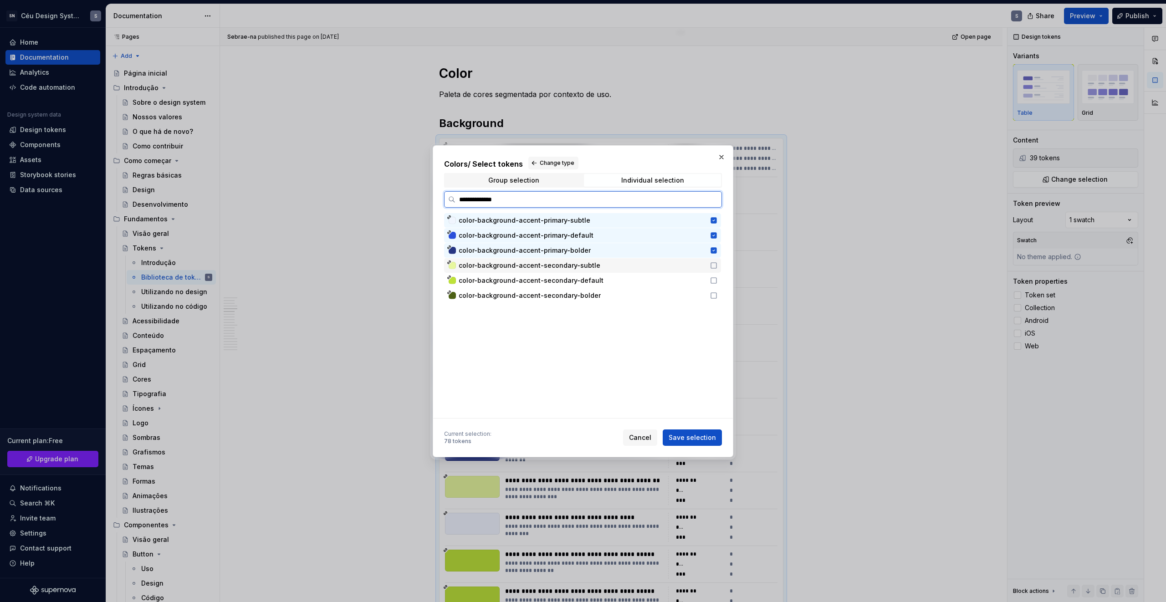
click at [586, 270] on div "color-background-accent-secondary-subtle" at bounding box center [582, 265] width 277 height 15
click at [587, 287] on div "color-background-accent-secondary-default" at bounding box center [582, 280] width 277 height 15
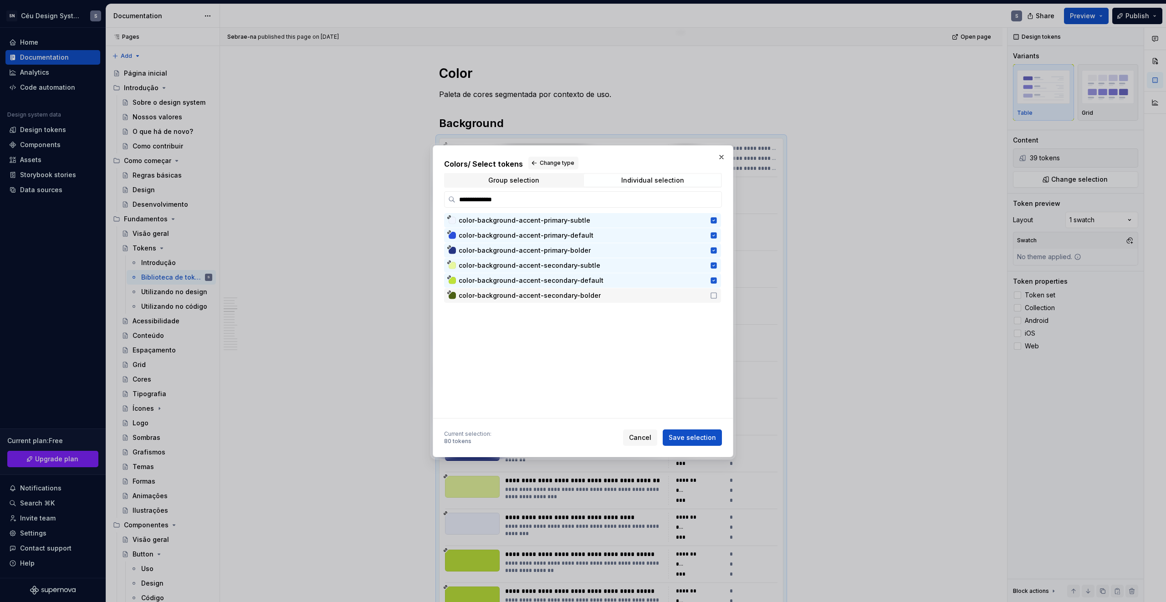
click at [587, 307] on div "color-background-accent-primary-subtle color-background-accent-primary-default …" at bounding box center [583, 315] width 279 height 205
click at [589, 300] on div "color-background-accent-secondary-bolder" at bounding box center [582, 295] width 277 height 15
click at [707, 436] on span "Save selection" at bounding box center [692, 437] width 47 height 9
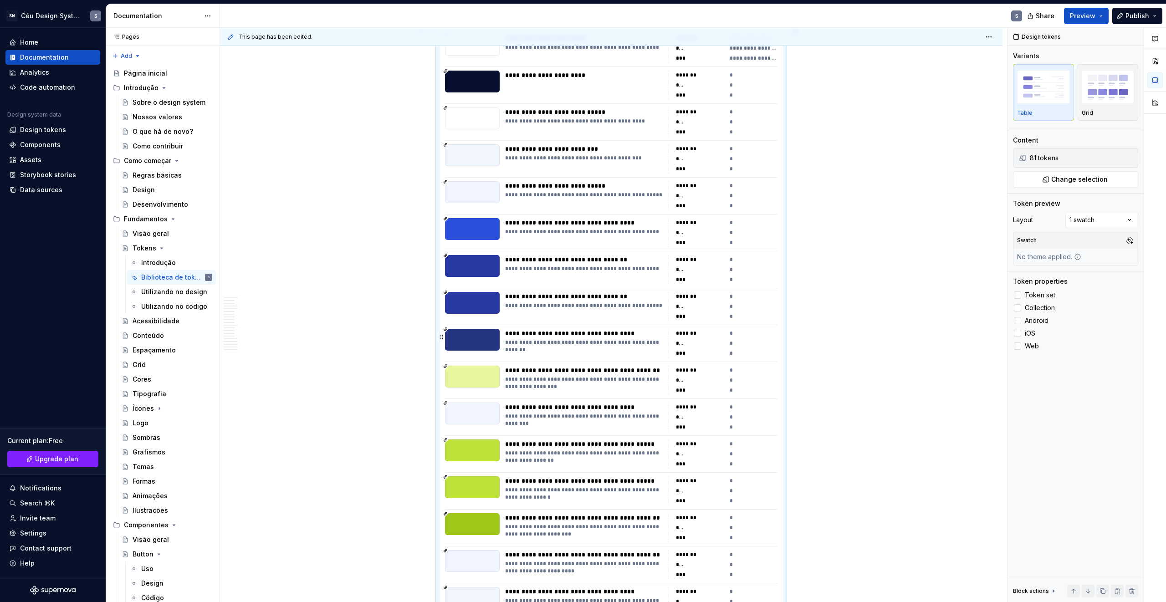
scroll to position [1028, 0]
type textarea "*"
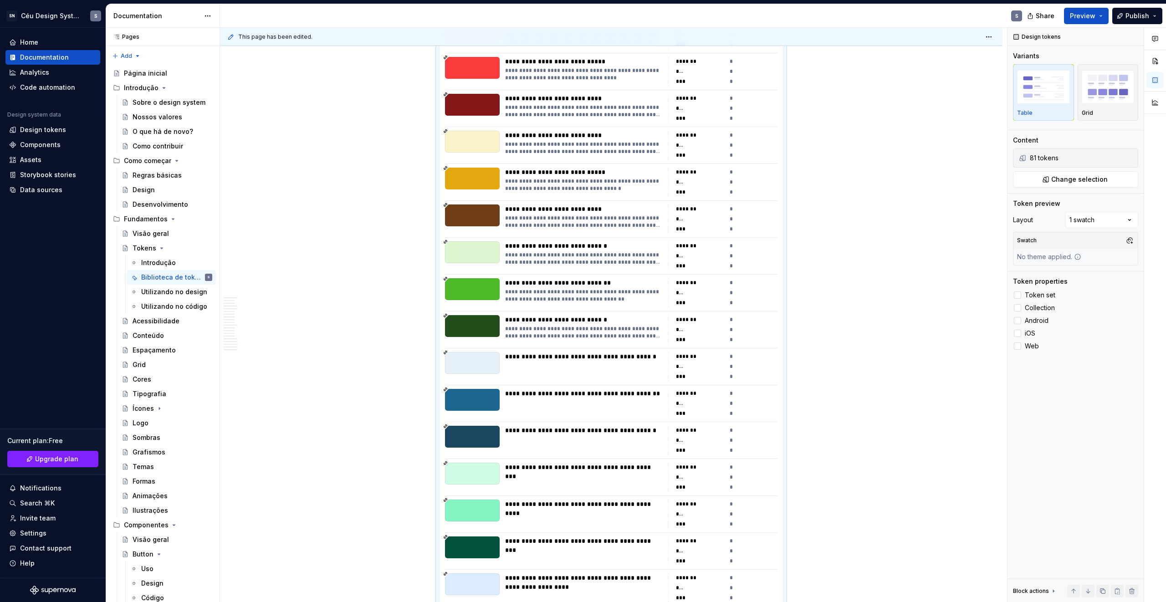
scroll to position [2221, 0]
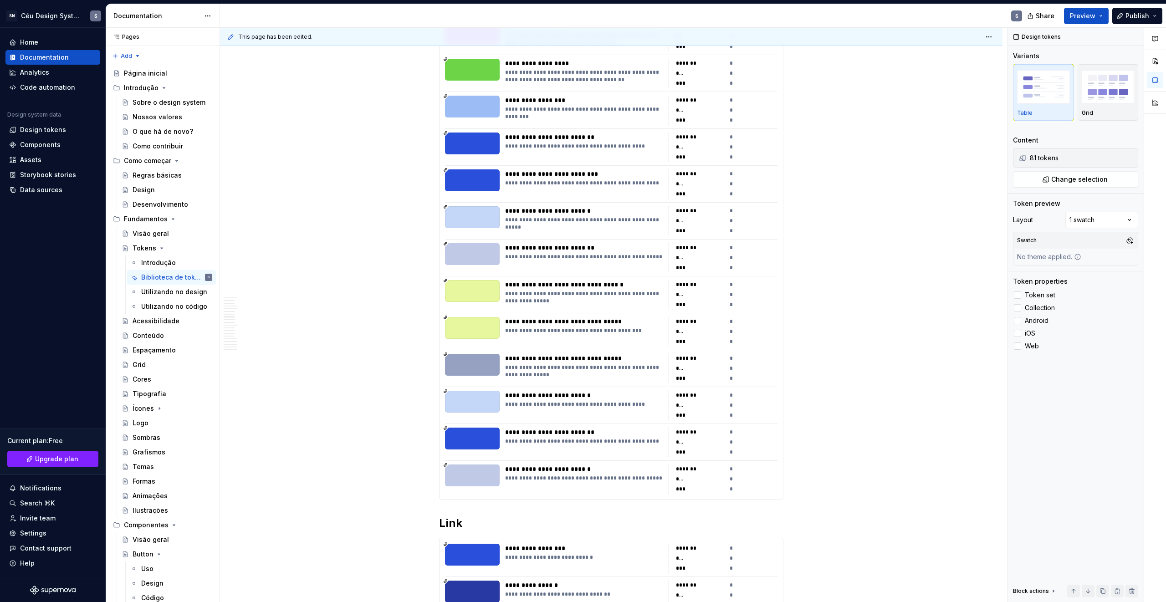
click at [584, 193] on div "**********" at bounding box center [584, 183] width 158 height 29
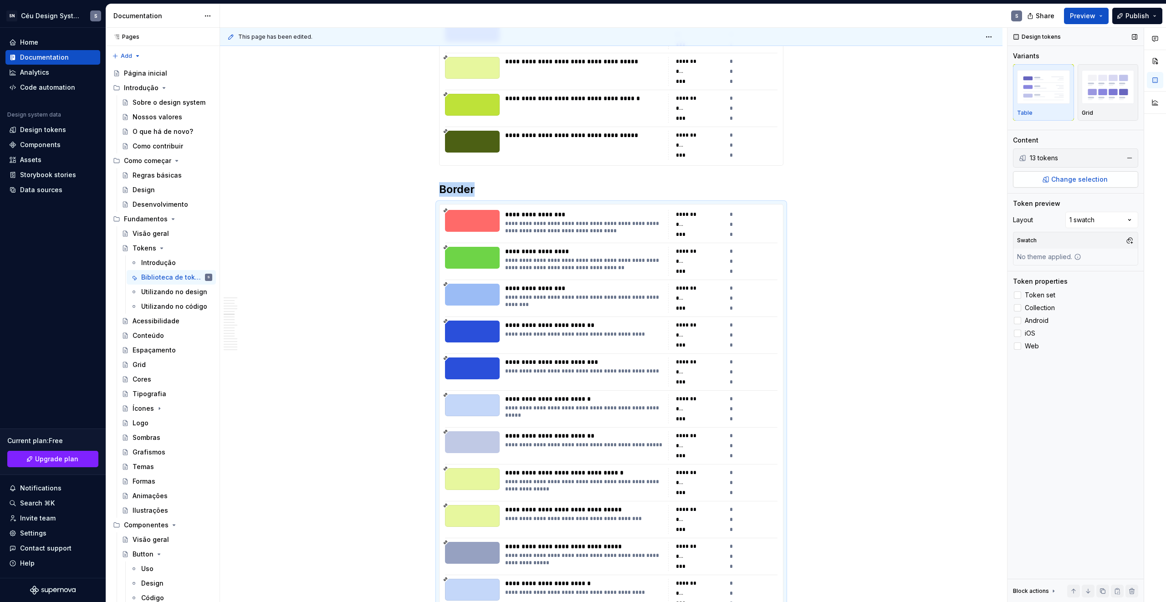
click at [1089, 178] on span "Change selection" at bounding box center [1080, 179] width 56 height 9
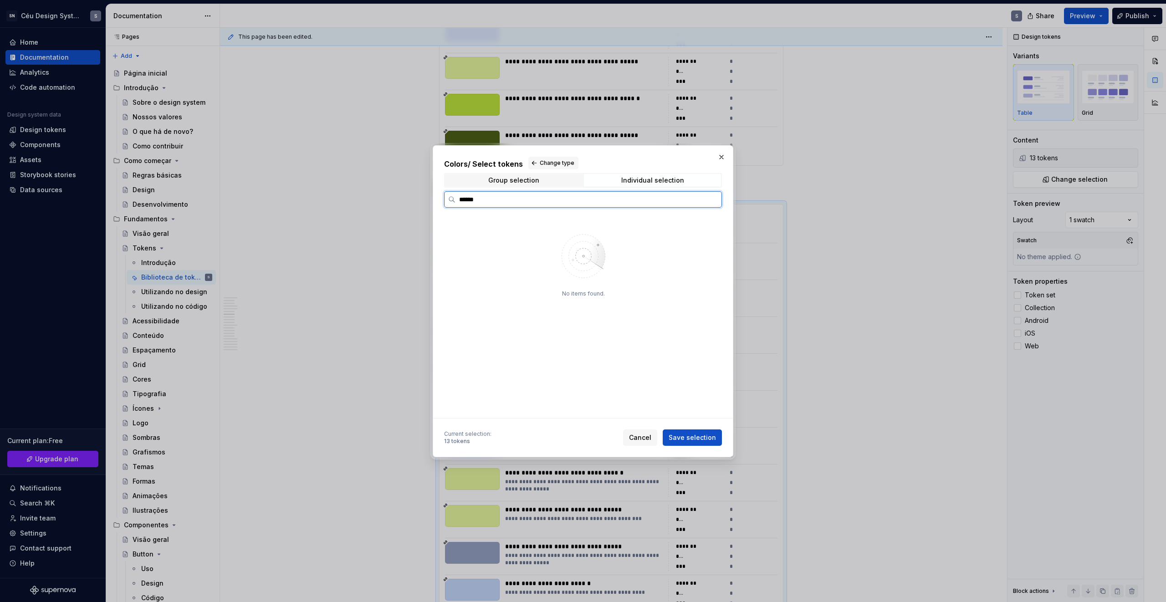
type input "******"
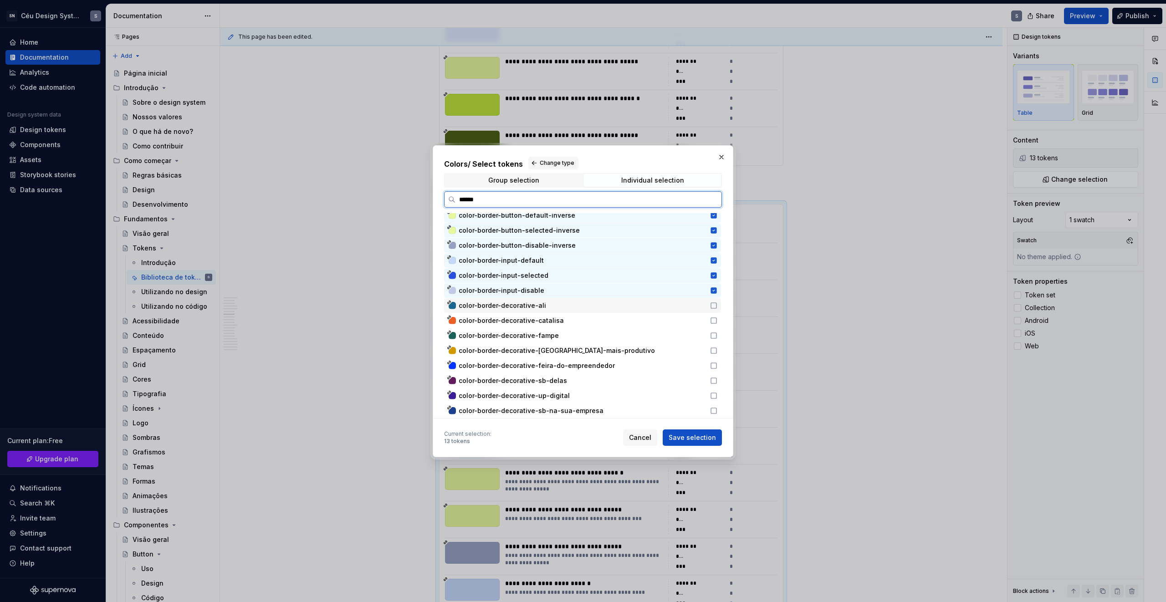
click at [553, 309] on div "color-border-decorative-ali" at bounding box center [582, 305] width 246 height 9
click at [556, 319] on span "color-border-decorative-catalisa" at bounding box center [511, 320] width 105 height 9
click at [558, 333] on div "color-border-decorative-fampe" at bounding box center [582, 335] width 246 height 9
click at [562, 347] on span "color-border-decorative-[GEOGRAPHIC_DATA]-mais-produtivo" at bounding box center [557, 350] width 196 height 9
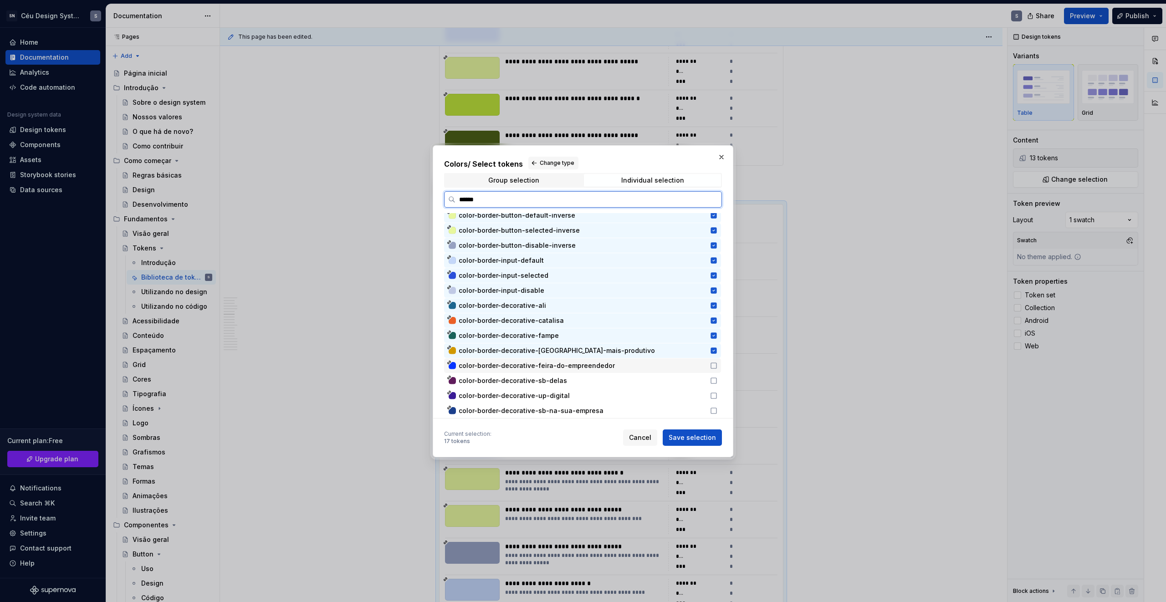
click at [569, 361] on span "color-border-decorative-feira-do-empreendedor" at bounding box center [537, 365] width 156 height 9
click at [570, 389] on div "color-border-decorative-up-digital" at bounding box center [582, 396] width 277 height 15
drag, startPoint x: 567, startPoint y: 382, endPoint x: 576, endPoint y: 409, distance: 28.2
click at [567, 381] on div "color-border-decorative-sb-delas" at bounding box center [582, 380] width 246 height 9
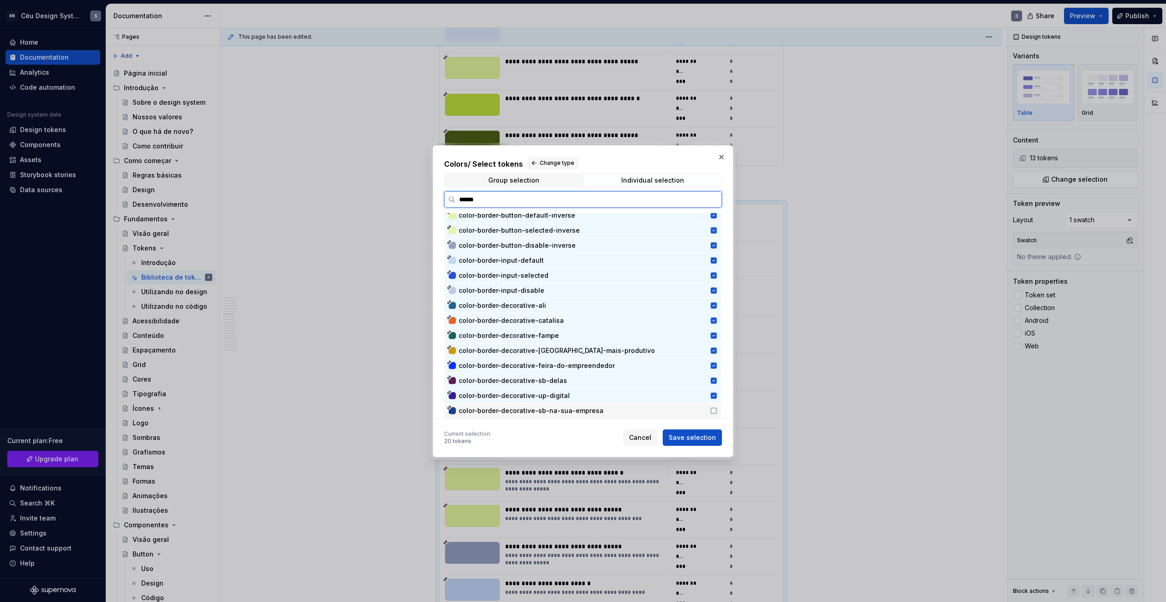
click at [576, 409] on span "color-border-decorative-sb-na-sua-empresa" at bounding box center [531, 410] width 145 height 9
click at [681, 441] on span "Save selection" at bounding box center [692, 437] width 47 height 9
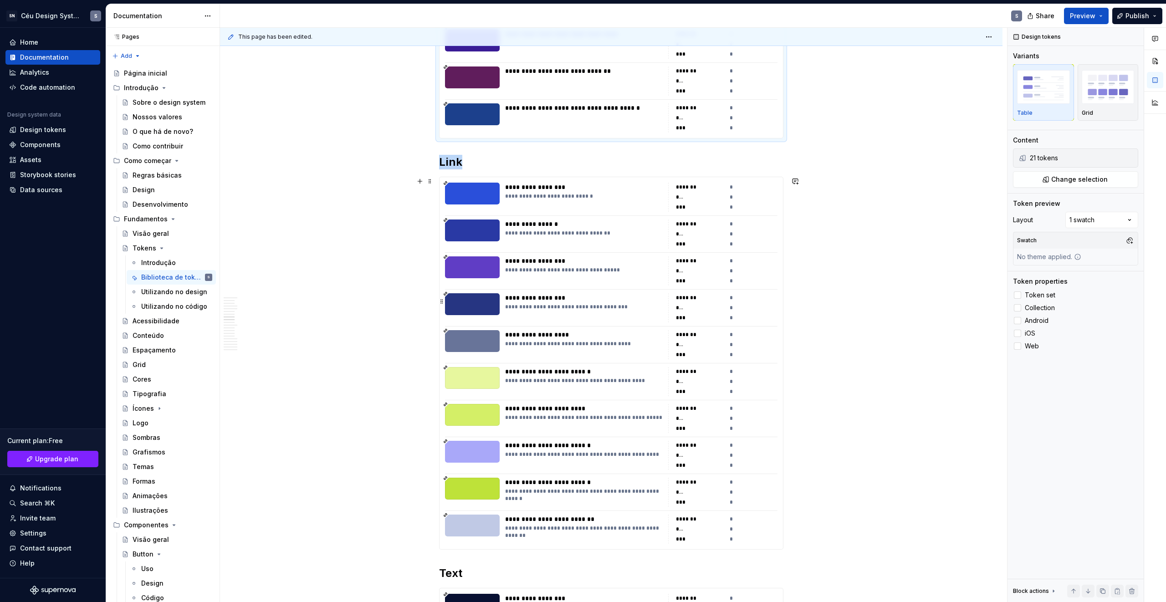
click at [637, 295] on div "**********" at bounding box center [584, 297] width 158 height 9
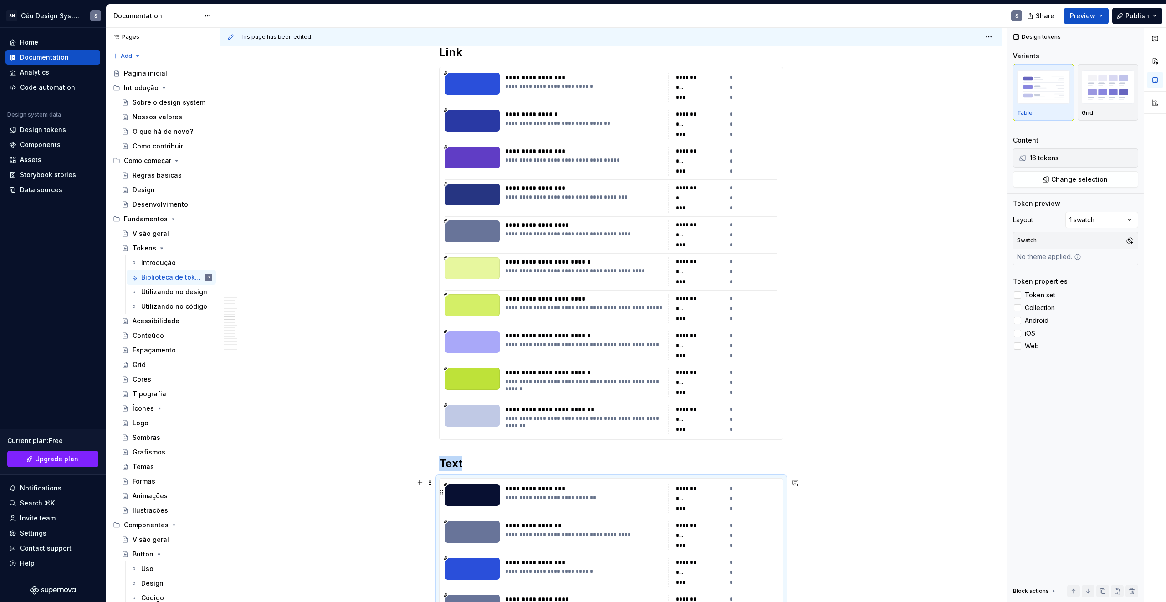
click at [588, 492] on div "**********" at bounding box center [584, 488] width 158 height 9
click at [1094, 180] on span "Change selection" at bounding box center [1080, 179] width 56 height 9
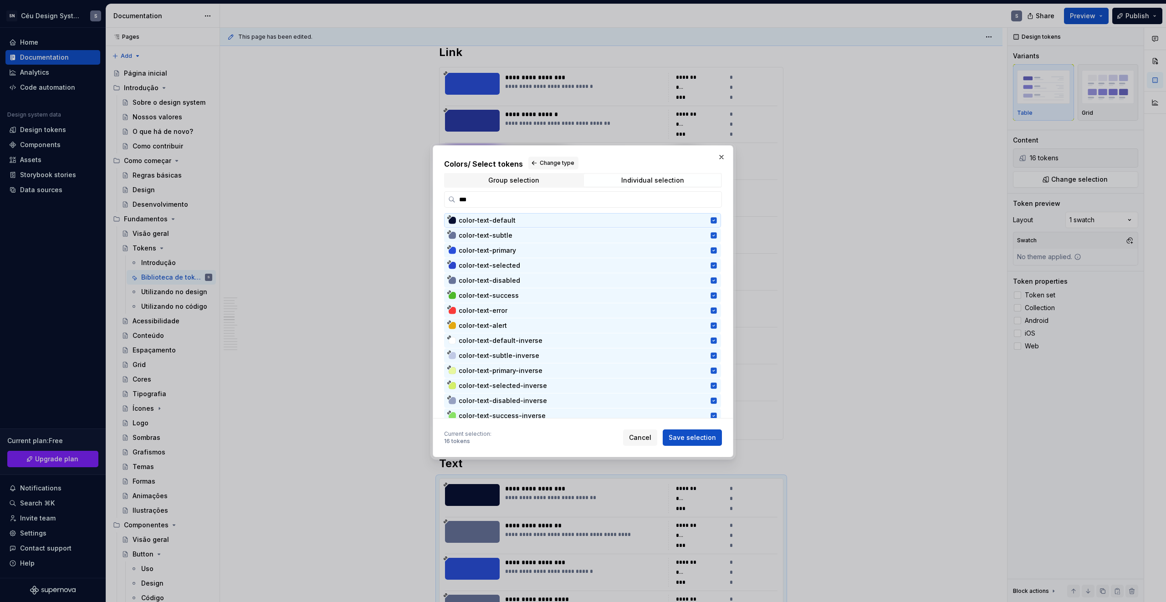
type input "****"
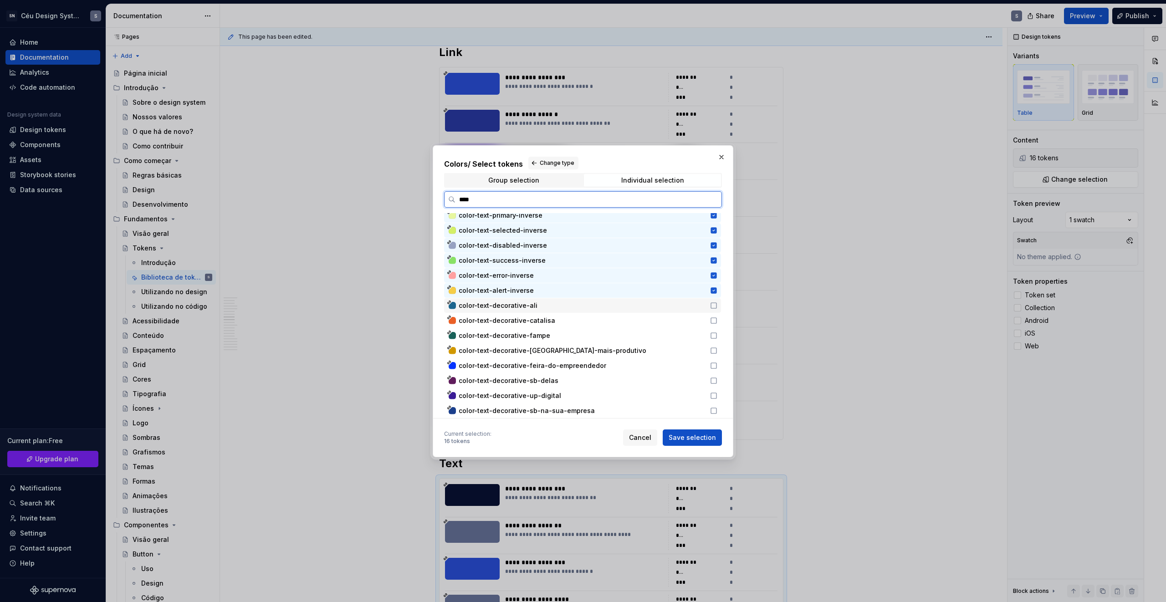
click at [529, 304] on span "color-text-decorative-ali" at bounding box center [498, 305] width 79 height 9
click at [539, 319] on span "color-text-decorative-catalisa" at bounding box center [507, 320] width 97 height 9
click at [542, 338] on span "color-text-decorative-fampe" at bounding box center [505, 335] width 92 height 9
drag, startPoint x: 548, startPoint y: 351, endPoint x: 549, endPoint y: 363, distance: 12.3
click at [548, 350] on span "color-text-decorative-[GEOGRAPHIC_DATA]-mais-produtivo" at bounding box center [553, 350] width 188 height 9
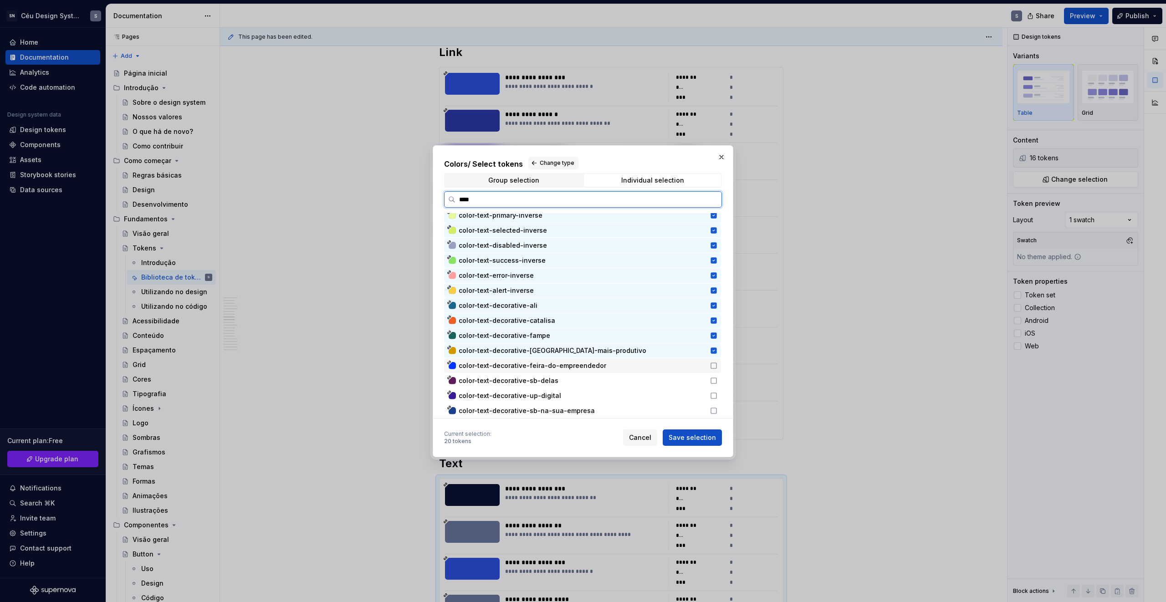
click at [550, 367] on span "color-text-decorative-feira-do-empreendedor" at bounding box center [533, 365] width 148 height 9
click at [549, 381] on span "color-text-decorative-sb-delas" at bounding box center [509, 380] width 100 height 9
click at [551, 395] on span "color-text-decorative-up-digital" at bounding box center [510, 395] width 103 height 9
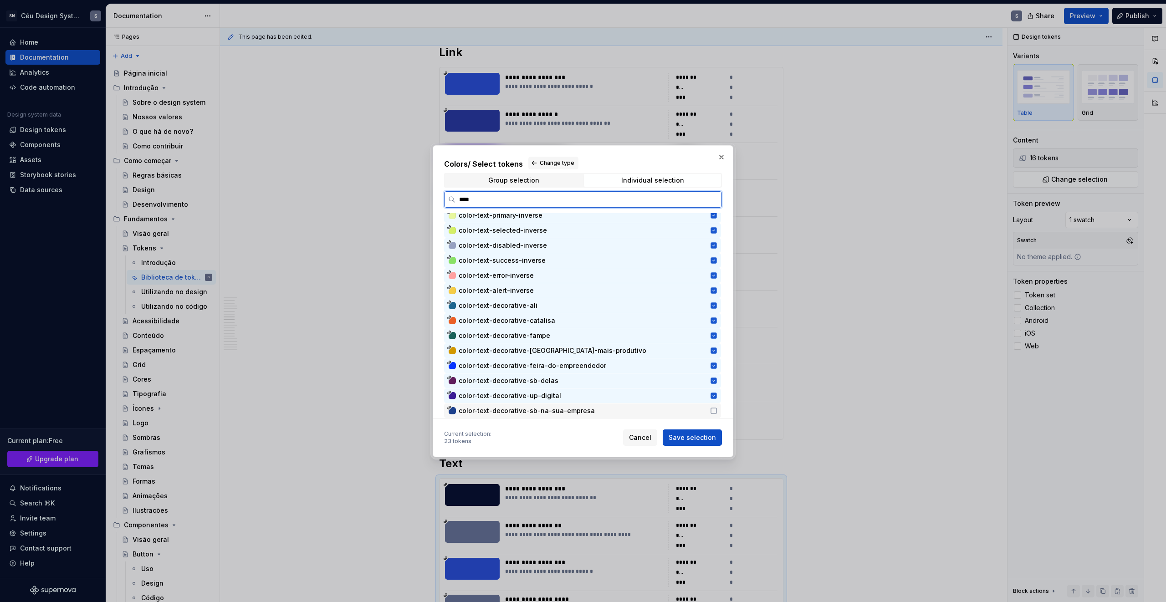
click at [555, 413] on span "color-text-decorative-sb-na-sua-empresa" at bounding box center [527, 410] width 136 height 9
click at [693, 439] on span "Save selection" at bounding box center [692, 437] width 47 height 9
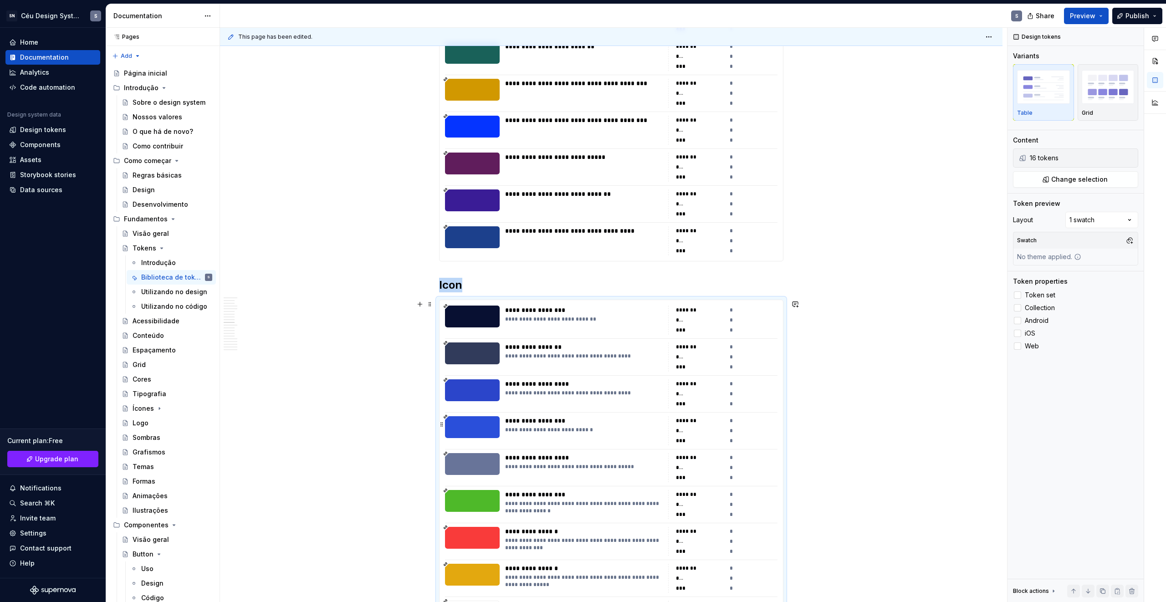
click at [506, 433] on div "**********" at bounding box center [584, 429] width 158 height 7
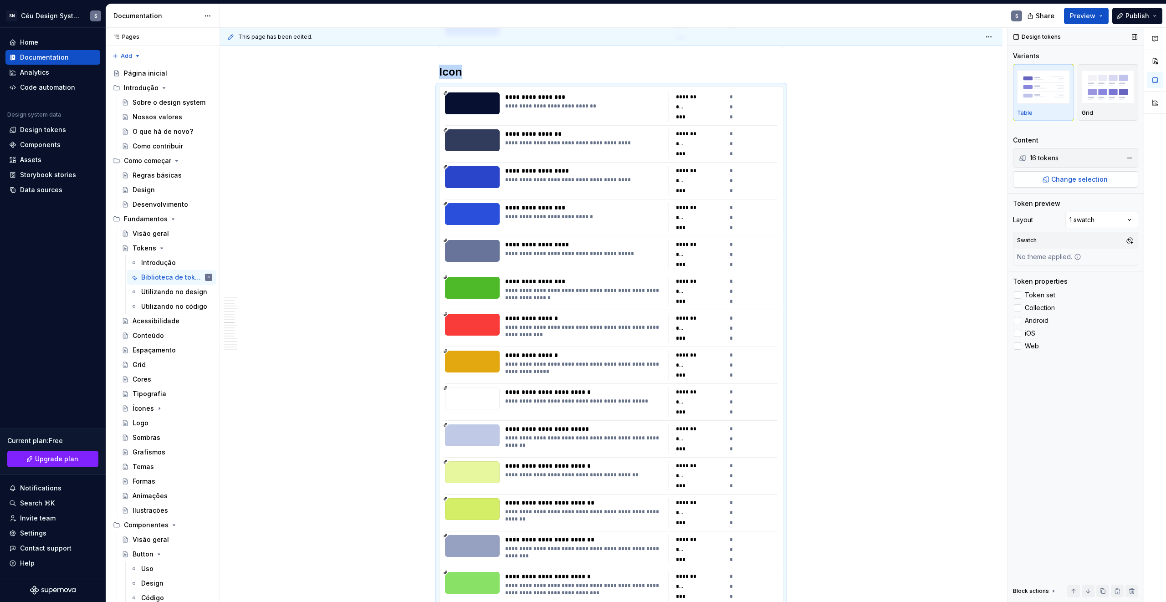
click at [1075, 178] on span "Change selection" at bounding box center [1080, 179] width 56 height 9
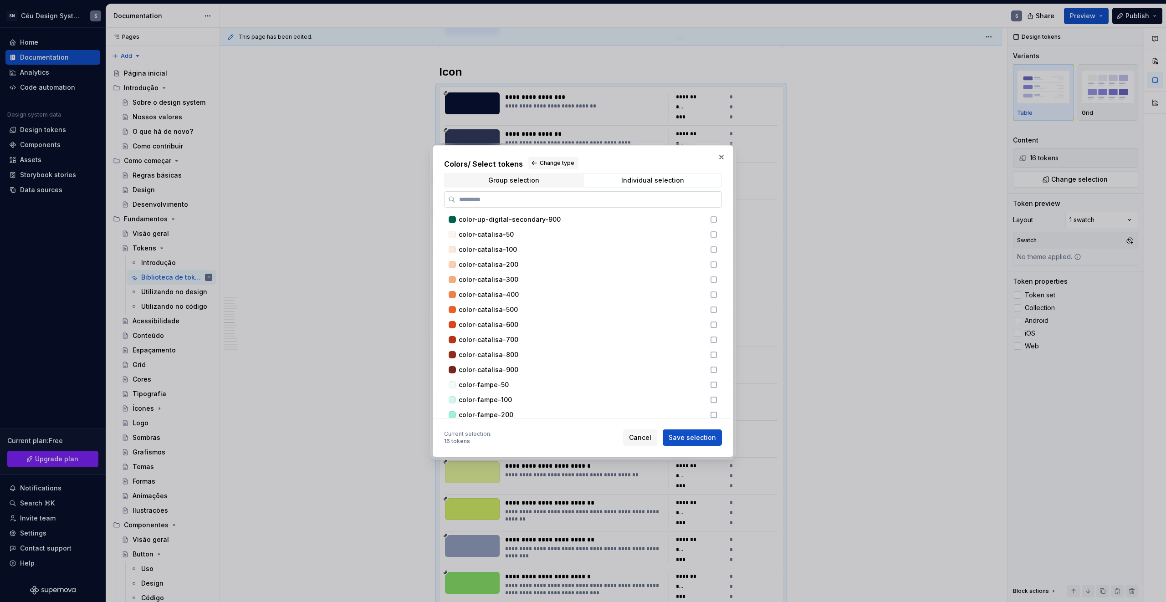
click at [593, 198] on input "search" at bounding box center [589, 199] width 266 height 9
click at [591, 201] on input "search" at bounding box center [589, 199] width 266 height 9
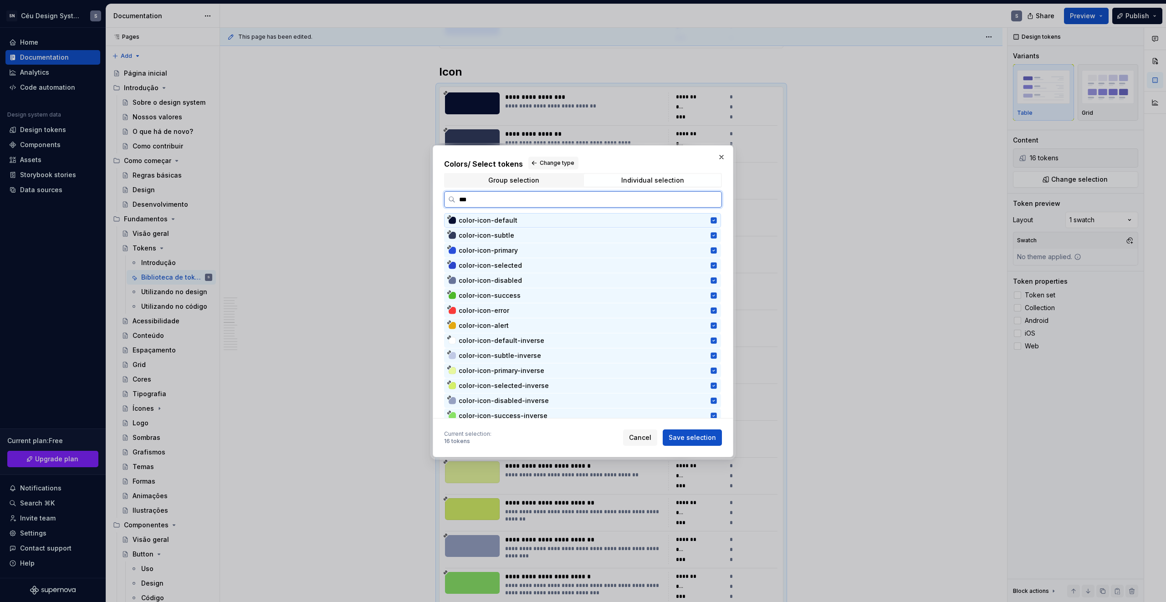
type input "****"
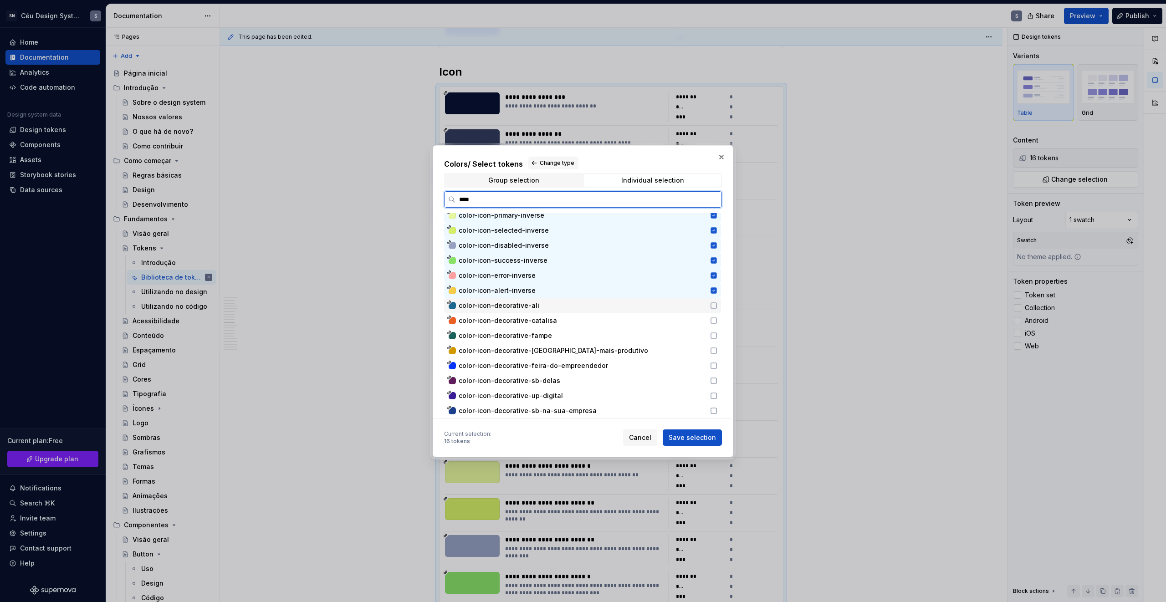
click at [561, 301] on div "color-icon-decorative-ali" at bounding box center [582, 305] width 246 height 9
click at [564, 318] on div "color-icon-decorative-catalisa" at bounding box center [582, 320] width 246 height 9
click at [566, 342] on div "color-icon-decorative-fampe" at bounding box center [582, 336] width 277 height 15
click at [575, 352] on span "color-icon-decorative-[GEOGRAPHIC_DATA]-mais-produtivo" at bounding box center [554, 350] width 190 height 9
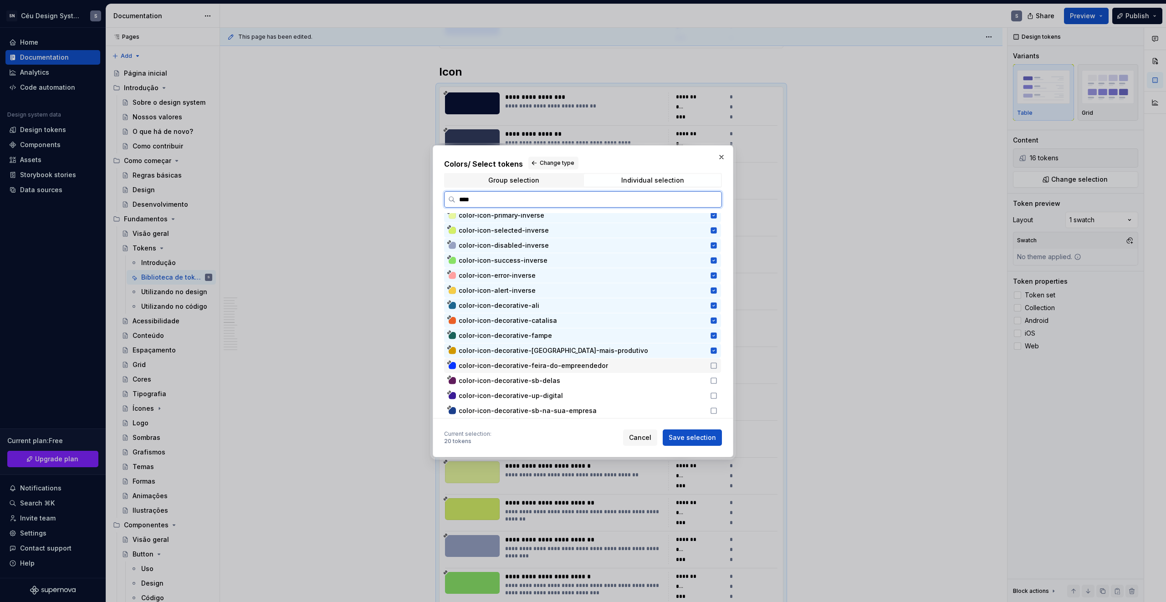
click at [578, 367] on span "color-icon-decorative-feira-do-empreendedor" at bounding box center [533, 365] width 149 height 9
click at [581, 385] on div "color-icon-decorative-sb-delas" at bounding box center [582, 380] width 246 height 9
click at [580, 400] on div "color-icon-decorative-up-digital" at bounding box center [582, 395] width 246 height 9
click at [585, 407] on span "color-icon-decorative-sb-na-sua-empresa" at bounding box center [528, 410] width 138 height 9
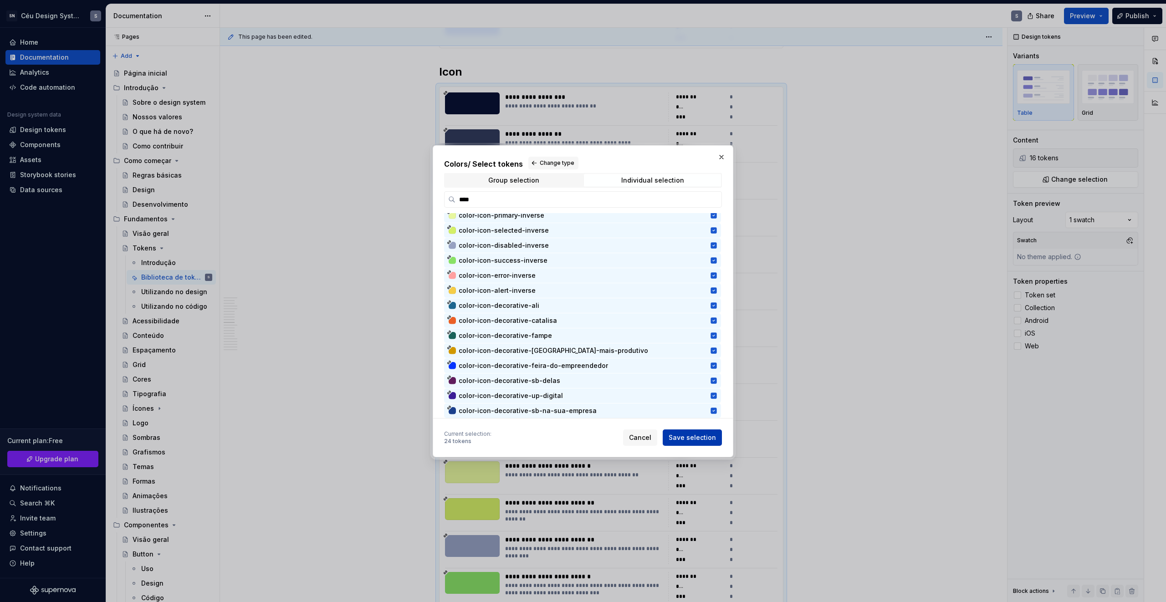
click at [684, 447] on div "Colors / Select tokens Change type Group selection Individual selection **** co…" at bounding box center [583, 301] width 301 height 312
click at [687, 437] on span "Save selection" at bounding box center [692, 437] width 47 height 9
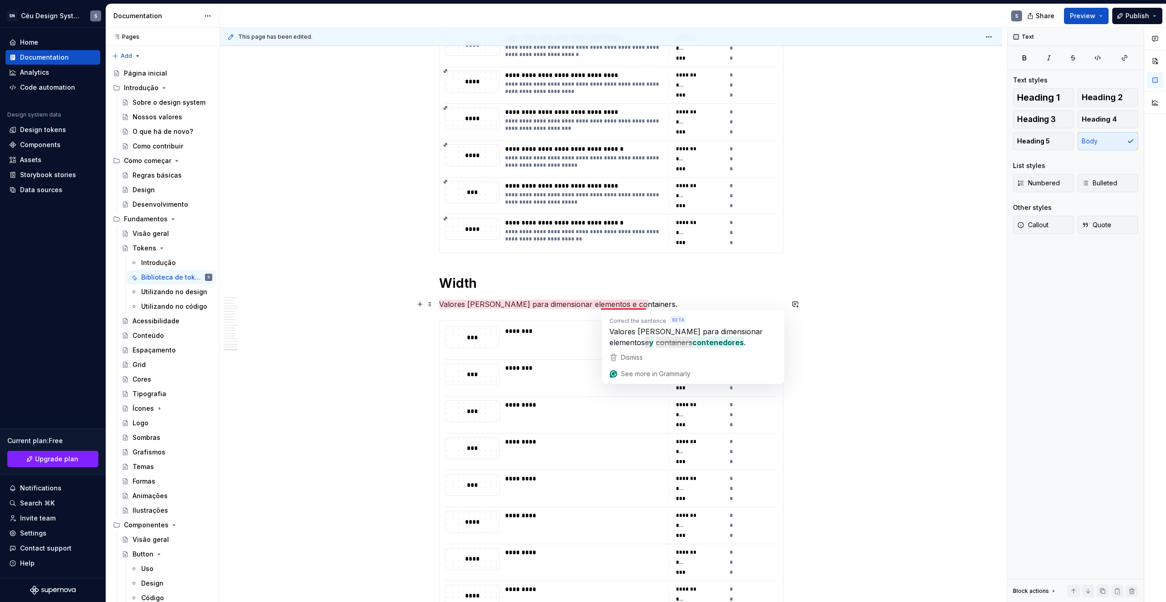
click at [606, 304] on p "Valores [PERSON_NAME] para dimensionar elementos e containers." at bounding box center [611, 304] width 344 height 11
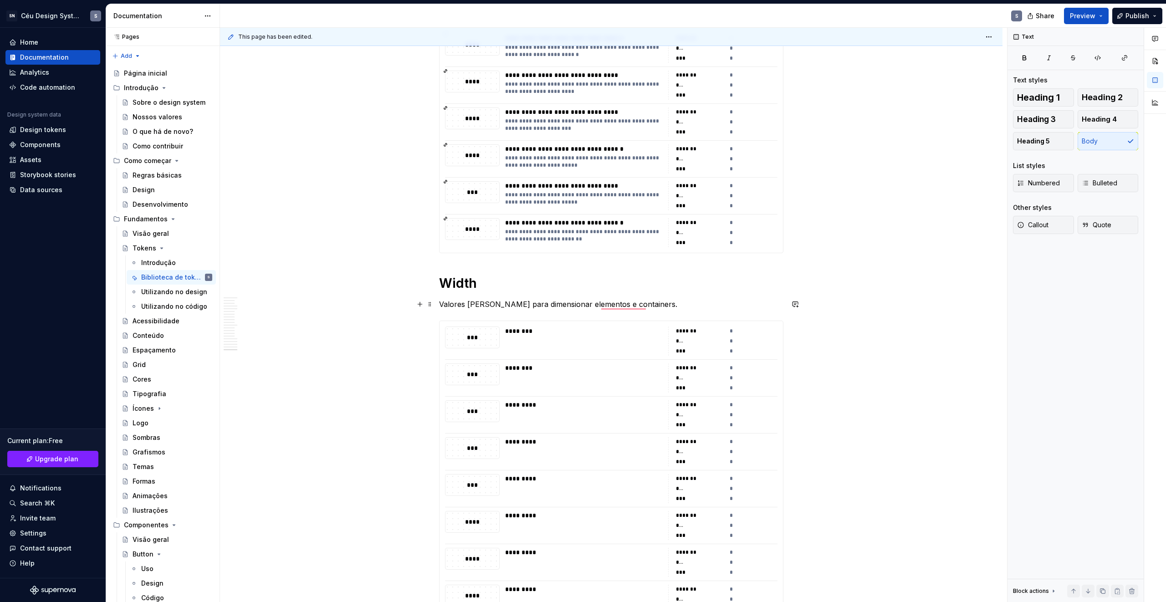
click at [613, 303] on p "Valores [PERSON_NAME] para dimensionar elementos e containers." at bounding box center [611, 304] width 344 height 11
click at [608, 304] on p "Valores [PERSON_NAME] para dimensionar elementos e containers." at bounding box center [611, 304] width 344 height 11
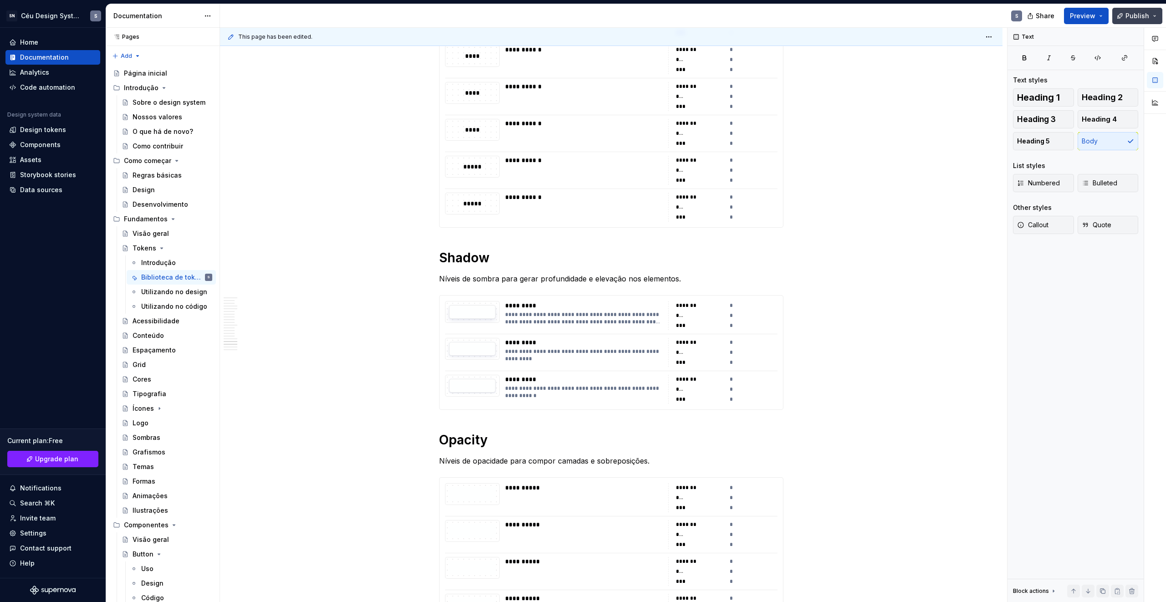
click at [1136, 16] on span "Publish" at bounding box center [1138, 15] width 24 height 9
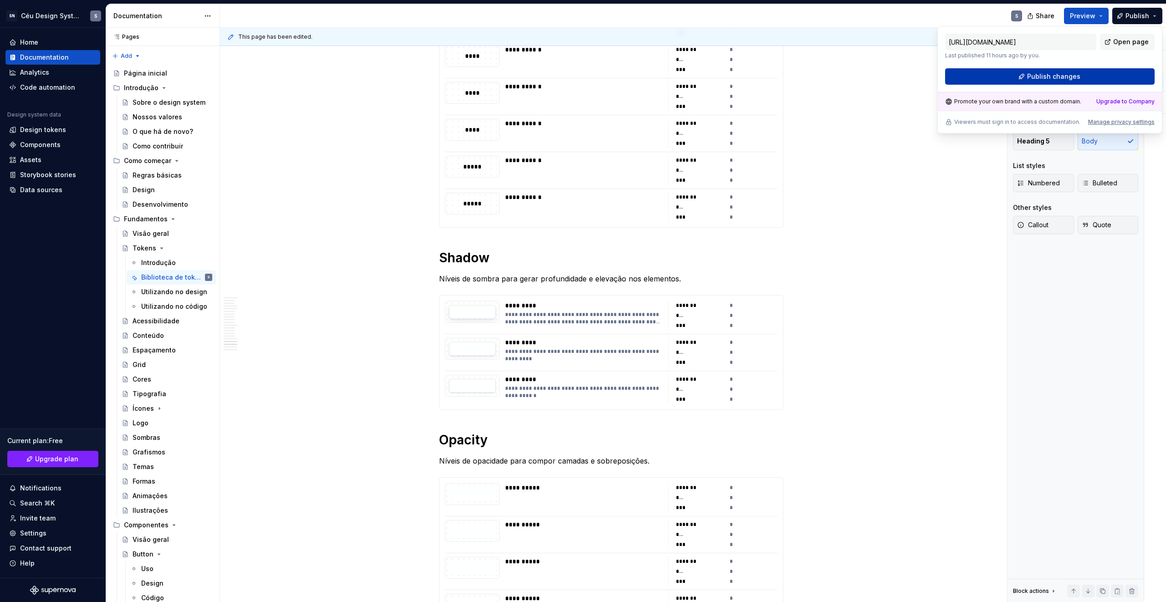
click at [1116, 80] on button "Publish changes" at bounding box center [1050, 76] width 210 height 16
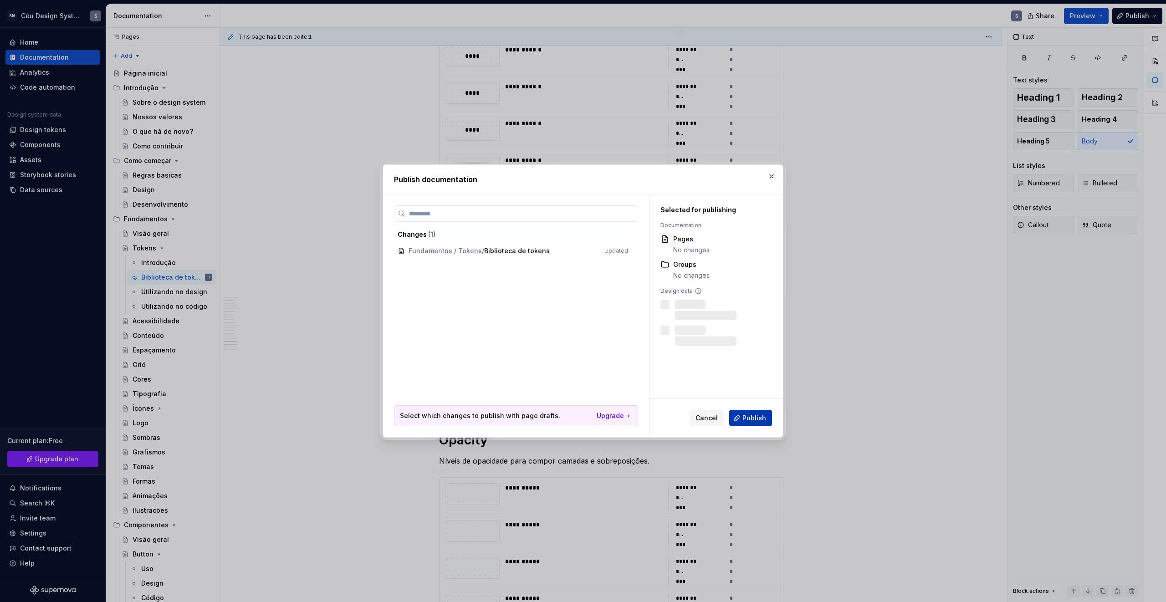
click at [739, 412] on button "Publish" at bounding box center [750, 418] width 43 height 16
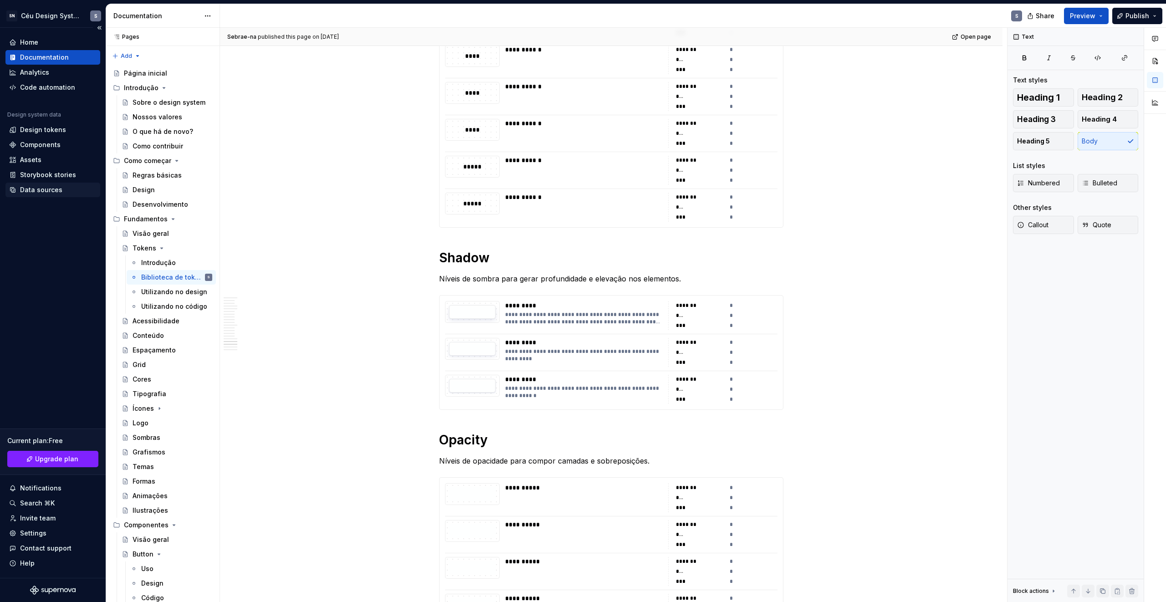
type textarea "*"
